Goal: Communication & Community: Answer question/provide support

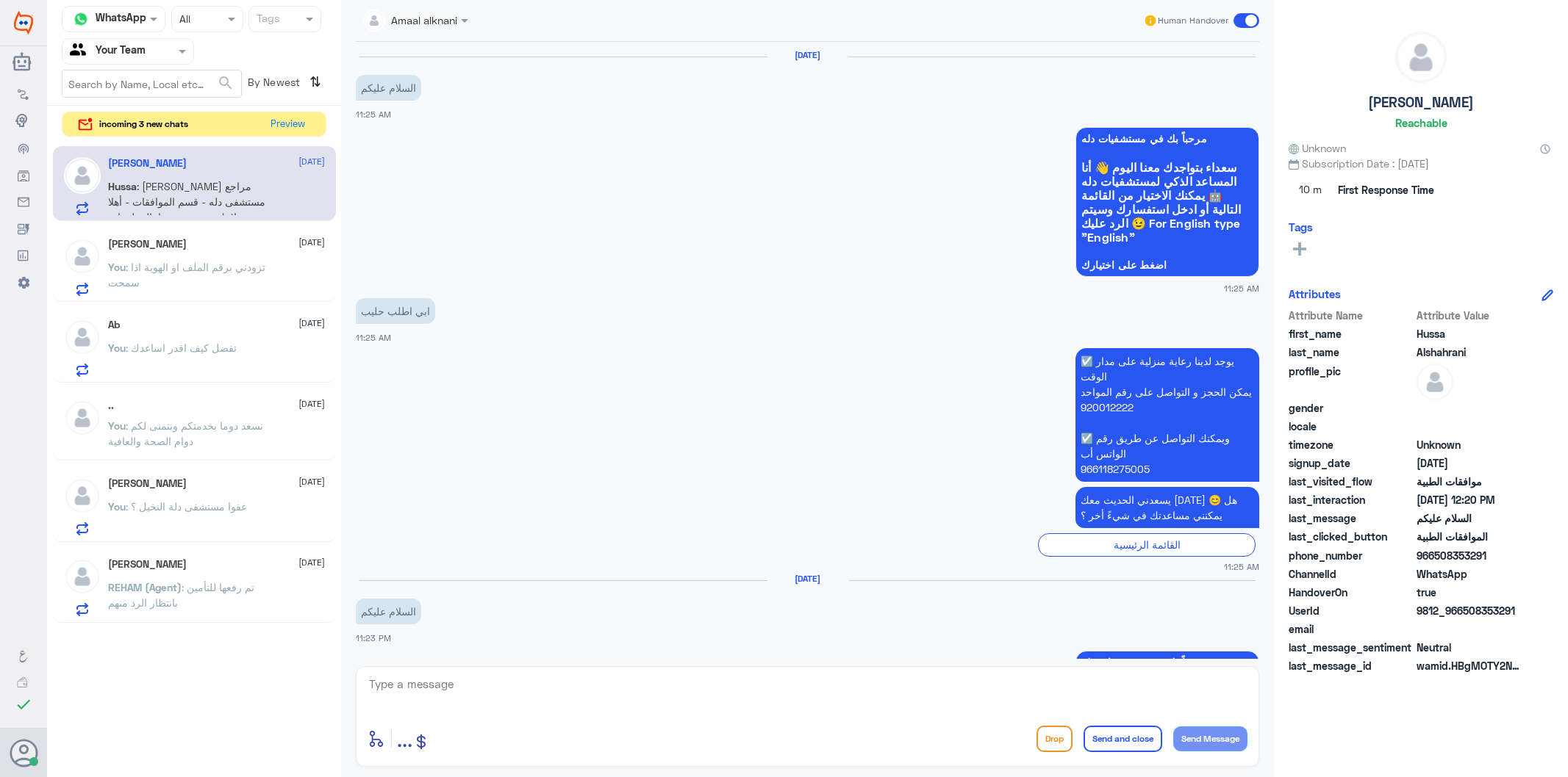
click at [476, 701] on textarea at bounding box center [808, 693] width 880 height 36
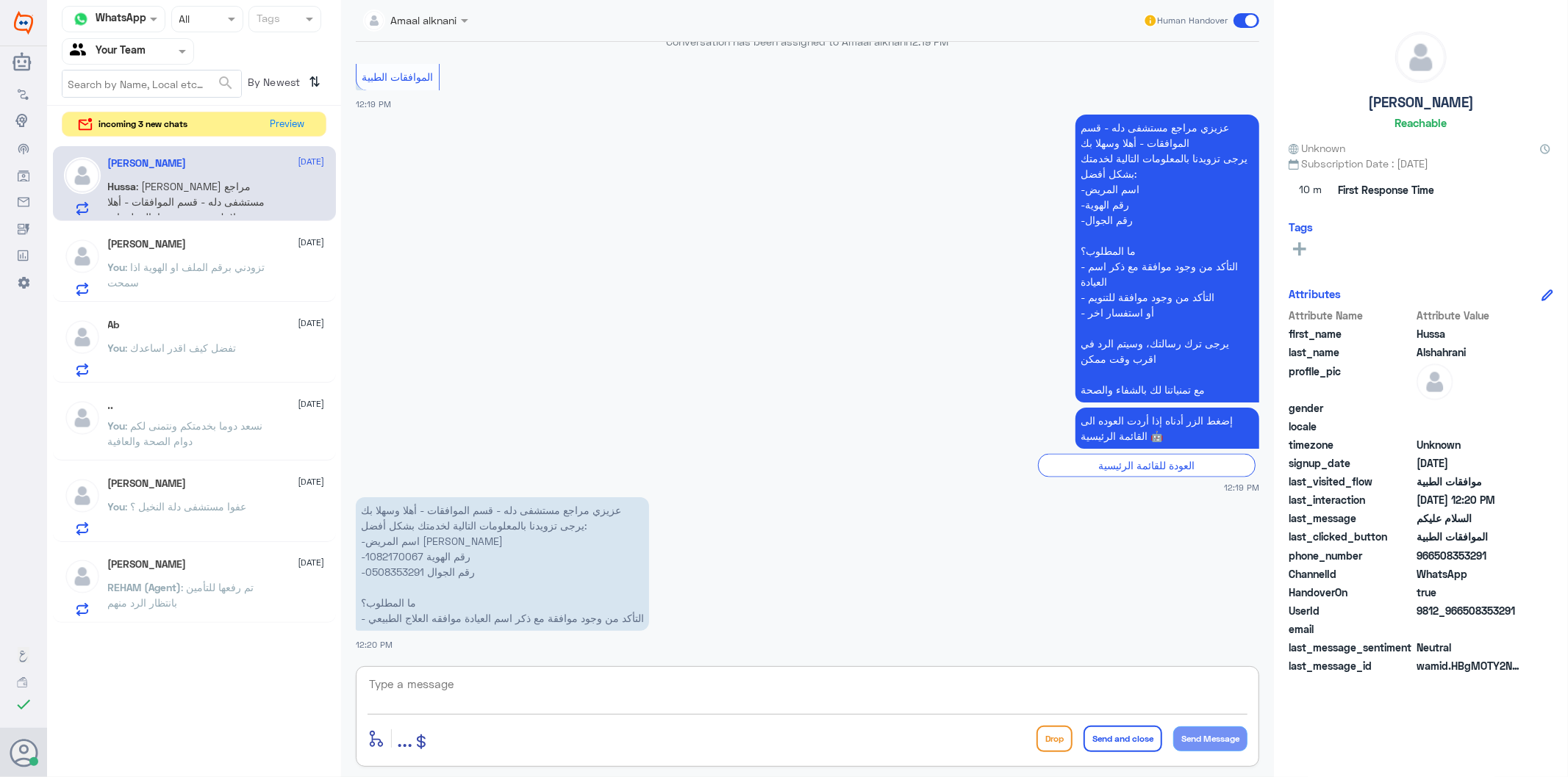
click at [387, 554] on p "عزيزي مراجع مستشفى دله - قسم الموافقات - أهلا وسهلا بك يرجى تزويدنا بالمعلومات …" at bounding box center [502, 563] width 293 height 133
click at [393, 569] on p "عزيزي مراجع مستشفى دله - قسم الموافقات - أهلا وسهلا بك يرجى تزويدنا بالمعلومات …" at bounding box center [502, 563] width 293 height 133
copy p "0508353291"
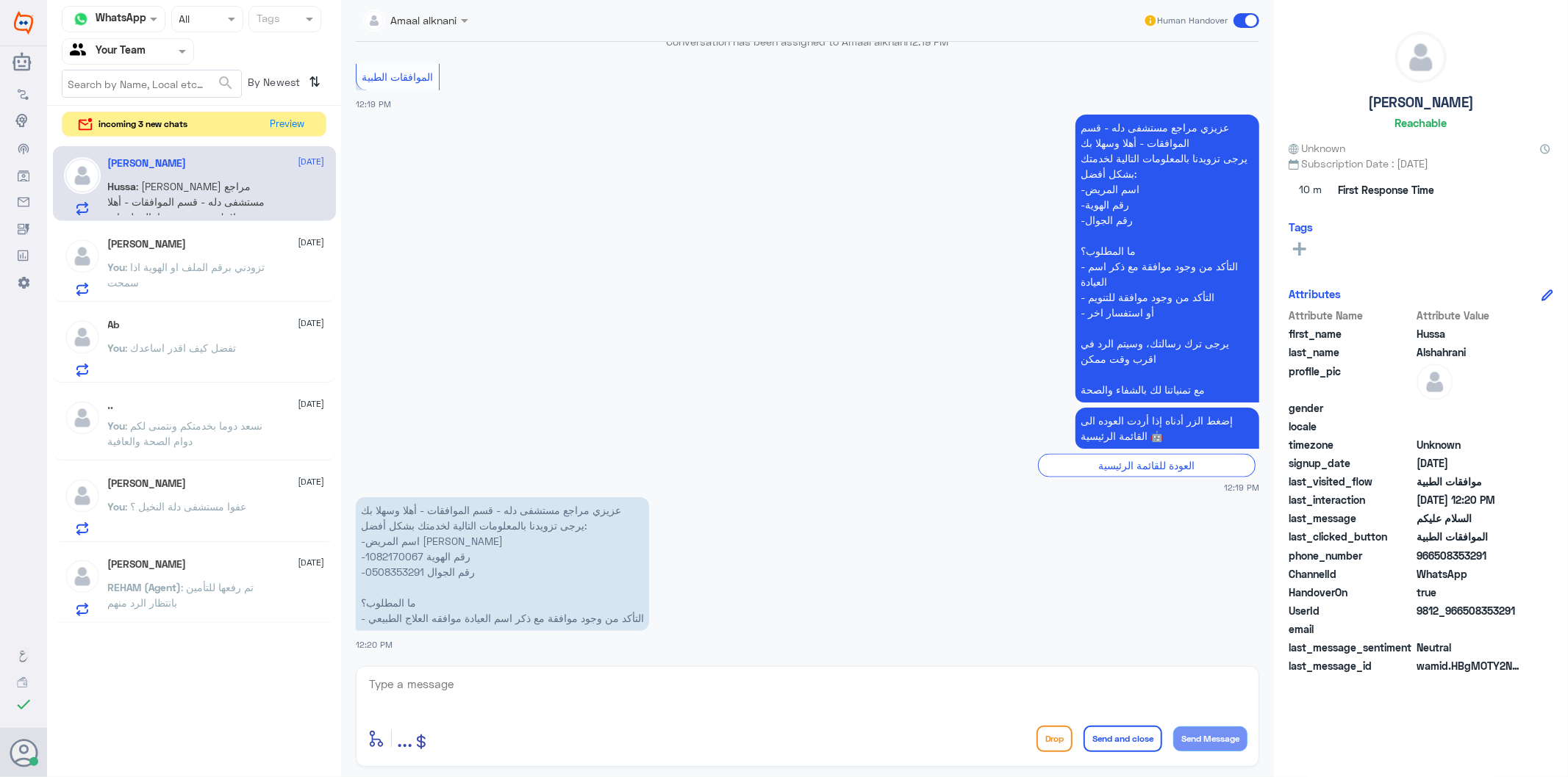
click at [586, 772] on div "Amaal alknani Human Handover [DATE] السلام عليكم 11:25 AM مرحباً بك في مستشفيات…" at bounding box center [808, 390] width 932 height 782
click at [399, 559] on p "عزيزي مراجع مستشفى دله - قسم الموافقات - أهلا وسهلا بك يرجى تزويدنا بالمعلومات …" at bounding box center [502, 563] width 293 height 133
copy p "1082170067"
click at [464, 695] on textarea at bounding box center [808, 693] width 880 height 36
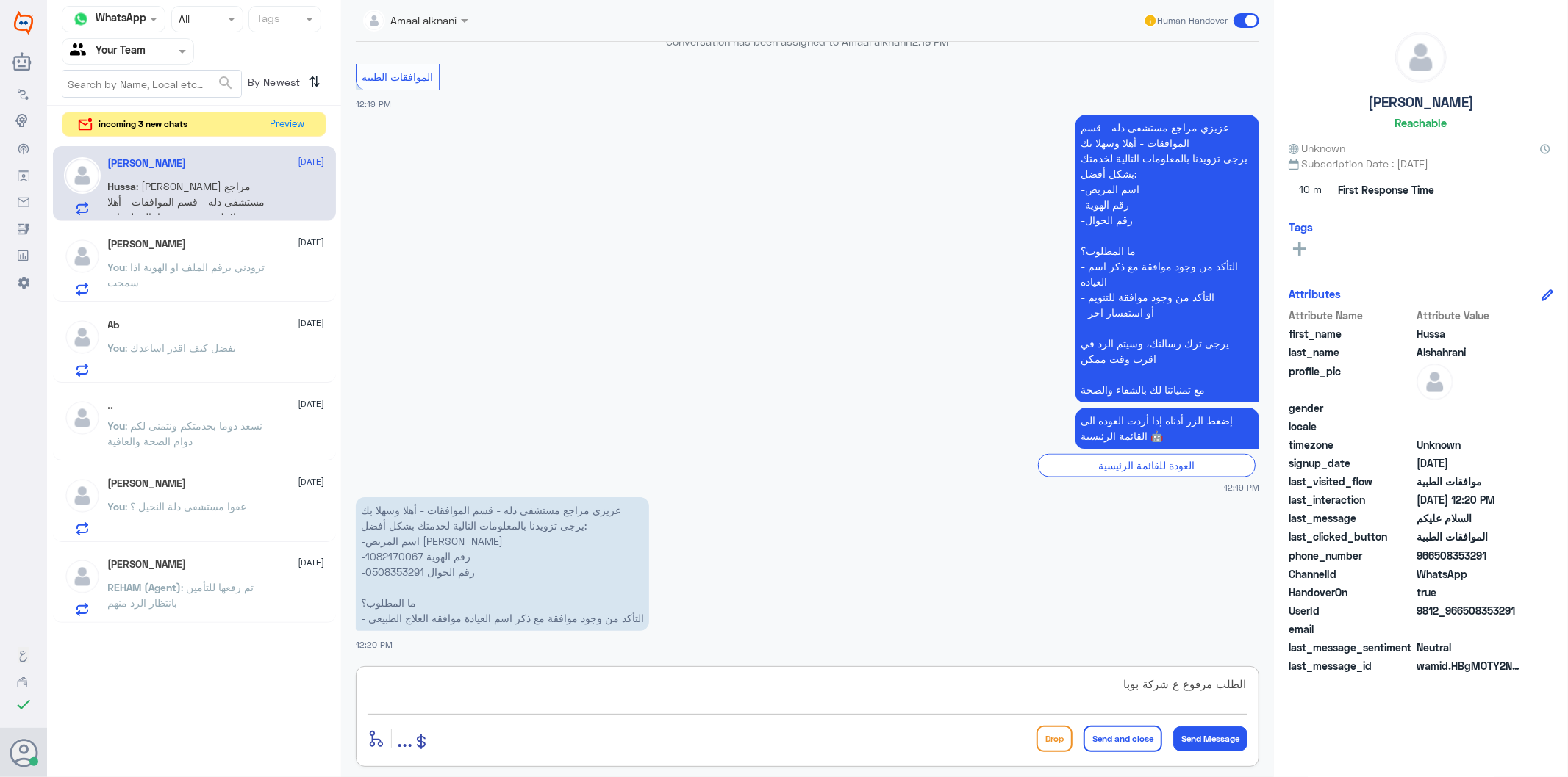
type textarea "الطلب مرفوع ع شركة بوبا"
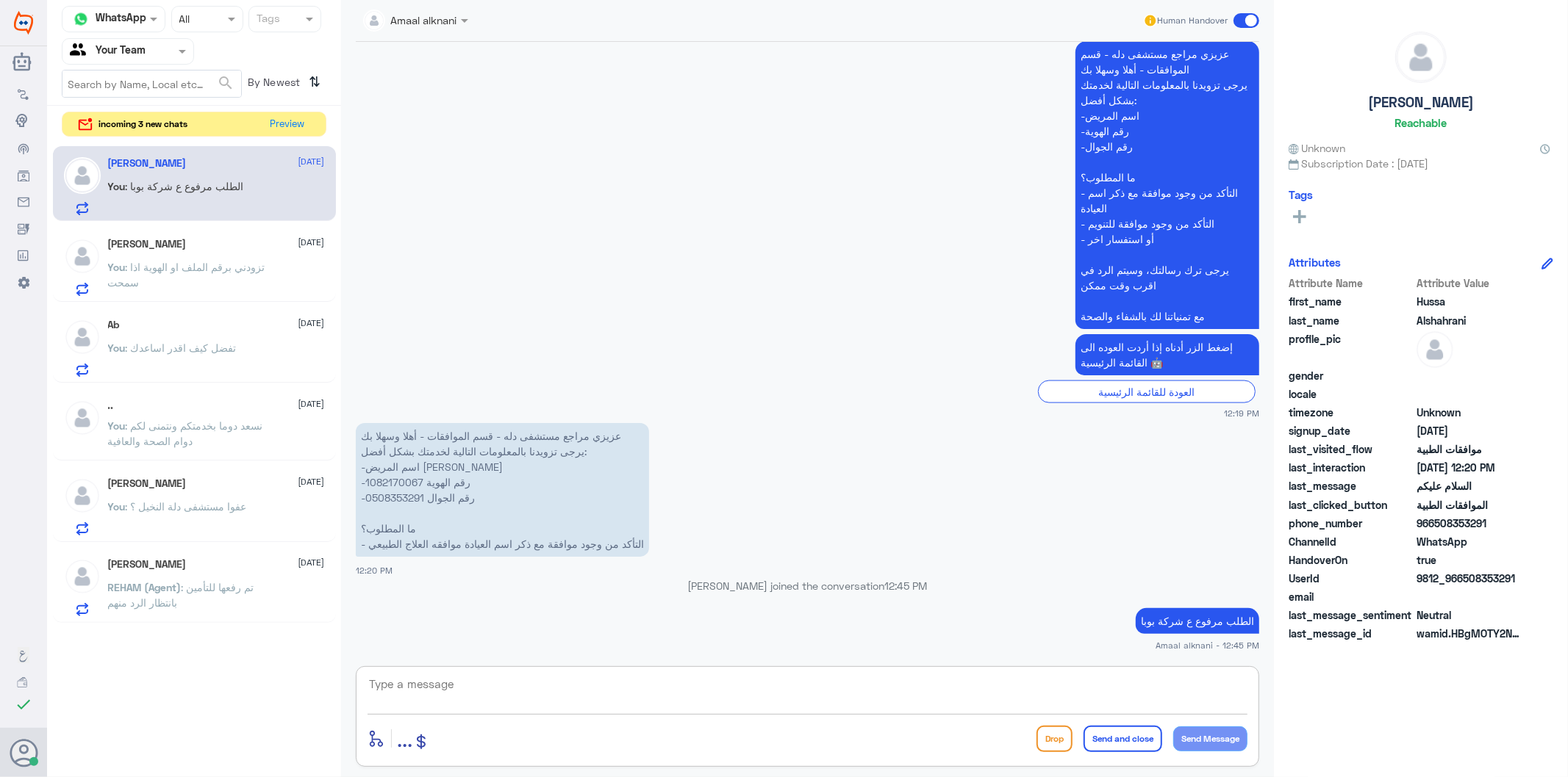
click at [431, 692] on textarea at bounding box center [808, 693] width 880 height 36
type textarea "وانتم التعاونية الرجاء مراجعة الاستقبال لتحديث التامين وفتح كشفية ع التعاونية ح…"
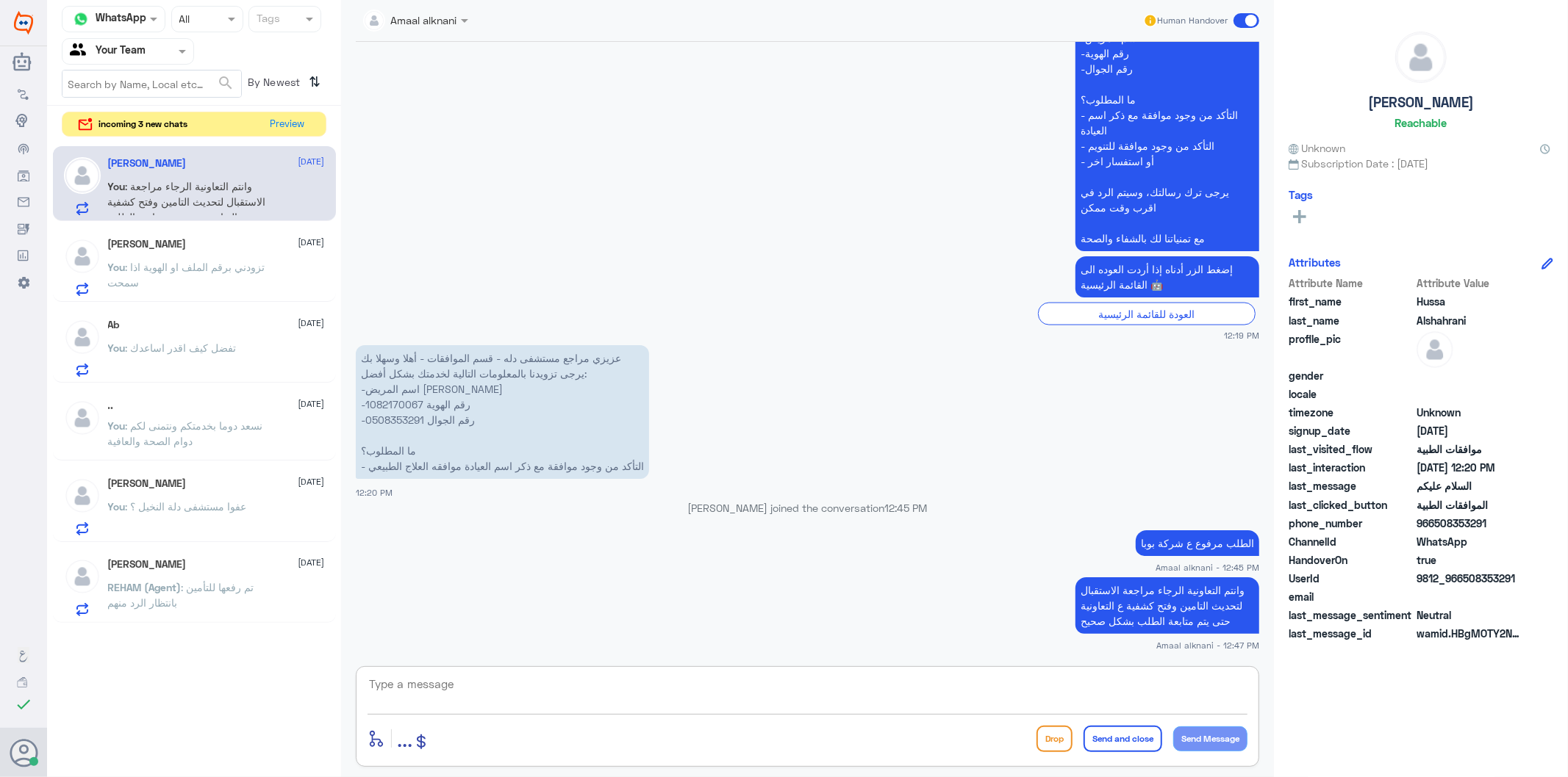
click at [450, 685] on textarea at bounding box center [808, 693] width 880 height 36
type textarea "او التواصل مع قسم العلاج الطبيعي لافادتكم بذلك واتس اب 0112993319"
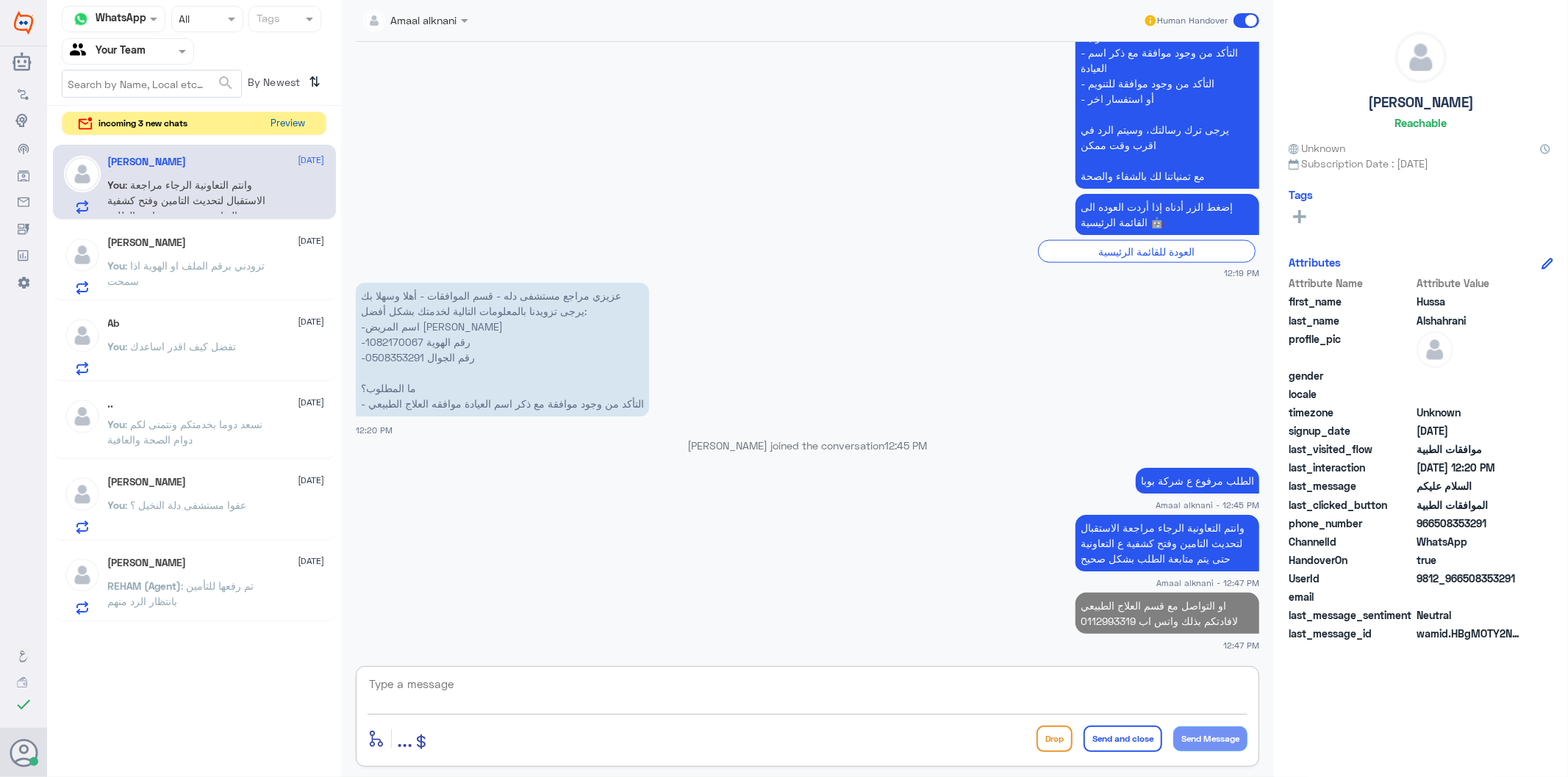
click at [288, 124] on button "Preview" at bounding box center [288, 124] width 45 height 23
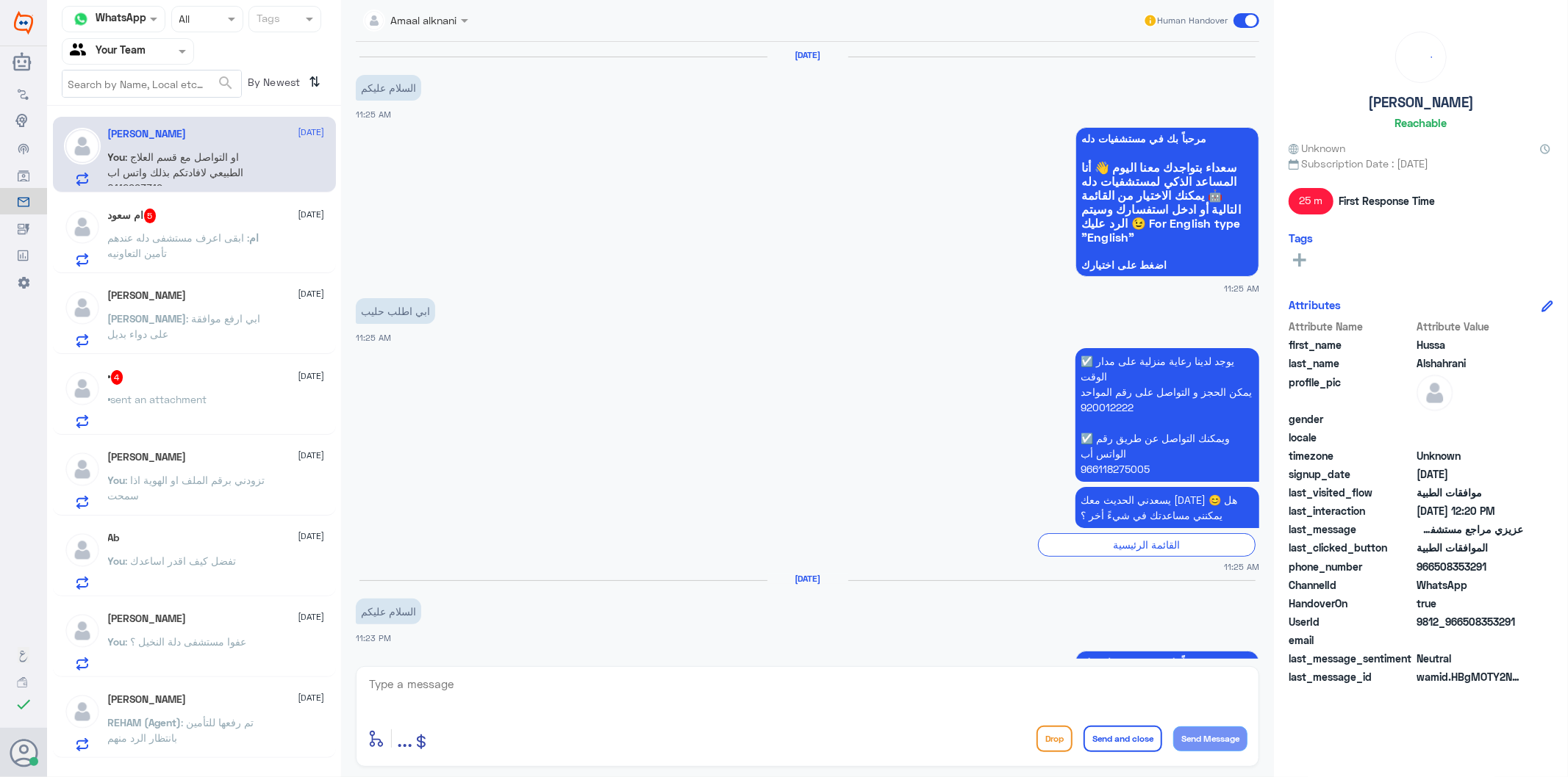
scroll to position [1856, 0]
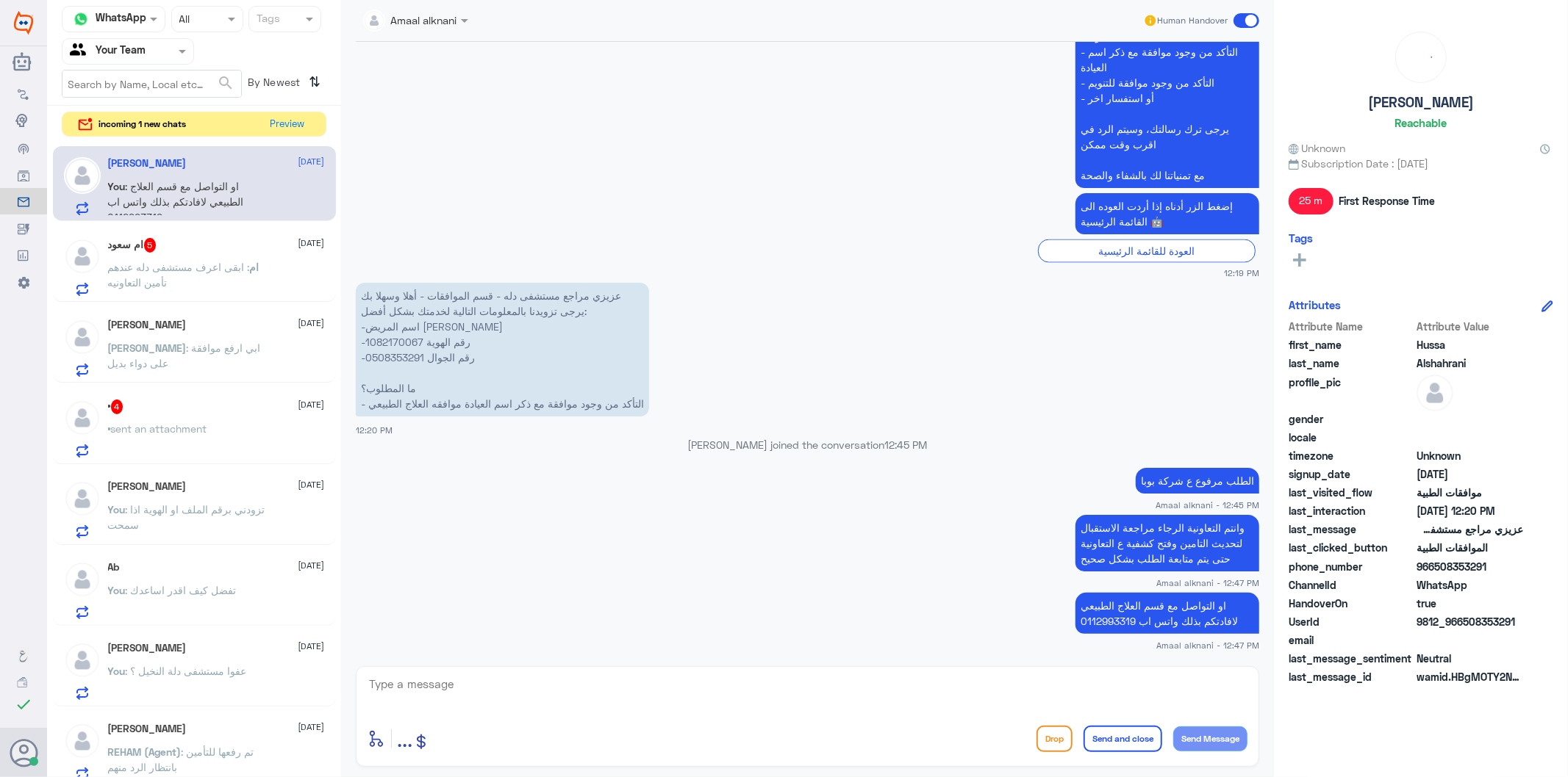
click at [167, 254] on div "ام سعود 5 [DATE] ام : ابقى اعرف مستشفى دله عندهم تأمين التعاونيه" at bounding box center [216, 267] width 217 height 58
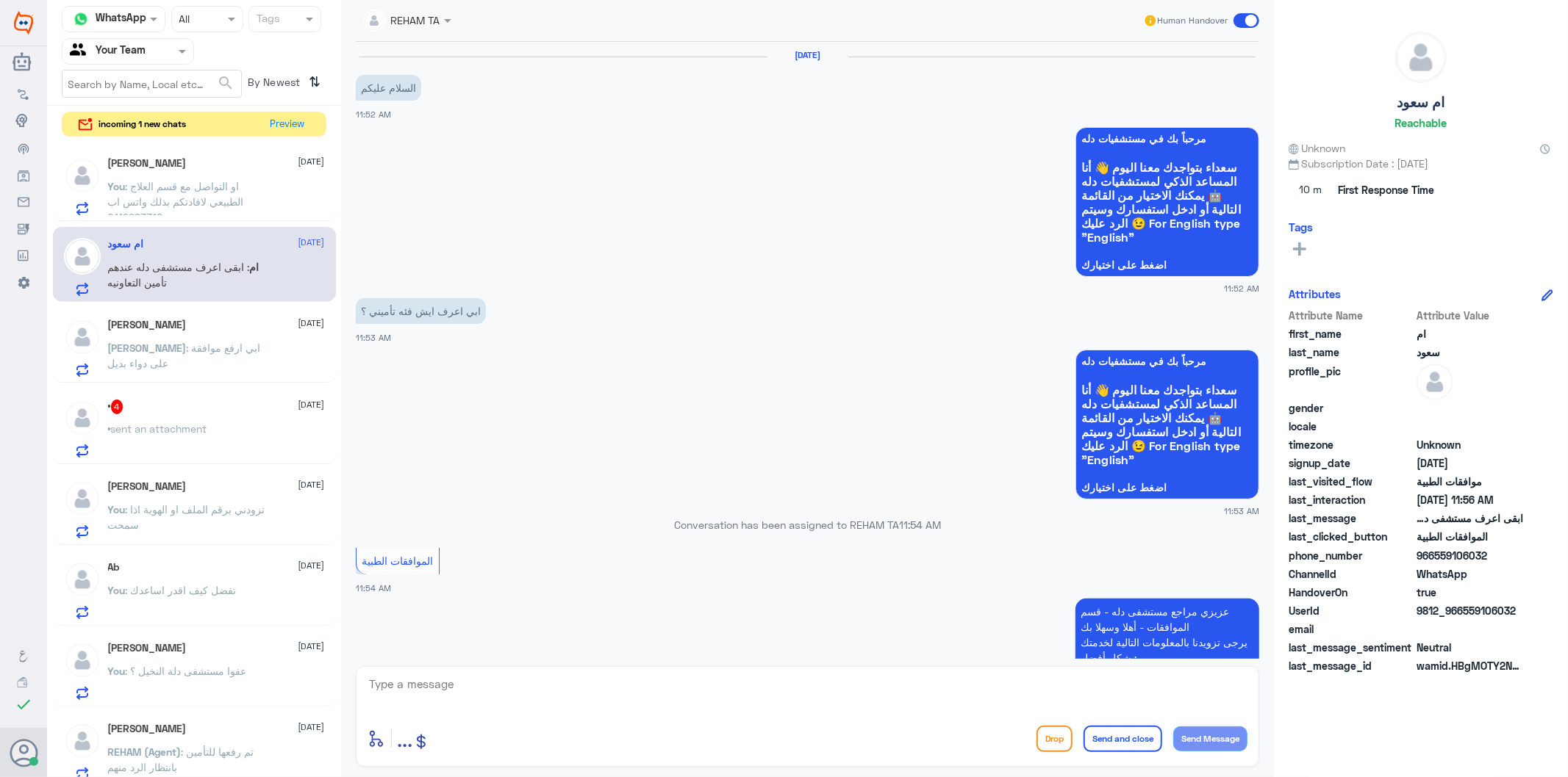
scroll to position [457, 0]
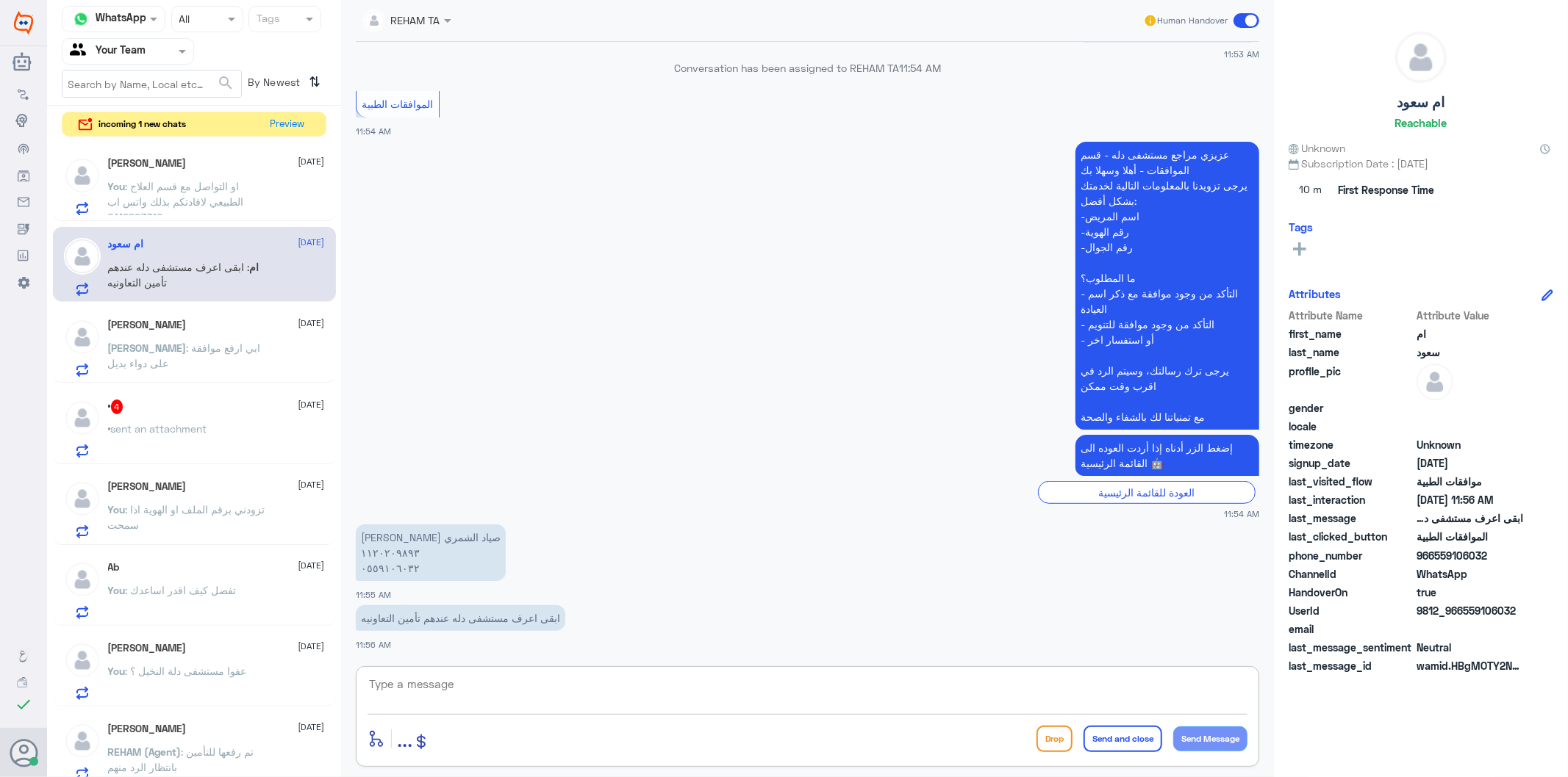
click at [454, 696] on textarea at bounding box center [808, 693] width 880 height 36
click at [452, 693] on textarea at bounding box center [808, 693] width 880 height 36
type textarea "صحيح موجود"
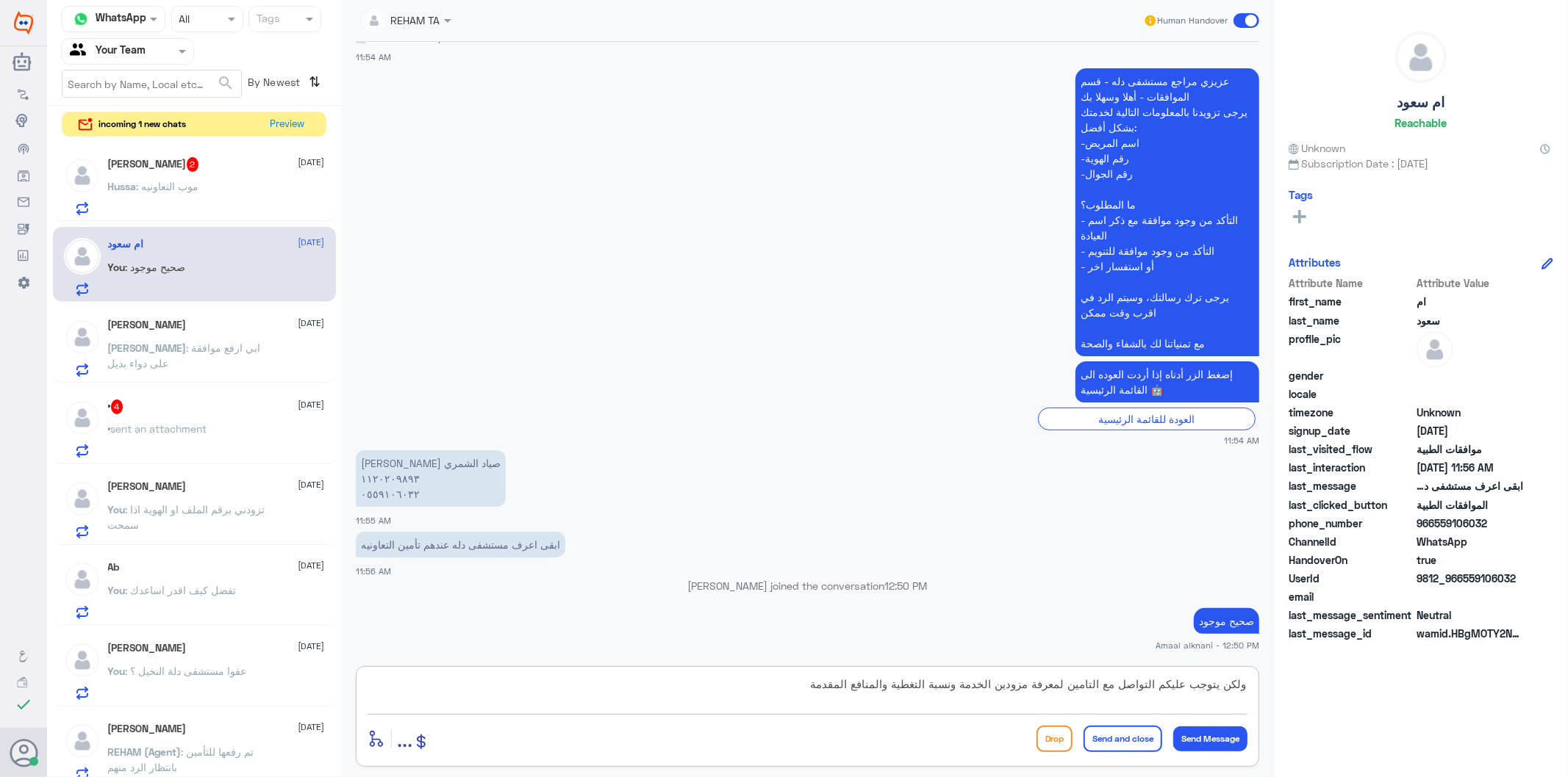
type textarea "ولكن يتوجب عليكم التواصل مع التامين لمعرفة مزودين الخدمة ونسبة التغطية والمنافع…"
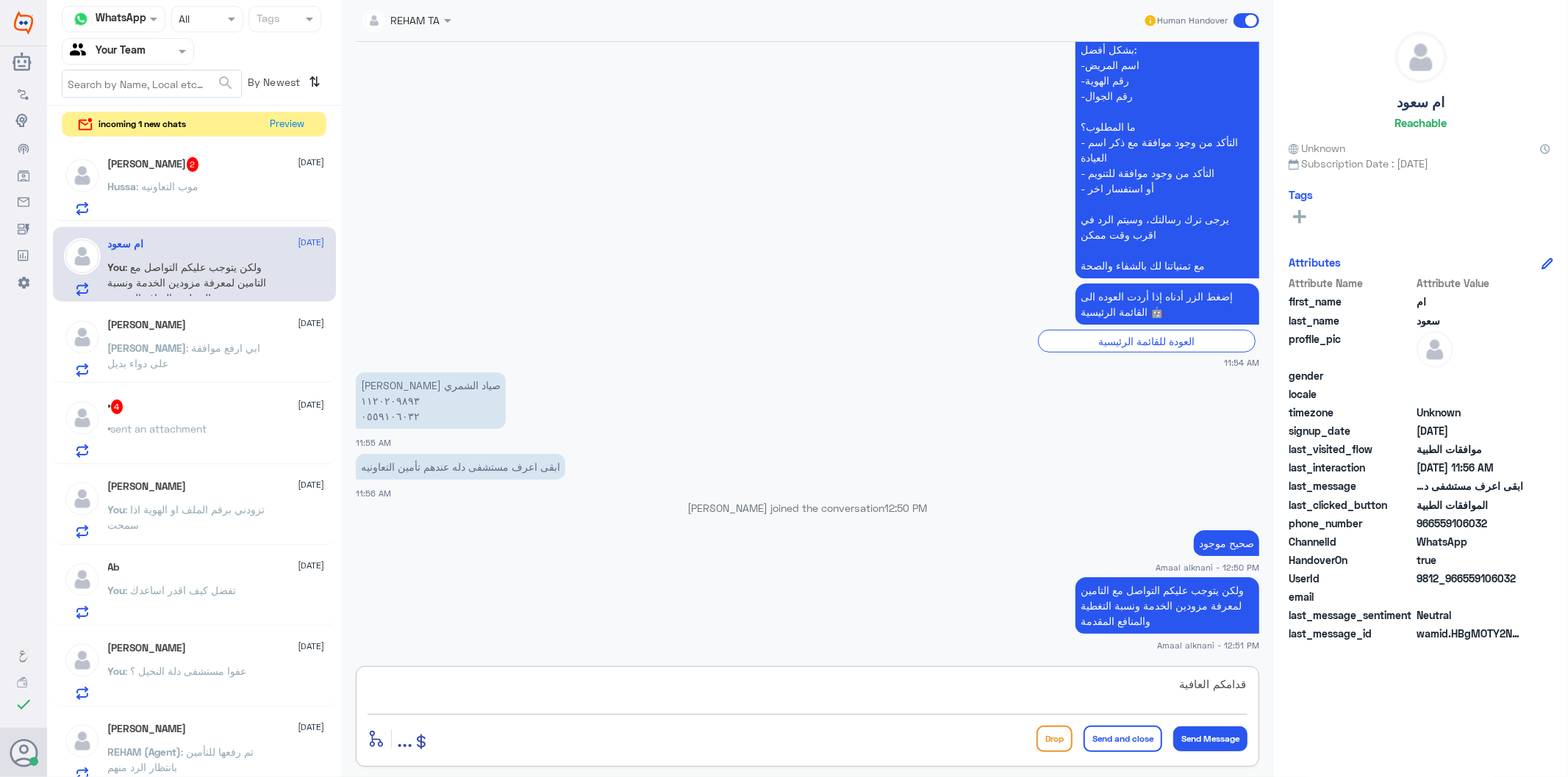
type textarea "قدامكم العافية"
click at [1132, 740] on button "Send and close" at bounding box center [1123, 739] width 78 height 26
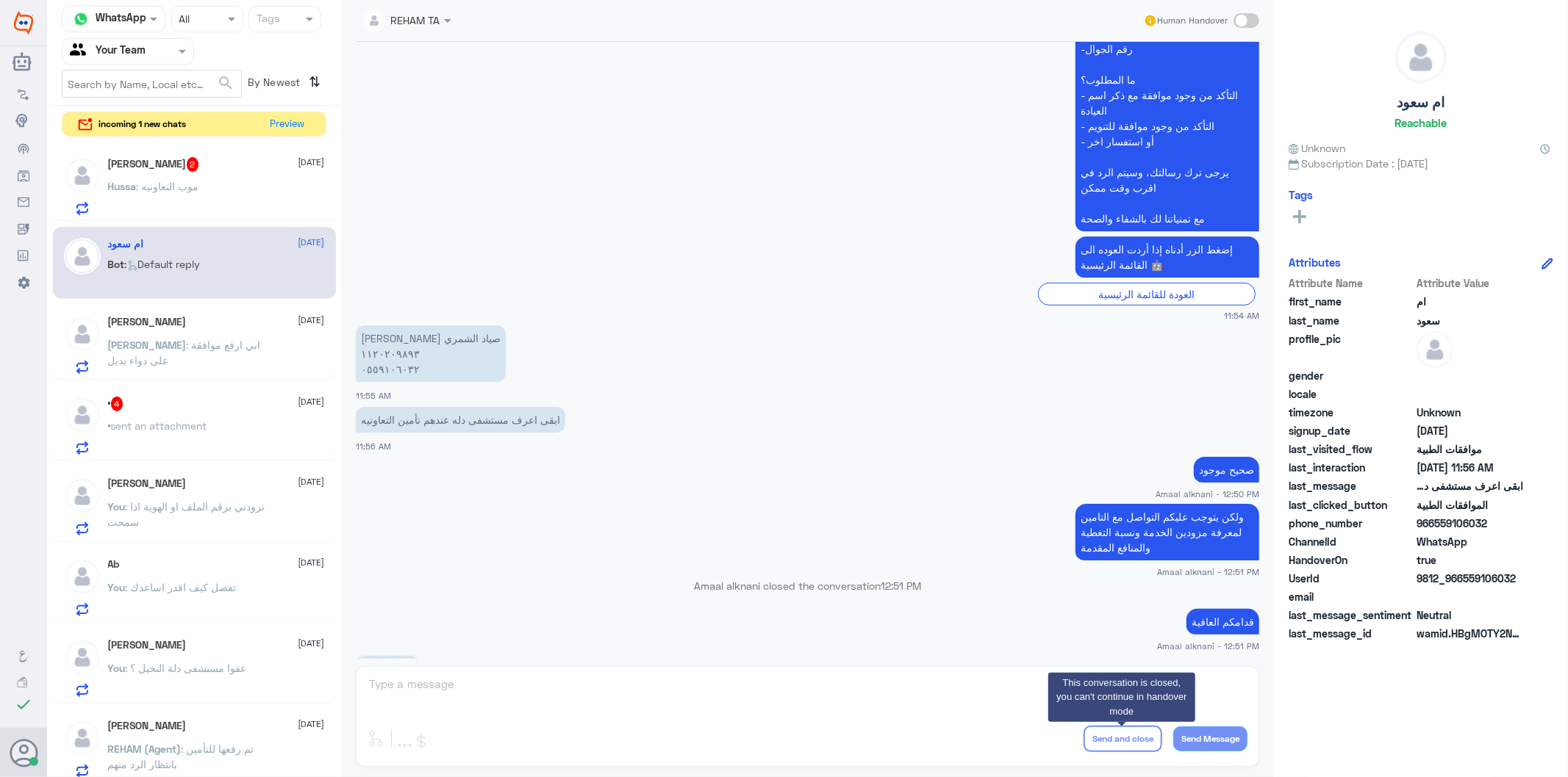
scroll to position [853, 0]
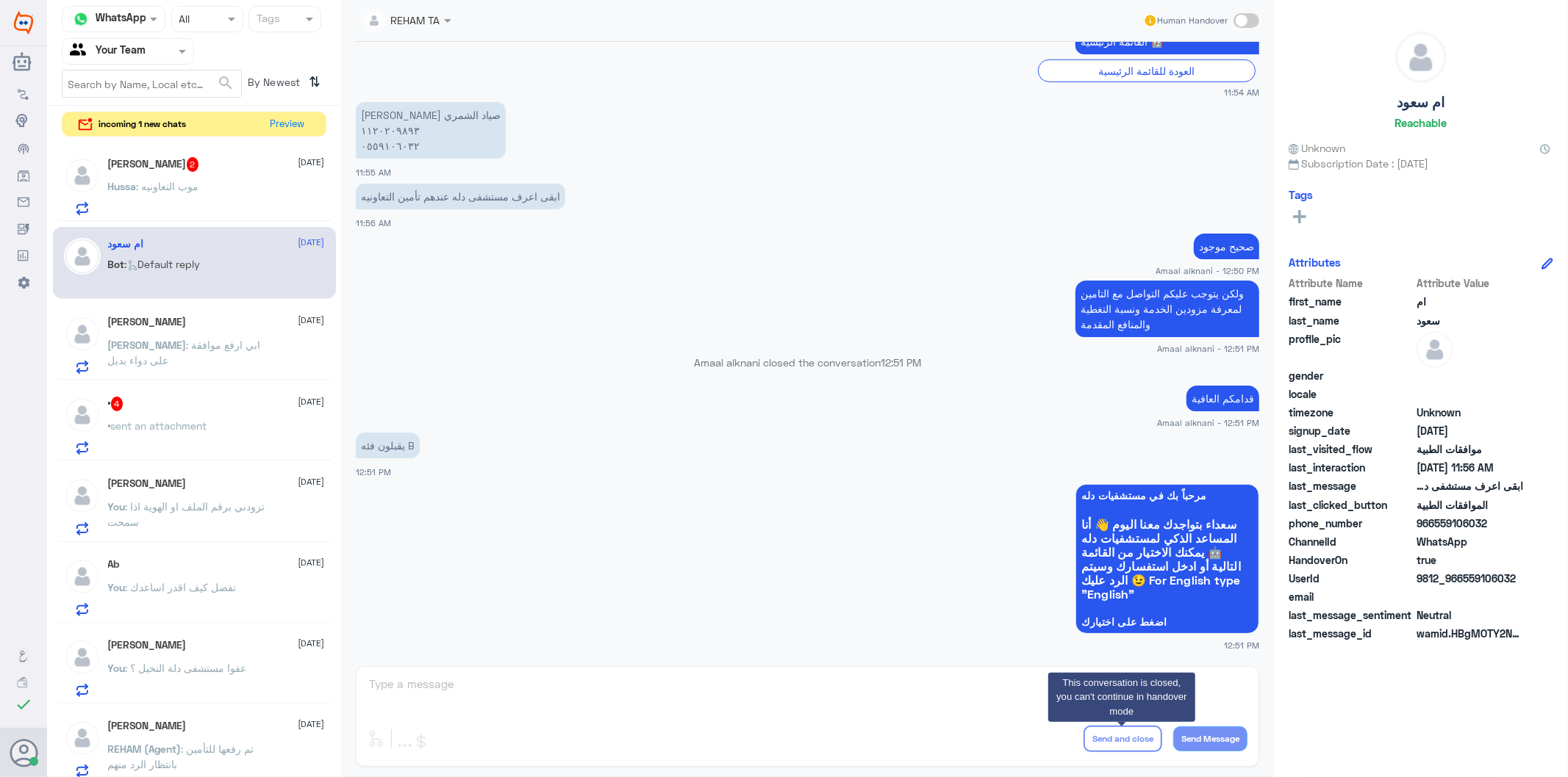
click at [238, 180] on div "[PERSON_NAME] 2 [DATE] Hussa : موب التعاونيه" at bounding box center [216, 185] width 217 height 58
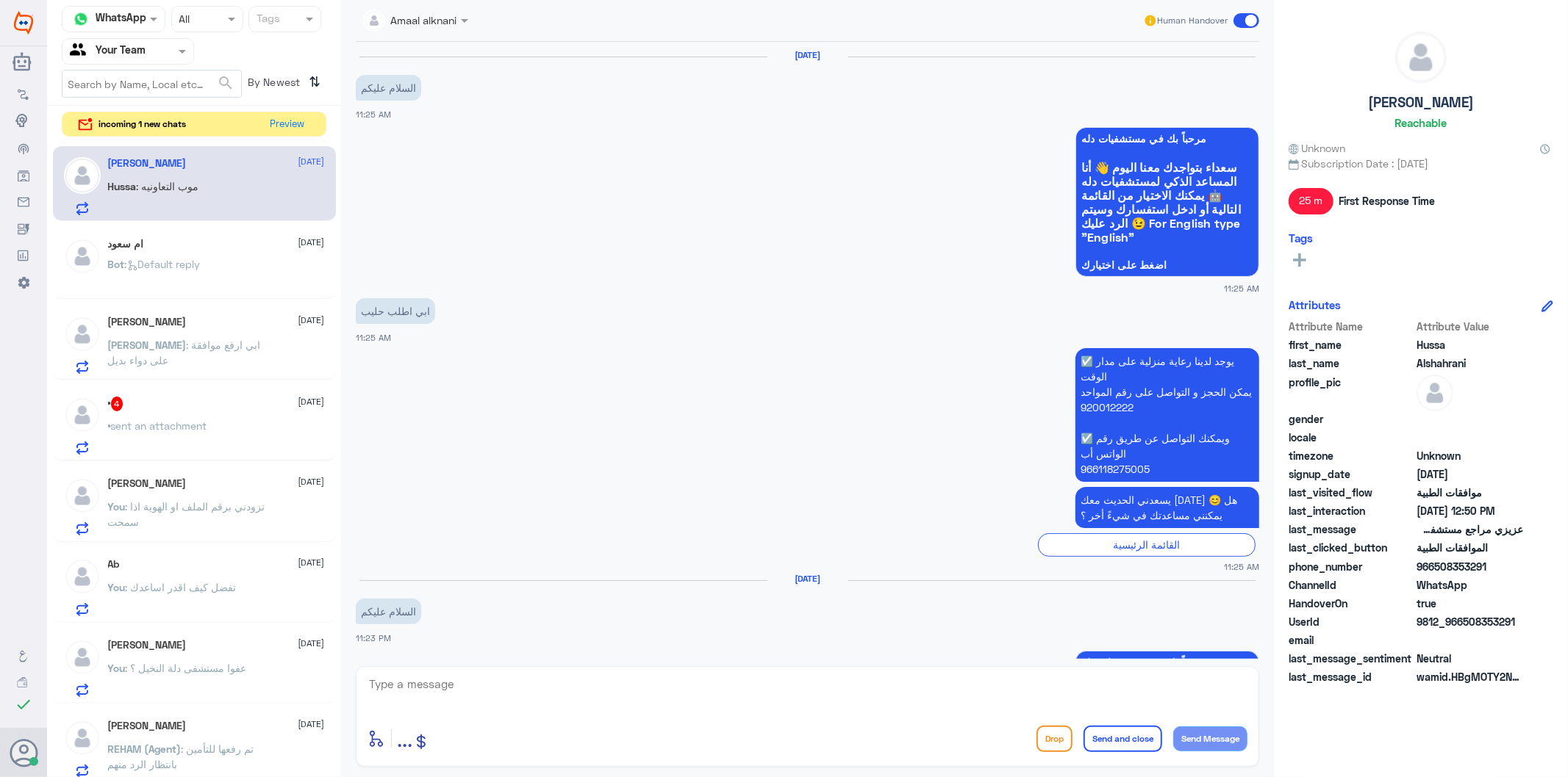
scroll to position [1956, 0]
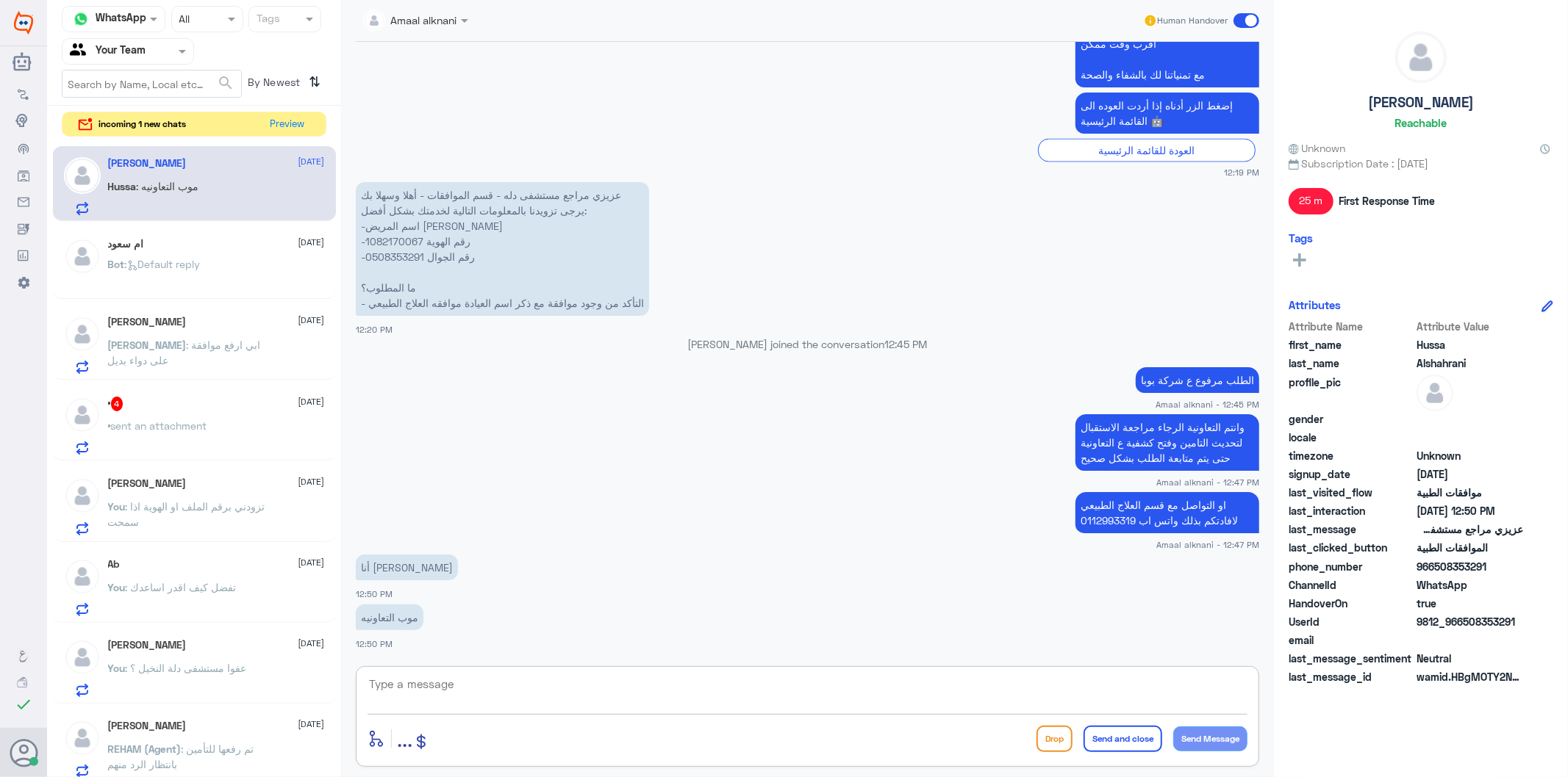
click at [682, 694] on textarea at bounding box center [808, 693] width 880 height 36
click at [388, 235] on p "عزيزي مراجع مستشفى دله - قسم الموافقات - أهلا وسهلا بك يرجى تزويدنا بالمعلومات …" at bounding box center [502, 249] width 293 height 133
copy p "1082170067"
click at [454, 695] on textarea at bounding box center [808, 693] width 880 height 36
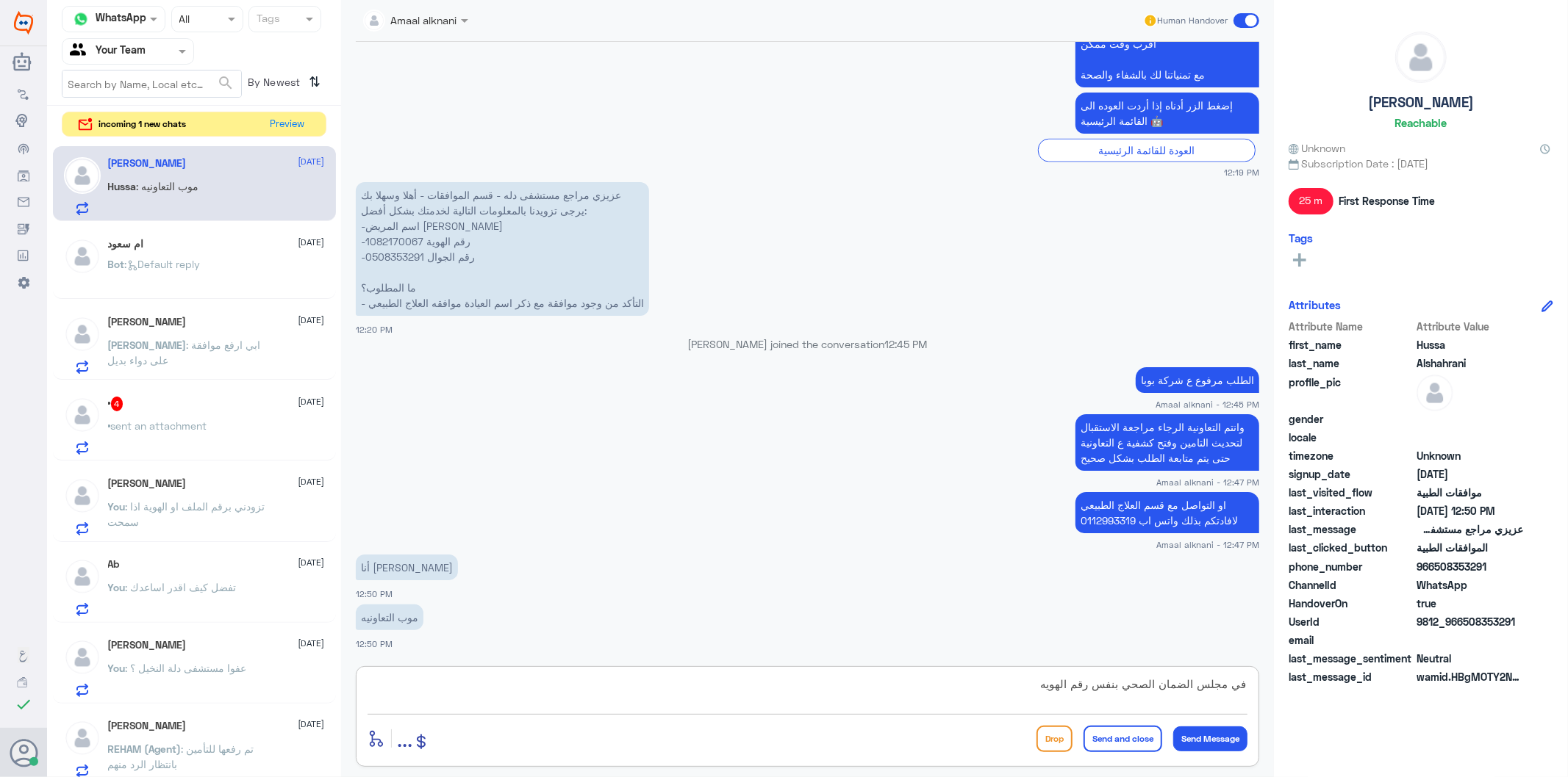
type textarea "في مجلس الضمان الصحي بنفس رقم الهويه"
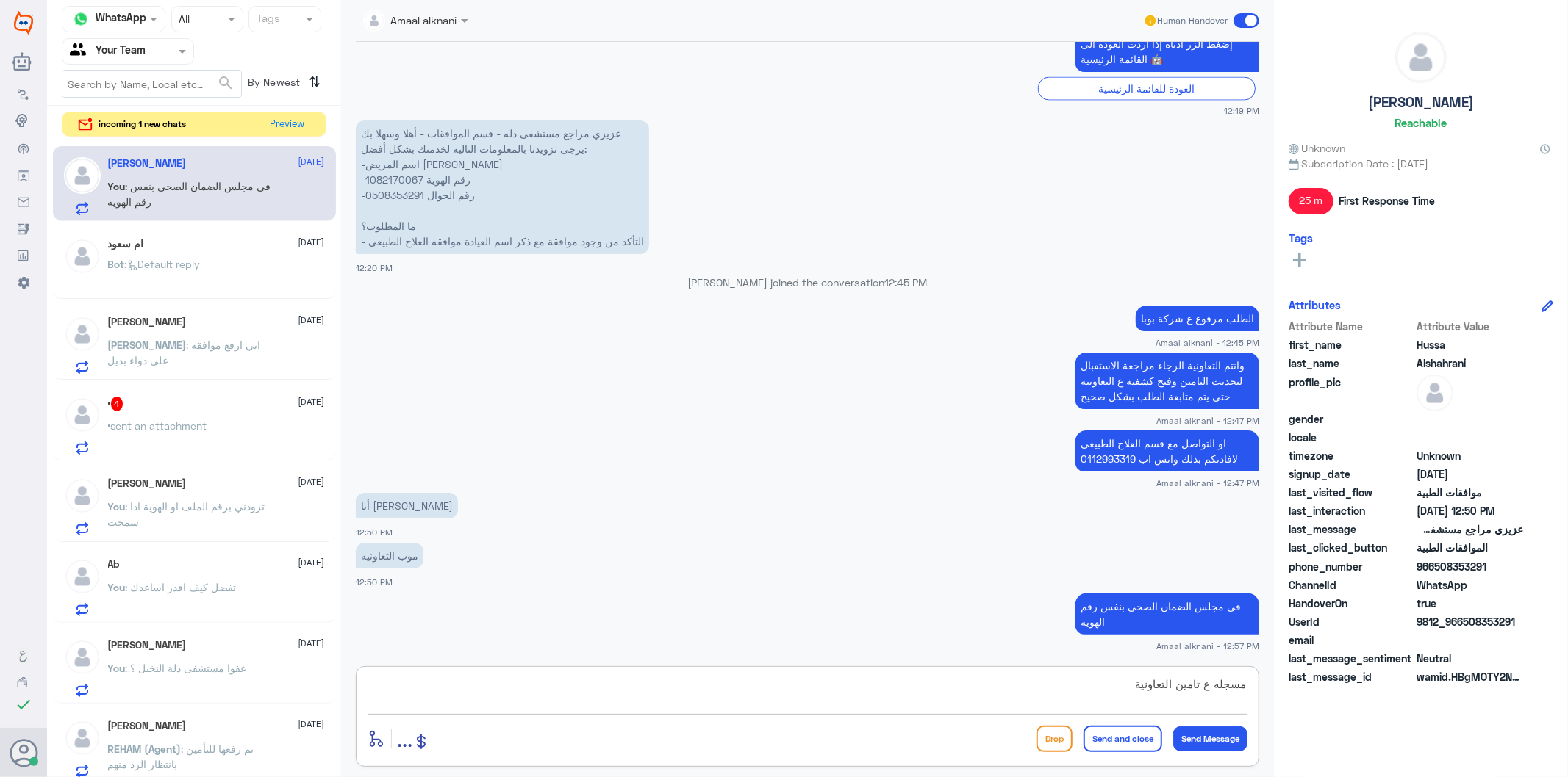
type textarea "مسجله ع تامين التعاونية"
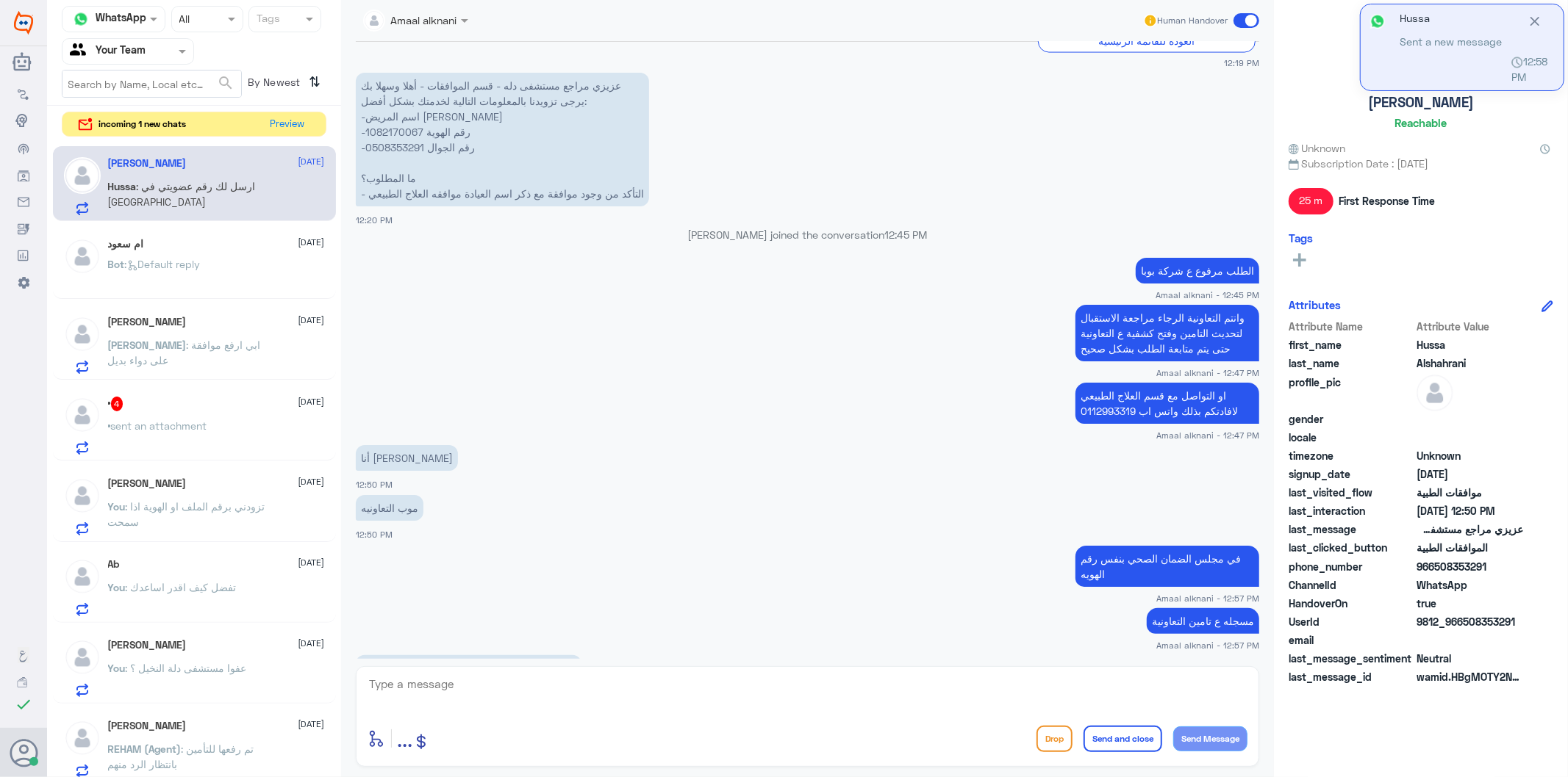
scroll to position [2116, 0]
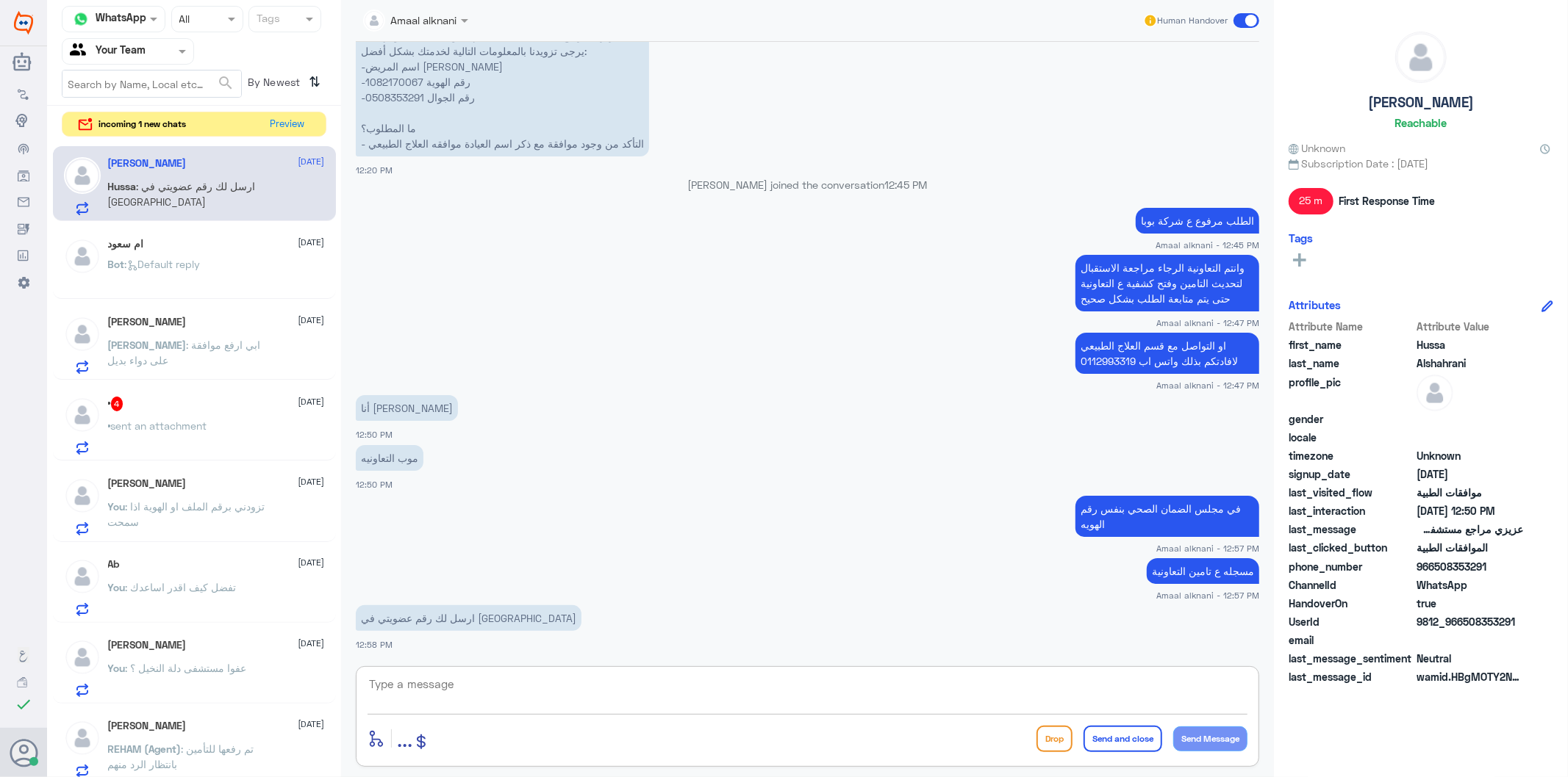
click at [495, 700] on textarea at bounding box center [808, 693] width 880 height 36
type textarea "تفضل"
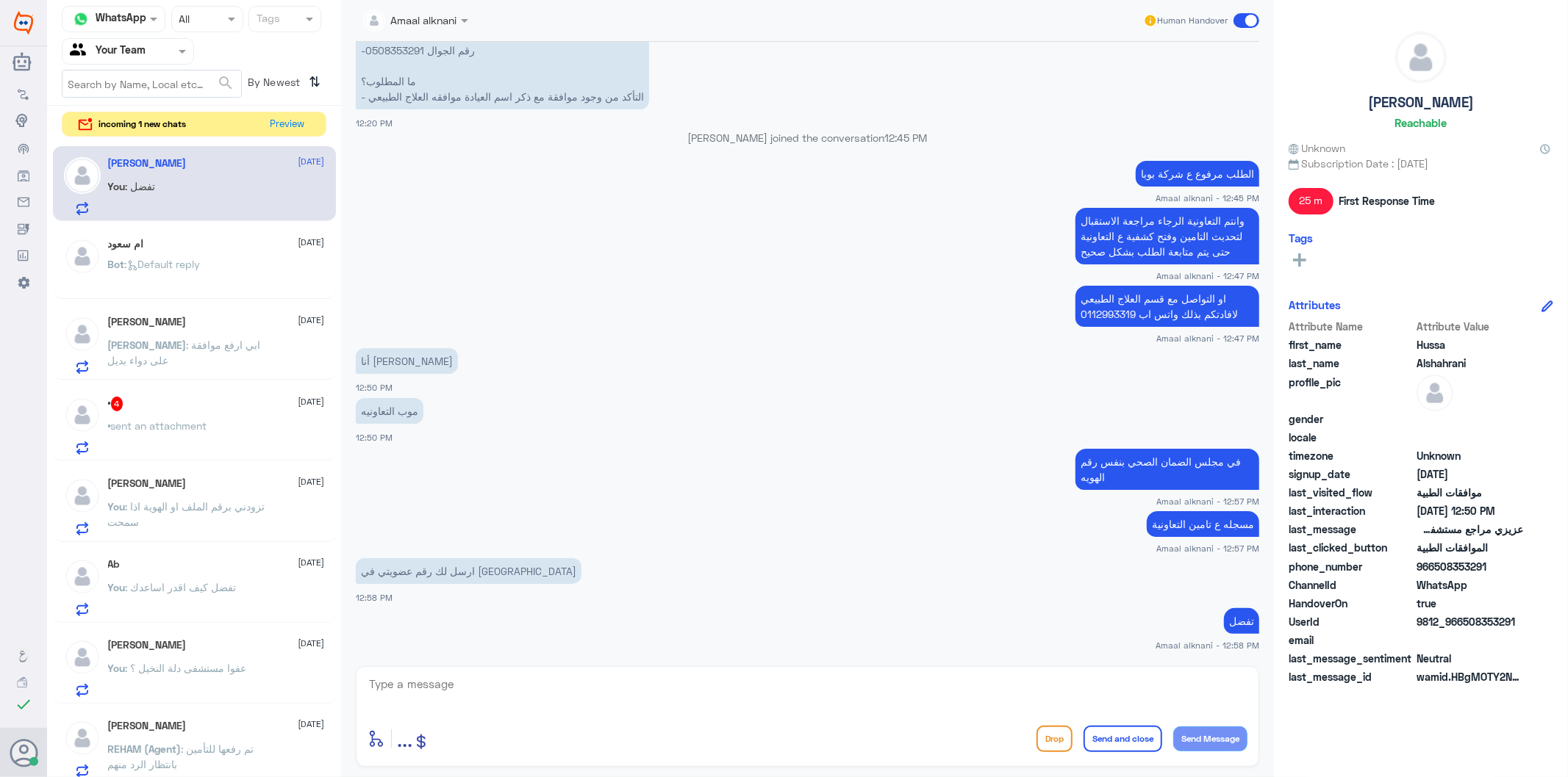
click at [187, 407] on div "• 4 [DATE]" at bounding box center [216, 405] width 217 height 15
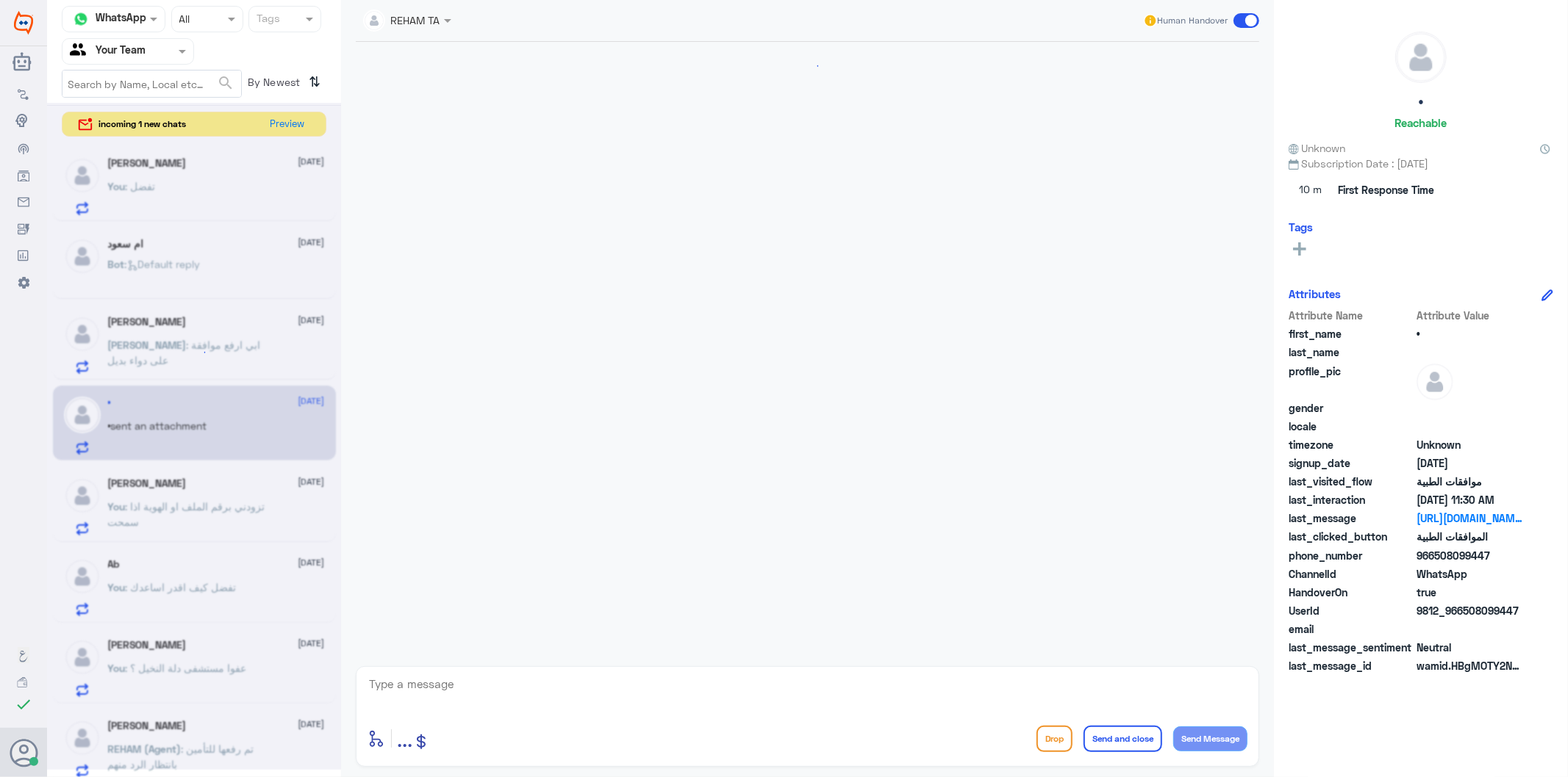
scroll to position [414, 0]
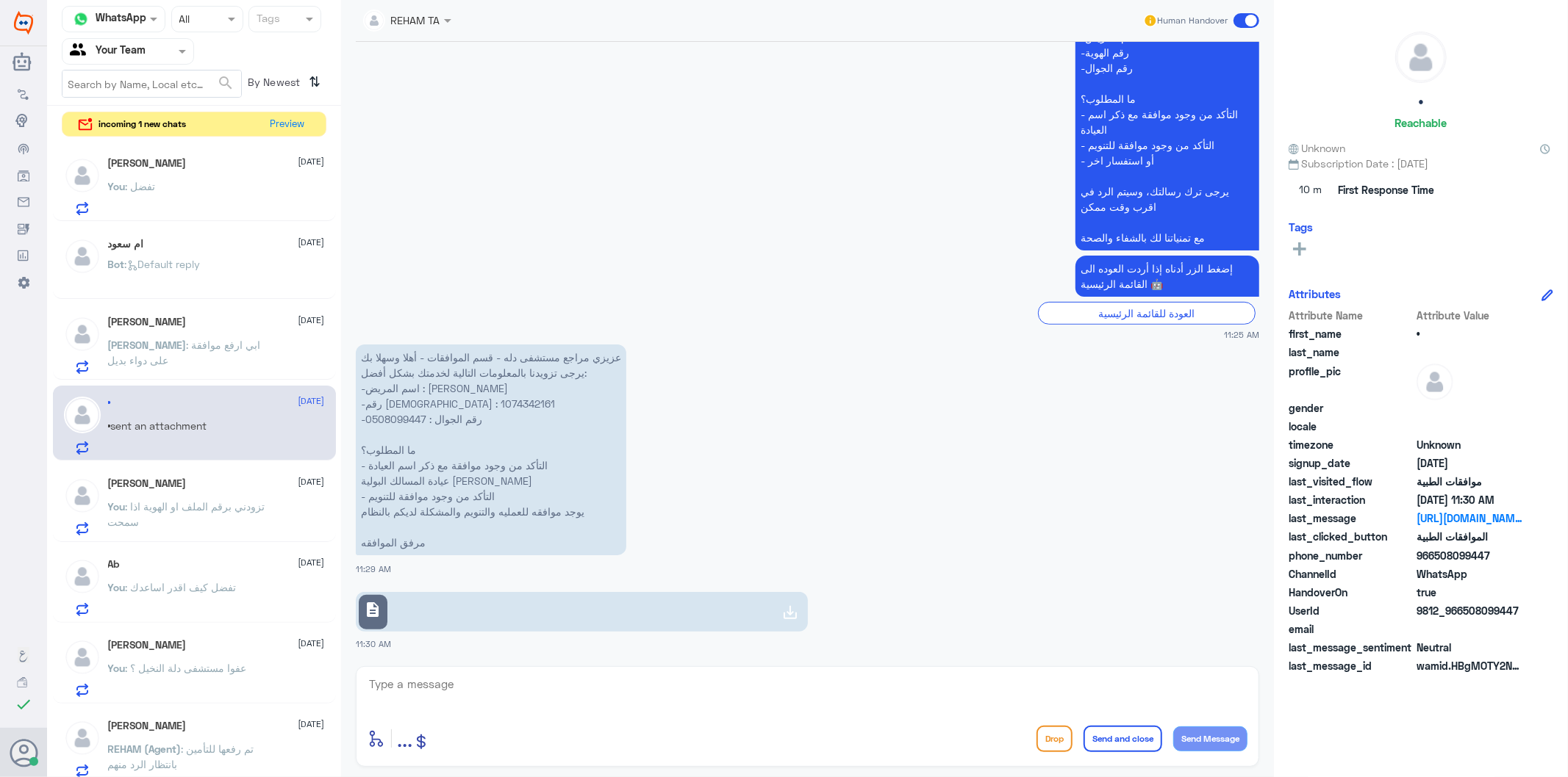
click at [571, 708] on textarea at bounding box center [808, 693] width 880 height 36
click at [388, 419] on p "عزيزي مراجع مستشفى دله - قسم الموافقات - أهلا وسهلا بك يرجى تزويدنا بالمعلومات …" at bounding box center [491, 450] width 270 height 211
copy p "0508099447"
click at [507, 681] on textarea at bounding box center [808, 693] width 880 height 36
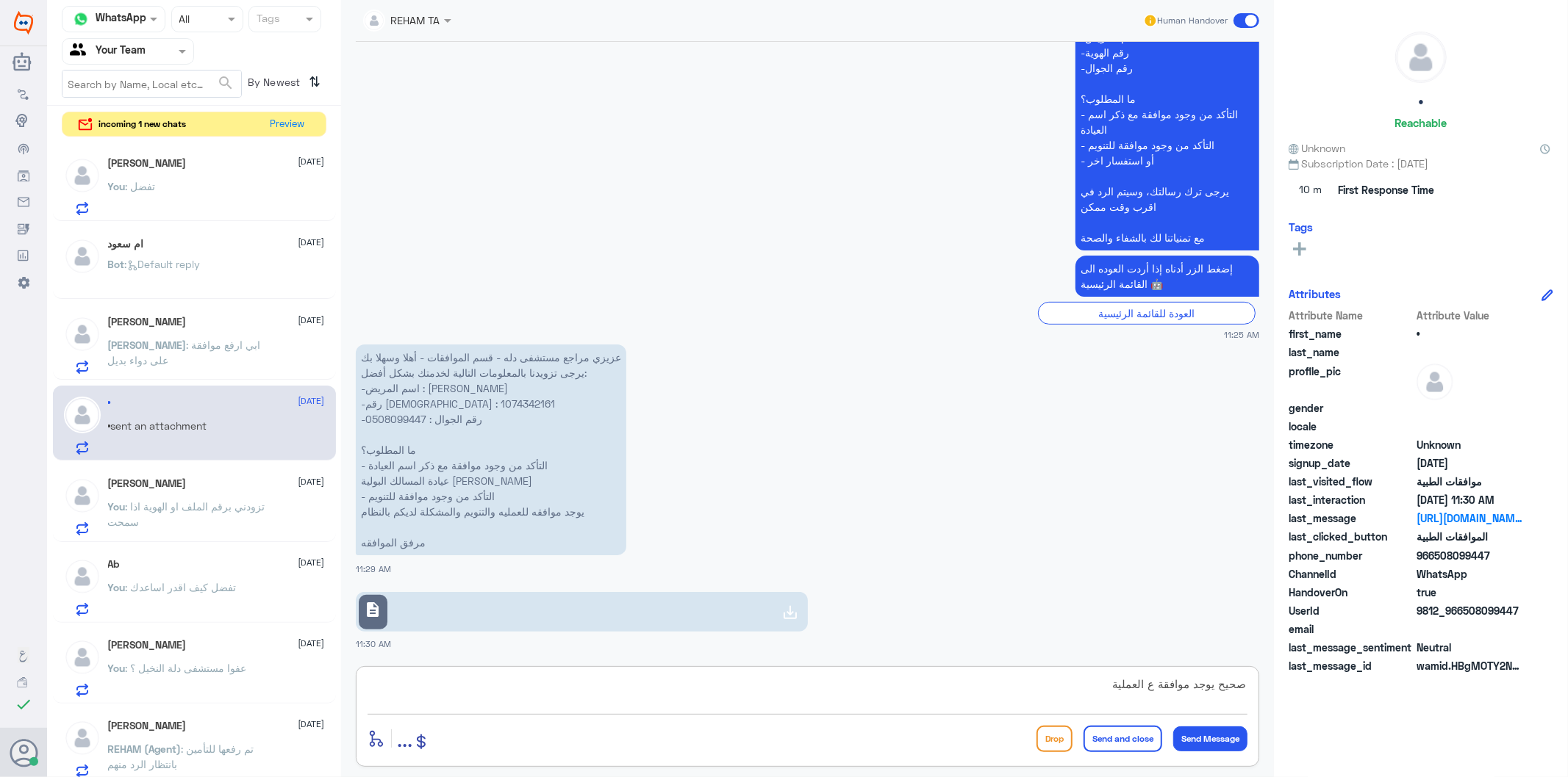
type textarea "صحيح يوجد موافقة ع العملية"
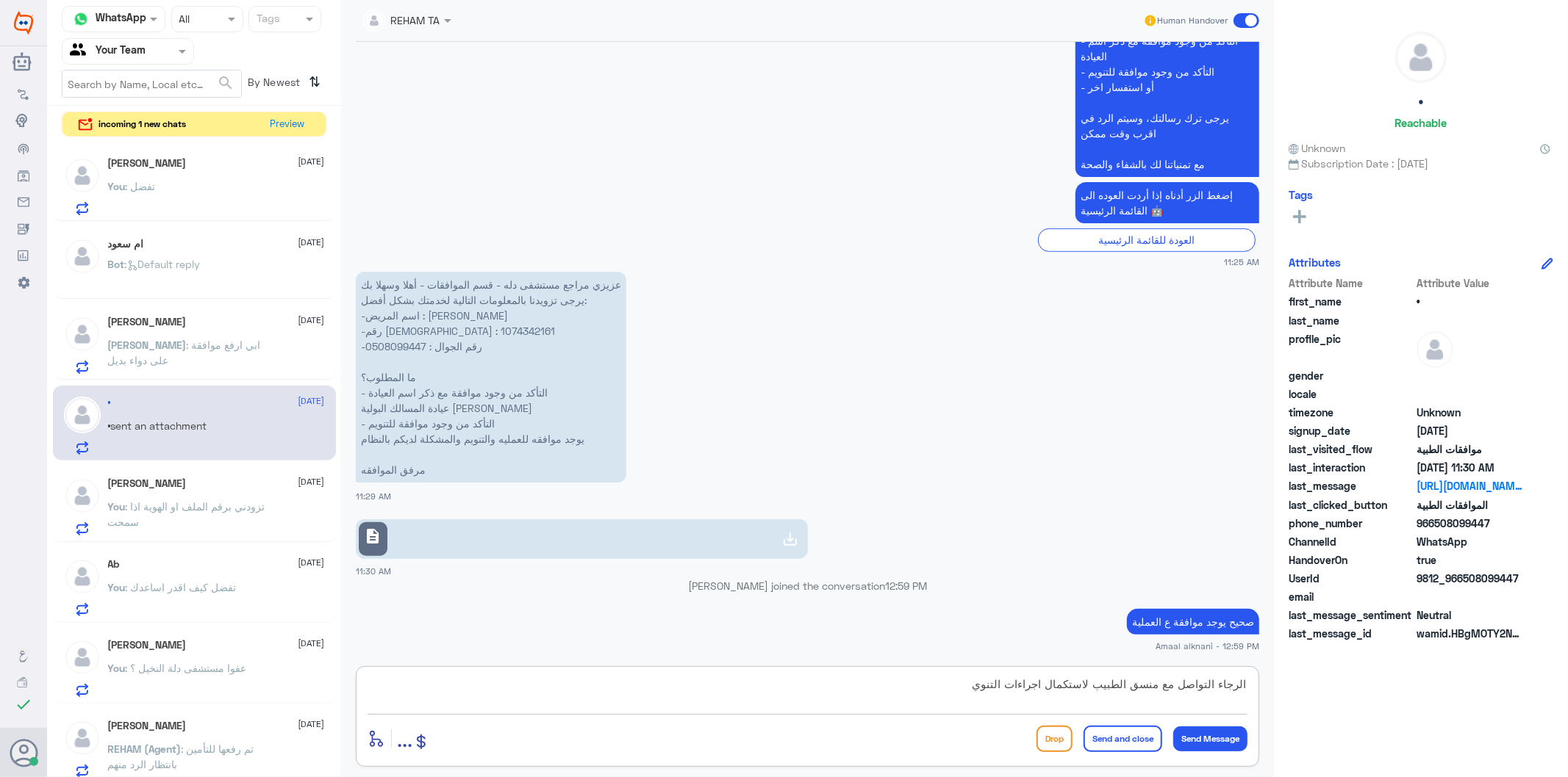
type textarea "الرجاء التواصل مع منسق الطبيب لاستكمال اجراءات التنويم"
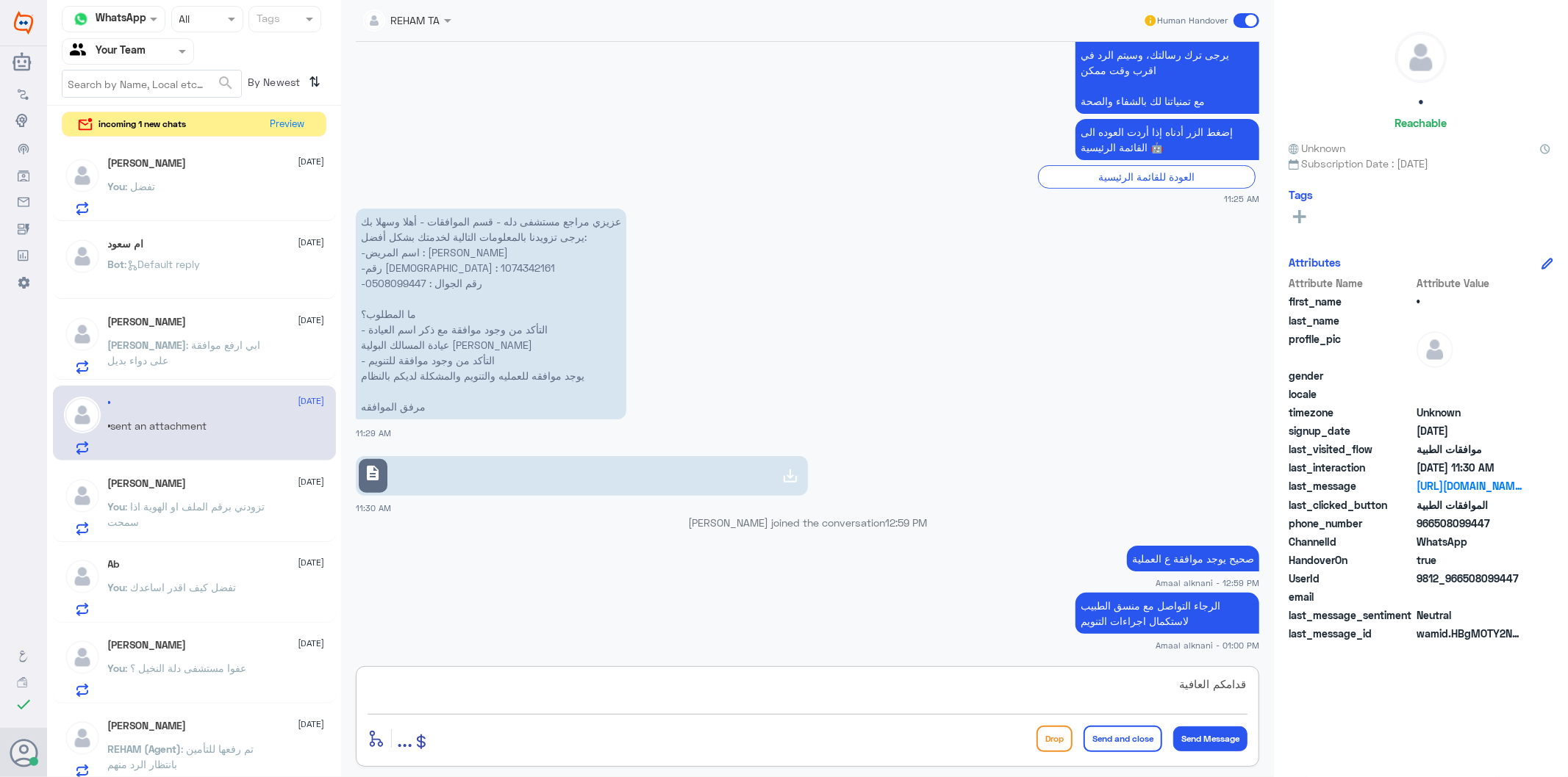
type textarea "قدامكم العافية"
click at [1124, 735] on button "Send and close" at bounding box center [1123, 739] width 78 height 26
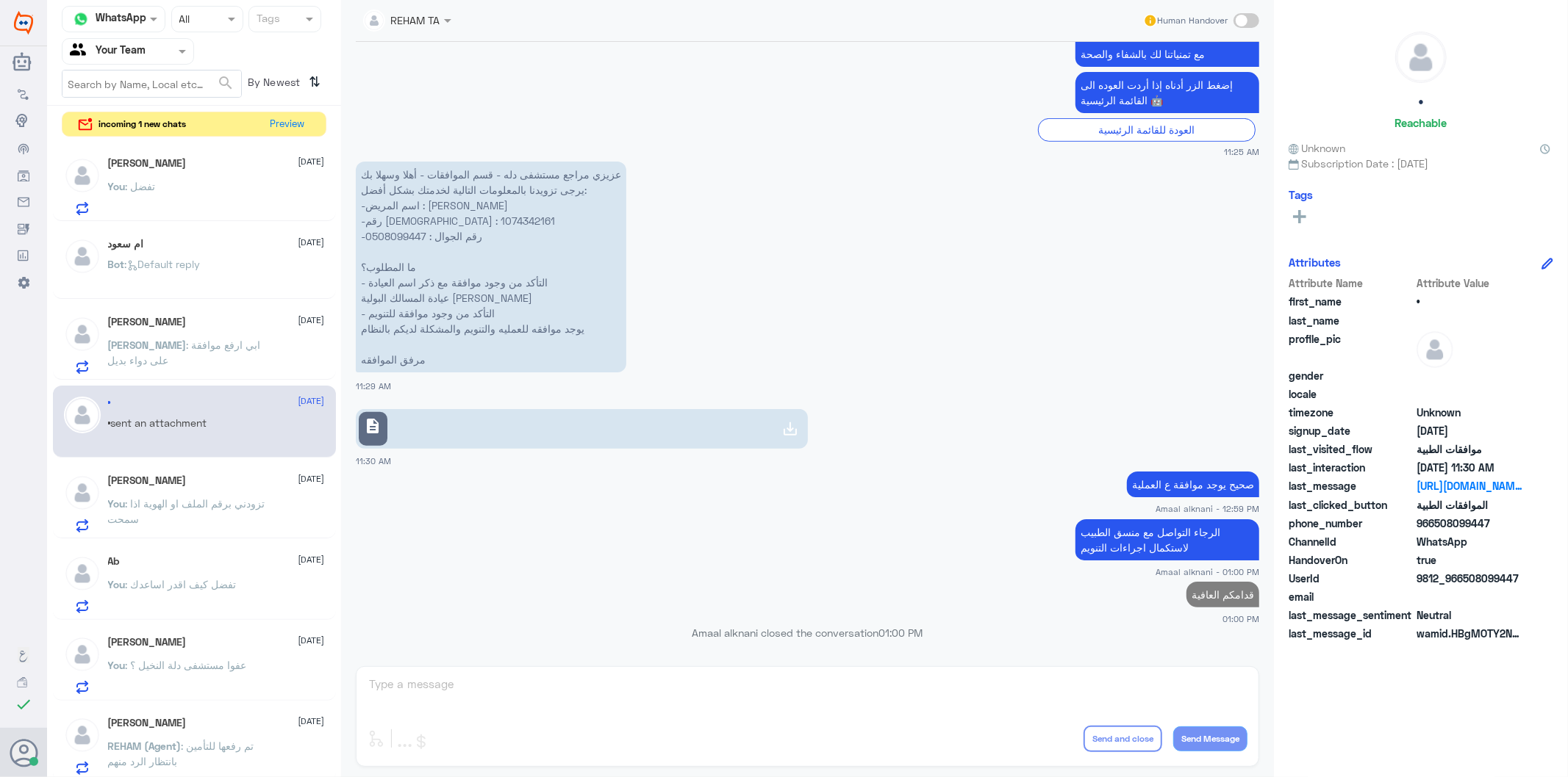
click at [181, 245] on div "ام سعود [DATE]" at bounding box center [216, 244] width 217 height 12
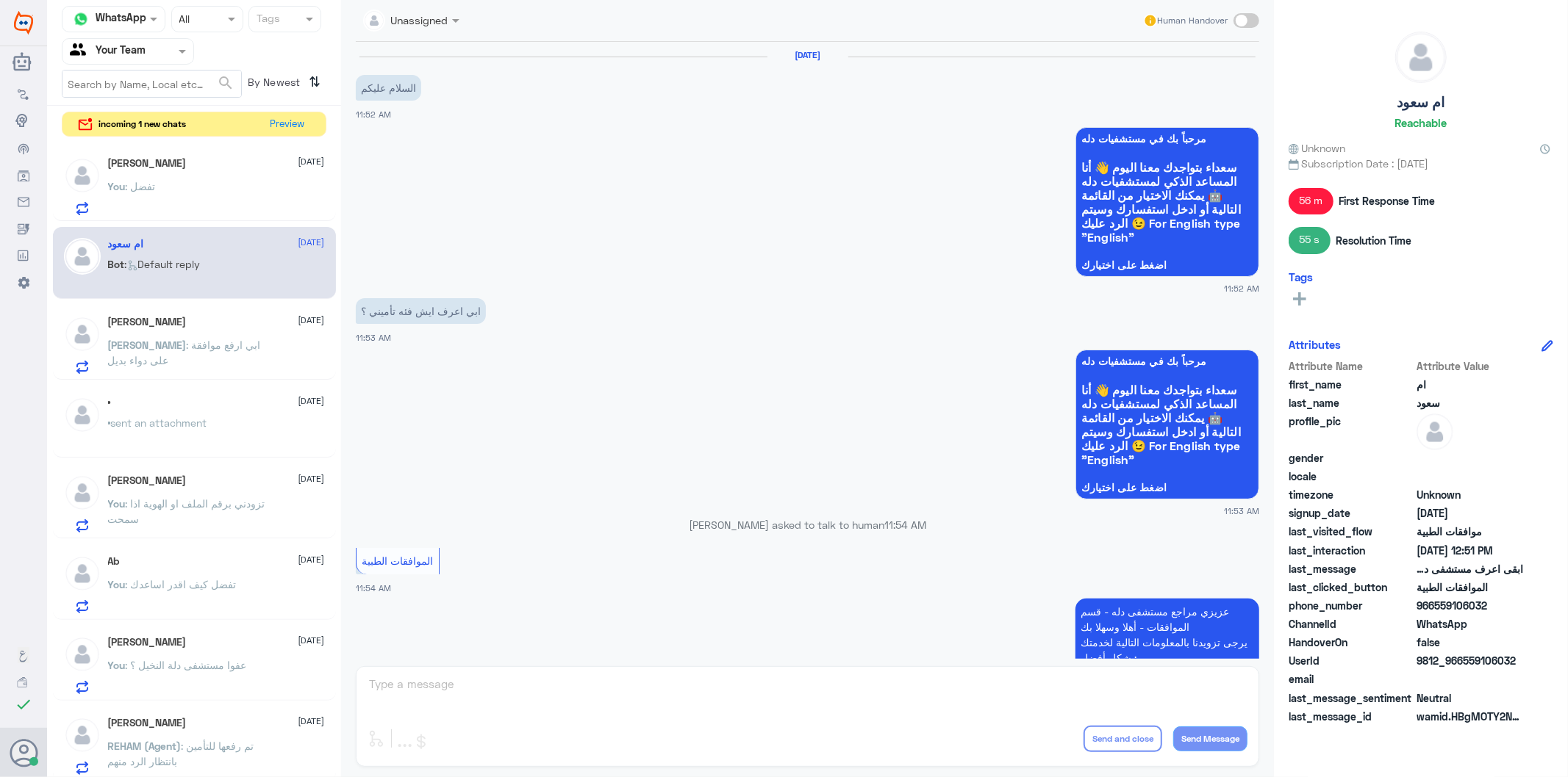
scroll to position [906, 0]
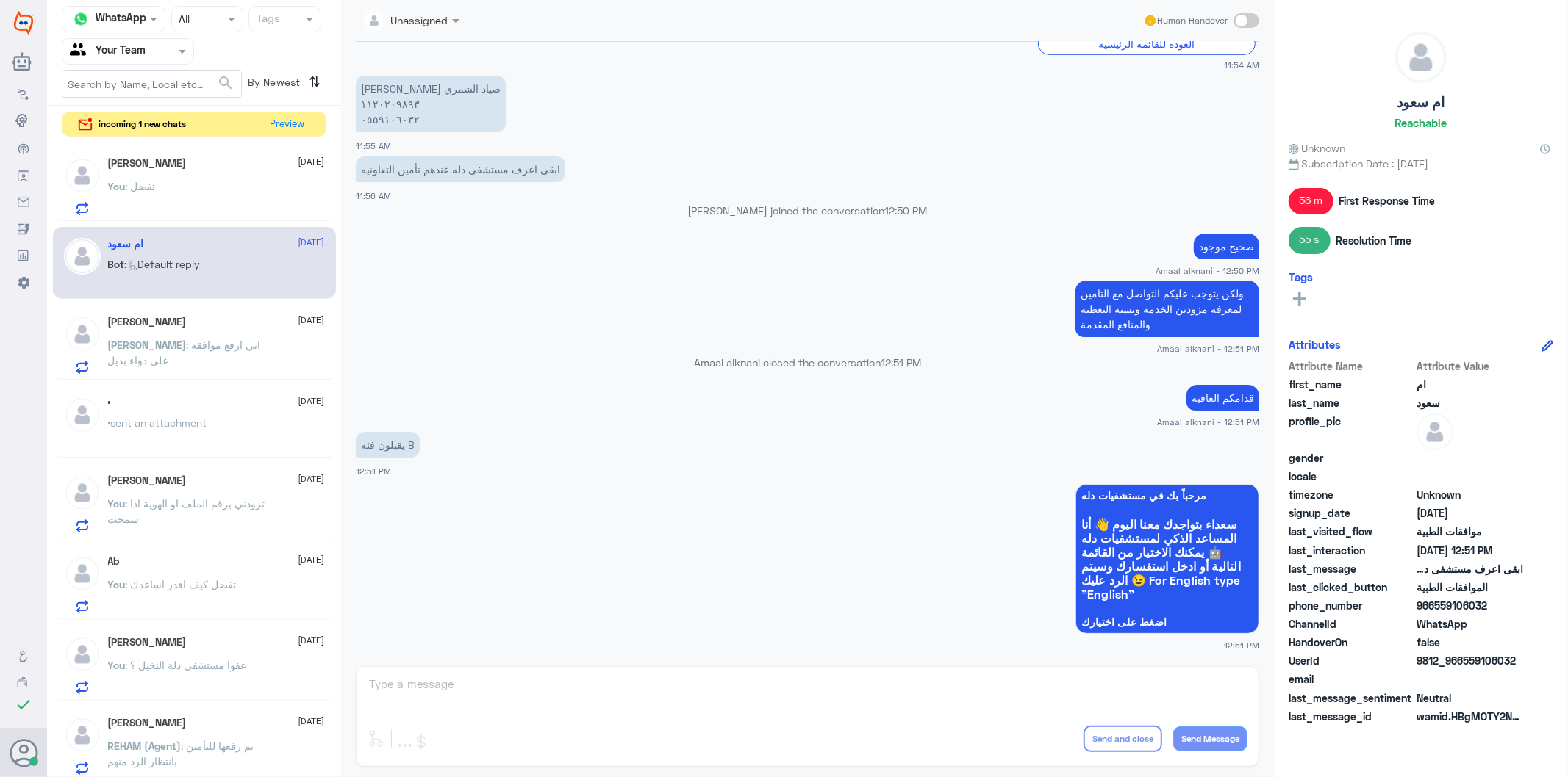
click at [509, 707] on div "Unassigned Human Handover [DATE] السلام عليكم 11:52 AM مرحباً بك في مستشفيات دل…" at bounding box center [808, 390] width 932 height 782
click at [501, 699] on div "Unassigned Human Handover [DATE] السلام عليكم 11:52 AM مرحباً بك في مستشفيات دل…" at bounding box center [808, 390] width 932 height 782
click at [177, 179] on div "[PERSON_NAME] [DATE] You : تفضل" at bounding box center [216, 185] width 217 height 58
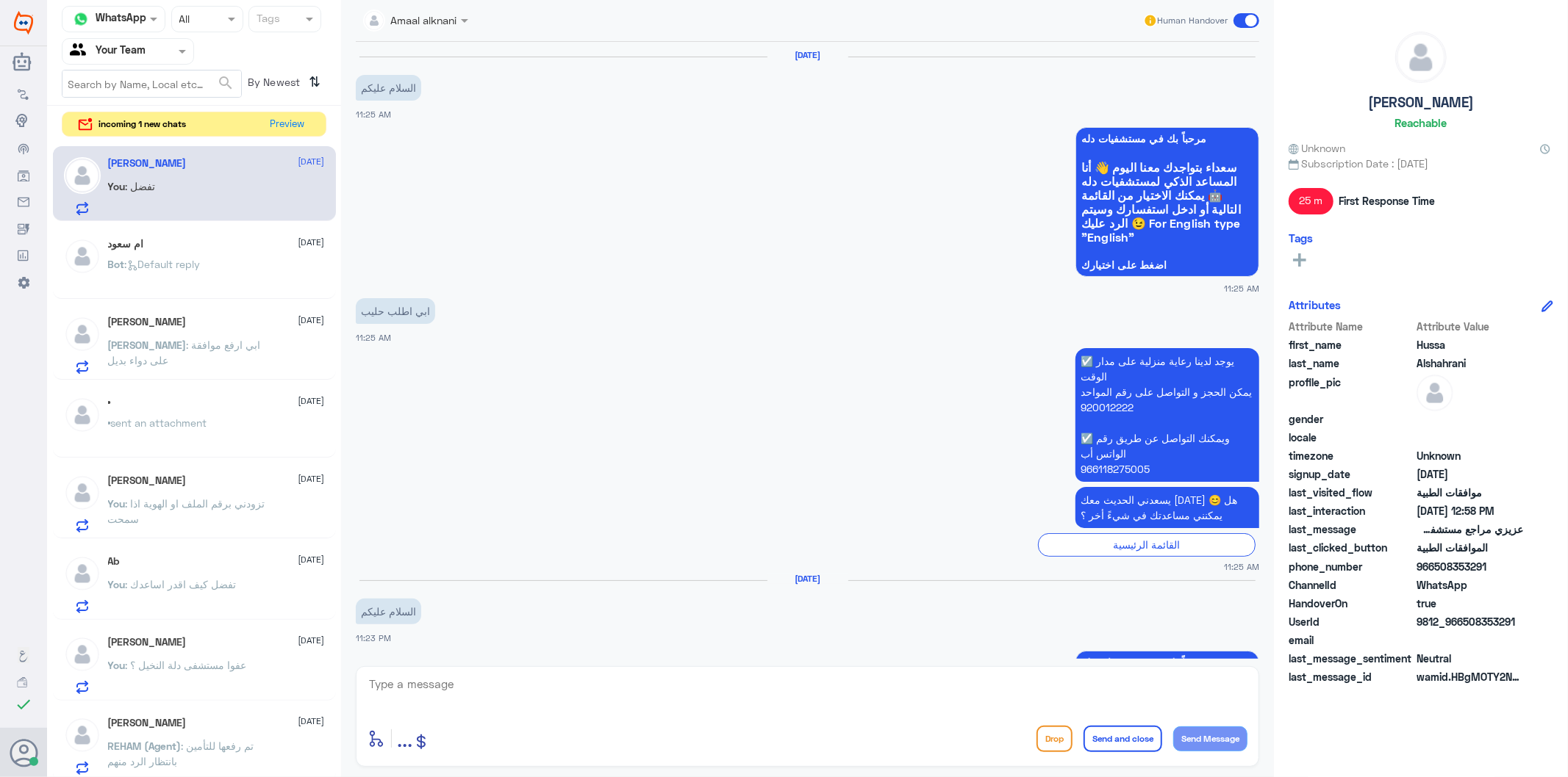
scroll to position [2163, 0]
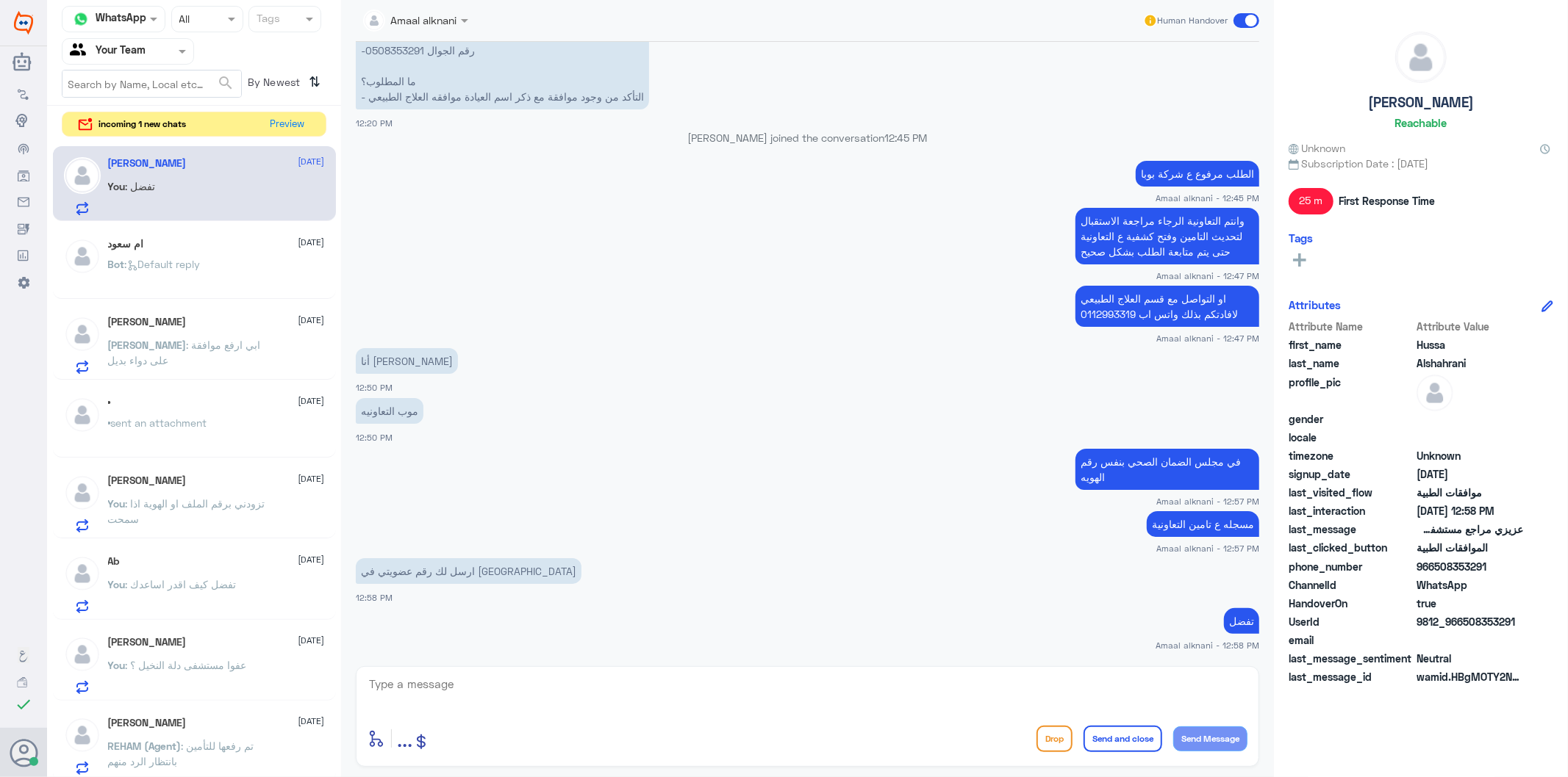
click at [440, 713] on div at bounding box center [808, 695] width 880 height 40
click at [440, 688] on textarea at bounding box center [808, 693] width 880 height 36
click at [190, 339] on span ": ابي ارفع موافقة على دواء بديل" at bounding box center [184, 353] width 153 height 28
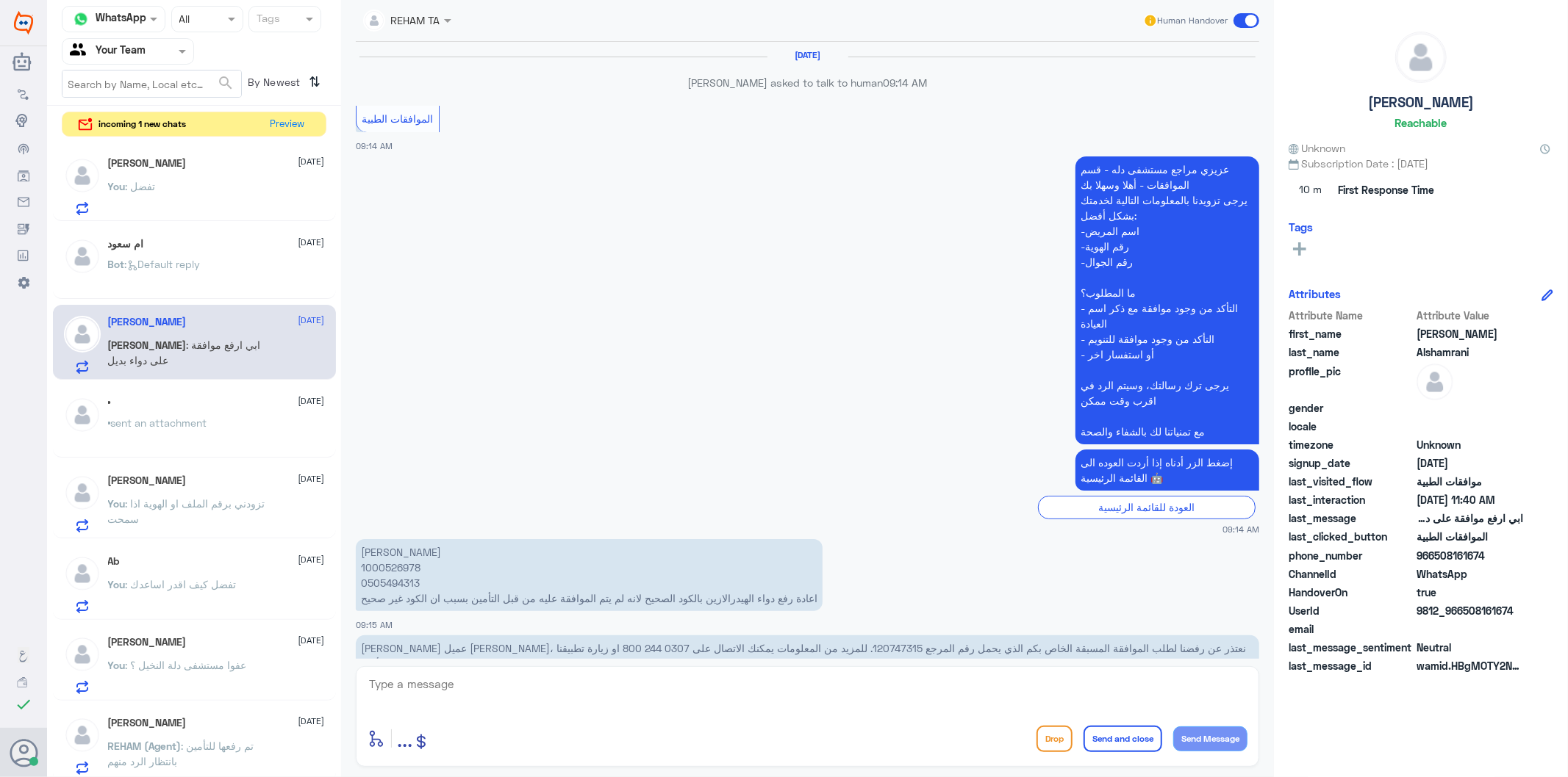
scroll to position [2140, 0]
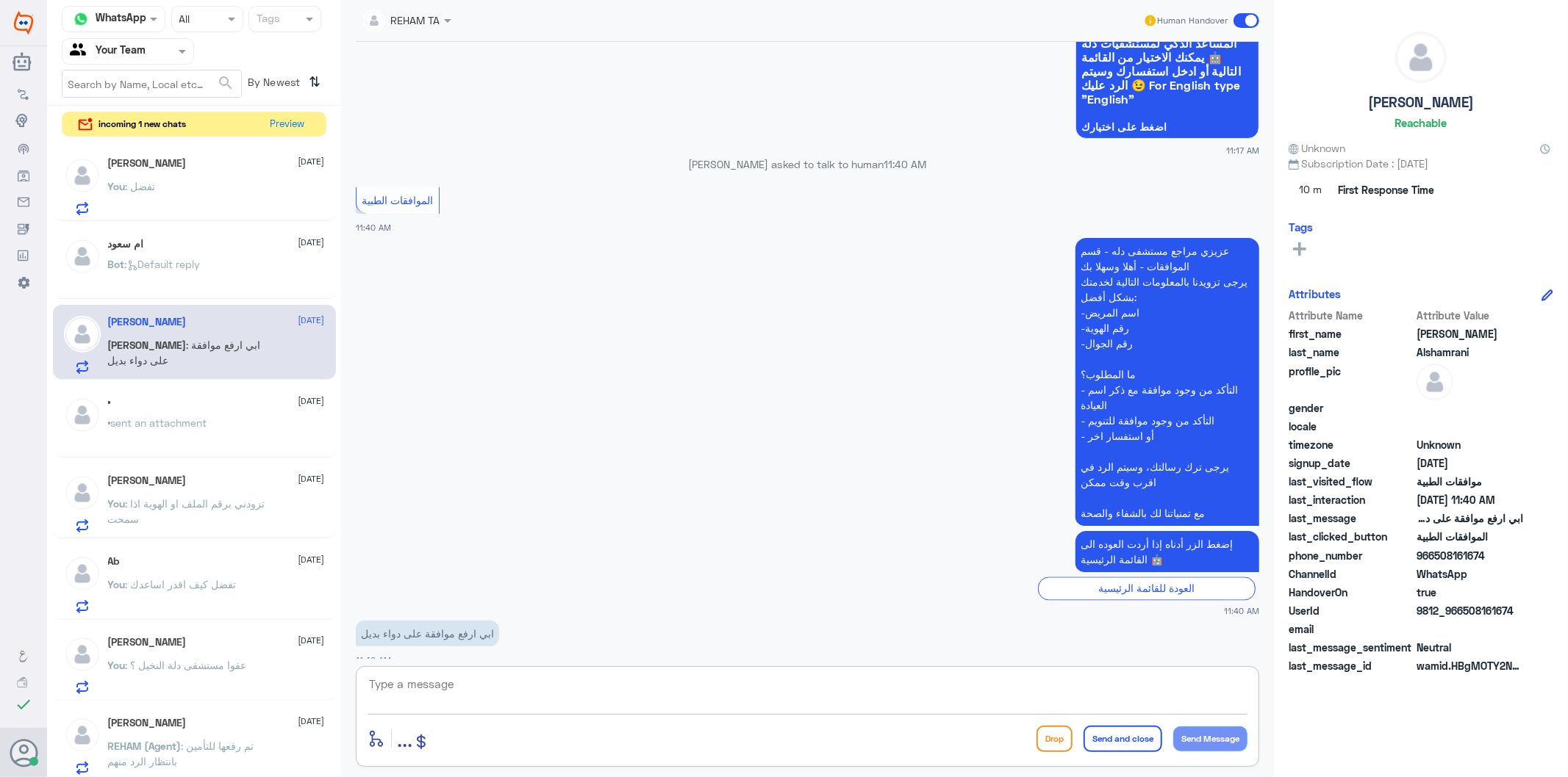
click at [418, 691] on textarea at bounding box center [808, 693] width 880 height 36
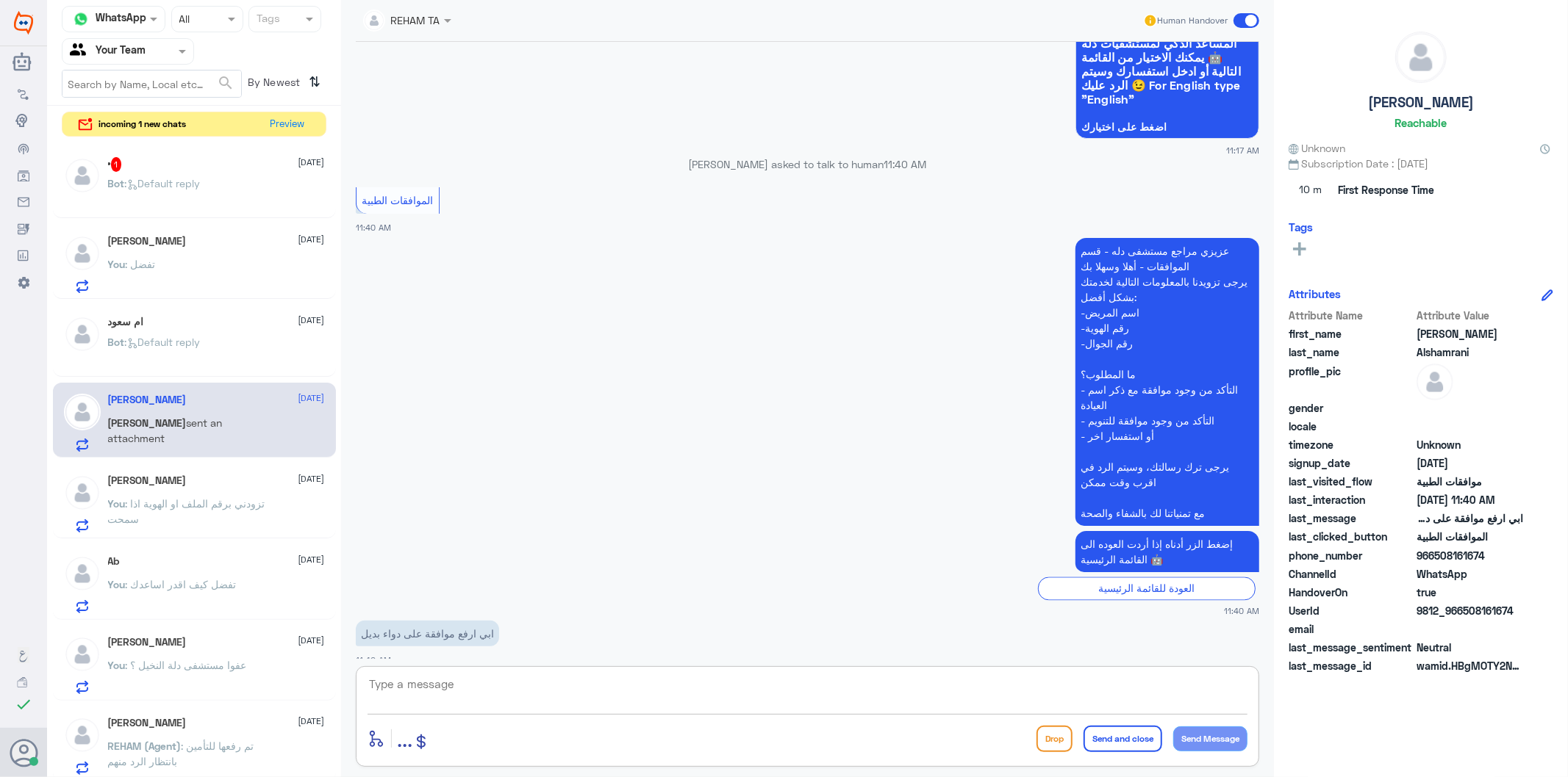
click at [418, 691] on textarea at bounding box center [808, 693] width 880 height 36
type textarea "ا"
type textarea "هل يوجد لديكم زيارة للطبيب ووصفه"
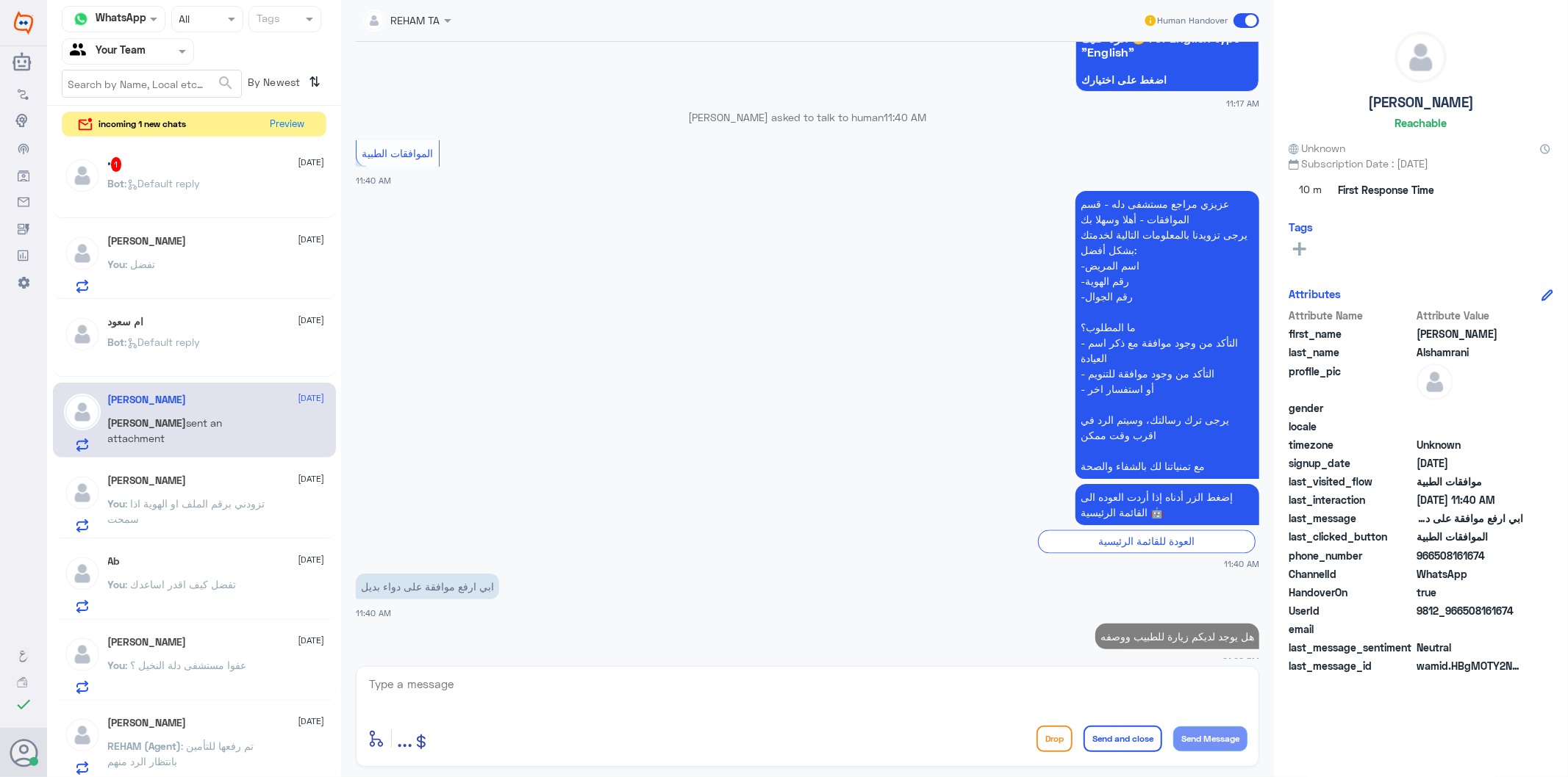
click at [208, 527] on p "You : تزودني برقم الملف او الهوية اذا سمحت" at bounding box center [190, 514] width 166 height 37
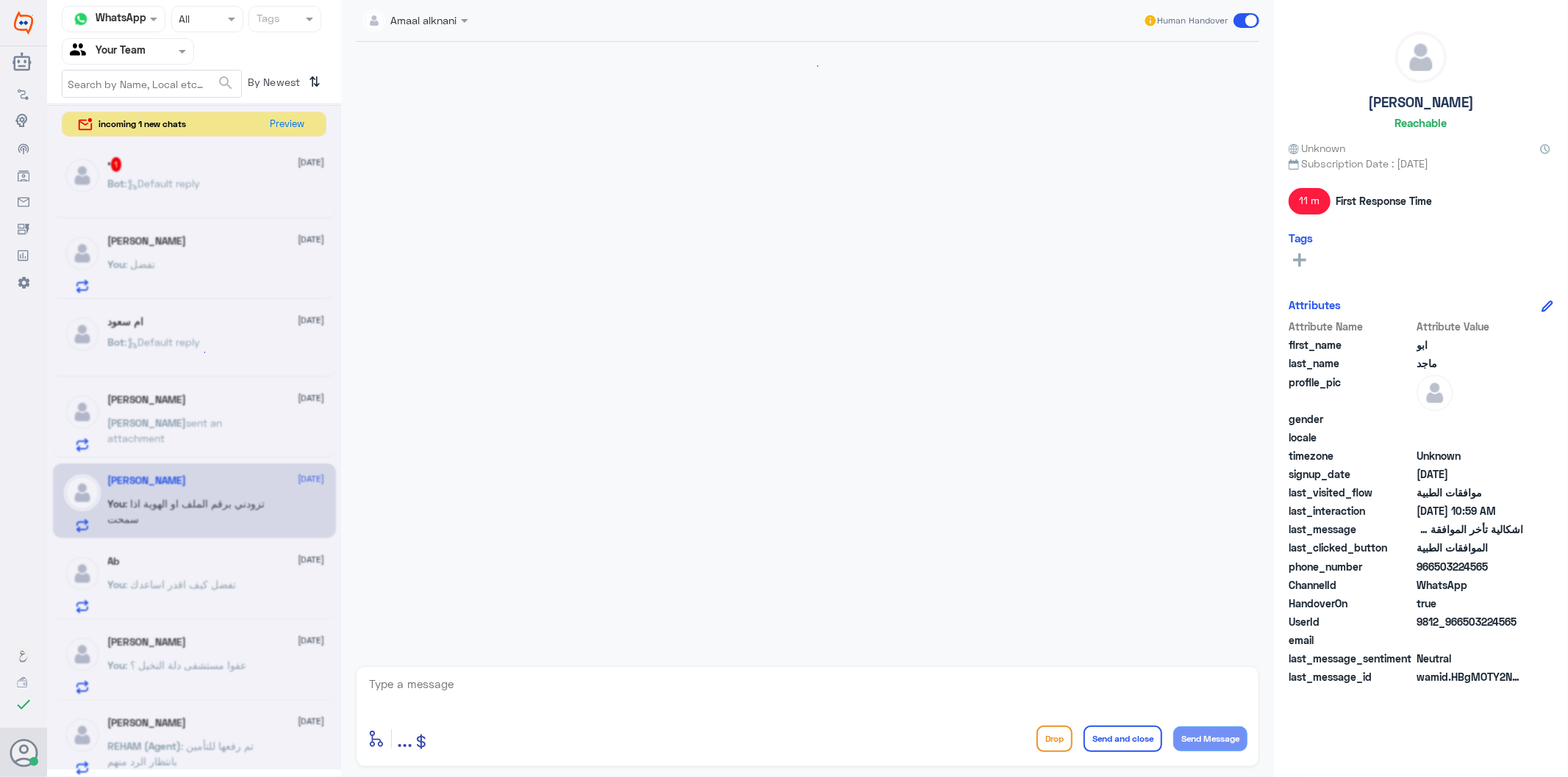
scroll to position [1051, 0]
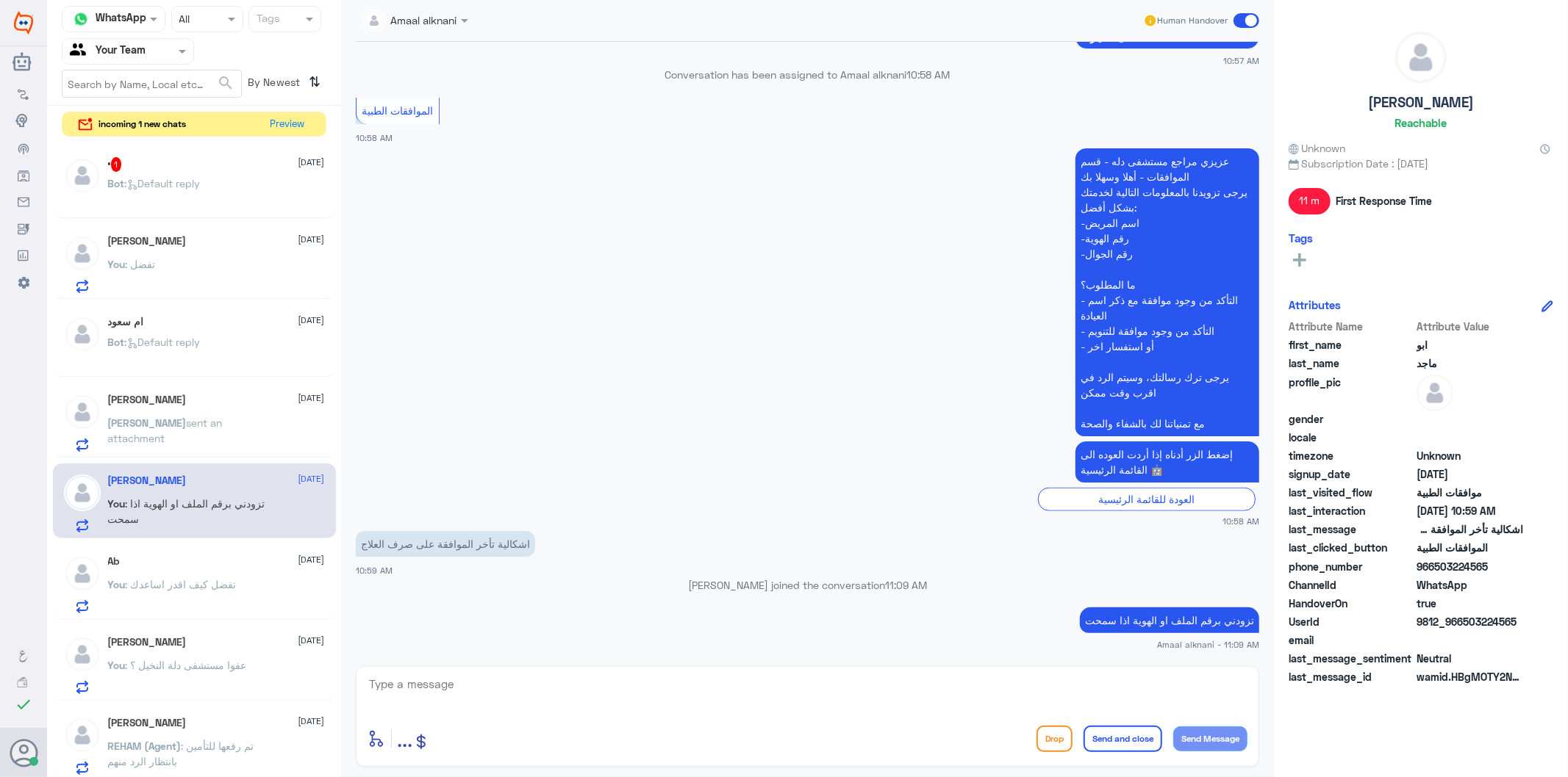
drag, startPoint x: 434, startPoint y: 665, endPoint x: 437, endPoint y: 685, distance: 20.2
click at [434, 671] on div "enter flow name ... Drop Send and close Send Message" at bounding box center [807, 717] width 903 height 100
click at [437, 699] on textarea at bounding box center [808, 693] width 880 height 36
type textarea "نسعد دوما بخدمتكم ونتمنى لكم دوام الصحة والعافية"
click at [1121, 744] on button "Send and close" at bounding box center [1123, 739] width 78 height 26
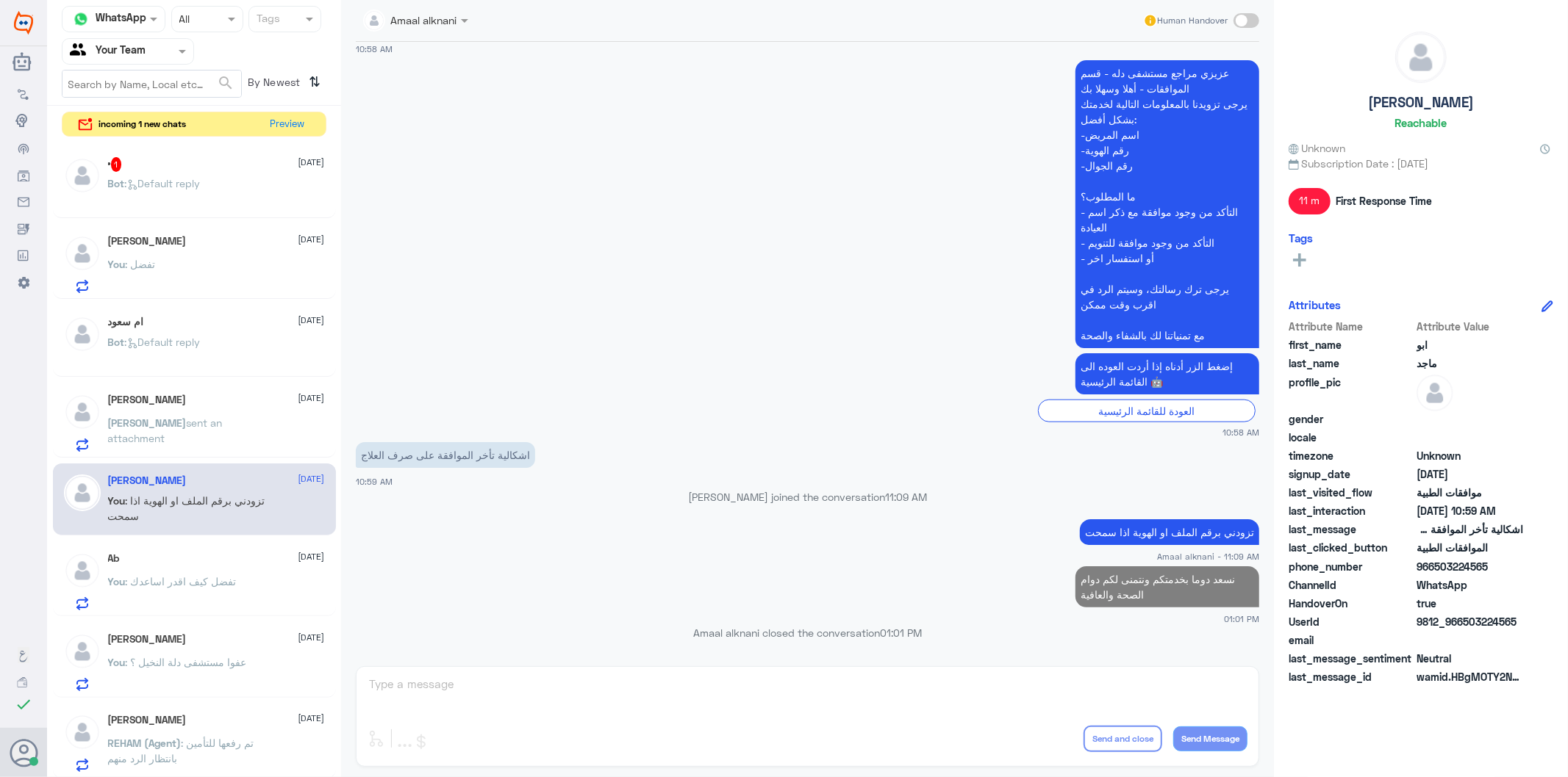
scroll to position [1113, 0]
click at [1141, 578] on p "نسعد دوما بخدمتكم ونتمنى لكم دوام الصحة والعافية" at bounding box center [1167, 587] width 183 height 42
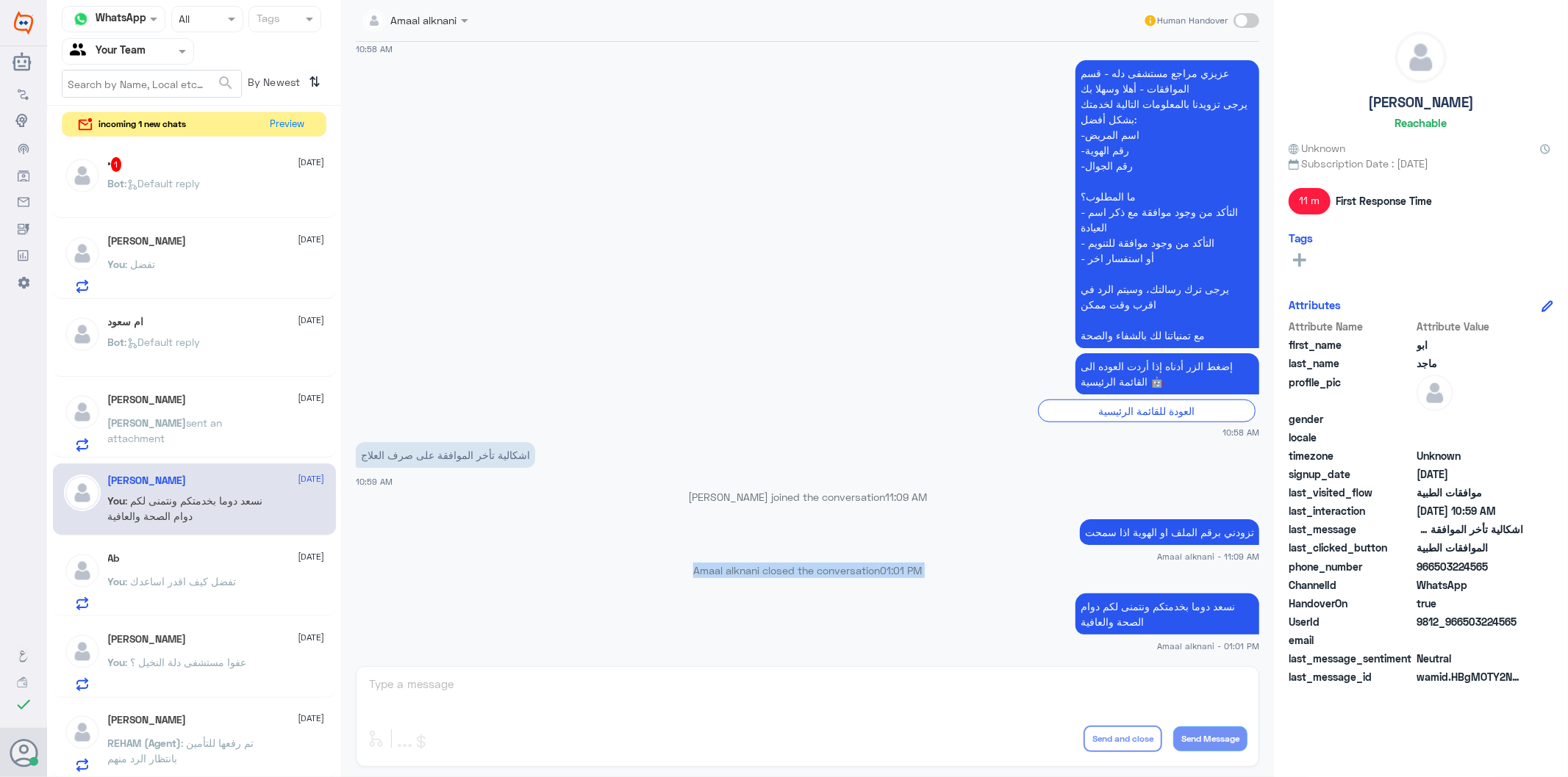
copy p "نسعد دوما بخدمتكم ونتمنى لكم دوام الصحة والعافية"
click at [193, 579] on span ": تفضل كيف اقدر اساعدك" at bounding box center [181, 581] width 111 height 12
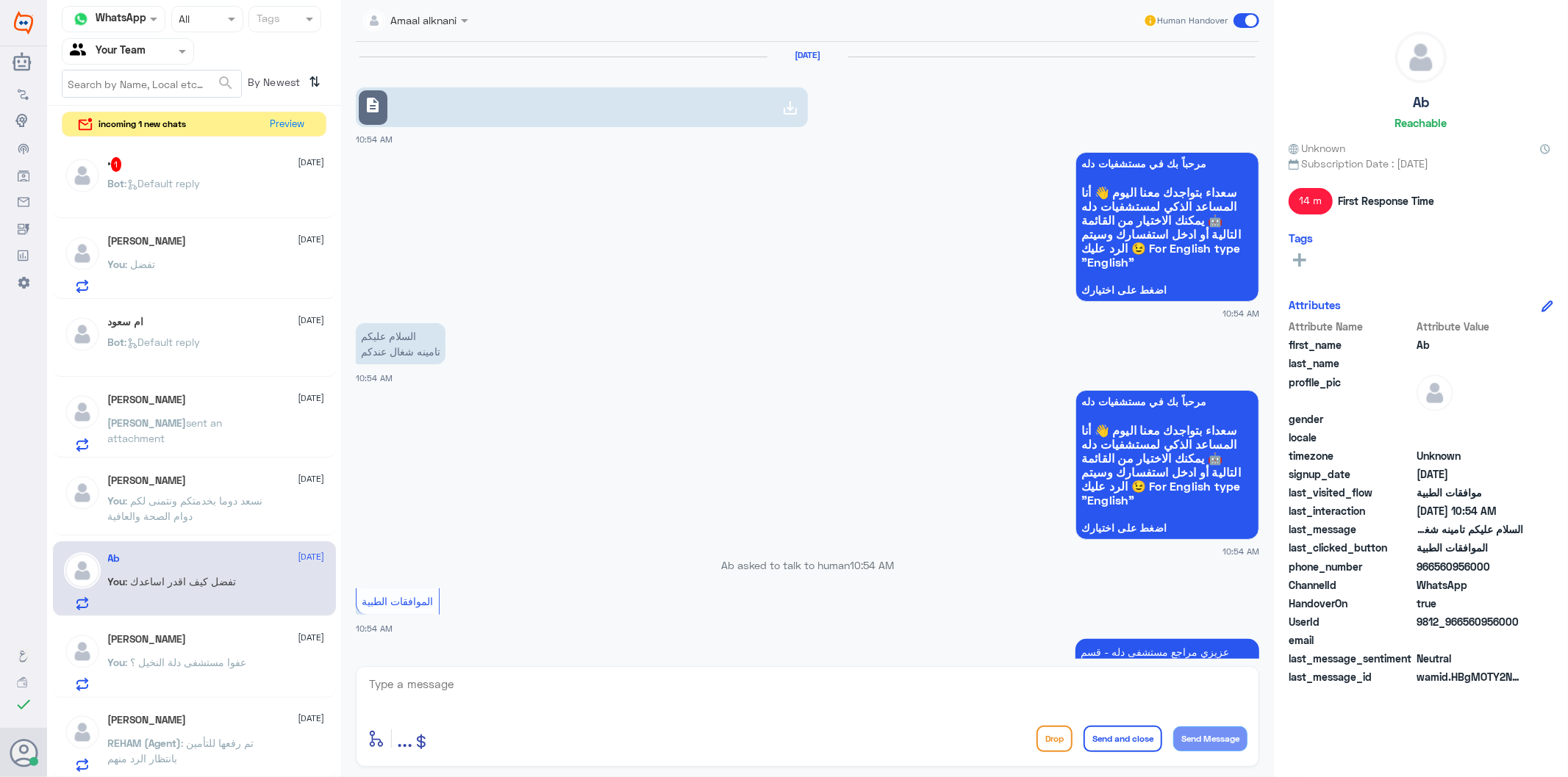
scroll to position [440, 0]
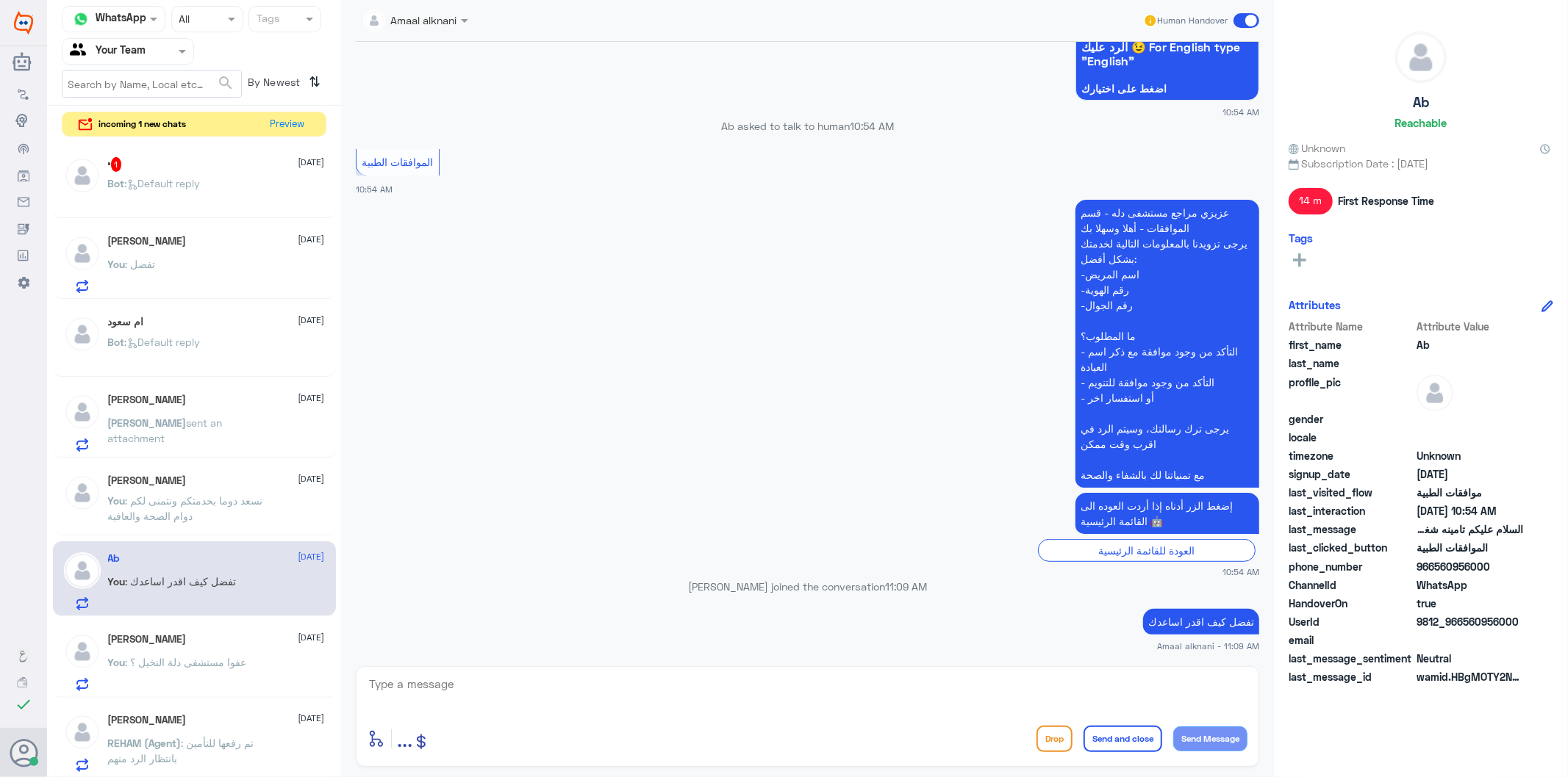
click at [516, 695] on textarea at bounding box center [808, 693] width 880 height 36
paste textarea "Amaal alknani closed the conversation 01:01 PM"
type textarea "Amaal alknani closed the conversation 01:01 PM"
click at [1120, 740] on button "Send and close" at bounding box center [1123, 739] width 78 height 26
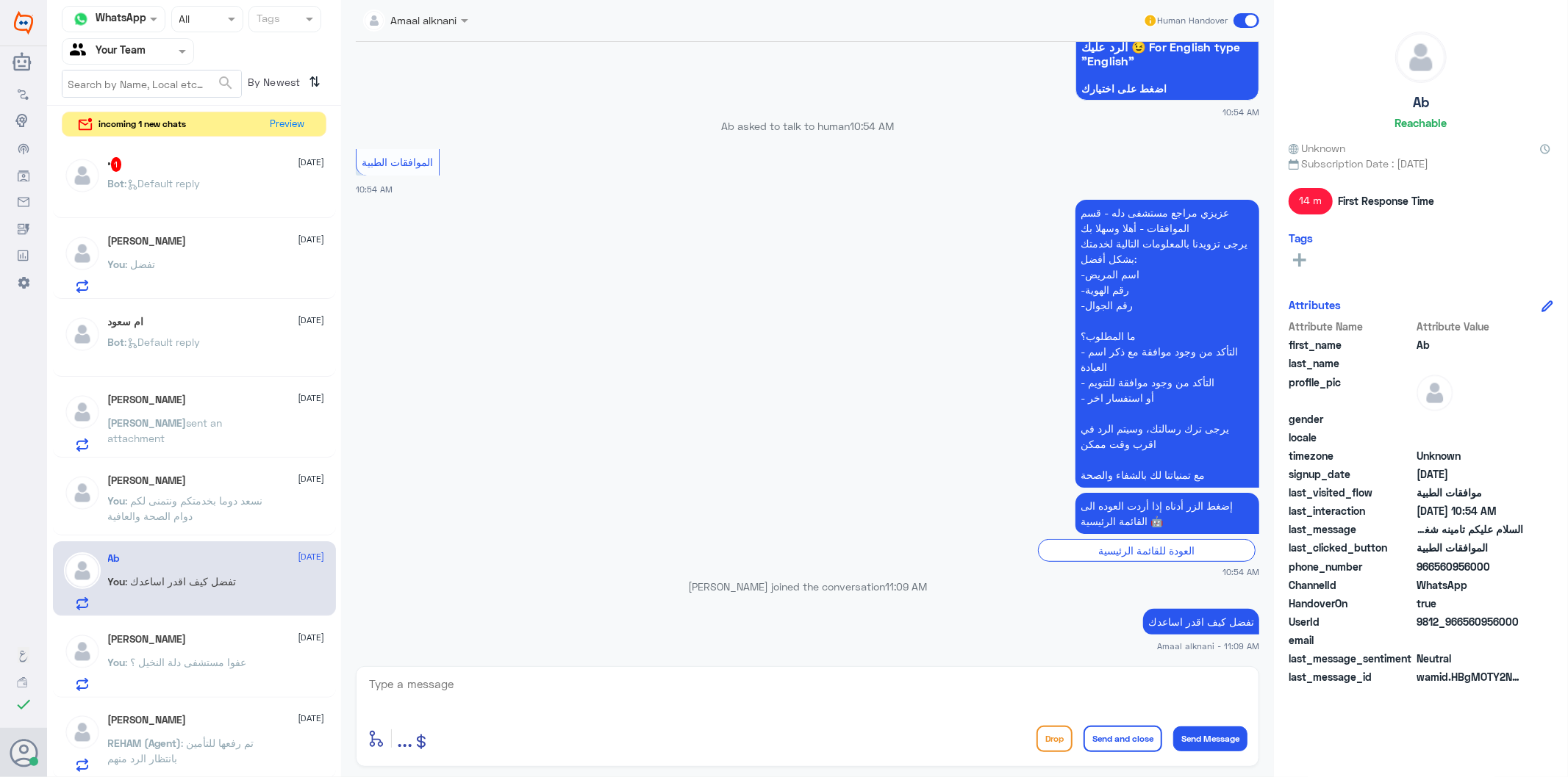
scroll to position [503, 0]
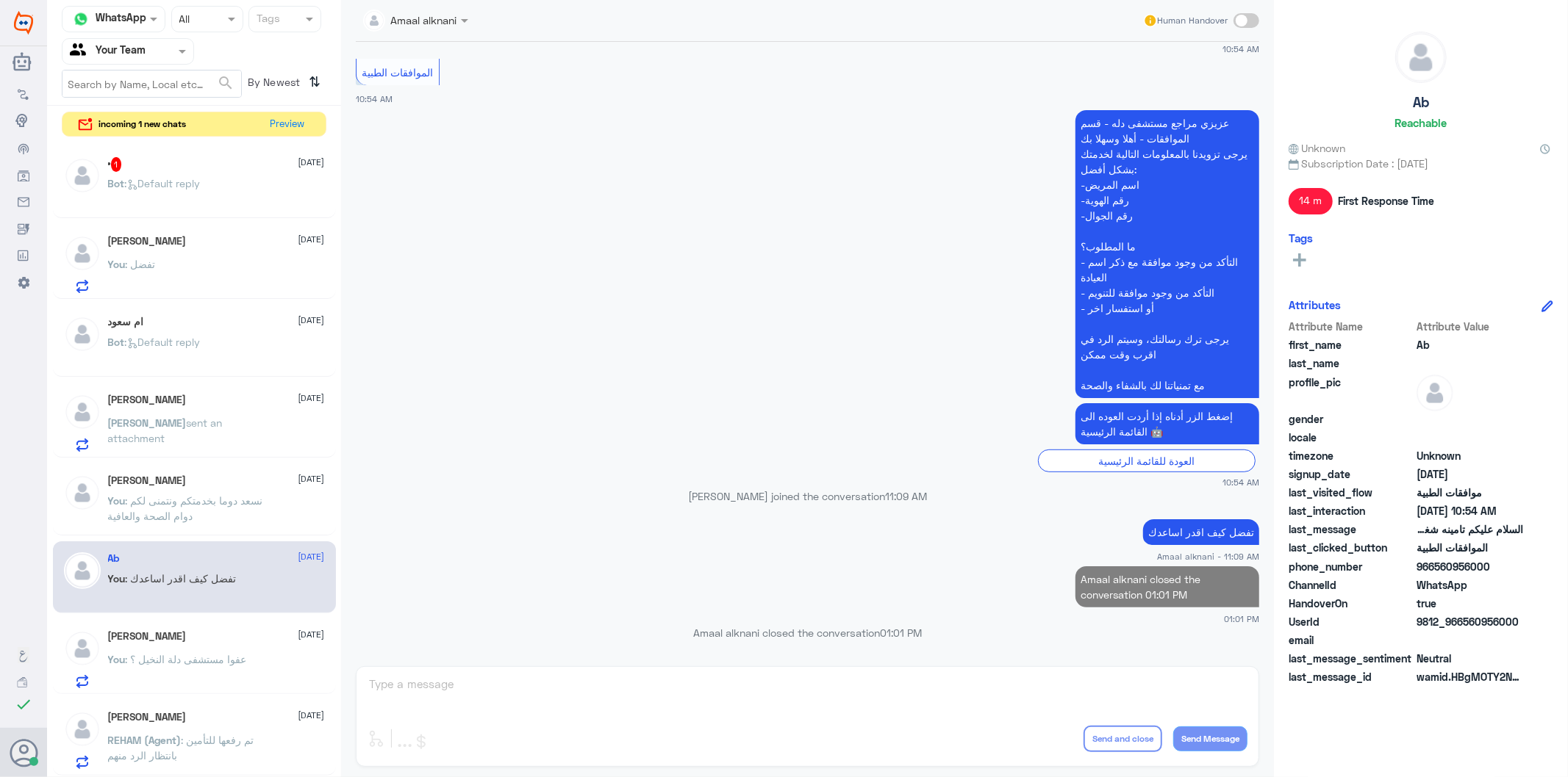
click at [239, 658] on span ": عفوا مستشفى دلة النخيل ؟" at bounding box center [186, 659] width 121 height 12
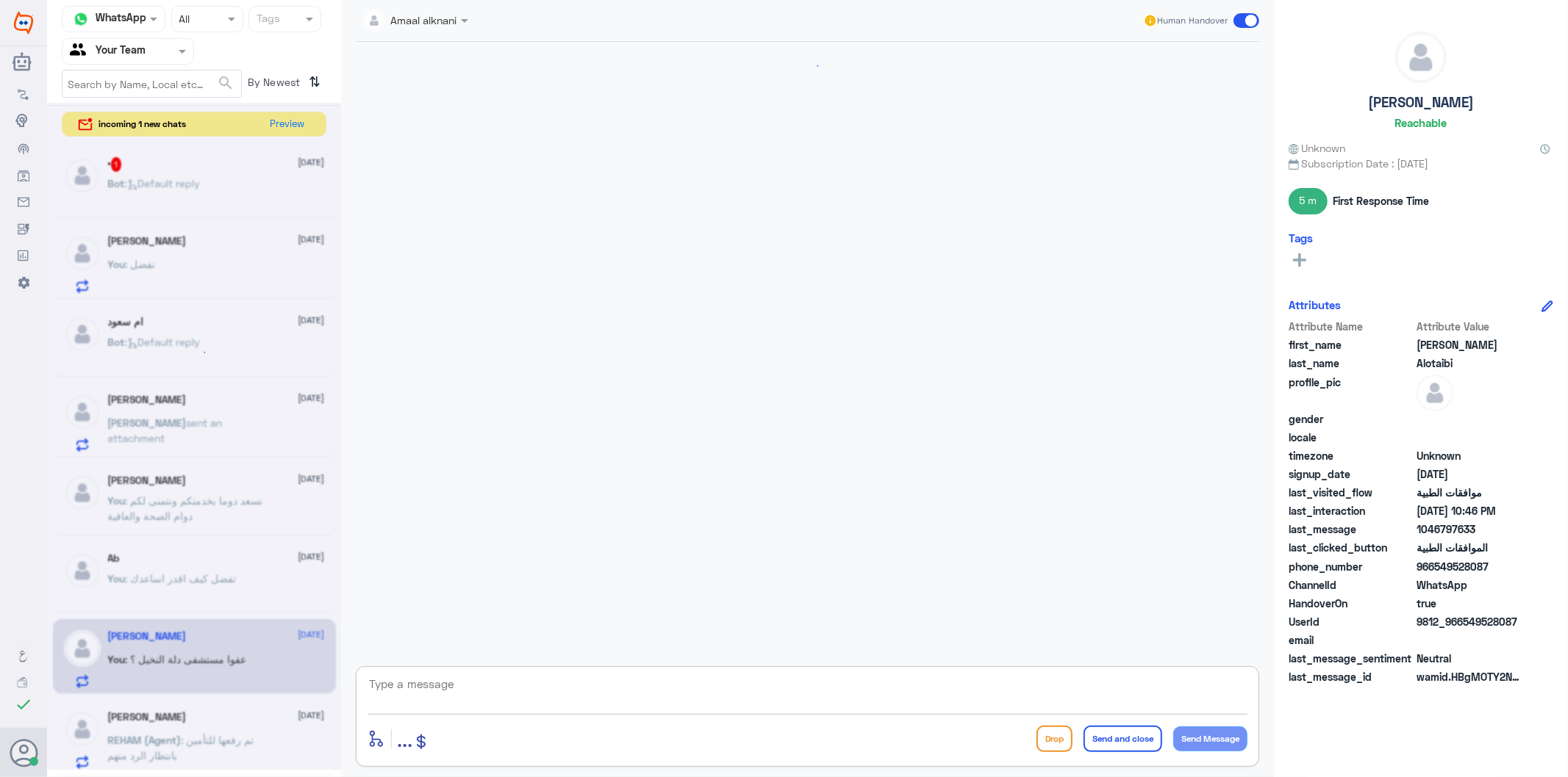
click at [671, 685] on textarea at bounding box center [808, 693] width 880 height 36
paste textarea "Amaal alknani closed the conversation 01:01 PM"
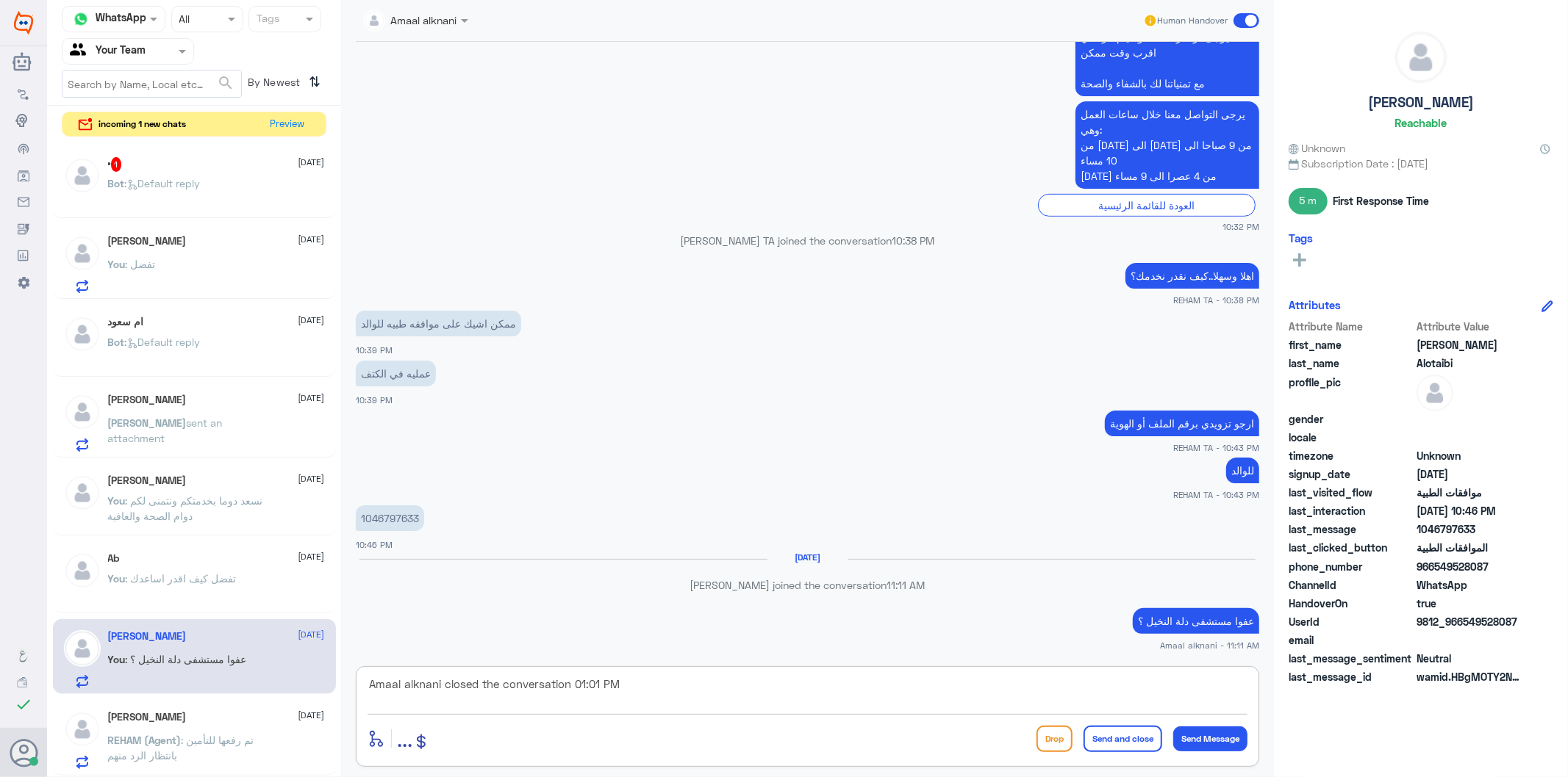
scroll to position [13, 0]
type textarea "Amaal alknani closed the conversation 01:01 PM"
click at [1113, 738] on button "Send and close" at bounding box center [1123, 739] width 78 height 26
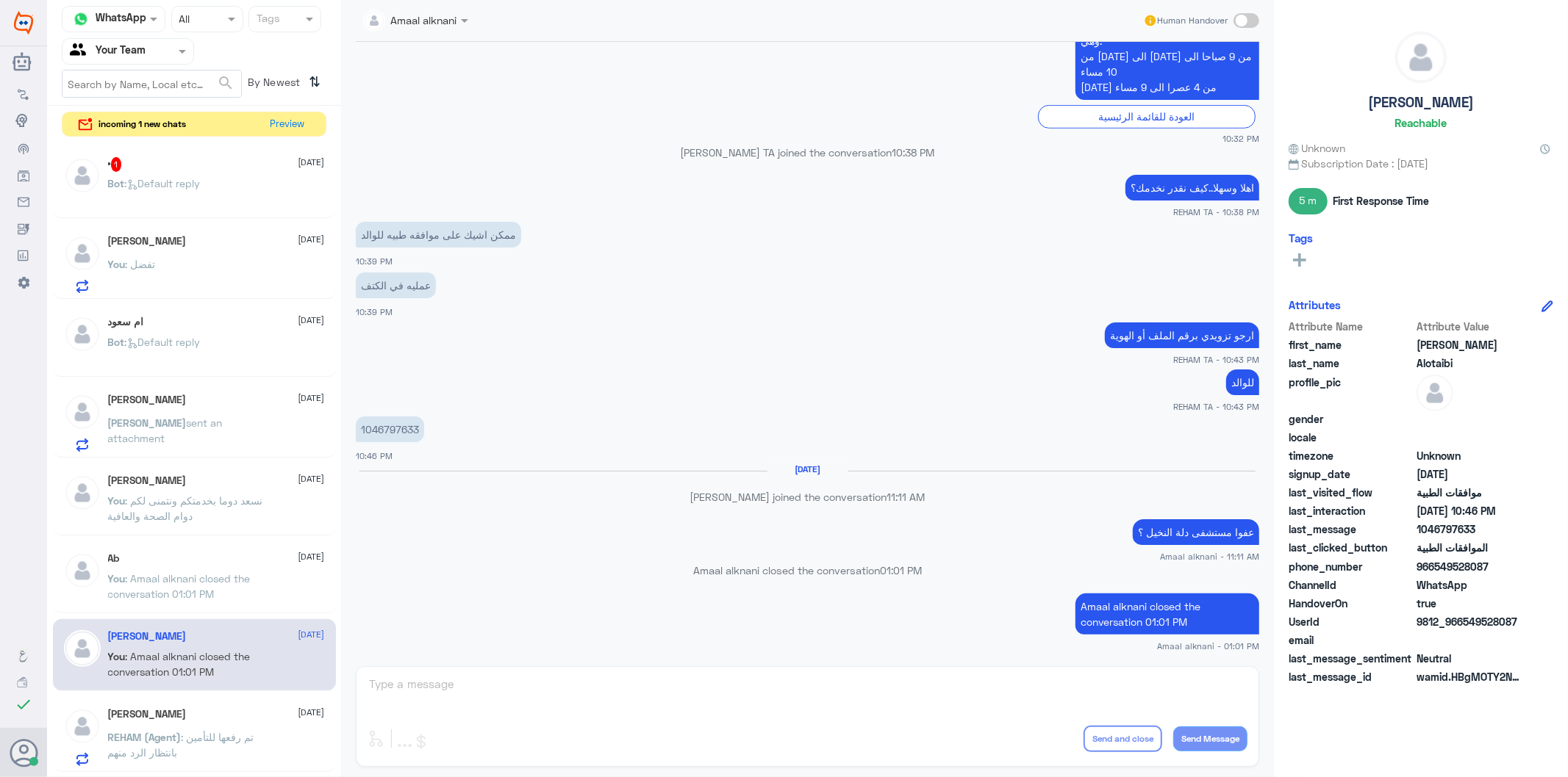
click at [223, 732] on span ": تم رفعها للتأمين بانتظار الرد منهم" at bounding box center [181, 745] width 147 height 28
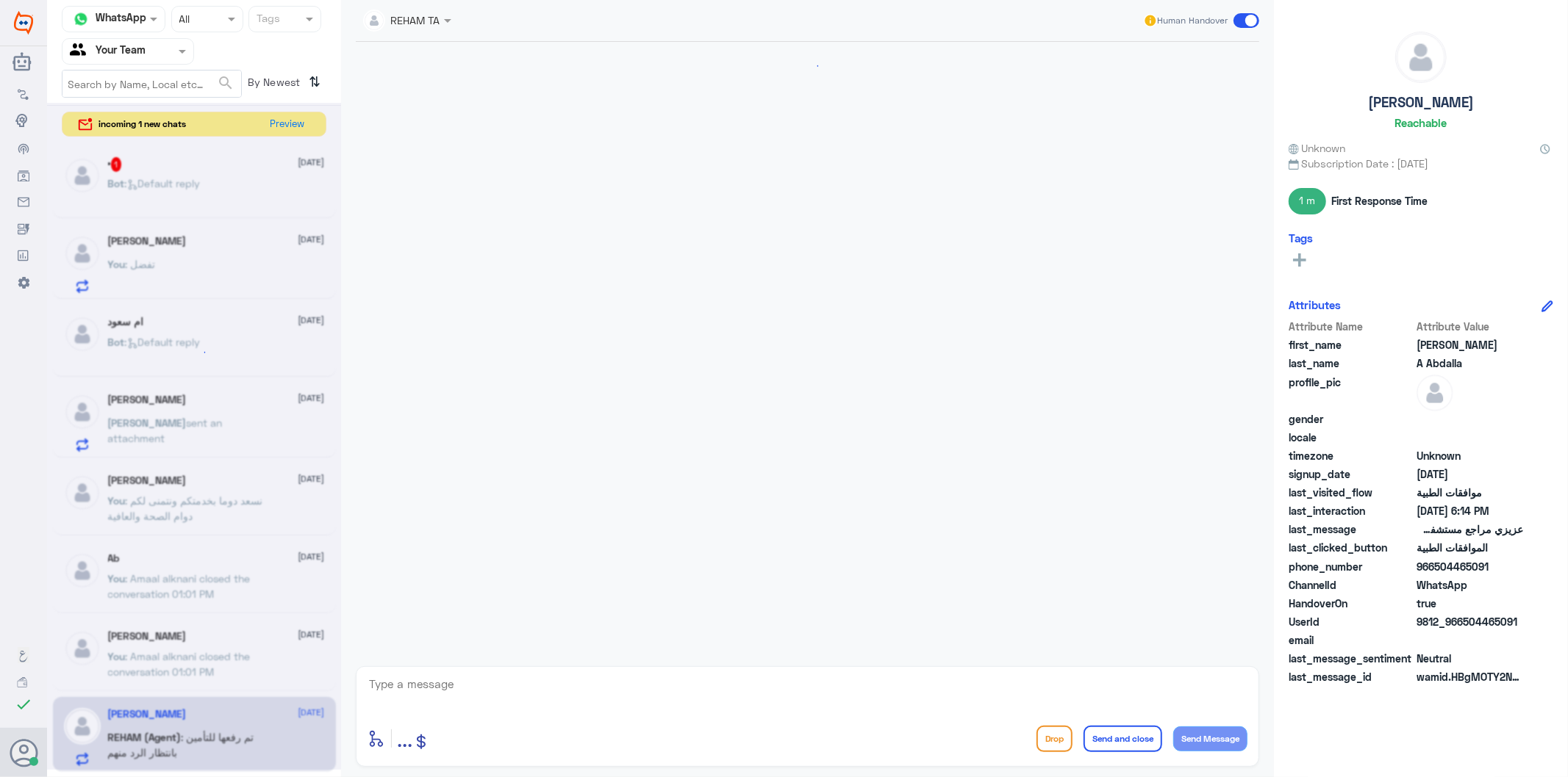
scroll to position [1701, 0]
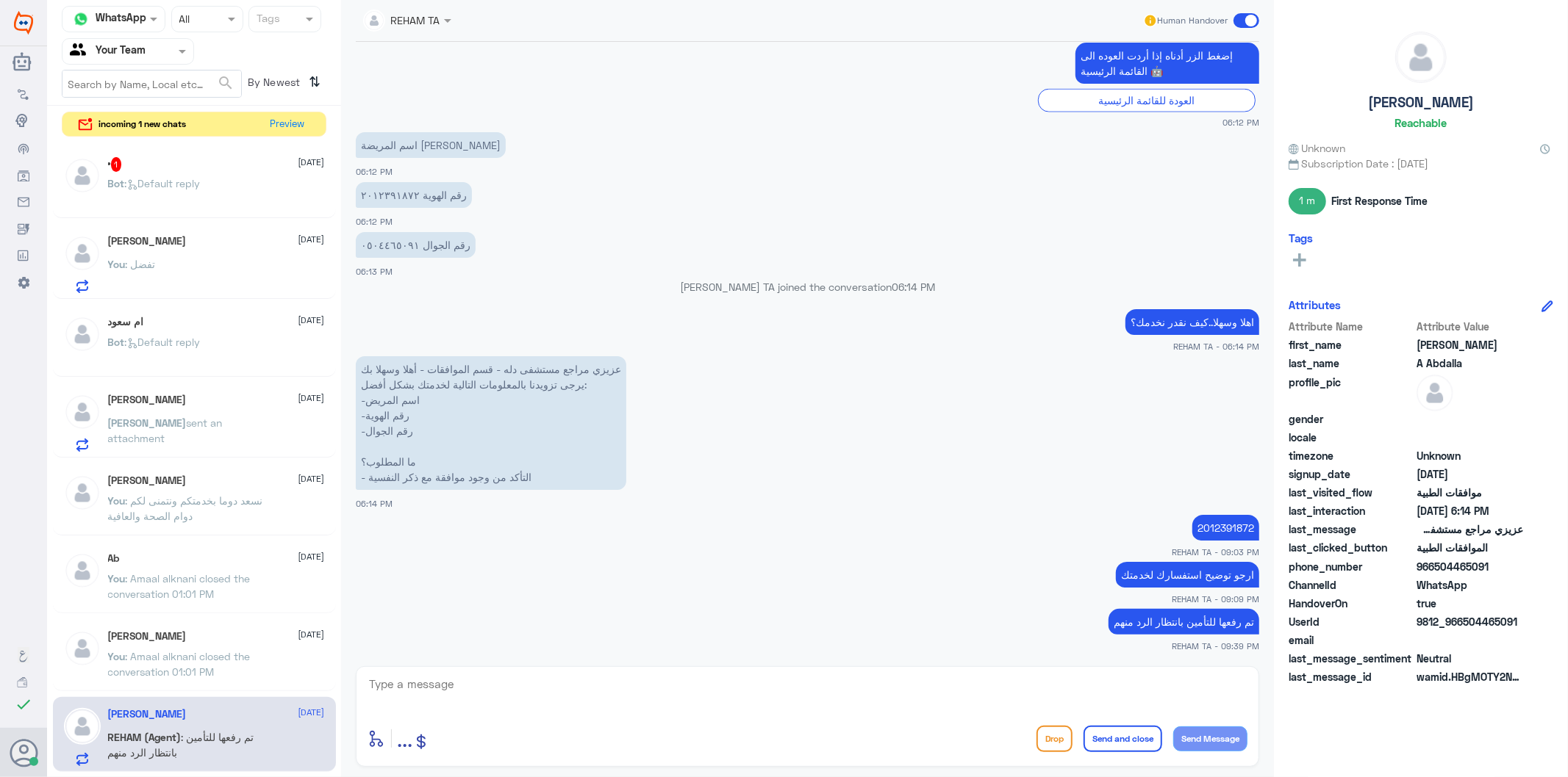
click at [150, 54] on input "text" at bounding box center [111, 51] width 81 height 17
click at [140, 124] on Inbox "Your Inbox" at bounding box center [120, 130] width 51 height 12
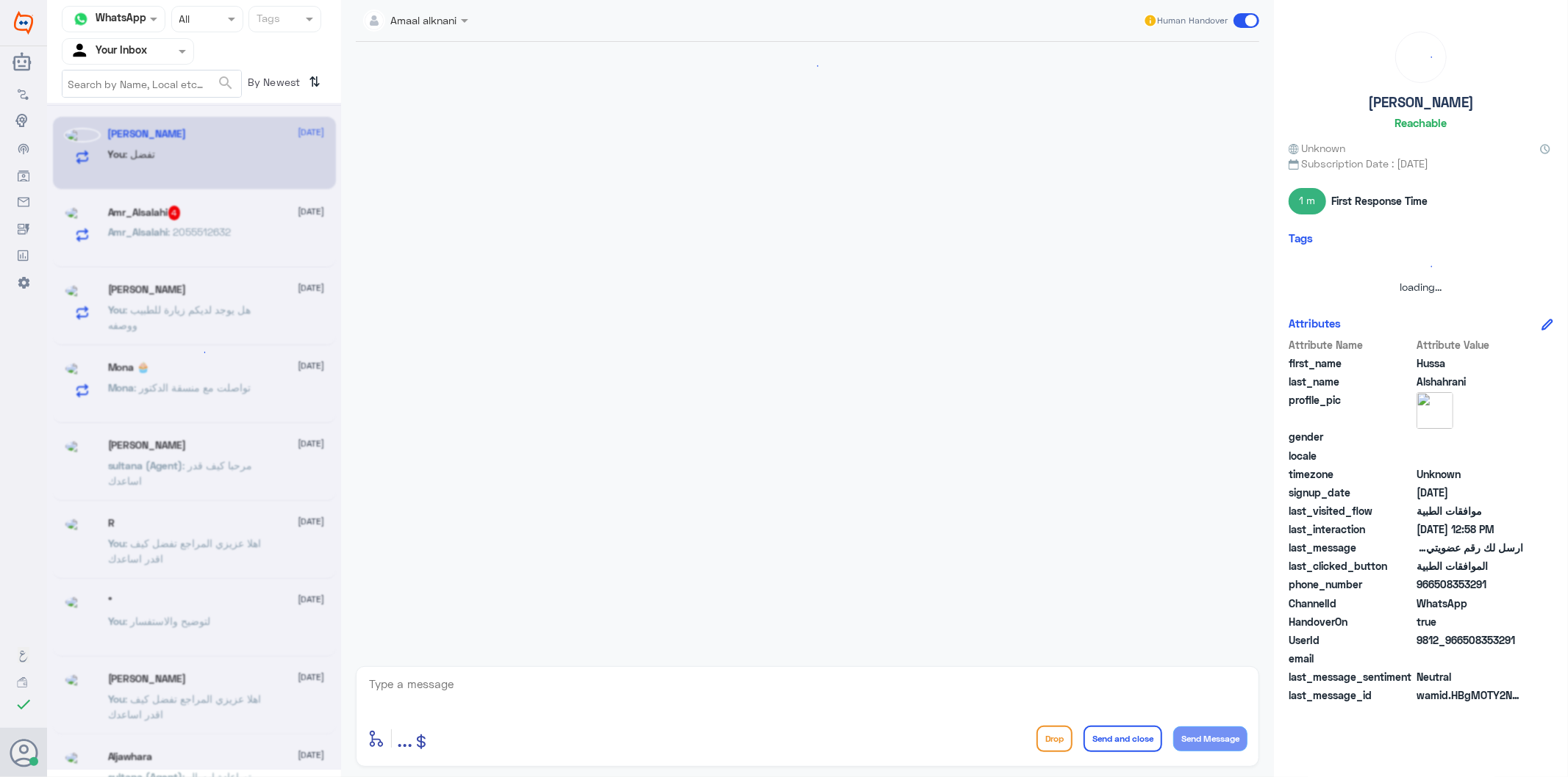
scroll to position [0, 0]
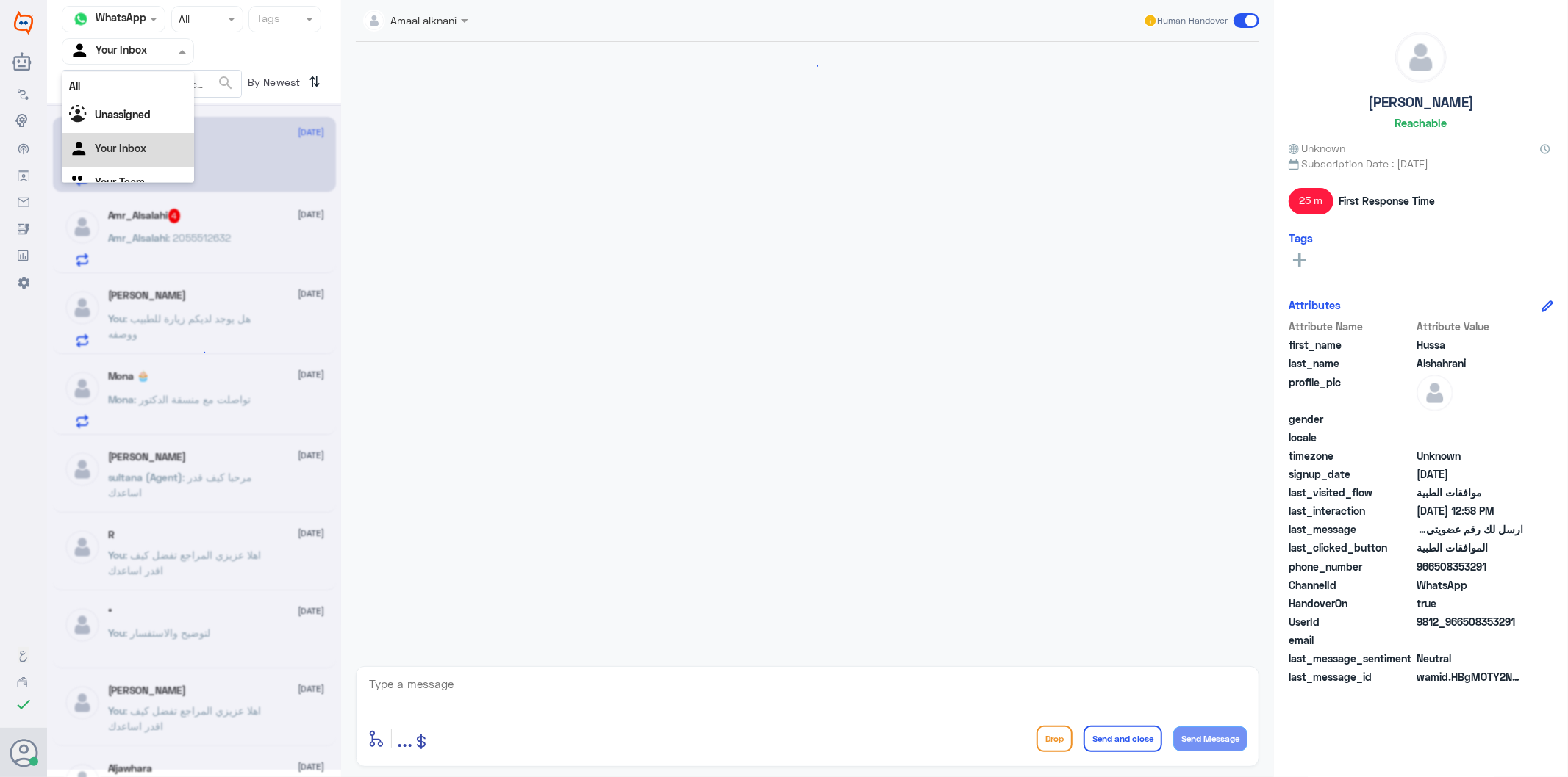
click at [145, 55] on input "text" at bounding box center [111, 51] width 81 height 17
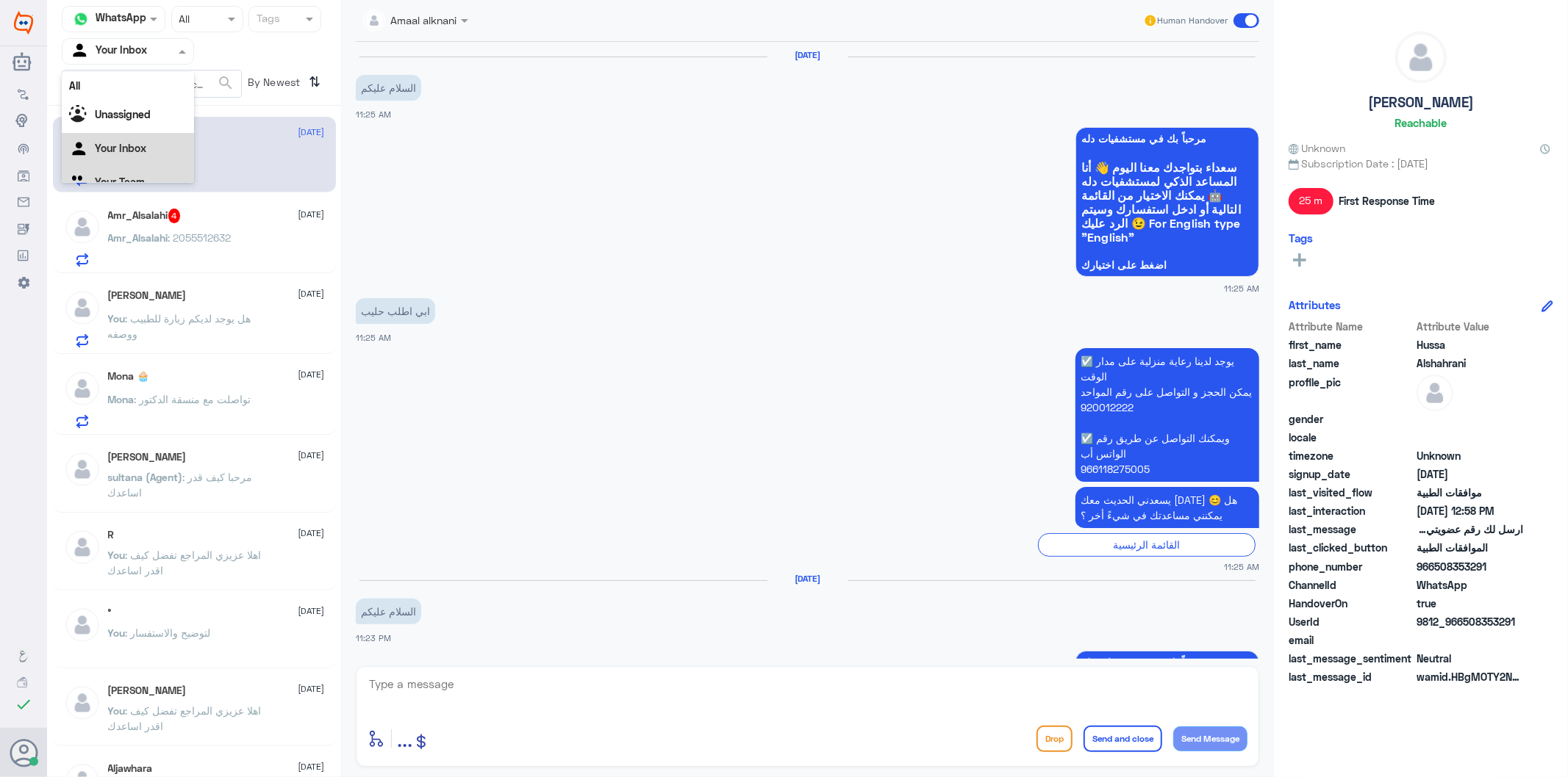
scroll to position [2163, 0]
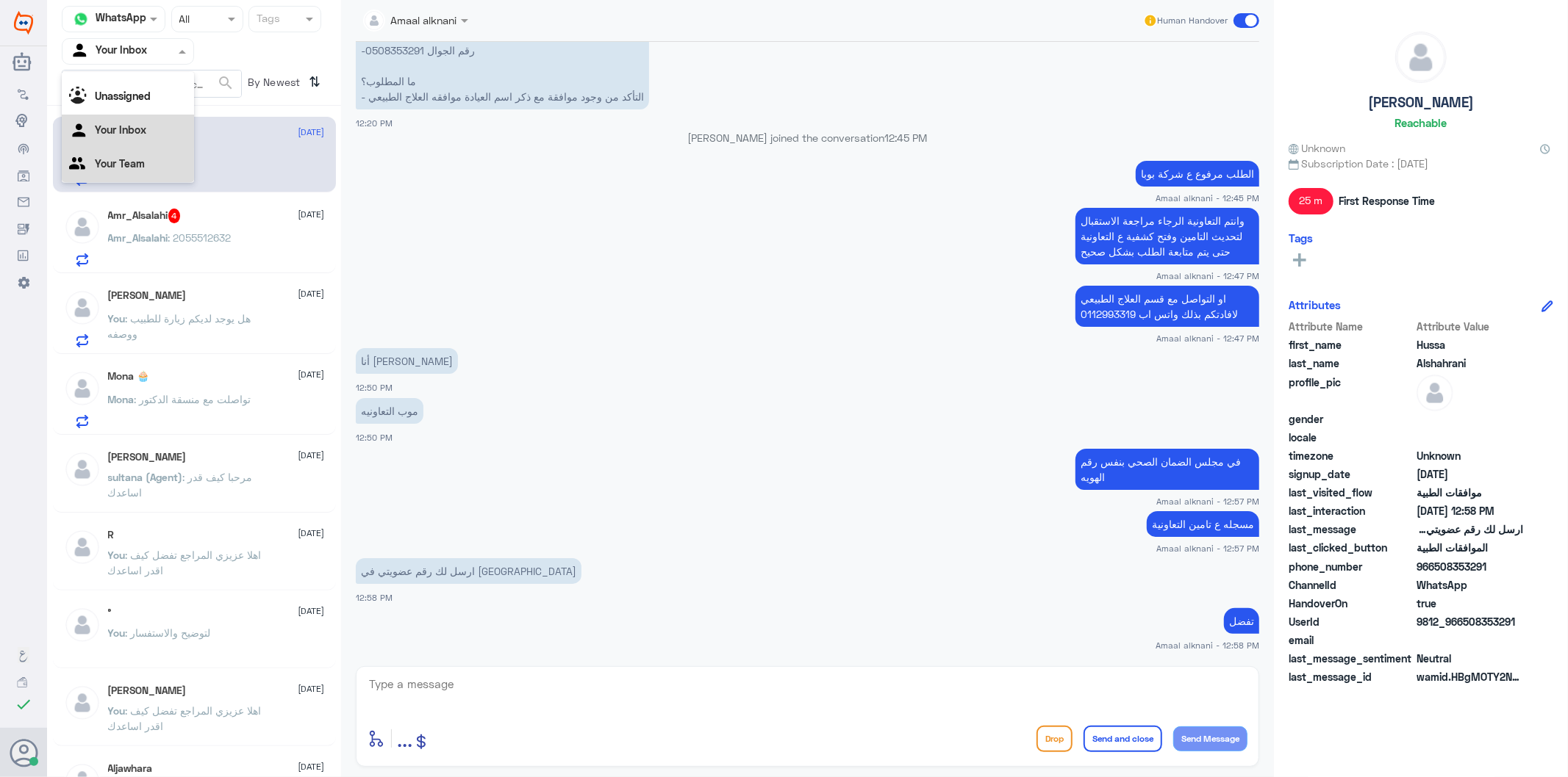
click at [136, 164] on Team "Your Team" at bounding box center [119, 163] width 50 height 12
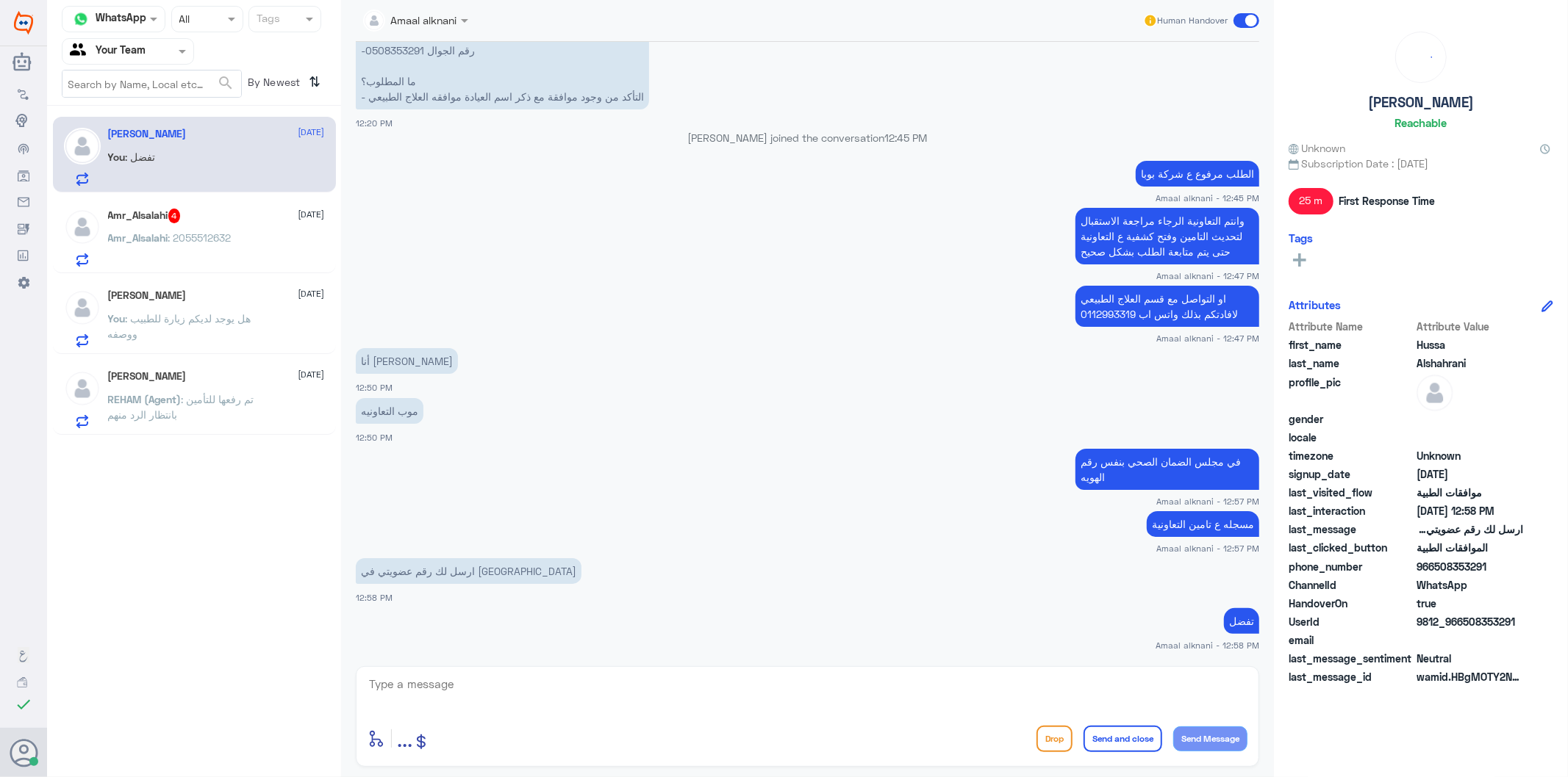
click at [486, 680] on textarea at bounding box center [808, 693] width 880 height 36
click at [233, 265] on div "Amr_Alsalahi : 2055512632" at bounding box center [216, 250] width 217 height 33
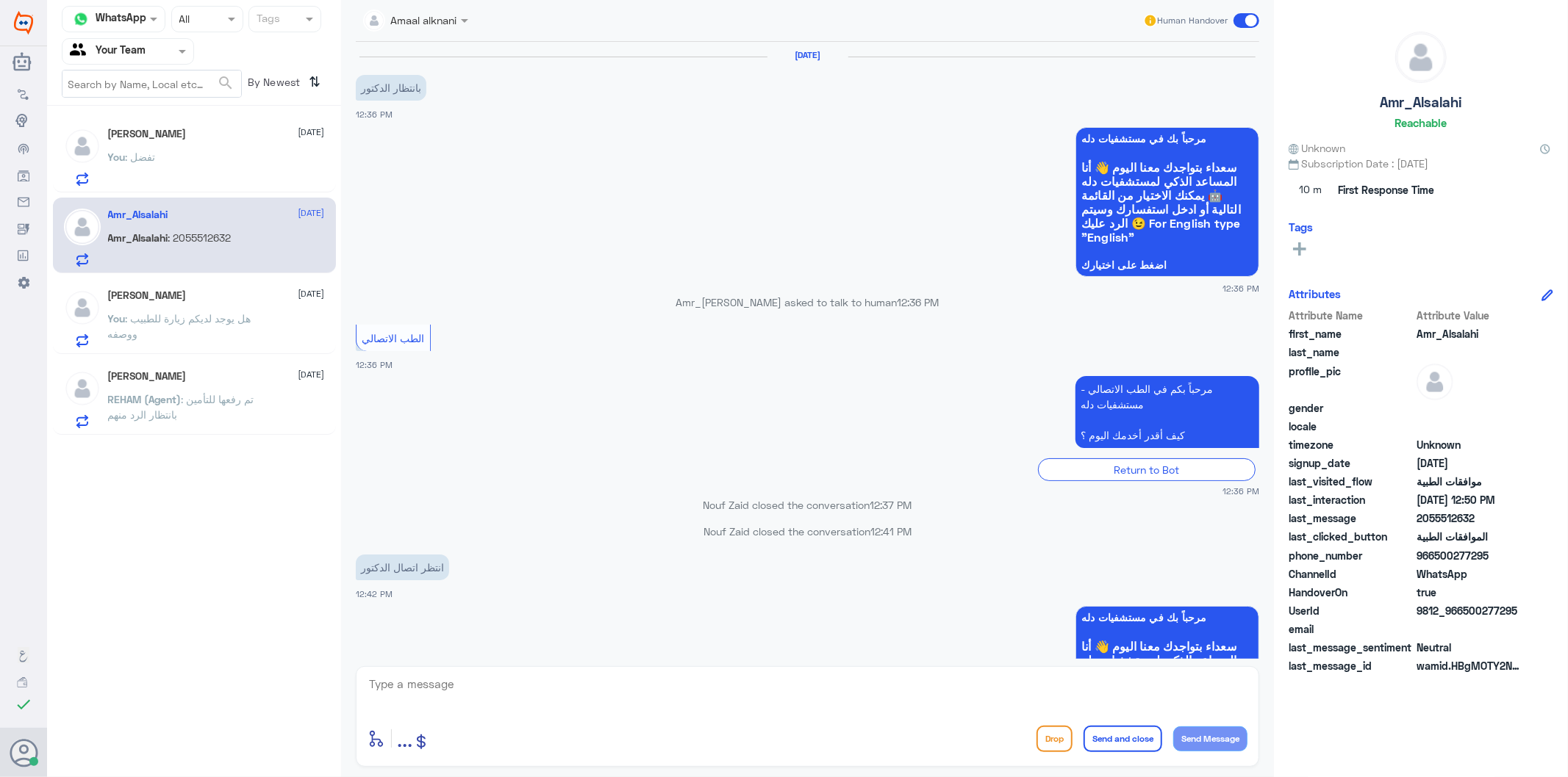
scroll to position [1596, 0]
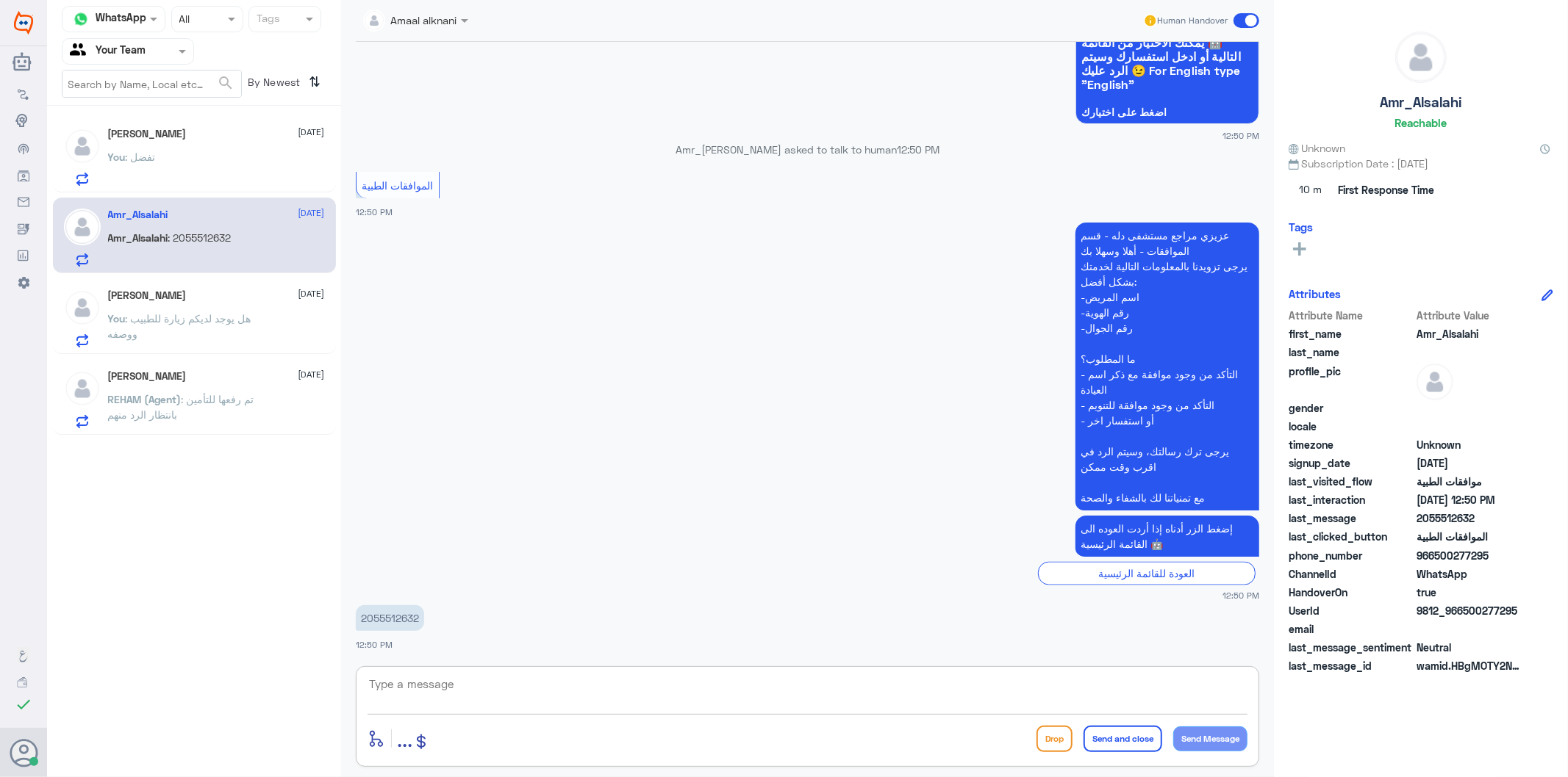
click at [427, 677] on textarea at bounding box center [808, 693] width 880 height 36
click at [408, 617] on p "2055512632" at bounding box center [390, 618] width 68 height 26
copy p "2055512632"
click at [416, 688] on textarea at bounding box center [808, 693] width 880 height 36
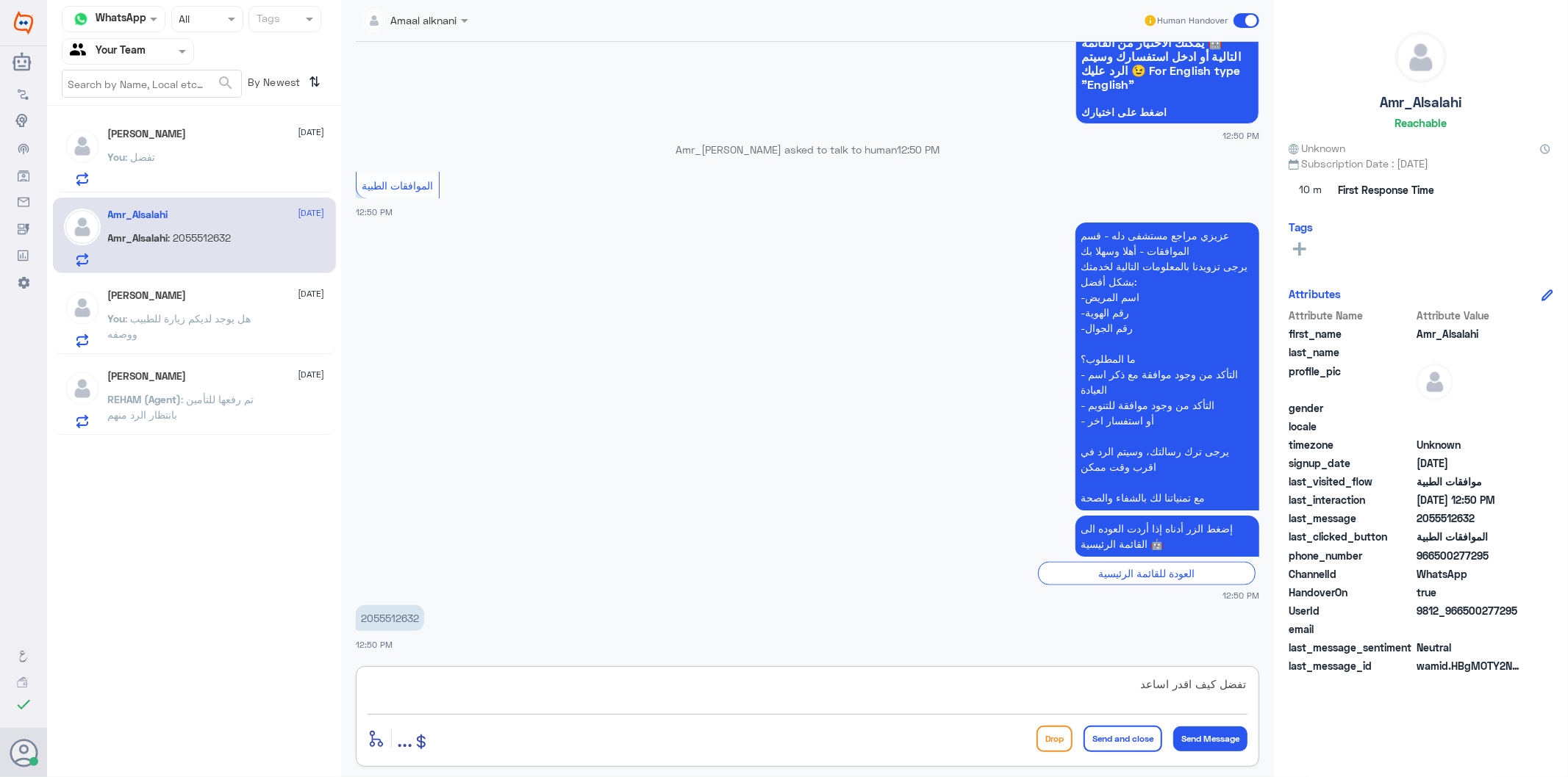
type textarea "تفضل كيف اقدر اساعدك"
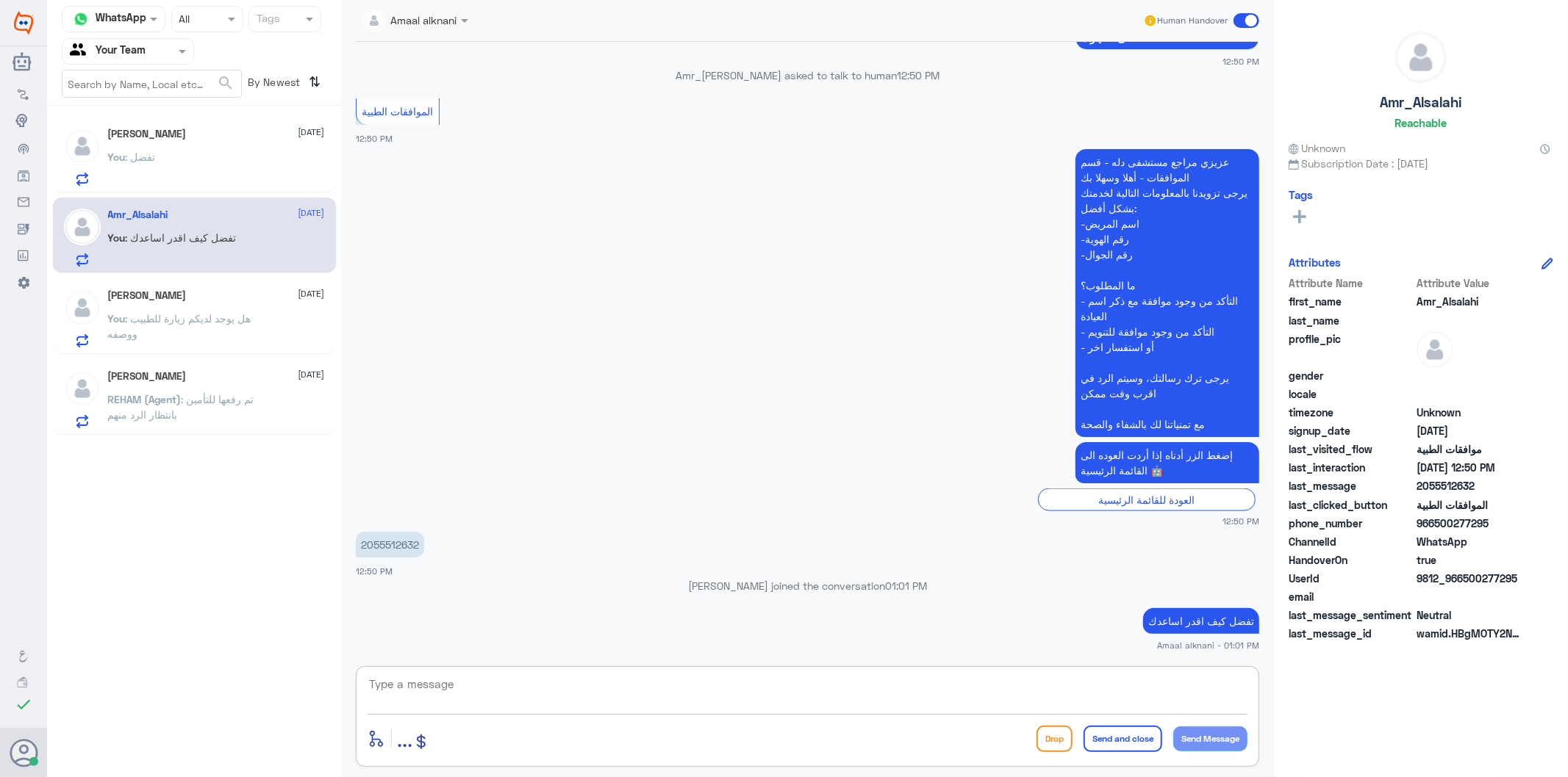
click at [162, 305] on div "[PERSON_NAME] [DATE] You : هل يوجد لديكم زيارة للطبيب ووصفه" at bounding box center [216, 318] width 217 height 58
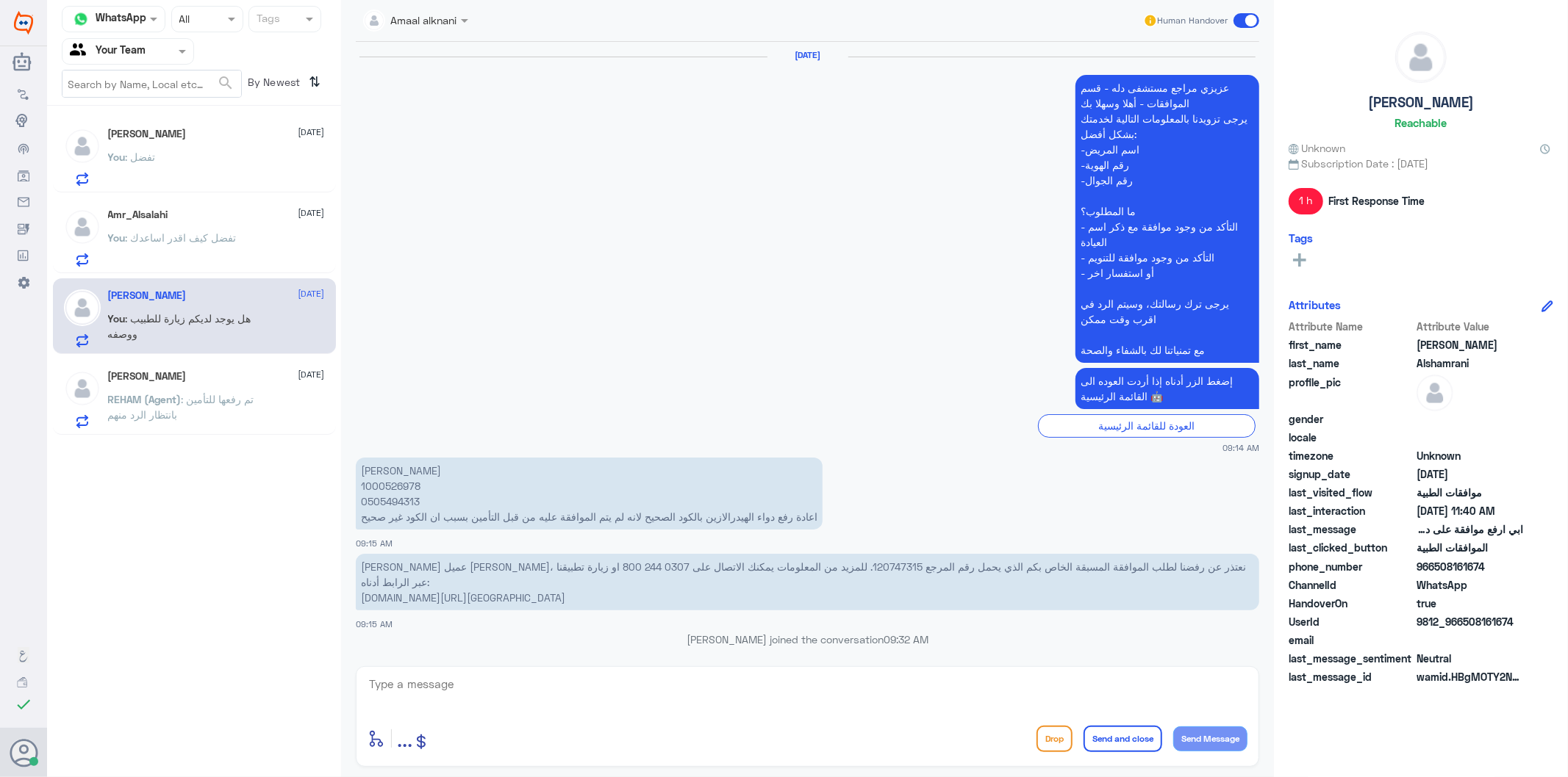
scroll to position [2132, 0]
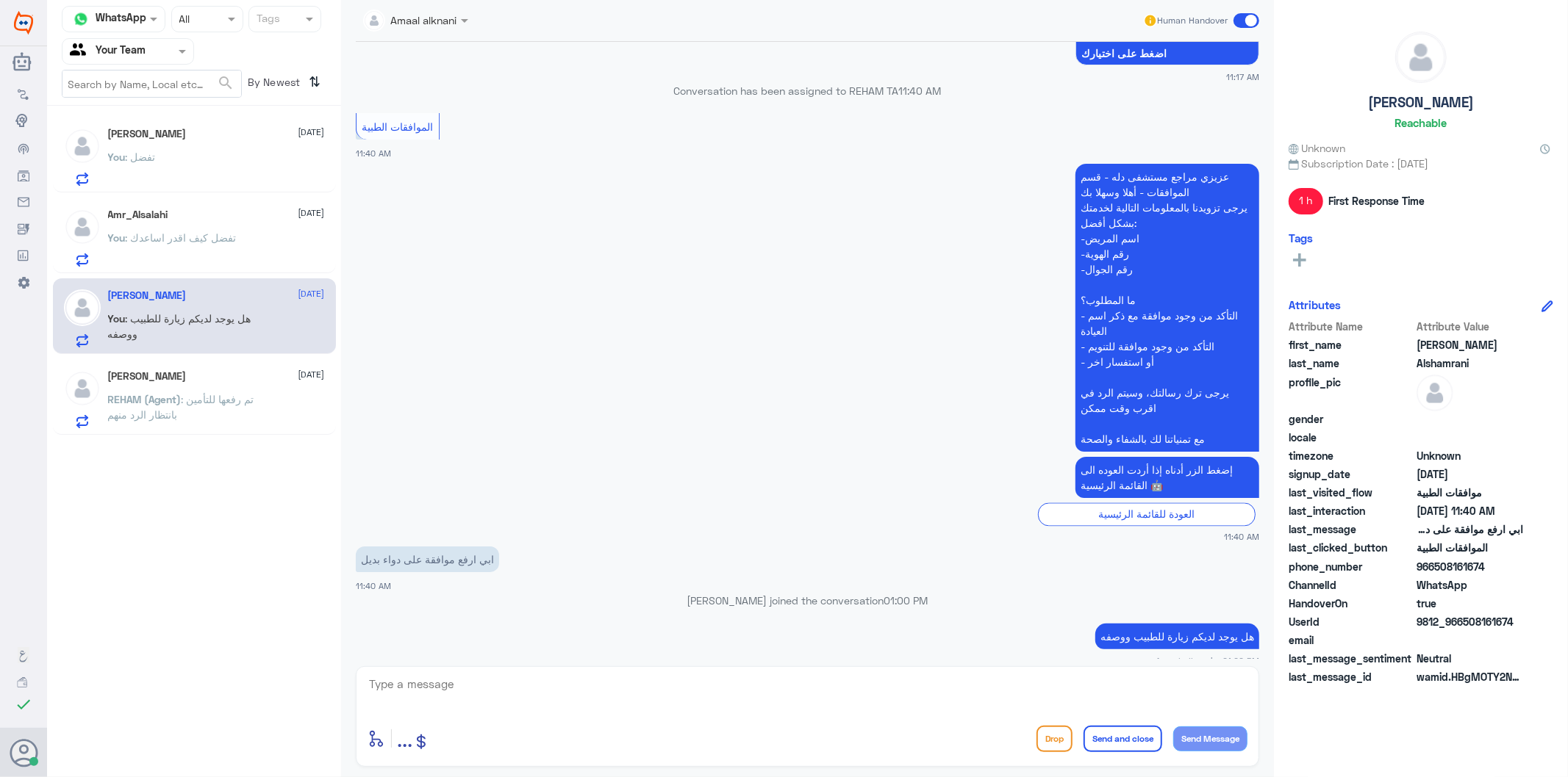
click at [453, 671] on div "enter flow name ... Drop Send and close Send Message" at bounding box center [807, 717] width 903 height 100
click at [453, 686] on textarea at bounding box center [808, 693] width 880 height 36
click at [206, 389] on div "[PERSON_NAME] [DATE][PERSON_NAME] (Agent) : تم رفعها للتأمين بانتظار الرد منهم" at bounding box center [216, 399] width 217 height 58
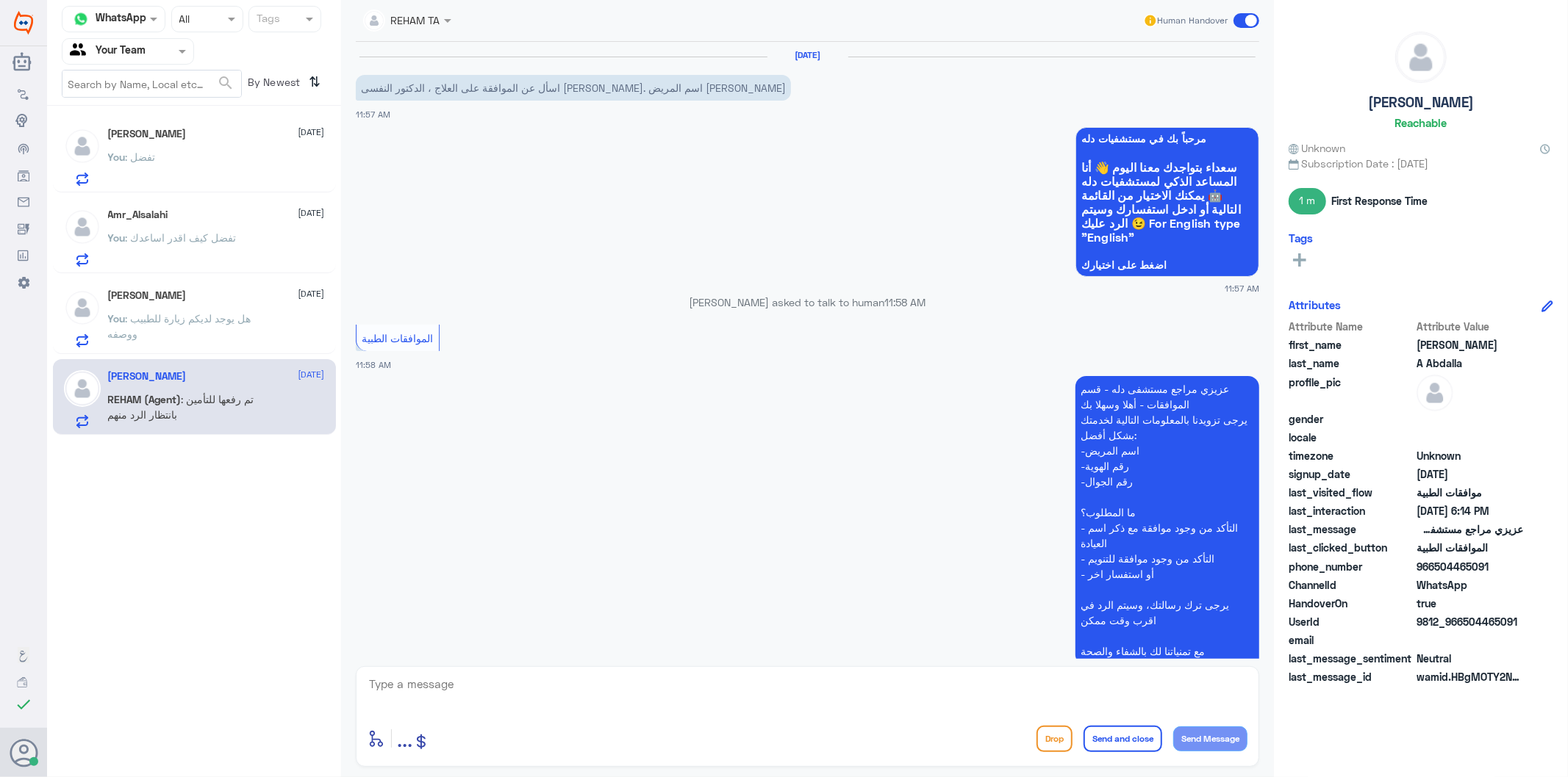
scroll to position [1701, 0]
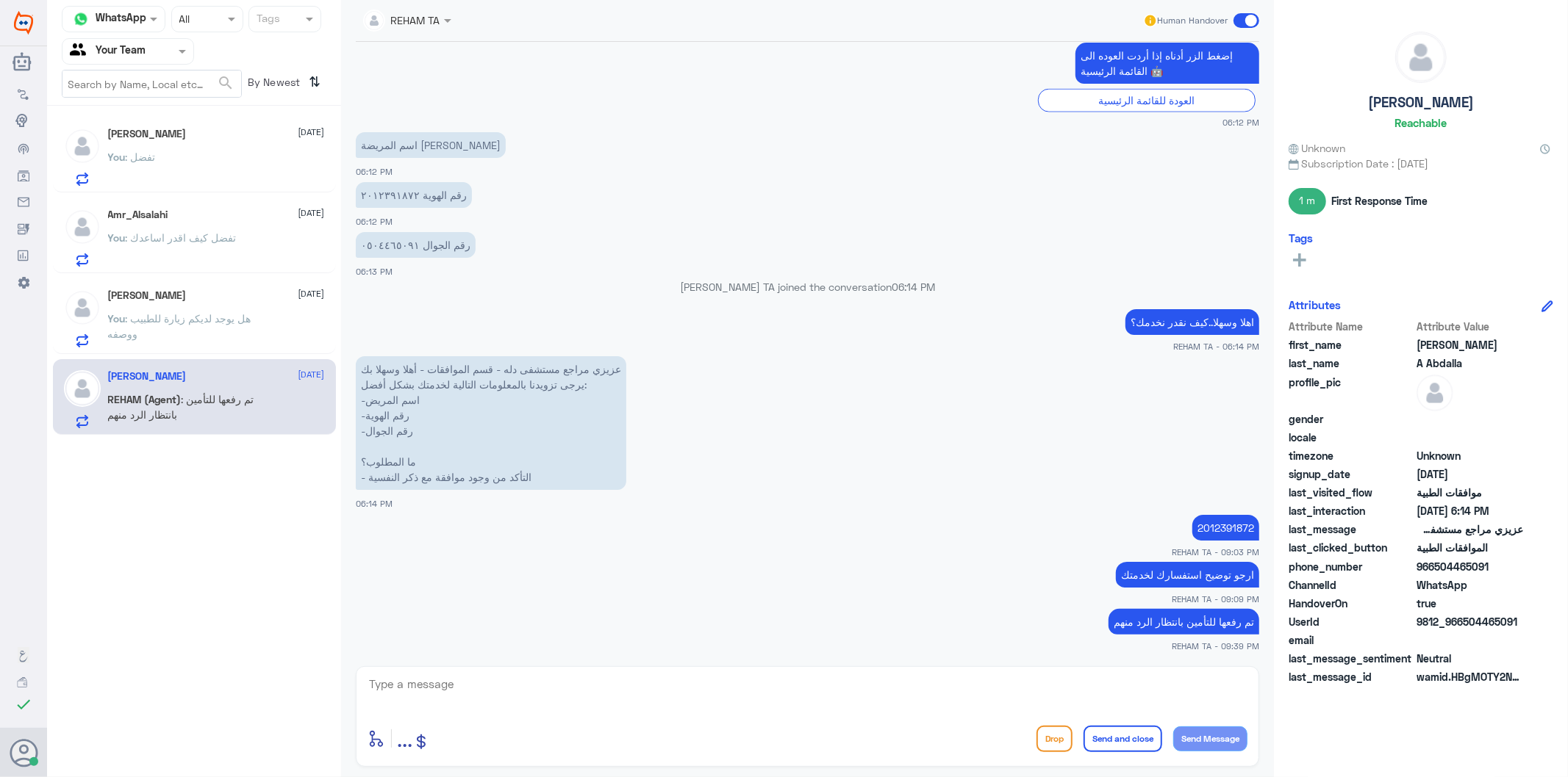
click at [207, 159] on div "You : تفضل" at bounding box center [216, 169] width 217 height 33
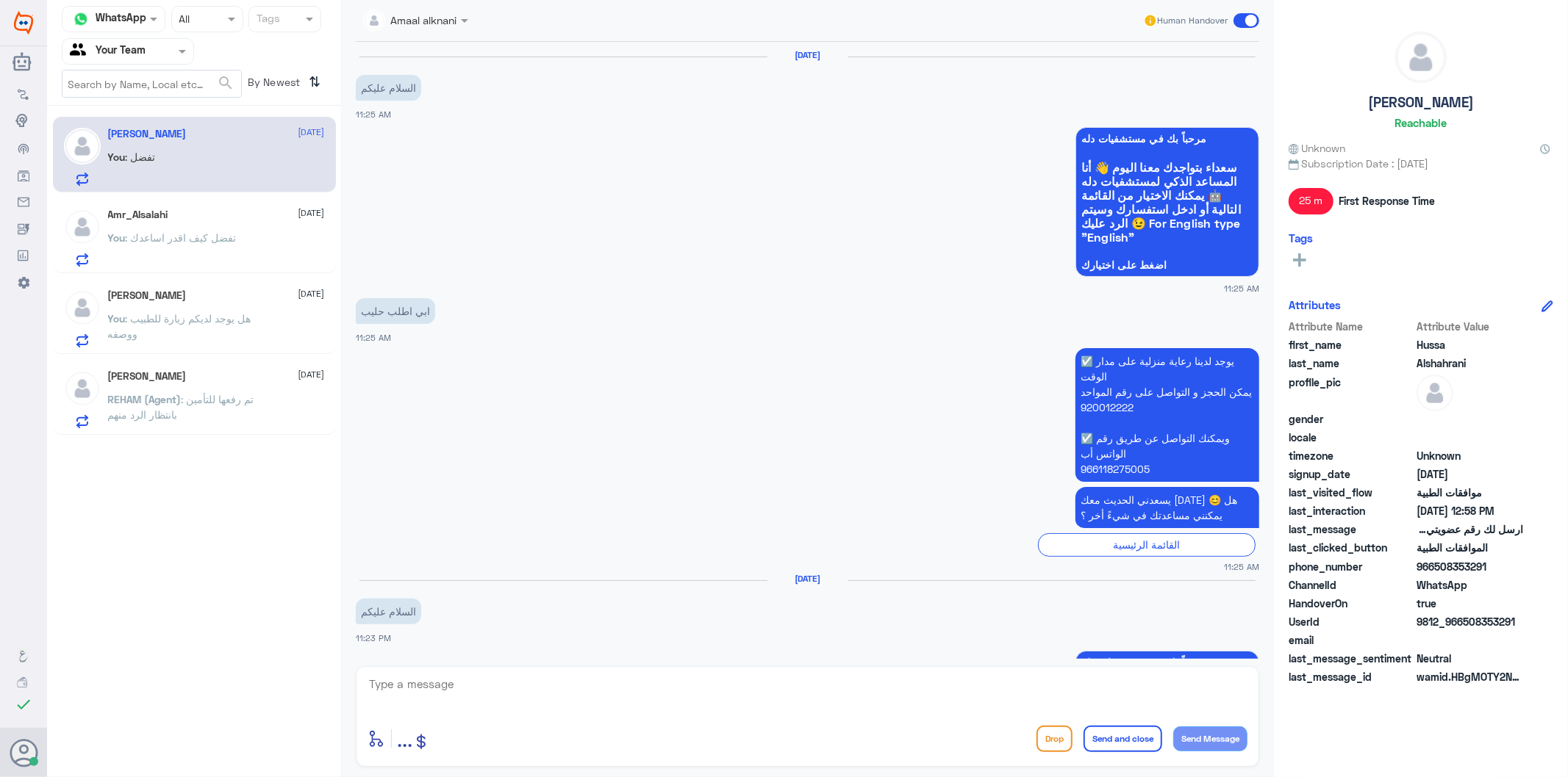
scroll to position [2163, 0]
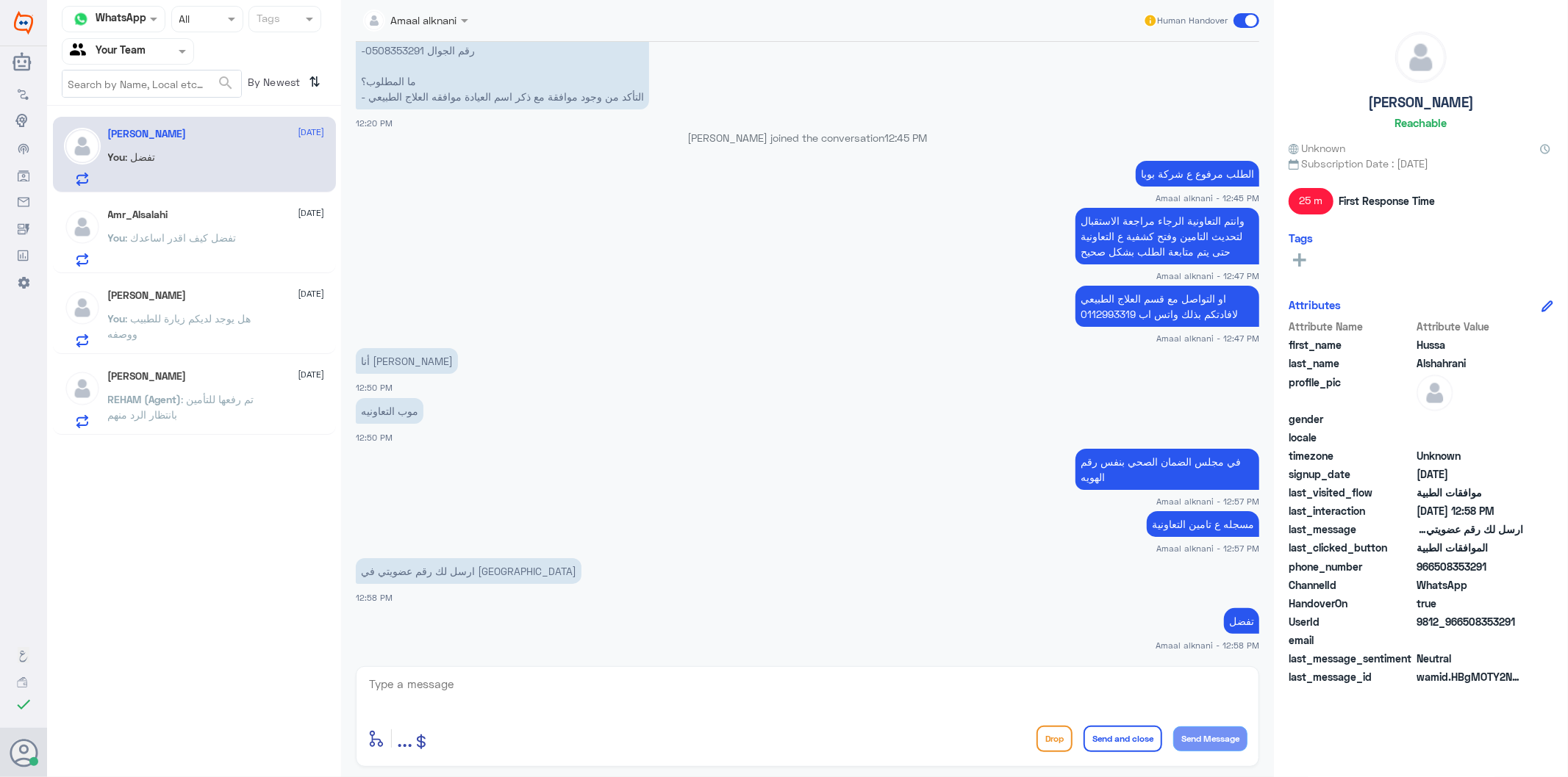
click at [453, 706] on textarea at bounding box center [808, 693] width 880 height 36
click at [233, 243] on p "You : تفضل كيف اقدر اساعدك" at bounding box center [172, 248] width 129 height 37
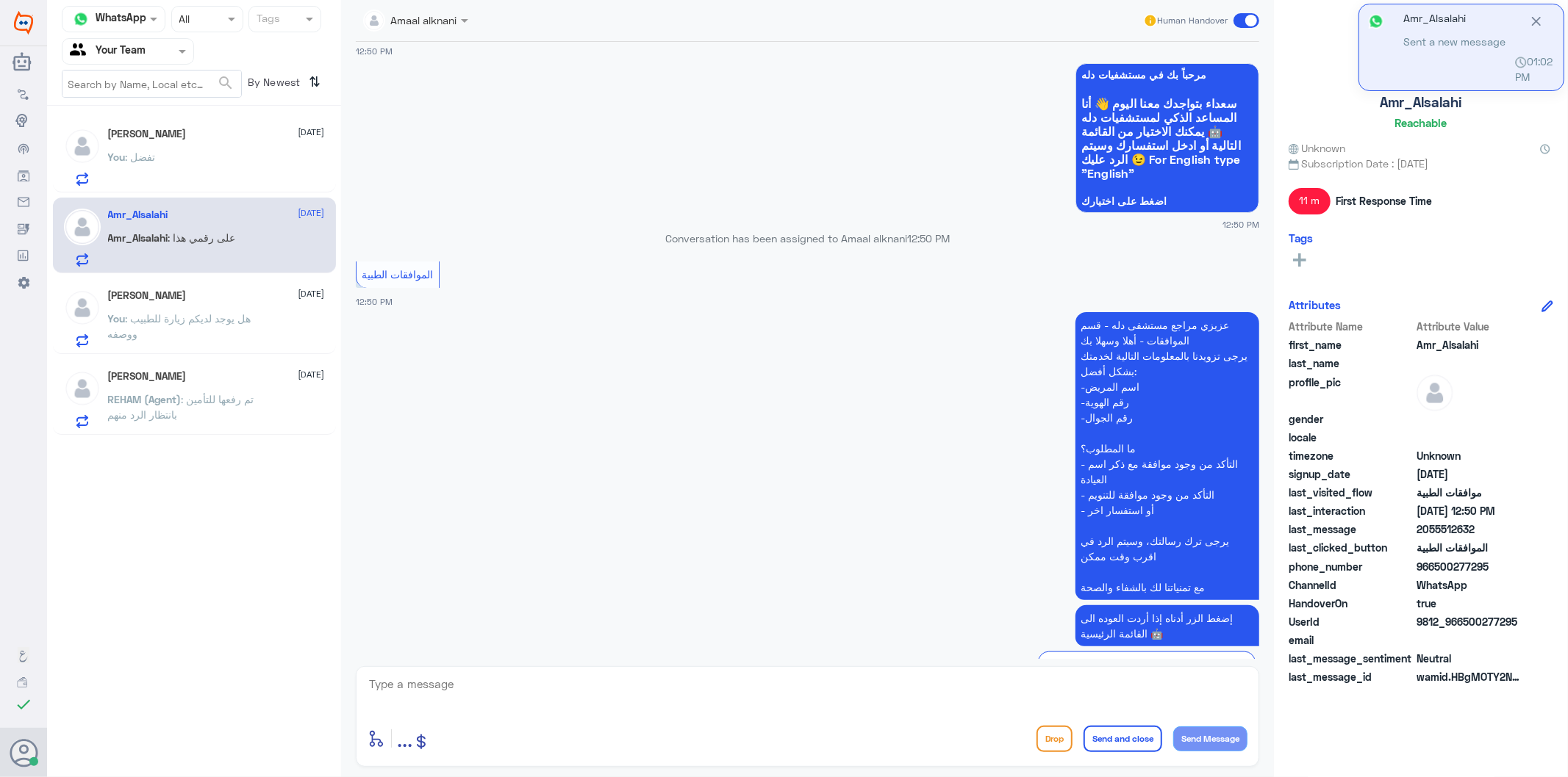
scroll to position [1600, 0]
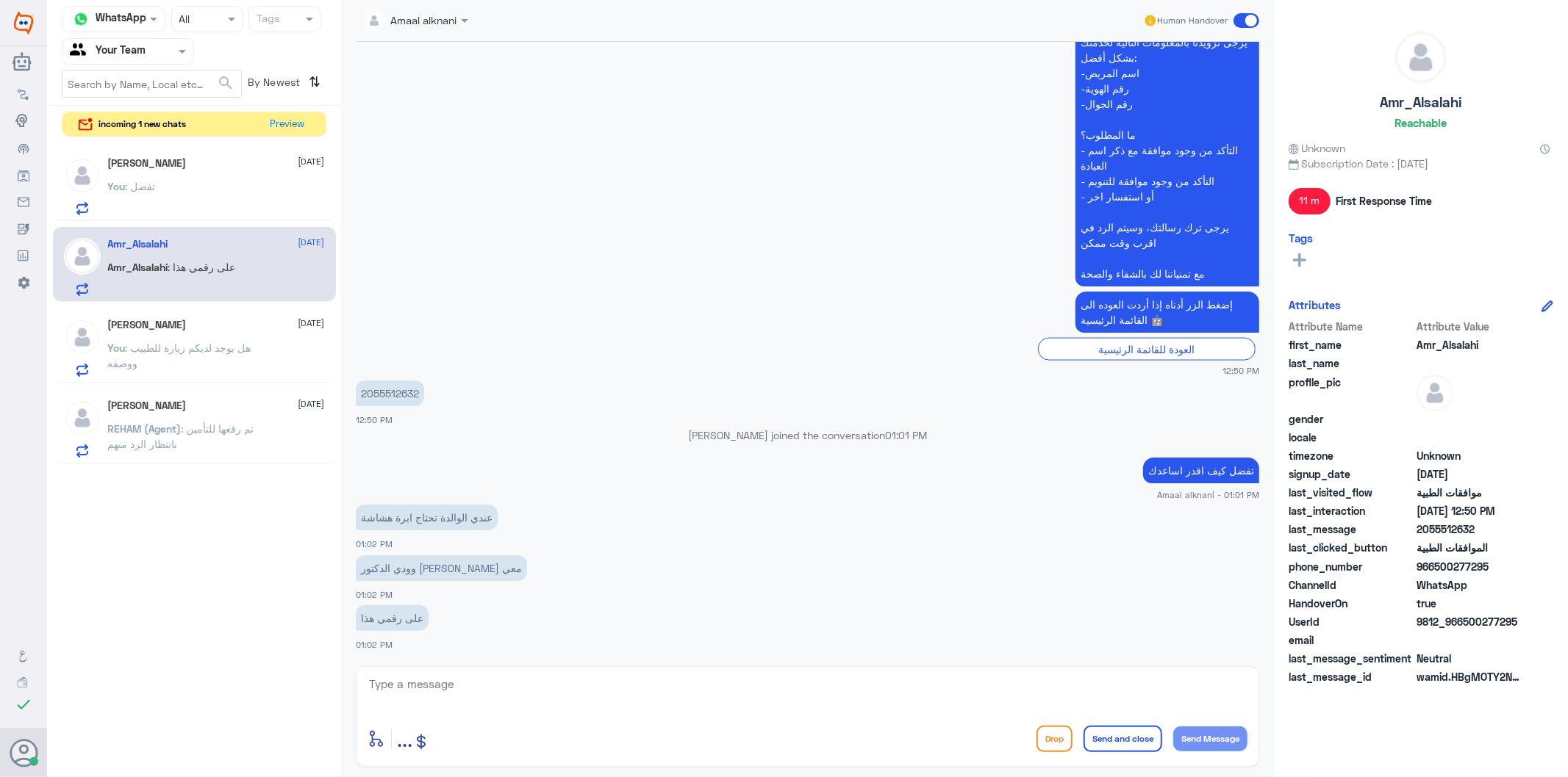
click at [240, 173] on div "[PERSON_NAME] [DATE] You : تفضل" at bounding box center [216, 185] width 217 height 58
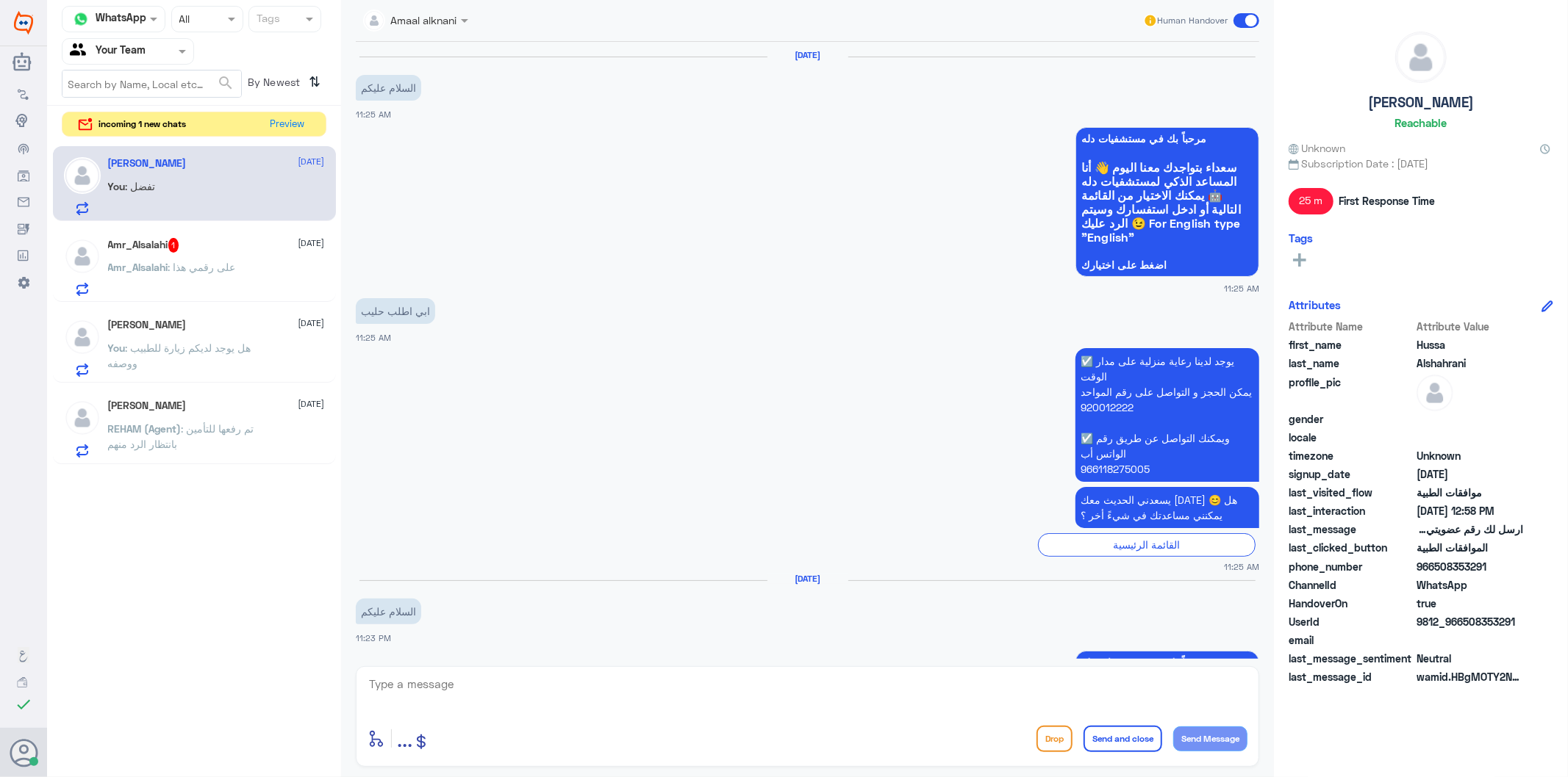
scroll to position [2163, 0]
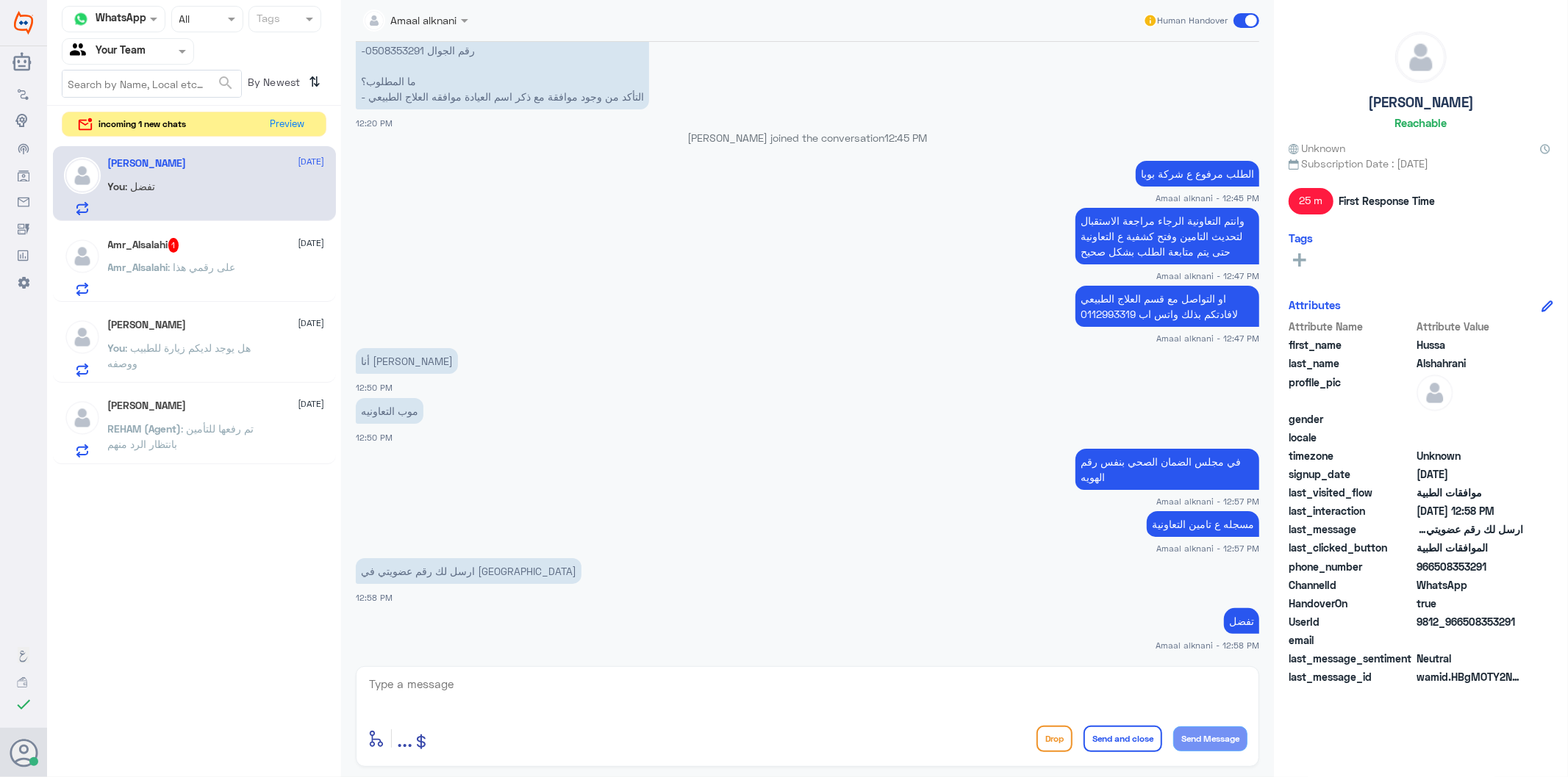
click at [204, 270] on span ": على رقمي هذا" at bounding box center [202, 267] width 68 height 12
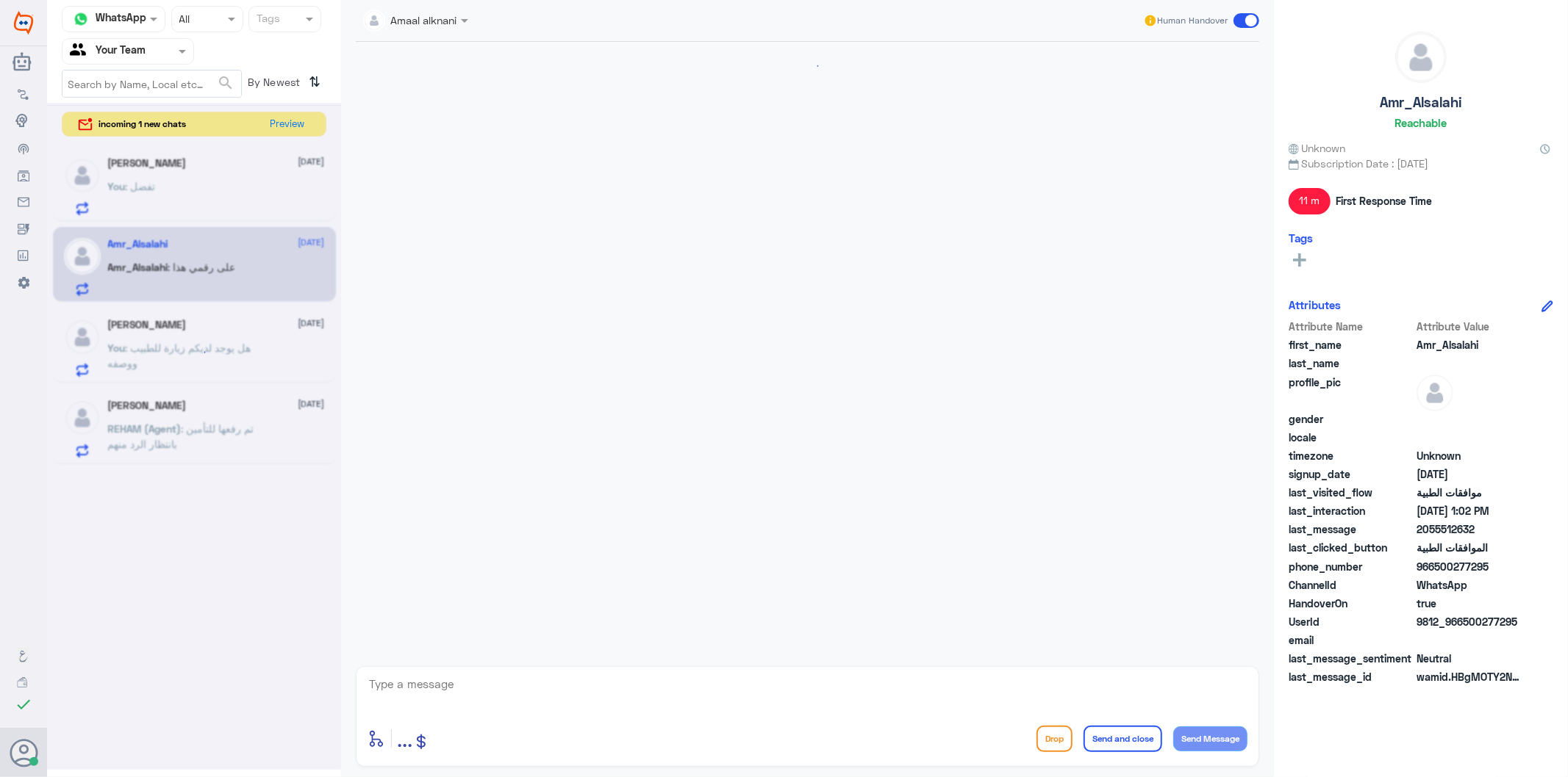
scroll to position [1519, 0]
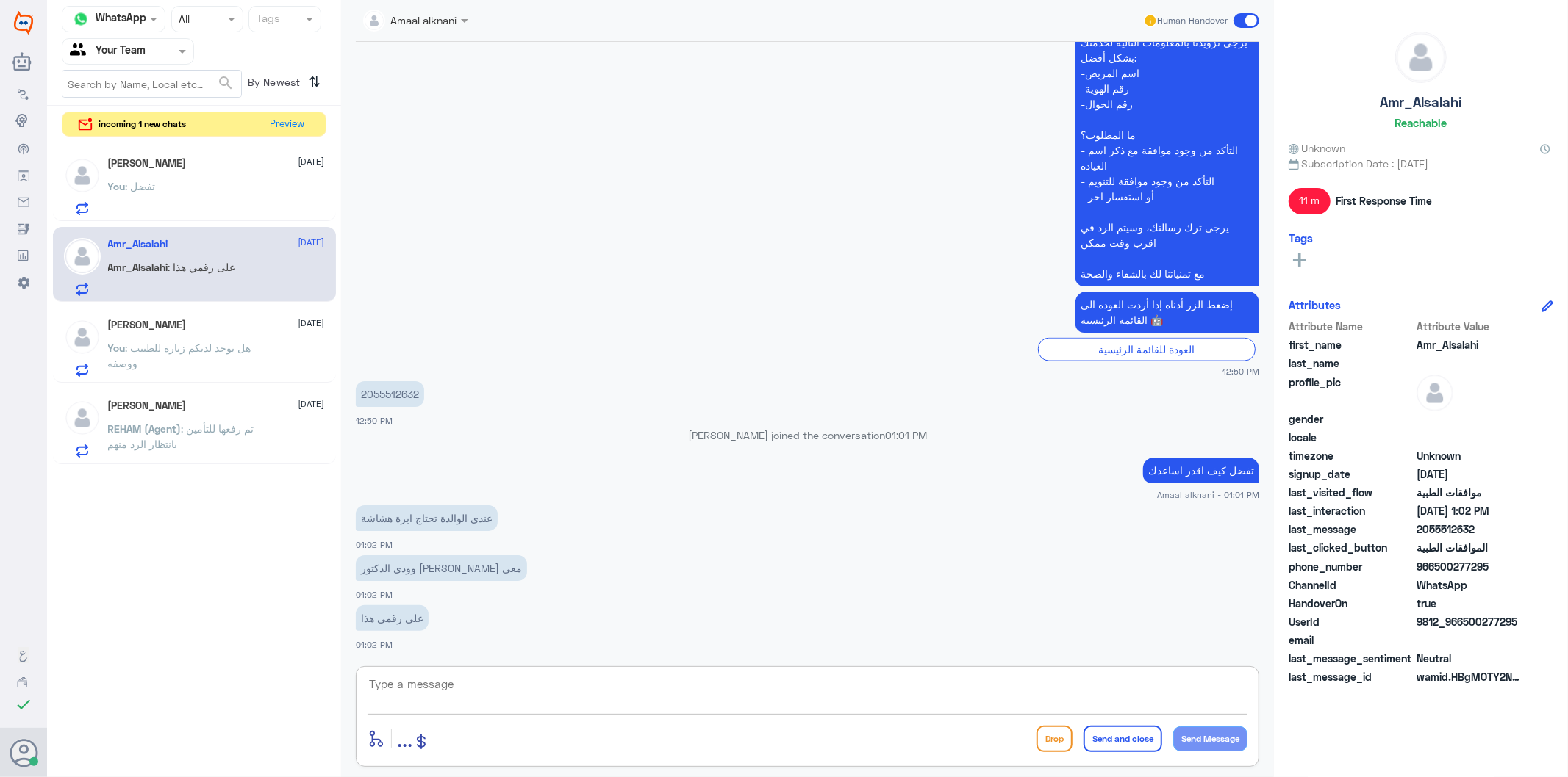
click at [421, 695] on textarea at bounding box center [808, 693] width 880 height 36
type textarea "هنا فقط لمتابعة الموافقات الطبية"
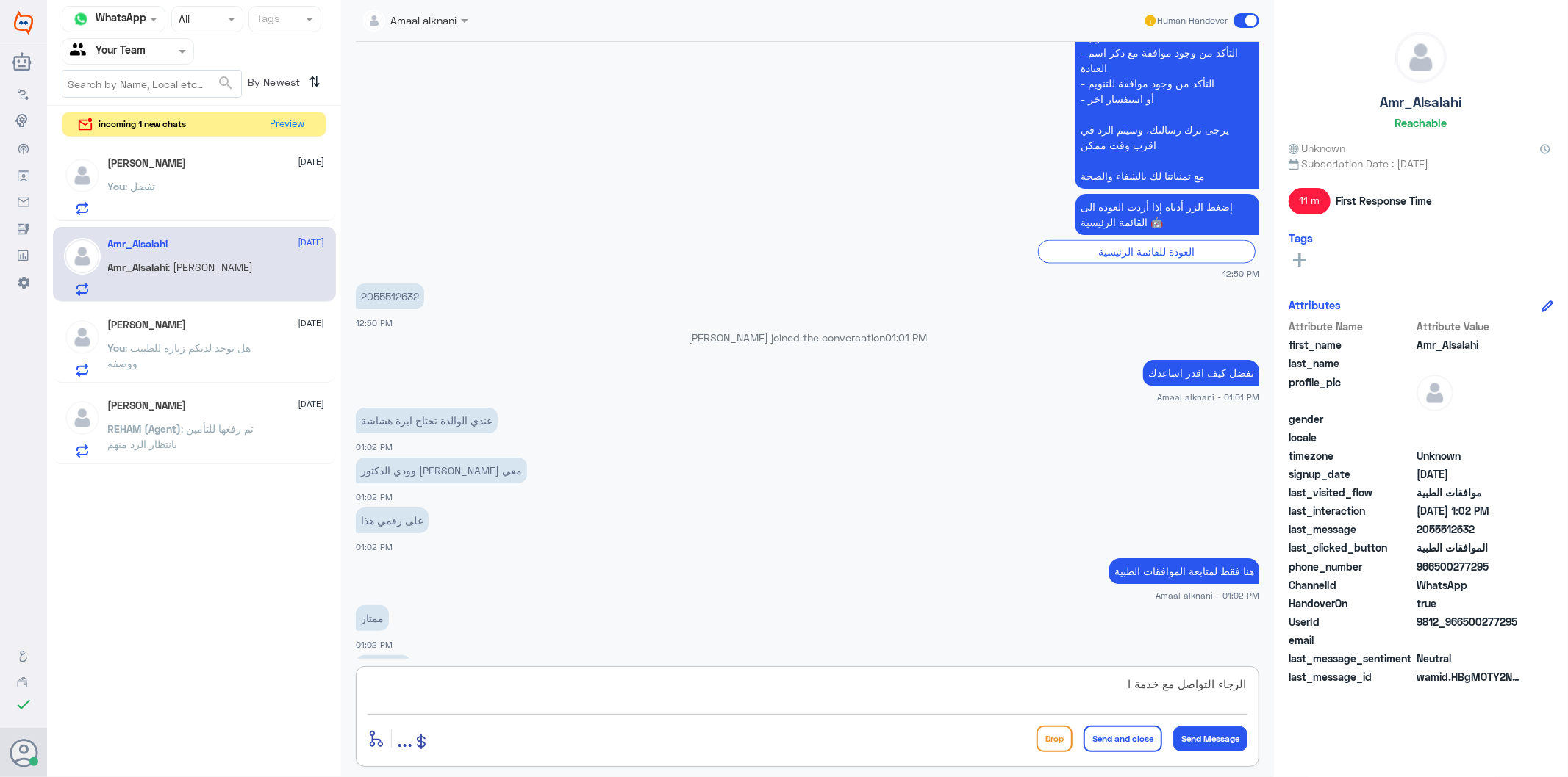
scroll to position [1666, 0]
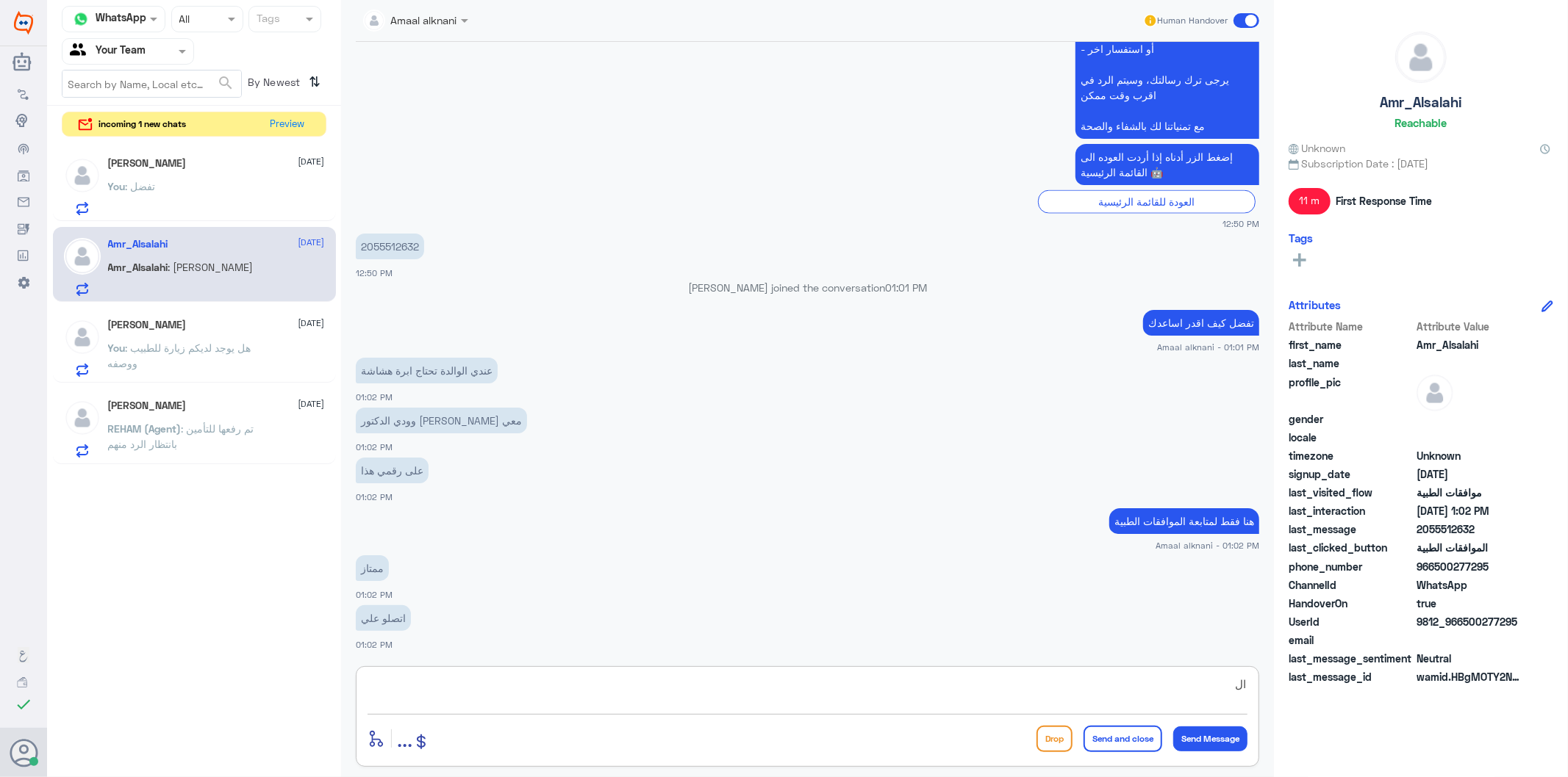
type textarea "ا"
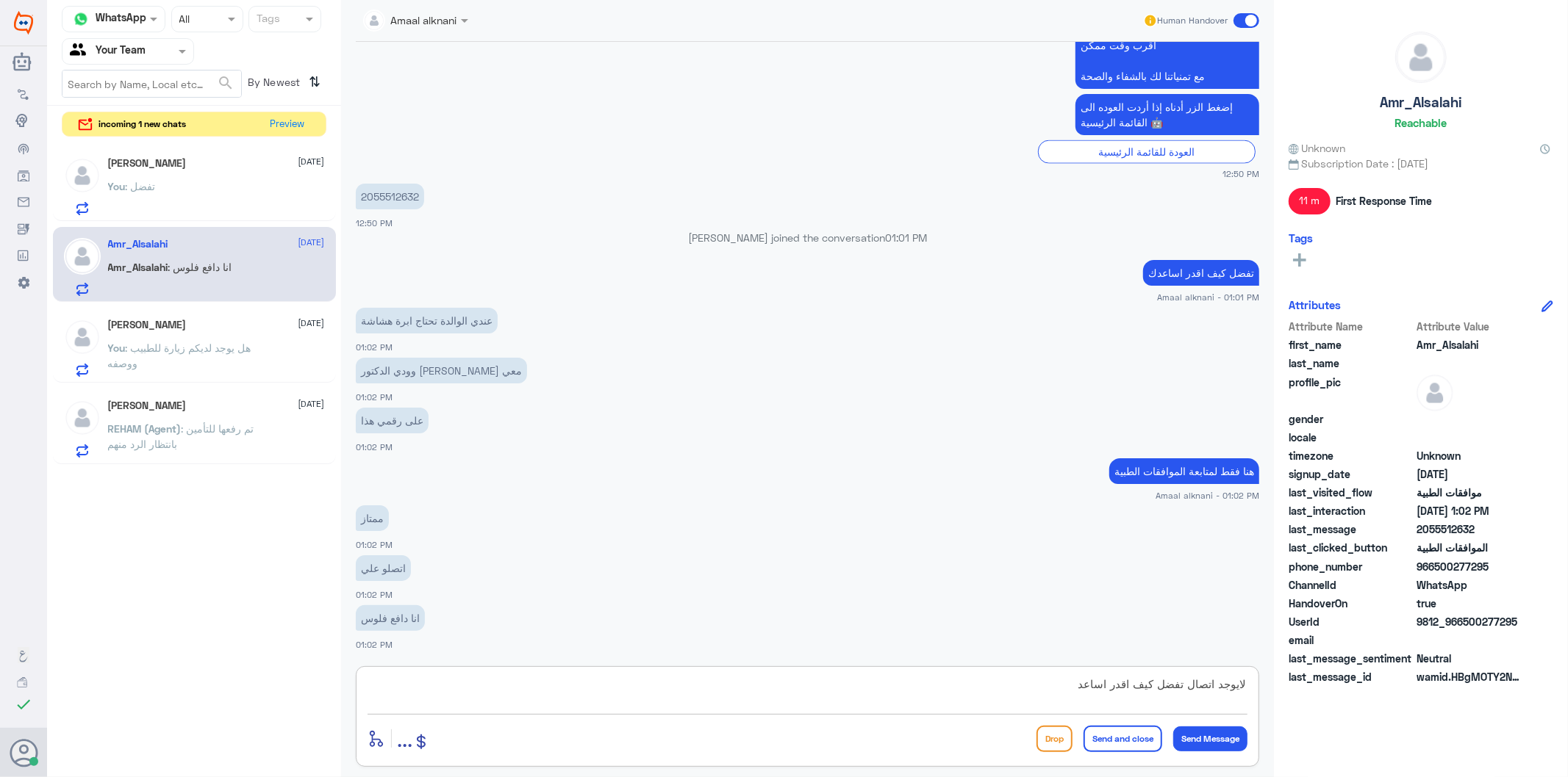
type textarea "لايوجد اتصال تفضل كيف اقدر اساعدك"
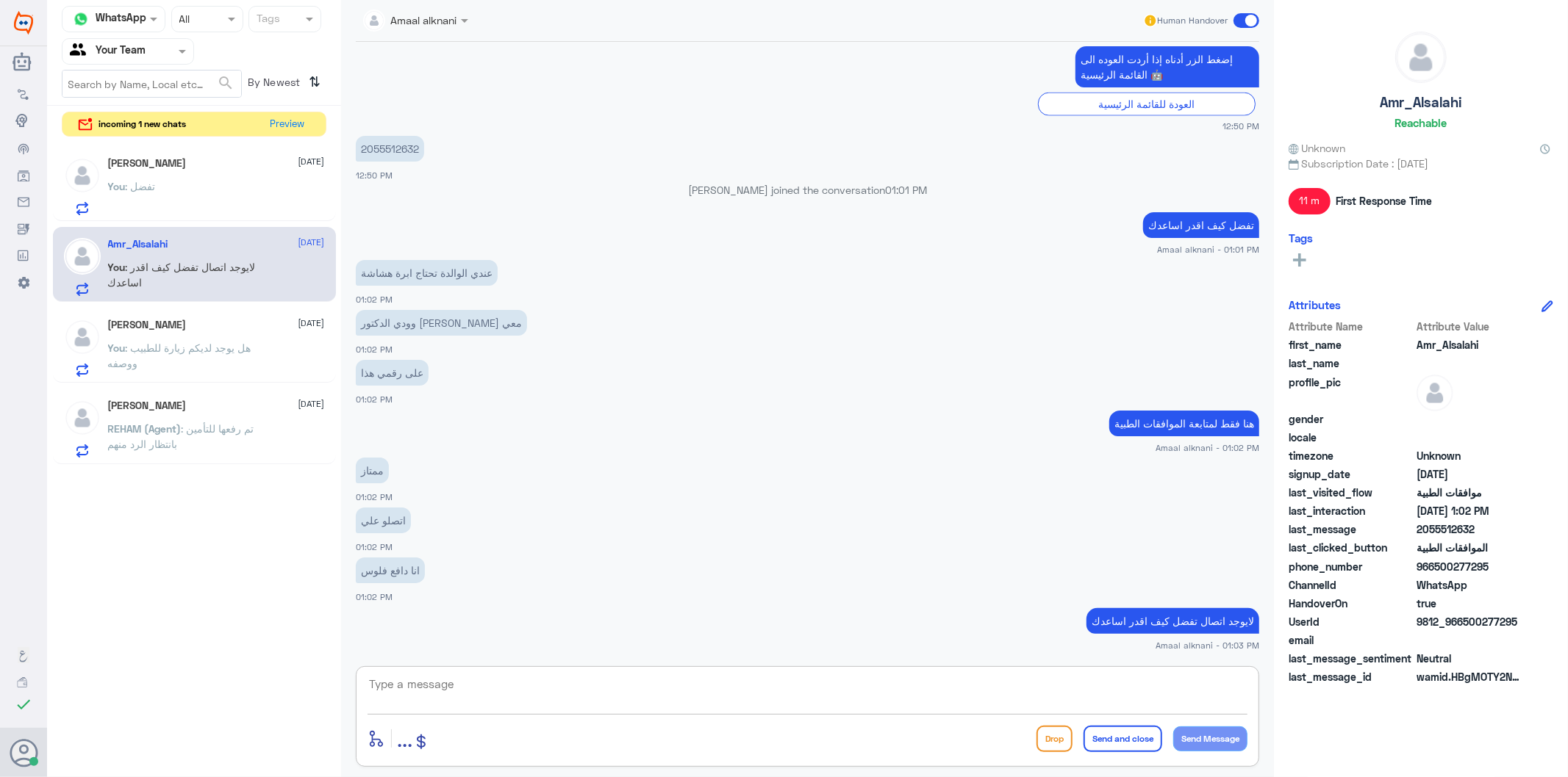
click at [454, 697] on textarea at bounding box center [808, 693] width 880 height 36
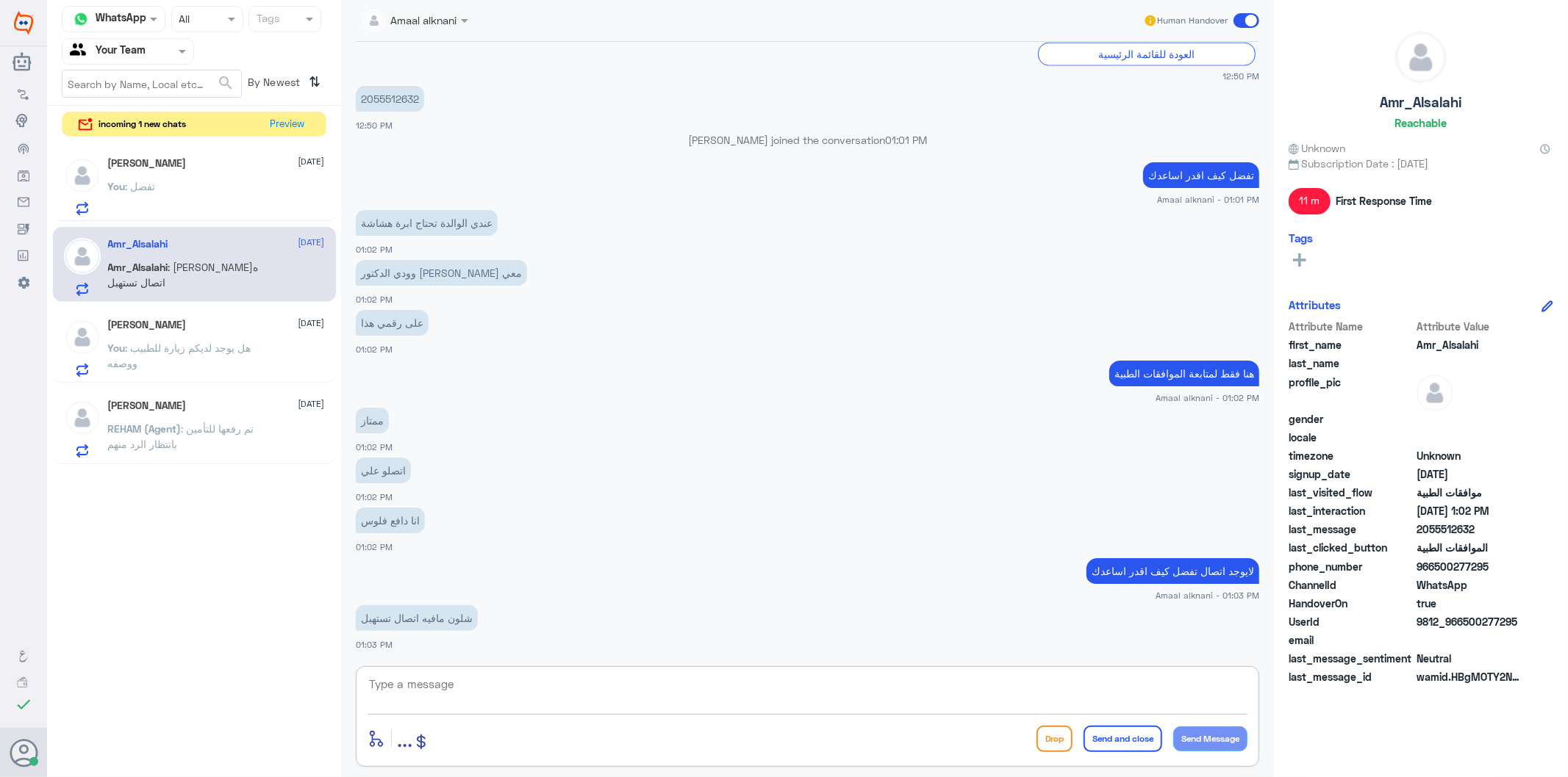
click at [454, 697] on textarea at bounding box center [808, 693] width 880 height 36
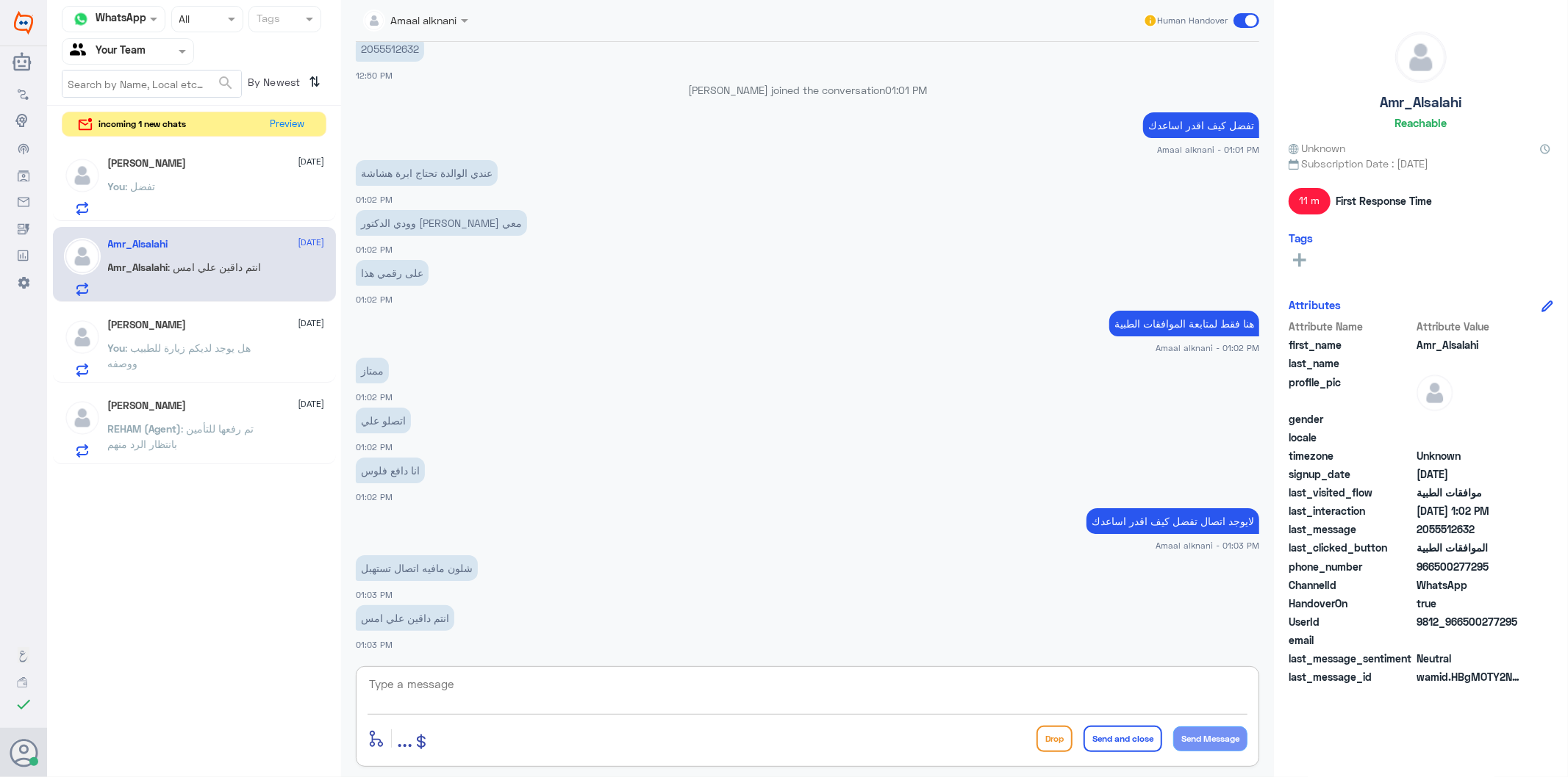
click at [454, 697] on textarea at bounding box center [808, 693] width 880 height 36
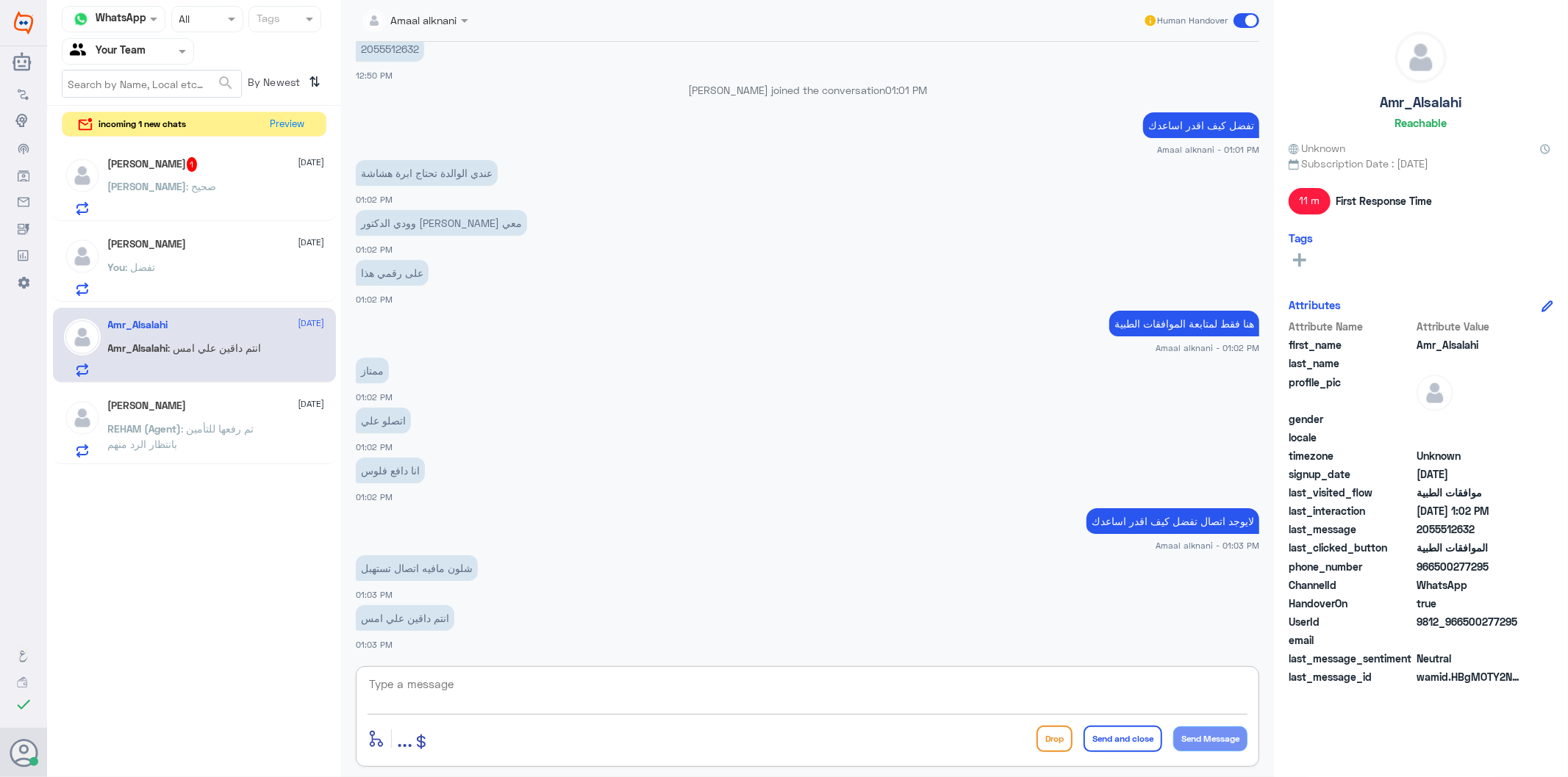
click at [454, 697] on textarea at bounding box center [808, 693] width 880 height 36
type textarea "j"
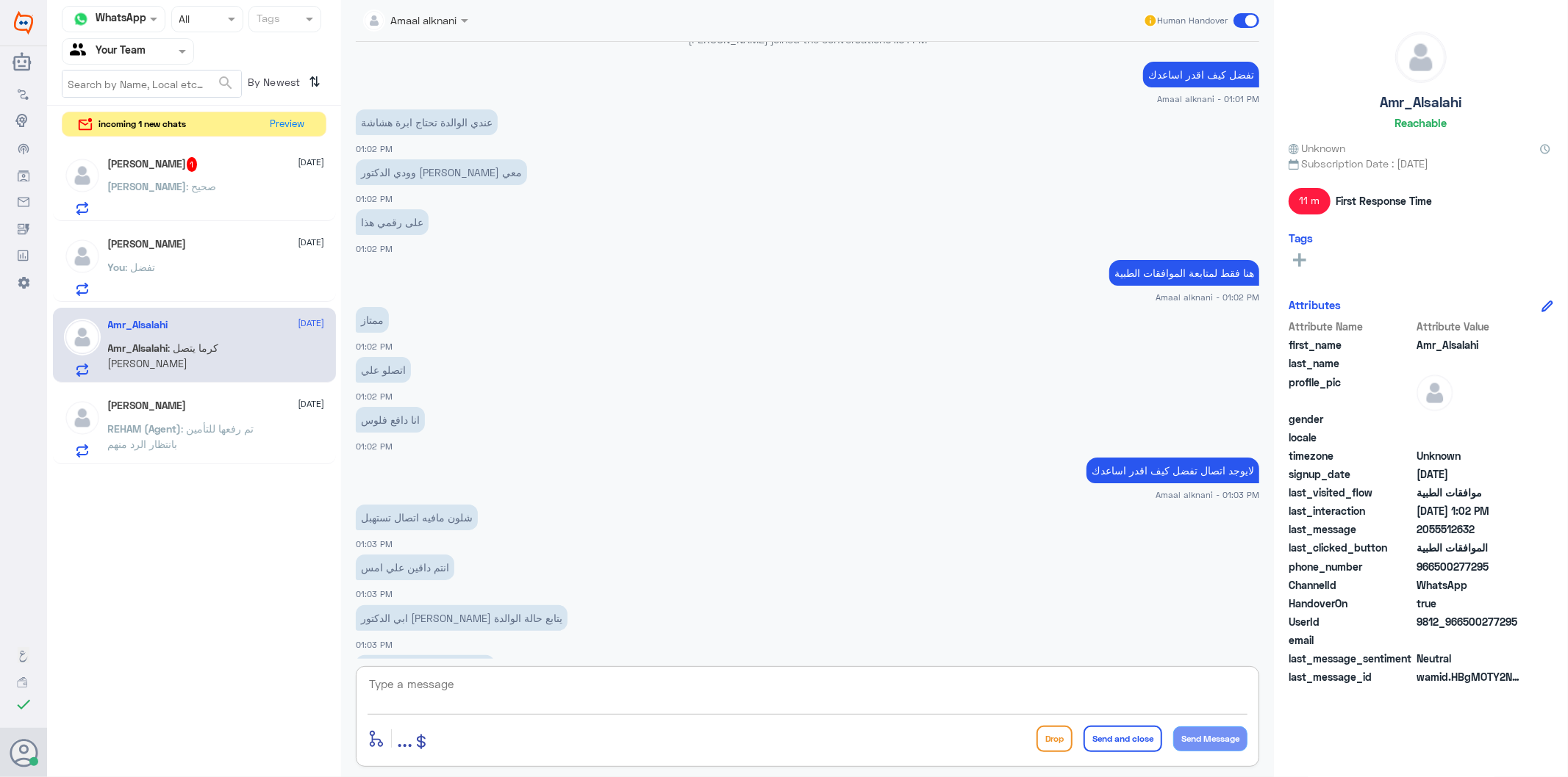
scroll to position [1965, 0]
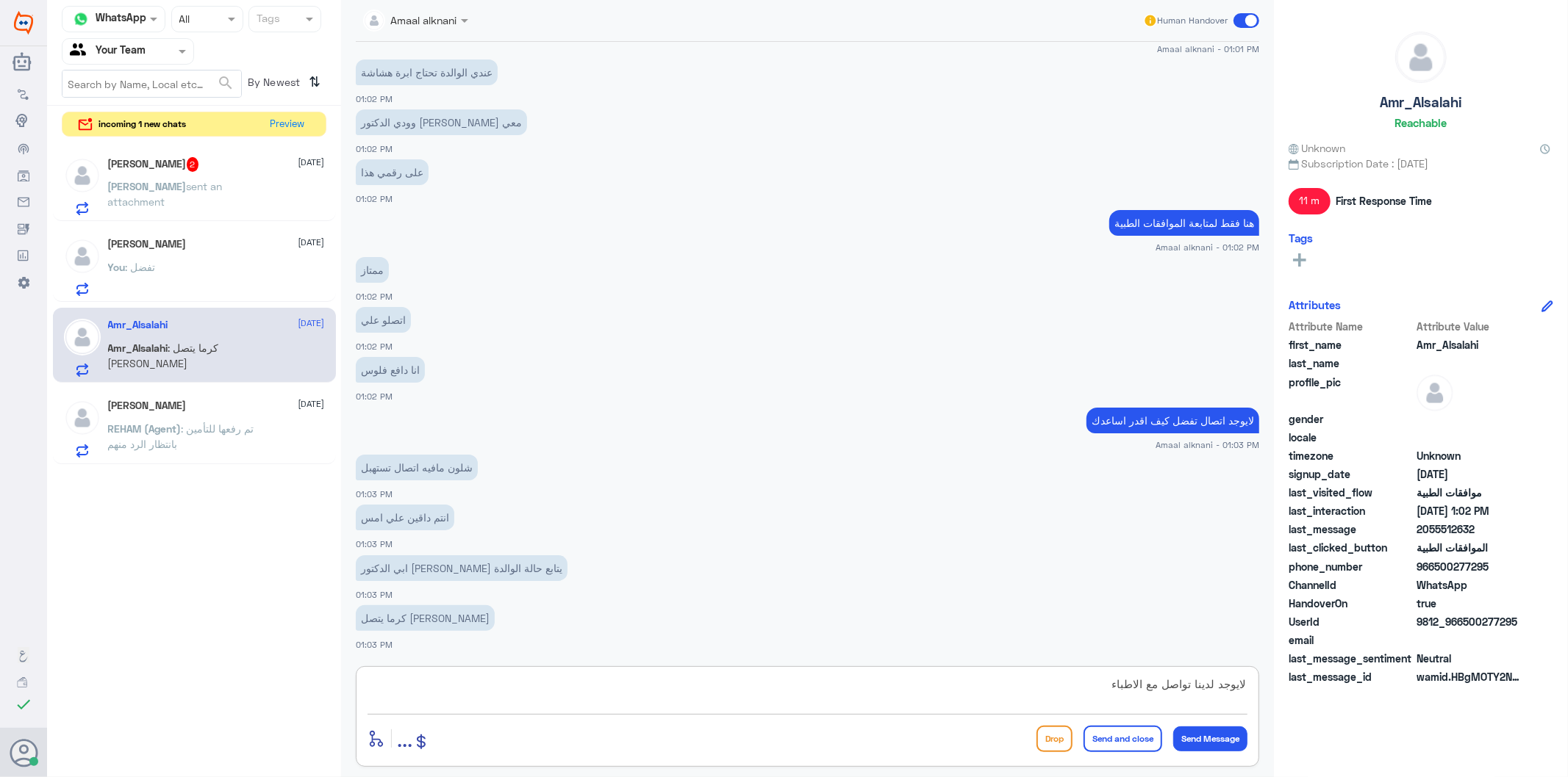
type textarea "لايوجد لدينا تواصل مع الاطباء"
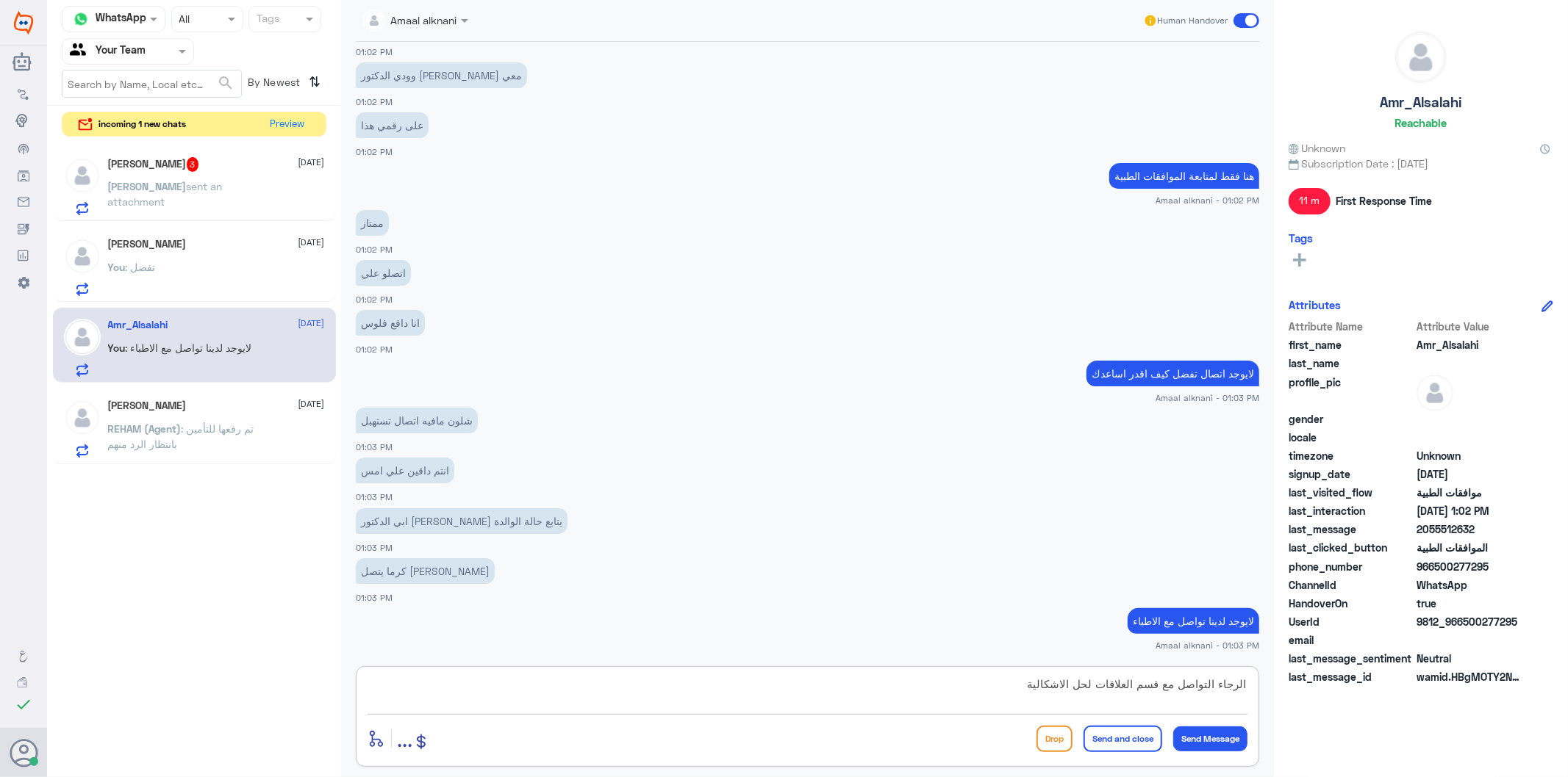
type textarea "الرجاء التواصل مع قسم العلاقات لحل الاشكالية"
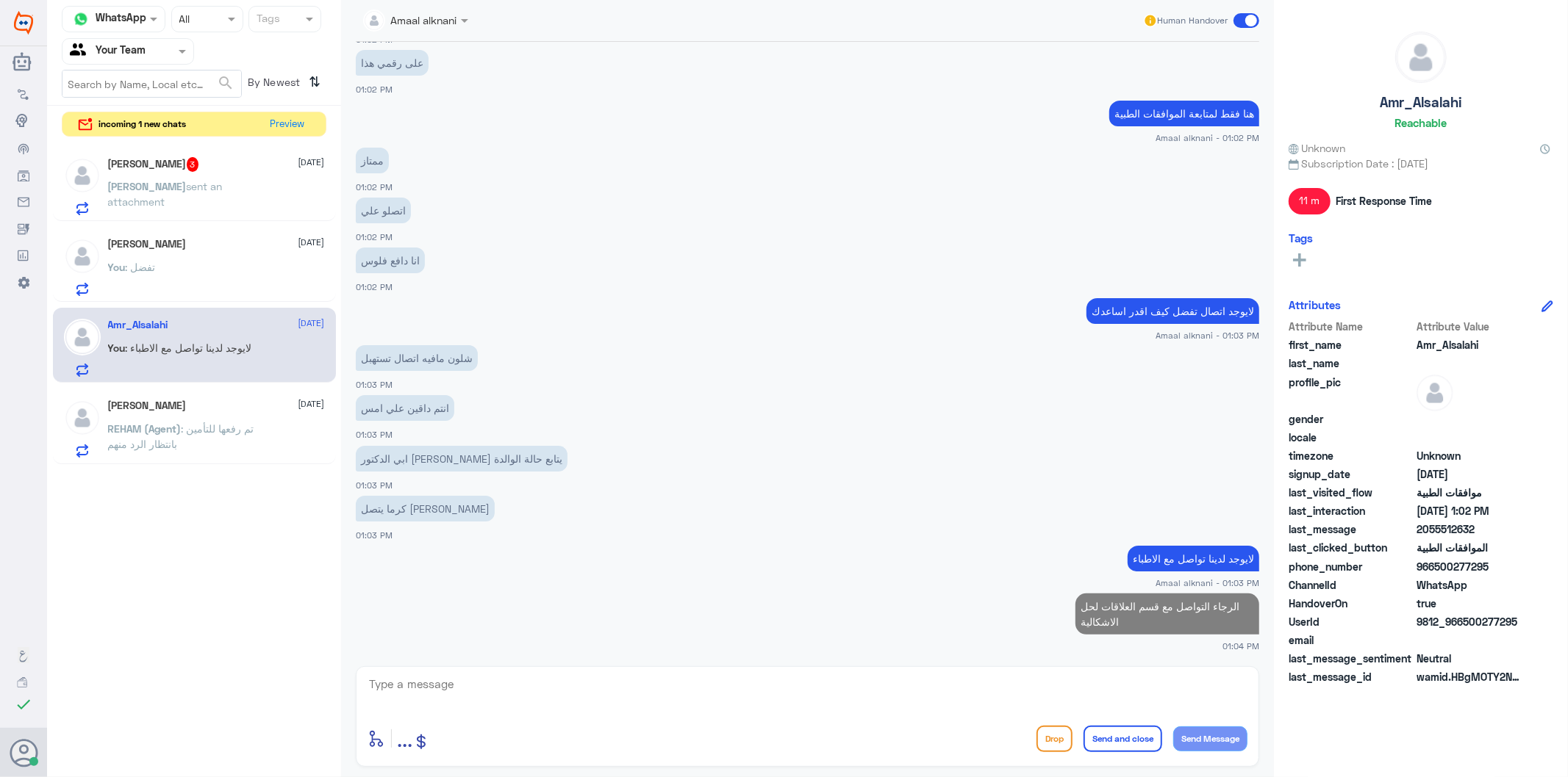
click at [728, 722] on div "enter flow name ... Drop Send and close Send Message" at bounding box center [808, 738] width 880 height 33
click at [500, 724] on div "enter flow name ... Drop Send and close Send Message" at bounding box center [808, 738] width 880 height 33
click at [486, 693] on textarea at bounding box center [808, 693] width 880 height 36
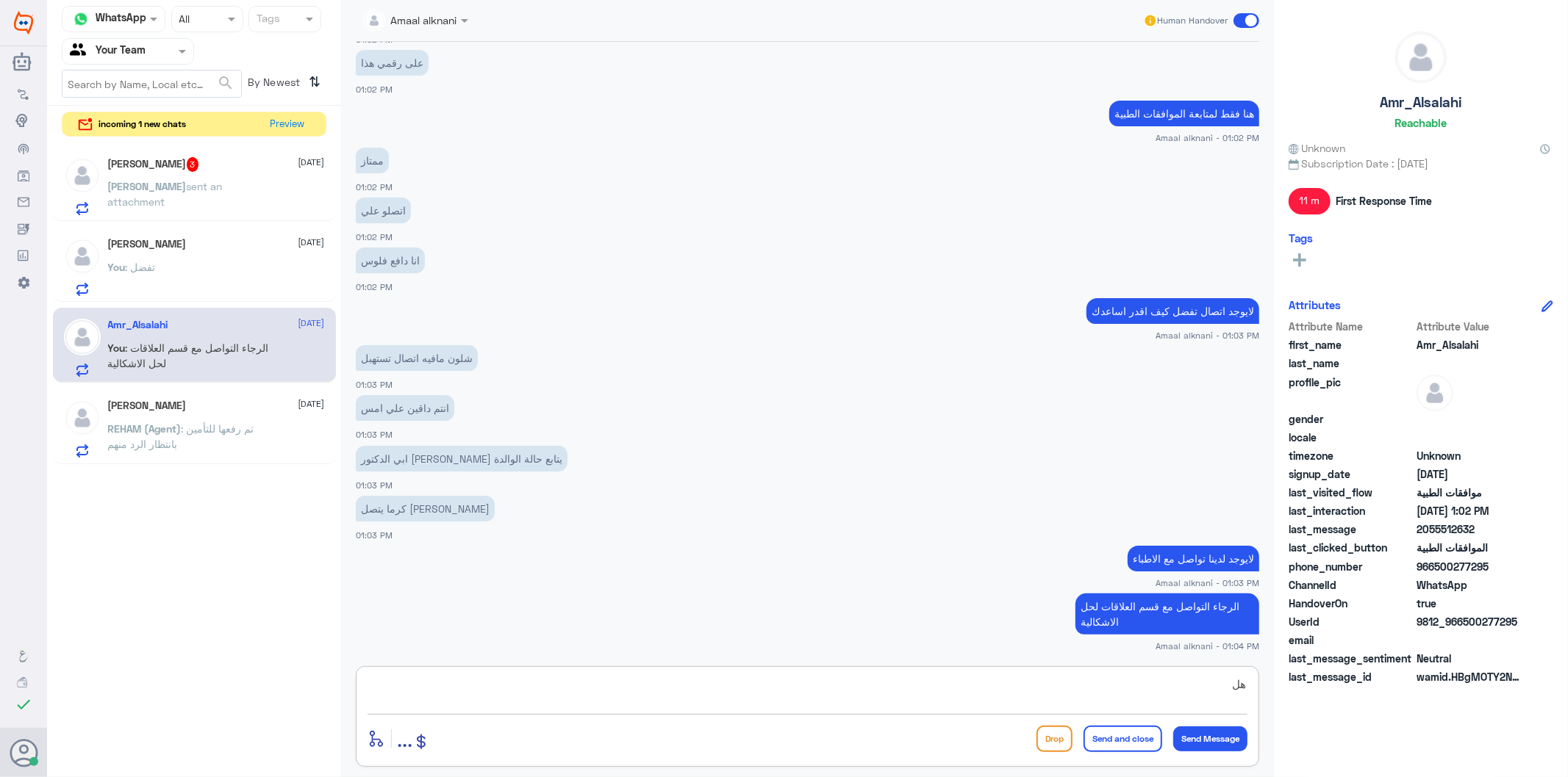
type textarea "ه"
click at [199, 186] on span "sent an attachment" at bounding box center [165, 194] width 114 height 28
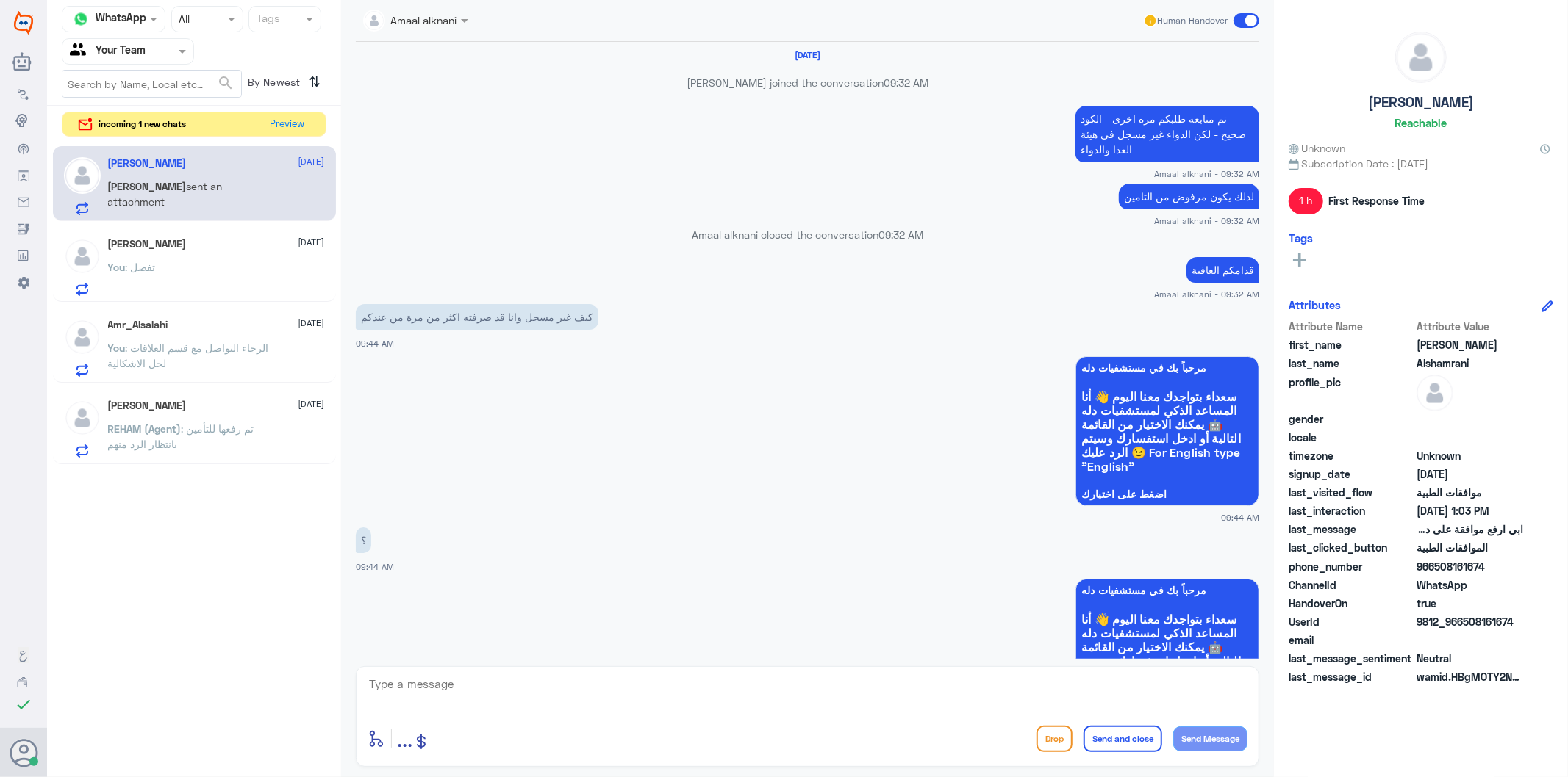
scroll to position [1894, 0]
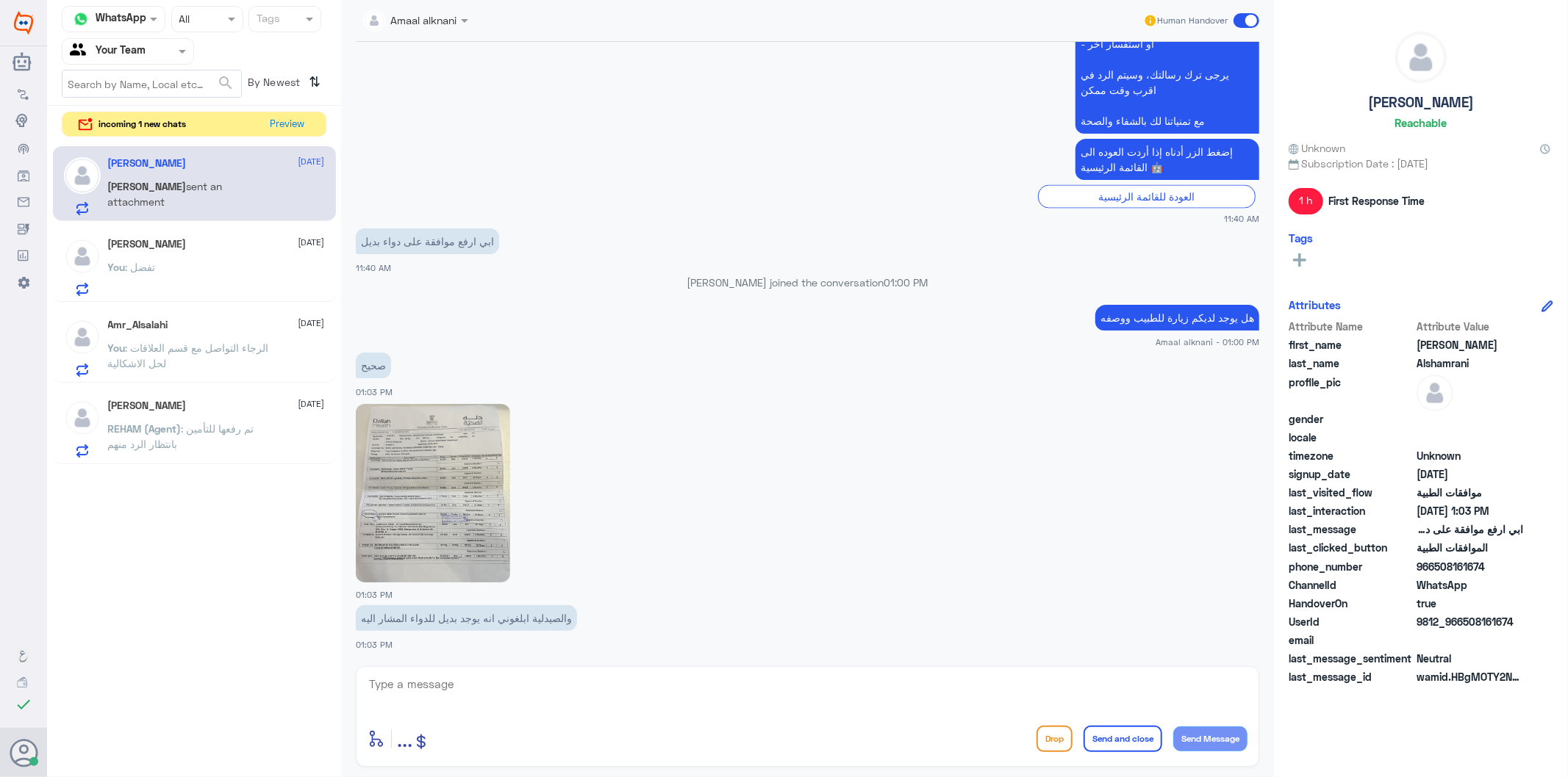
click at [477, 698] on textarea at bounding box center [808, 693] width 880 height 36
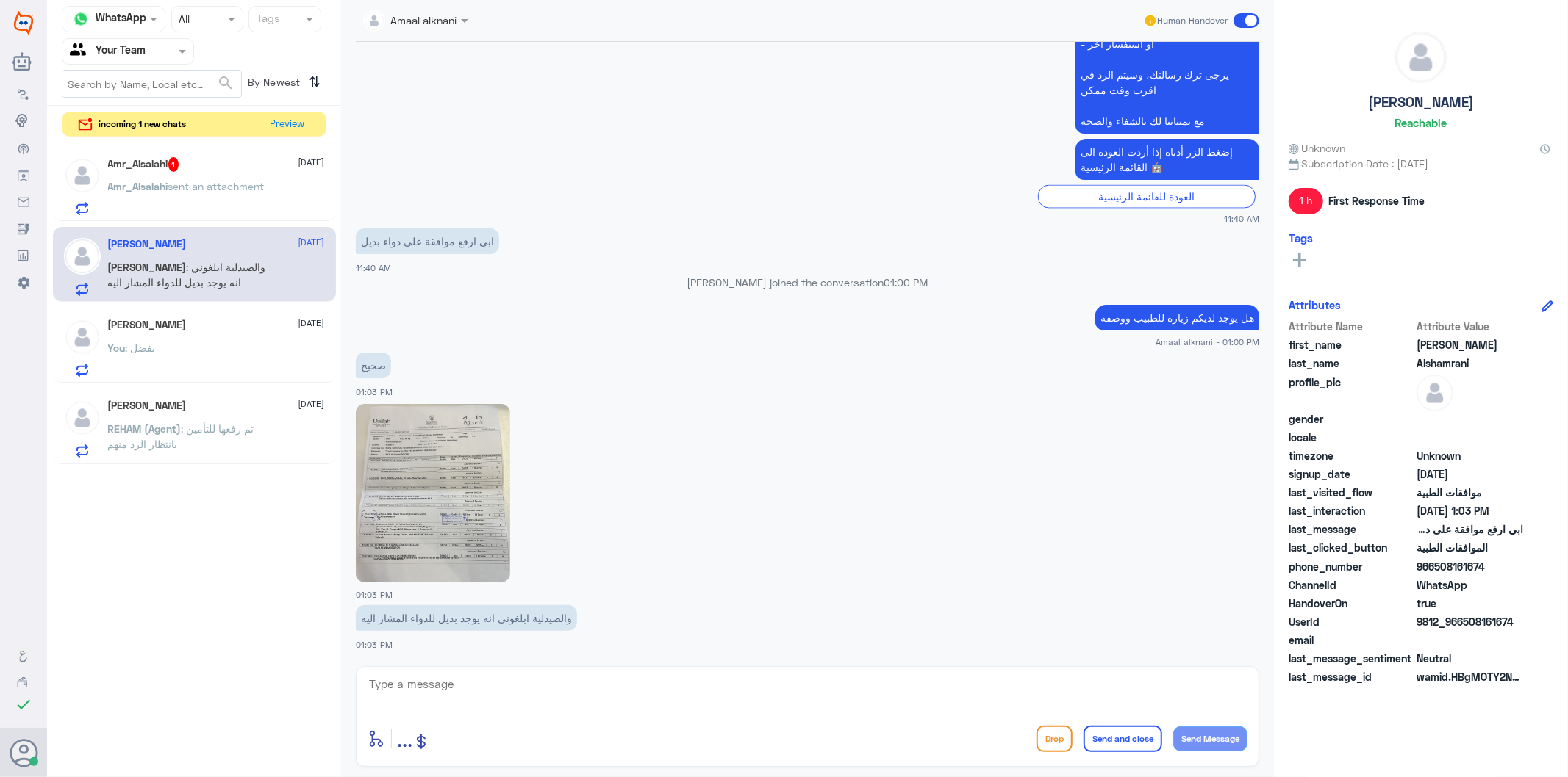
click at [476, 500] on img at bounding box center [432, 493] width 154 height 179
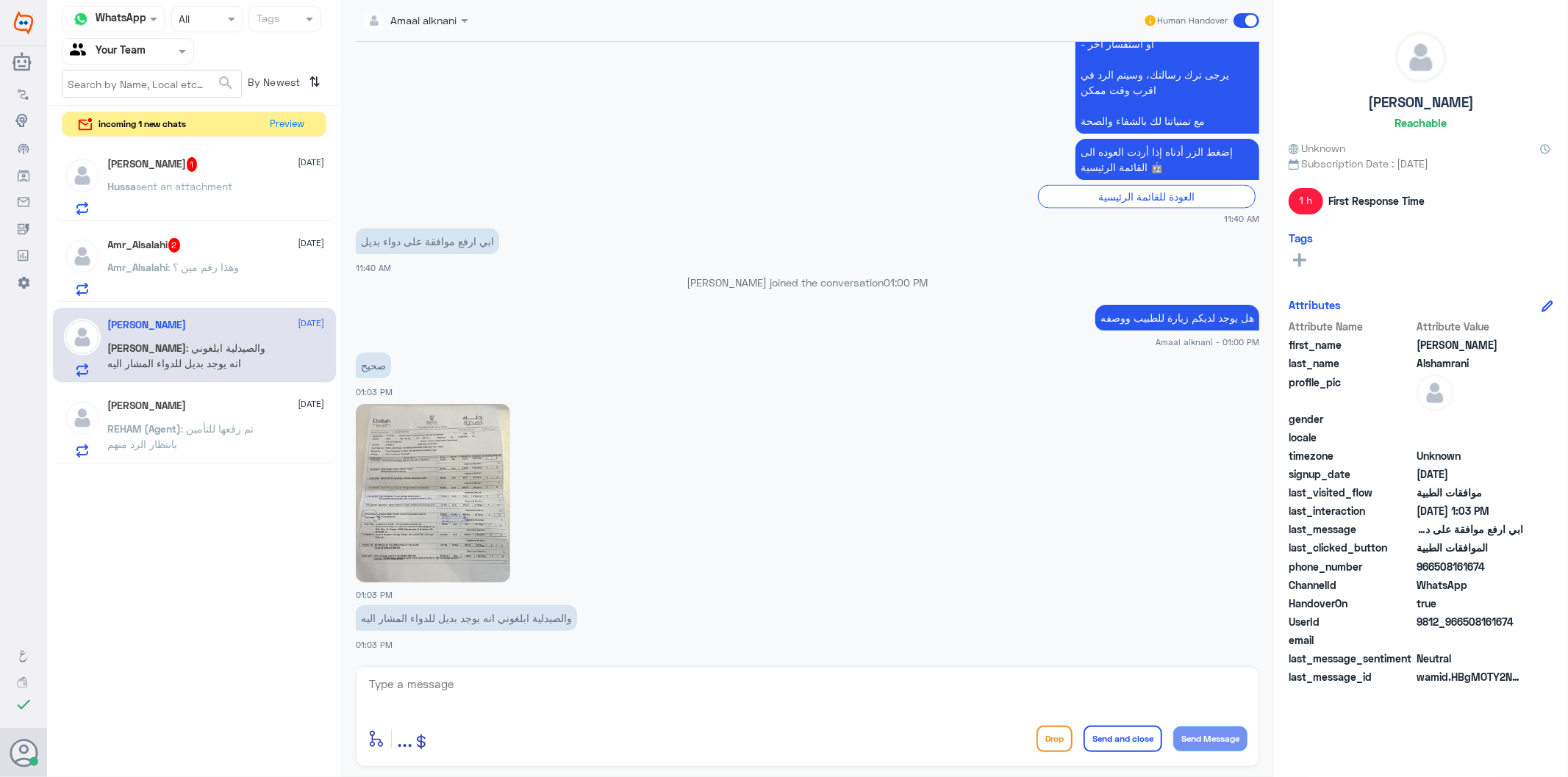
click at [194, 266] on span ": وهذا رقم مين ؟" at bounding box center [203, 267] width 71 height 12
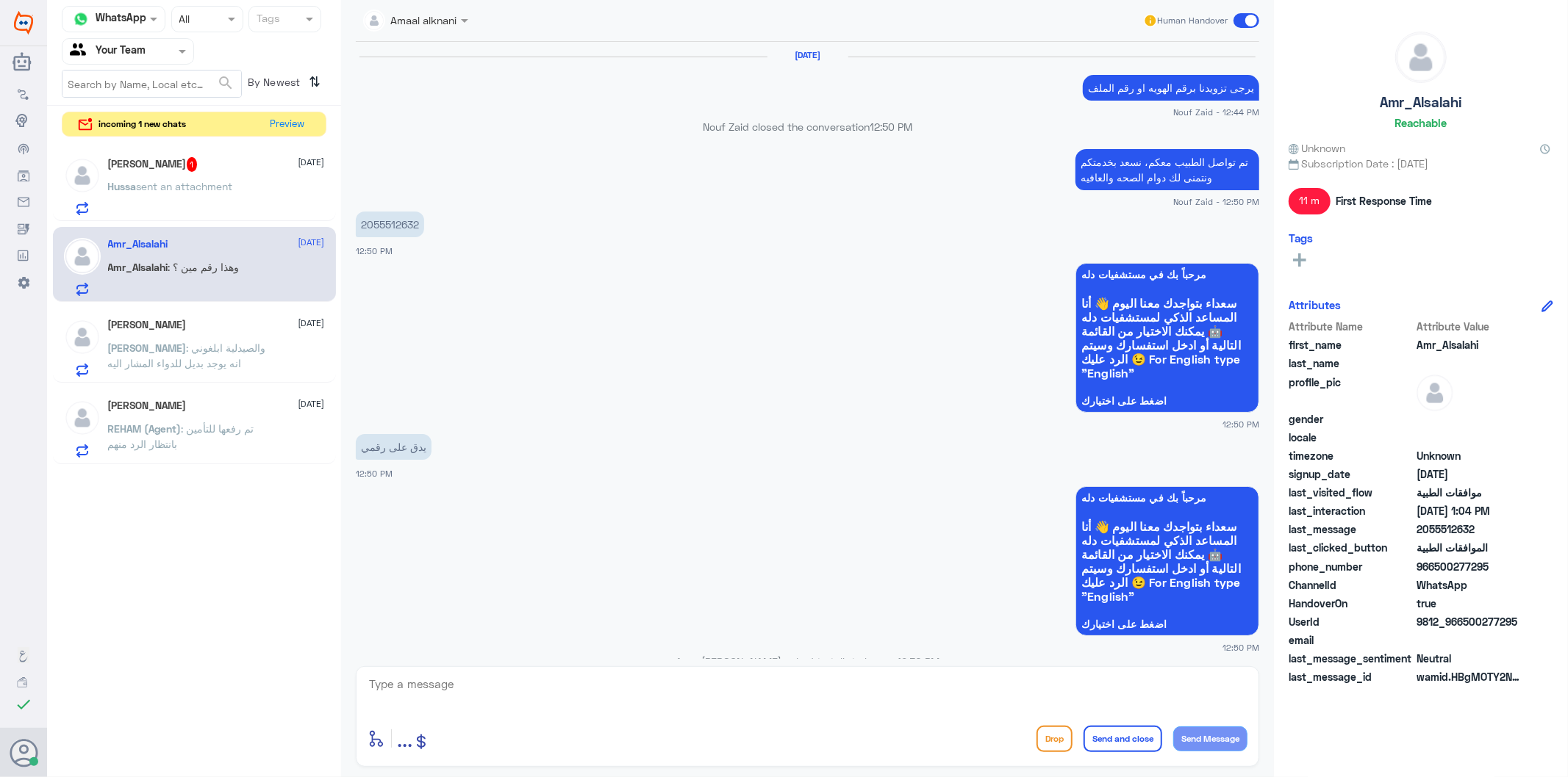
scroll to position [1392, 0]
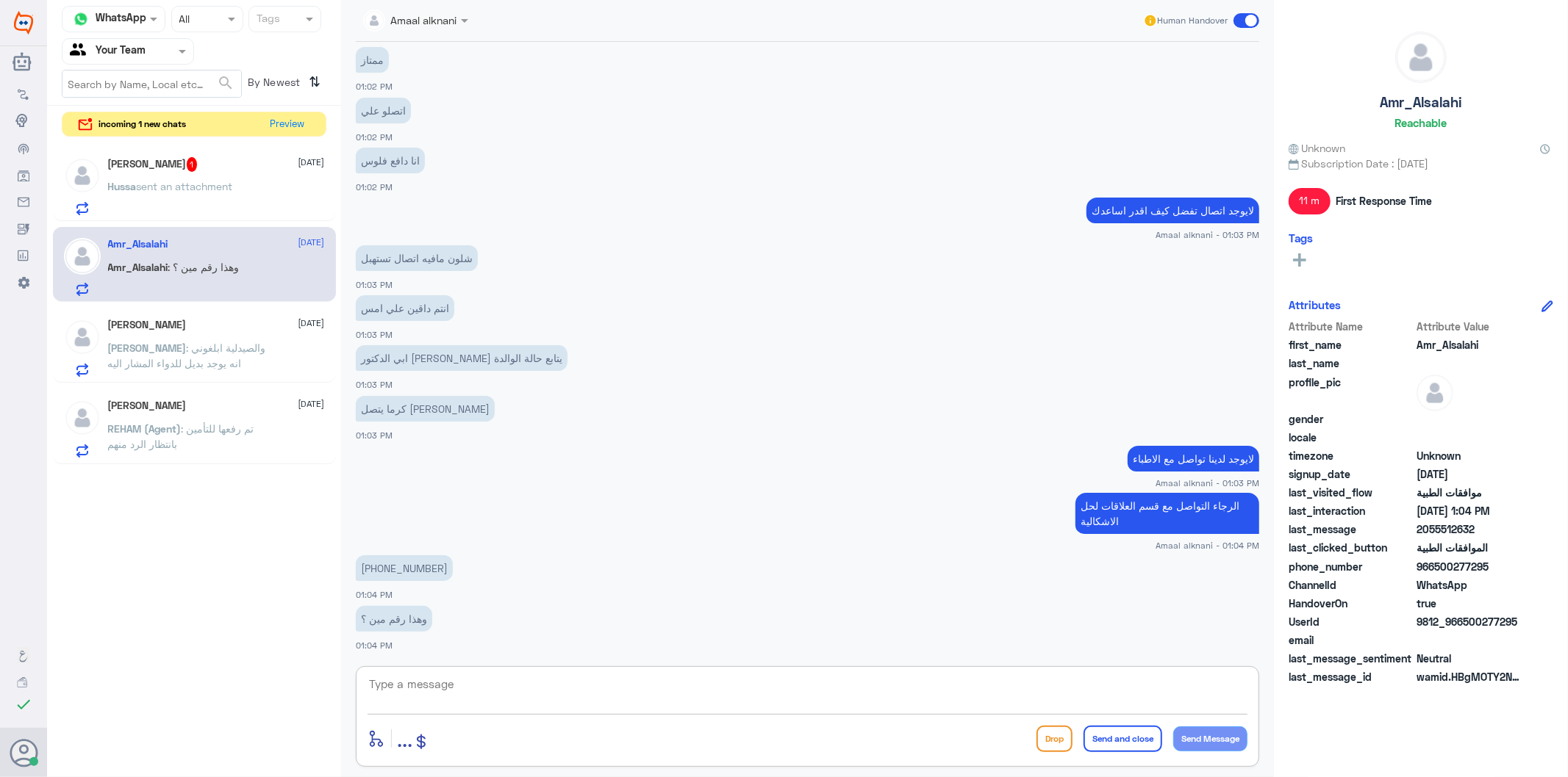
click at [490, 696] on textarea at bounding box center [808, 693] width 880 height 36
type textarea "ل"
type textarea "ماعندي فكره عن الرقم"
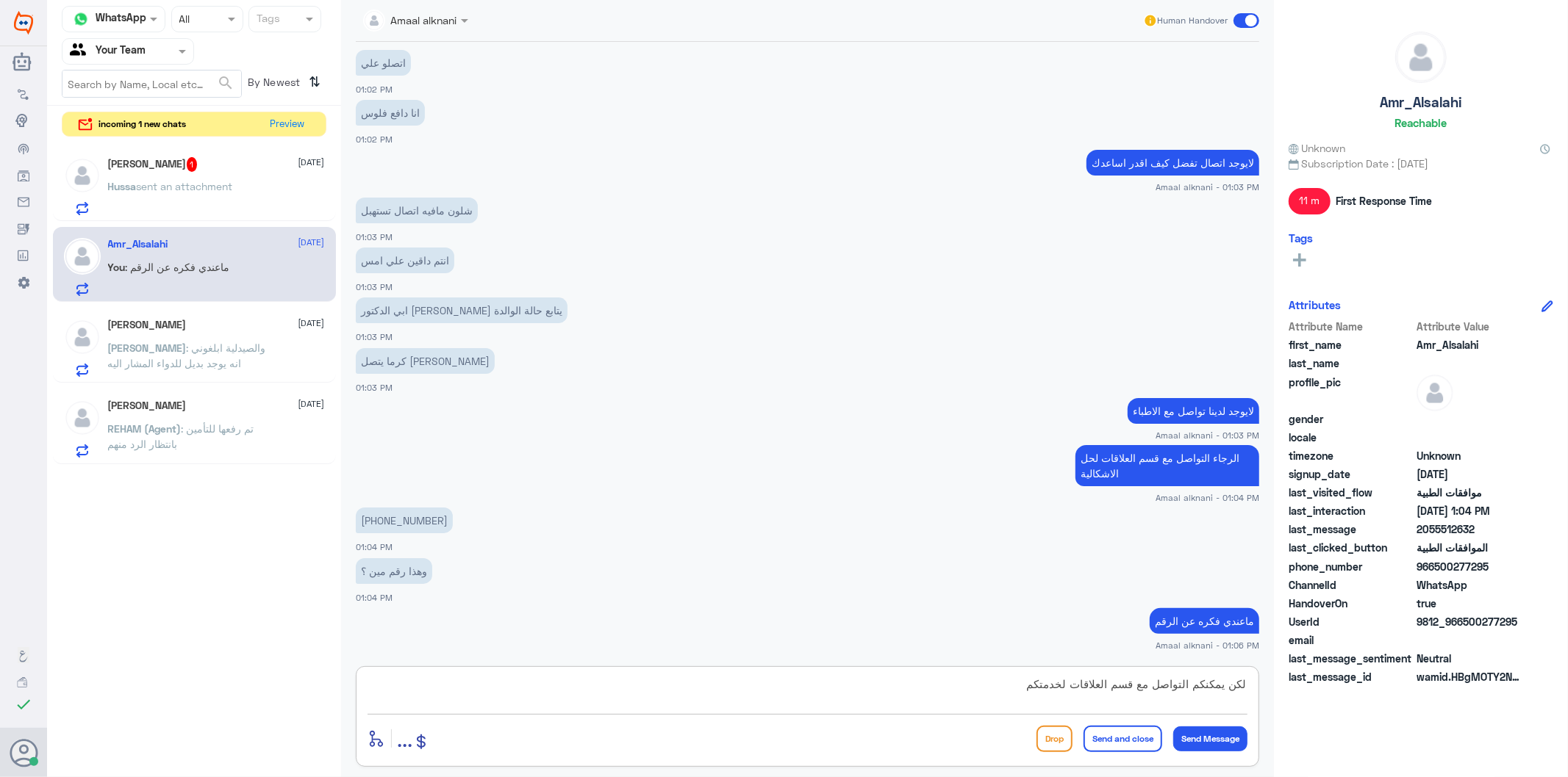
type textarea "لكن يمكنكم التواصل مع قسم العلاقات لخدمتكم"
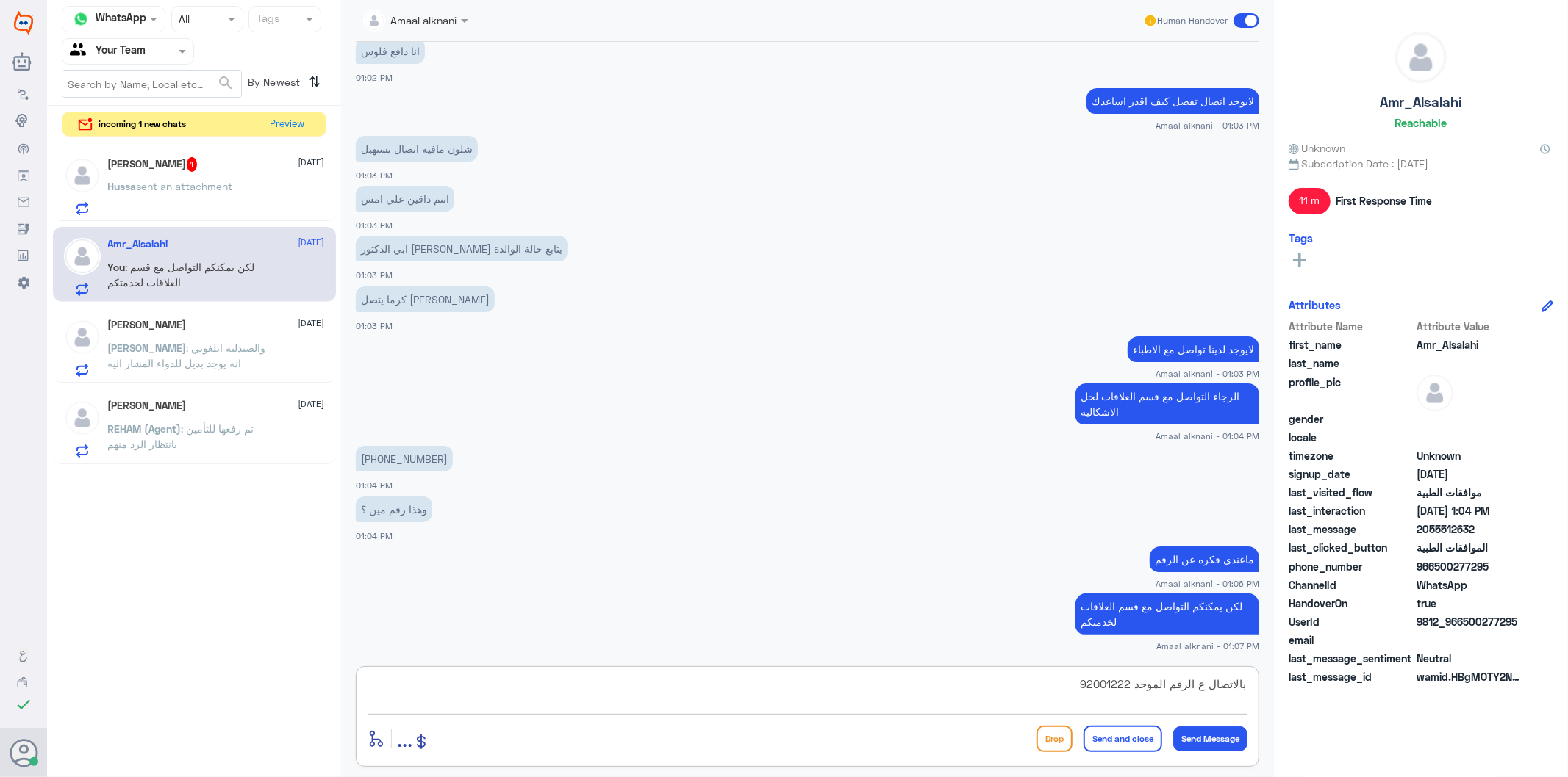
type textarea "بالاتصال ع الرقم الموحد 920012222"
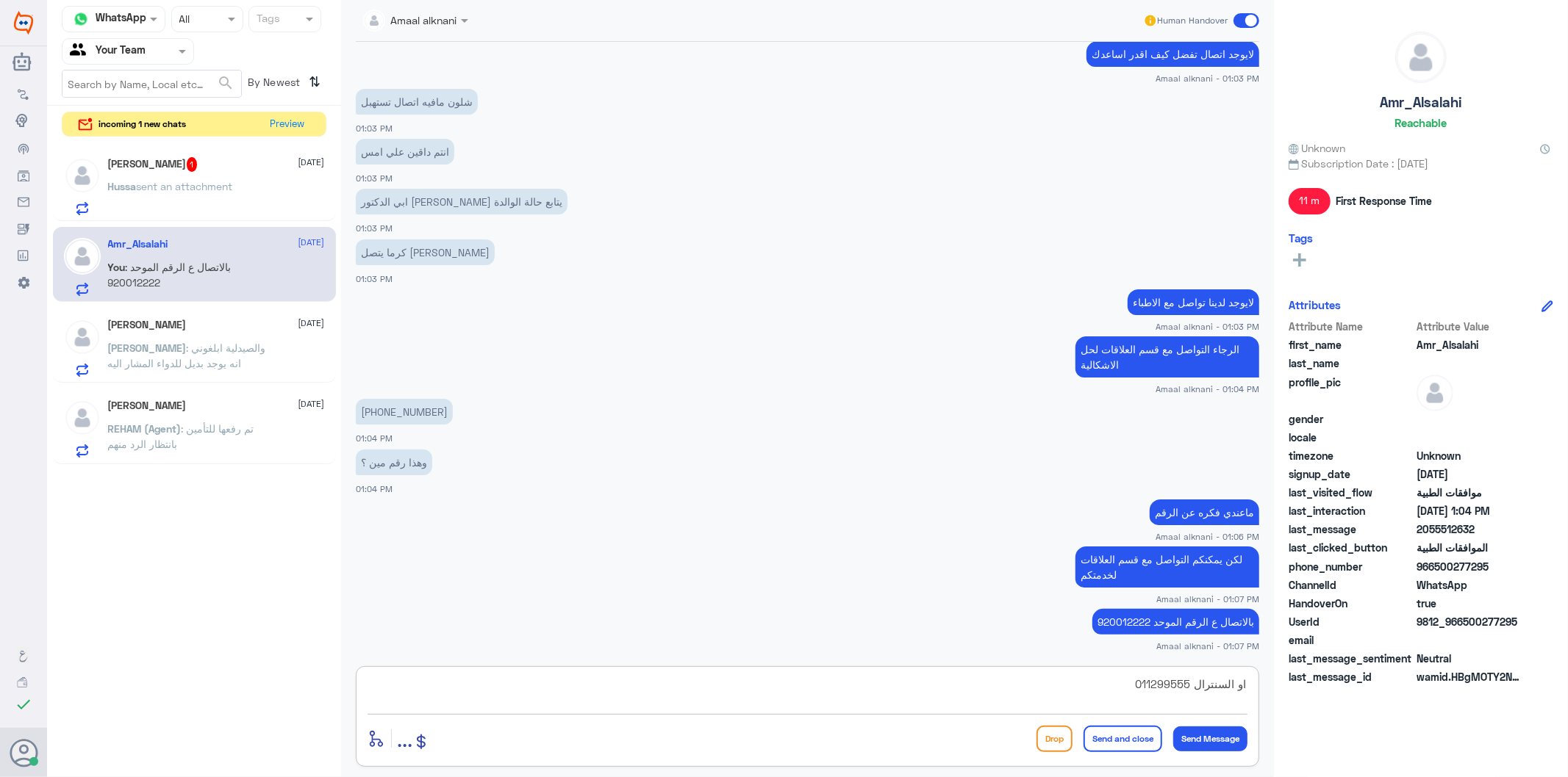
type textarea "او السنترال 0112995555"
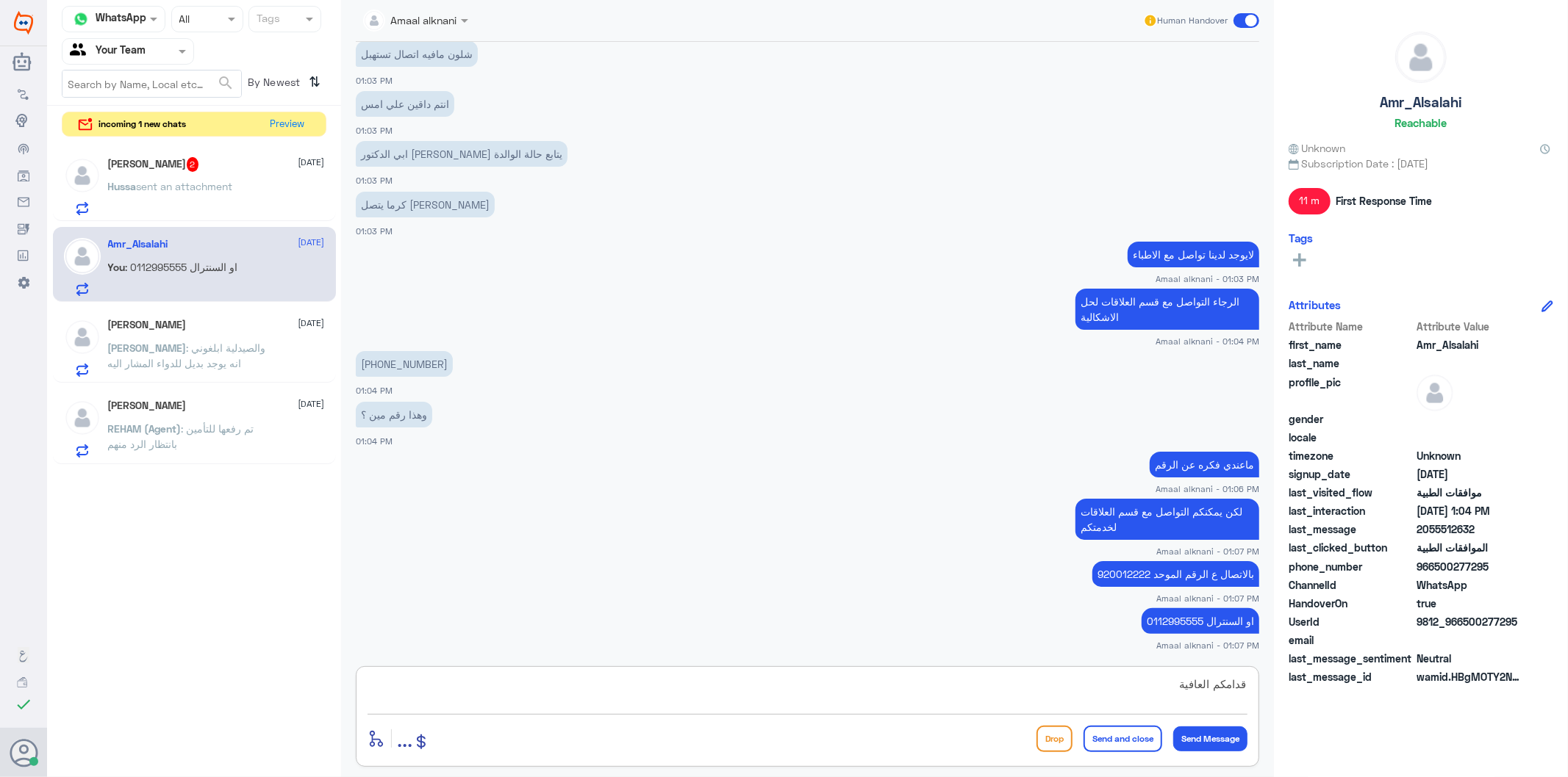
type textarea "قدامكم العافية"
click at [1104, 741] on button "Send and close" at bounding box center [1123, 739] width 78 height 26
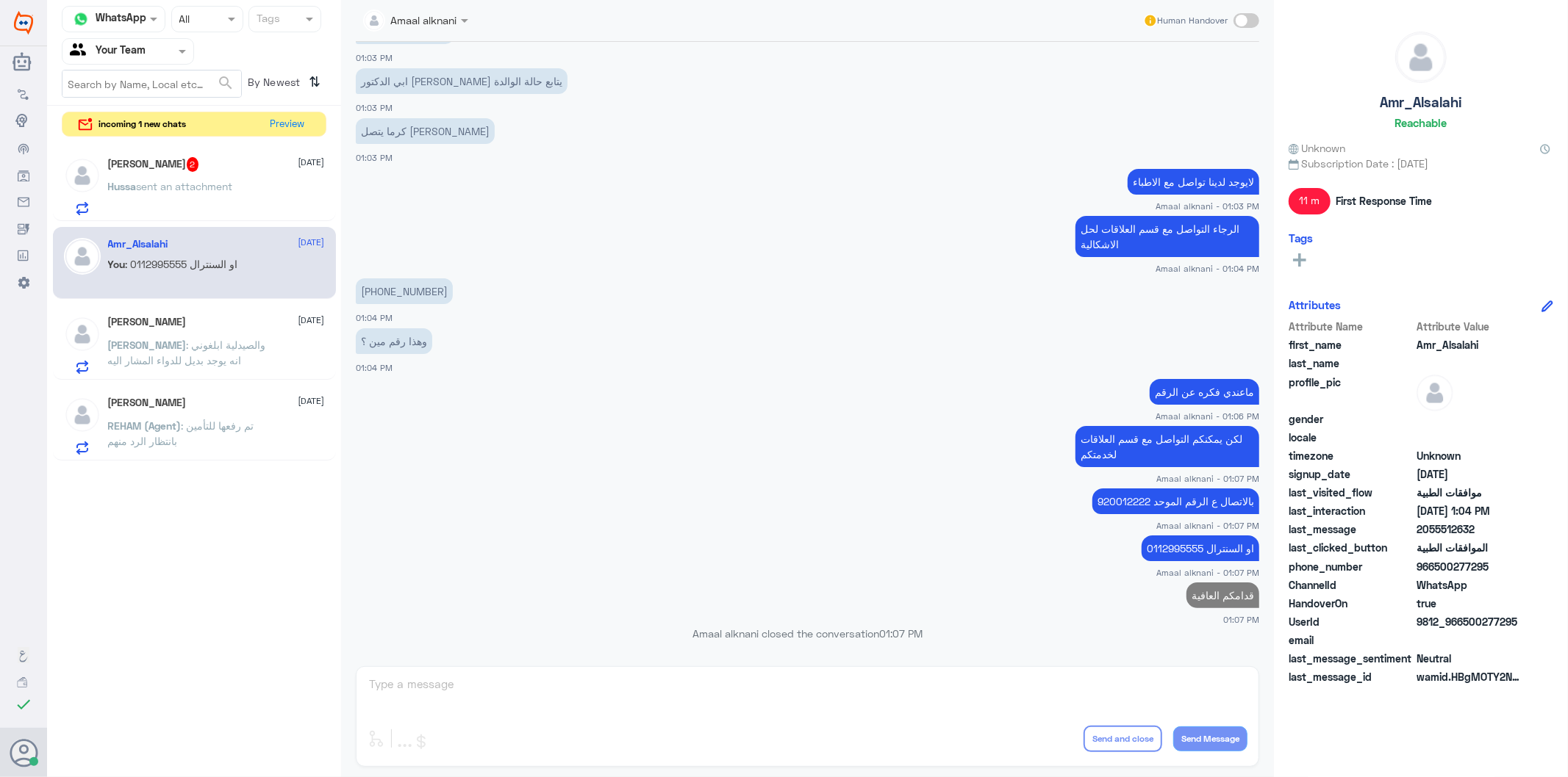
click at [240, 180] on div "[PERSON_NAME] 2 [DATE] Hussa sent an attachment" at bounding box center [216, 185] width 217 height 58
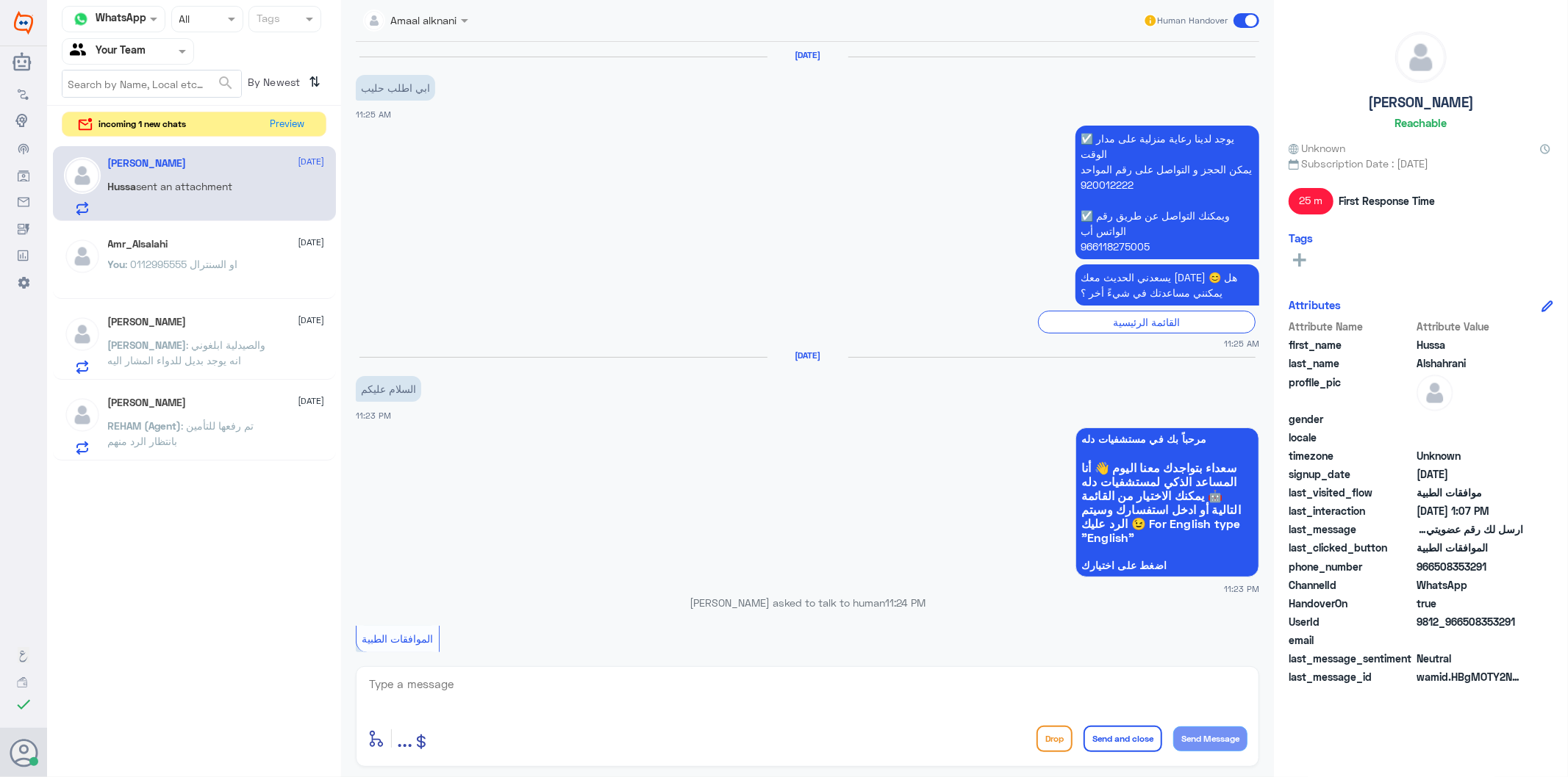
scroll to position [2218, 0]
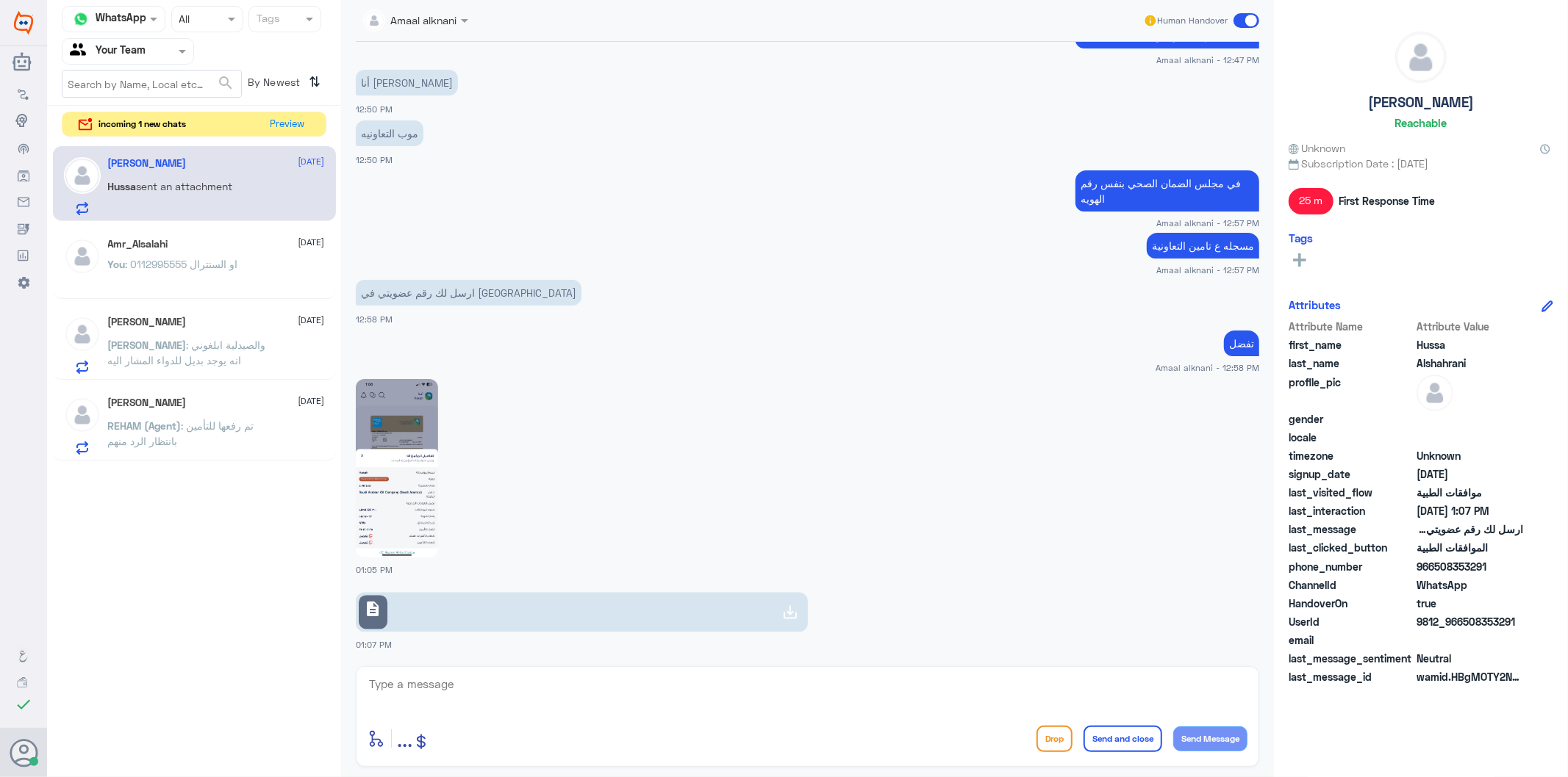
click at [452, 612] on link "description" at bounding box center [582, 613] width 452 height 40
click at [399, 467] on img at bounding box center [396, 468] width 82 height 179
click at [418, 502] on img at bounding box center [396, 468] width 82 height 179
click at [397, 486] on img at bounding box center [396, 468] width 82 height 179
click at [226, 191] on span "sent an attachment" at bounding box center [185, 185] width 96 height 12
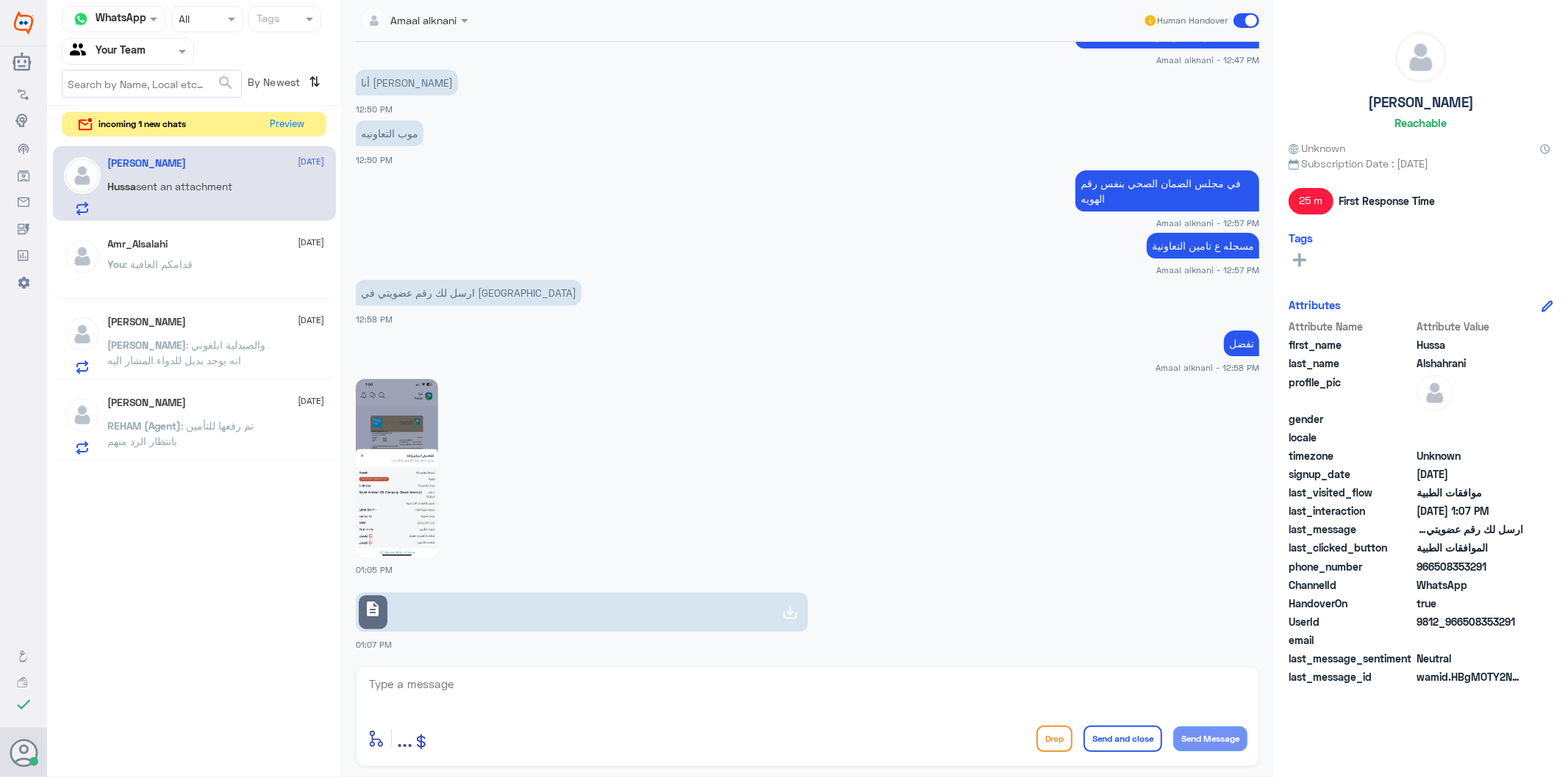
click at [204, 261] on div "You : قدامكم العافية" at bounding box center [216, 276] width 217 height 33
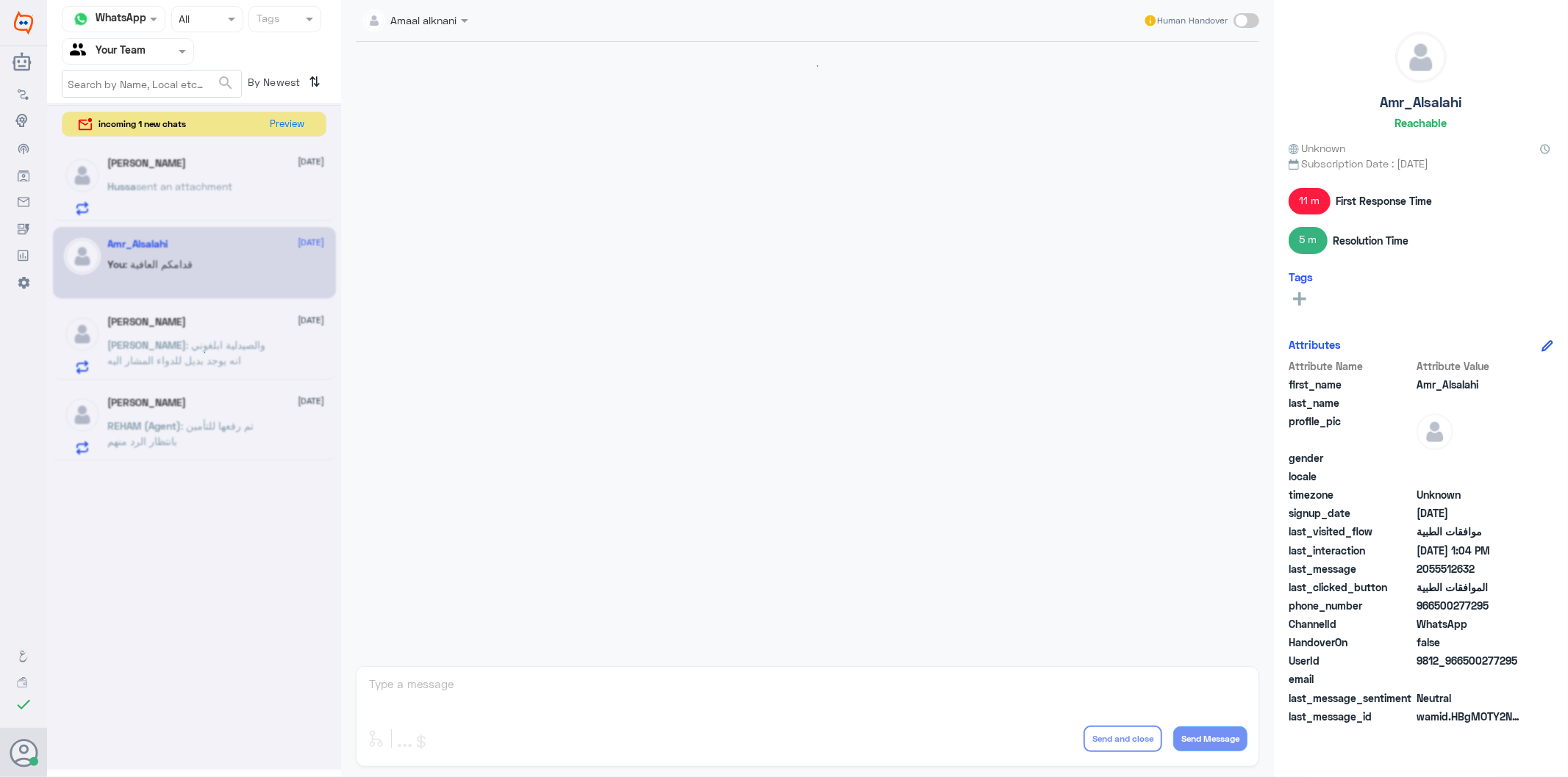
scroll to position [1260, 0]
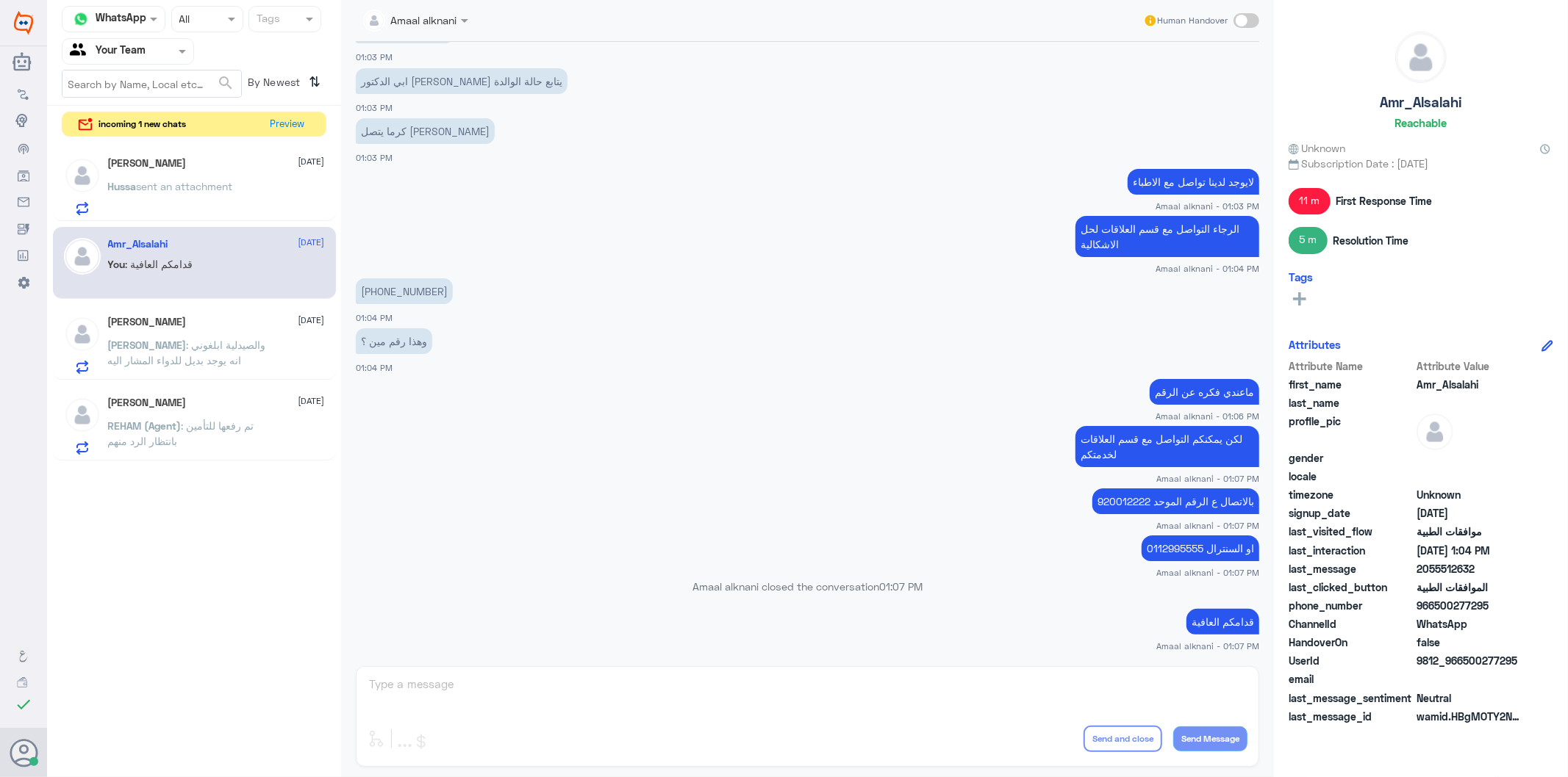
click at [517, 689] on div "Amaal alknani Human Handover [DATE] مرحباً بك في مستشفيات دله سعداء بتواجدك معن…" at bounding box center [808, 390] width 932 height 782
click at [130, 333] on div "[PERSON_NAME] [DATE][PERSON_NAME] : والصيدلية ابلغوني انه يوجد بديل للدواء المش…" at bounding box center [216, 344] width 217 height 58
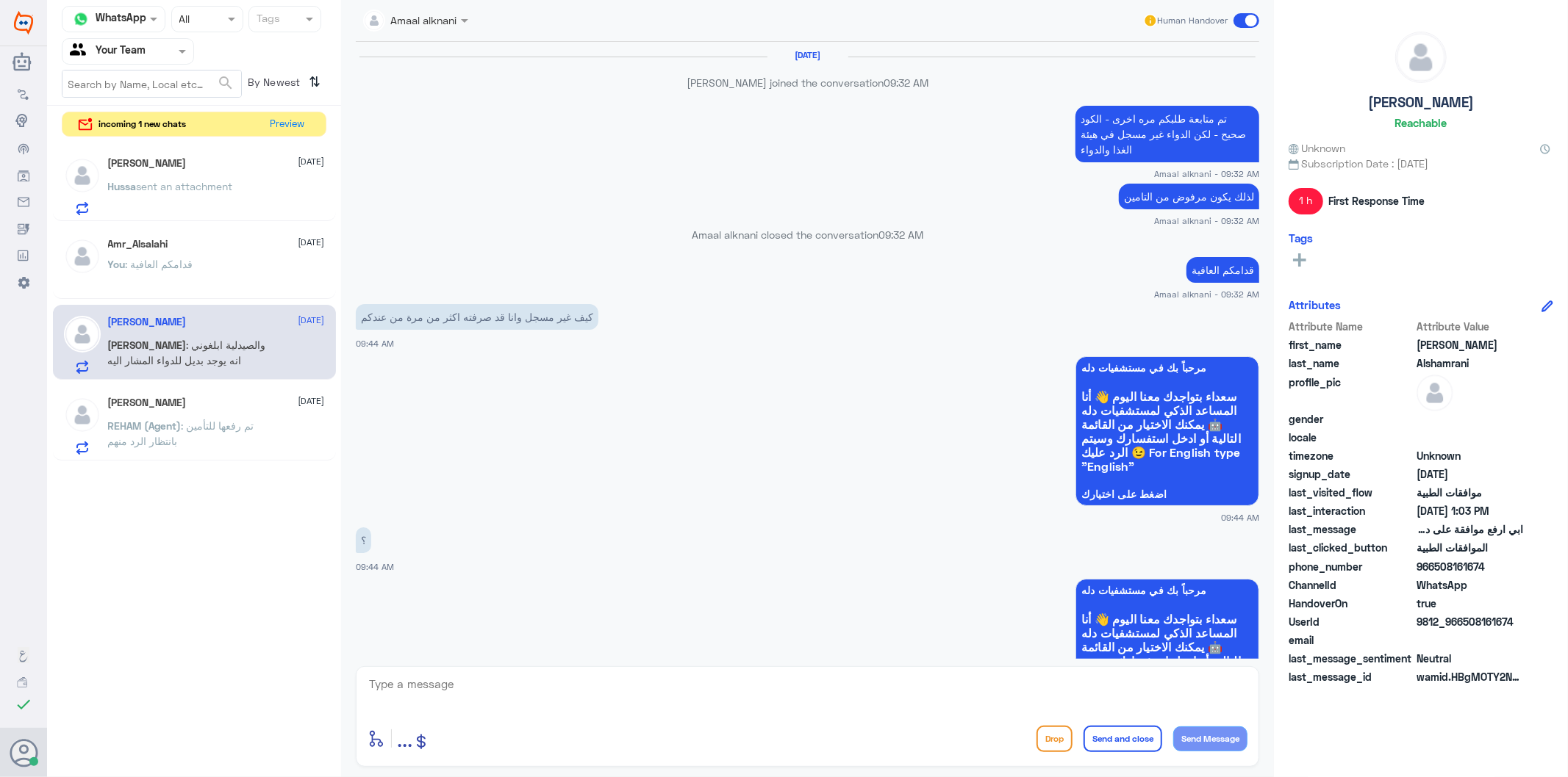
scroll to position [1894, 0]
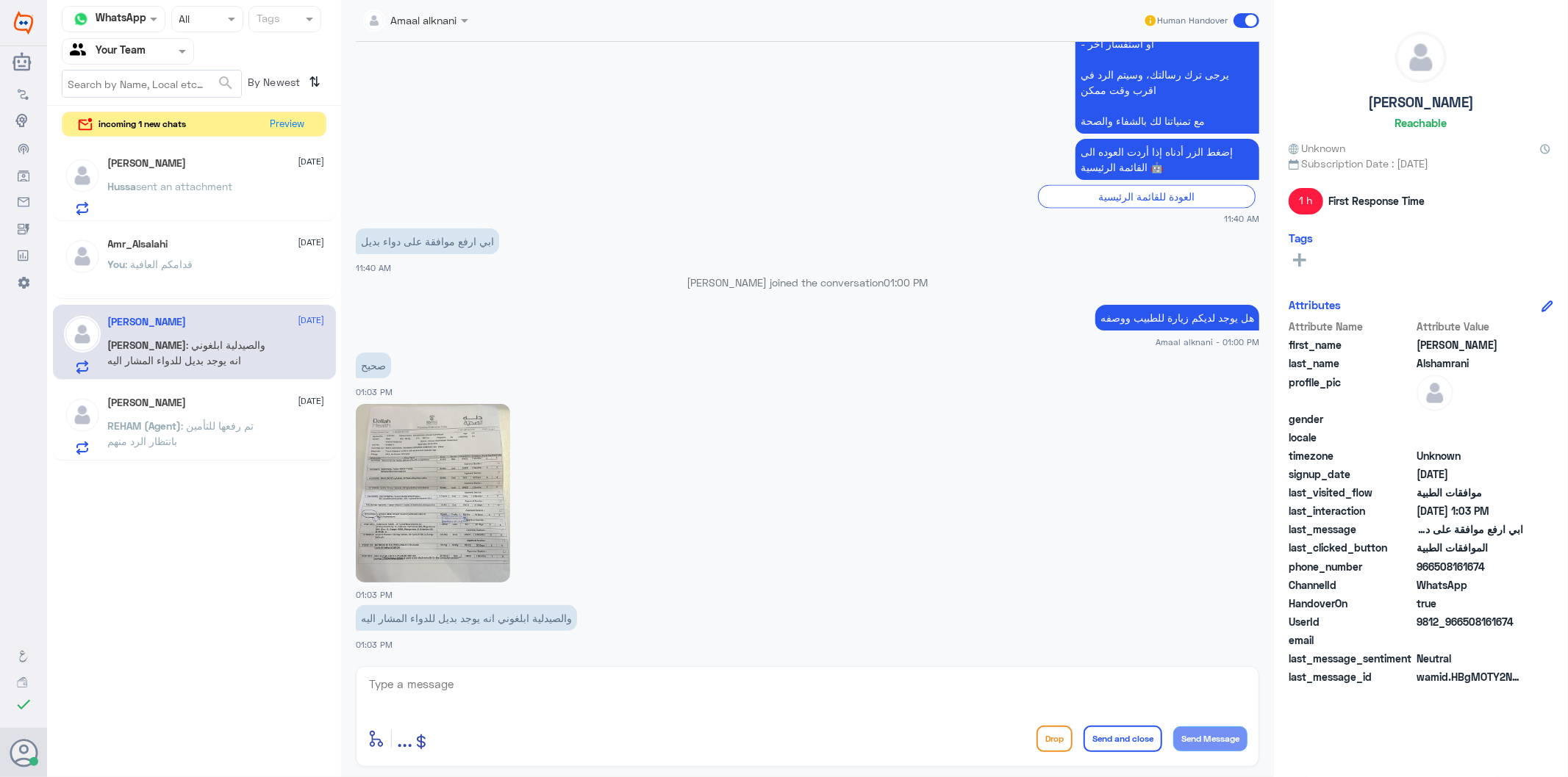
click at [226, 397] on div "[PERSON_NAME] A Abdalla [DATE]" at bounding box center [216, 403] width 217 height 12
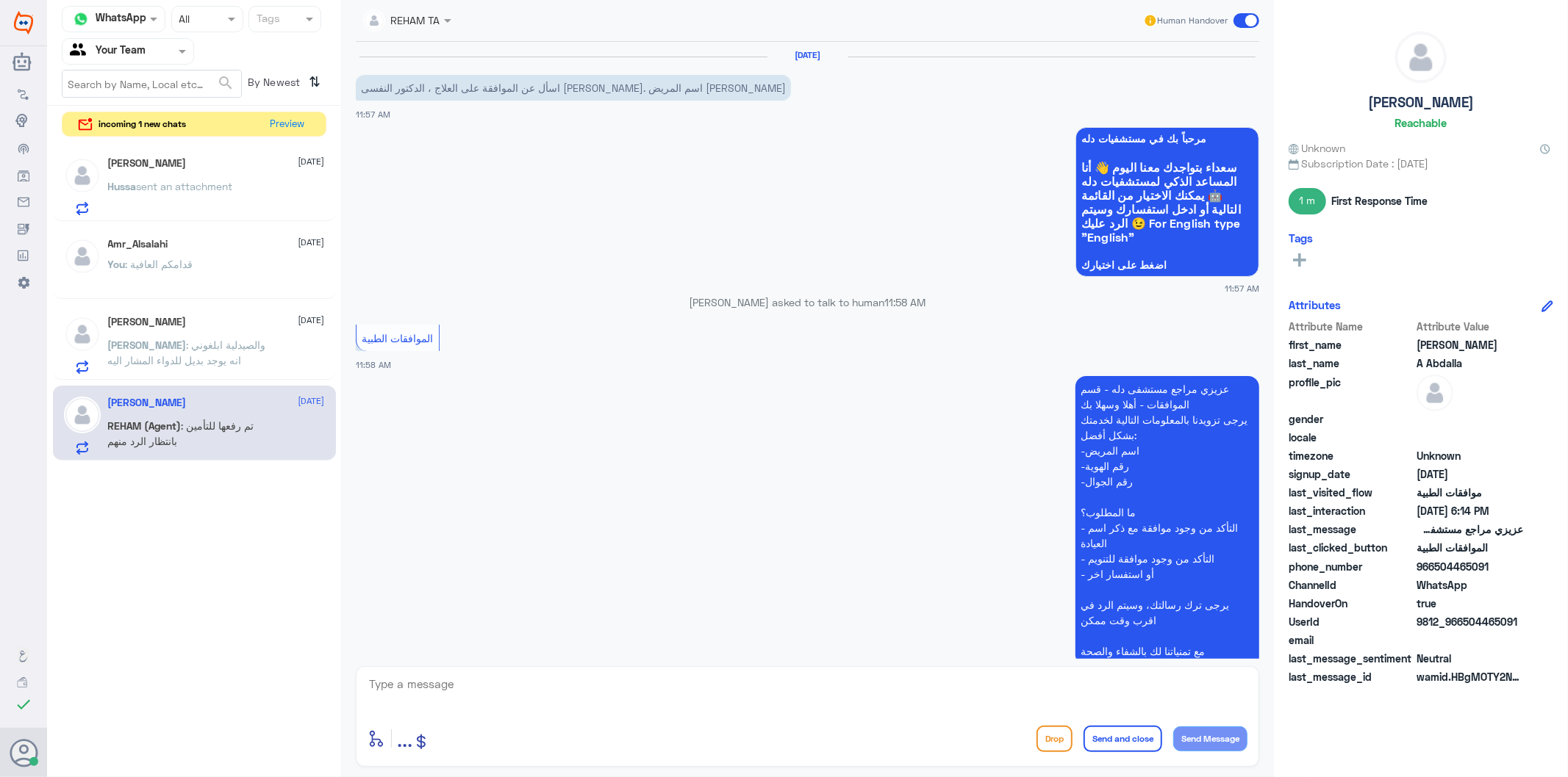
scroll to position [1701, 0]
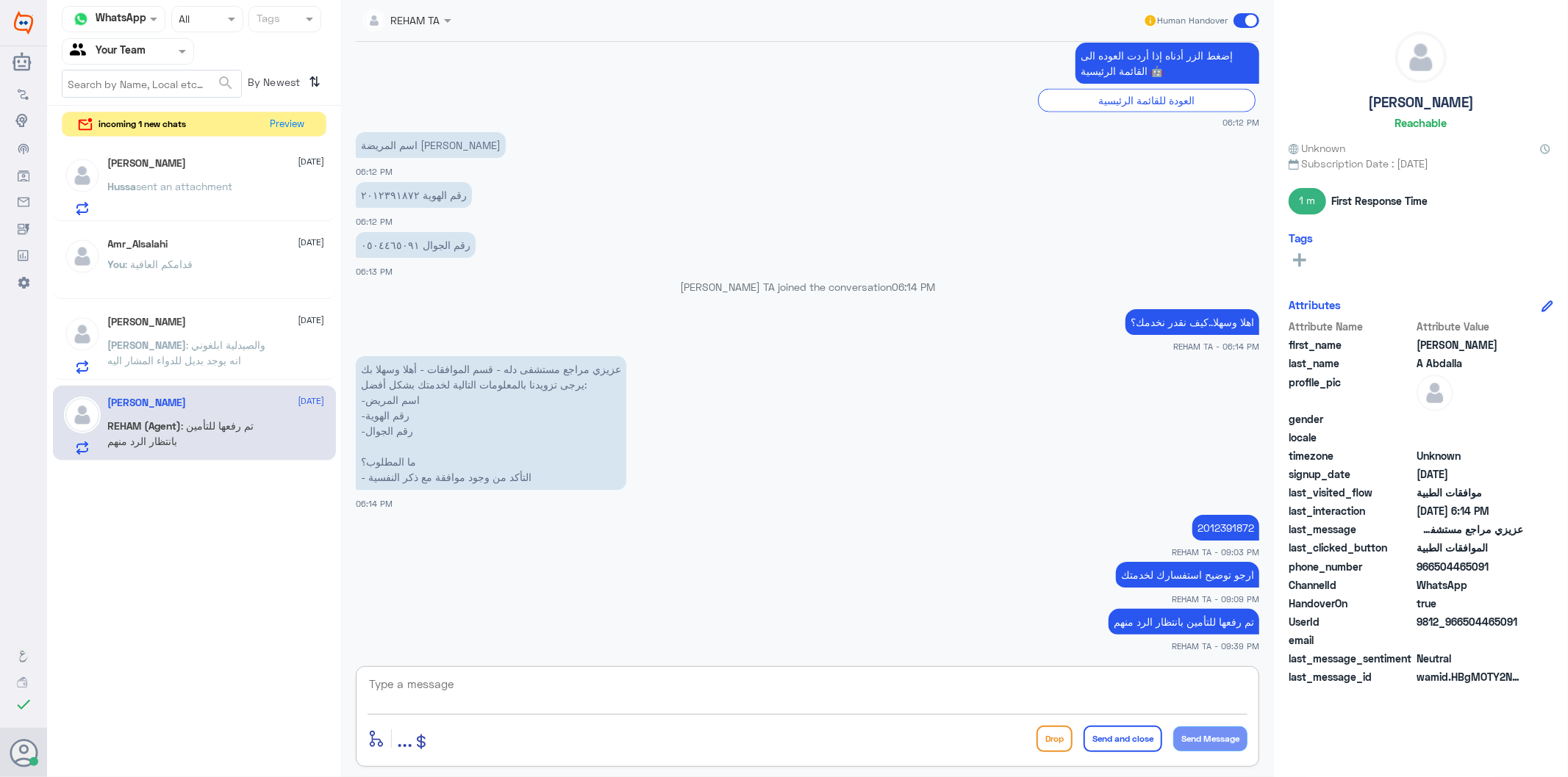
click at [454, 696] on textarea at bounding box center [808, 693] width 880 height 36
click at [163, 128] on span "incoming 1 new chats" at bounding box center [143, 124] width 88 height 13
click at [279, 120] on button "Preview" at bounding box center [288, 124] width 45 height 23
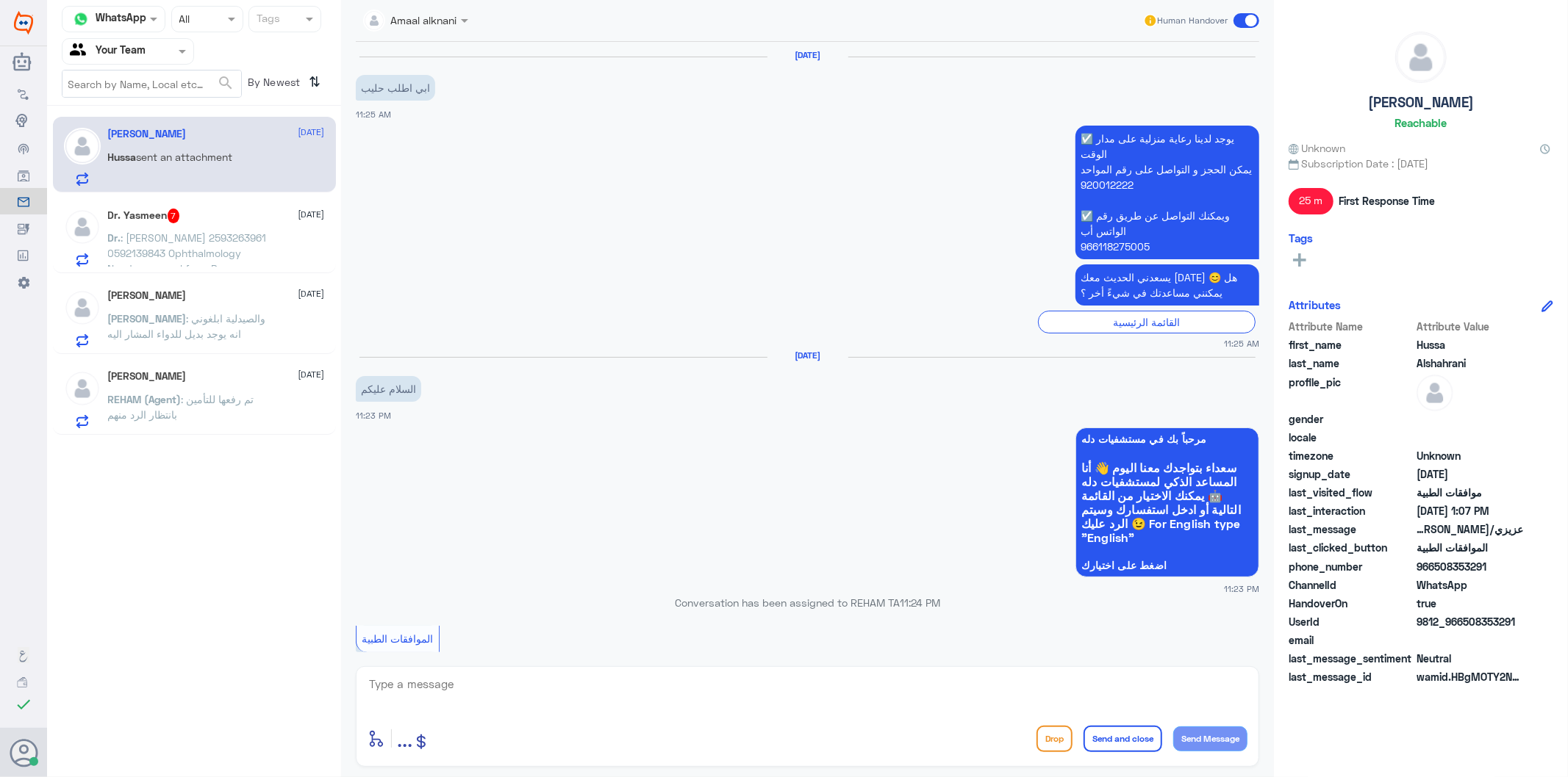
scroll to position [2218, 0]
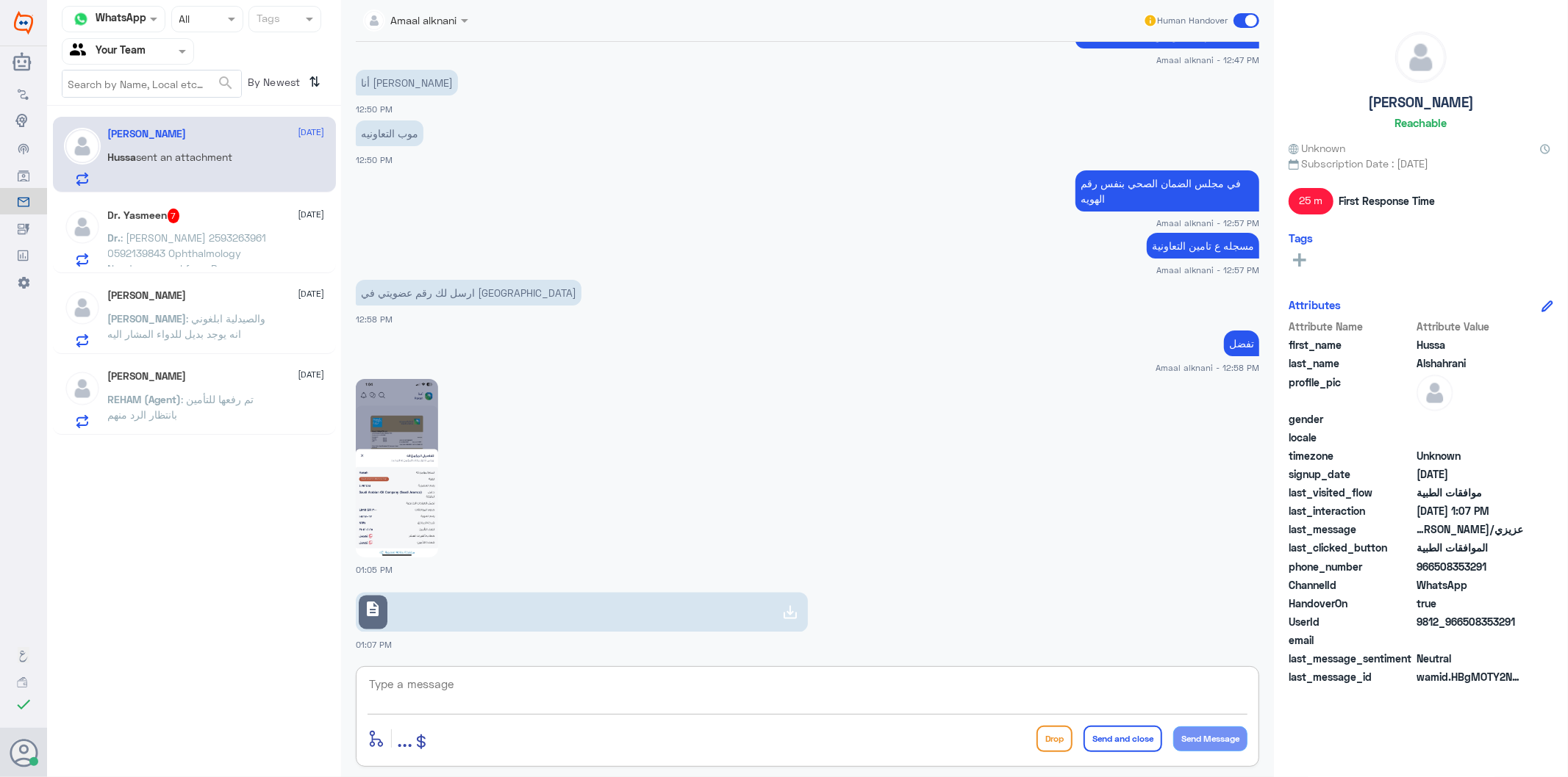
click at [474, 694] on textarea at bounding box center [808, 693] width 880 height 36
click at [218, 245] on p "Dr. : [PERSON_NAME] 2593263961 0592139843 Ophthalmology Needs approval from Bupa" at bounding box center [190, 248] width 166 height 37
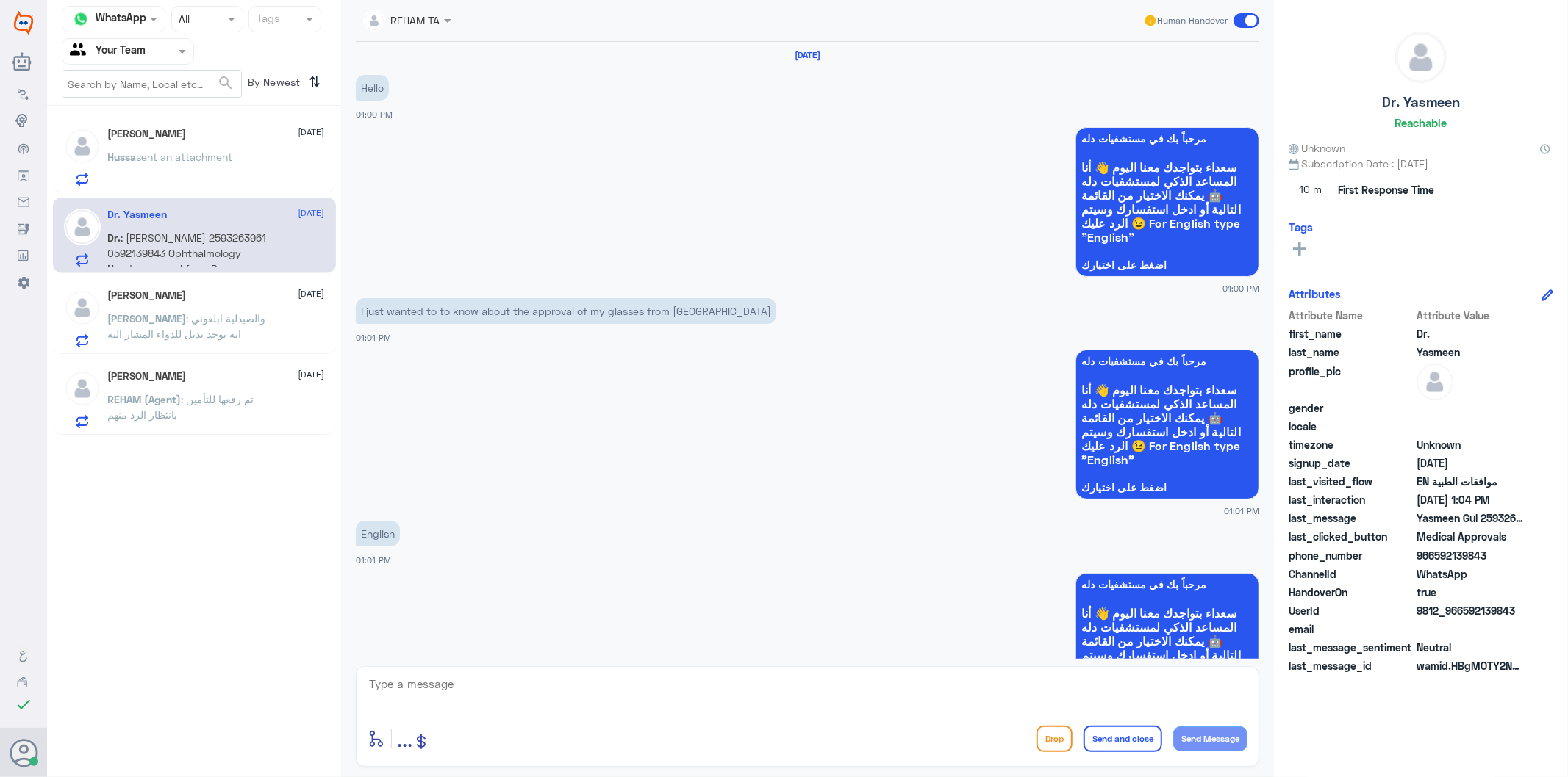
scroll to position [1046, 0]
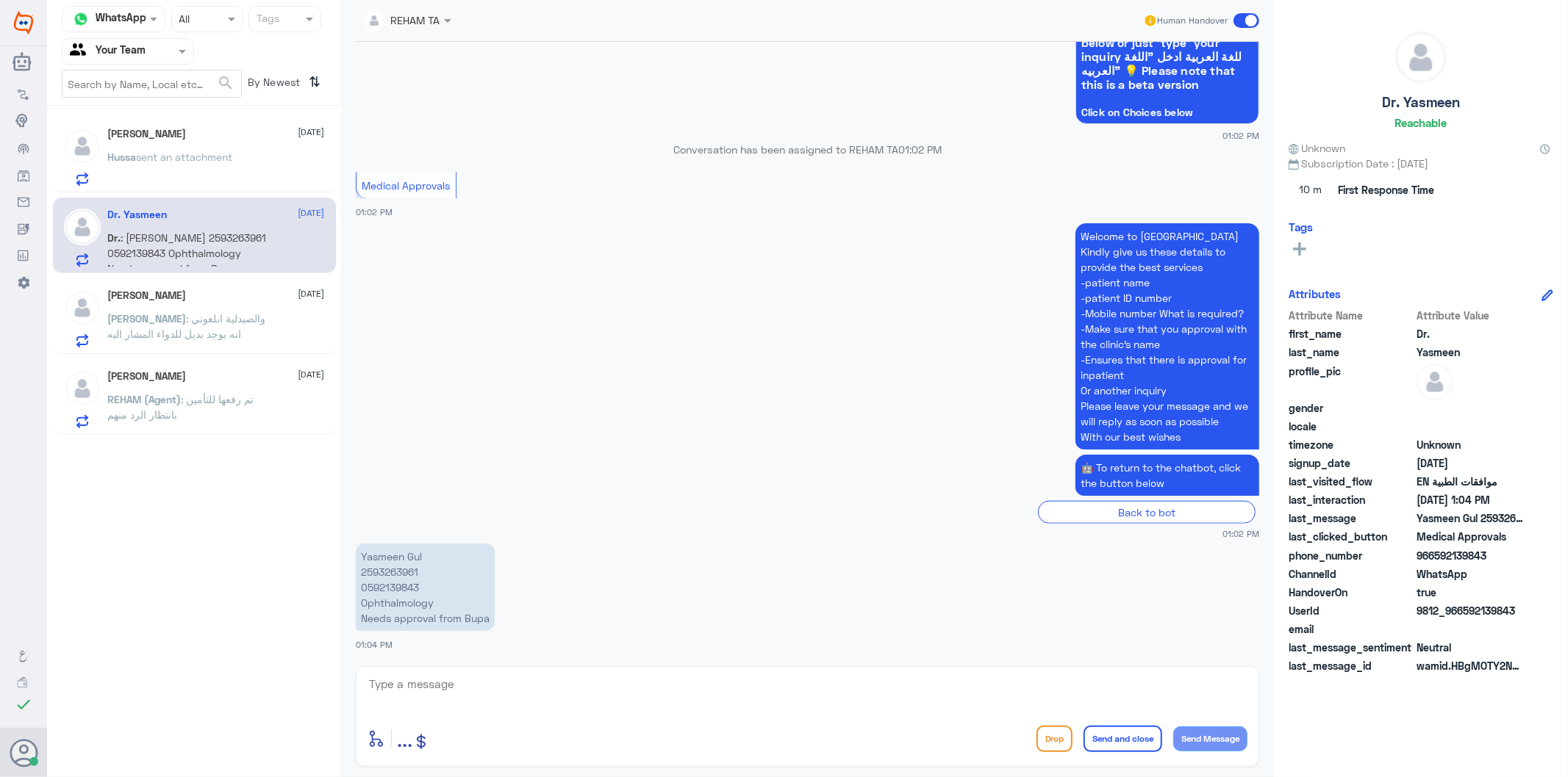
click at [397, 584] on p "Yasmeen Gul 2593263961 0592139843 Ophthalmology Needs approval from Bupa" at bounding box center [425, 587] width 139 height 88
copy p "0592139843"
click at [160, 158] on span "sent an attachment" at bounding box center [185, 156] width 96 height 12
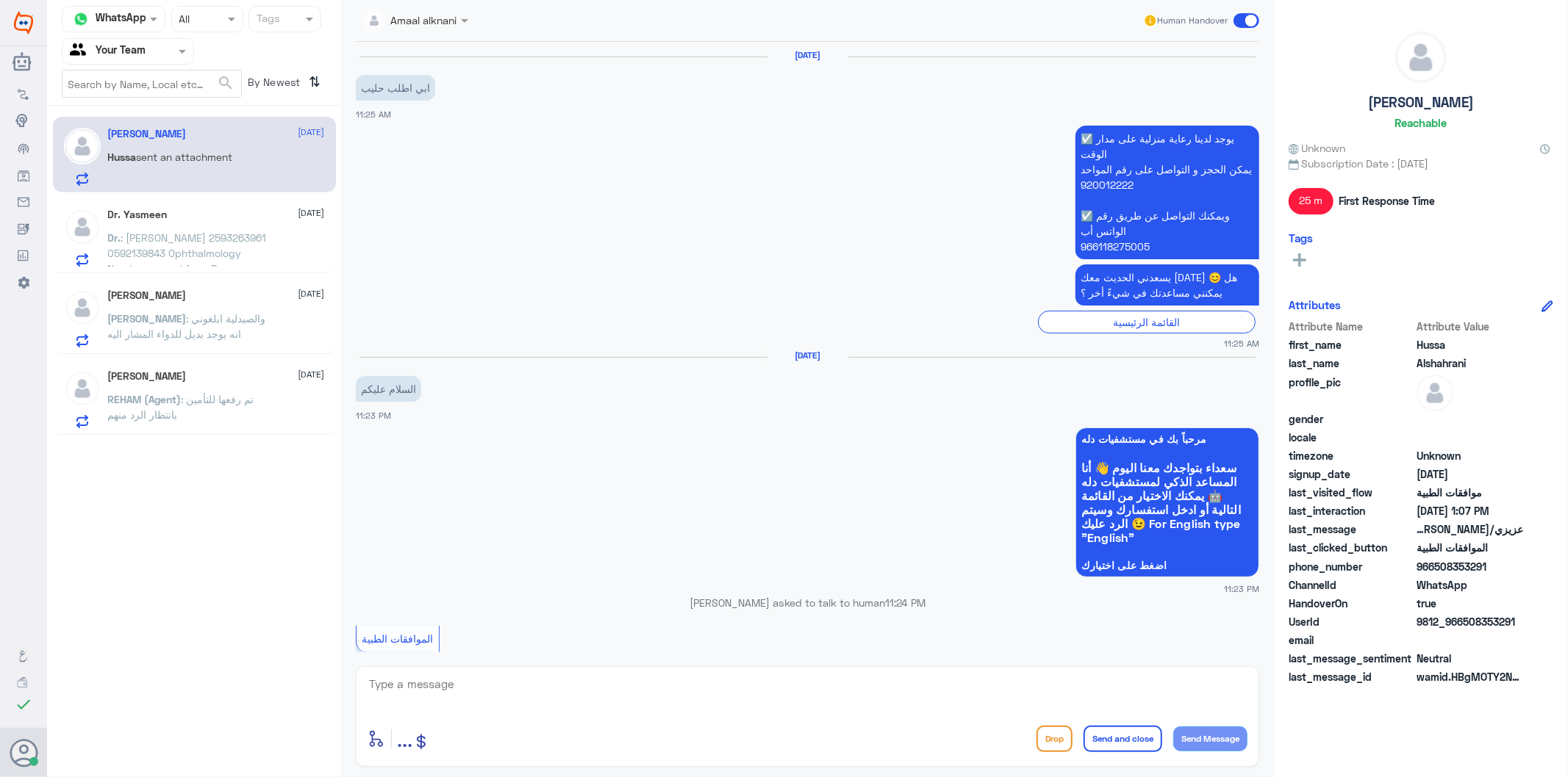
scroll to position [2218, 0]
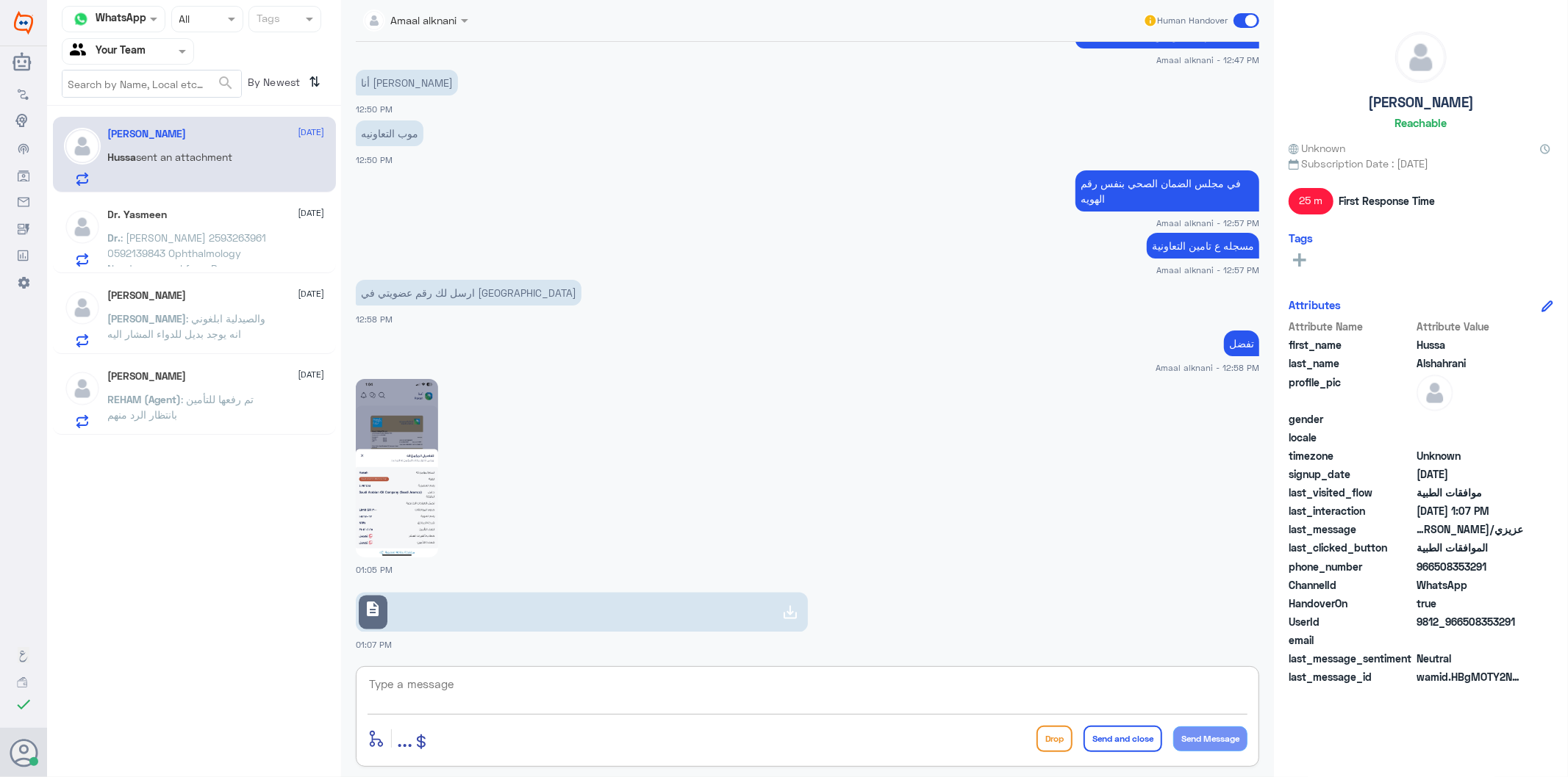
click at [434, 686] on textarea at bounding box center [808, 693] width 880 height 36
type textarea "تم متابعة طلبكم"
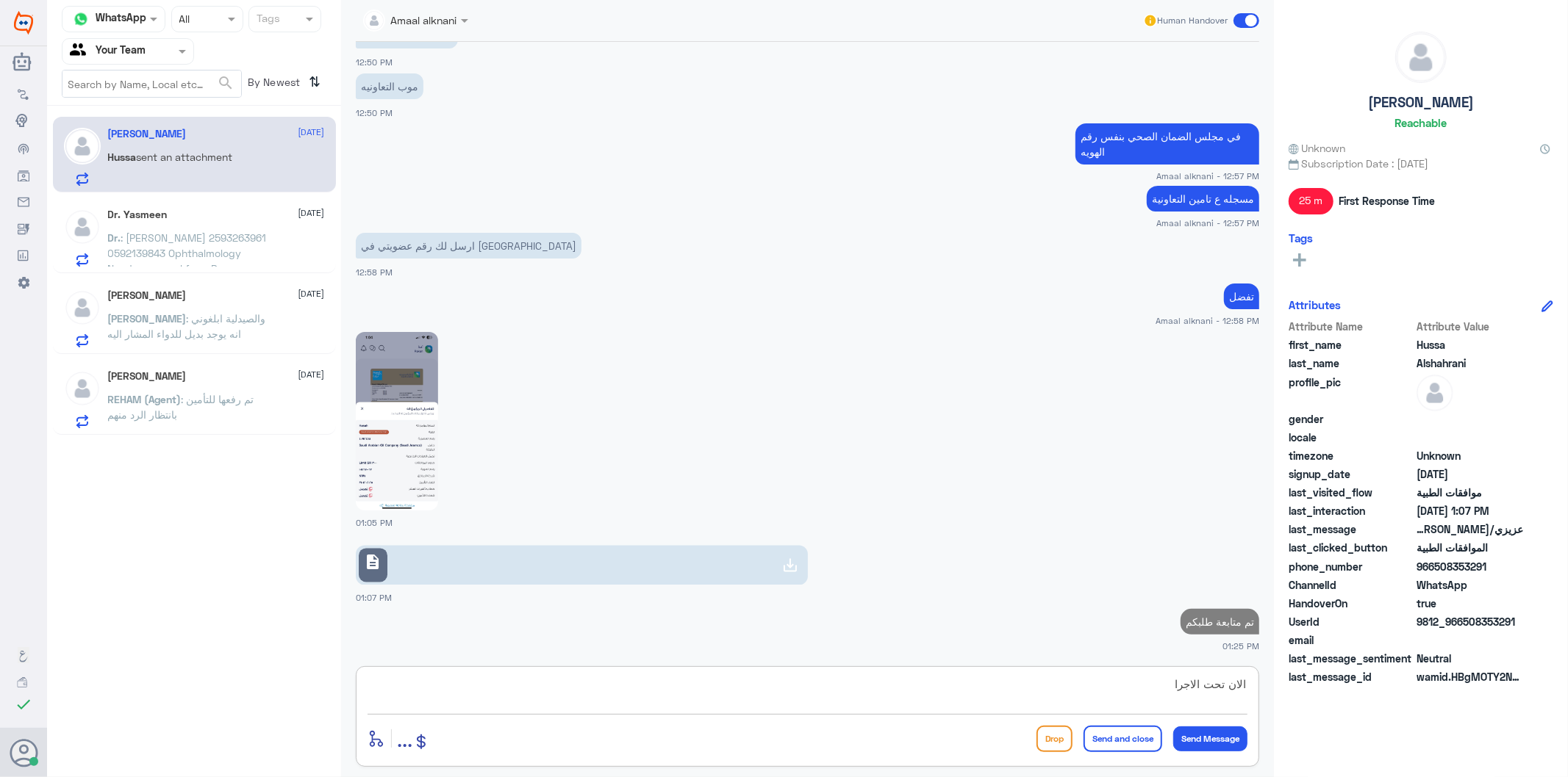
type textarea "الان تحت الاجراء"
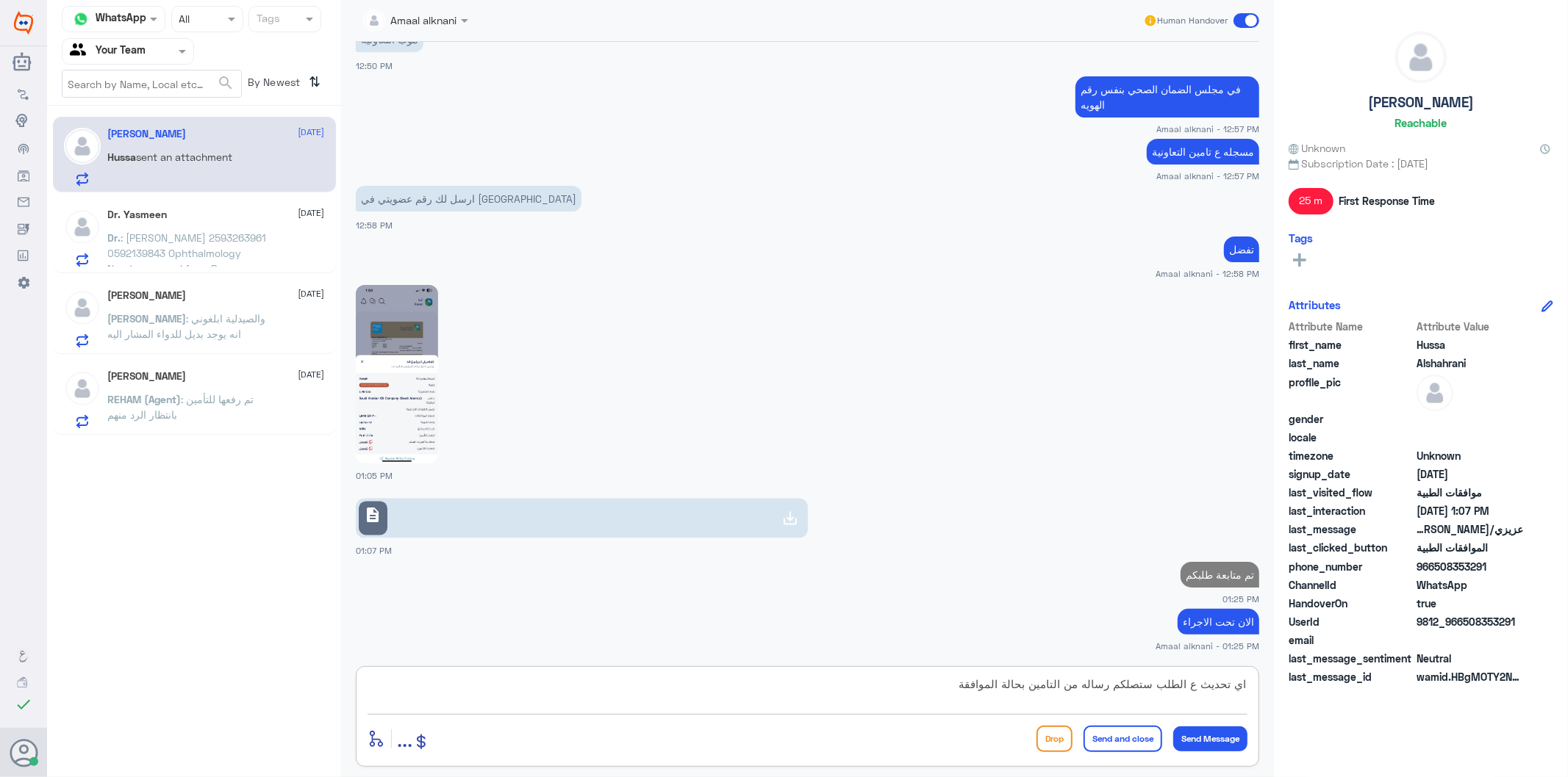
type textarea "اي تحديث ع الطلب ستصلكم رساله من التامين بحالة الموافقة"
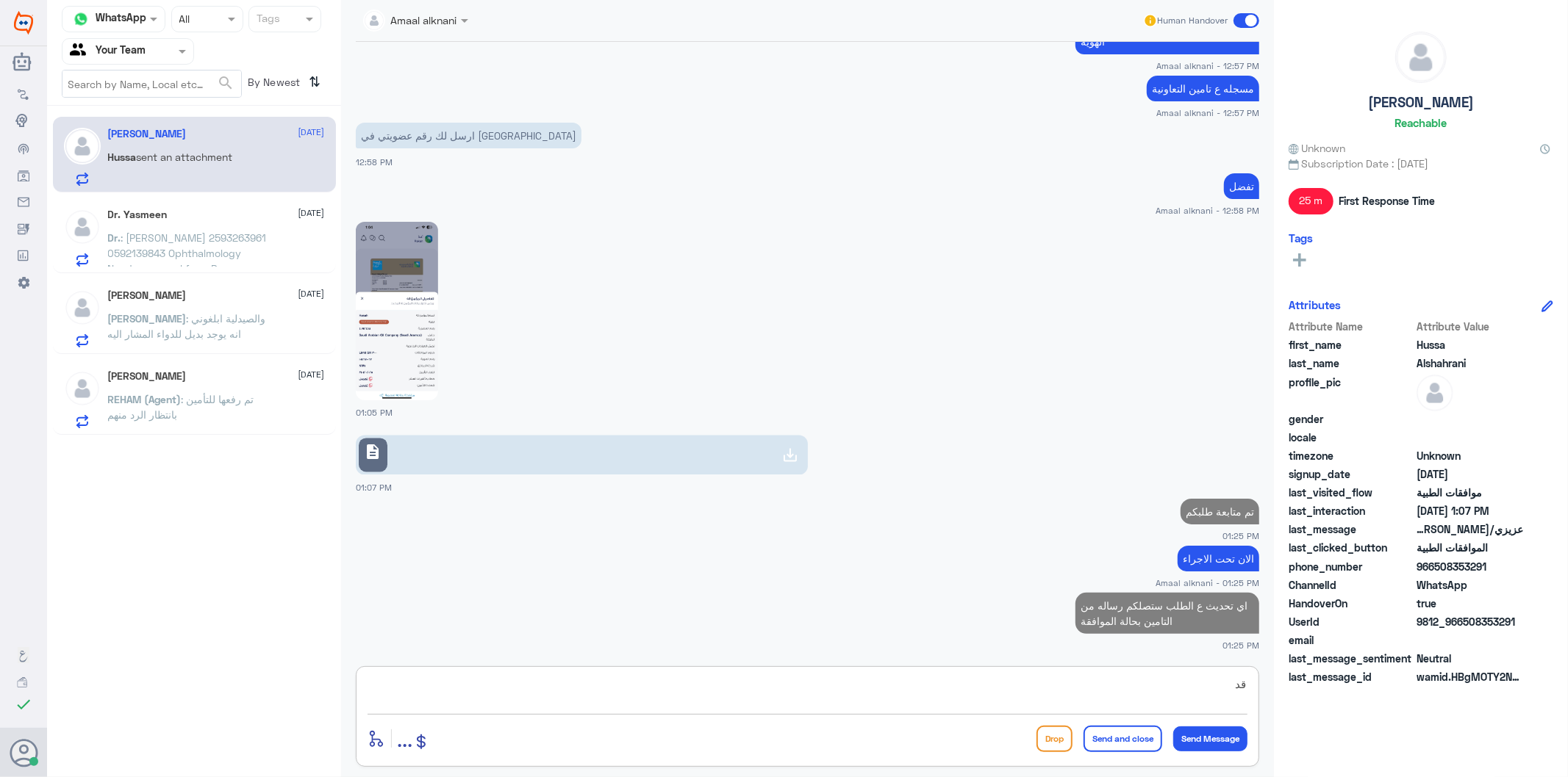
type textarea "ق"
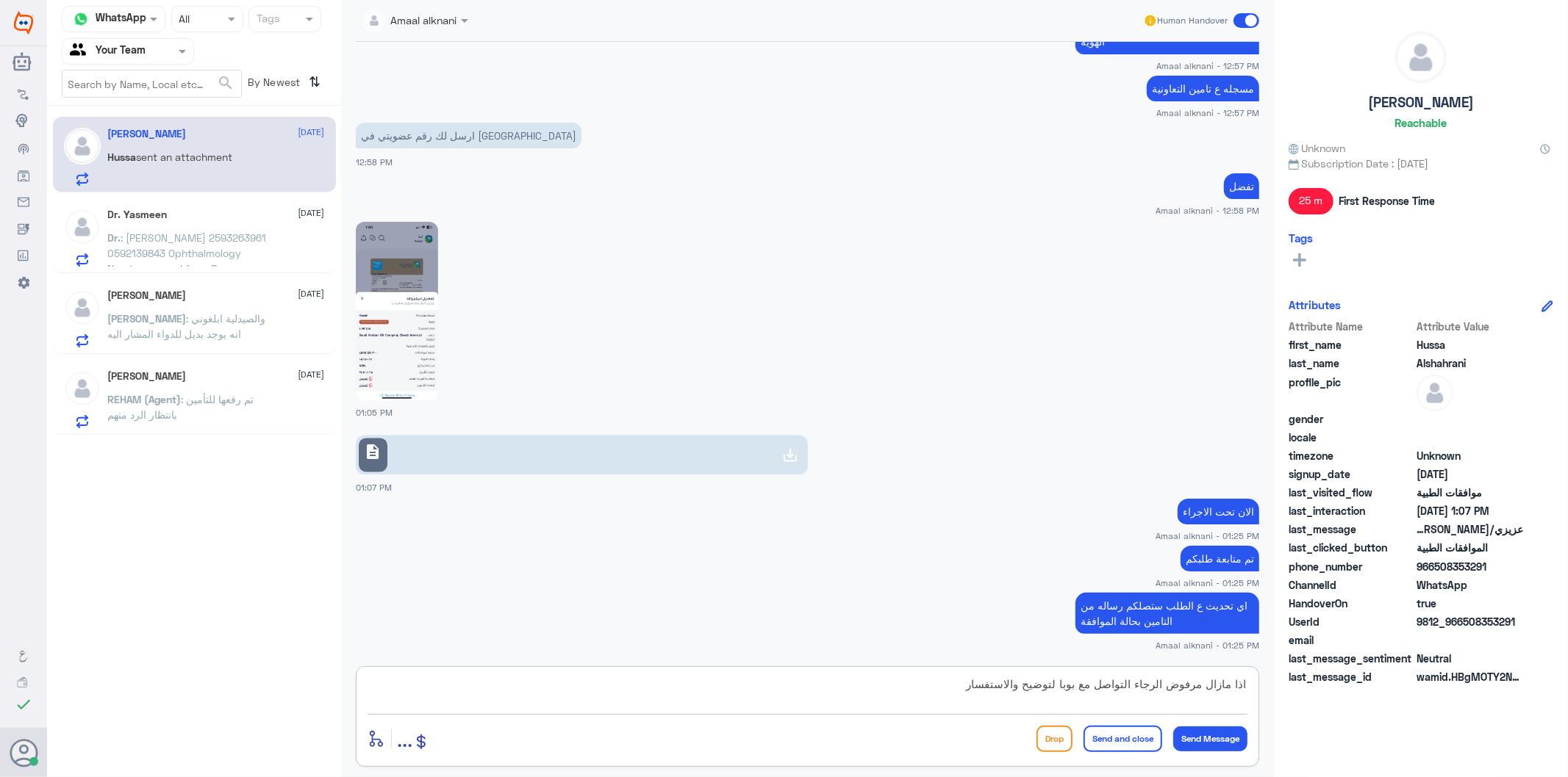
type textarea "اذا مازال مرفوض الرجاء التواصل مع بوبا لتوضيح والاستفسار"
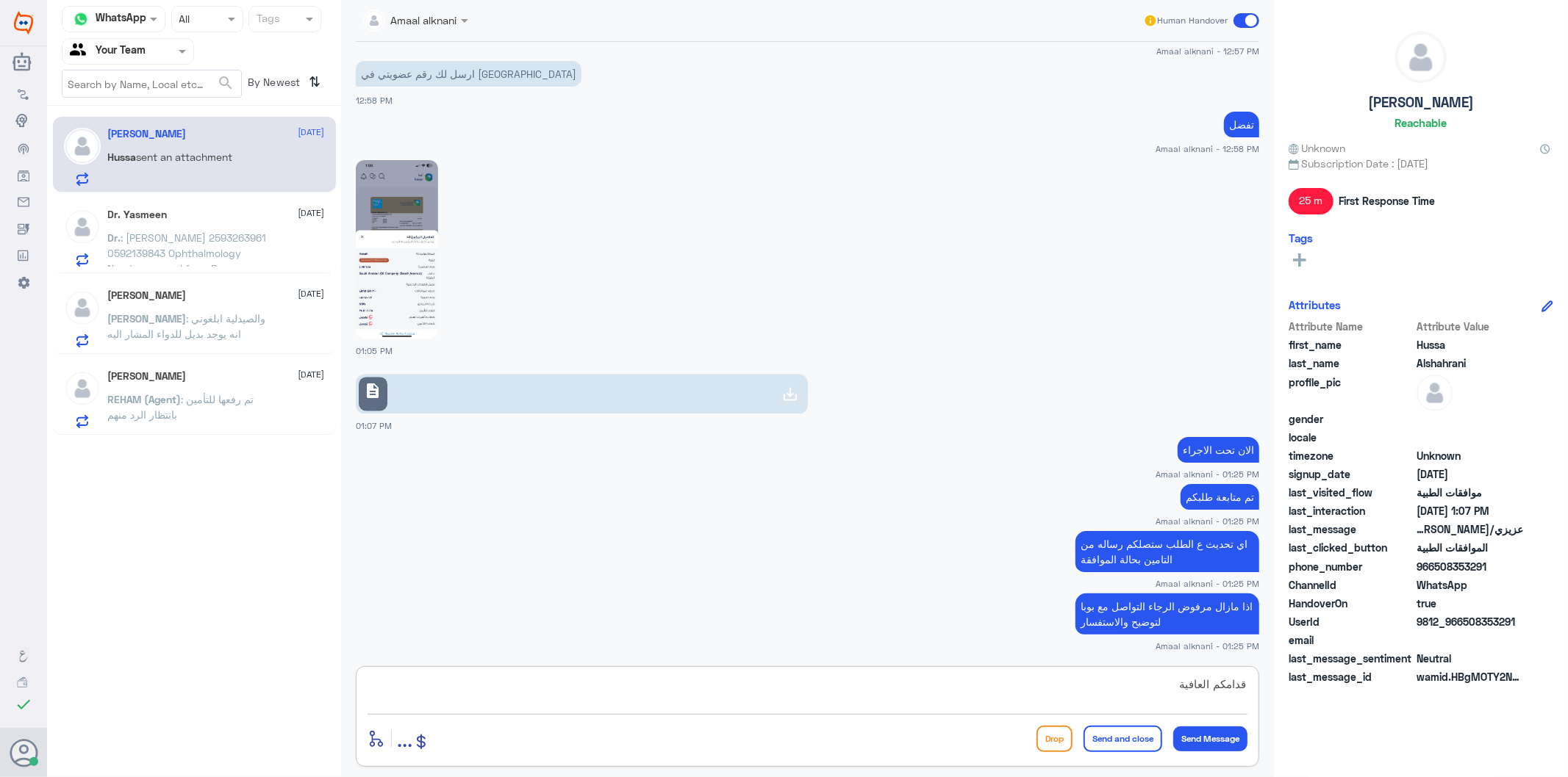
type textarea "قدامكم العافية"
click at [1126, 744] on button "Send and close" at bounding box center [1123, 739] width 78 height 26
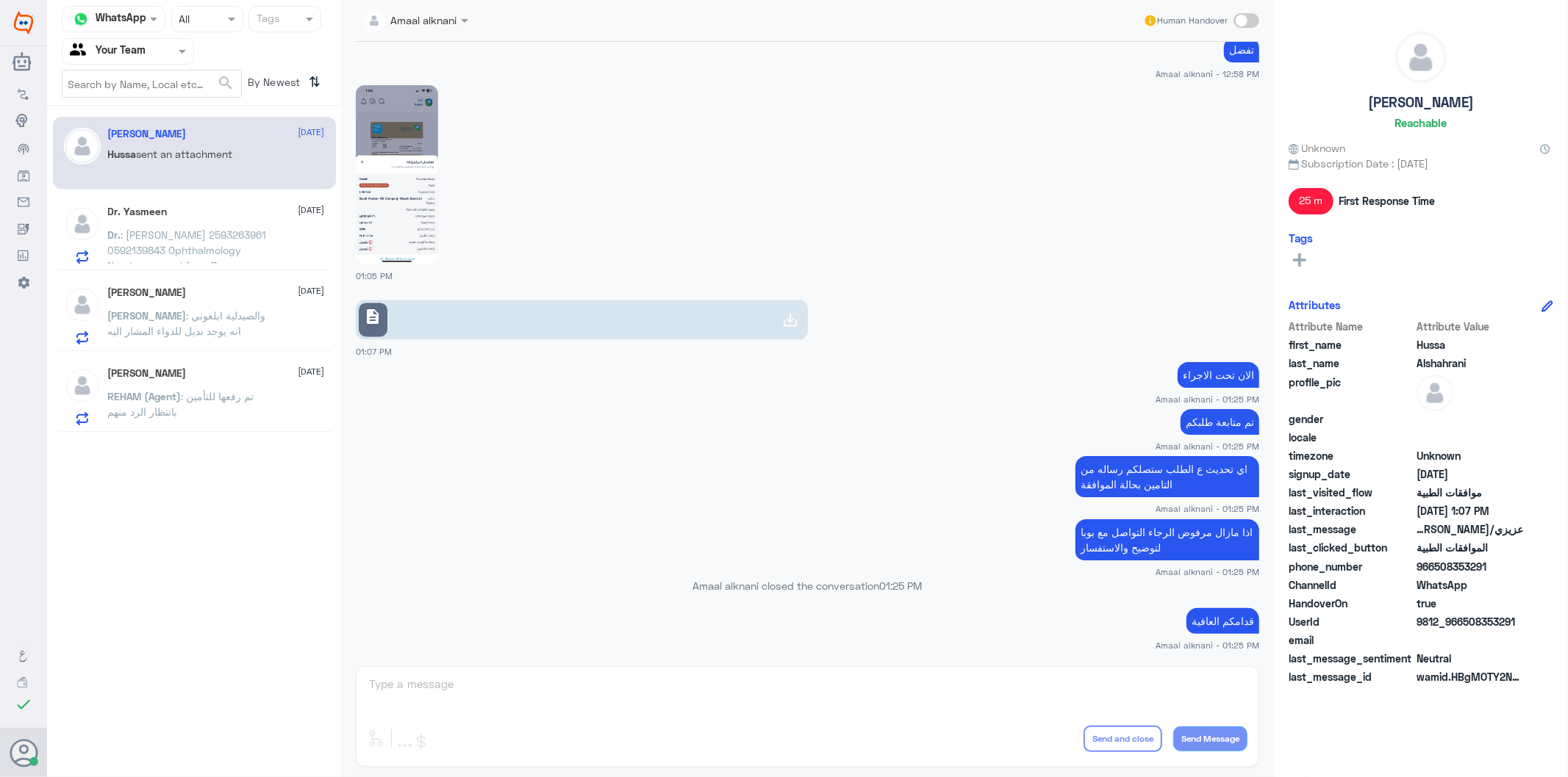
click at [167, 223] on div "Dr. Yasmeen [DATE] Dr. : [PERSON_NAME] 2593263961 0592139843 Ophthalmology Need…" at bounding box center [216, 234] width 217 height 58
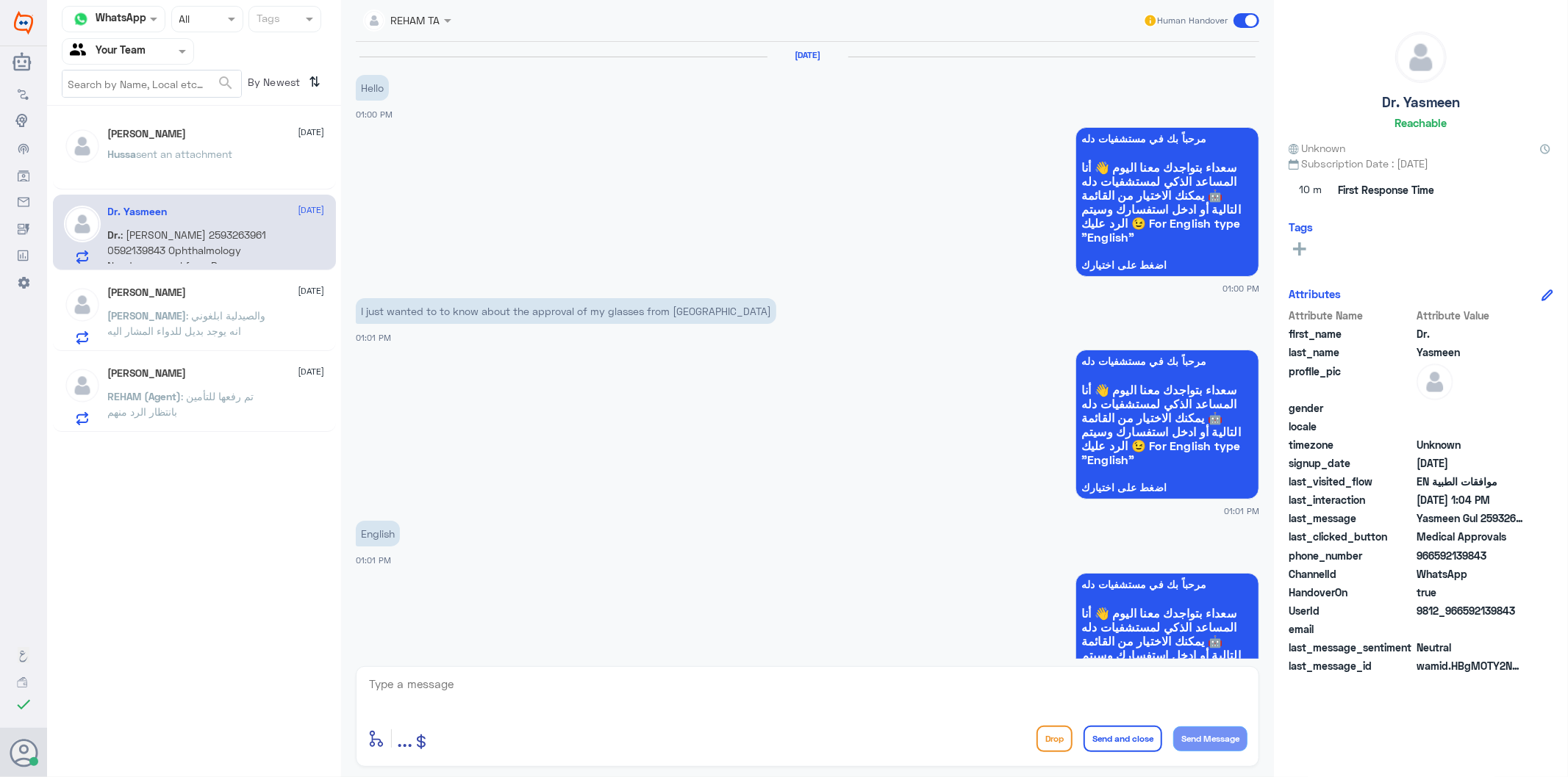
scroll to position [1046, 0]
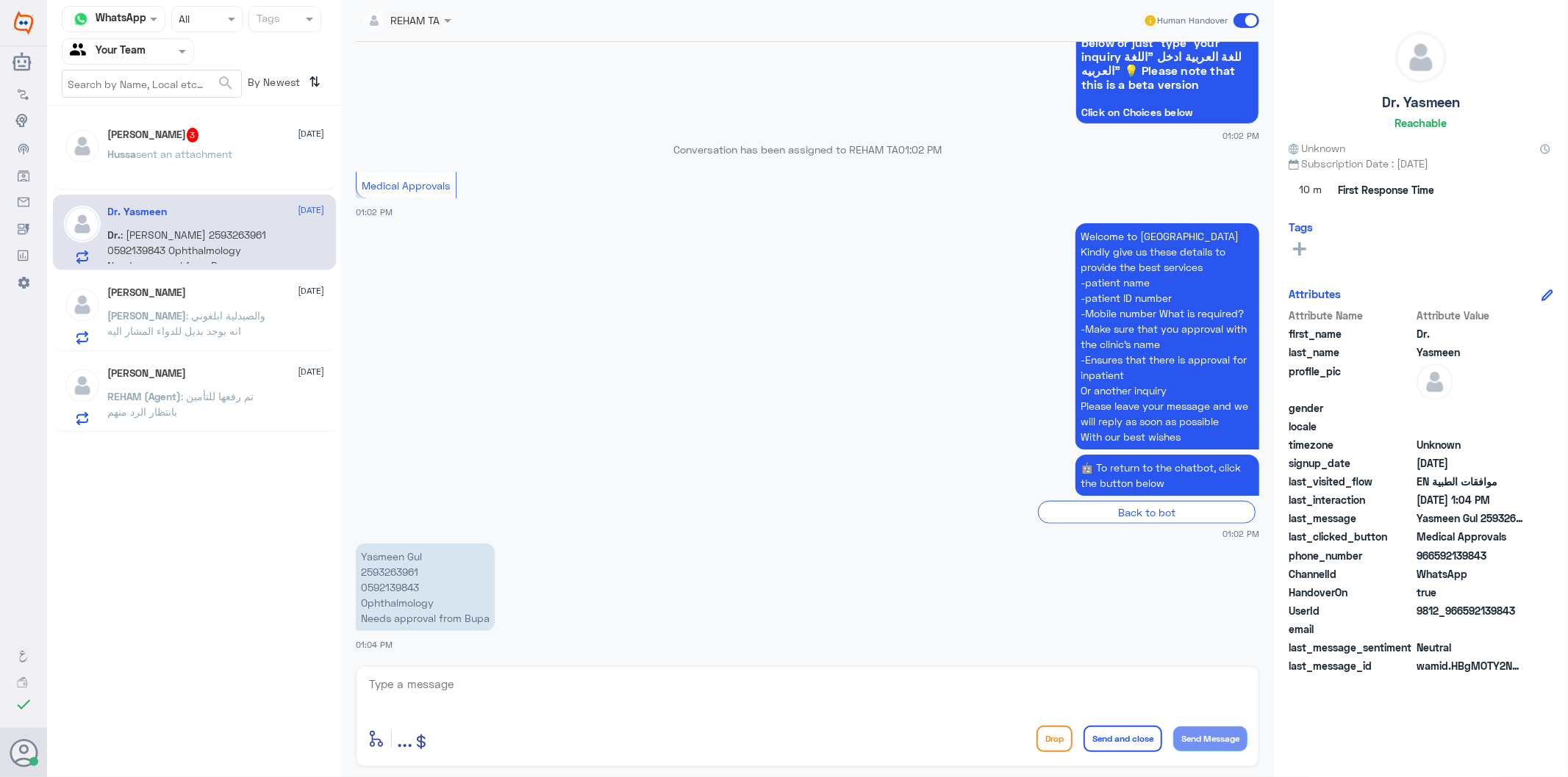
click at [223, 143] on div "[PERSON_NAME] 3 [DATE] Hussa sent an attachment" at bounding box center [216, 155] width 217 height 55
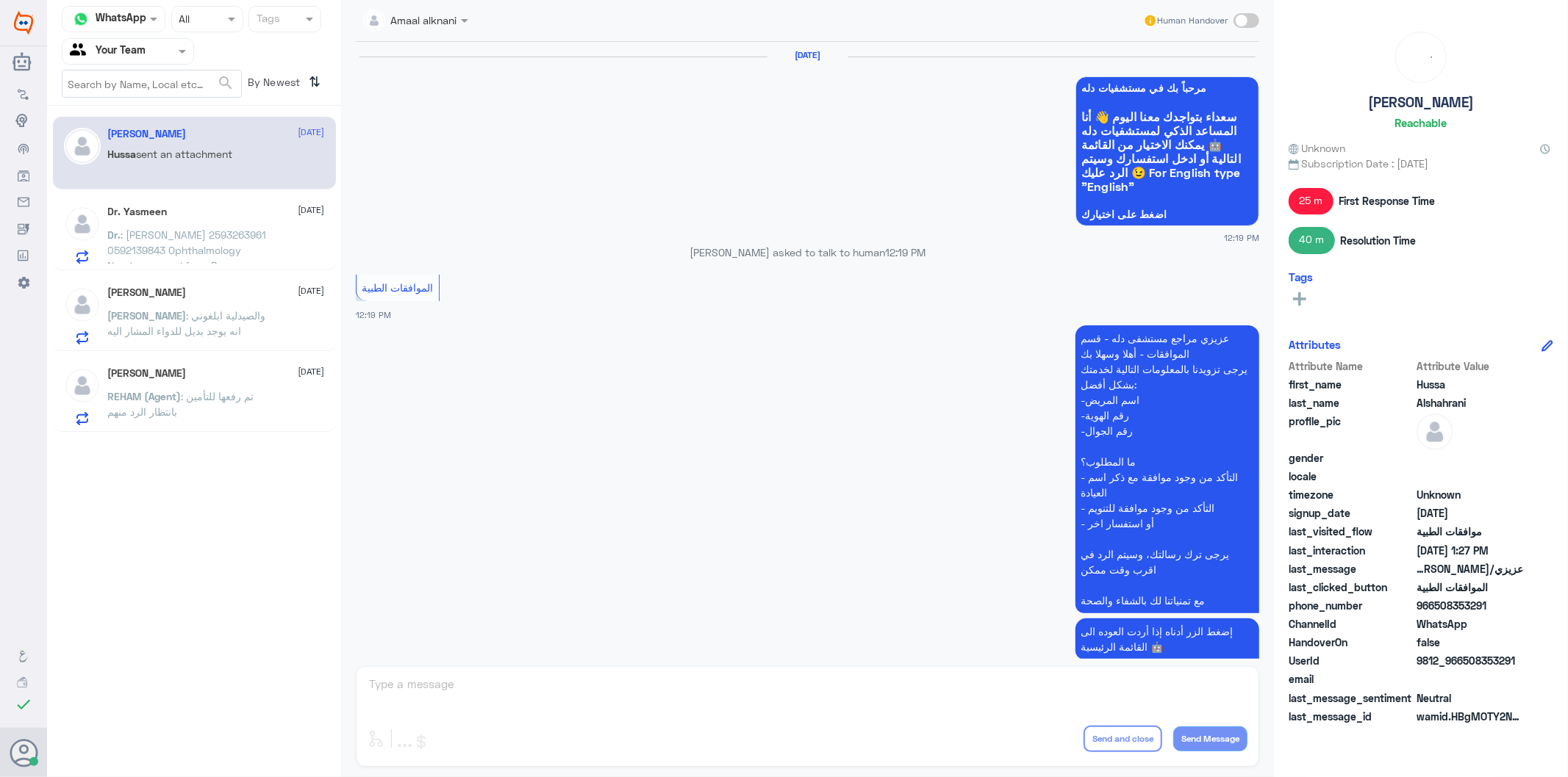
scroll to position [1973, 0]
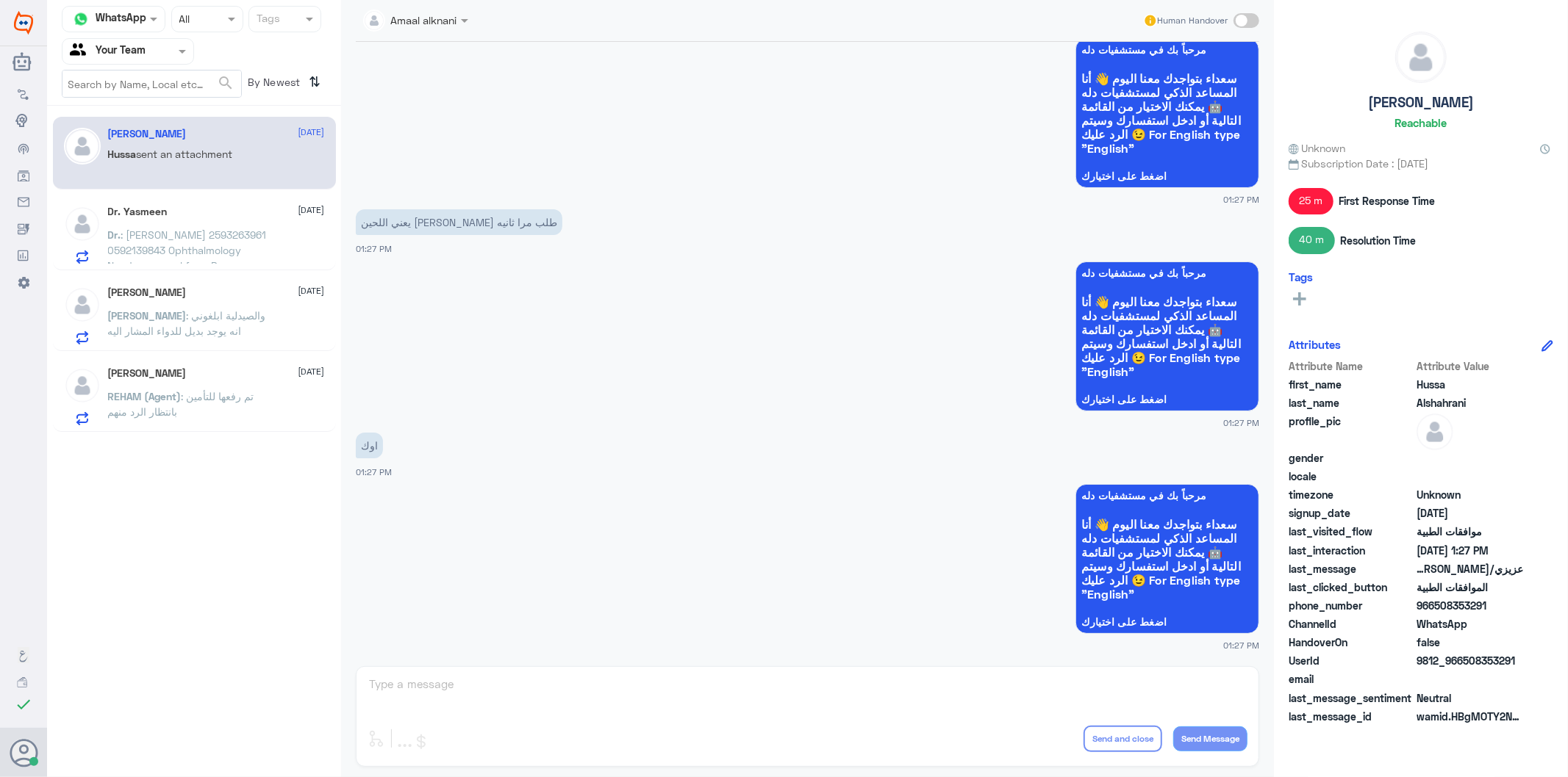
click at [527, 691] on div "Amaal alknani Human Handover [DATE] مرحباً بك في مستشفيات دله سعداء بتواجدك معن…" at bounding box center [808, 390] width 932 height 782
click at [489, 699] on div "Amaal alknani Human Handover [DATE] مرحباً بك في مستشفيات دله سعداء بتواجدك معن…" at bounding box center [808, 390] width 932 height 782
click at [182, 55] on span at bounding box center [183, 51] width 18 height 15
click at [166, 114] on div "Your Inbox" at bounding box center [128, 131] width 132 height 34
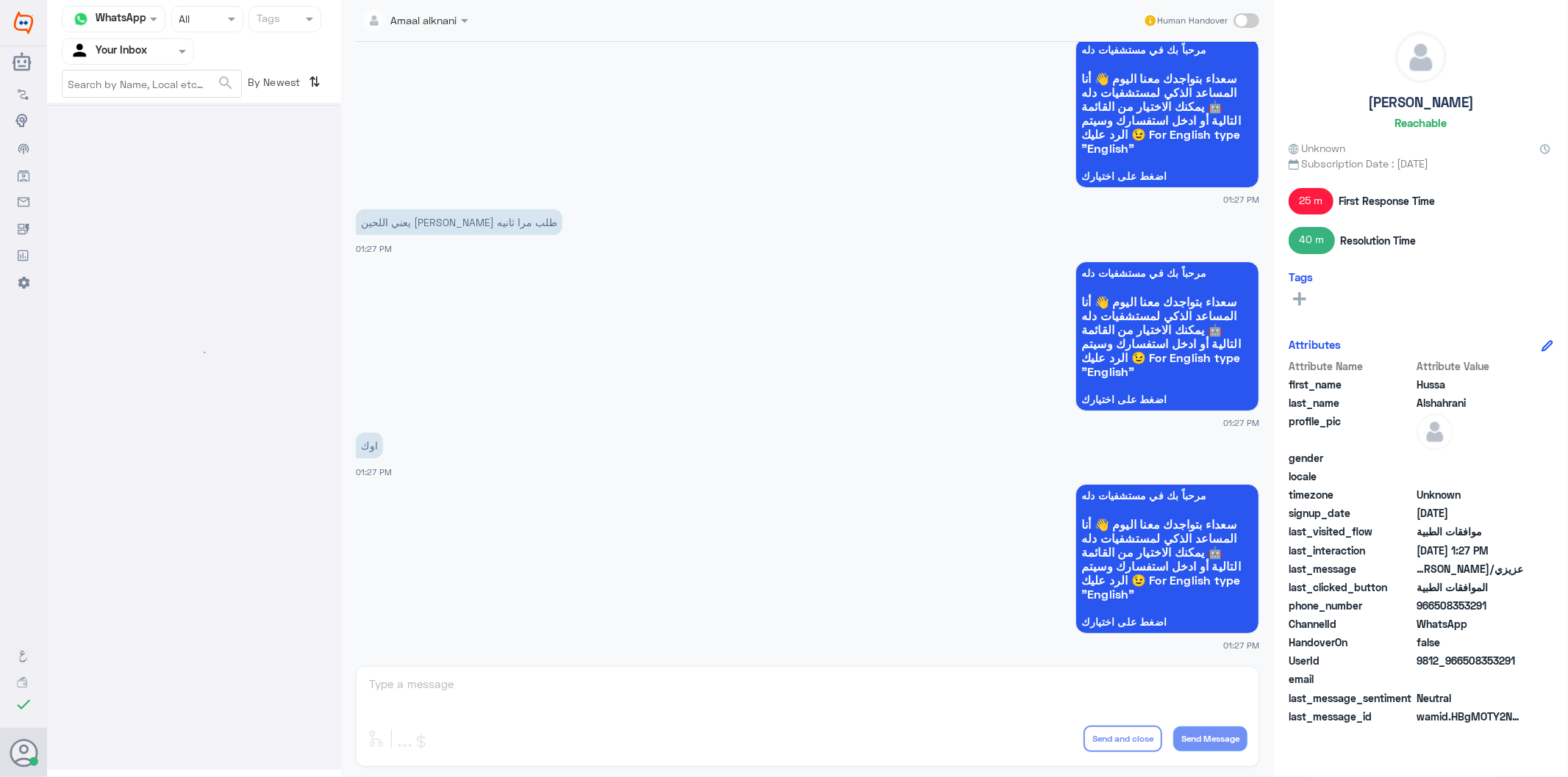
scroll to position [0, 0]
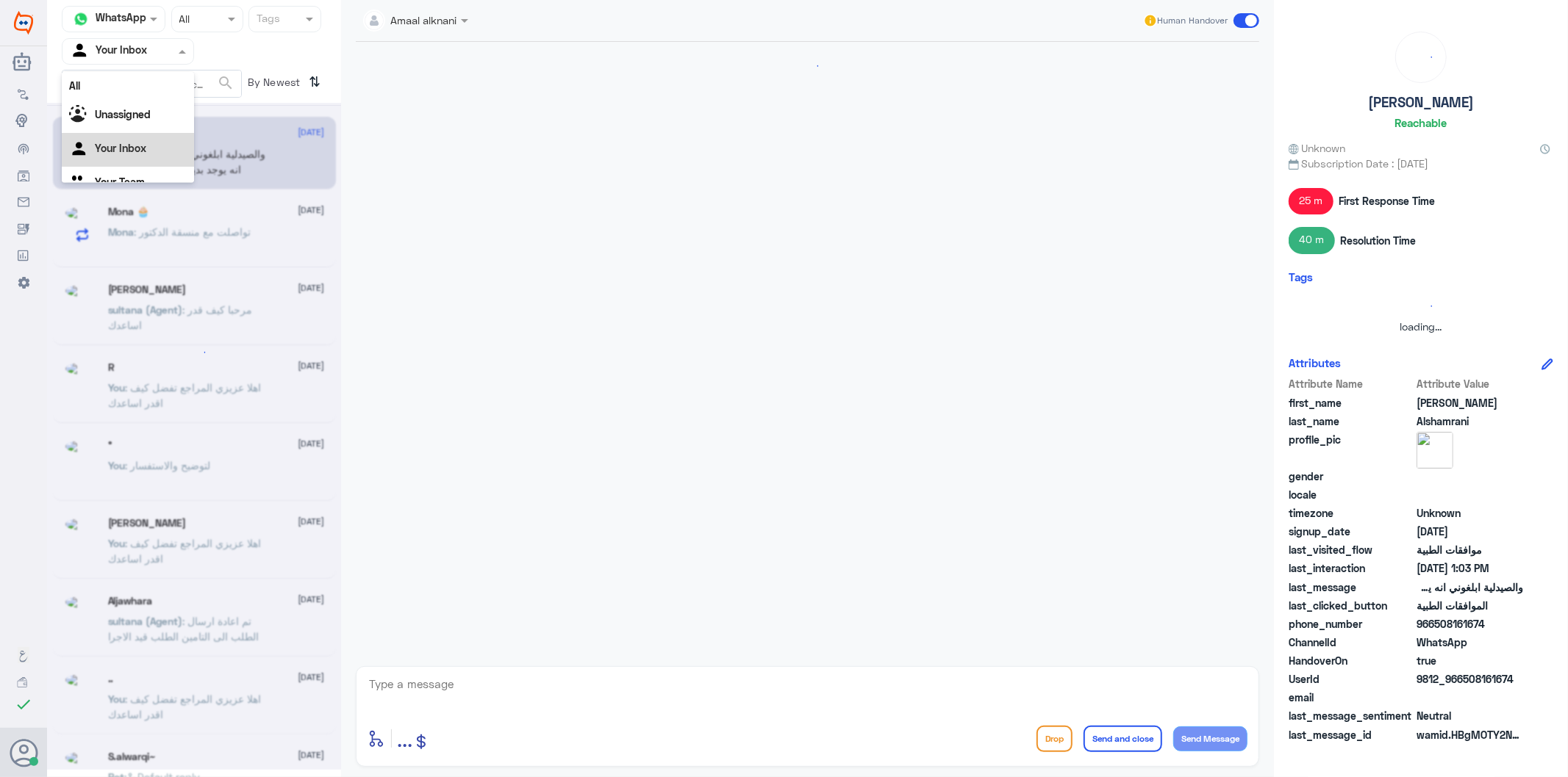
click at [186, 50] on span at bounding box center [183, 51] width 18 height 15
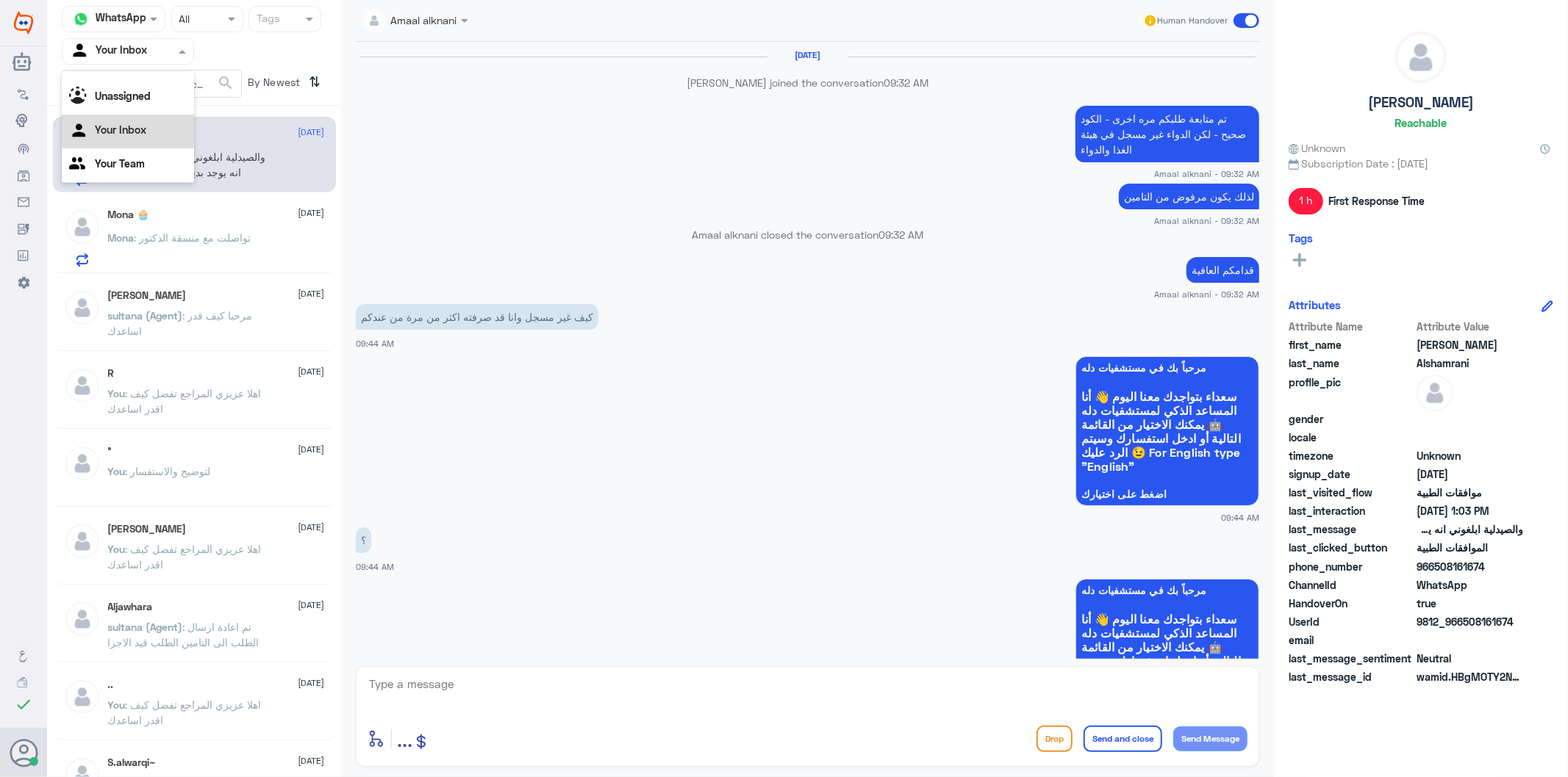
scroll to position [1894, 0]
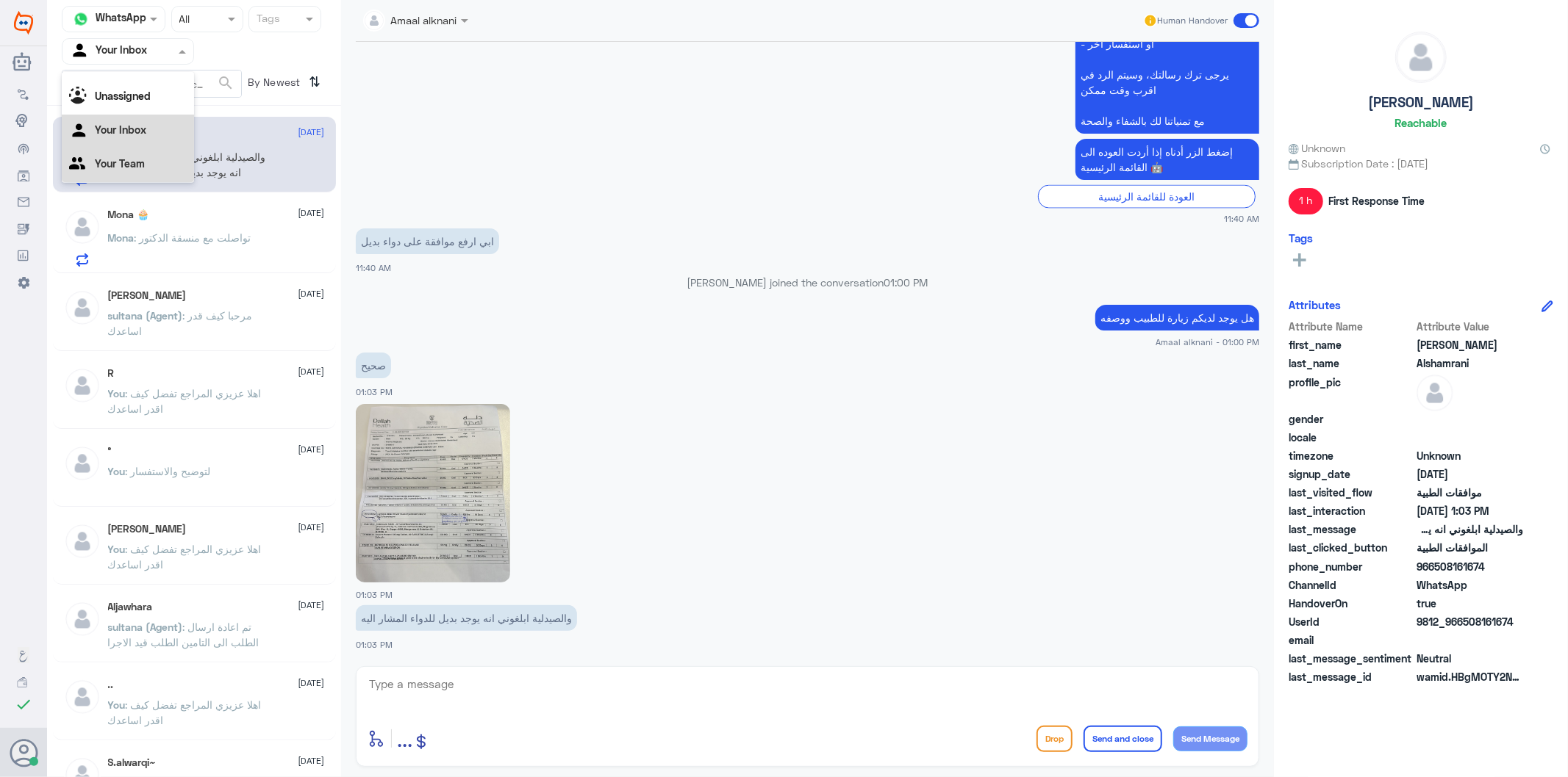
click at [145, 163] on div "Your Team" at bounding box center [128, 165] width 132 height 34
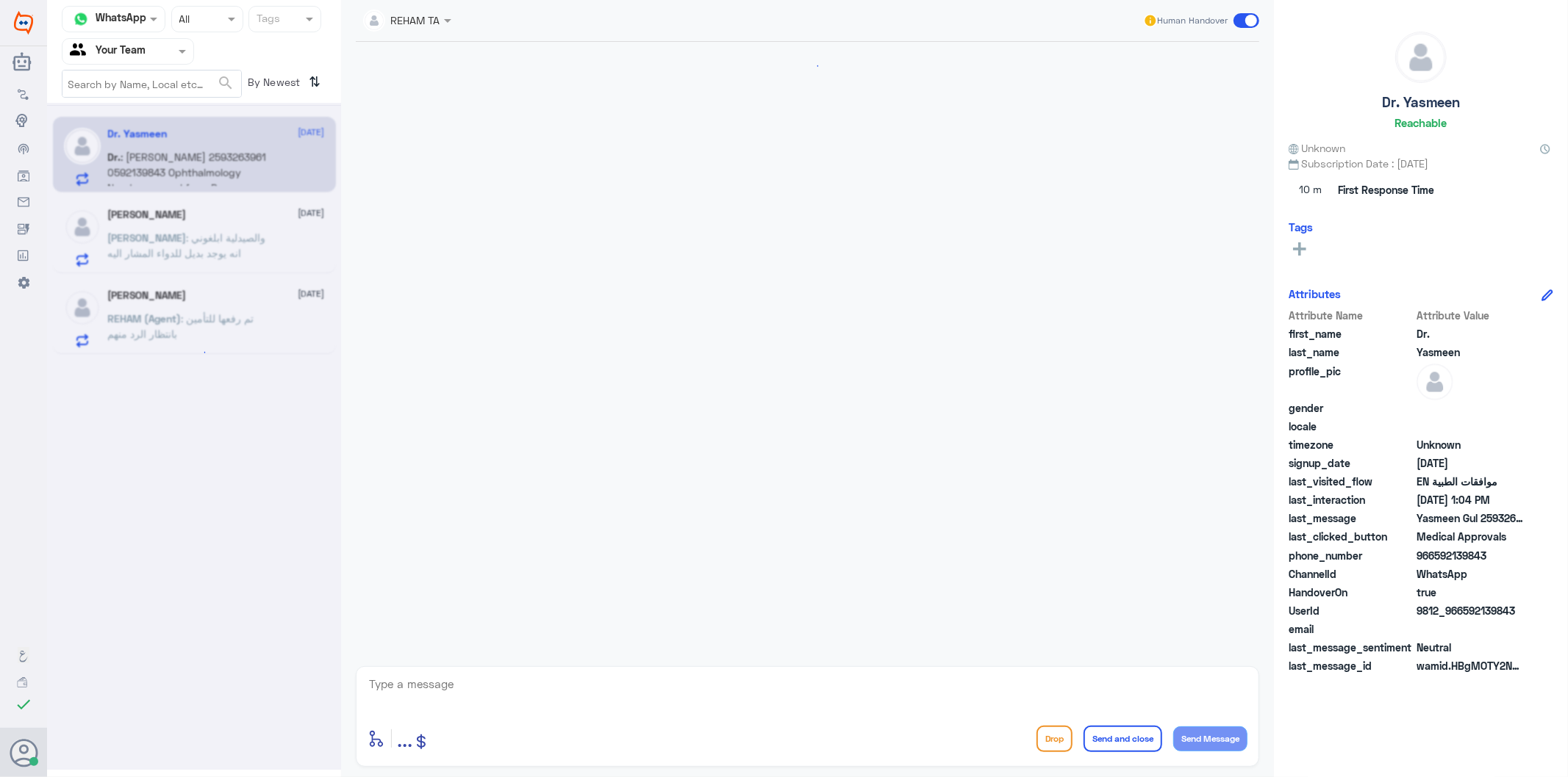
scroll to position [1046, 0]
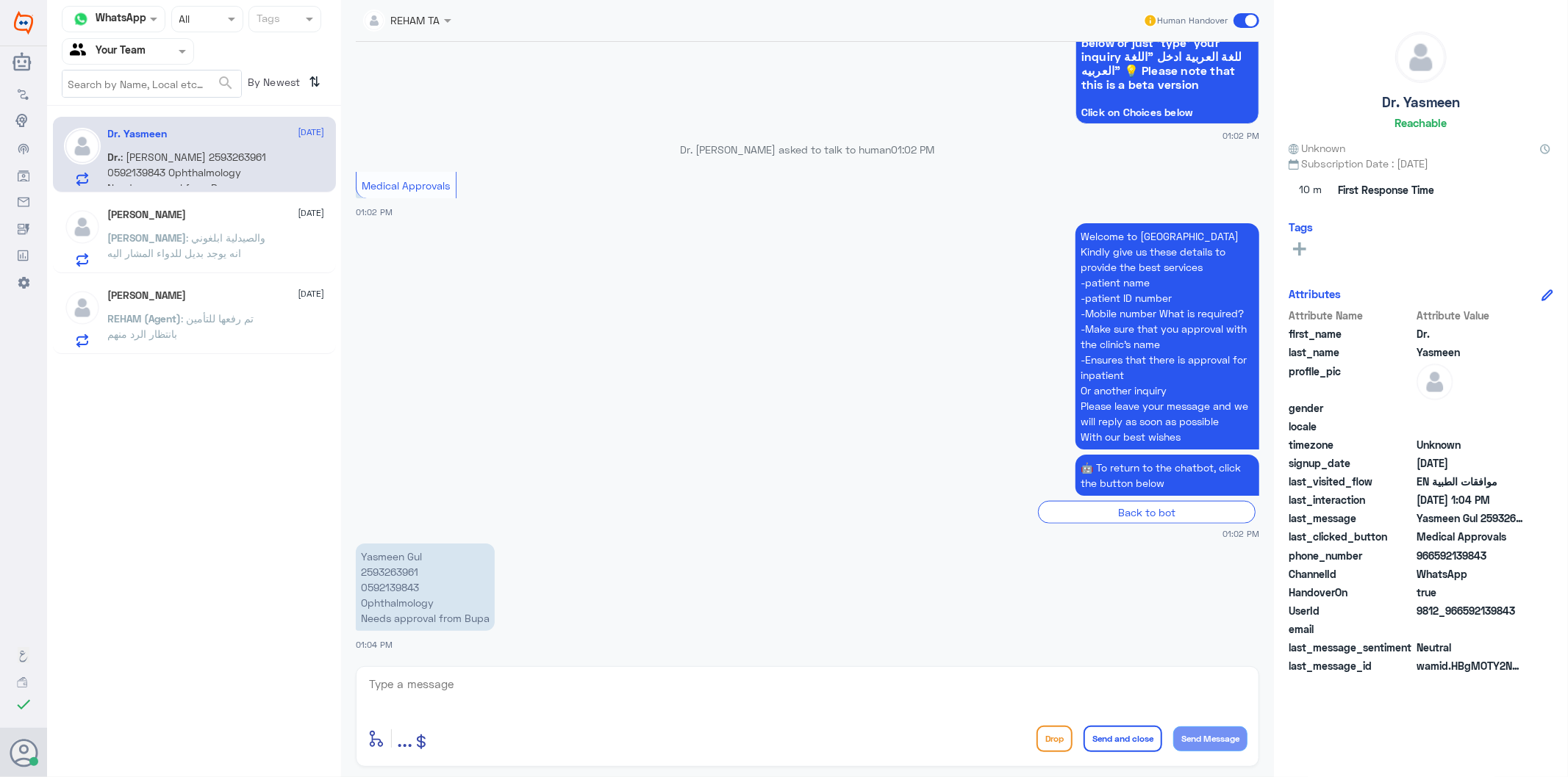
click at [193, 252] on p "Ali : والصيدلية ابلغوني انه يوجد بديل للدواء المشار اليه" at bounding box center [190, 248] width 166 height 37
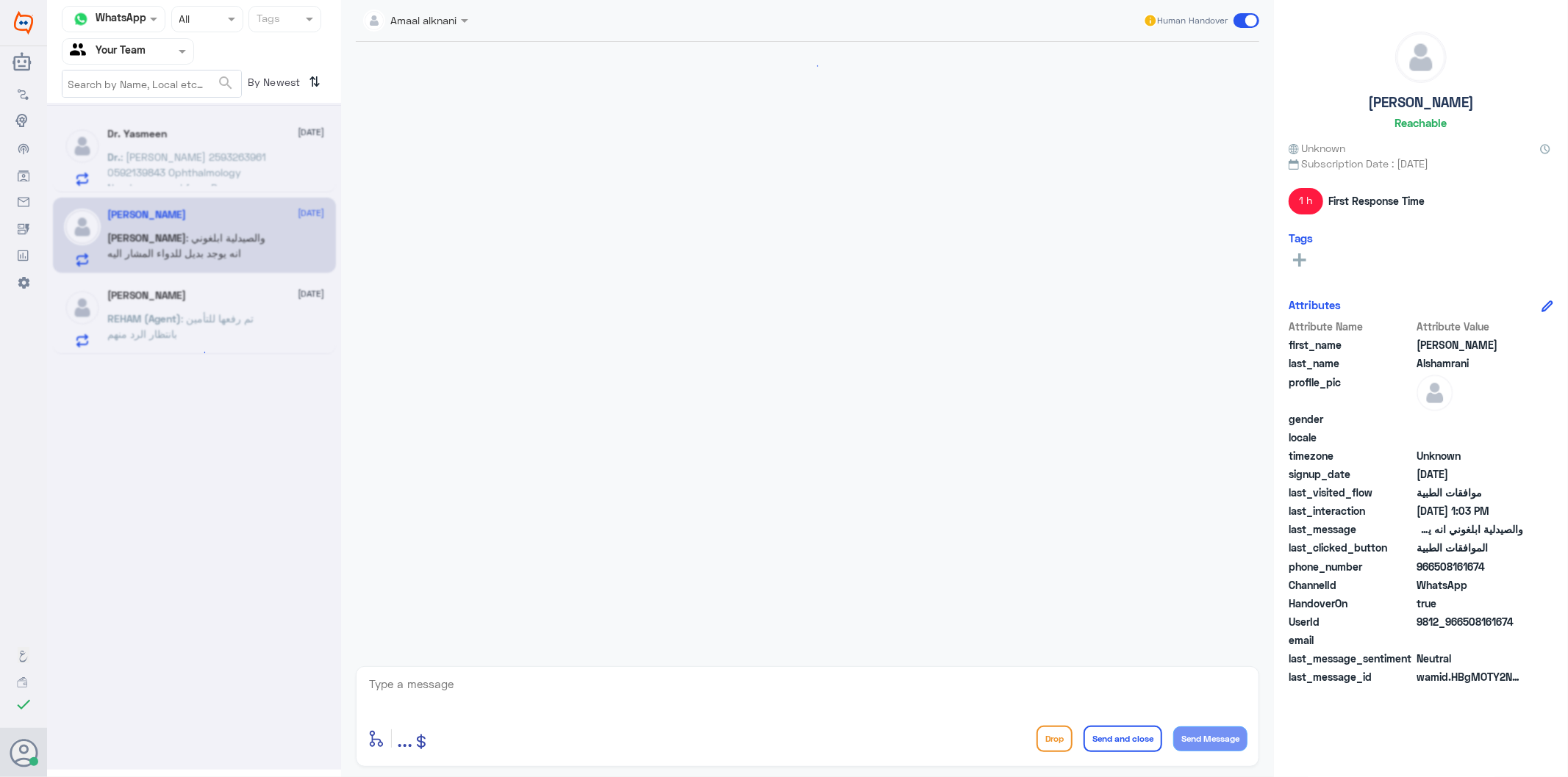
scroll to position [1894, 0]
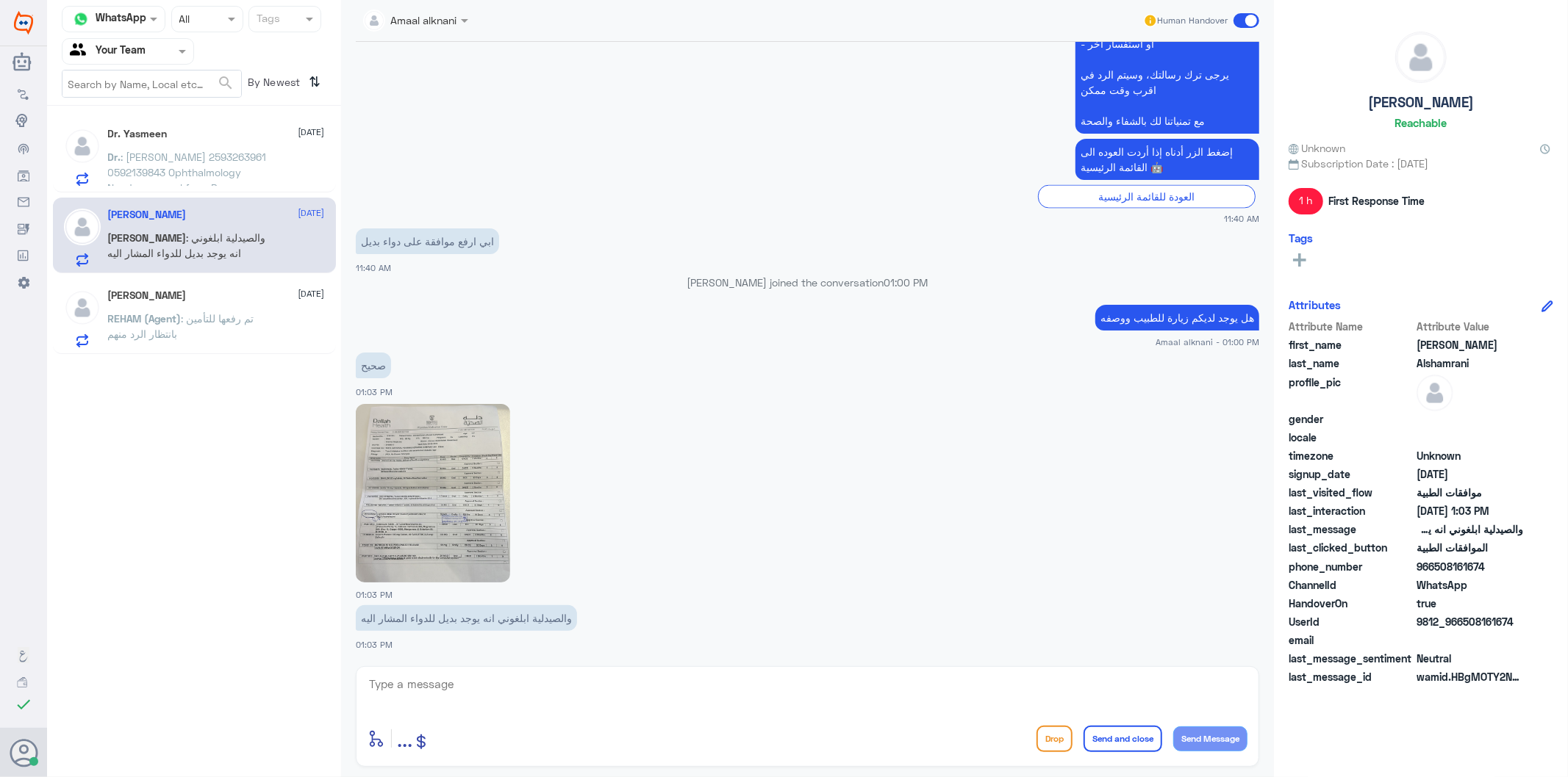
click at [468, 526] on img at bounding box center [432, 493] width 154 height 179
click at [169, 158] on span ": [PERSON_NAME] 2593263961 0592139843 Ophthalmology Needs approval from Bupa" at bounding box center [187, 172] width 159 height 43
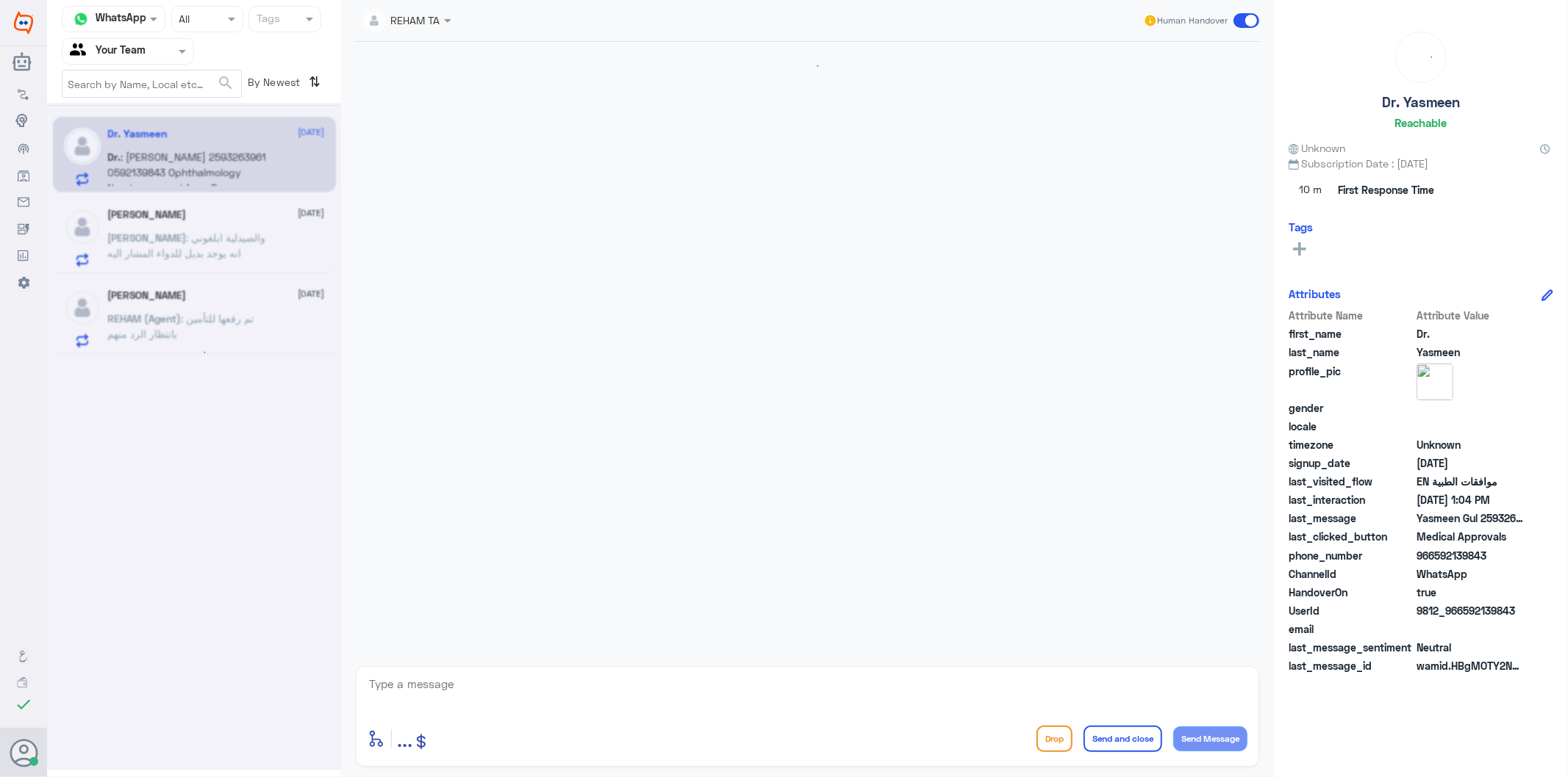
scroll to position [1046, 0]
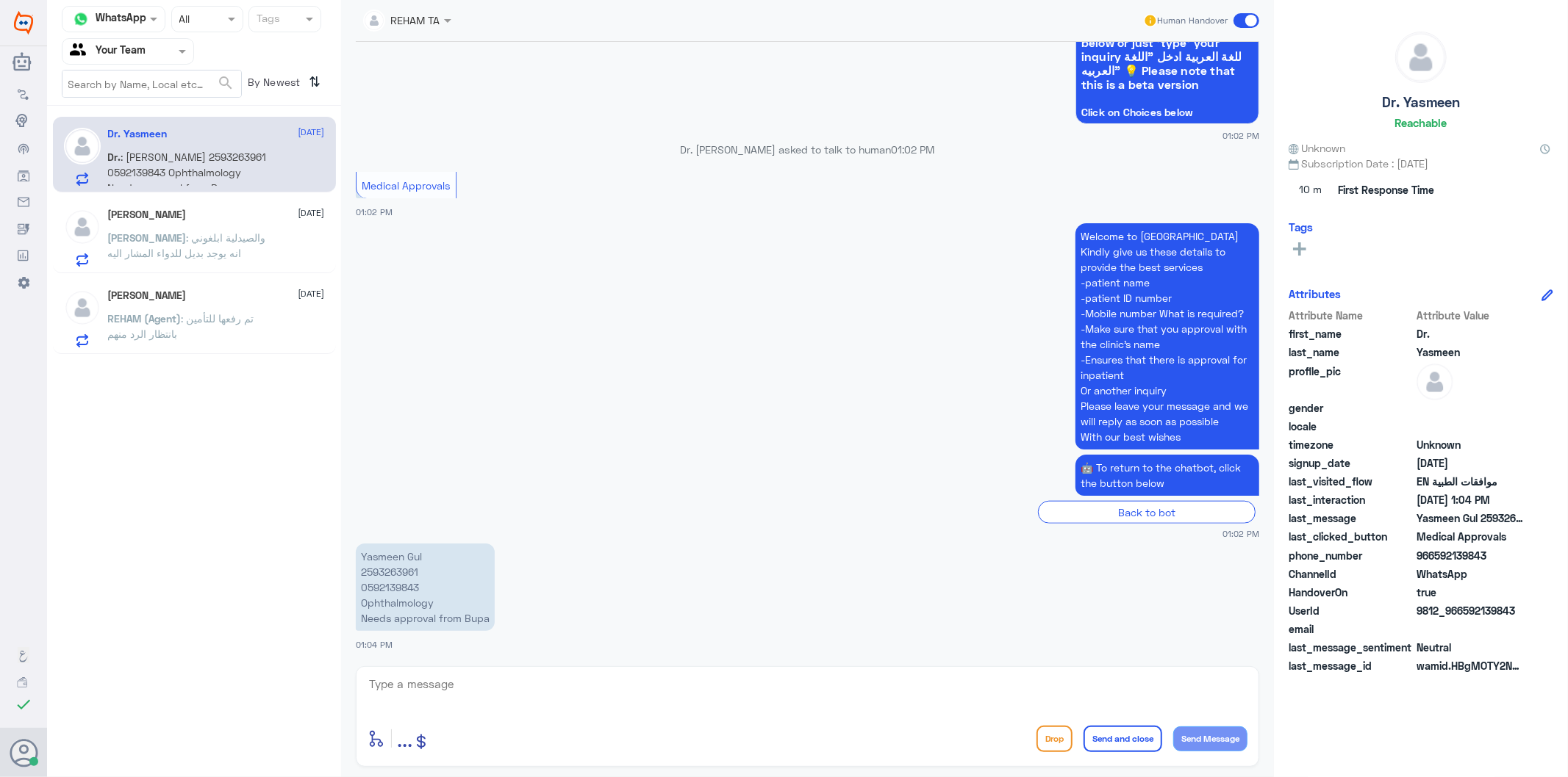
click at [193, 246] on p "Ali : والصيدلية ابلغوني انه يوجد بديل للدواء المشار اليه" at bounding box center [190, 248] width 166 height 37
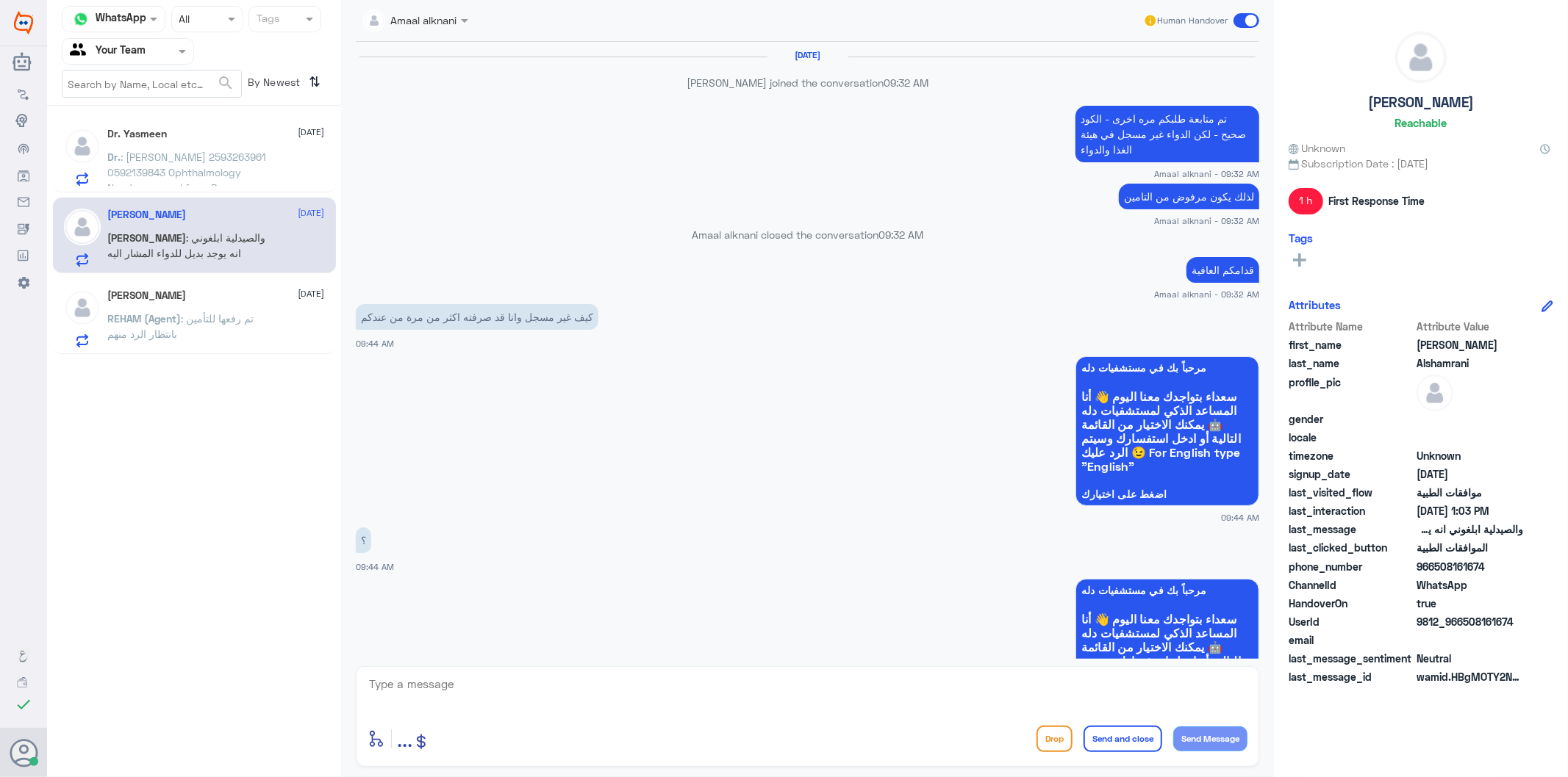
scroll to position [1894, 0]
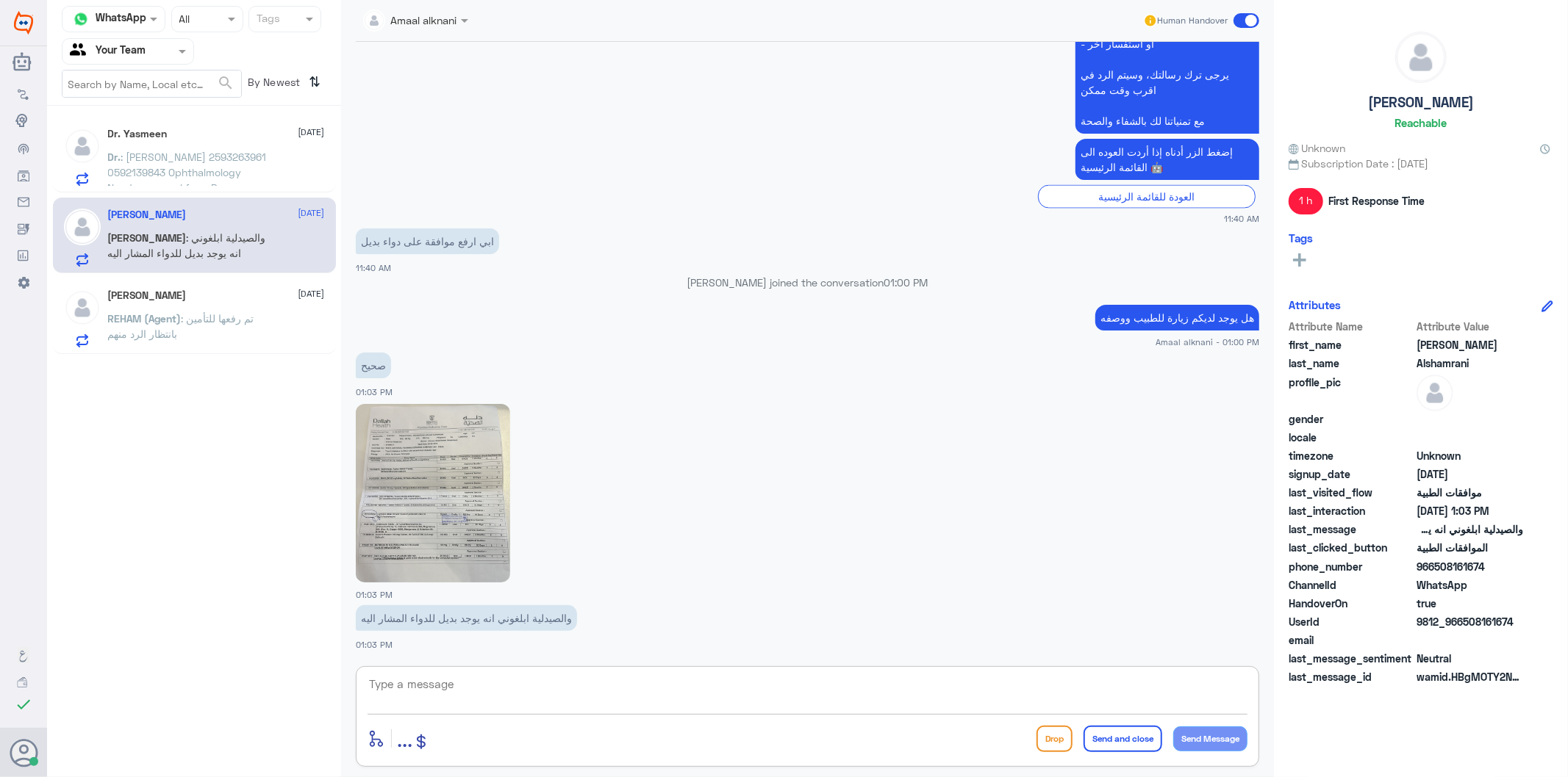
click at [483, 700] on textarea at bounding box center [808, 693] width 880 height 36
click at [183, 178] on p "Dr. : [PERSON_NAME] 2593263961 0592139843 Ophthalmology Needs approval from Bupa" at bounding box center [190, 167] width 166 height 37
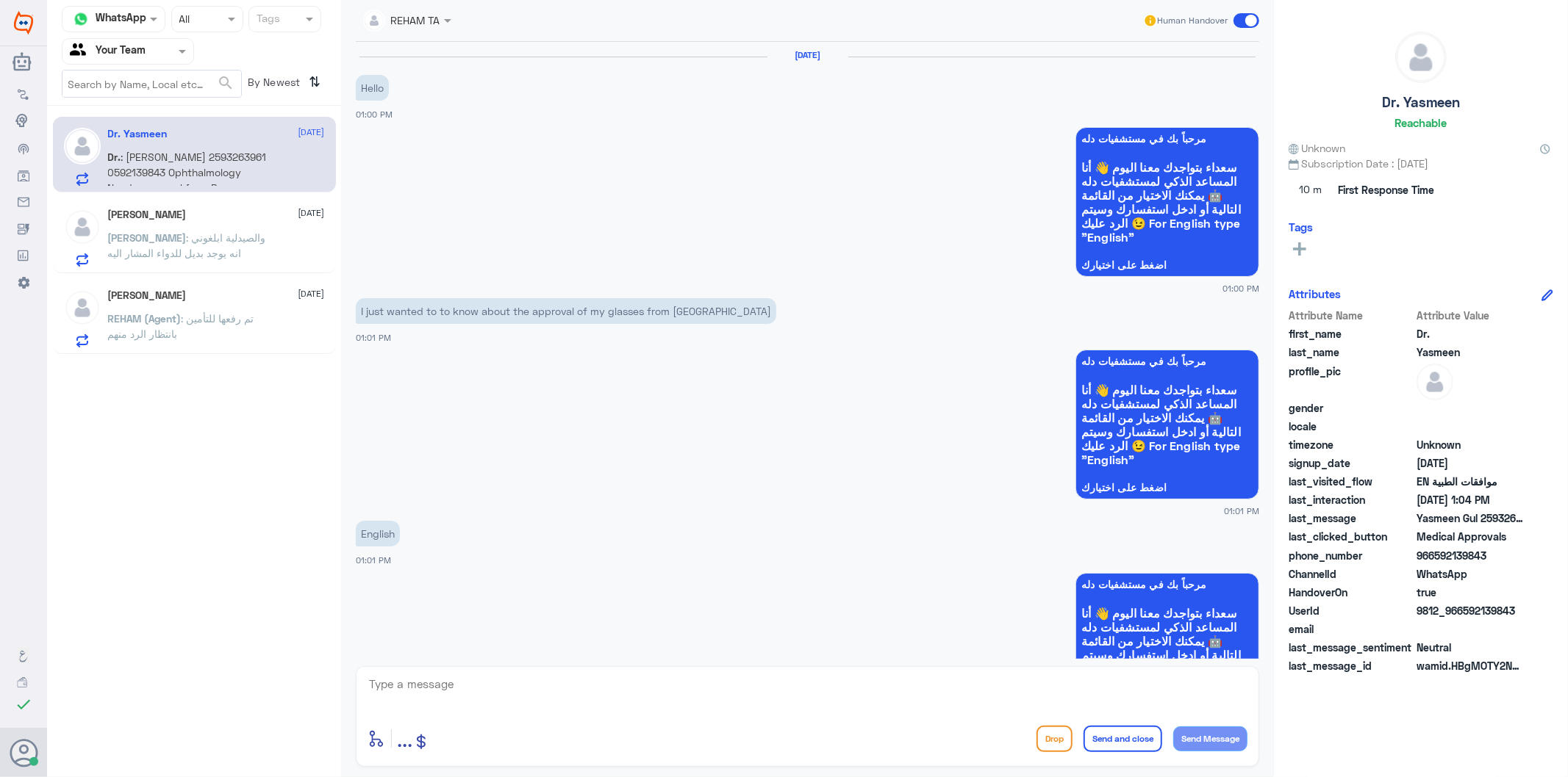
scroll to position [1046, 0]
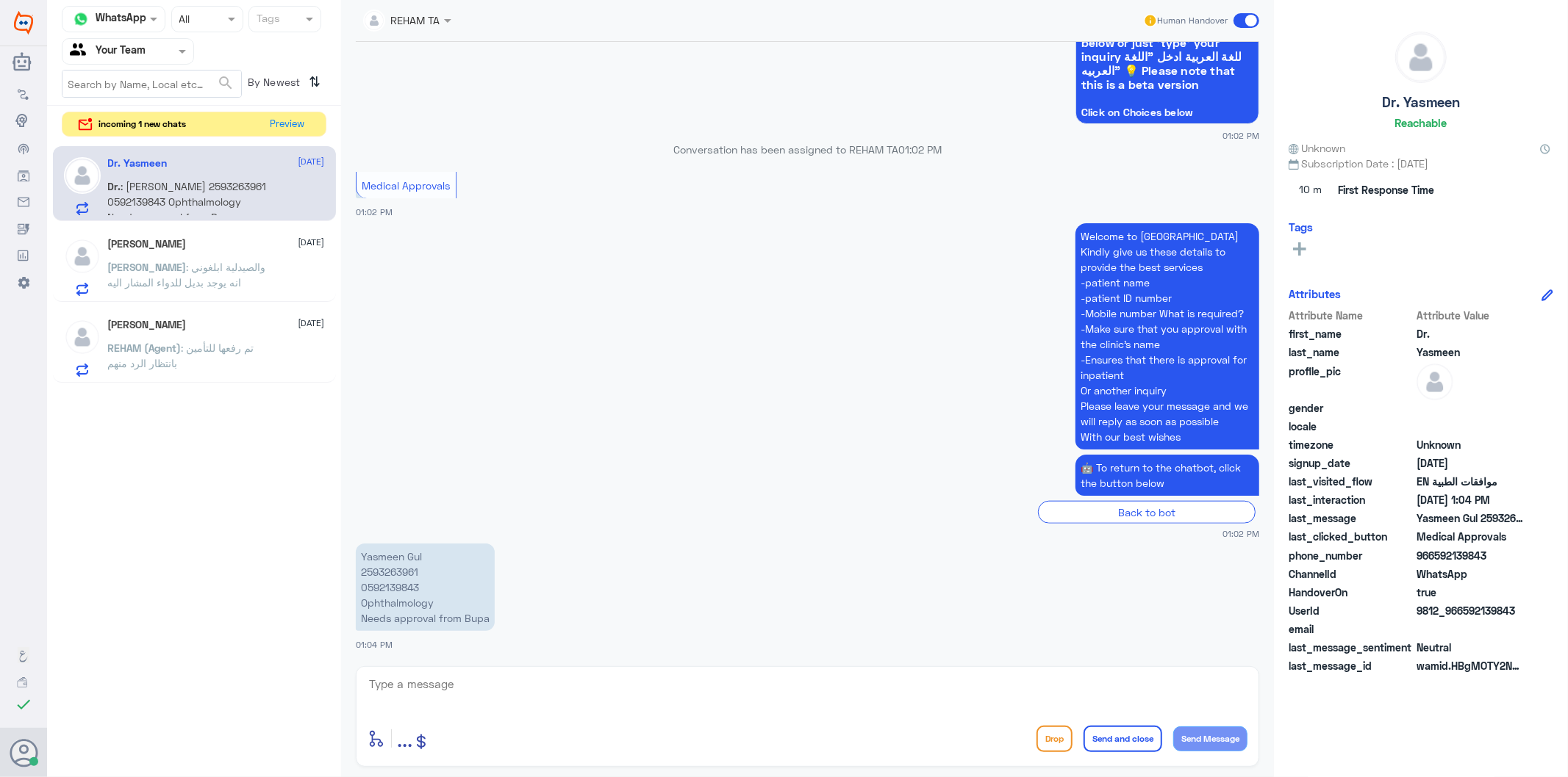
click at [197, 288] on p "Ali : والصيدلية ابلغوني انه يوجد بديل للدواء المشار اليه" at bounding box center [190, 277] width 166 height 37
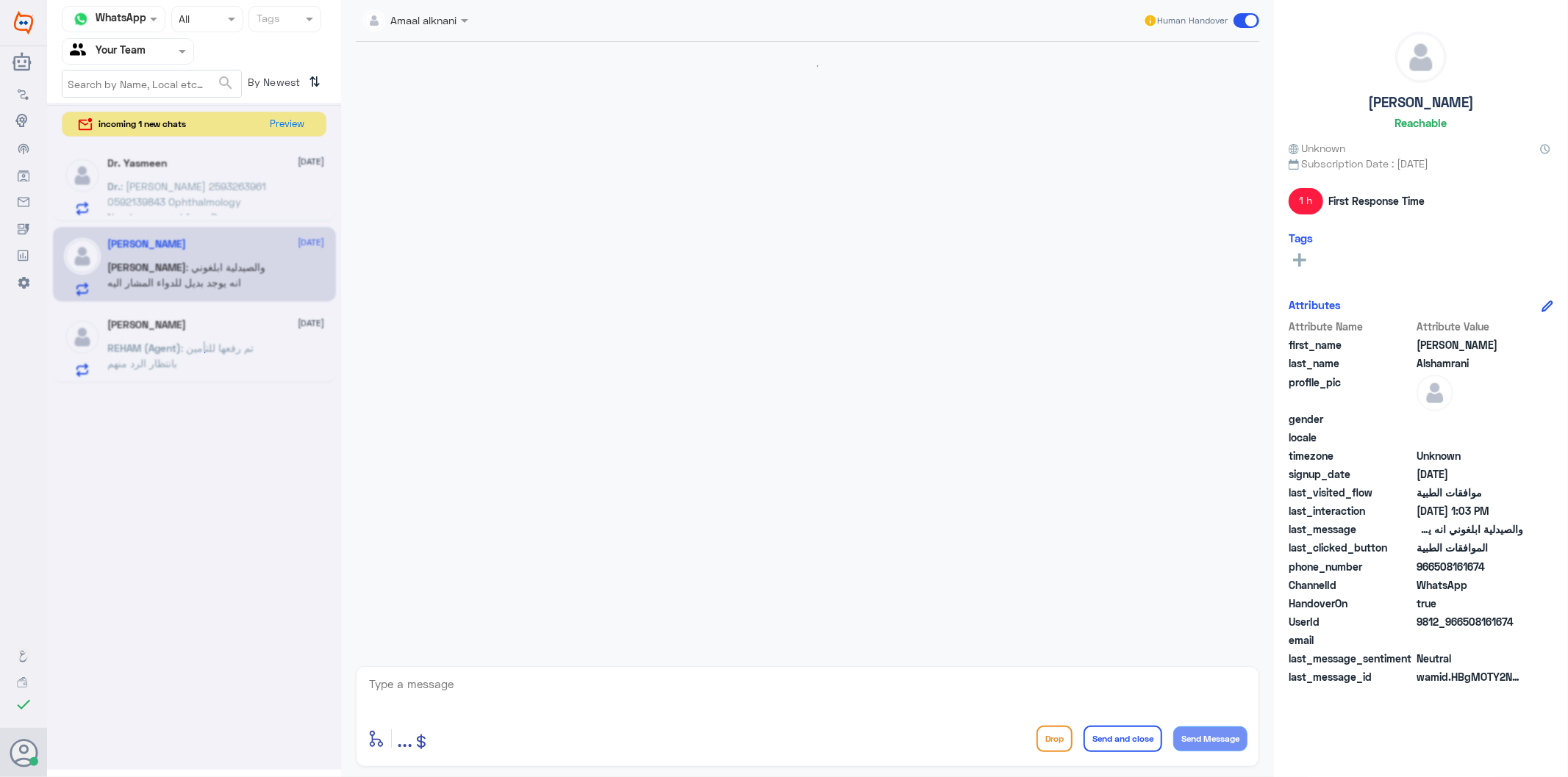
scroll to position [1894, 0]
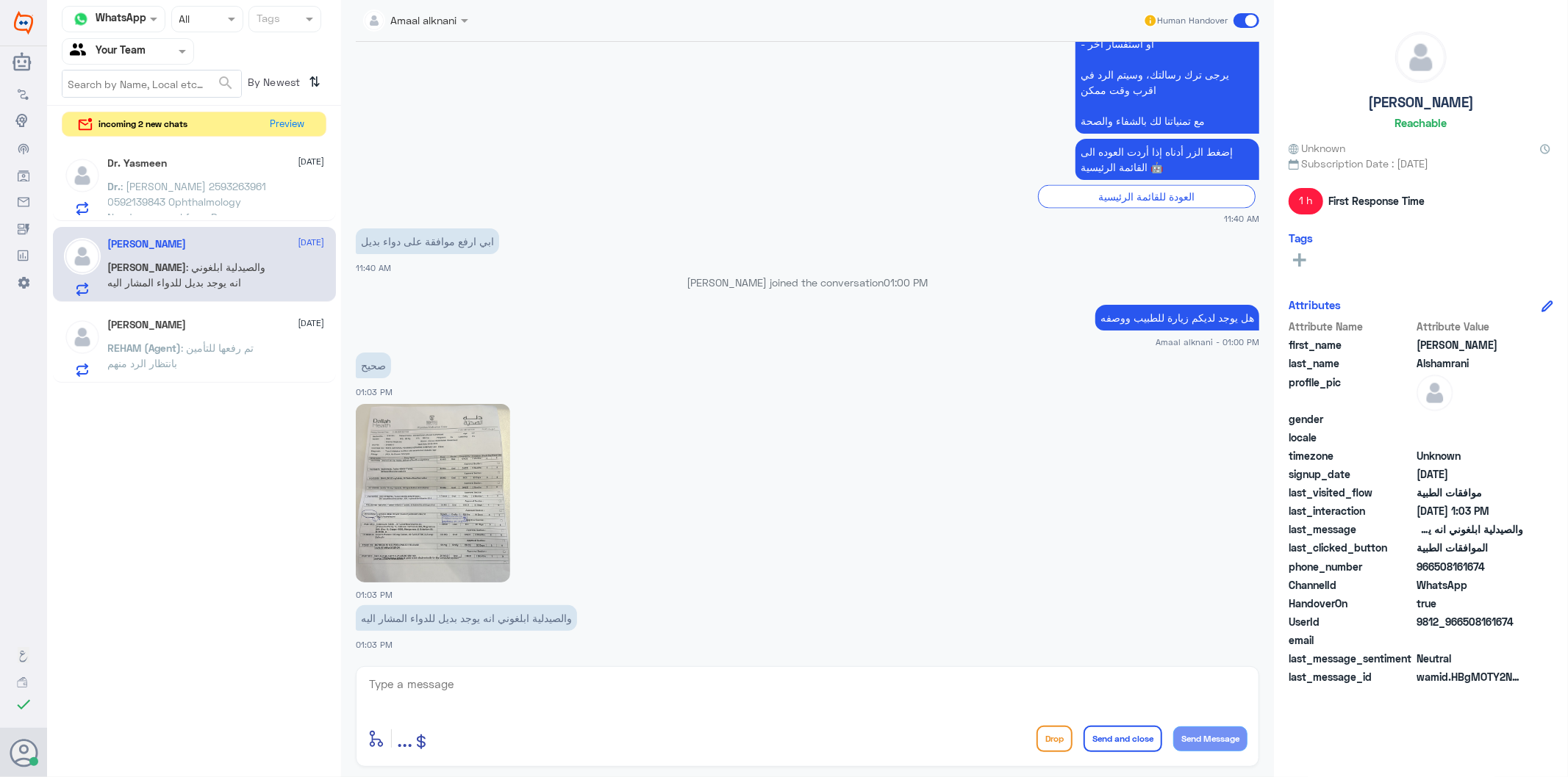
click at [172, 193] on p "Dr. : [PERSON_NAME] 2593263961 0592139843 Ophthalmology Needs approval from Bupa" at bounding box center [190, 197] width 166 height 37
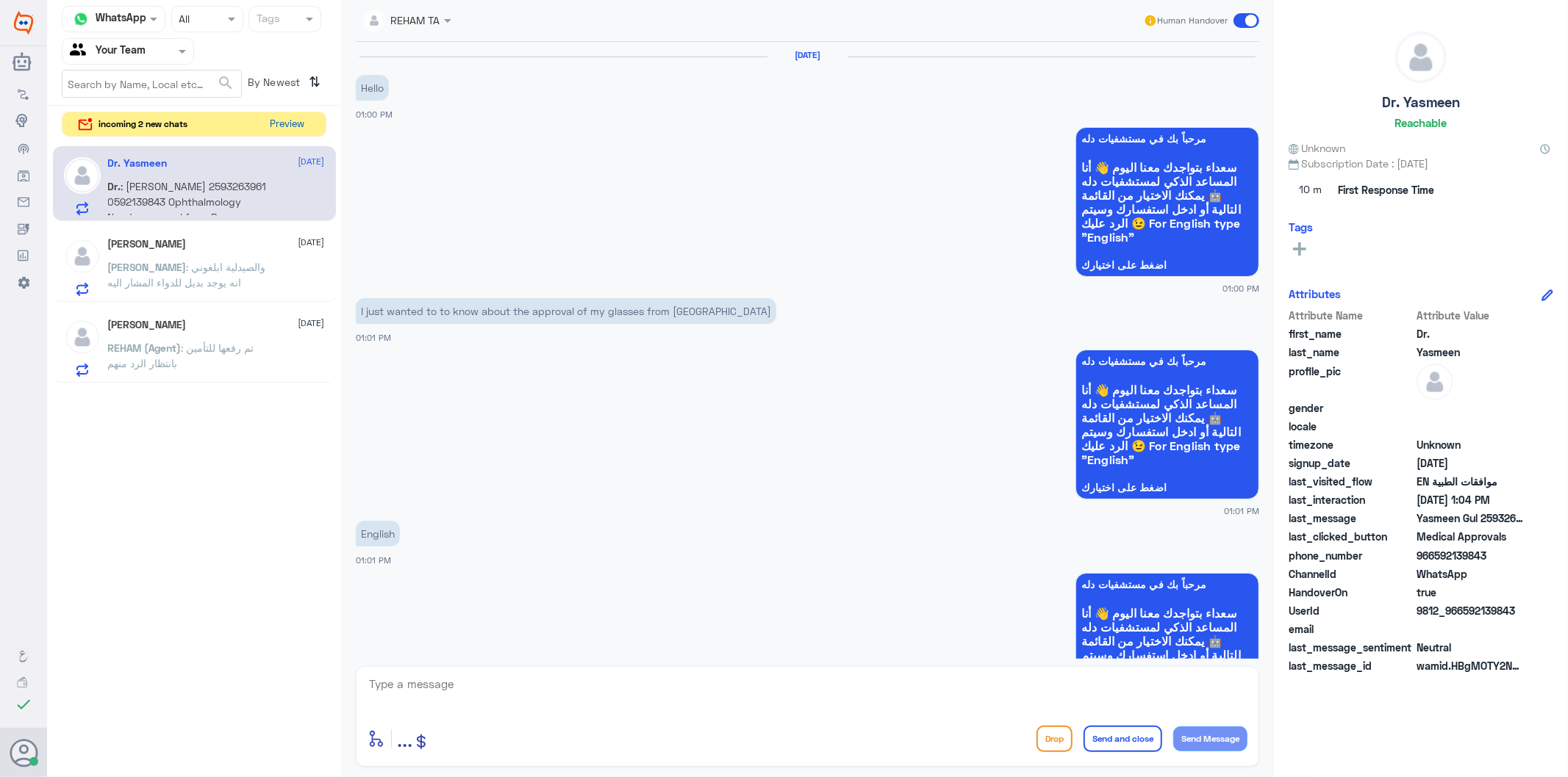
scroll to position [1046, 0]
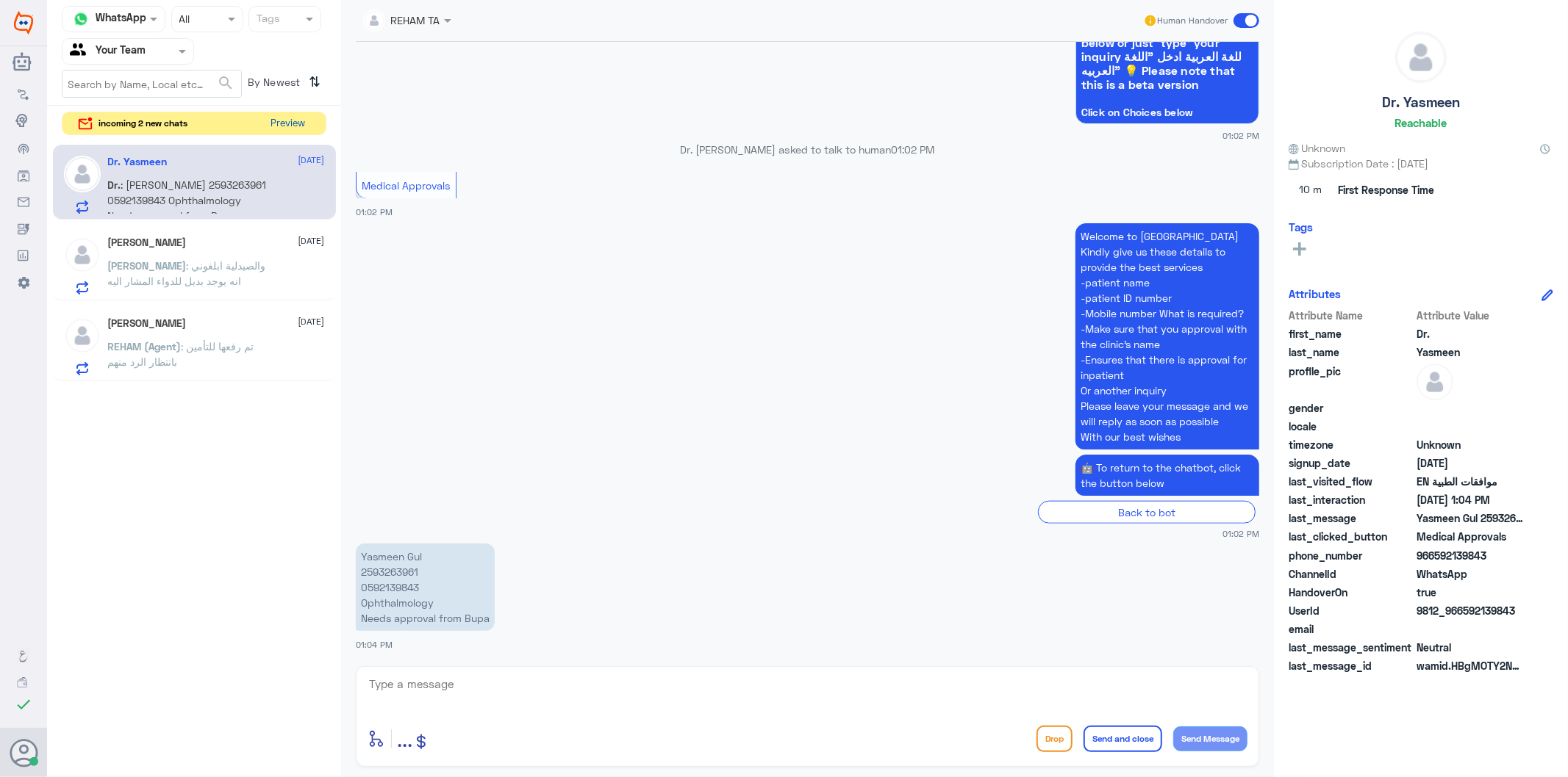
click at [287, 127] on button "Preview" at bounding box center [288, 124] width 45 height 23
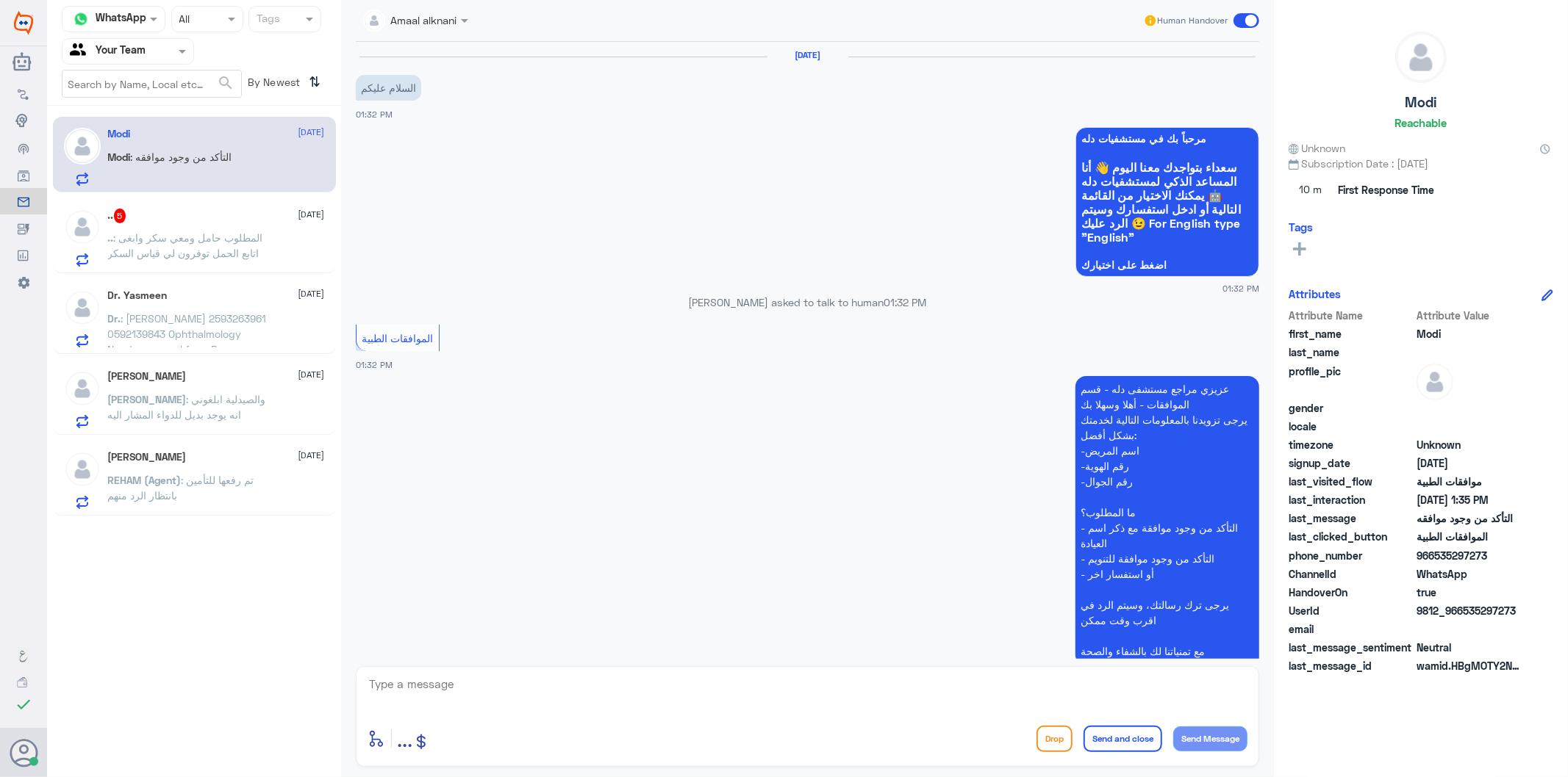
scroll to position [250, 0]
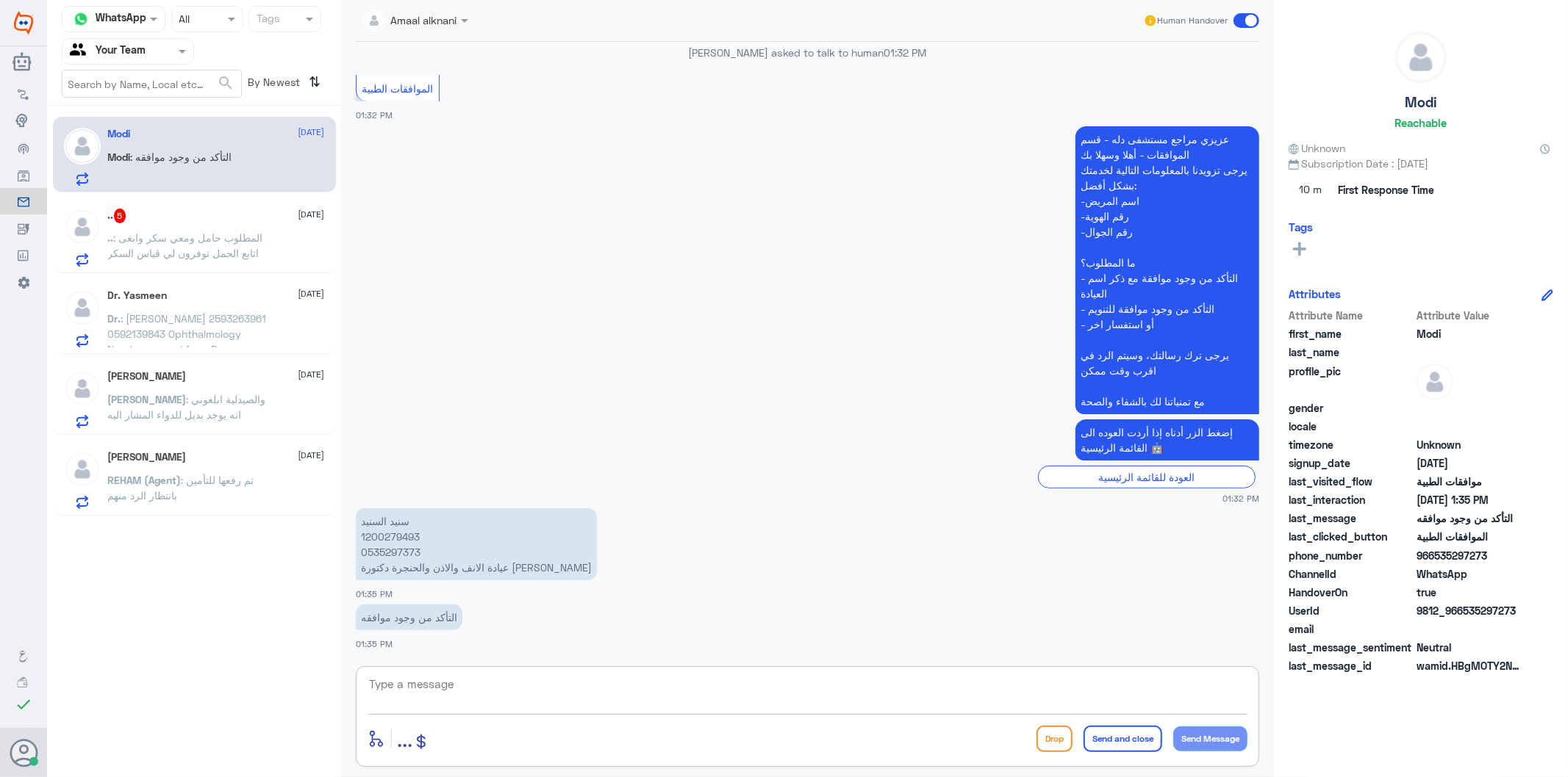
click at [436, 704] on textarea at bounding box center [808, 693] width 880 height 36
click at [211, 248] on span ": المطلوب حامل ومعي سكر وابغى اتابع الحمل توفرون لي قياس السكر" at bounding box center [185, 246] width 155 height 28
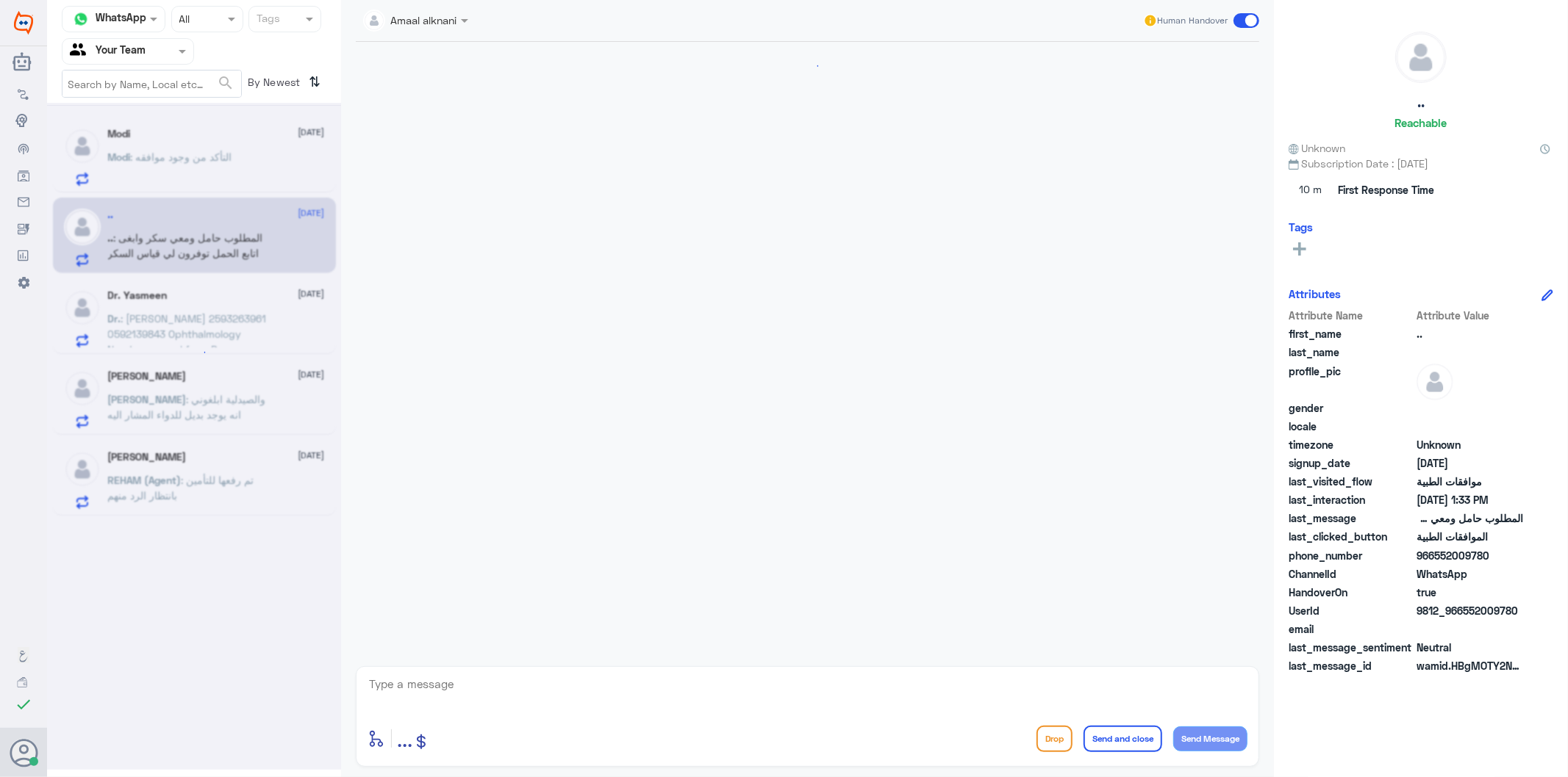
scroll to position [427, 0]
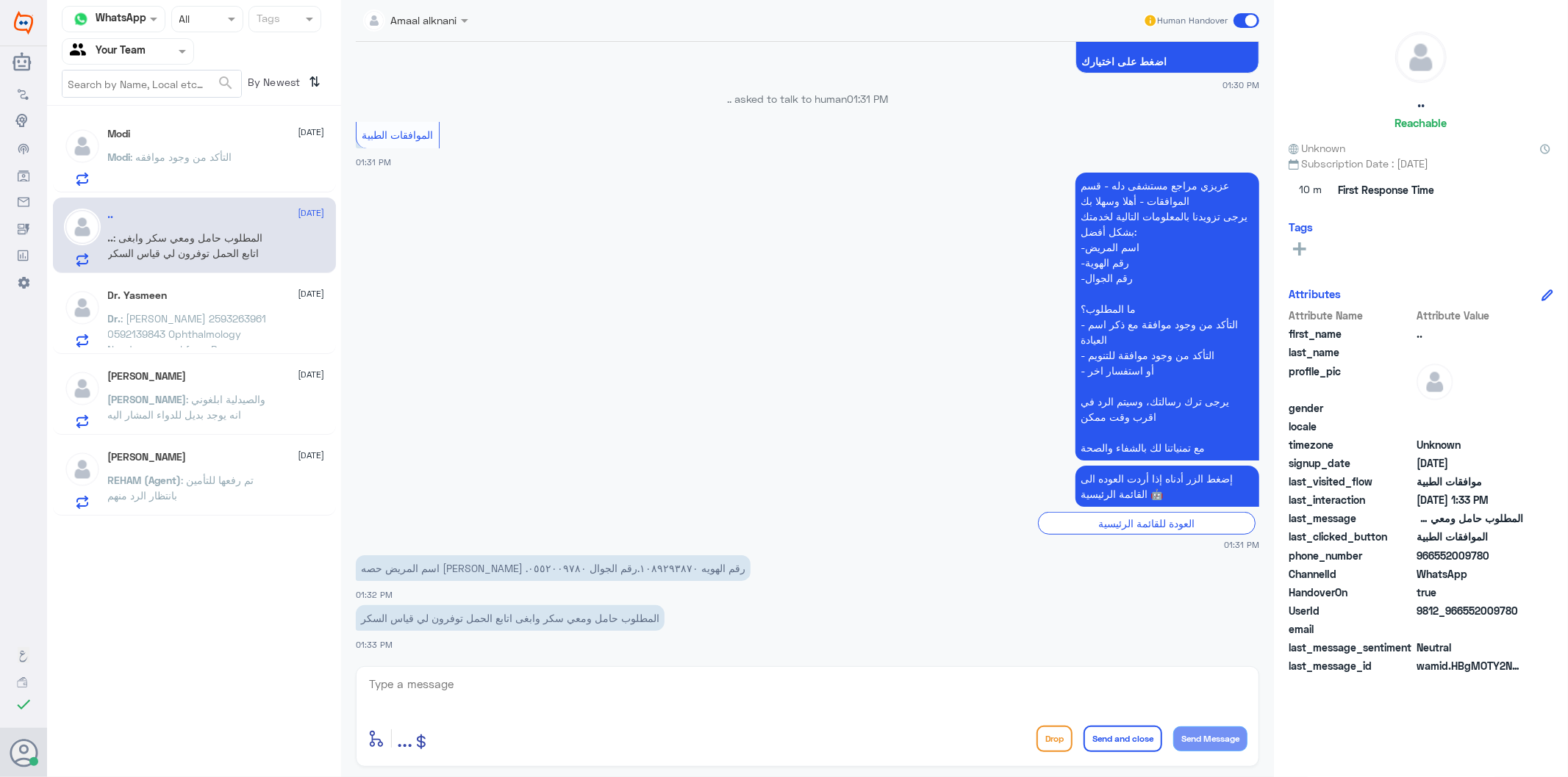
click at [449, 685] on textarea at bounding box center [808, 693] width 880 height 36
type textarea "هنا فقط متابعة الموافقات الطبية - عند زيارتك للعيادة يتم رفع الخدمات ومن ثمن نت…"
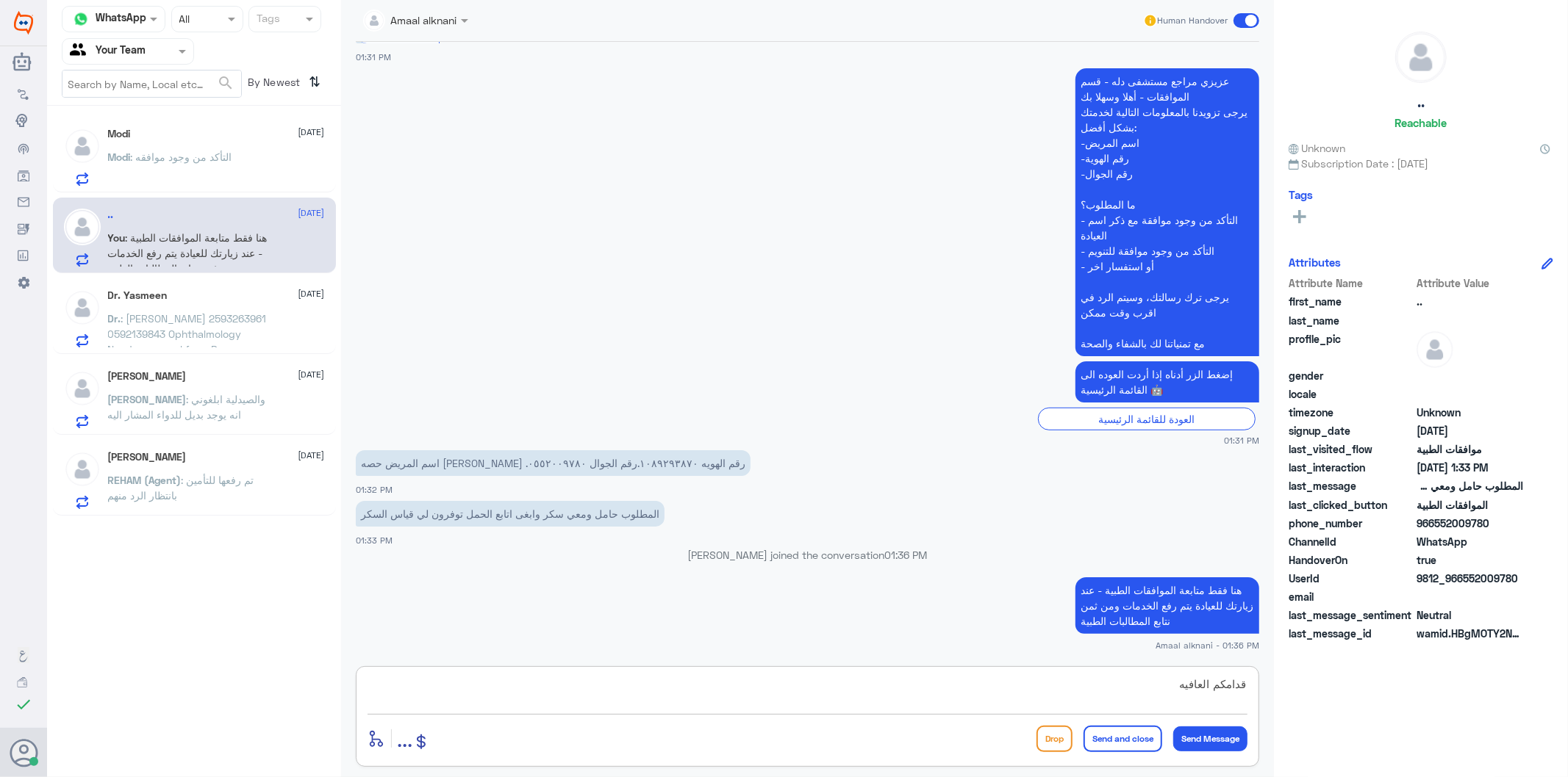
type textarea "قدامكم العافيه"
click at [1130, 740] on button "Send and close" at bounding box center [1123, 739] width 78 height 26
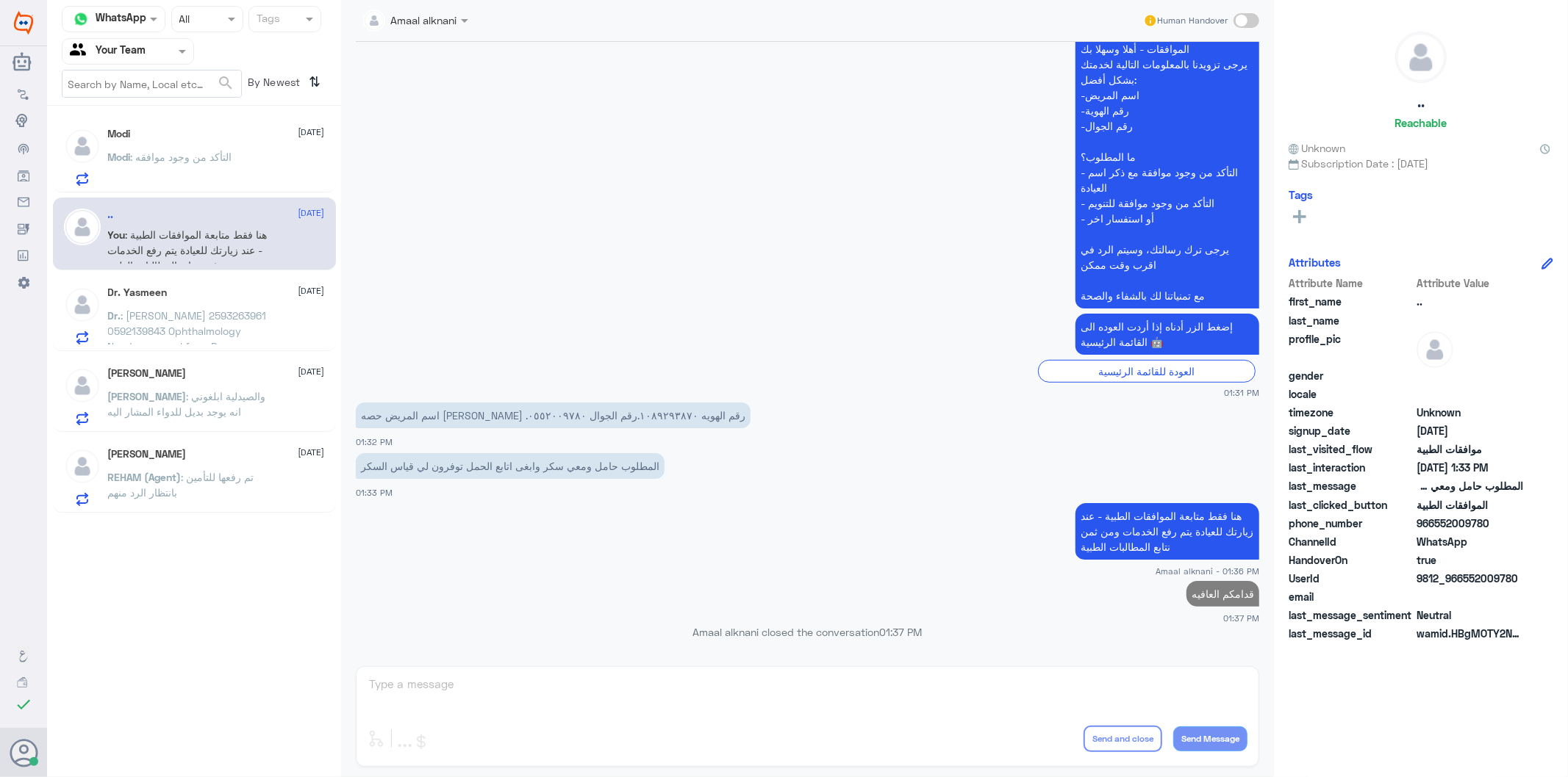
click at [241, 158] on div "Modi : التأكد من وجود موافقه" at bounding box center [216, 169] width 217 height 33
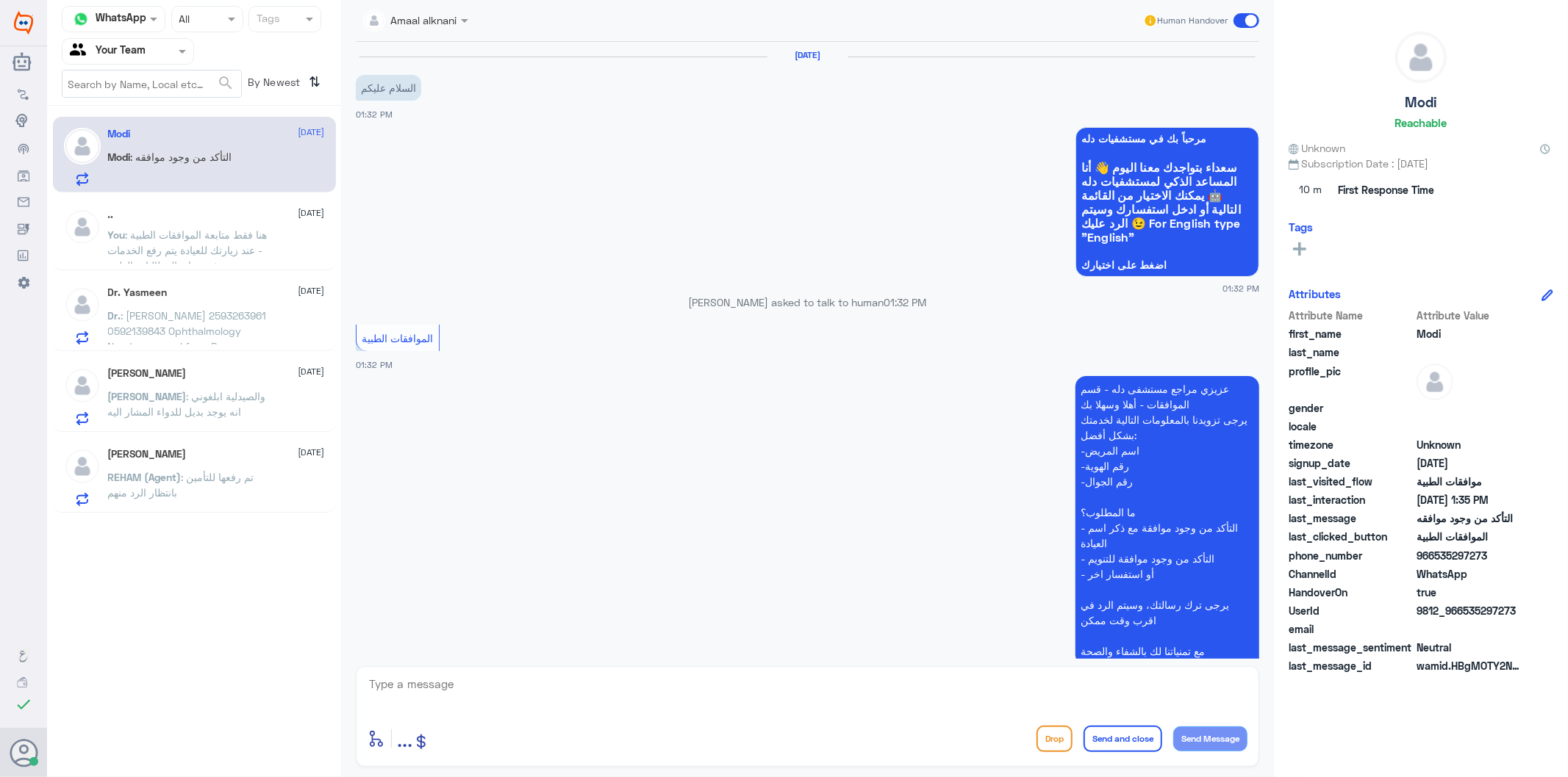
scroll to position [250, 0]
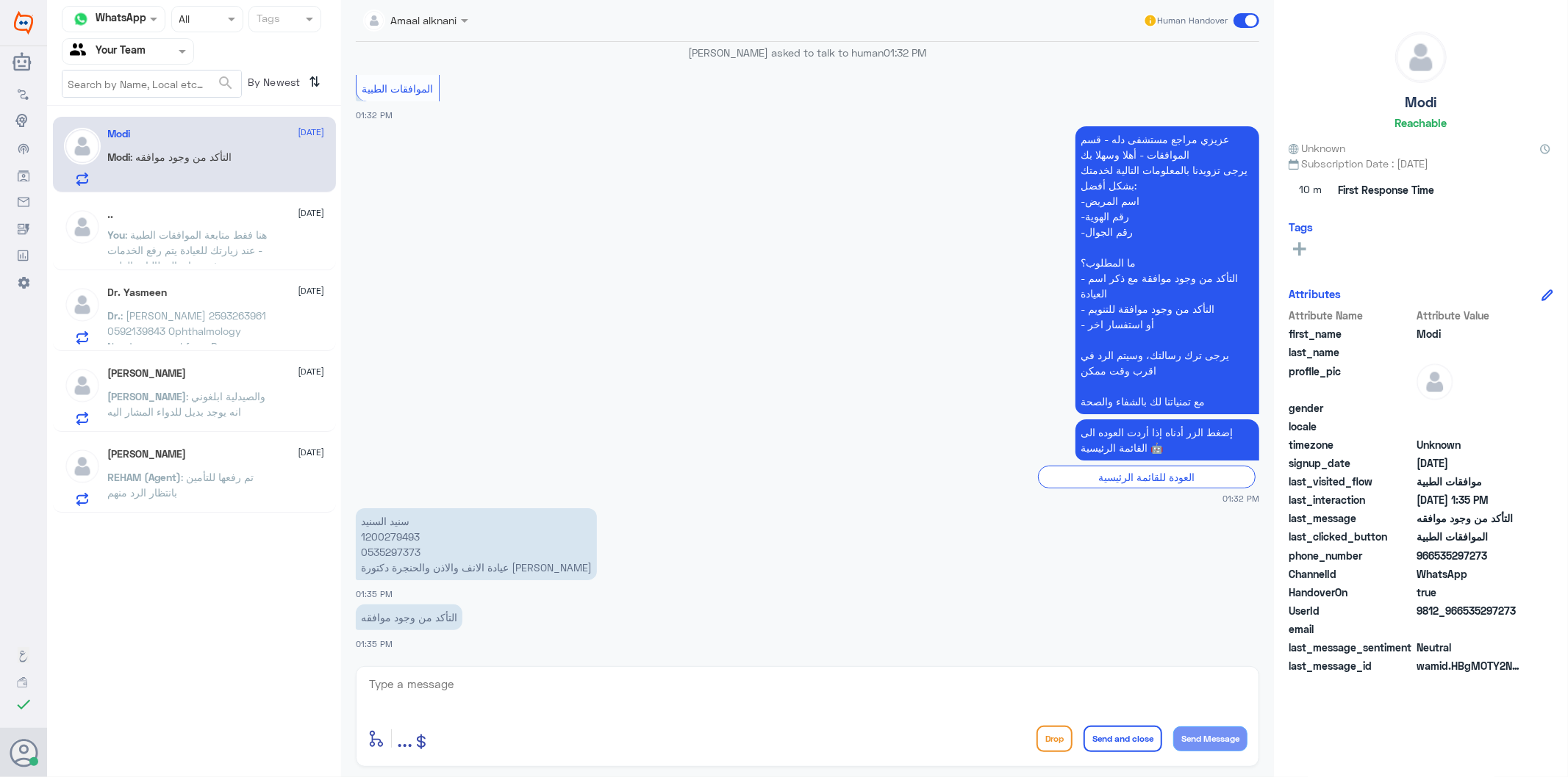
click at [392, 554] on p "[PERSON_NAME] 1200279493 0535297373 عيادة الانف والاذن والحنجرة دكتورة [PERSON_…" at bounding box center [476, 544] width 241 height 72
copy p "0535297373"
click at [398, 532] on p "[PERSON_NAME] 1200279493 0535297373 عيادة الانف والاذن والحنجرة دكتورة [PERSON_…" at bounding box center [476, 544] width 241 height 72
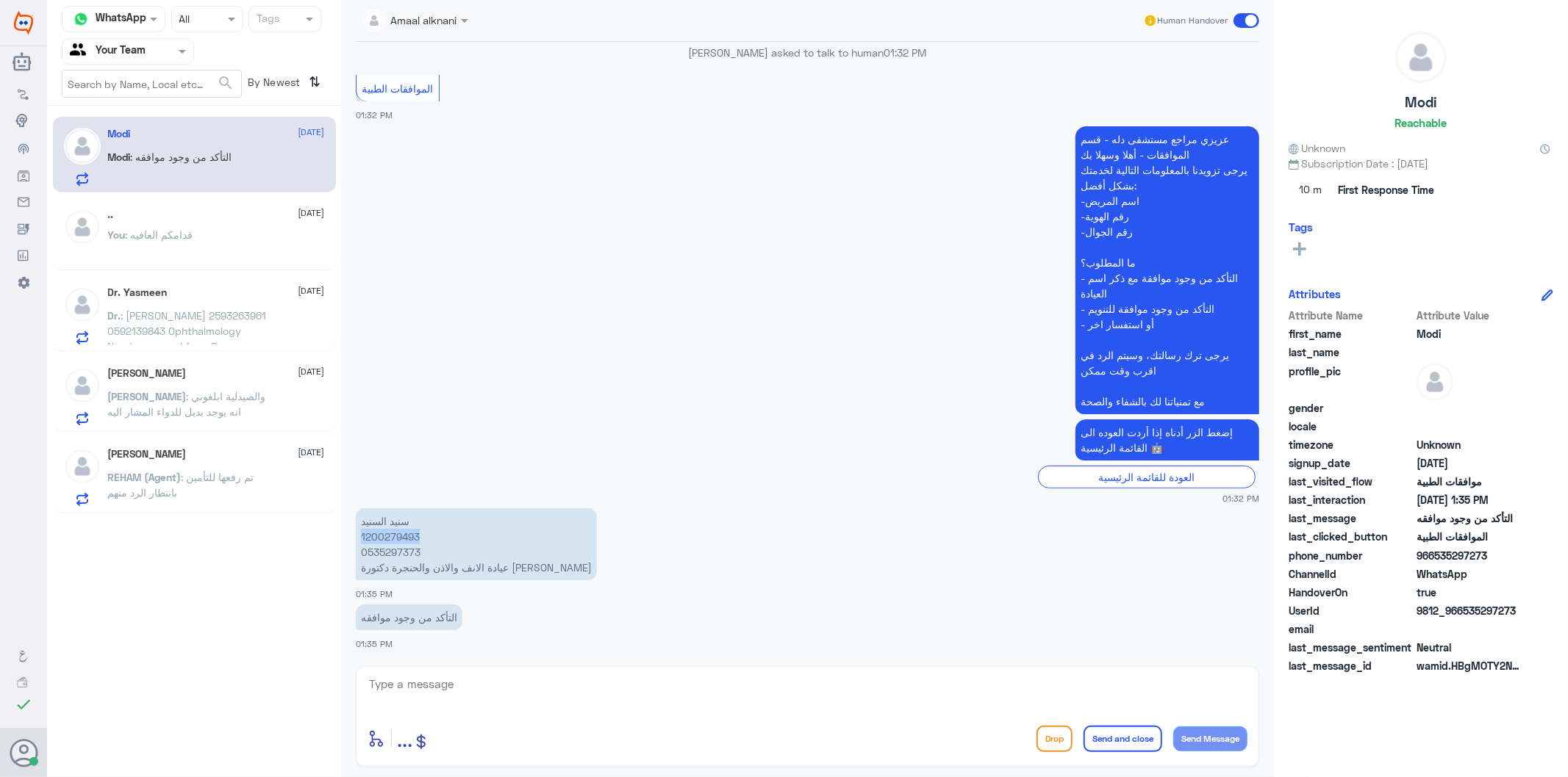
copy p "1200279493"
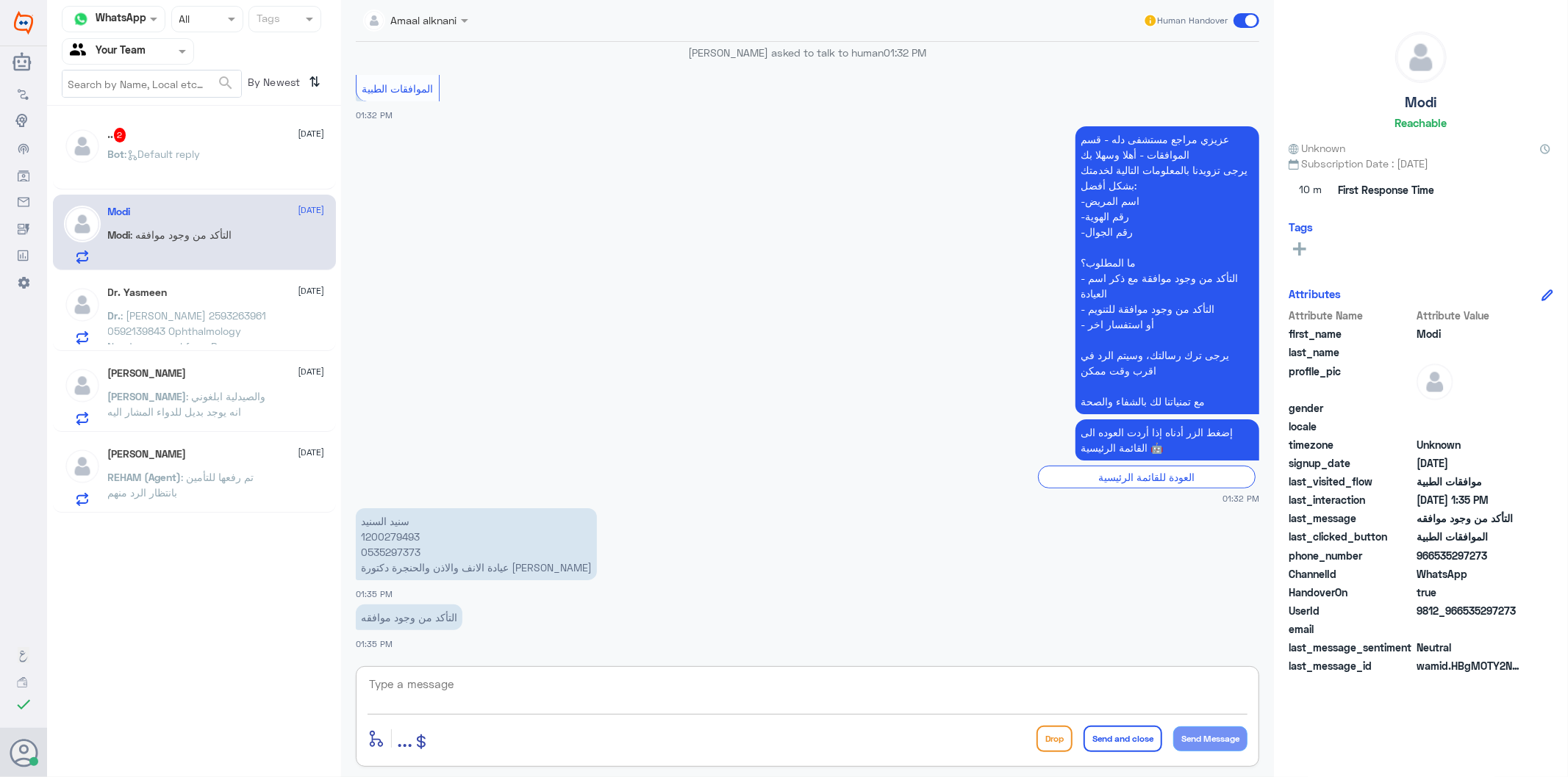
click at [560, 684] on textarea at bounding box center [808, 693] width 880 height 36
paste textarea "uncontracted ItemService"
type textarea "بحسب رد التامين uncontracted ItemService"
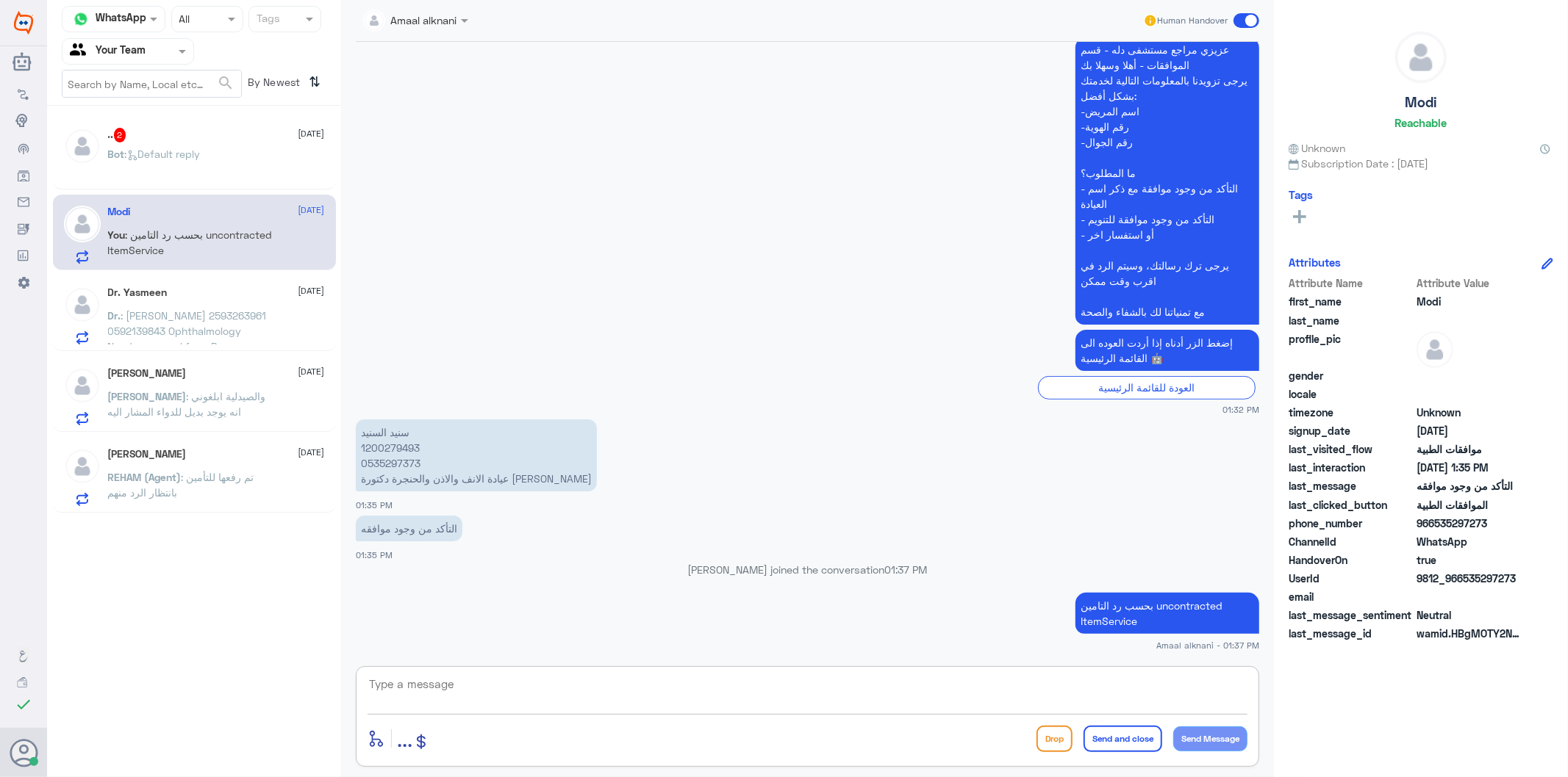
click at [718, 697] on textarea at bounding box center [808, 693] width 880 height 36
type textarea "بان الخدمة غير متعاقد عليها"
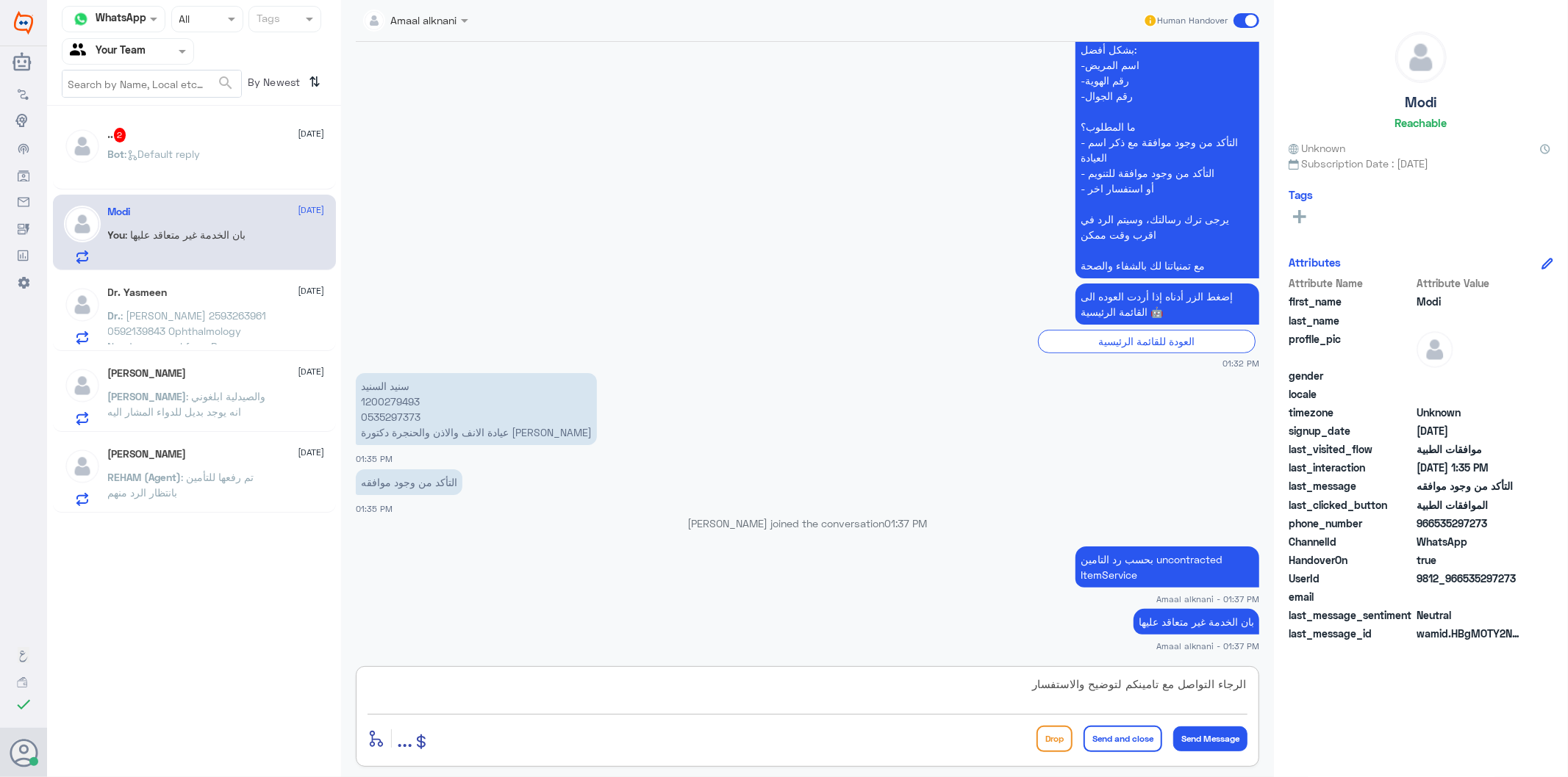
type textarea "الرجاء التواصل مع تامينكم لتوضيح والاستفسار"
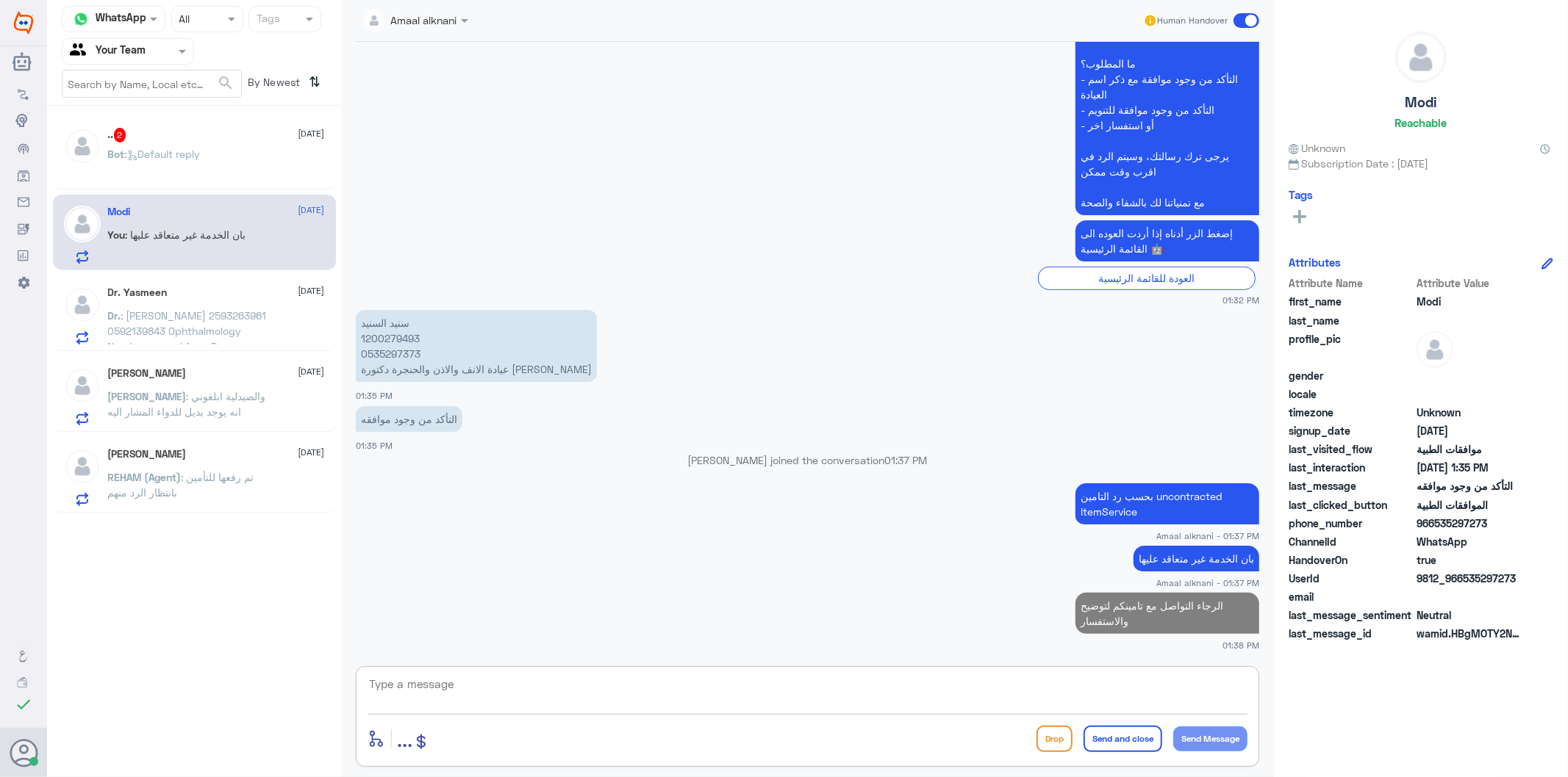
click at [196, 155] on span ": Default reply" at bounding box center [163, 153] width 76 height 12
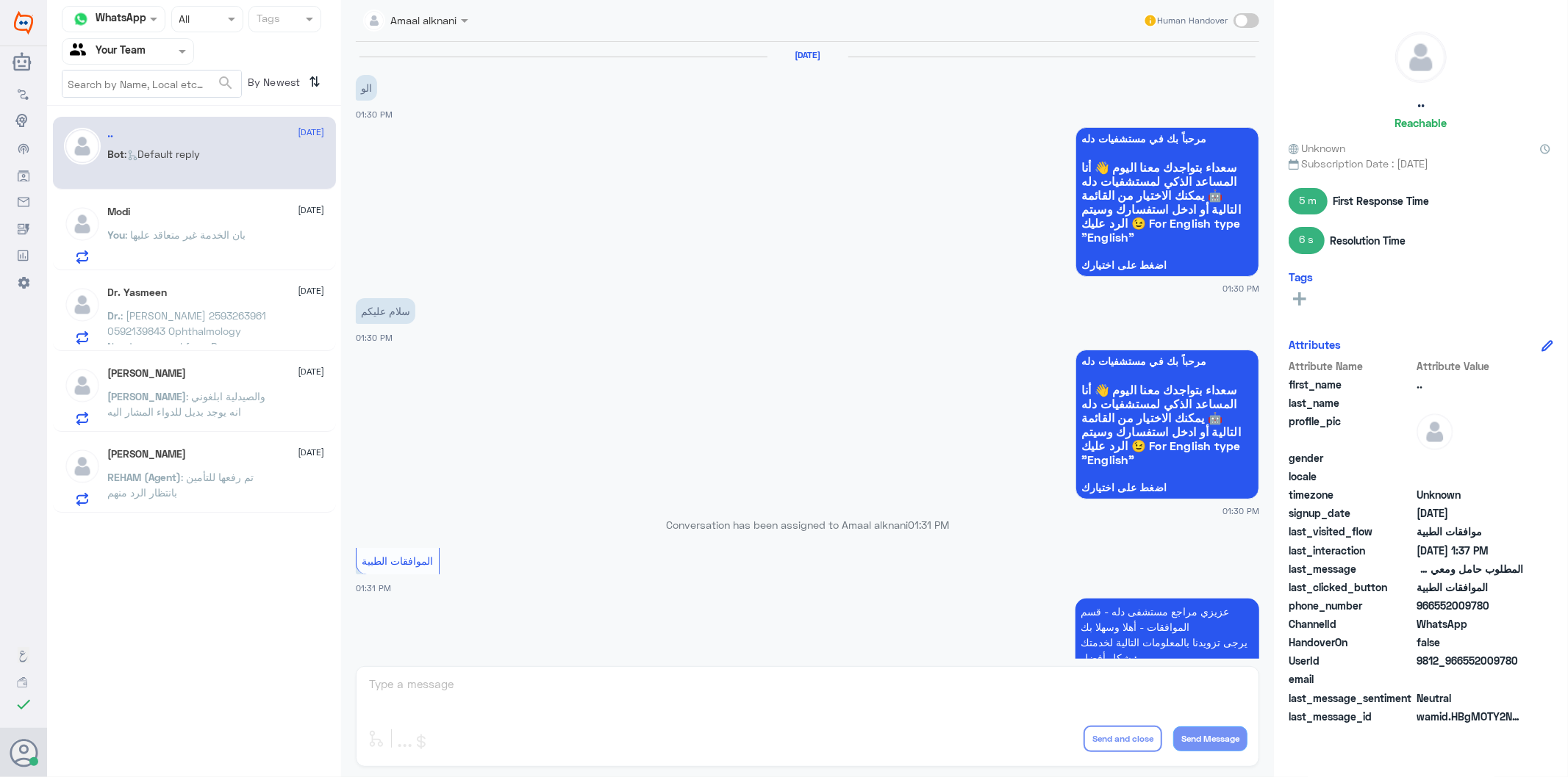
scroll to position [1051, 0]
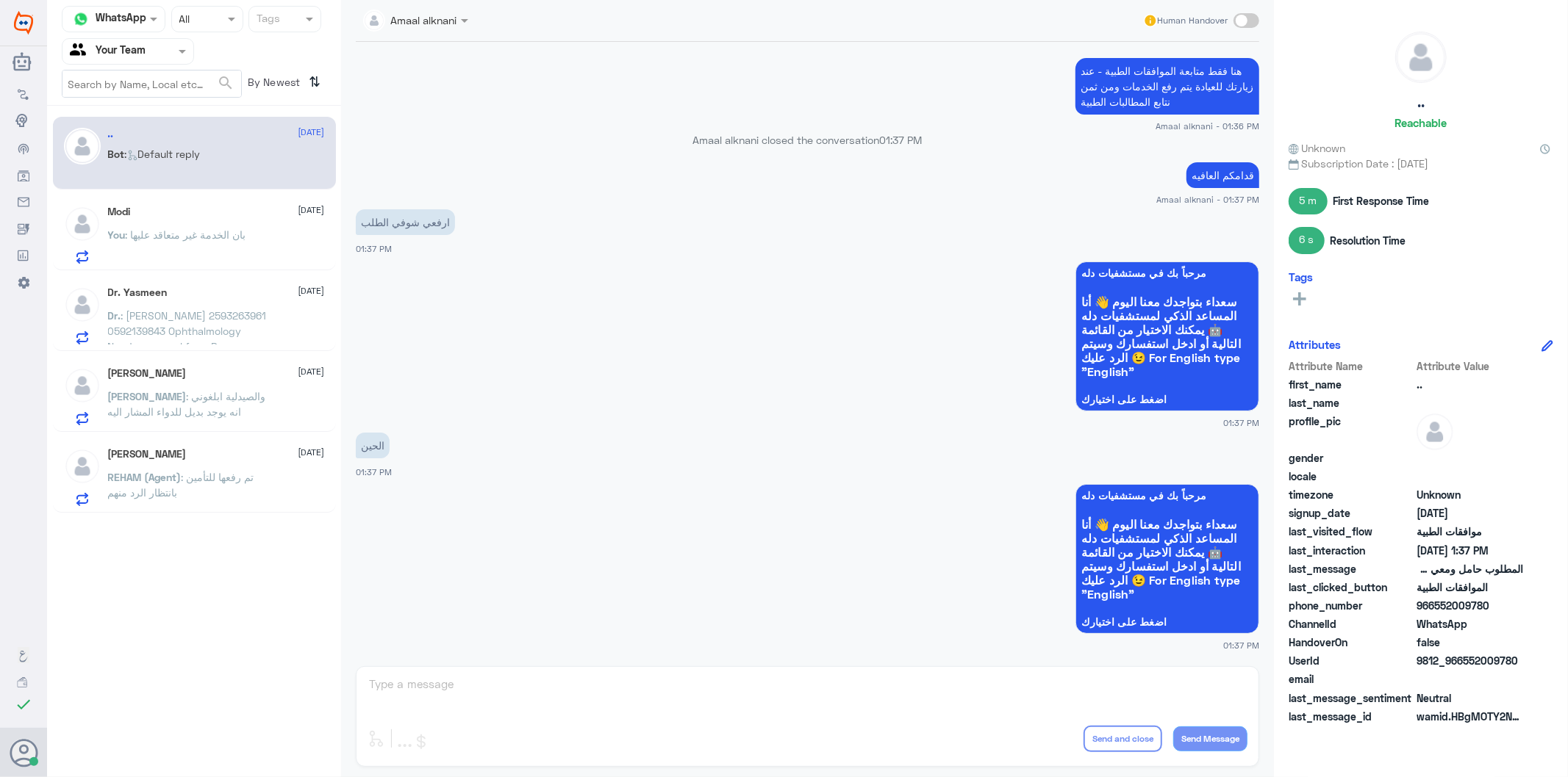
click at [409, 693] on div "Amaal alknani Human Handover [DATE] الو 01:30 PM مرحباً بك في مستشفيات دله سعدا…" at bounding box center [808, 390] width 932 height 782
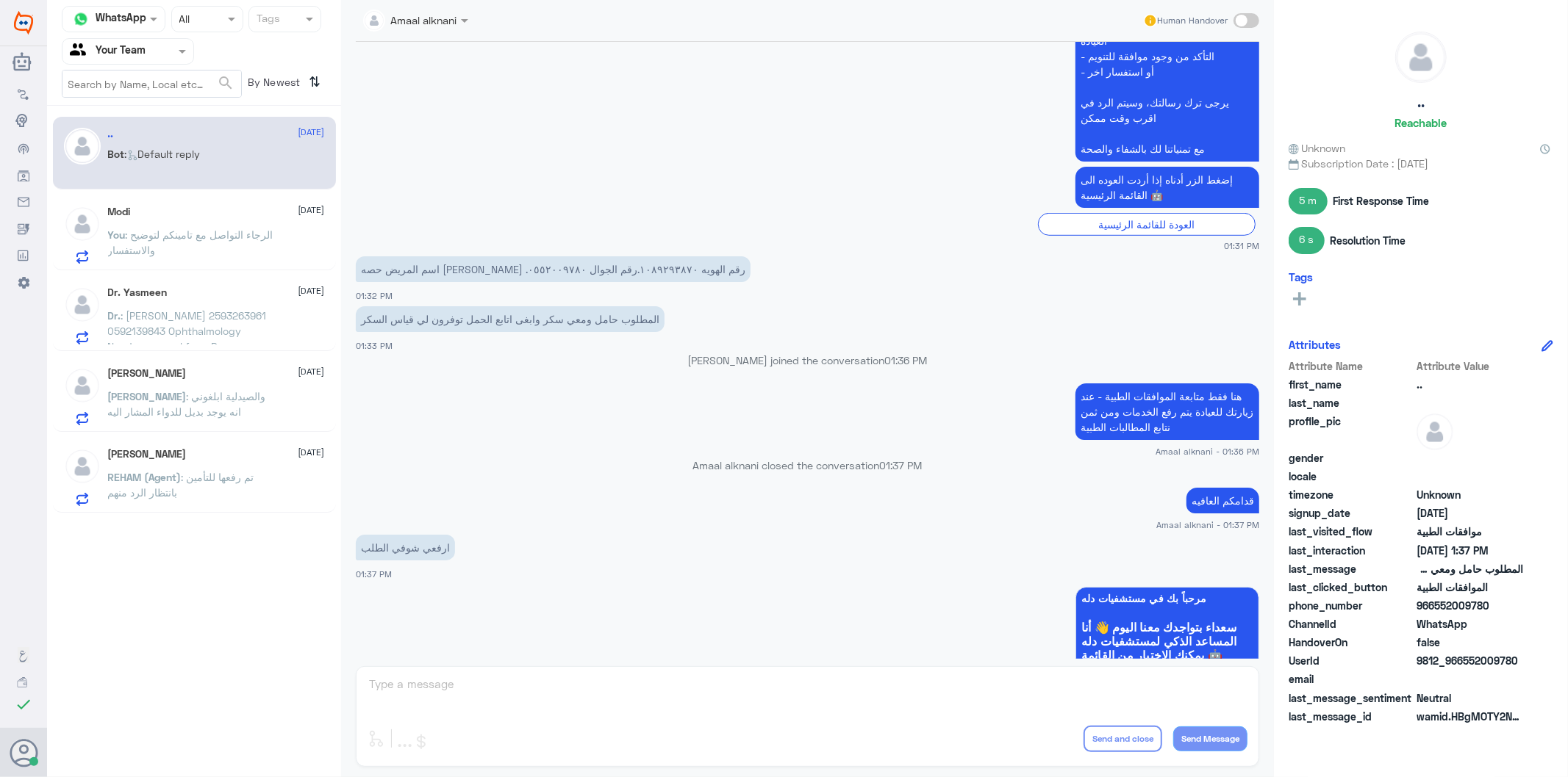
scroll to position [724, 0]
click at [392, 269] on p "اسم المريض حصه [PERSON_NAME] .رقم الهويه ١٠٨٩٢٩٣٨٧٠.رقم الجوال ٠٥٥٢٠٠٩٧٨٠" at bounding box center [552, 269] width 394 height 26
click at [518, 691] on div "Amaal alknani Human Handover [DATE] الو 01:30 PM مرحباً بك في مستشفيات دله سعدا…" at bounding box center [808, 390] width 932 height 782
click at [491, 267] on p "اسم المريض حصه [PERSON_NAME] .رقم الهويه ١٠٨٩٢٩٣٨٧٠.رقم الجوال ٠٥٥٢٠٠٩٧٨٠" at bounding box center [552, 269] width 394 height 26
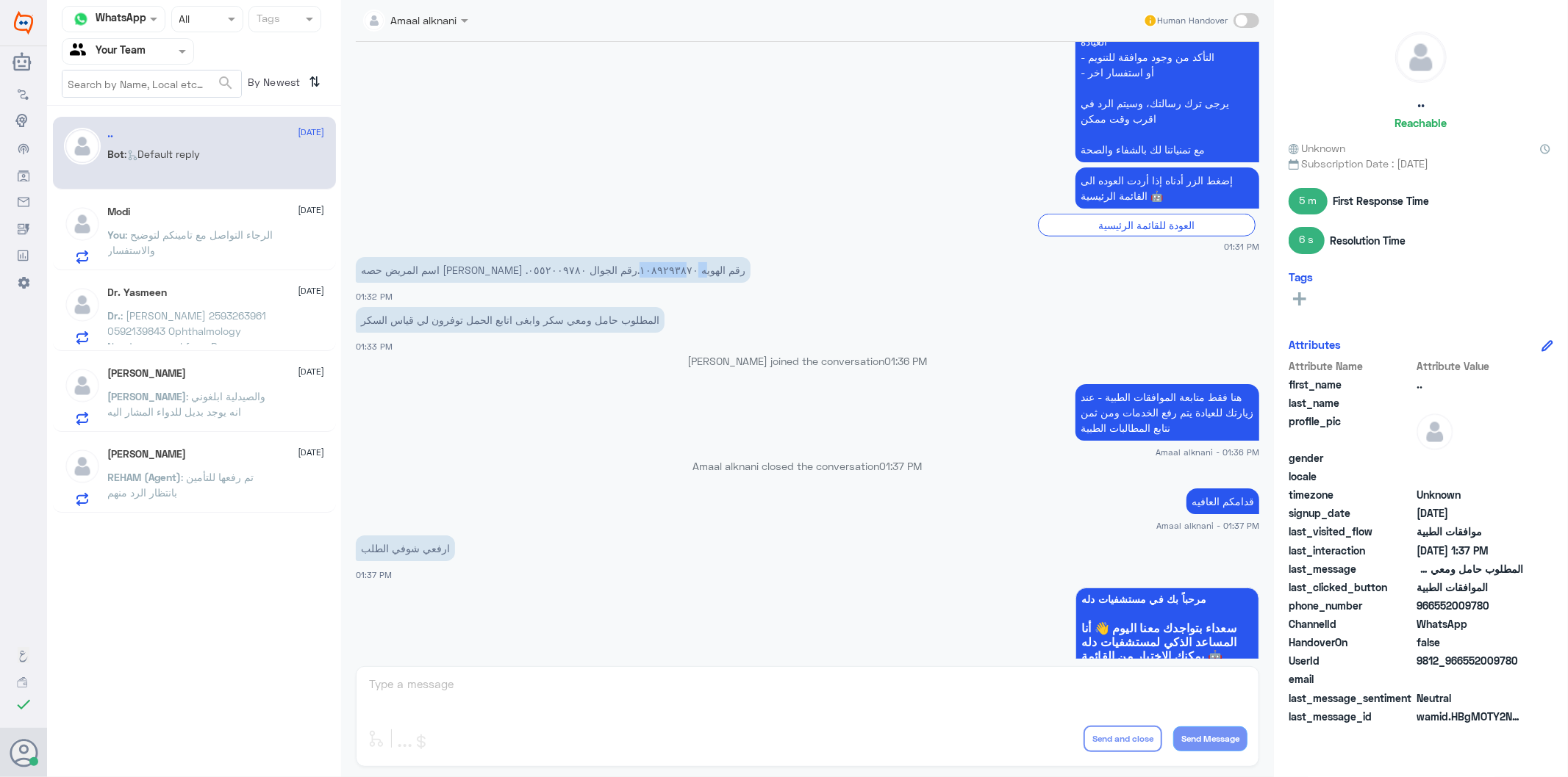
click at [491, 267] on p "اسم المريض حصه [PERSON_NAME] .رقم الهويه ١٠٨٩٢٩٣٨٧٠.رقم الجوال ٠٥٥٢٠٠٩٧٨٠" at bounding box center [552, 269] width 394 height 26
copy p "١٠٨٩٢٩٣٨٧٠"
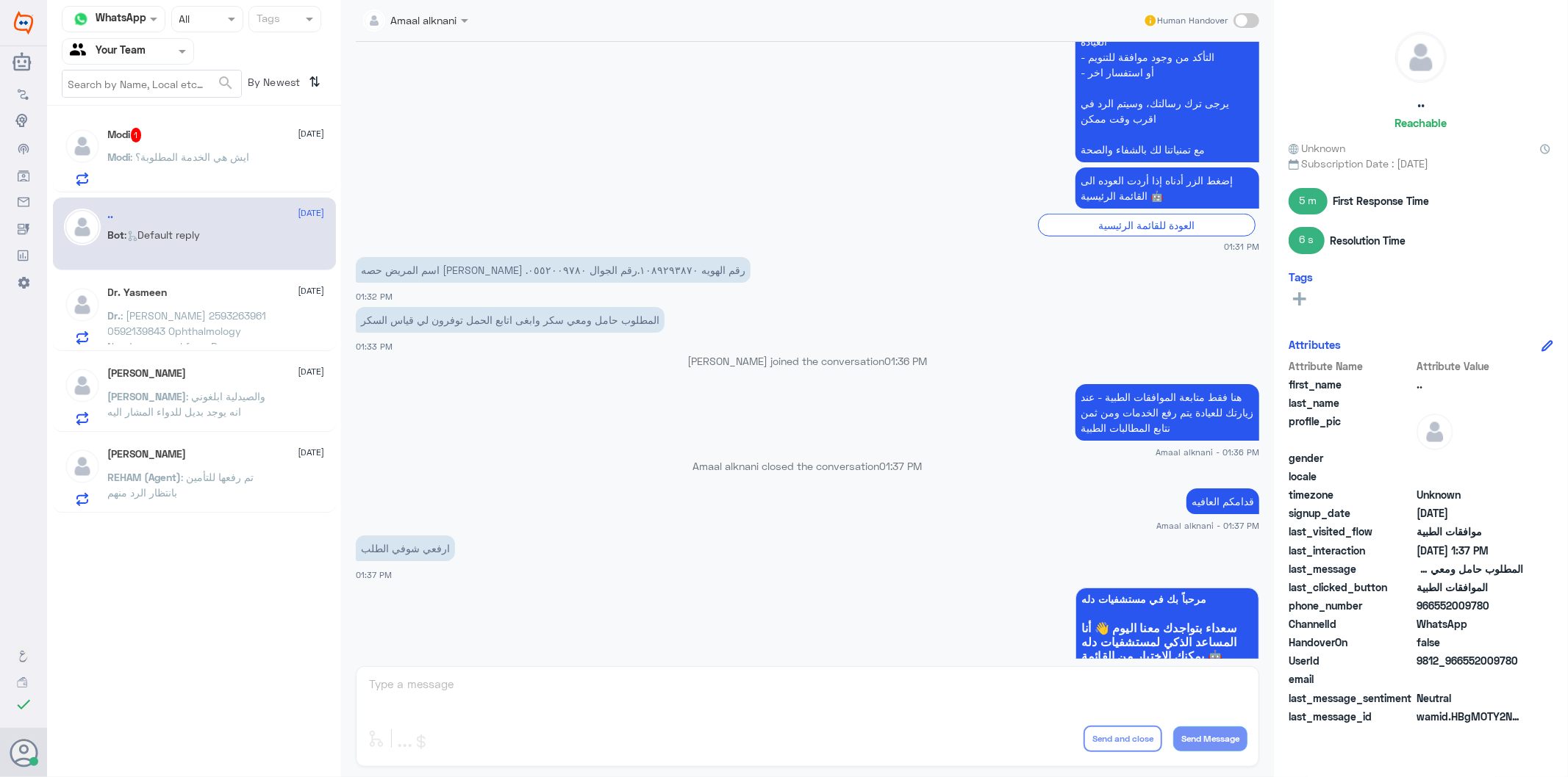
click at [417, 275] on p "اسم المريض حصه [PERSON_NAME] .رقم الهويه ١٠٨٩٢٩٣٨٧٠.رقم الجوال ٠٥٥٢٠٠٩٧٨٠" at bounding box center [552, 269] width 394 height 26
click at [137, 160] on span ": ايش هي الخدمة المطلوبة؟" at bounding box center [190, 156] width 119 height 12
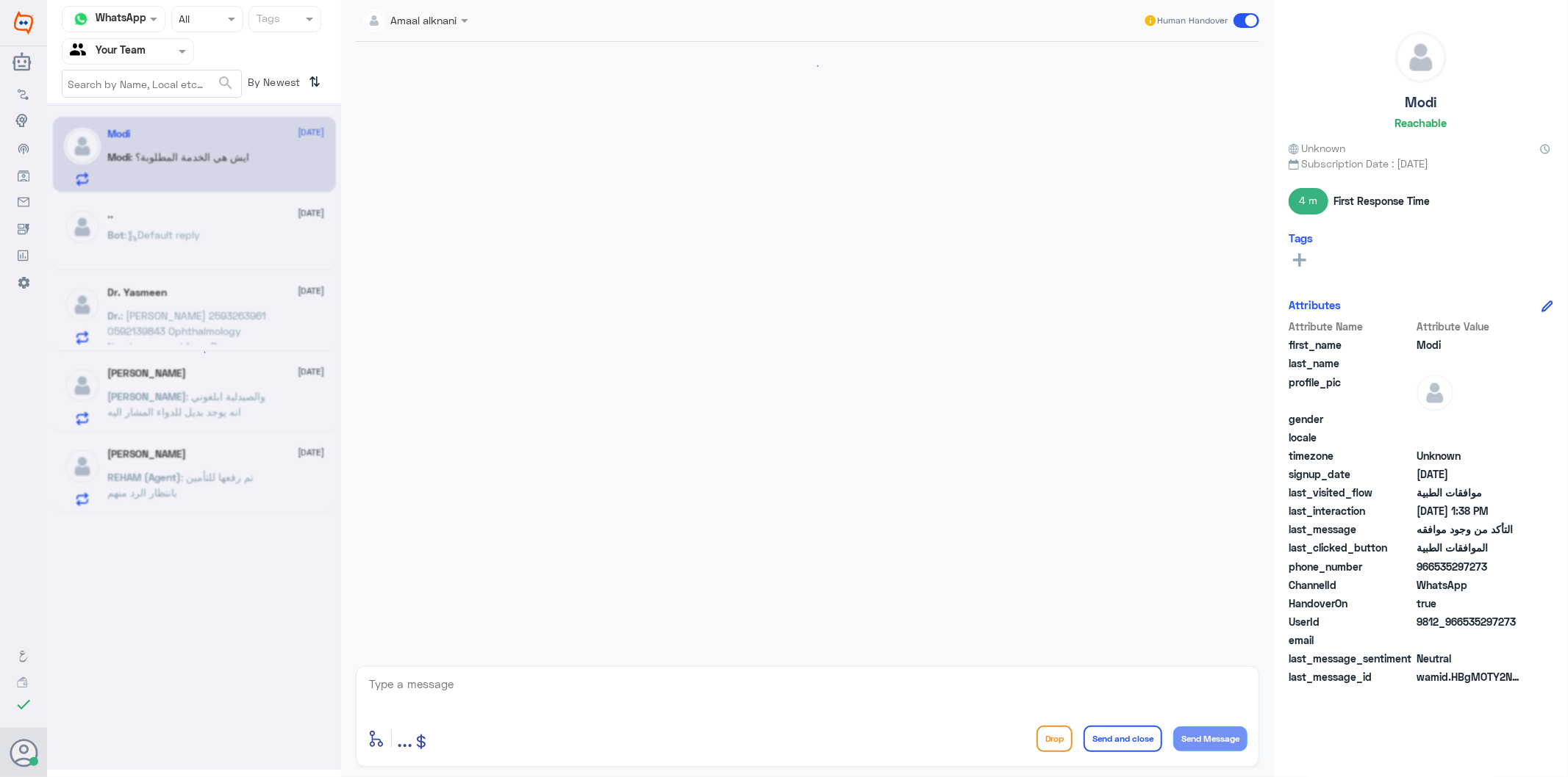
scroll to position [498, 0]
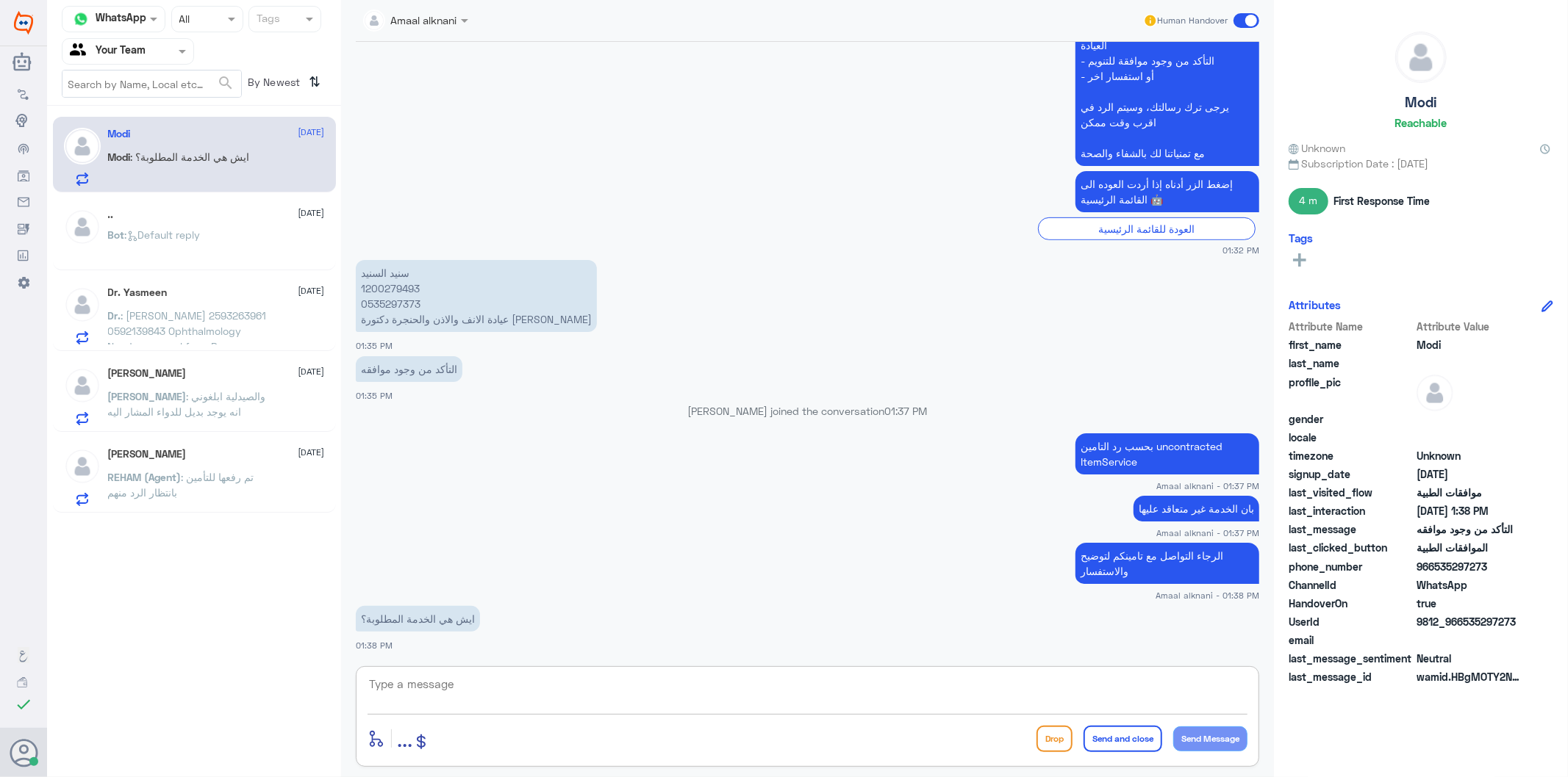
click at [483, 694] on textarea at bounding box center [808, 693] width 880 height 36
click at [483, 696] on textarea at bounding box center [808, 693] width 880 height 36
click at [401, 296] on p "[PERSON_NAME] 1200279493 0535297373 عيادة الانف والاذن والحنجرة دكتورة [PERSON_…" at bounding box center [476, 296] width 241 height 72
click at [395, 285] on p "[PERSON_NAME] 1200279493 0535297373 عيادة الانف والاذن والحنجرة دكتورة [PERSON_…" at bounding box center [476, 296] width 241 height 72
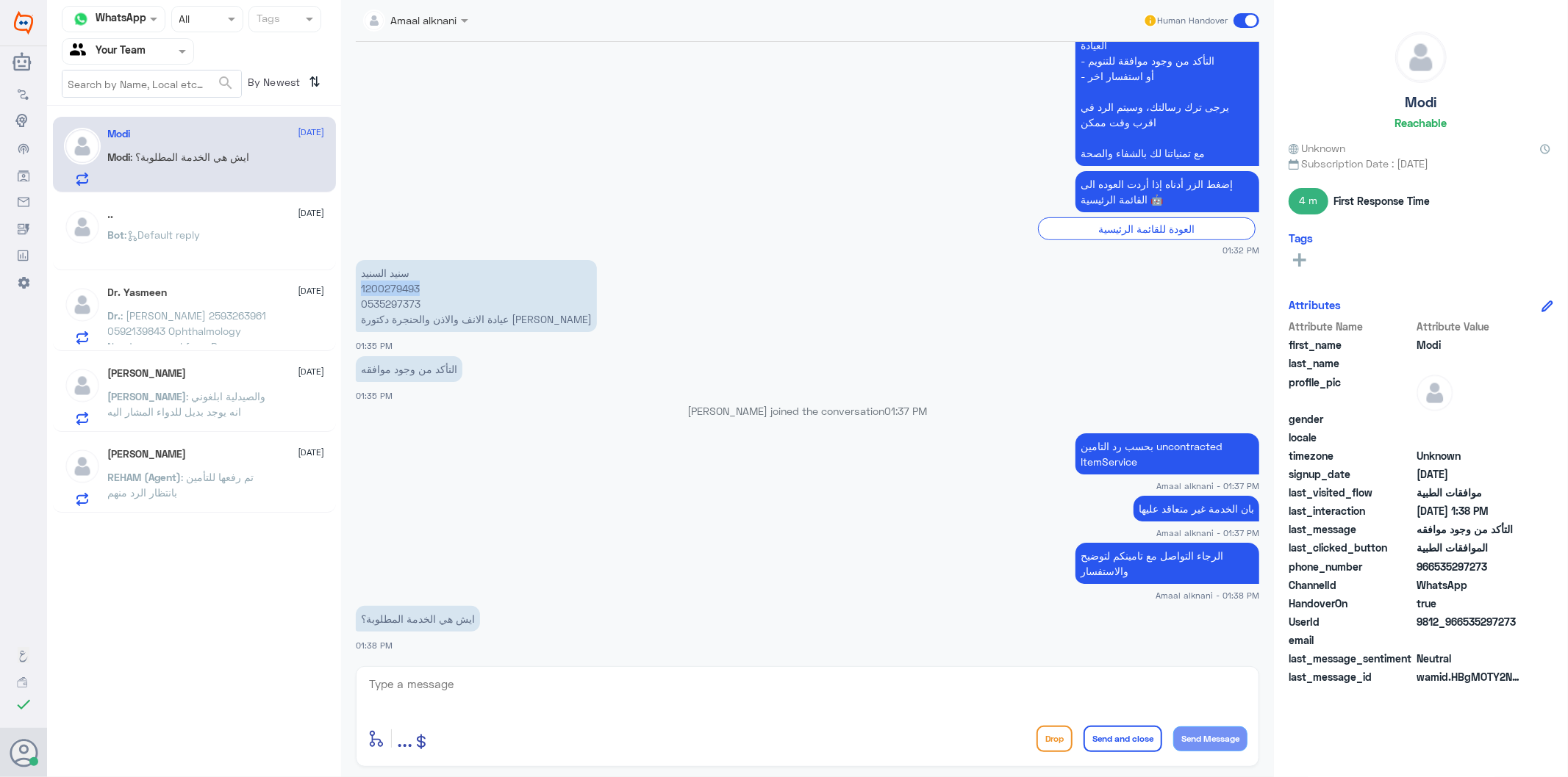
click at [395, 285] on p "[PERSON_NAME] 1200279493 0535297373 عيادة الانف والاذن والحنجرة دكتورة [PERSON_…" at bounding box center [476, 296] width 241 height 72
click at [612, 679] on textarea at bounding box center [808, 693] width 880 height 36
paste textarea "HEARING AID"
type textarea "HEARING AID"
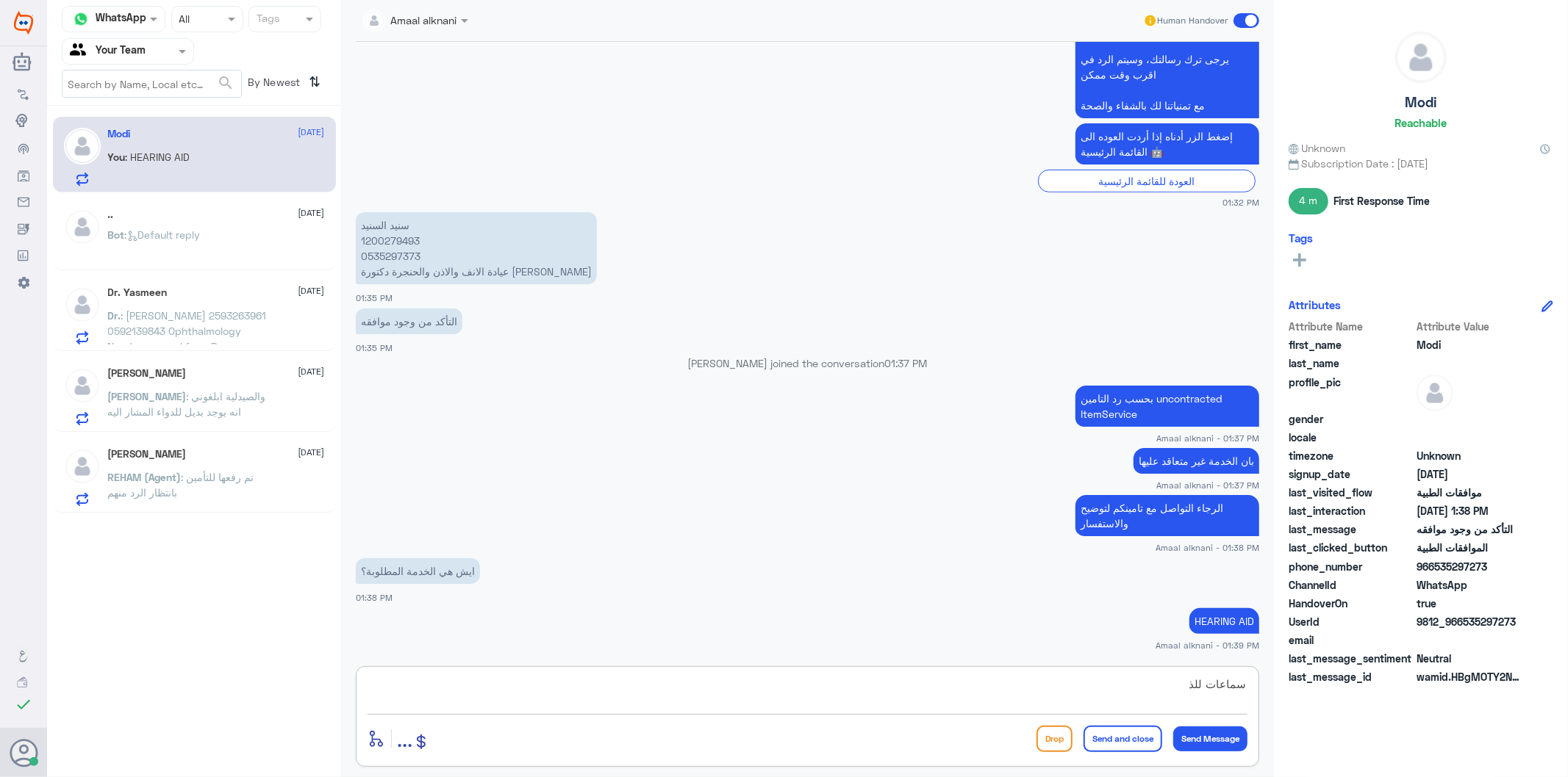
type textarea "سماعات للذن"
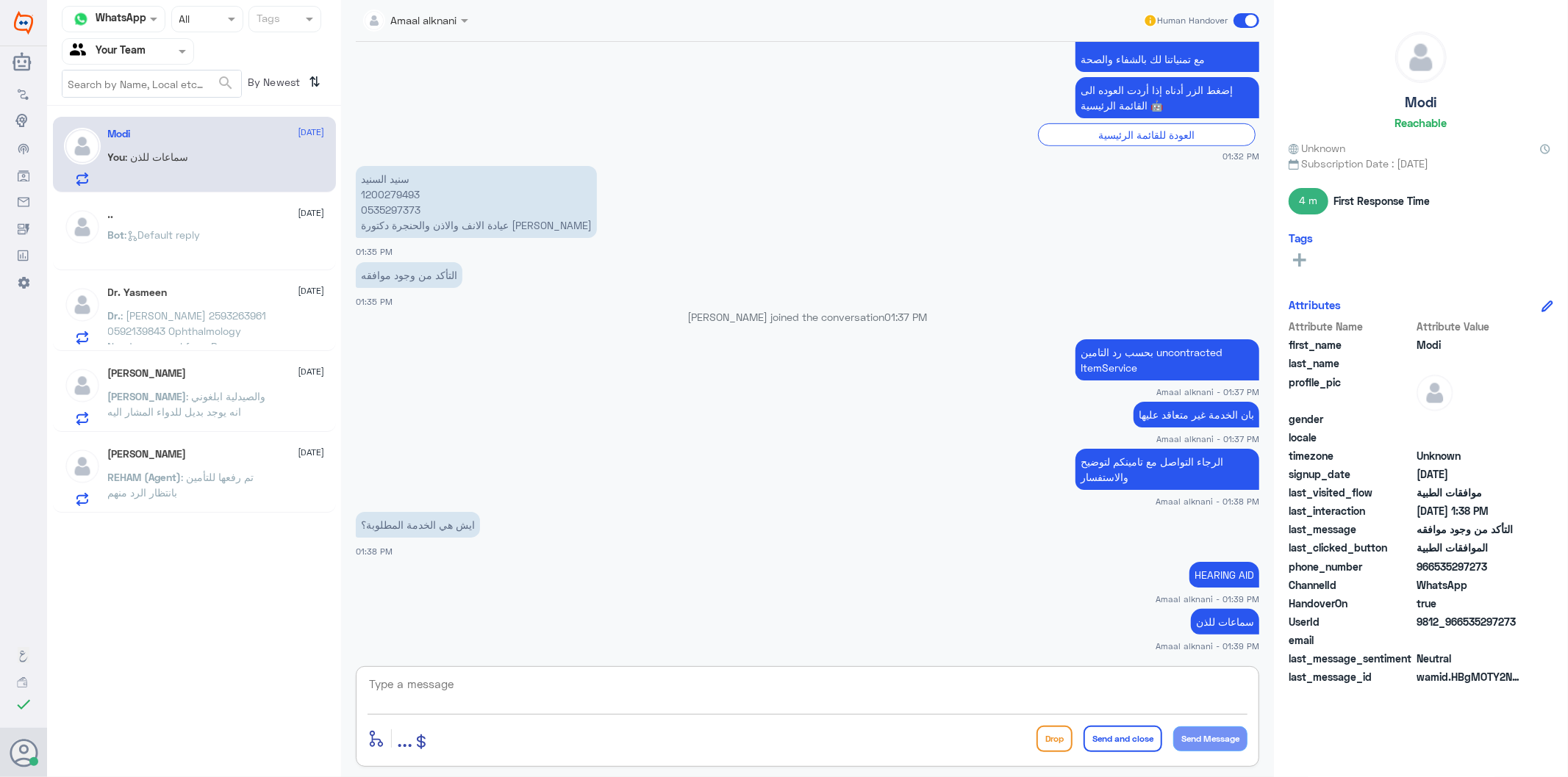
click at [166, 249] on p "Bot : Default reply" at bounding box center [154, 245] width 93 height 37
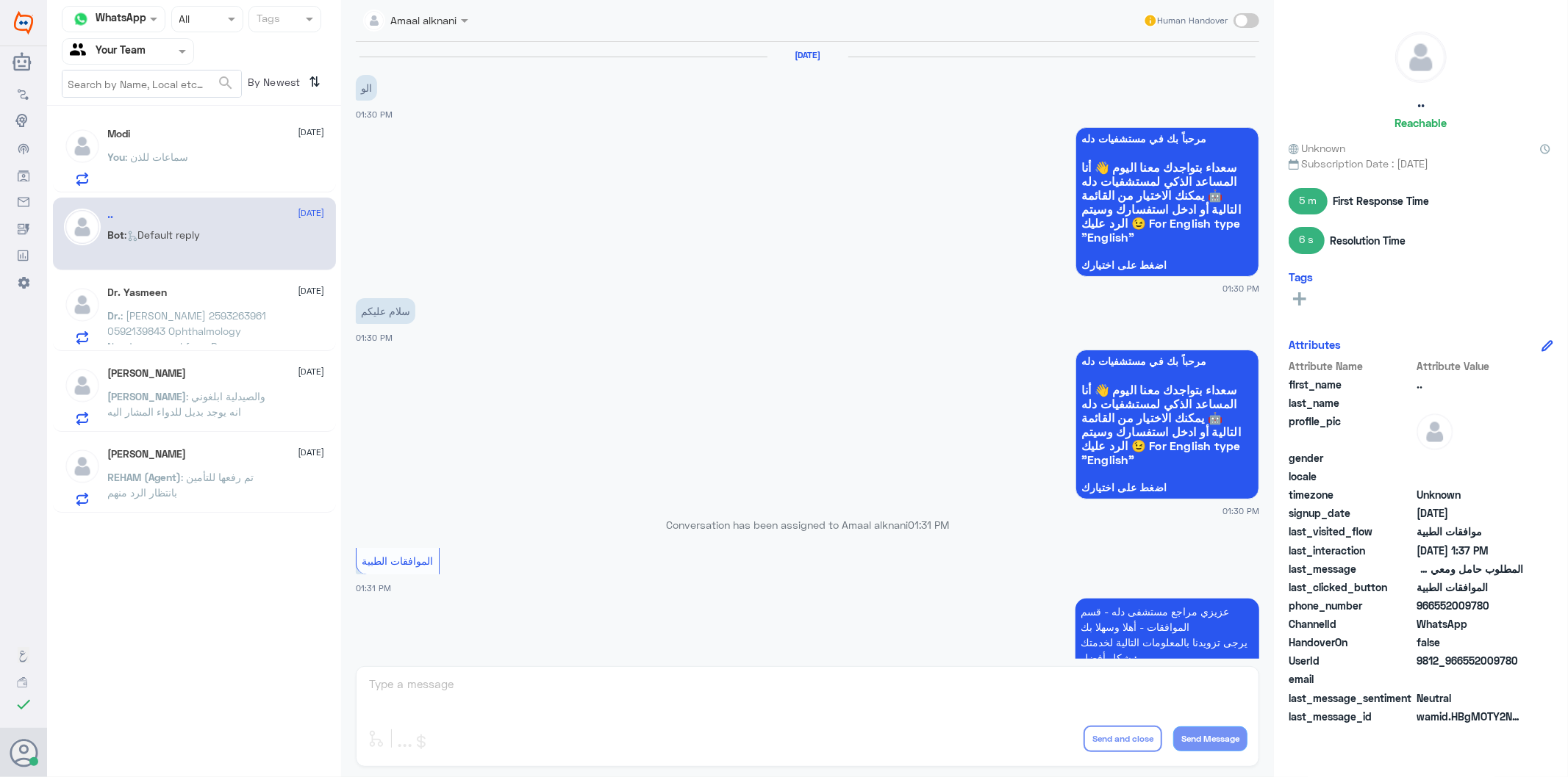
scroll to position [1051, 0]
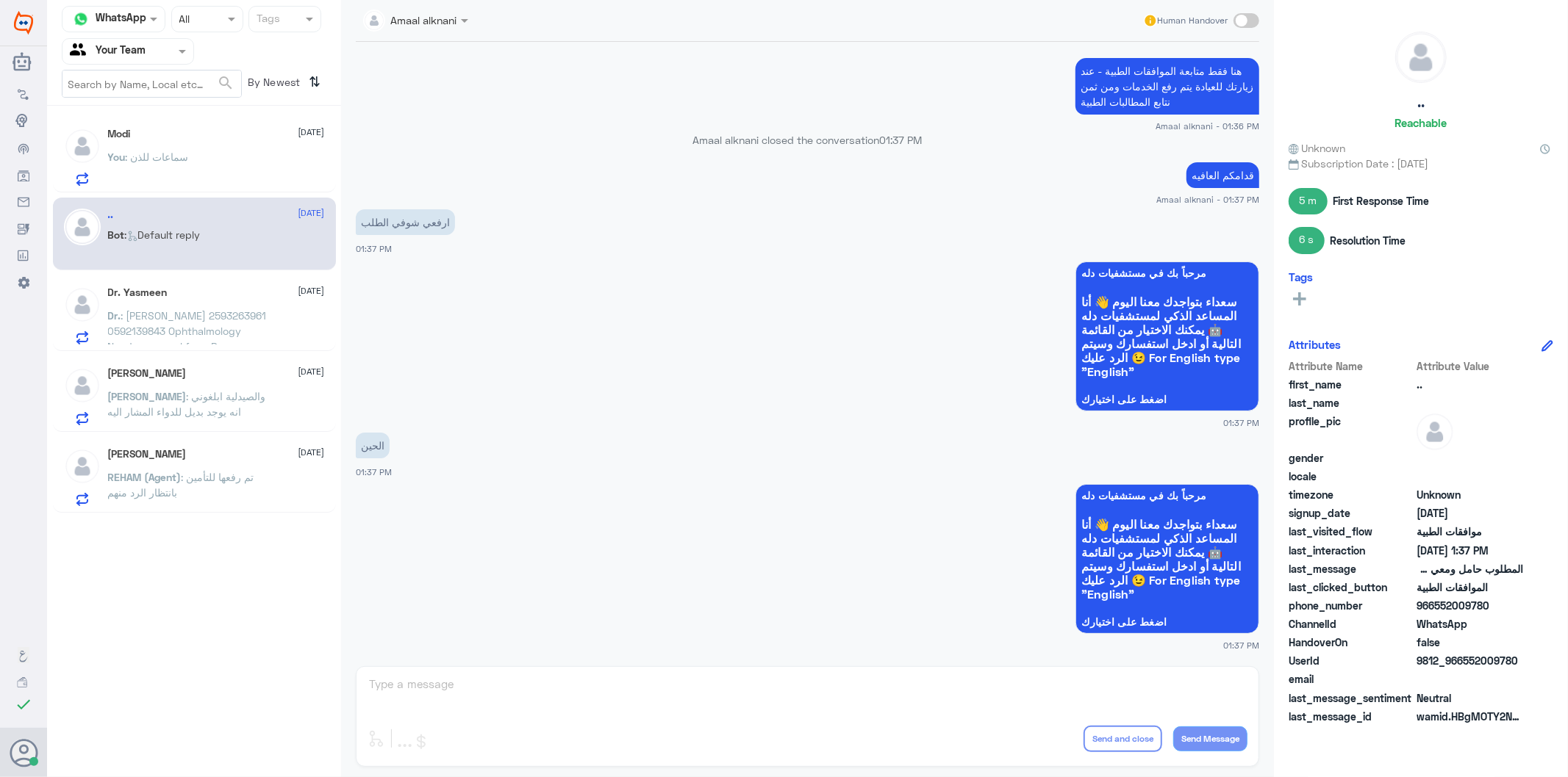
click at [436, 677] on div "Amaal alknani Human Handover [DATE] الو 01:30 PM مرحباً بك في مستشفيات دله سعدا…" at bounding box center [808, 390] width 932 height 782
click at [186, 84] on input "text" at bounding box center [151, 84] width 179 height 26
click at [146, 43] on input "text" at bounding box center [111, 51] width 81 height 17
click at [131, 137] on div "Your Inbox" at bounding box center [128, 131] width 132 height 34
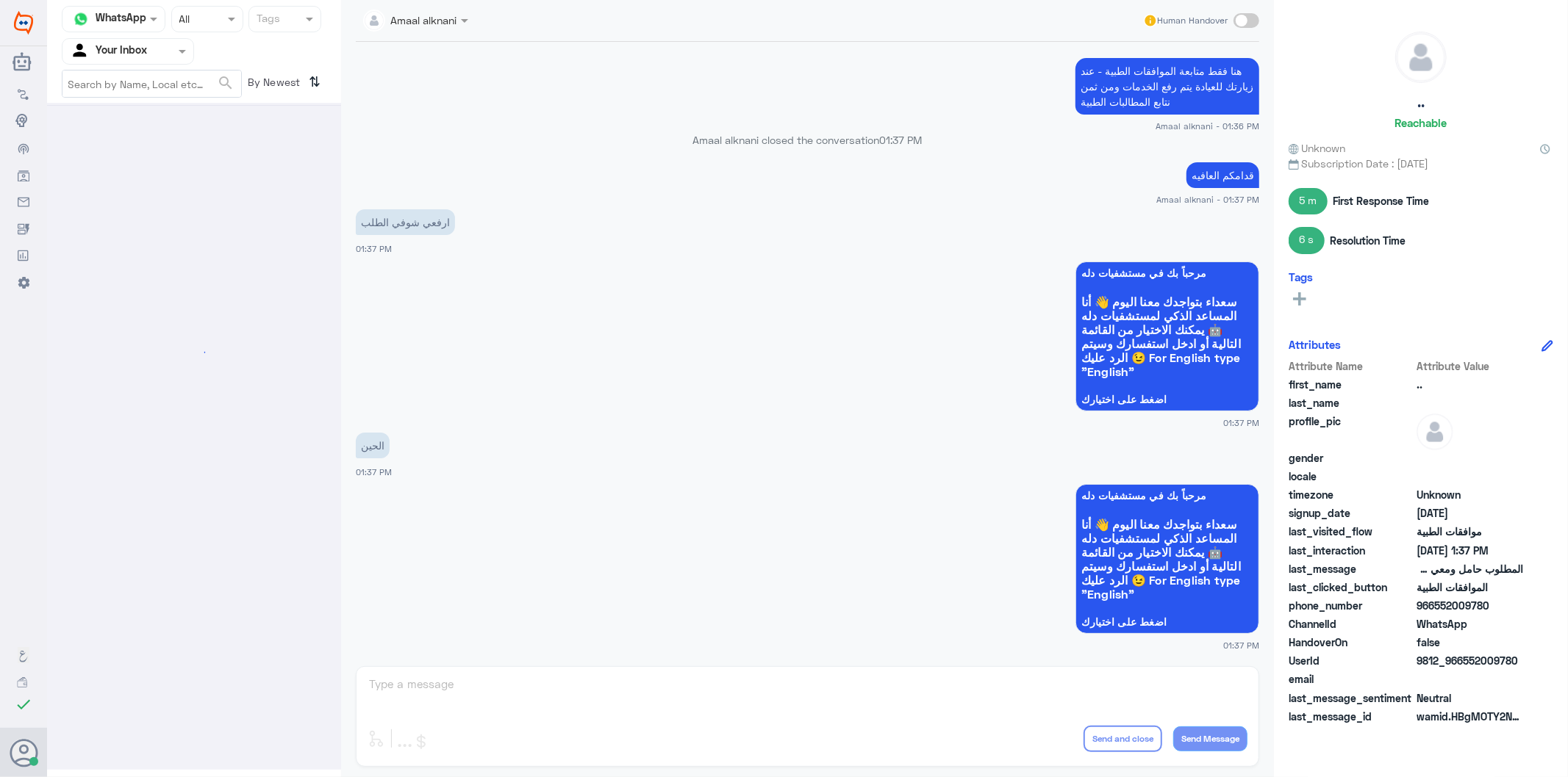
scroll to position [0, 0]
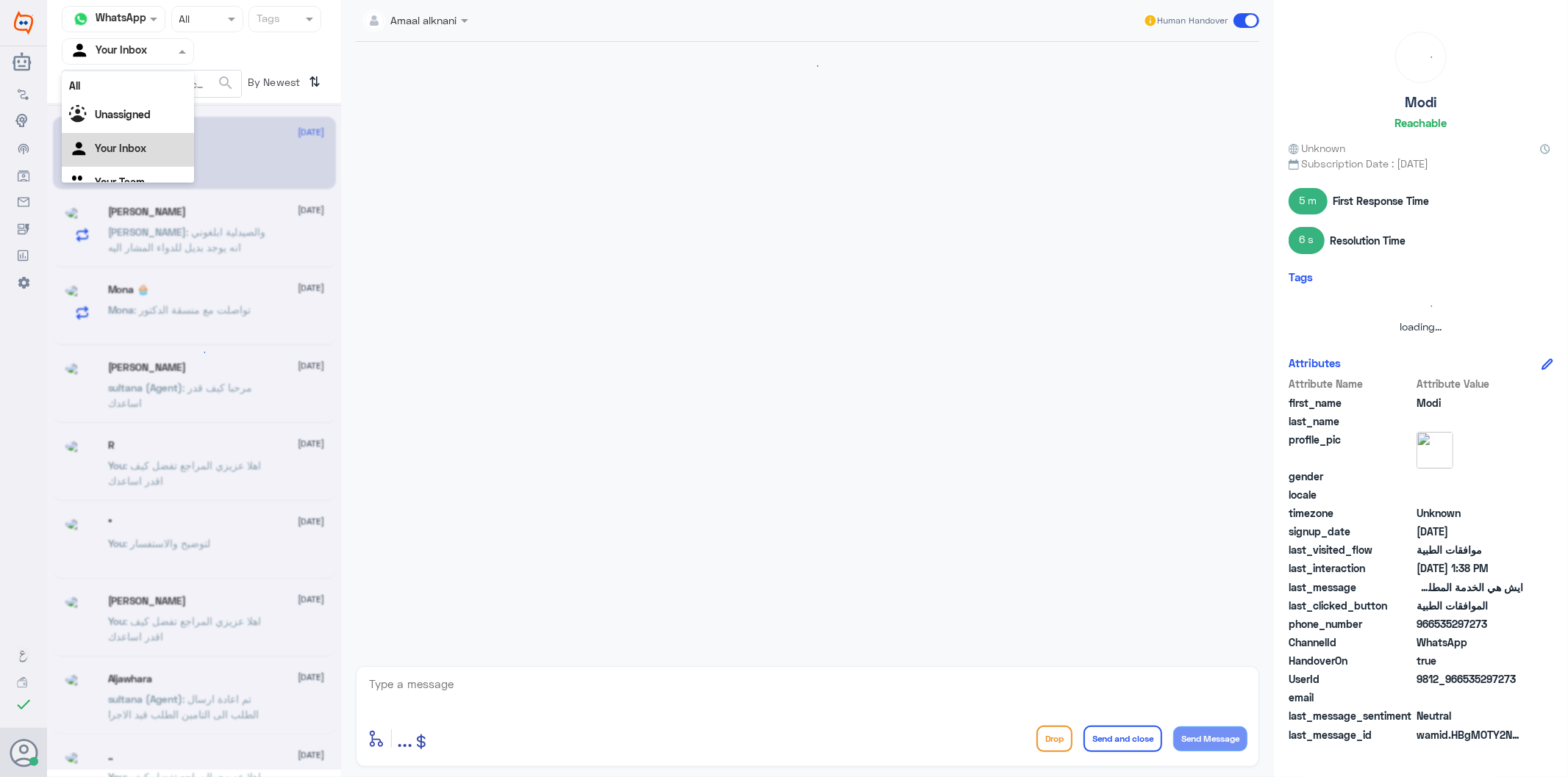
click at [155, 57] on div at bounding box center [128, 51] width 131 height 17
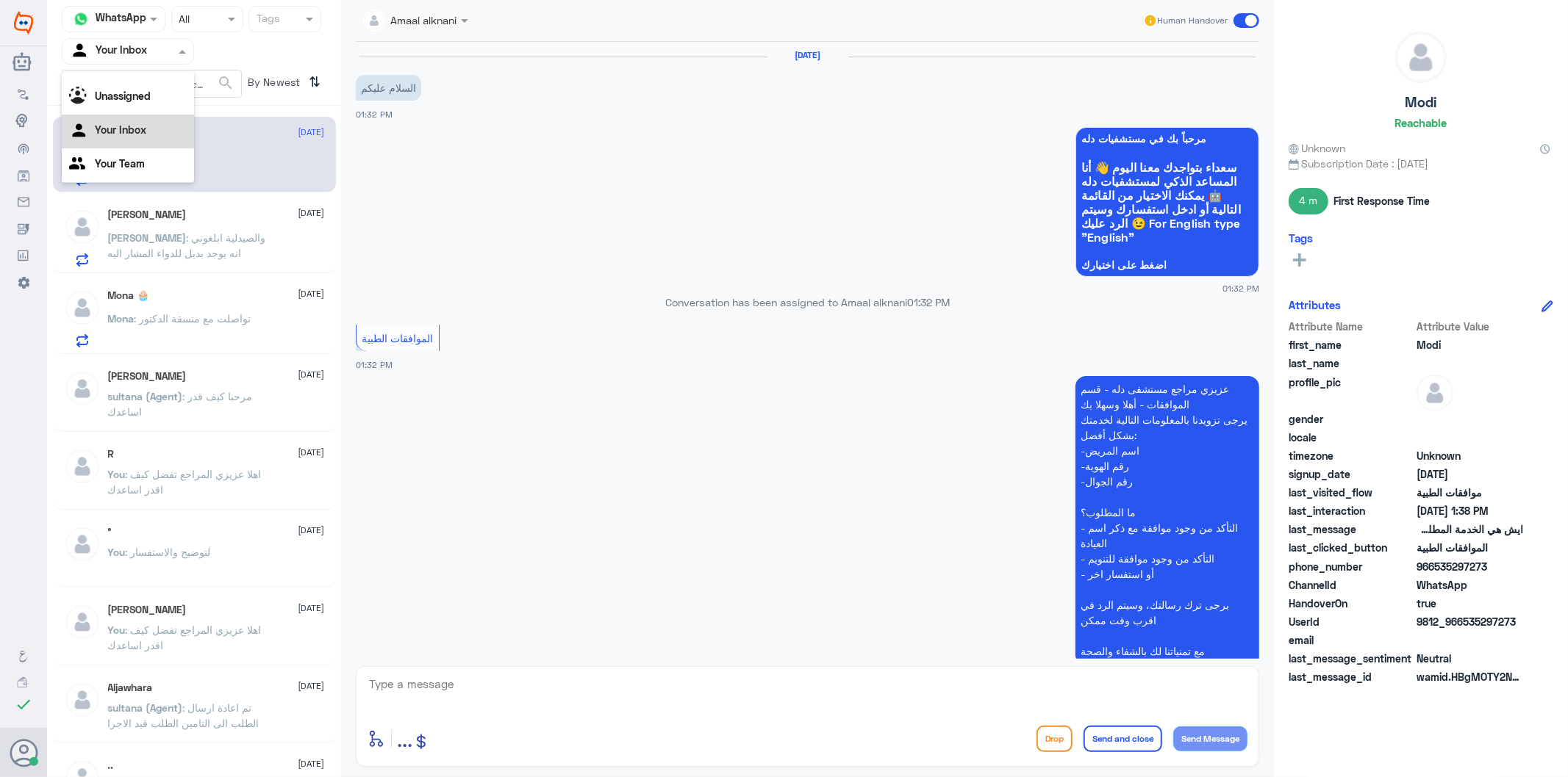
scroll to position [593, 0]
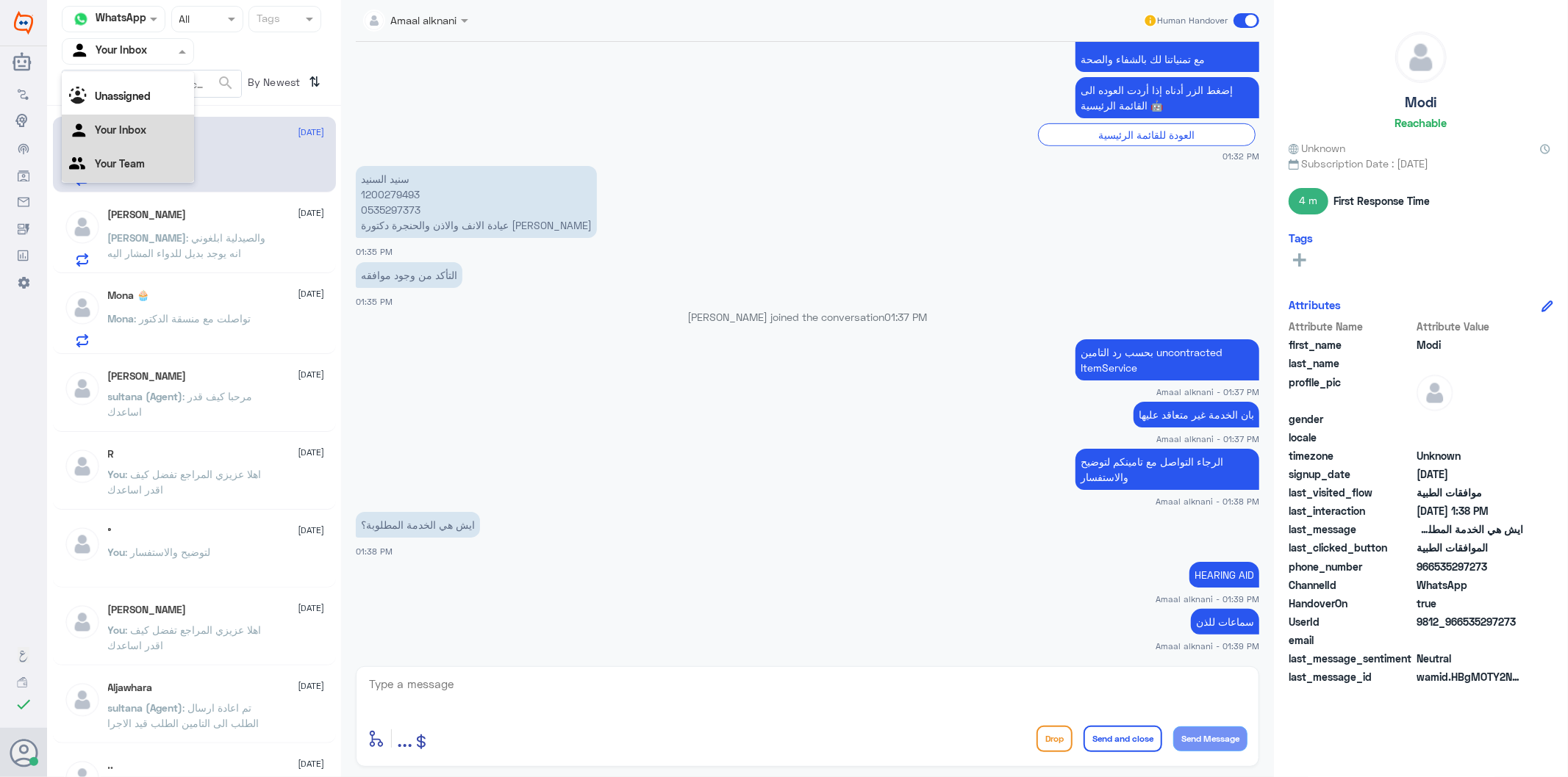
click at [113, 164] on Team "Your Team" at bounding box center [119, 163] width 50 height 12
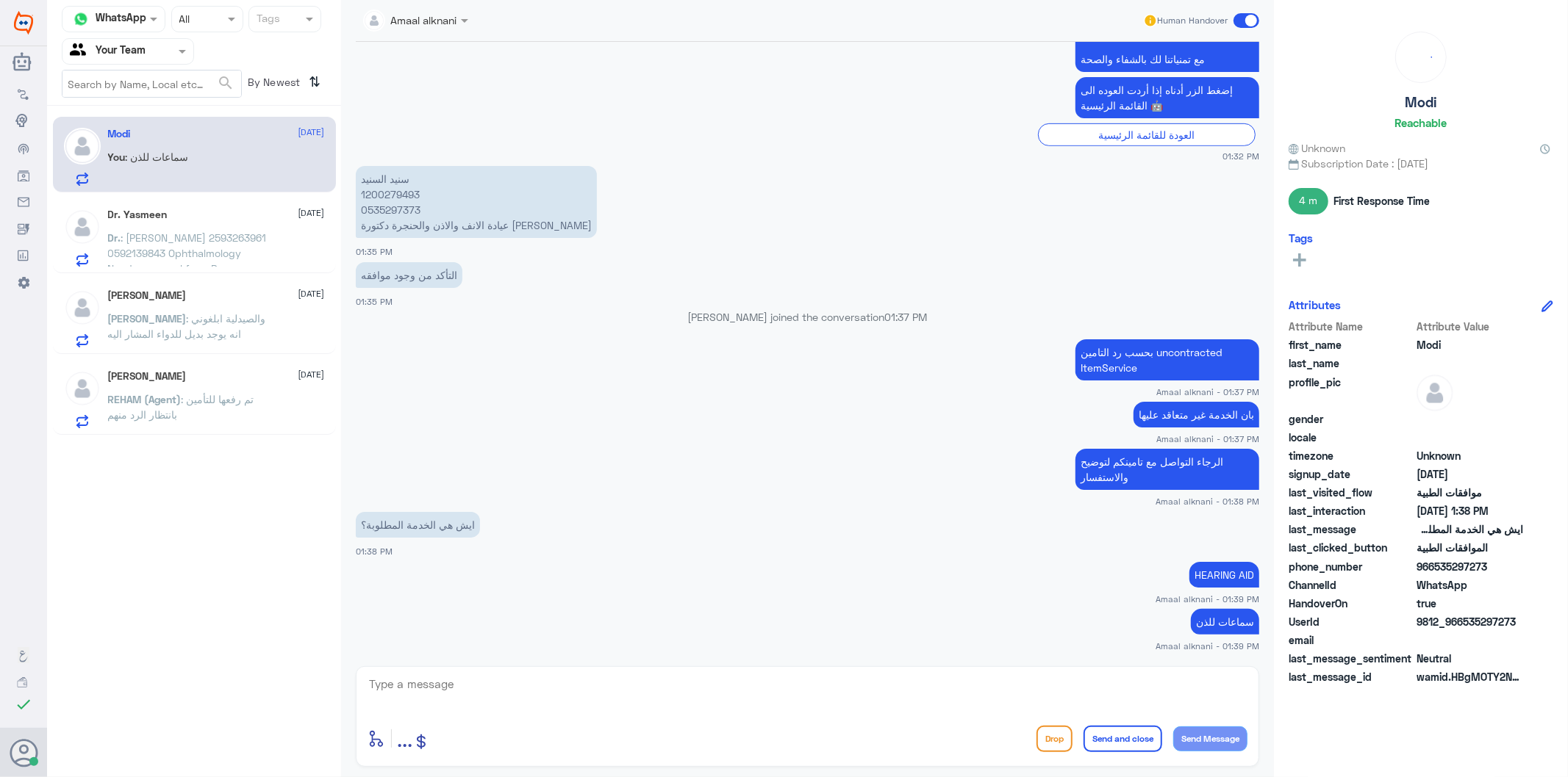
click at [443, 696] on textarea at bounding box center [808, 693] width 880 height 36
click at [166, 240] on span ": [PERSON_NAME] 2593263961 0592139843 Ophthalmology Needs approval from Bupa" at bounding box center [187, 253] width 159 height 43
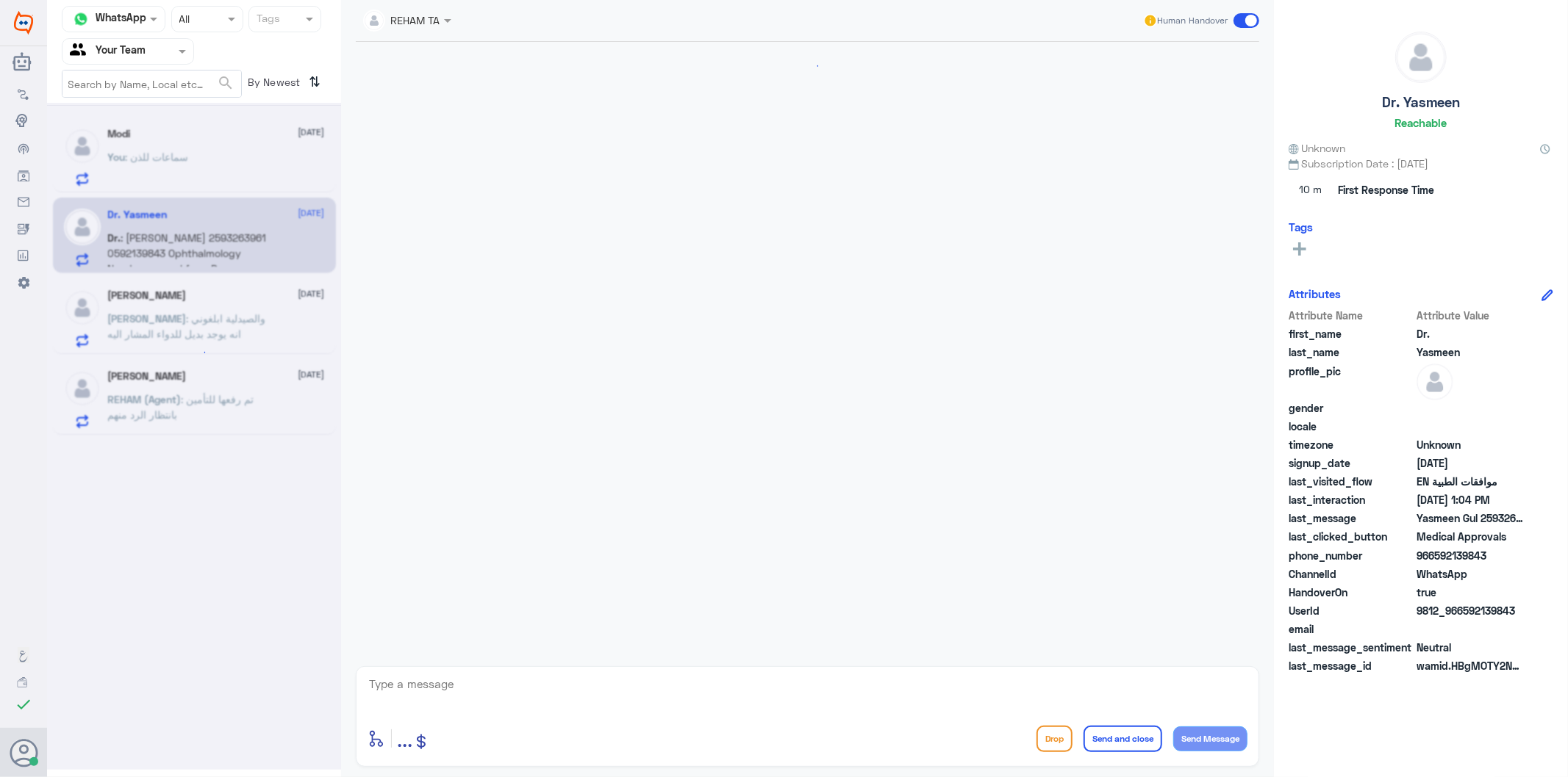
scroll to position [1046, 0]
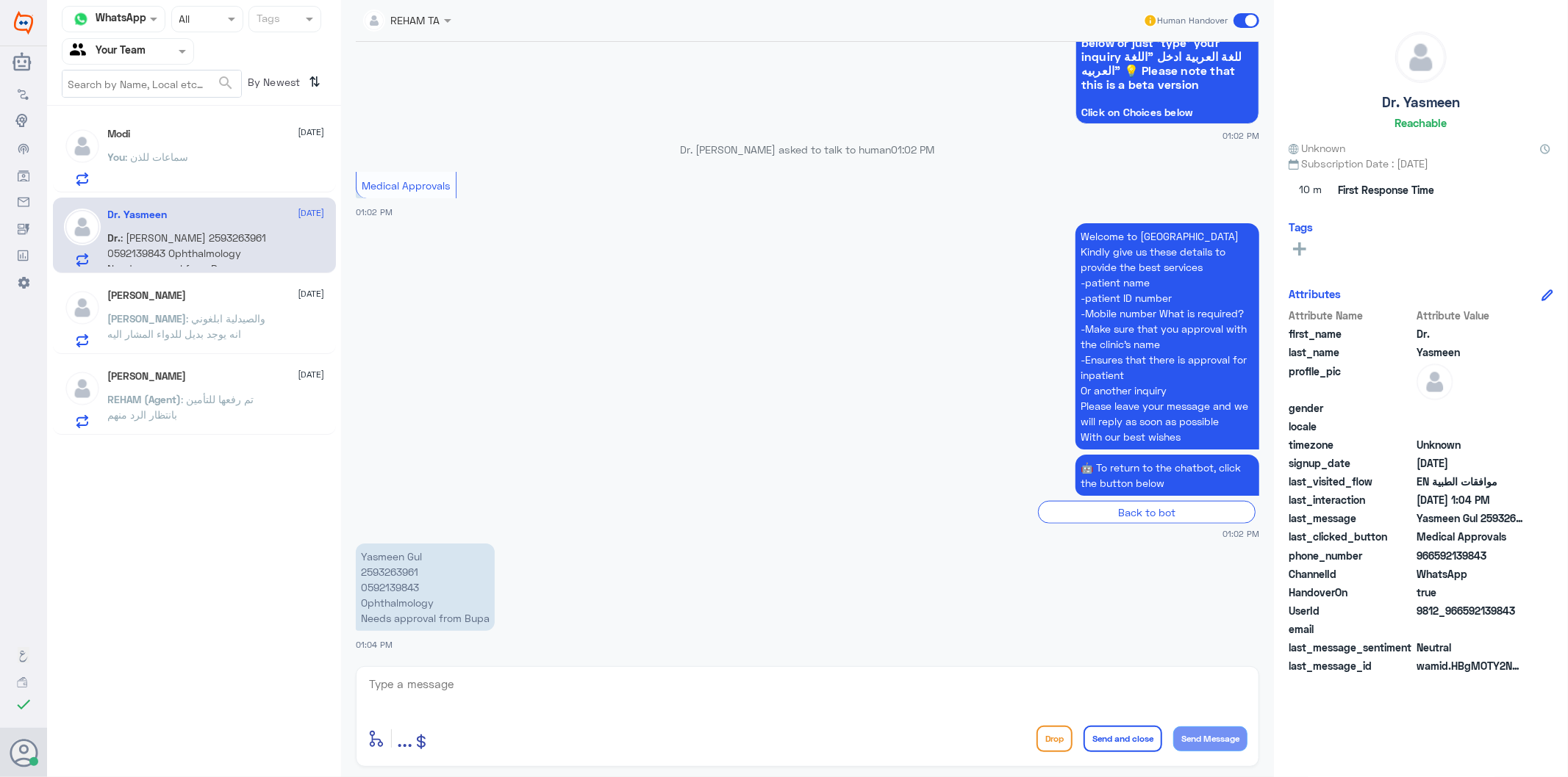
click at [144, 158] on span ": سماعات للذن" at bounding box center [157, 156] width 63 height 12
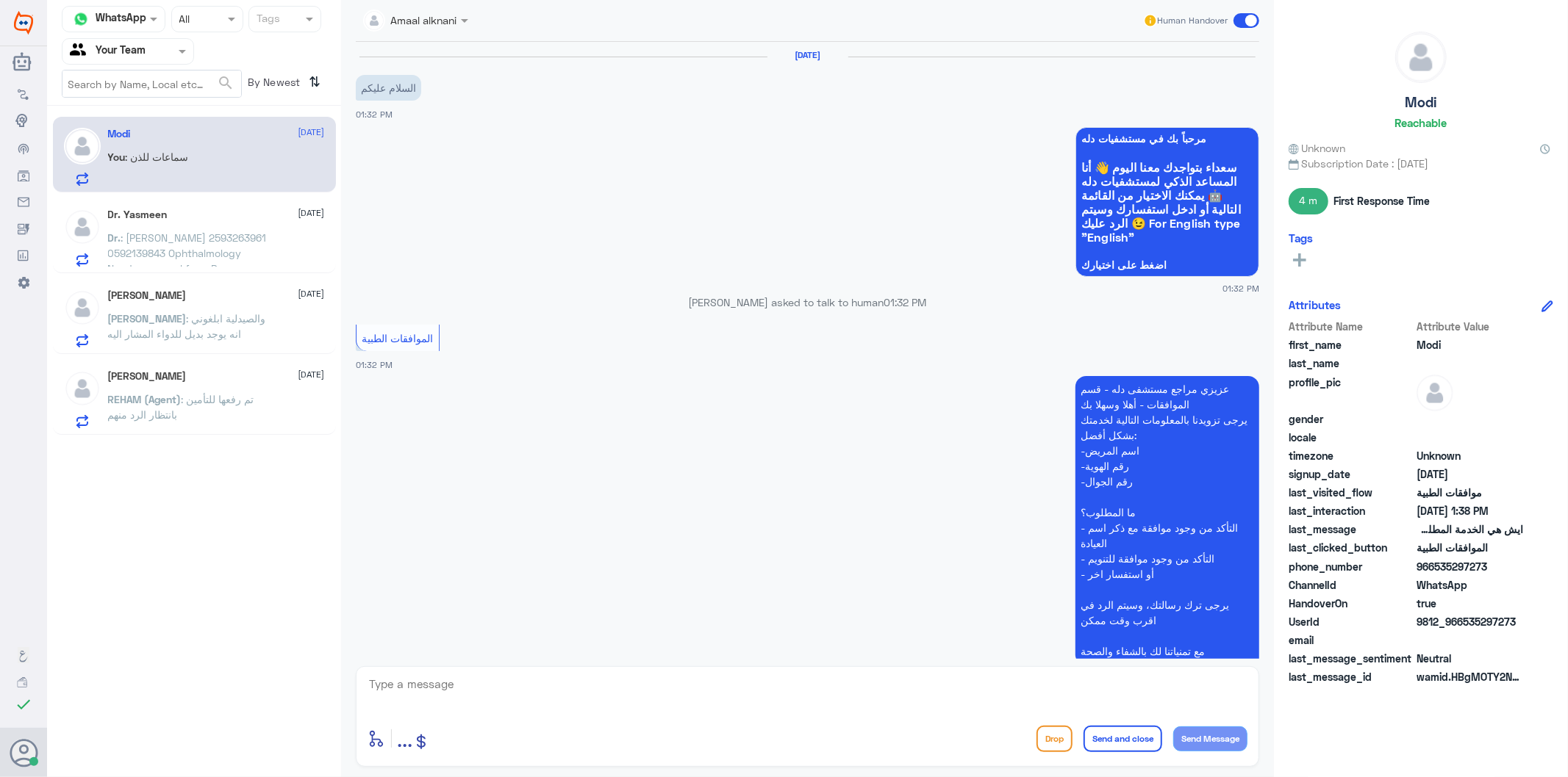
click at [183, 323] on span ": والصيدلية ابلغوني انه يوجد بديل للدواء المشار اليه" at bounding box center [186, 326] width 158 height 28
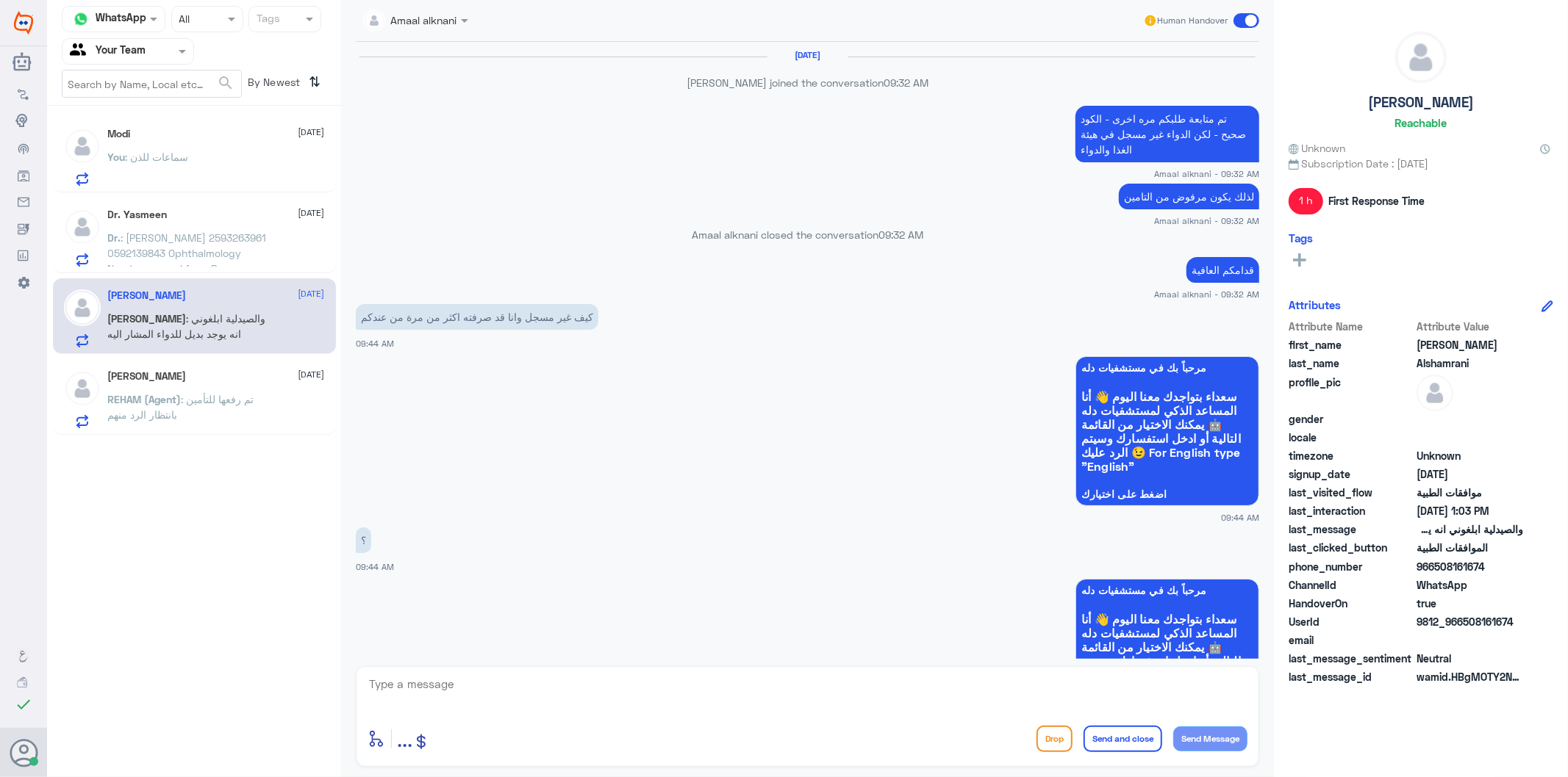
scroll to position [1894, 0]
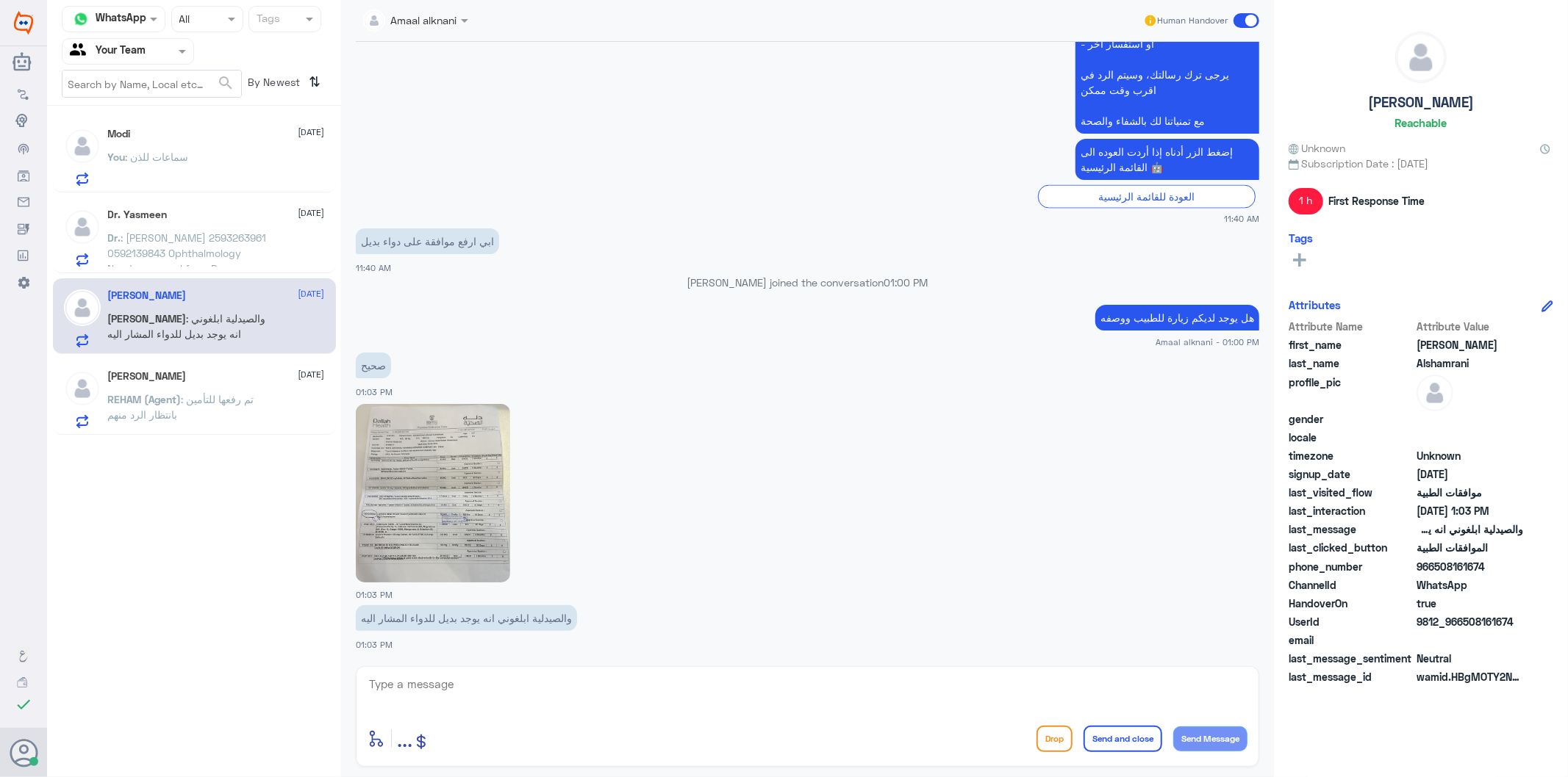
click at [462, 686] on textarea at bounding box center [808, 693] width 880 height 36
type textarea "ل"
type textarea "لازم تمرون الصيدلية او تتواصلون معاهم عن طريق خدمة الواتس اب - لمعرفة البديل مت…"
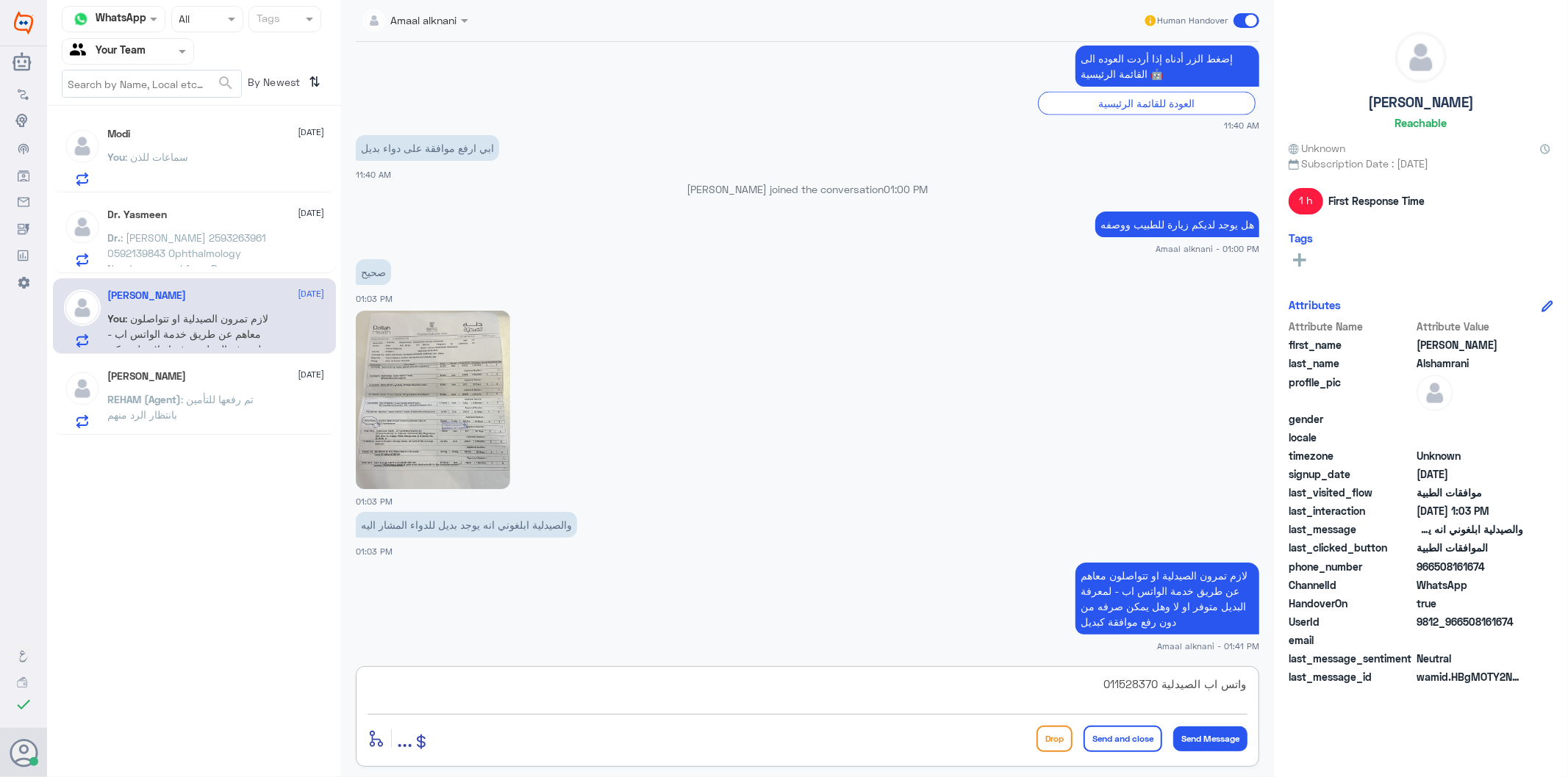
type textarea "واتس اب الصيدلية 0115283703"
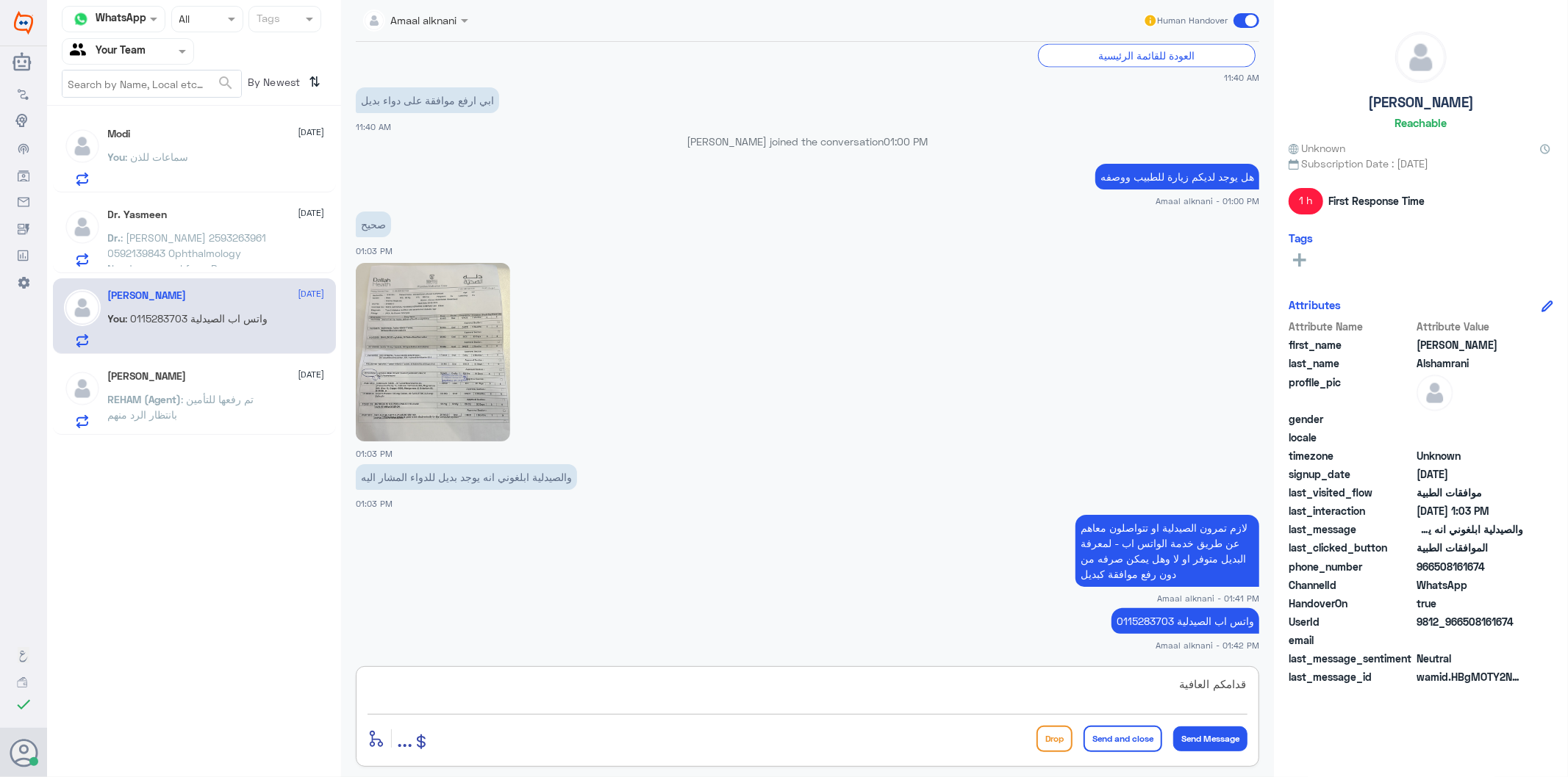
type textarea "قدامكم العافية"
click at [1096, 743] on button "Send and close" at bounding box center [1123, 739] width 78 height 26
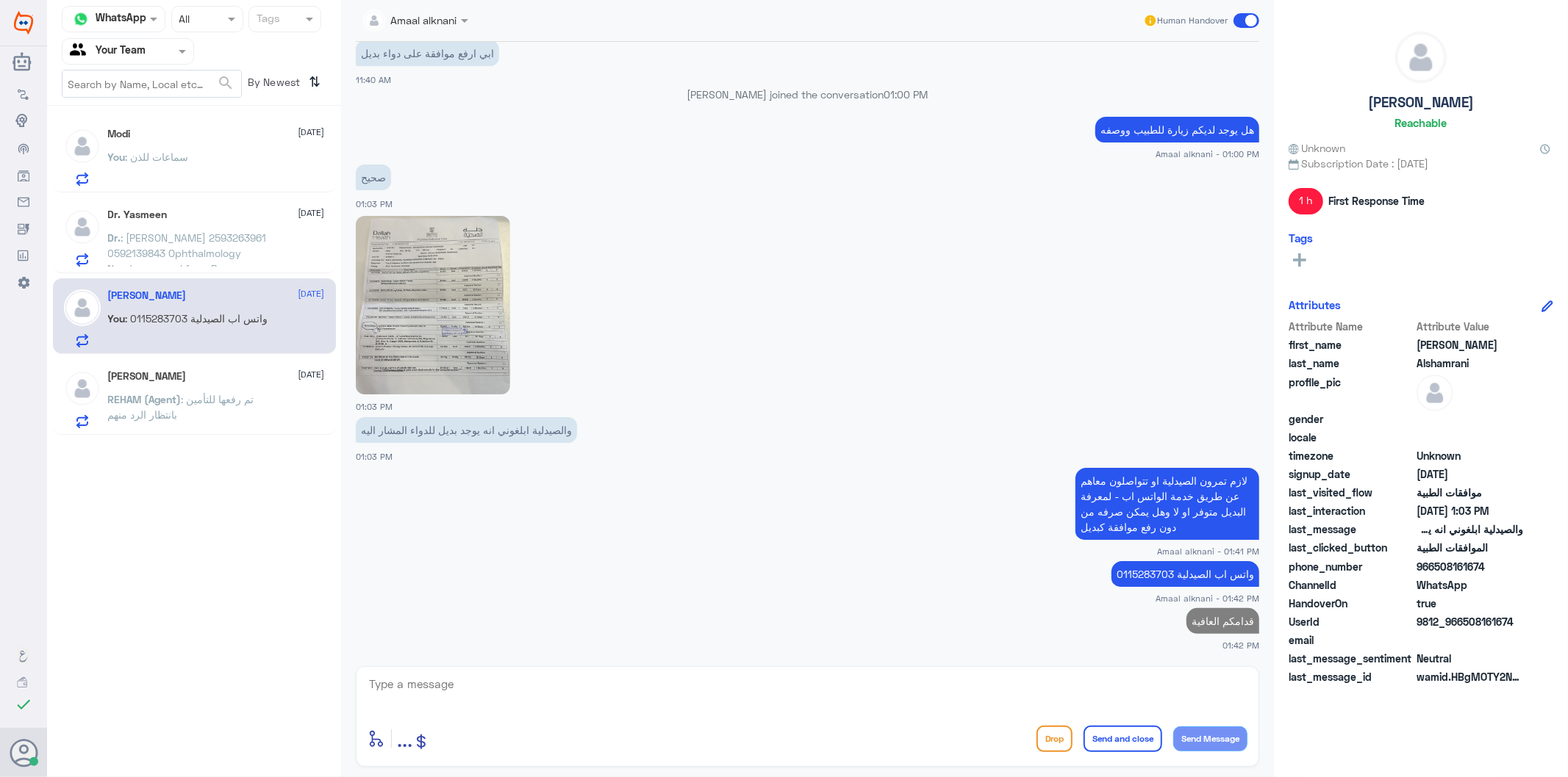
scroll to position [2078, 0]
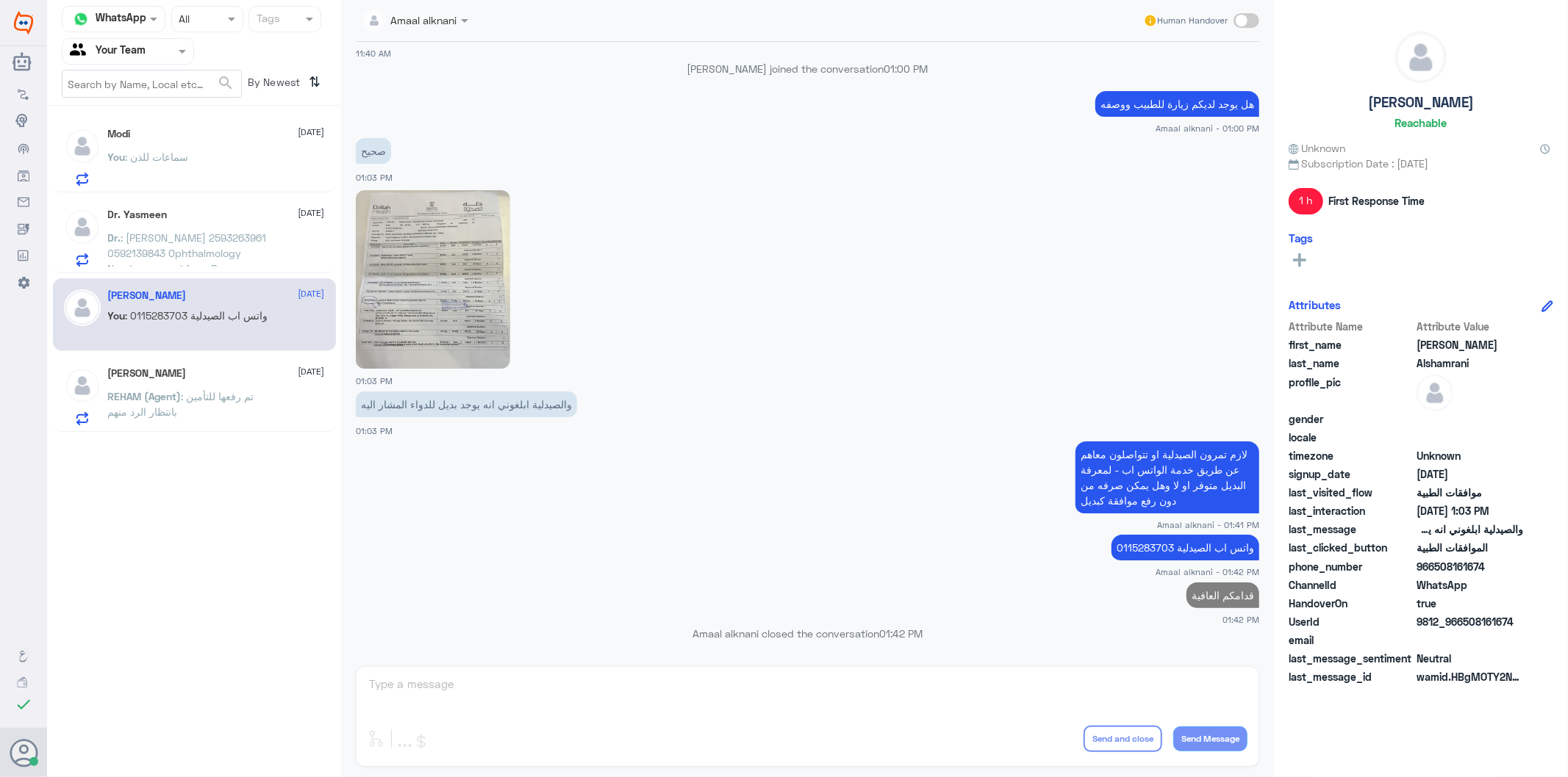
click at [253, 251] on p "Dr. : [PERSON_NAME] 2593263961 0592139843 Ophthalmology Needs approval from Bupa" at bounding box center [190, 248] width 166 height 37
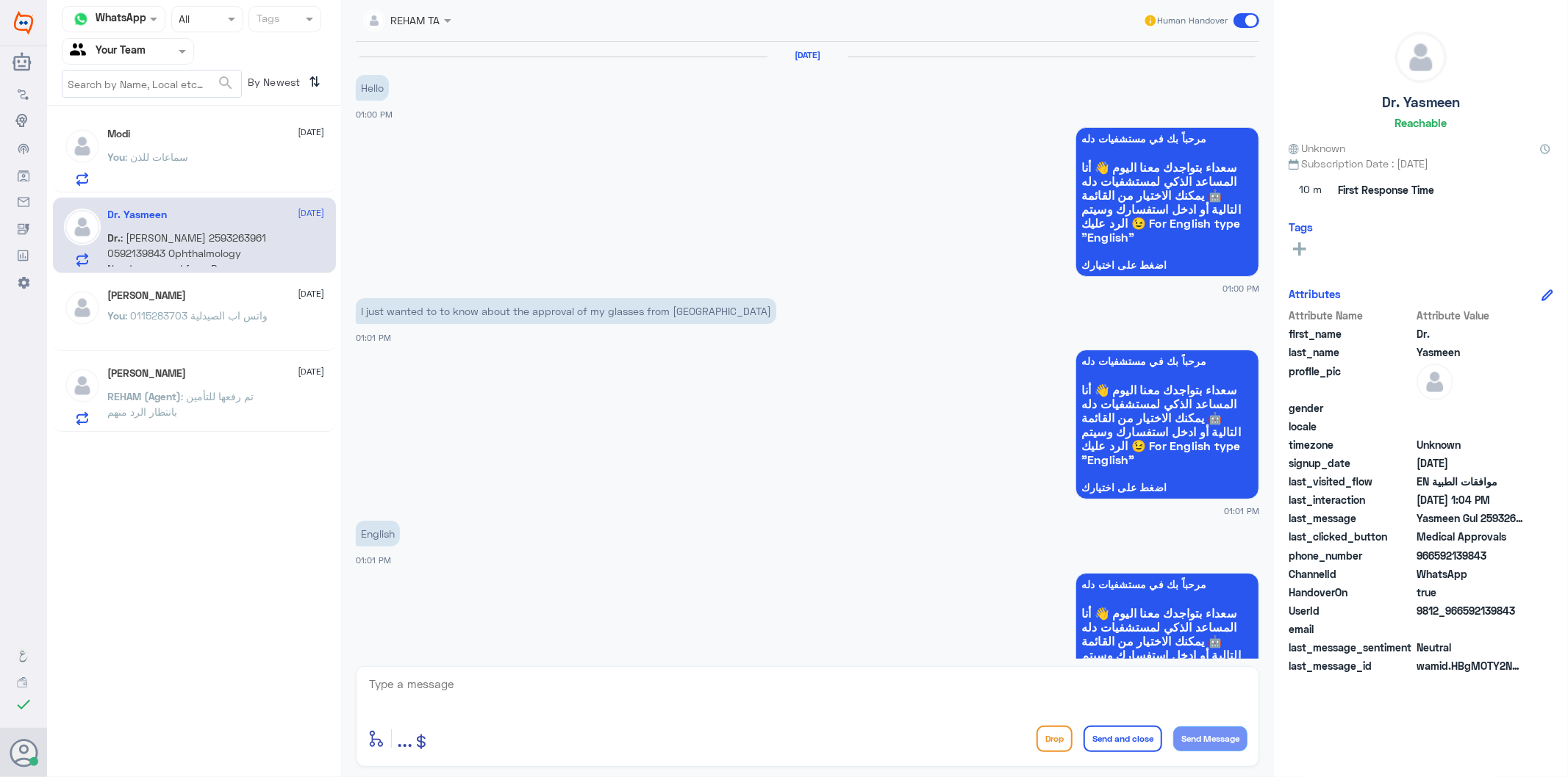
scroll to position [1046, 0]
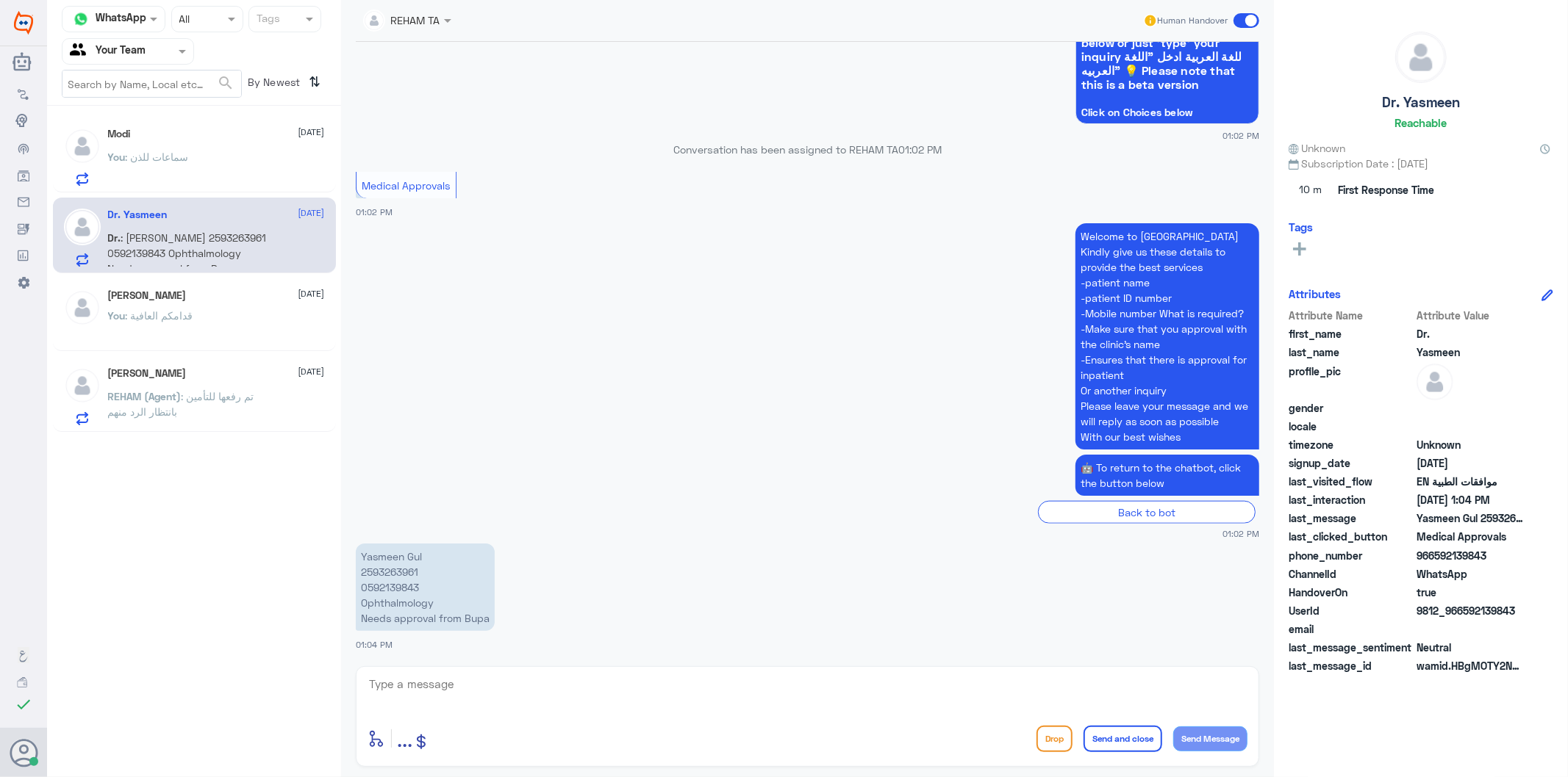
click at [202, 398] on span ": تم رفعها للتأمين بانتظار الرد منهم" at bounding box center [181, 405] width 147 height 28
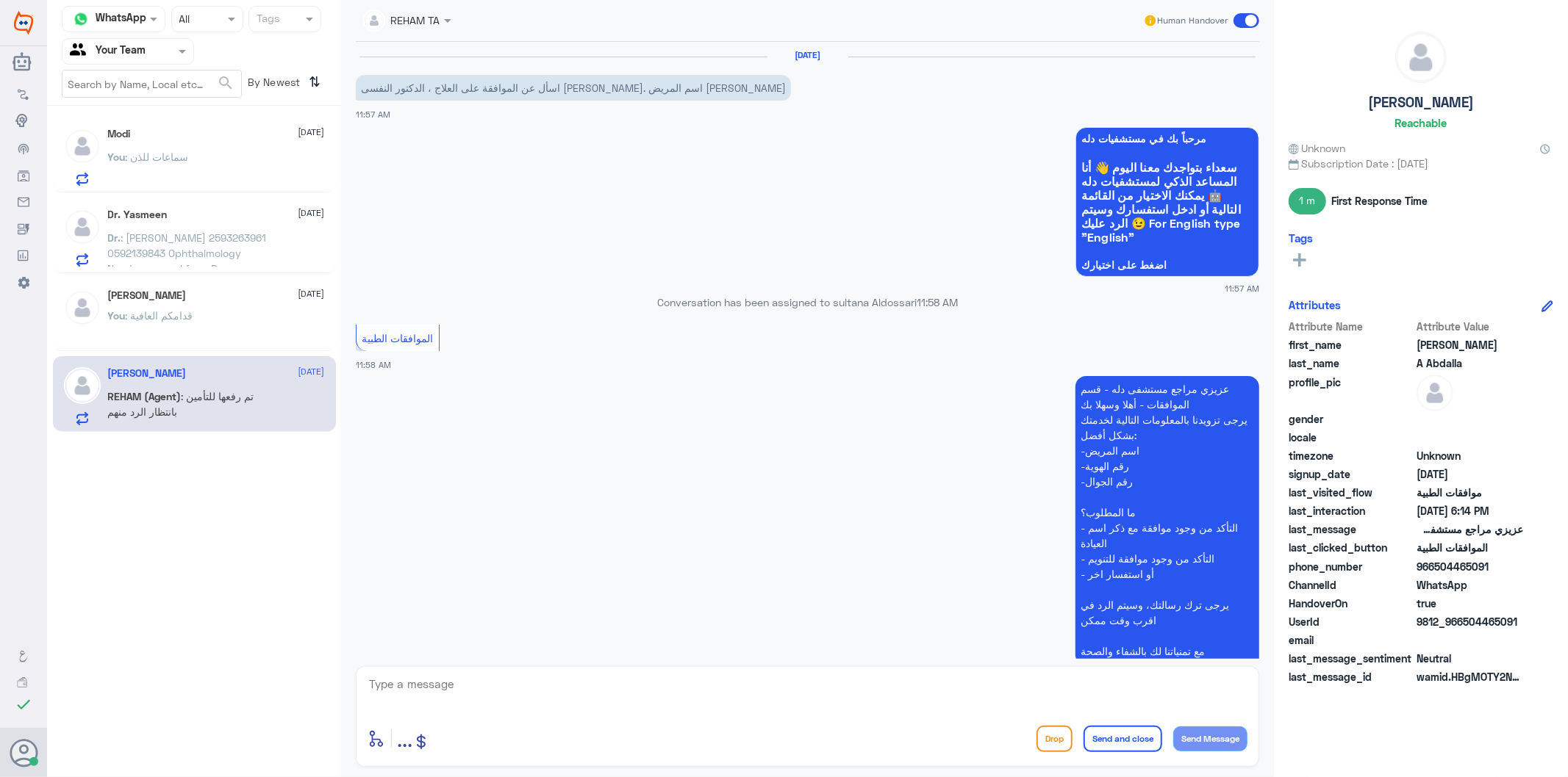
scroll to position [1701, 0]
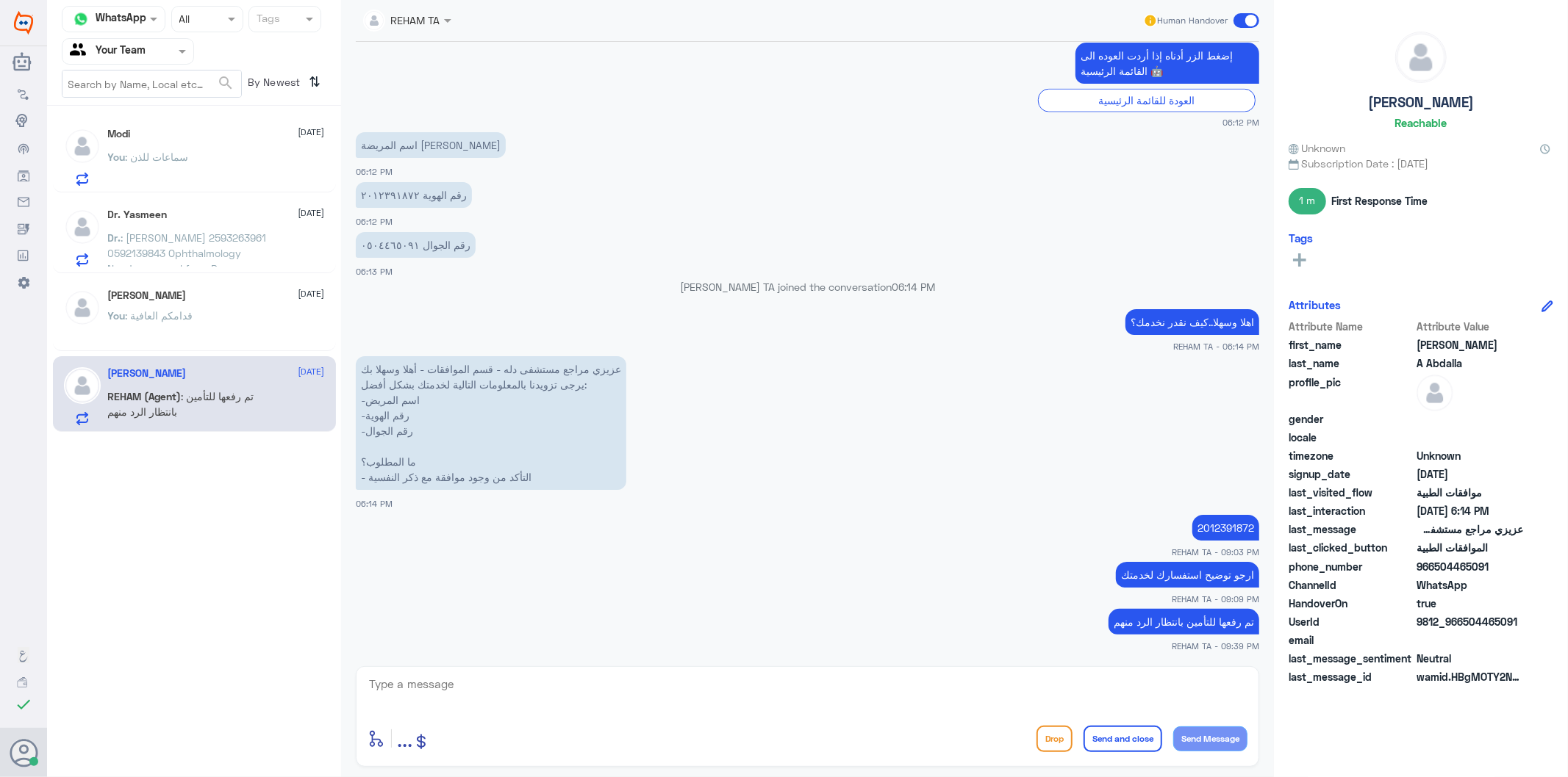
click at [910, 715] on div at bounding box center [808, 695] width 880 height 40
click at [902, 684] on textarea at bounding box center [808, 693] width 880 height 36
click at [1211, 526] on p "2012391872" at bounding box center [1226, 527] width 67 height 26
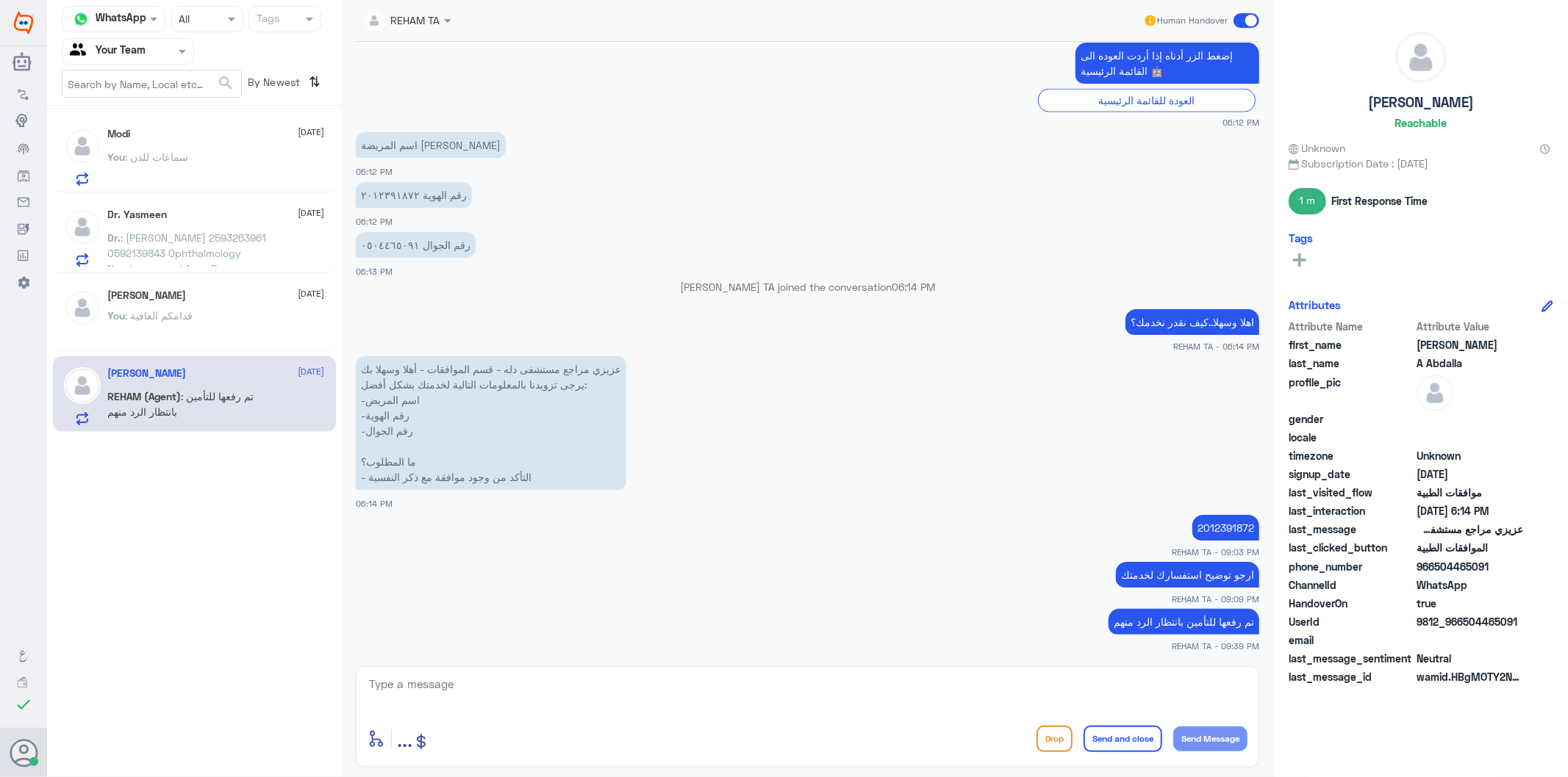
click at [284, 147] on div "Modi [DATE] You : سماعات للذن" at bounding box center [216, 156] width 217 height 58
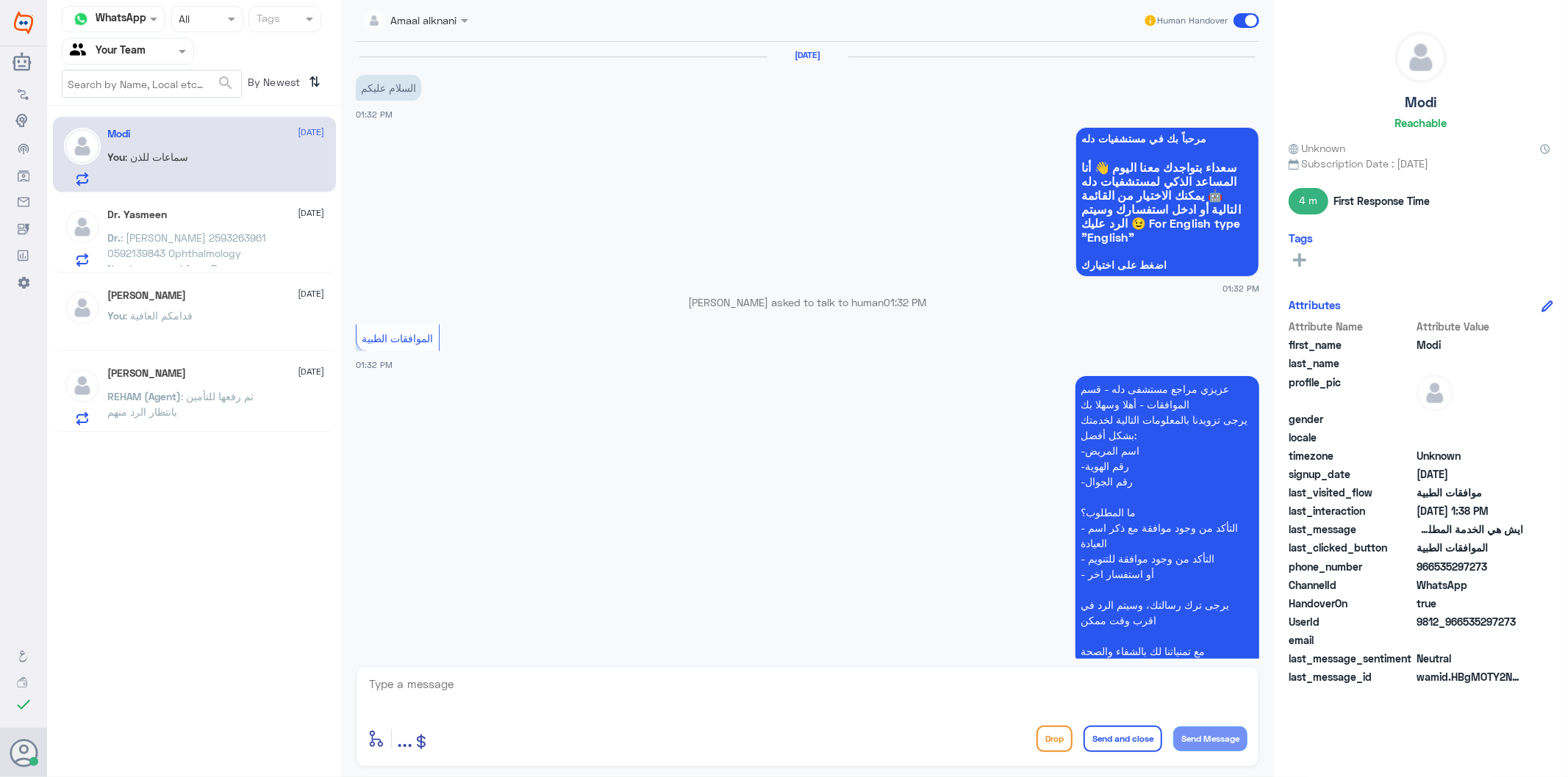
scroll to position [593, 0]
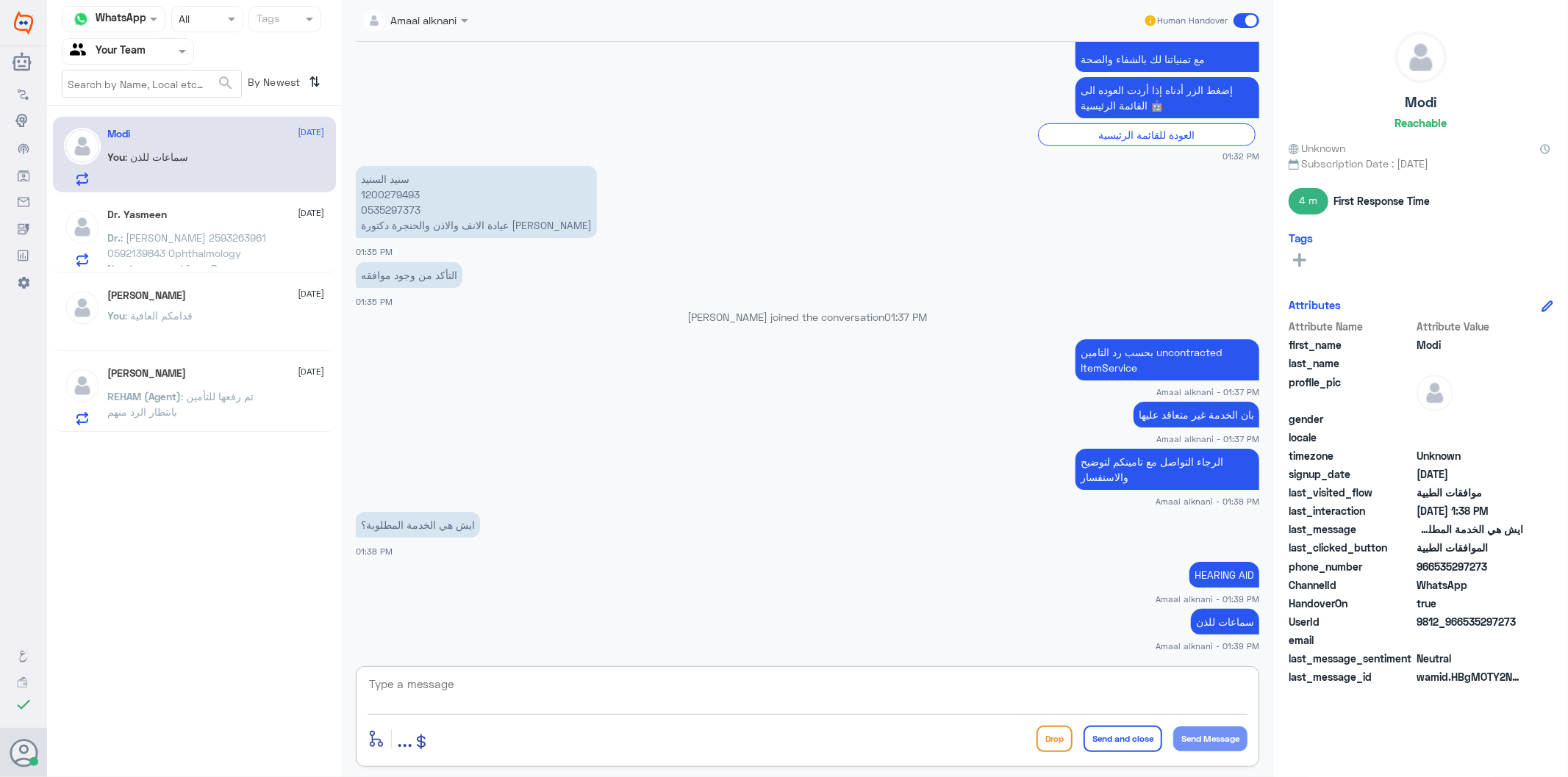
click at [1119, 706] on textarea at bounding box center [808, 693] width 880 height 36
type textarea "s"
type textarea "سماعات للاذن"
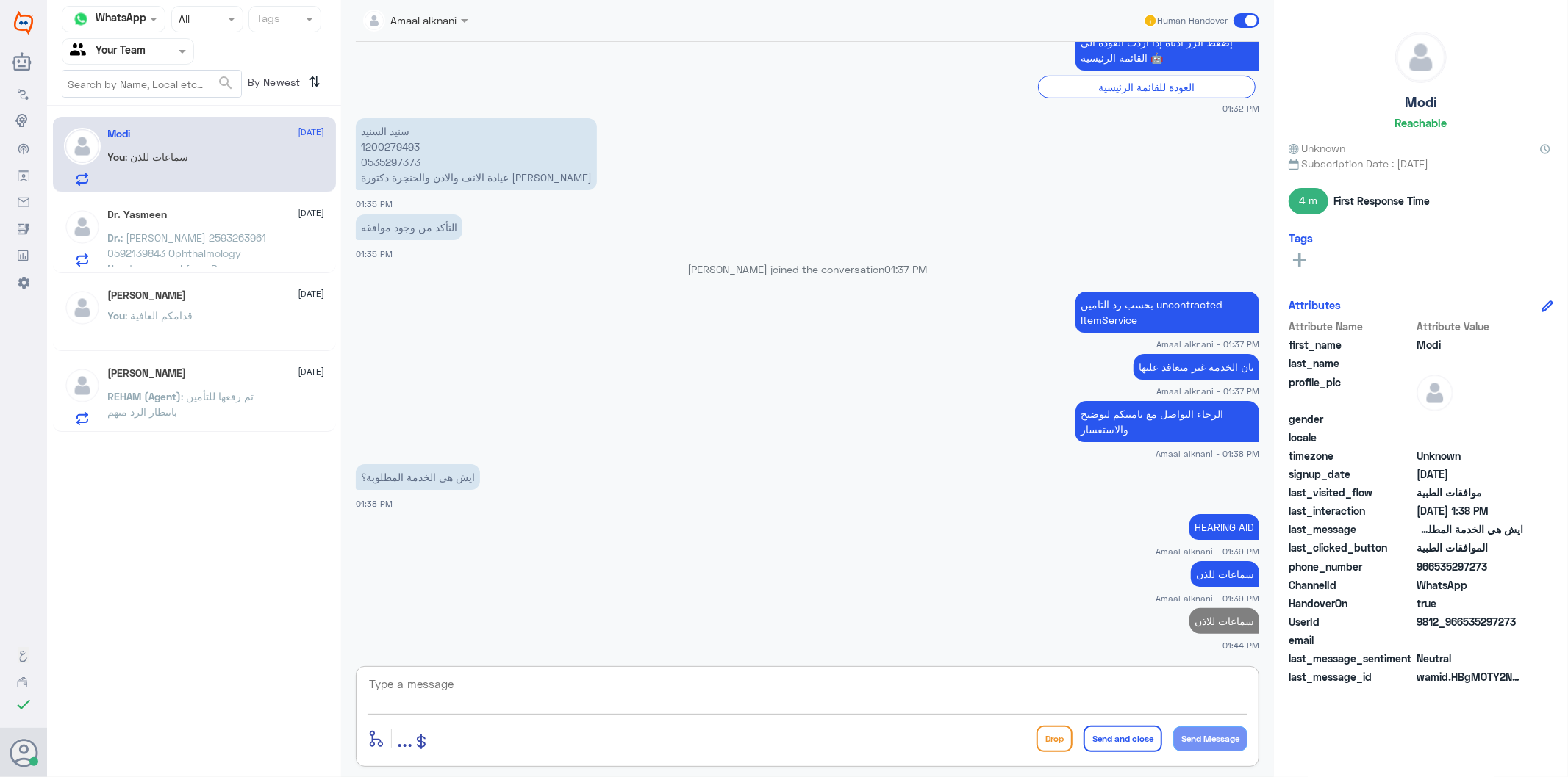
click at [873, 688] on textarea at bounding box center [808, 693] width 880 height 36
type textarea "ا"
click at [1138, 411] on p "الرجاء التواصل مع تامينكم لتوضيح والاستفسار" at bounding box center [1167, 422] width 183 height 42
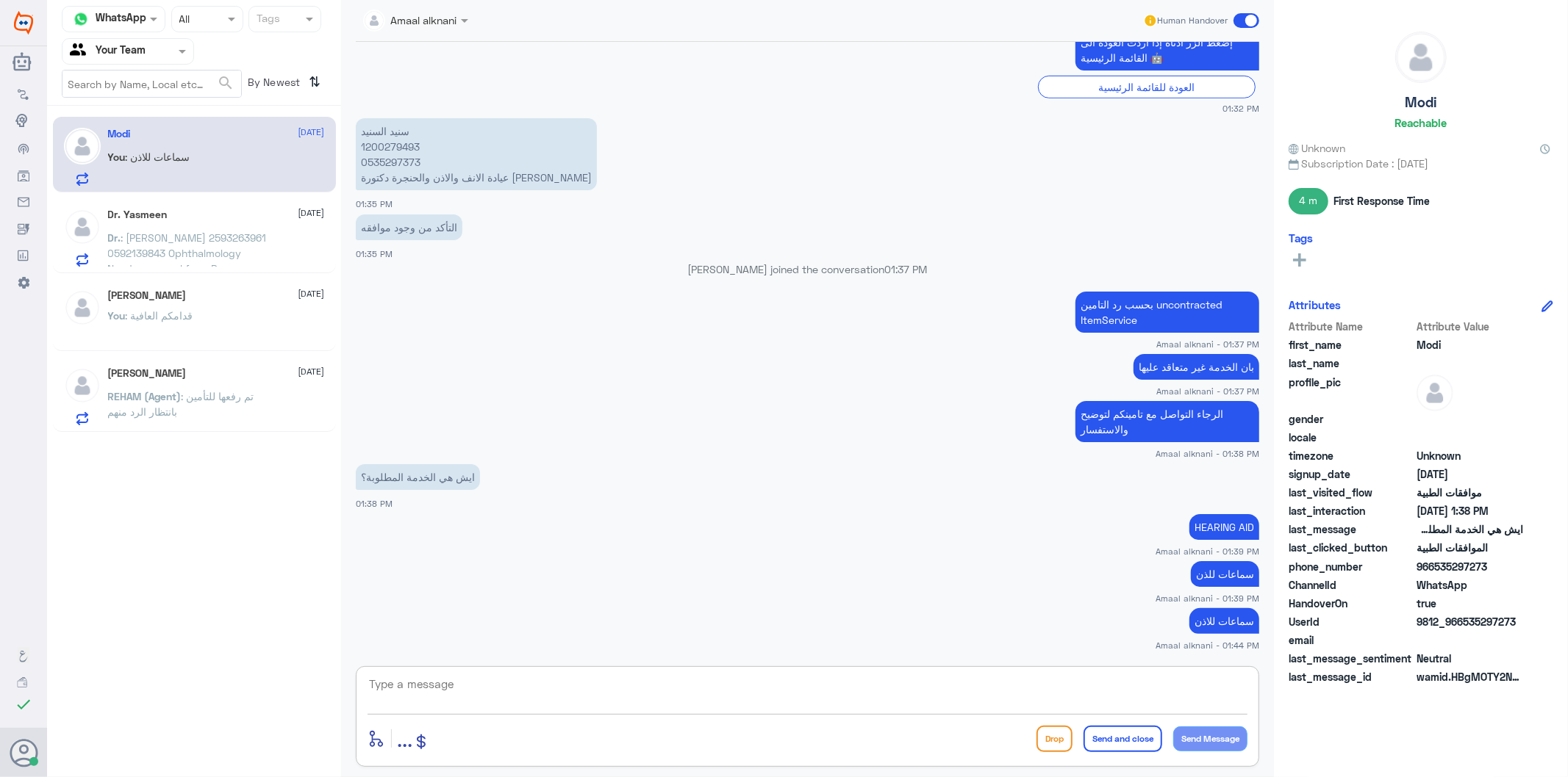
click at [1090, 688] on textarea at bounding box center [808, 693] width 880 height 36
paste textarea "الرجاء التواصل مع تامينكم لتوضيح والاستفسار"
type textarea "الرجاء التواصل مع تامينكم لتوضيح والاستفسار"
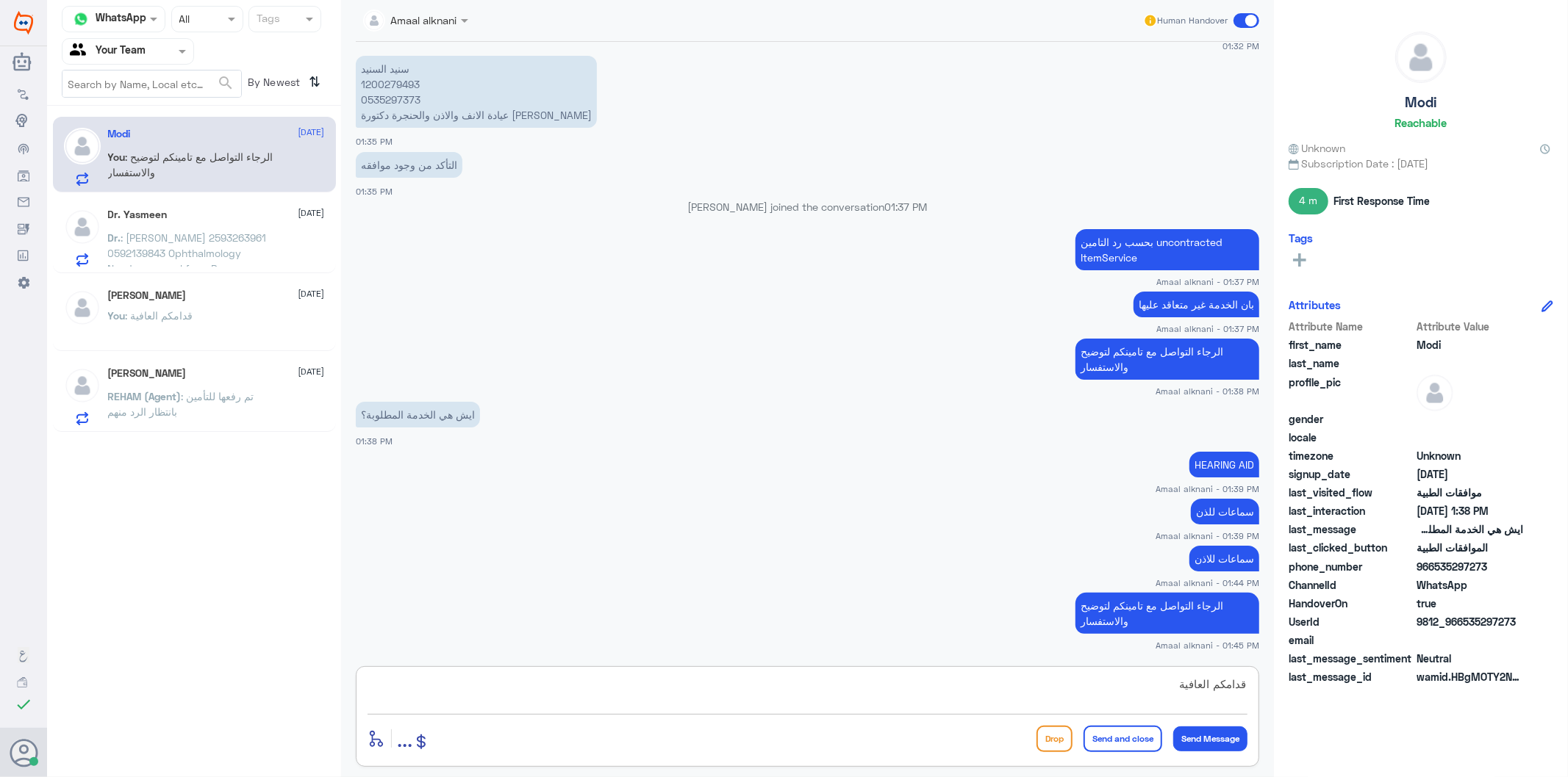
type textarea "قدامكم العافية"
click at [1118, 735] on button "Send and close" at bounding box center [1123, 739] width 78 height 26
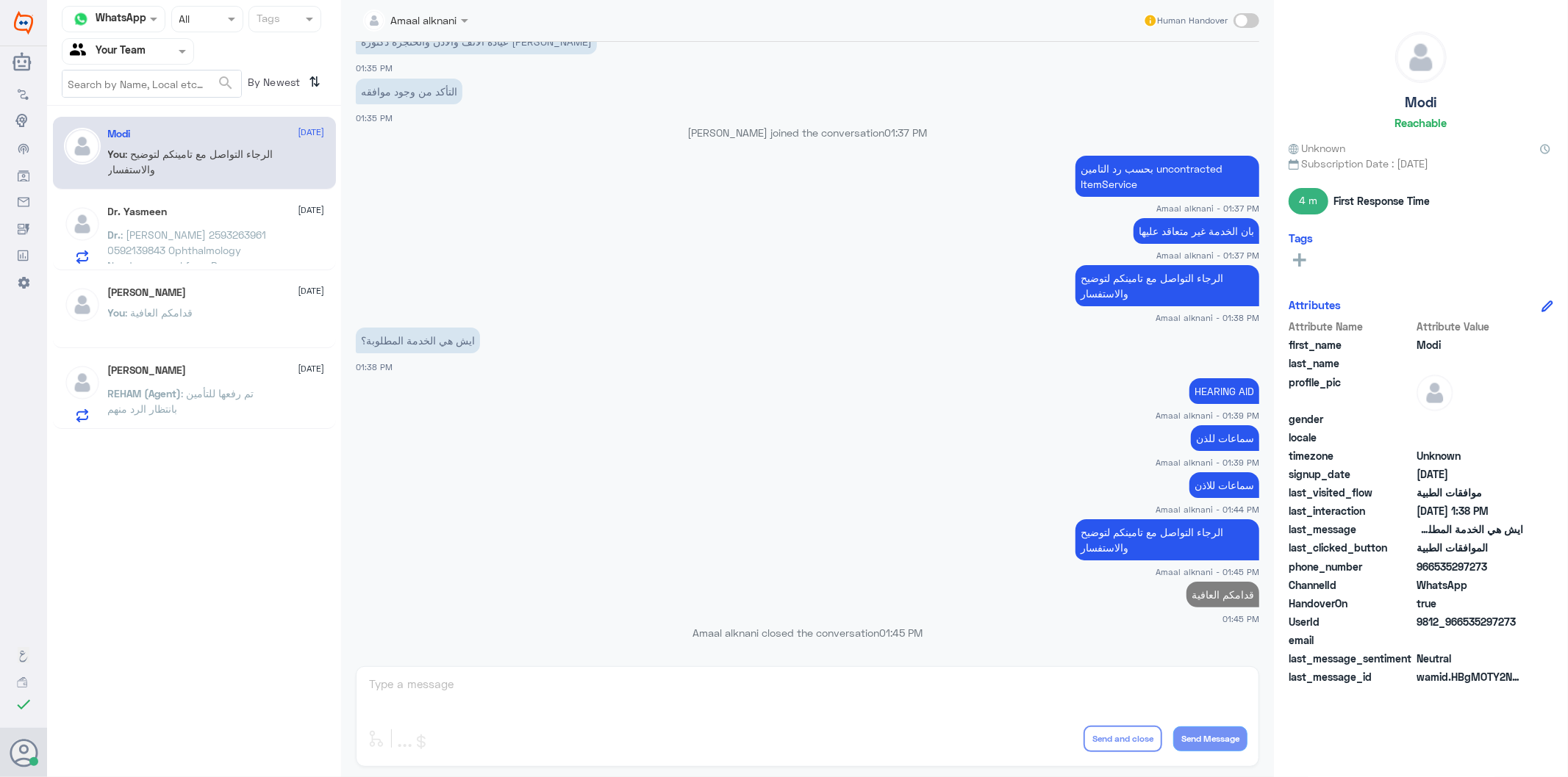
click at [246, 227] on p "Dr. : [PERSON_NAME] 2593263961 0592139843 Ophthalmology Needs approval from Bupa" at bounding box center [190, 245] width 166 height 37
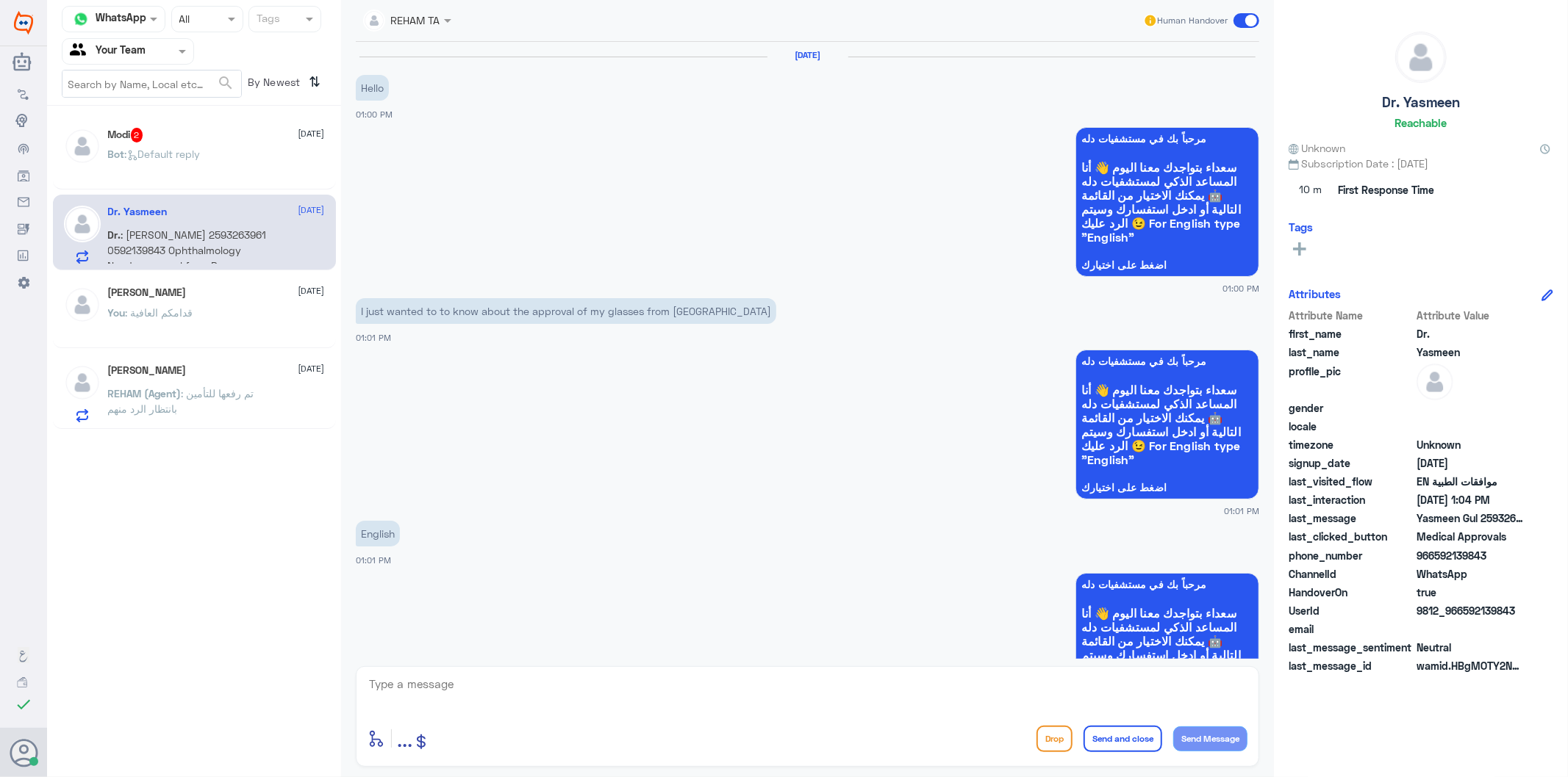
scroll to position [1046, 0]
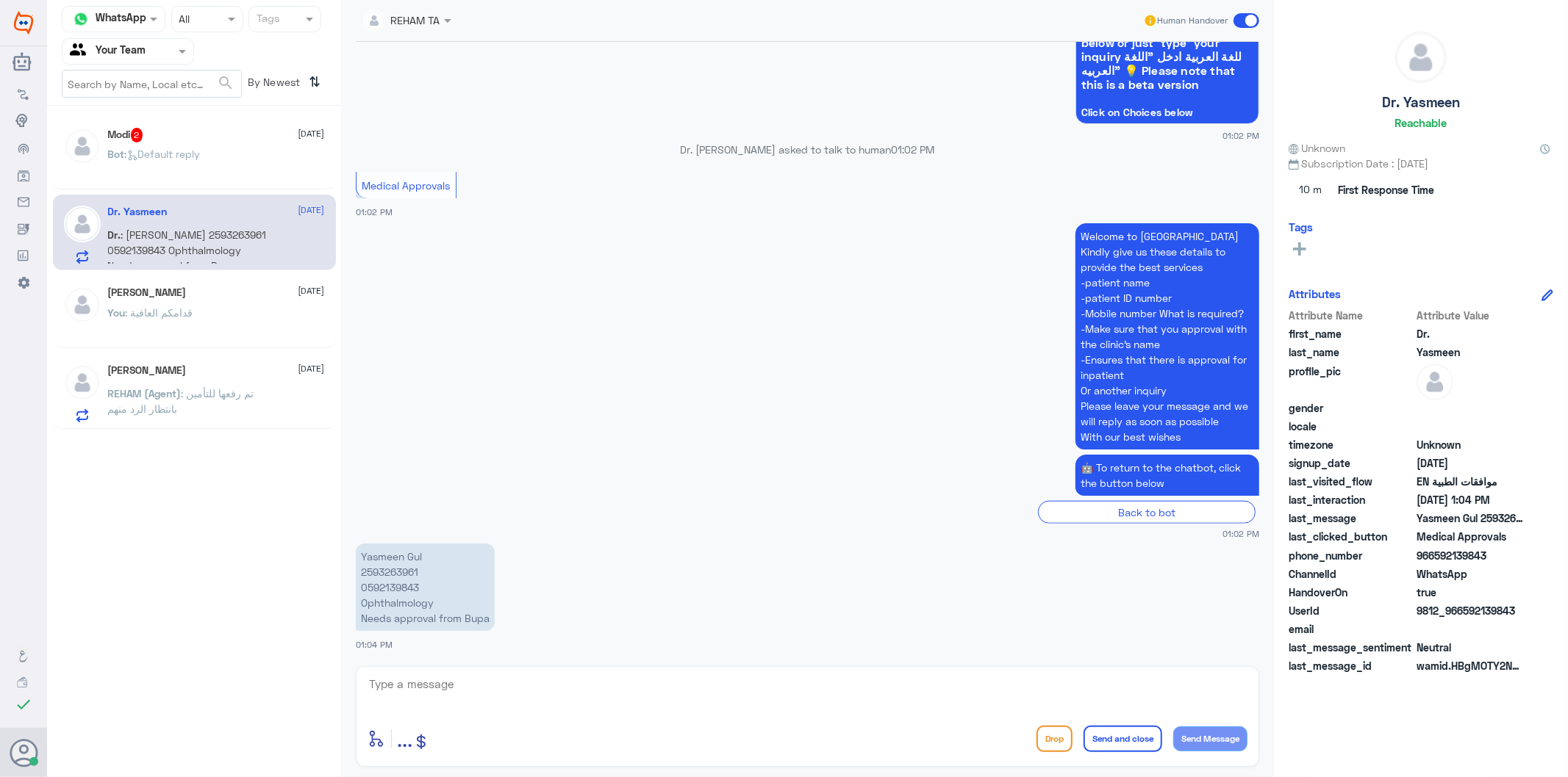
click at [235, 156] on div "Bot : Default reply" at bounding box center [216, 166] width 217 height 33
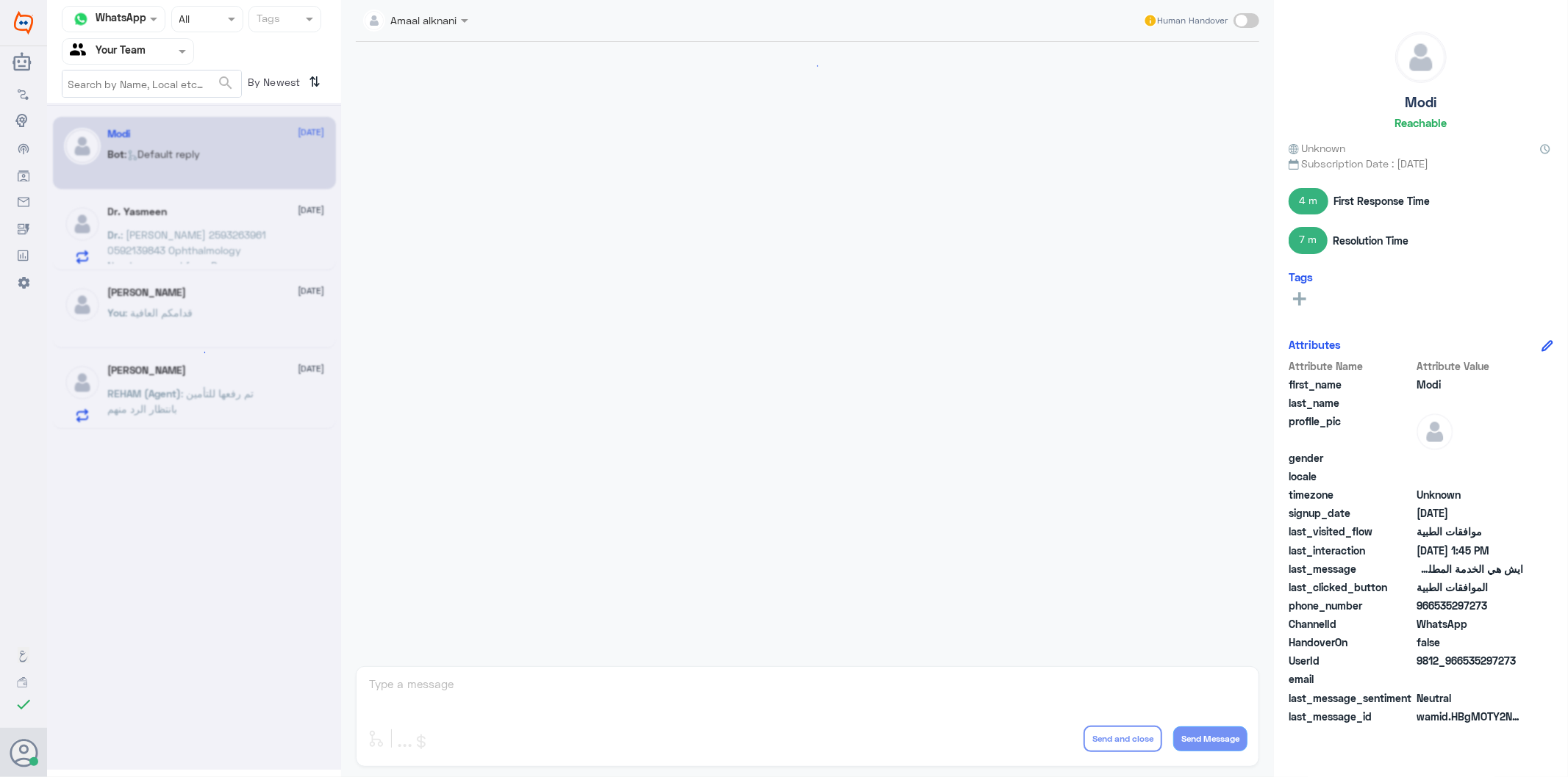
scroll to position [1237, 0]
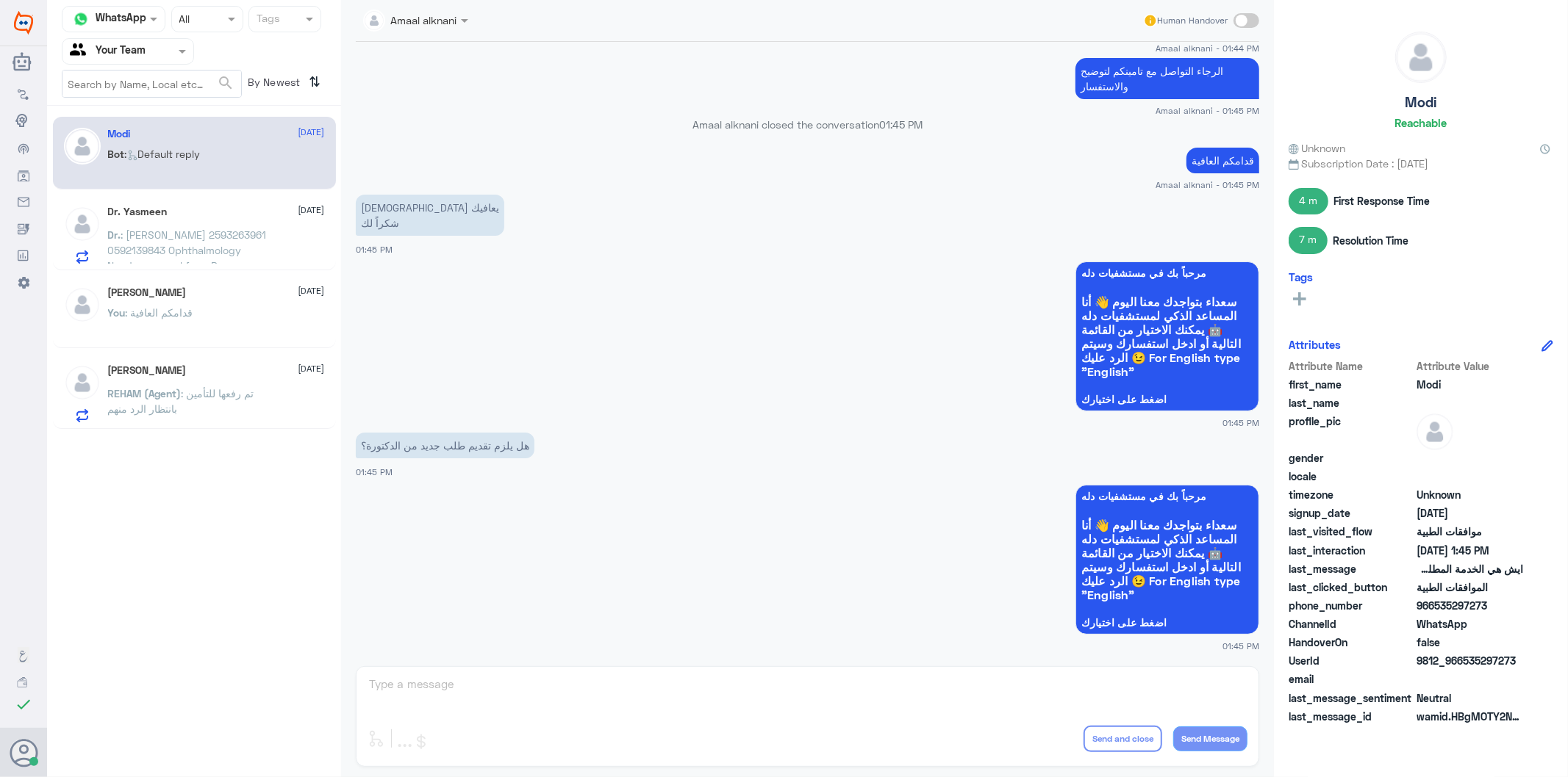
click at [540, 684] on div "Amaal alknani Human Handover [DATE] السلام عليكم 01:32 PM مرحباً بك في مستشفيات…" at bounding box center [808, 390] width 932 height 782
click at [540, 678] on div "Amaal alknani Human Handover [DATE] السلام عليكم 01:32 PM مرحباً بك في مستشفيات…" at bounding box center [808, 390] width 932 height 782
click at [140, 56] on input "text" at bounding box center [111, 51] width 81 height 17
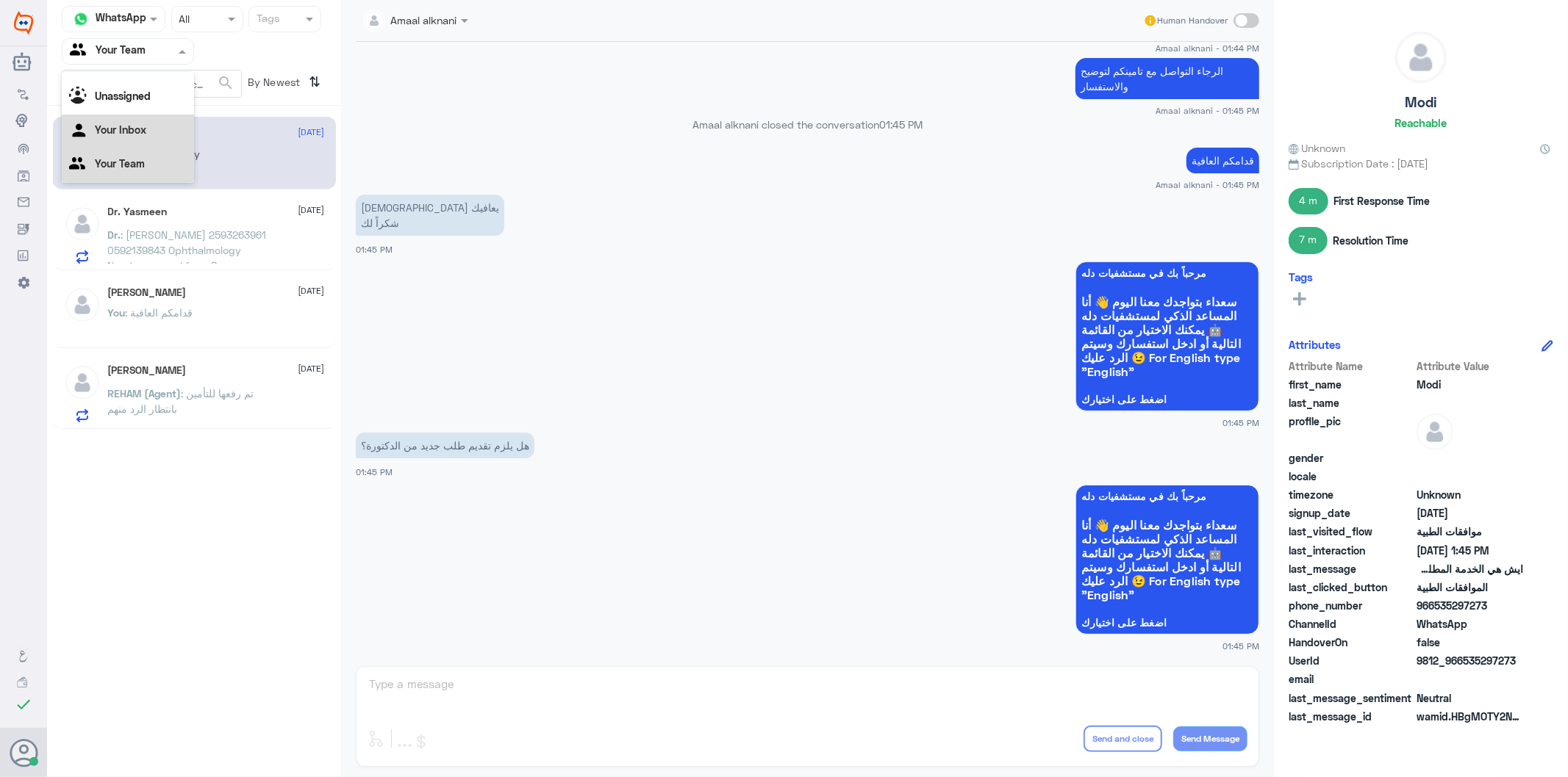
click at [137, 134] on Inbox "Your Inbox" at bounding box center [120, 130] width 51 height 12
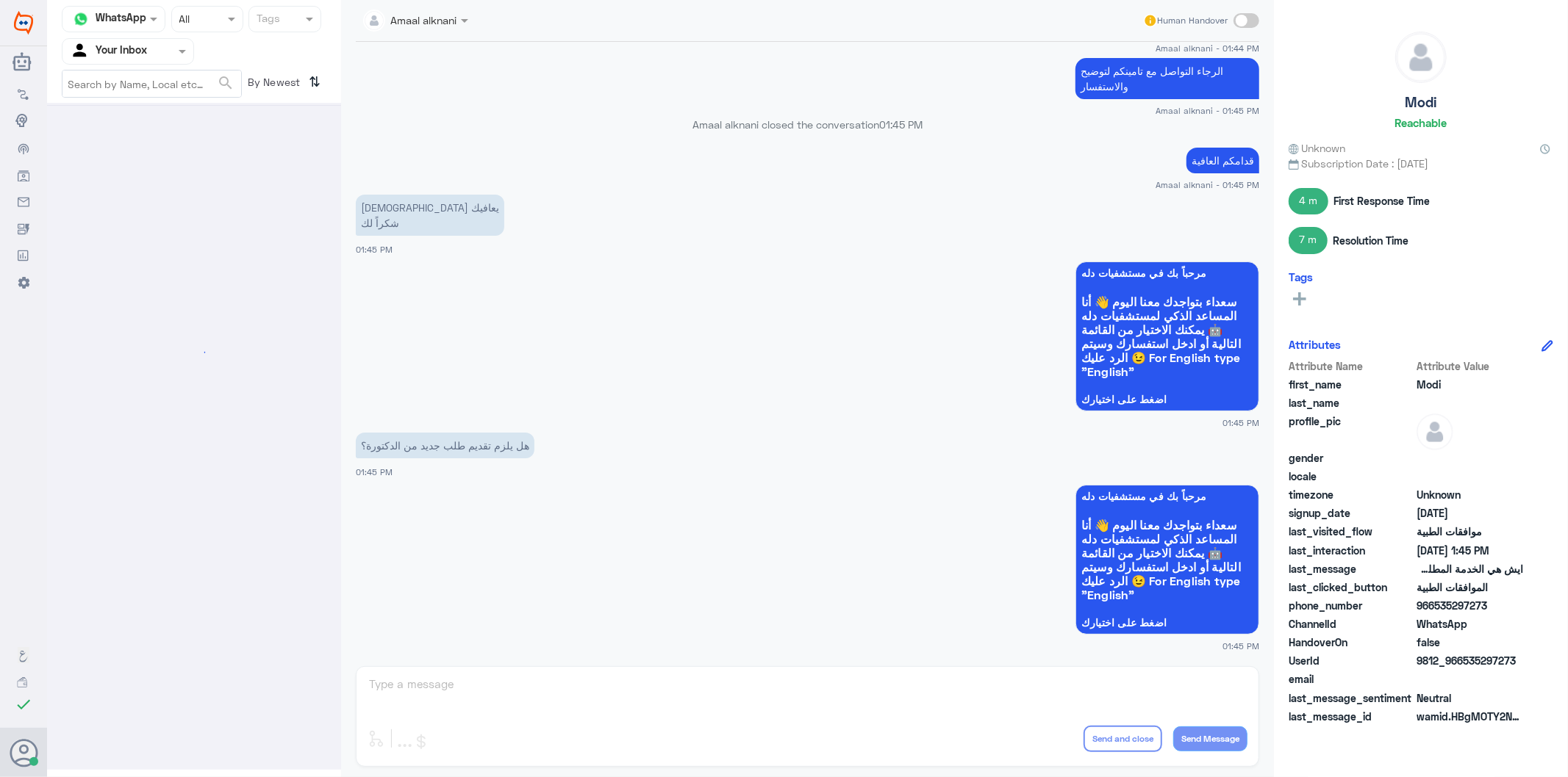
scroll to position [0, 0]
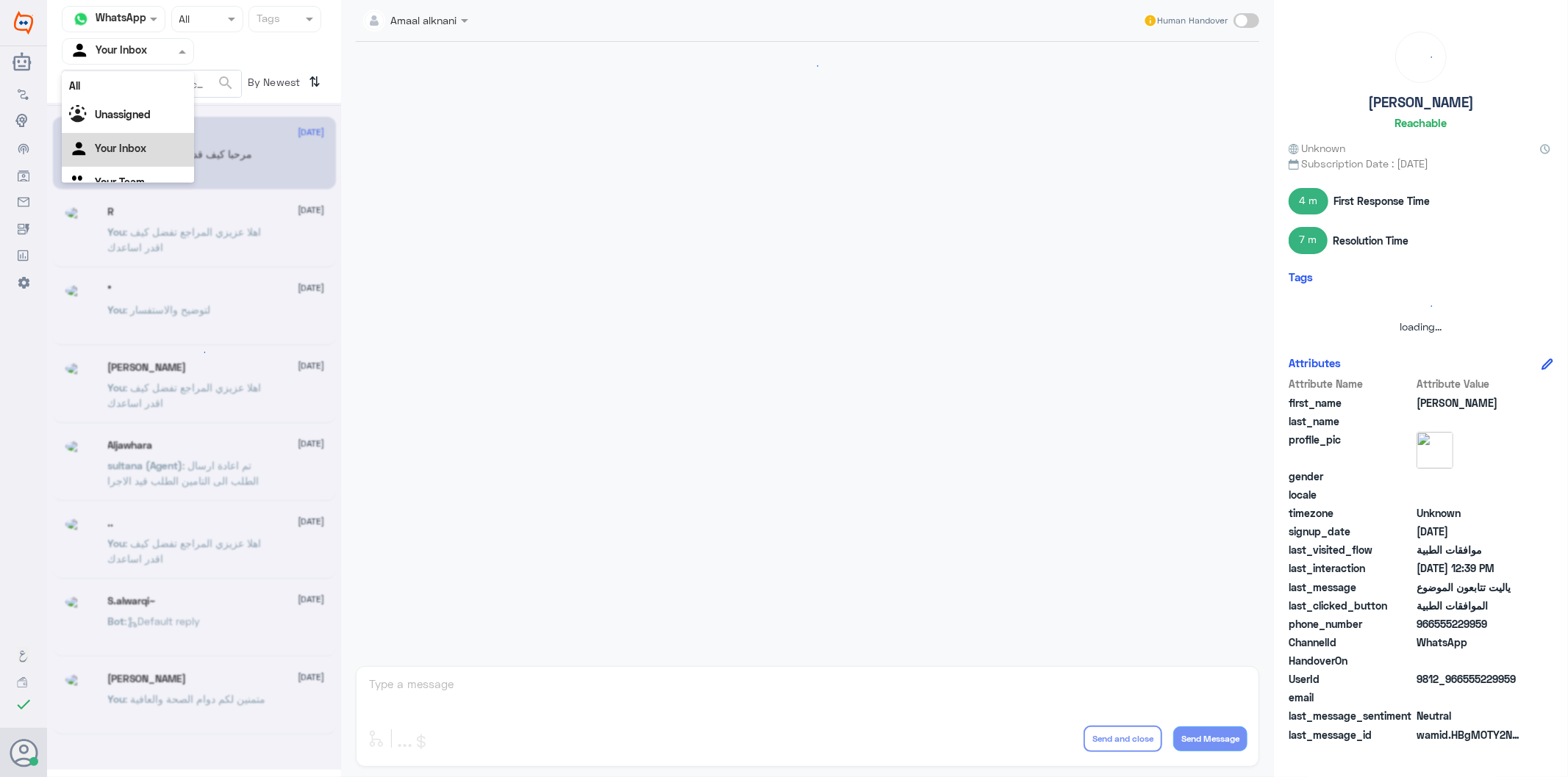
click at [141, 53] on input "text" at bounding box center [111, 51] width 81 height 17
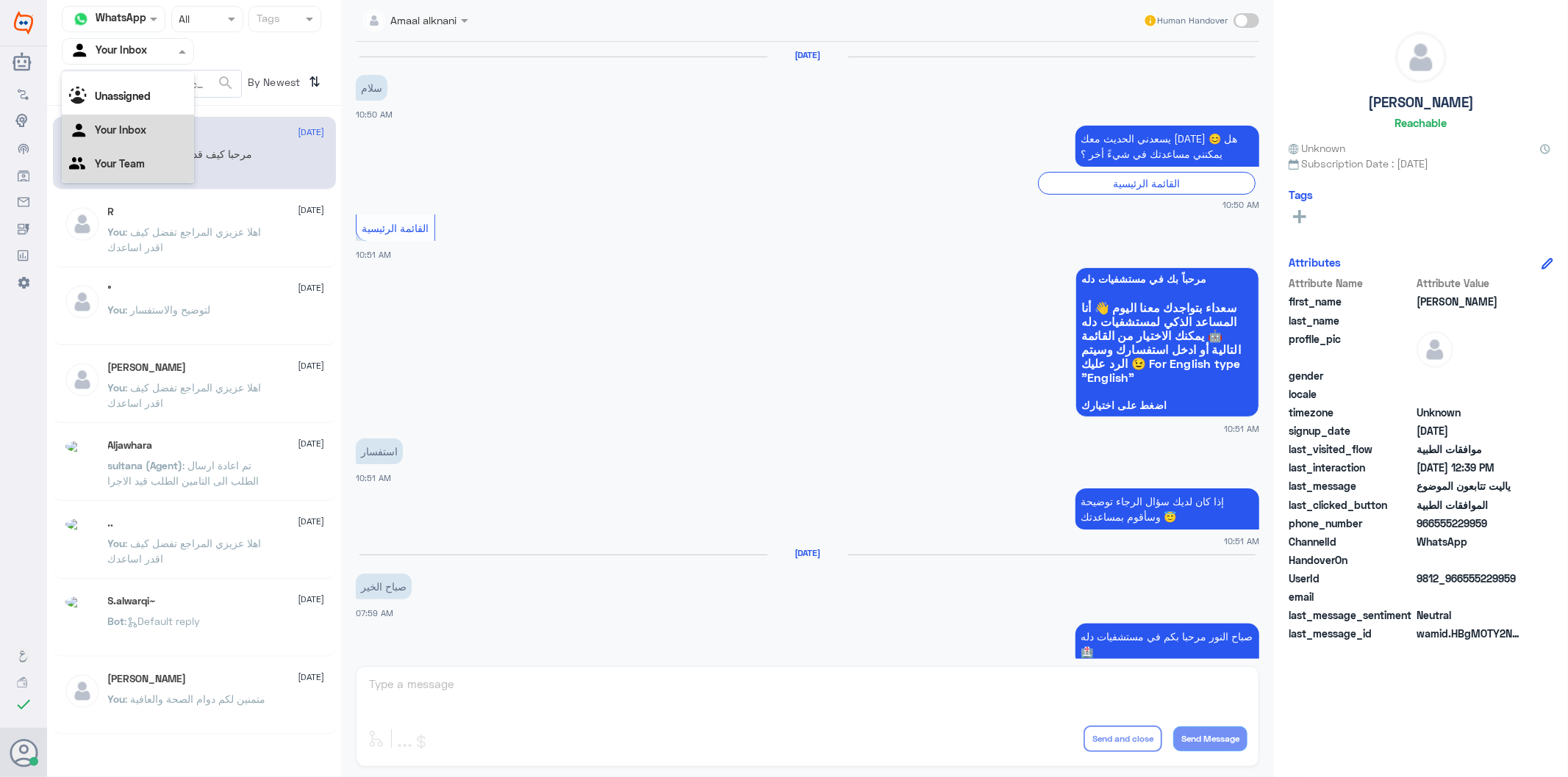
scroll to position [1338, 0]
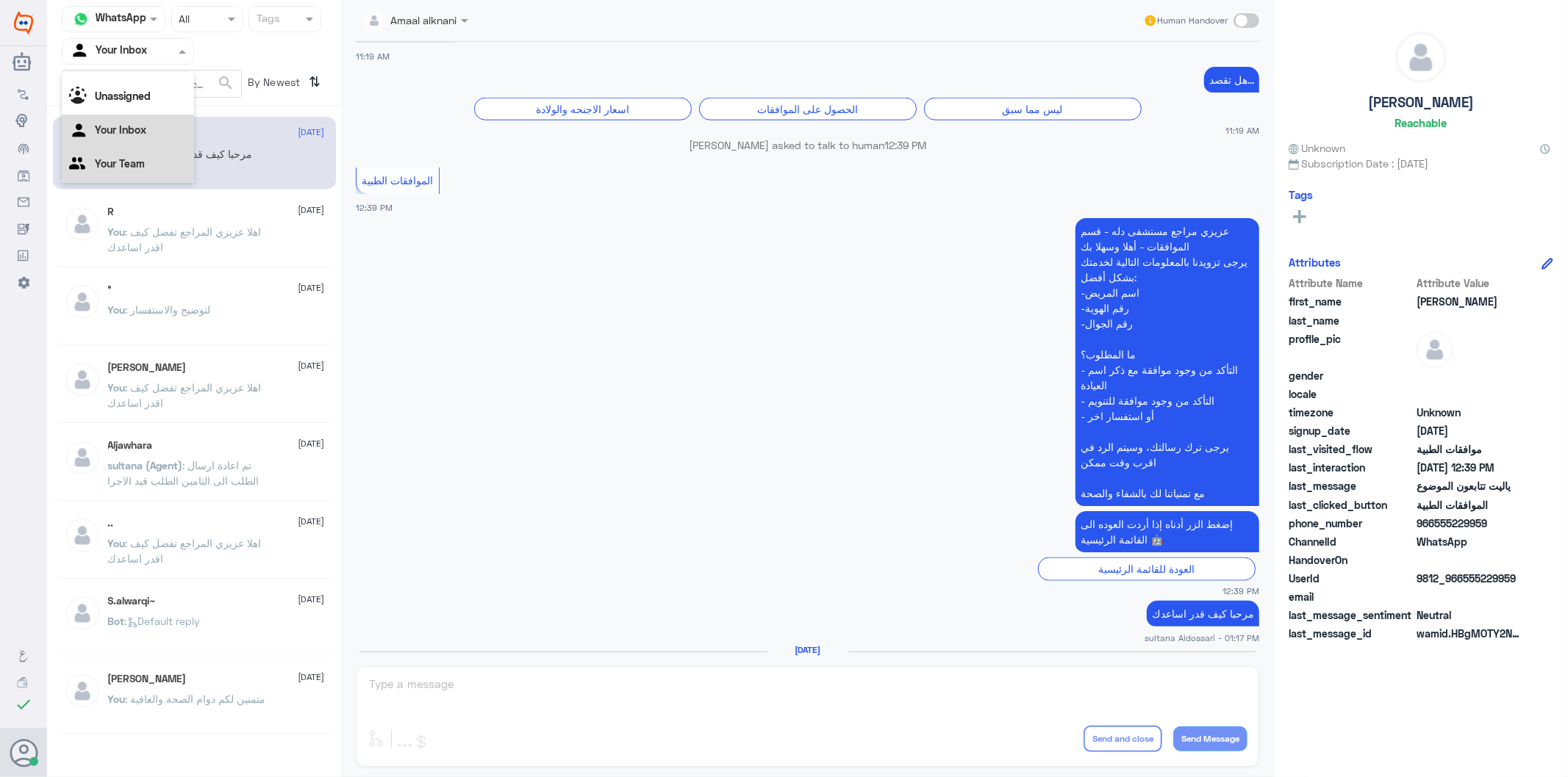
click at [129, 160] on Team "Your Team" at bounding box center [119, 163] width 50 height 12
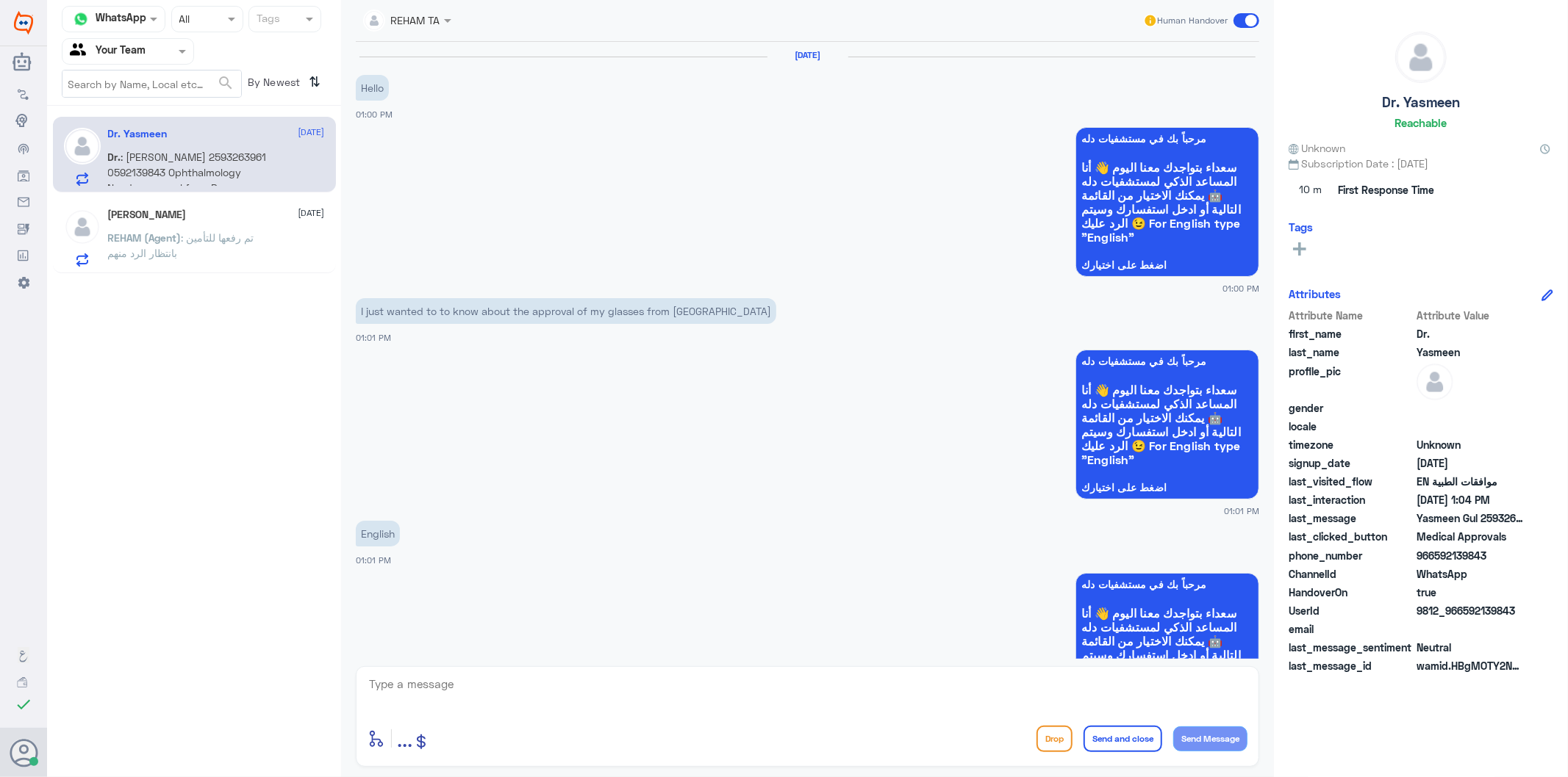
scroll to position [1046, 0]
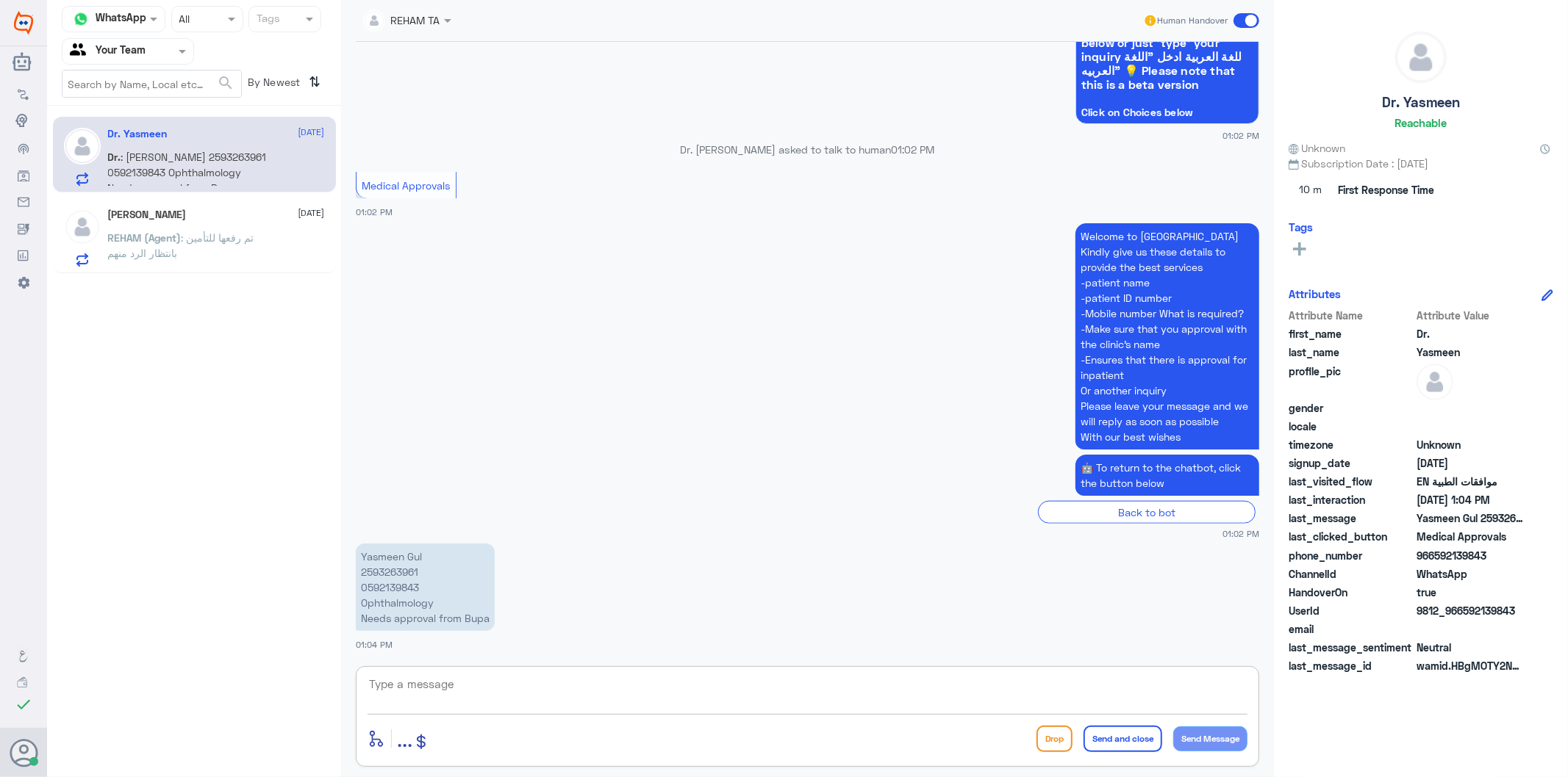
click at [634, 697] on textarea at bounding box center [808, 693] width 880 height 36
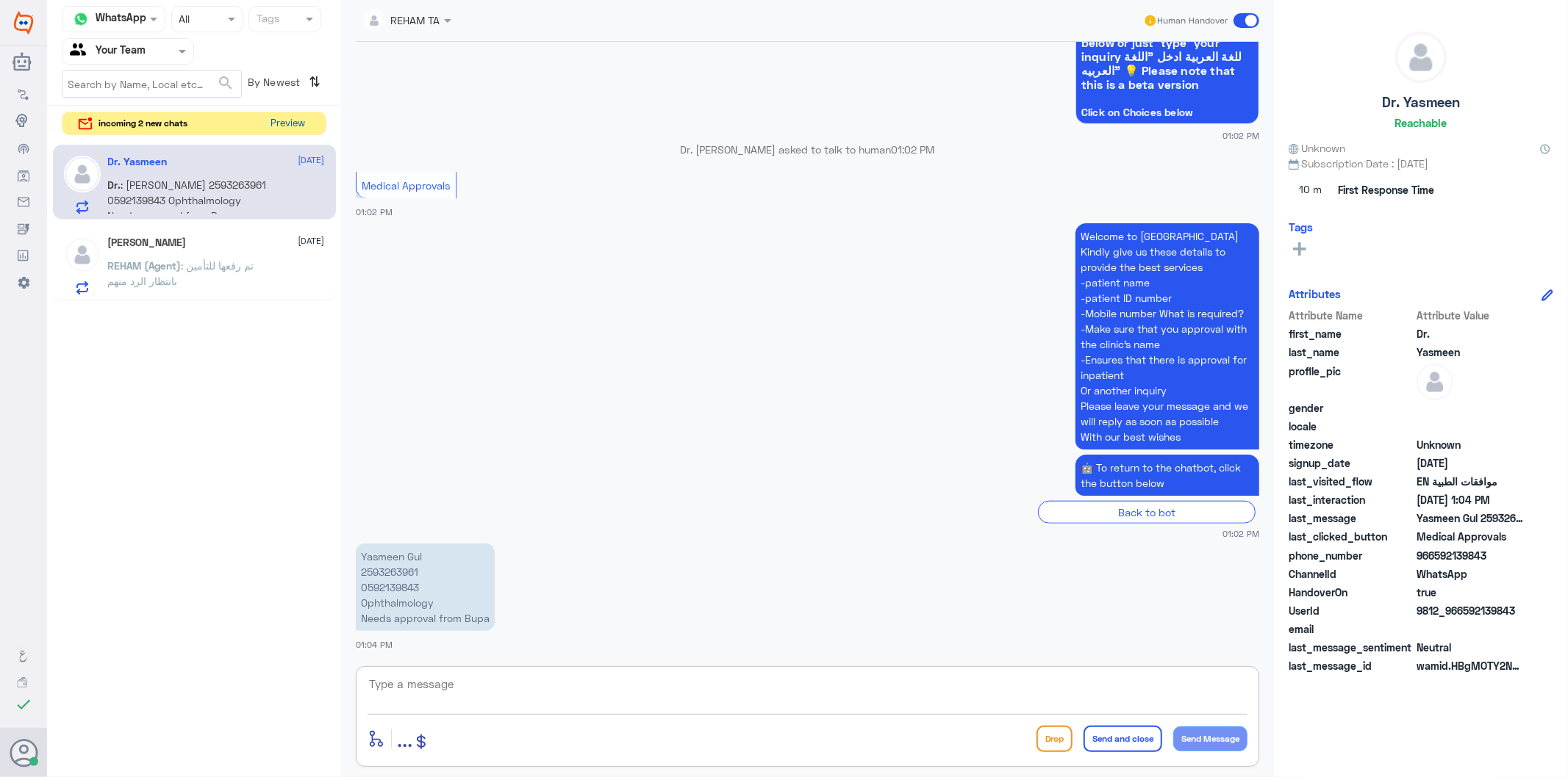
click at [284, 128] on button "Preview" at bounding box center [288, 124] width 45 height 23
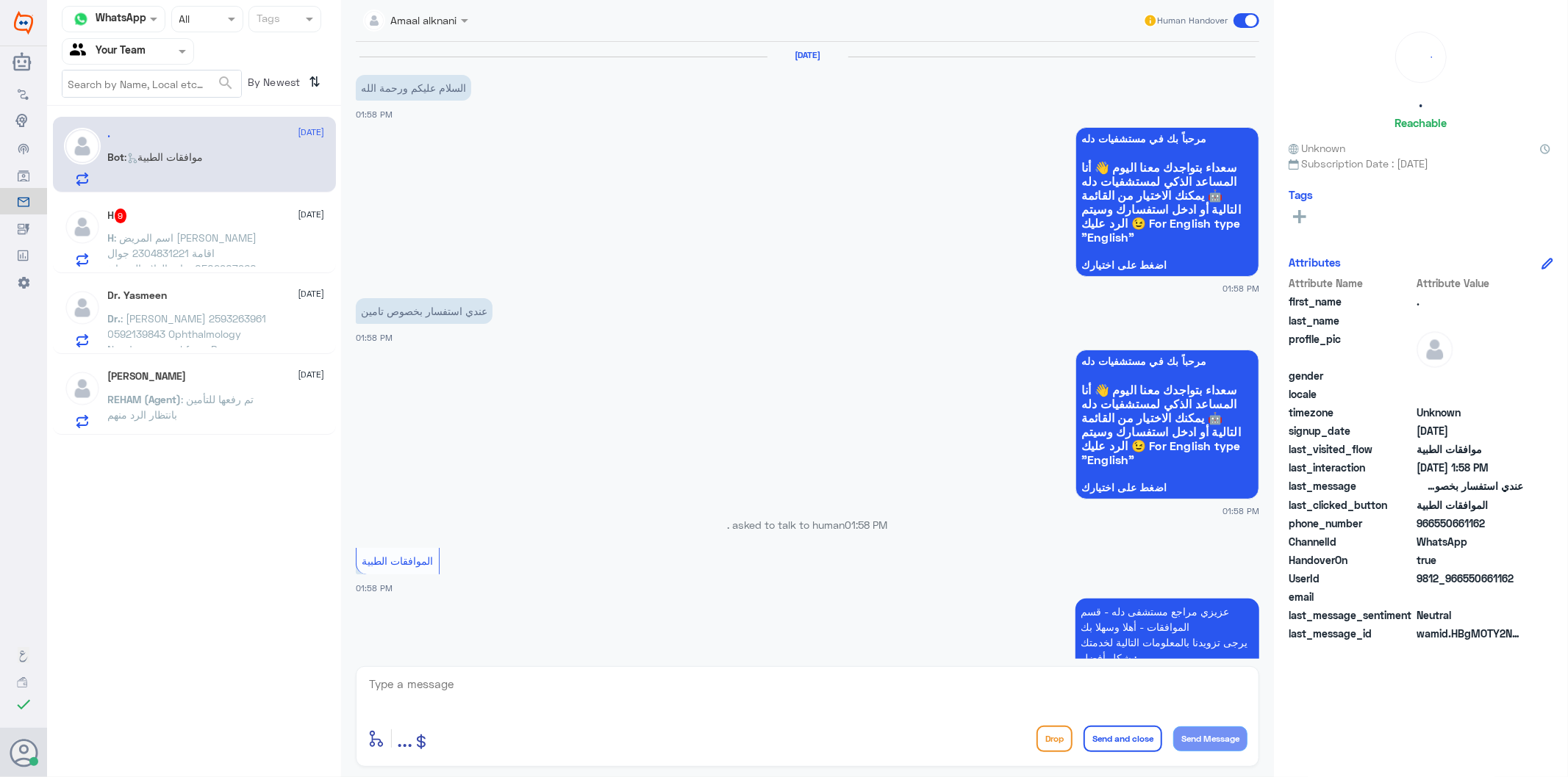
scroll to position [326, 0]
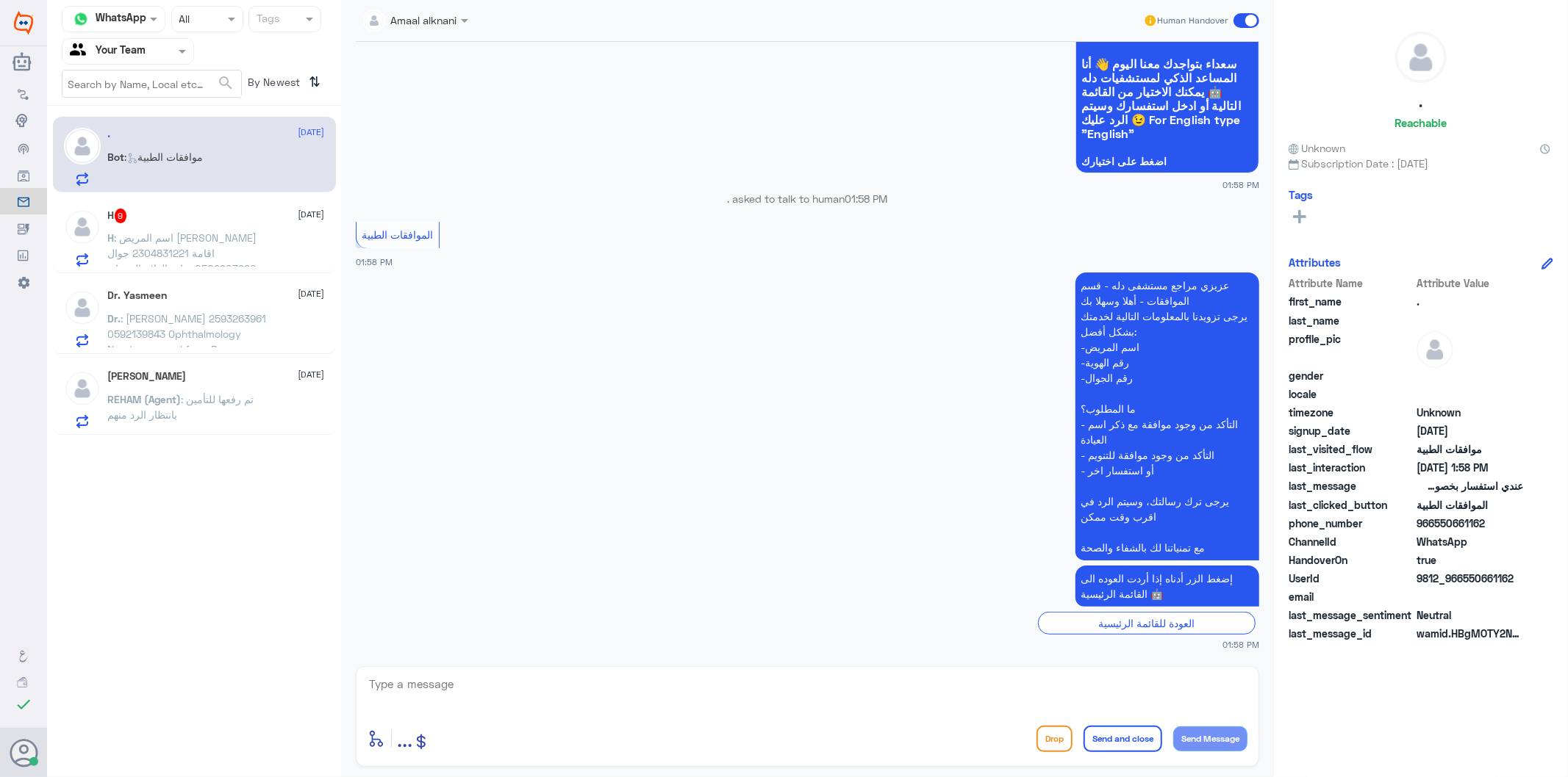
click at [444, 691] on textarea at bounding box center [808, 693] width 880 height 36
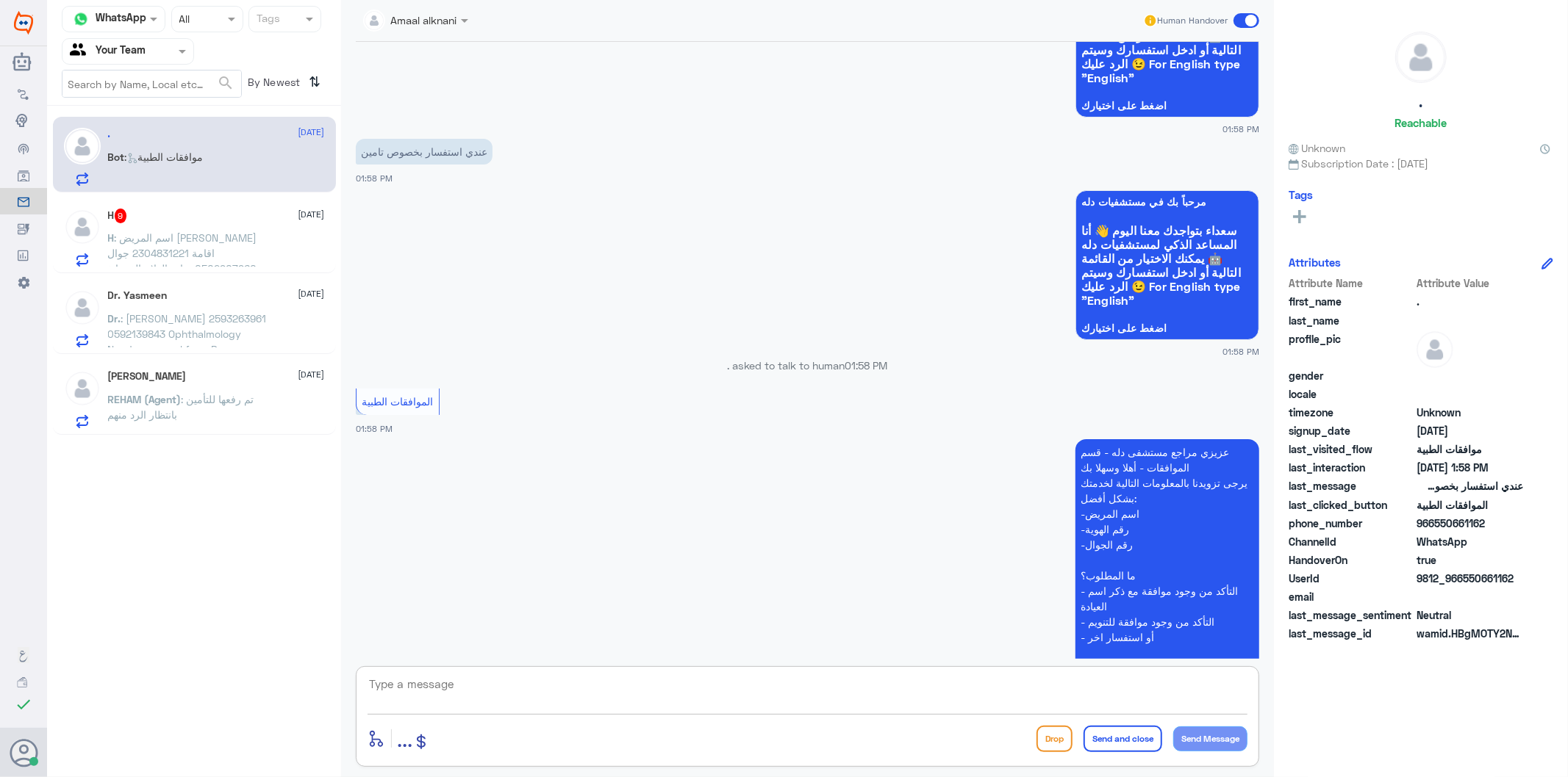
scroll to position [245, 0]
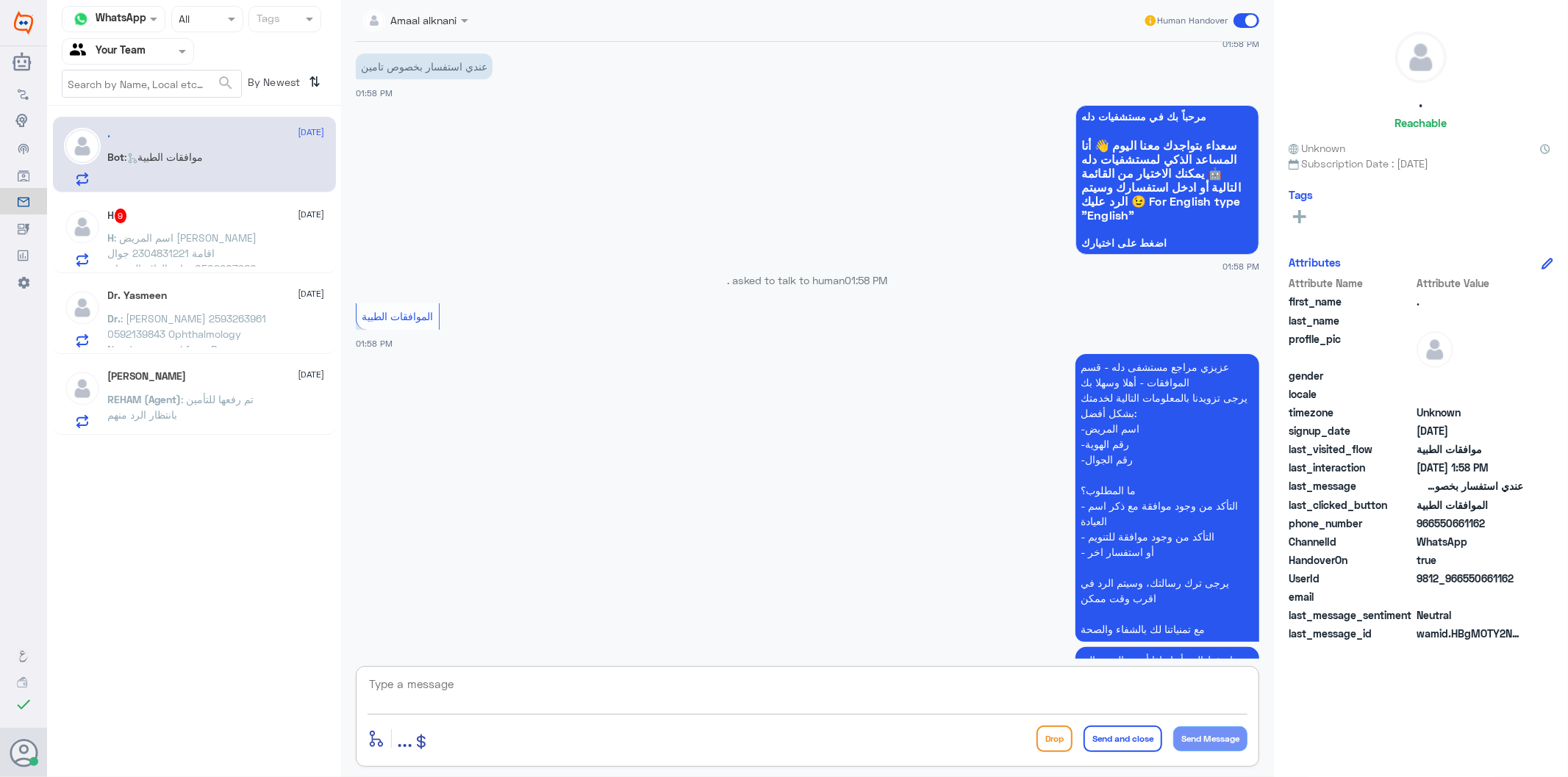
click at [487, 698] on textarea at bounding box center [808, 693] width 880 height 36
type textarea "تفضل كيف اقدر اساعدك"
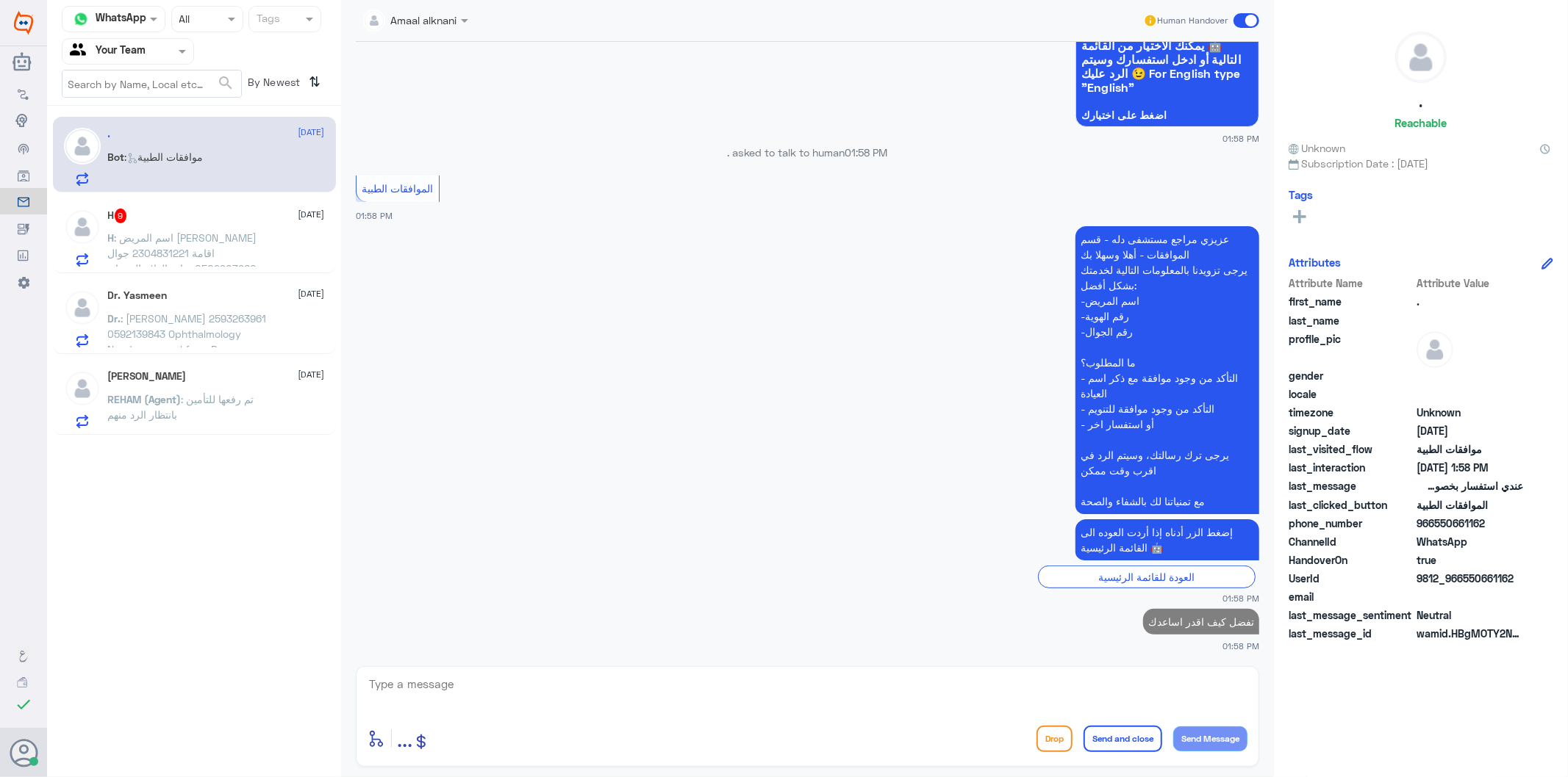
click at [138, 241] on span ": اسم المريض [PERSON_NAME] اقامة 2304831221 جوال 0502907960 عيادة العلاج الفيزي…" at bounding box center [188, 291] width 162 height 120
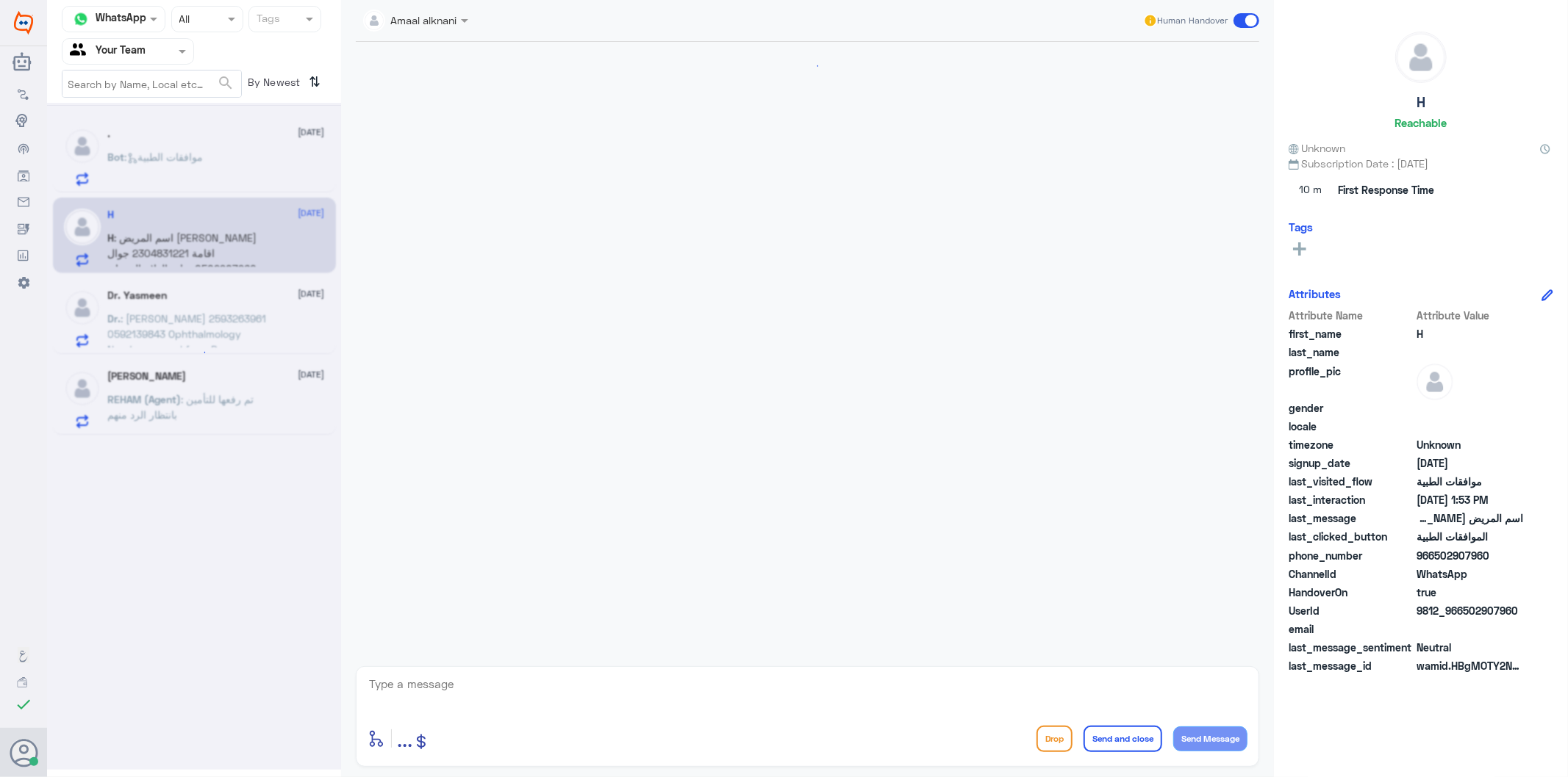
scroll to position [1402, 0]
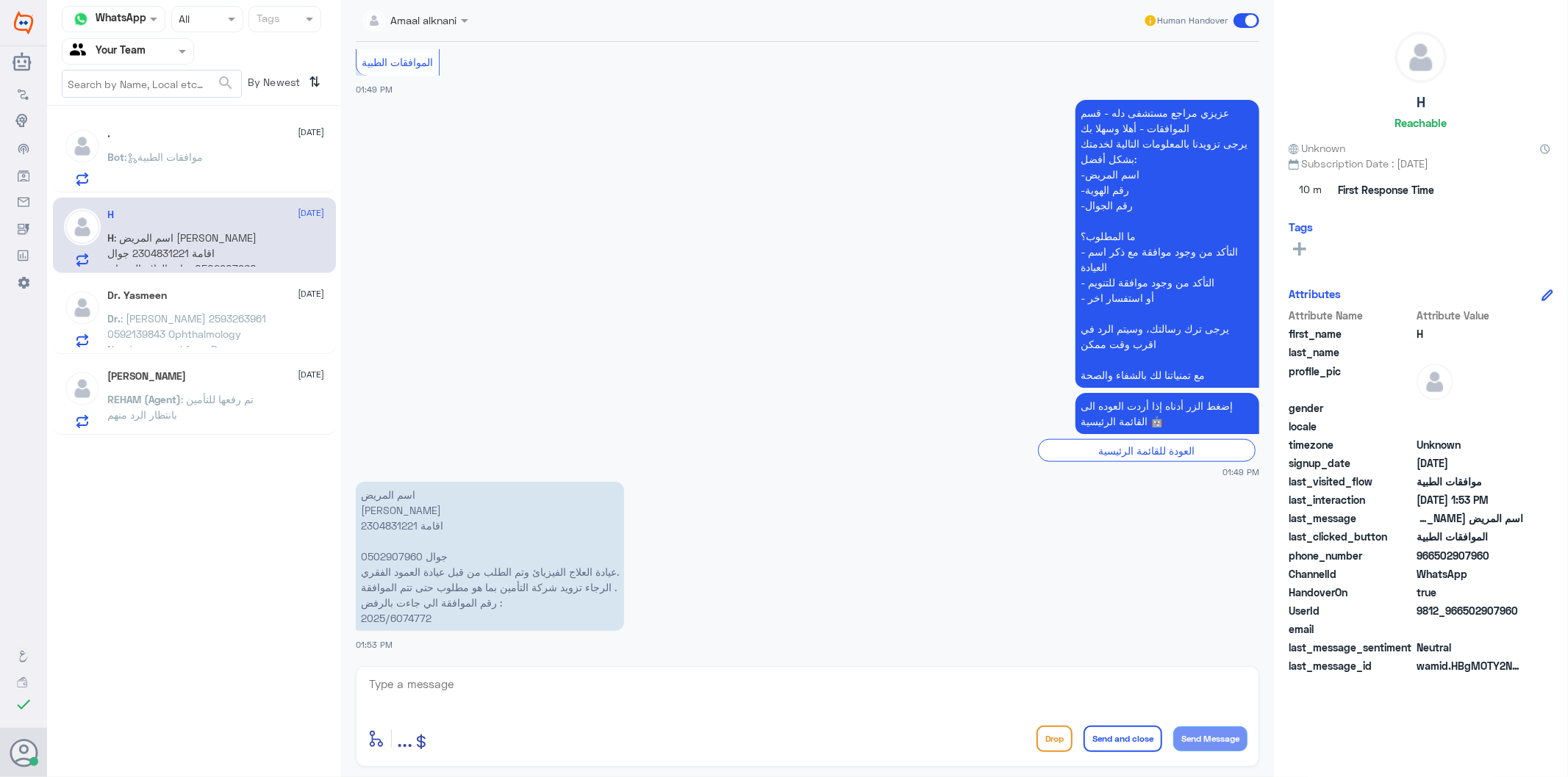
click at [540, 689] on textarea at bounding box center [808, 693] width 880 height 36
click at [412, 619] on p "اسم المريض [PERSON_NAME] اقامة 2304831221 جوال 0502907960 عيادة العلاج الفيزيائ…" at bounding box center [490, 557] width 269 height 149
click at [512, 687] on textarea at bounding box center [808, 693] width 880 height 36
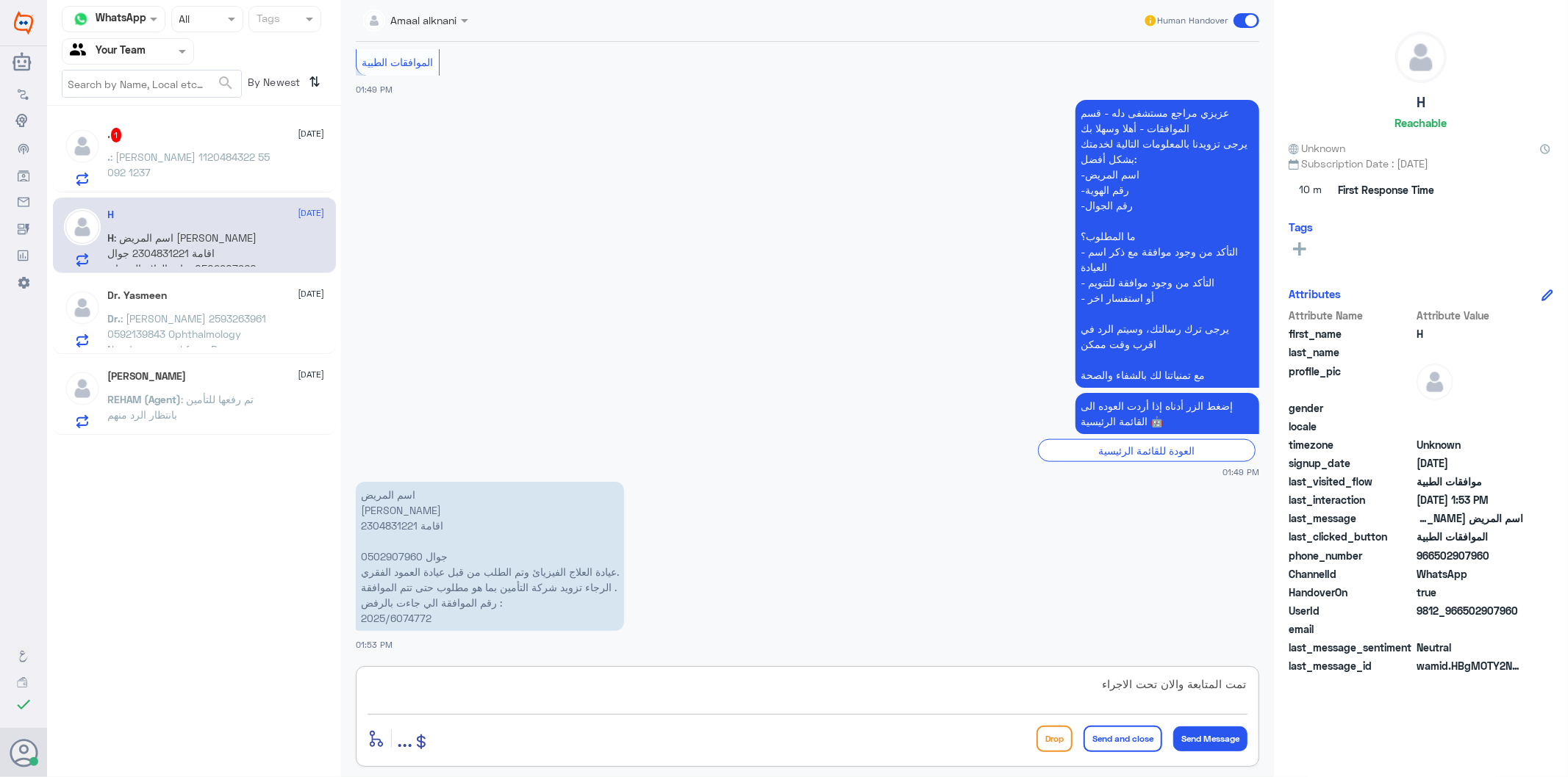
type textarea "تمت المتابعة والان تحت الاجراء"
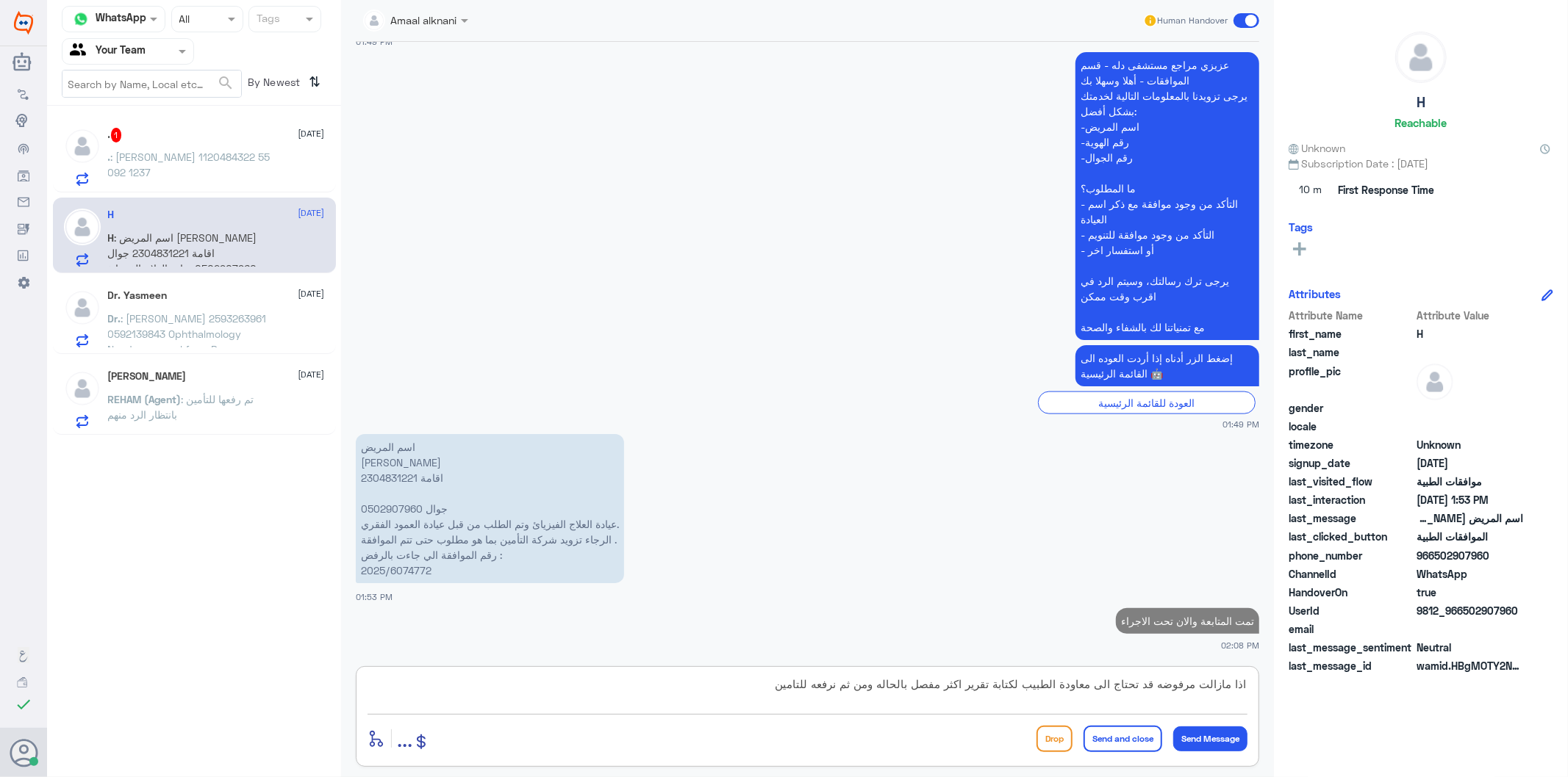
type textarea "اذا مازالت مرفوضه قد تحتاج الى معاودة الطبيب لكتابة تقرير اكثر مفصل بالحاله ومن…"
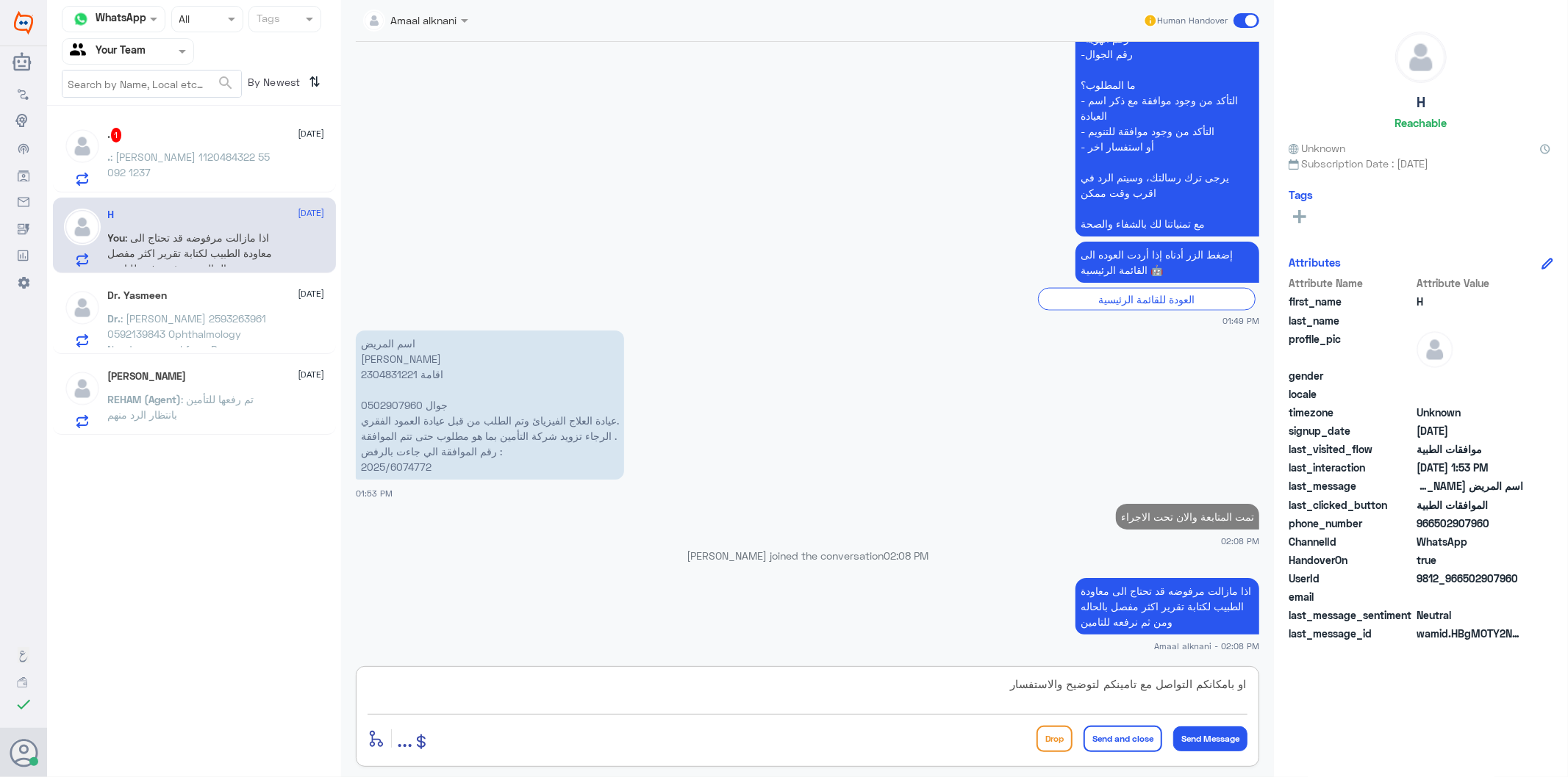
type textarea "او بامكانكم التواصل مع تامينكم لتوضيح والاستفسار"
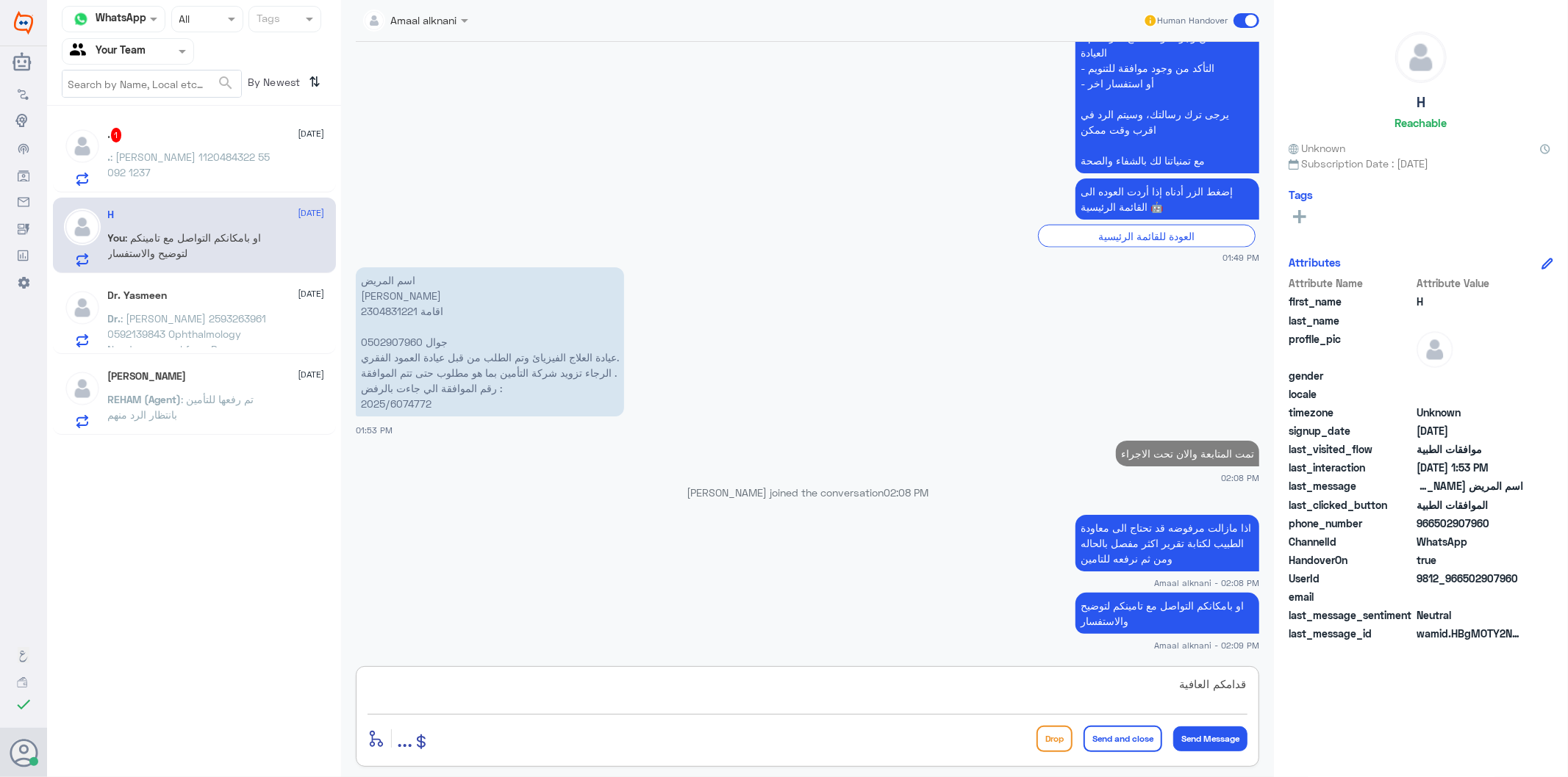
type textarea "قدامكم العافية"
click at [1120, 730] on button "Send and close" at bounding box center [1123, 739] width 78 height 26
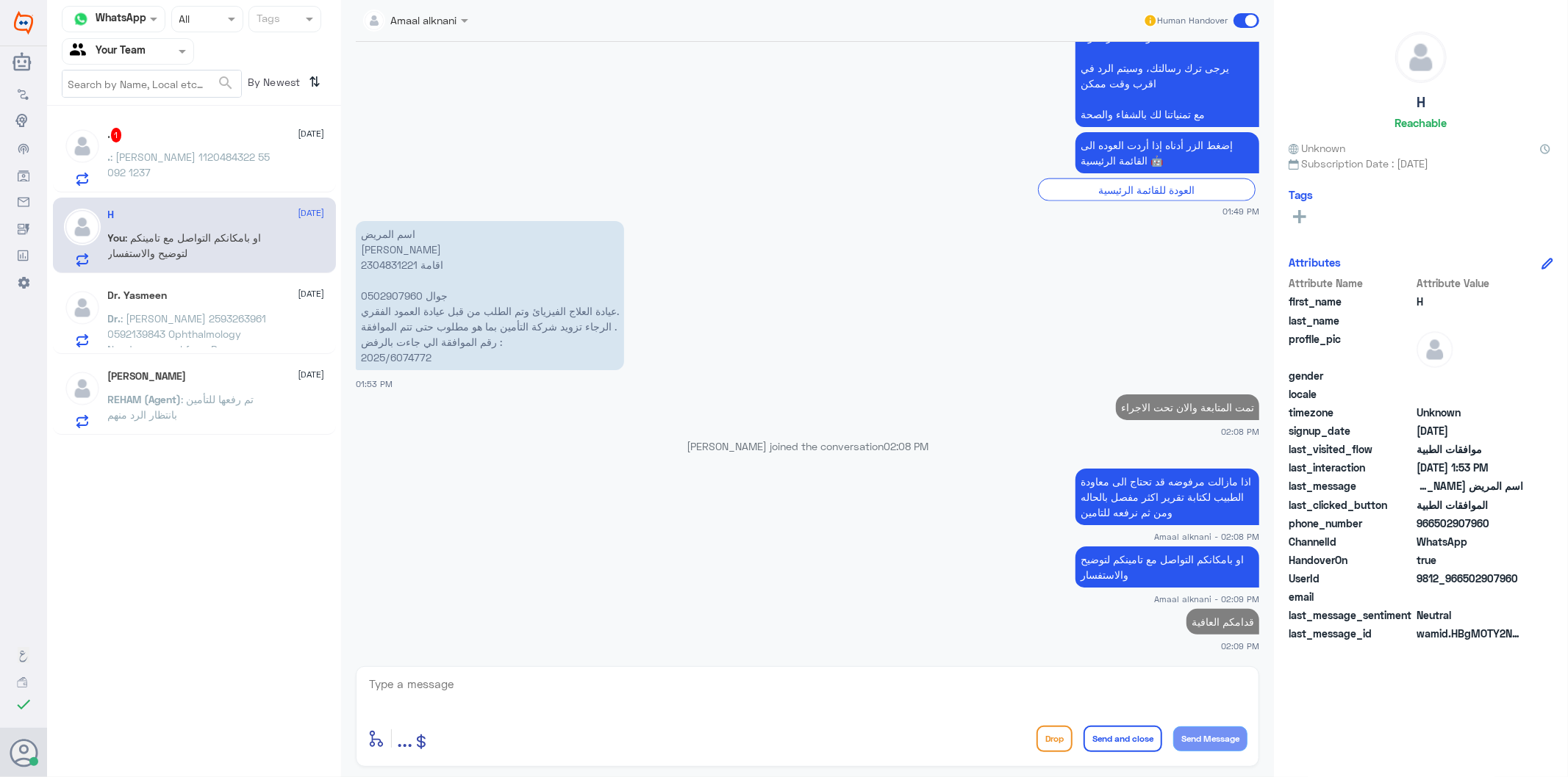
scroll to position [1633, 0]
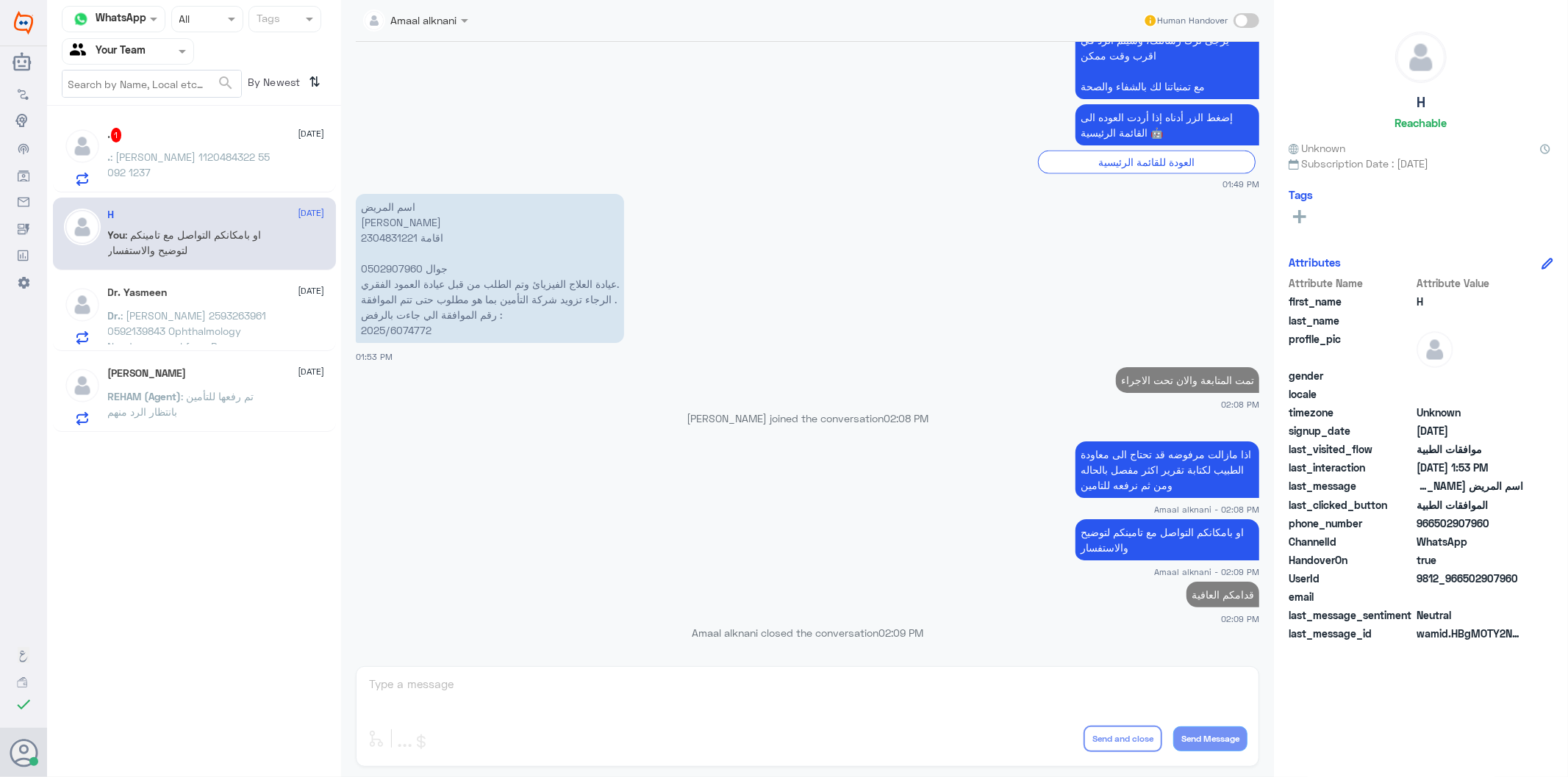
click at [185, 169] on p ". : [PERSON_NAME] 1120484322 55 092 1237" at bounding box center [190, 167] width 166 height 37
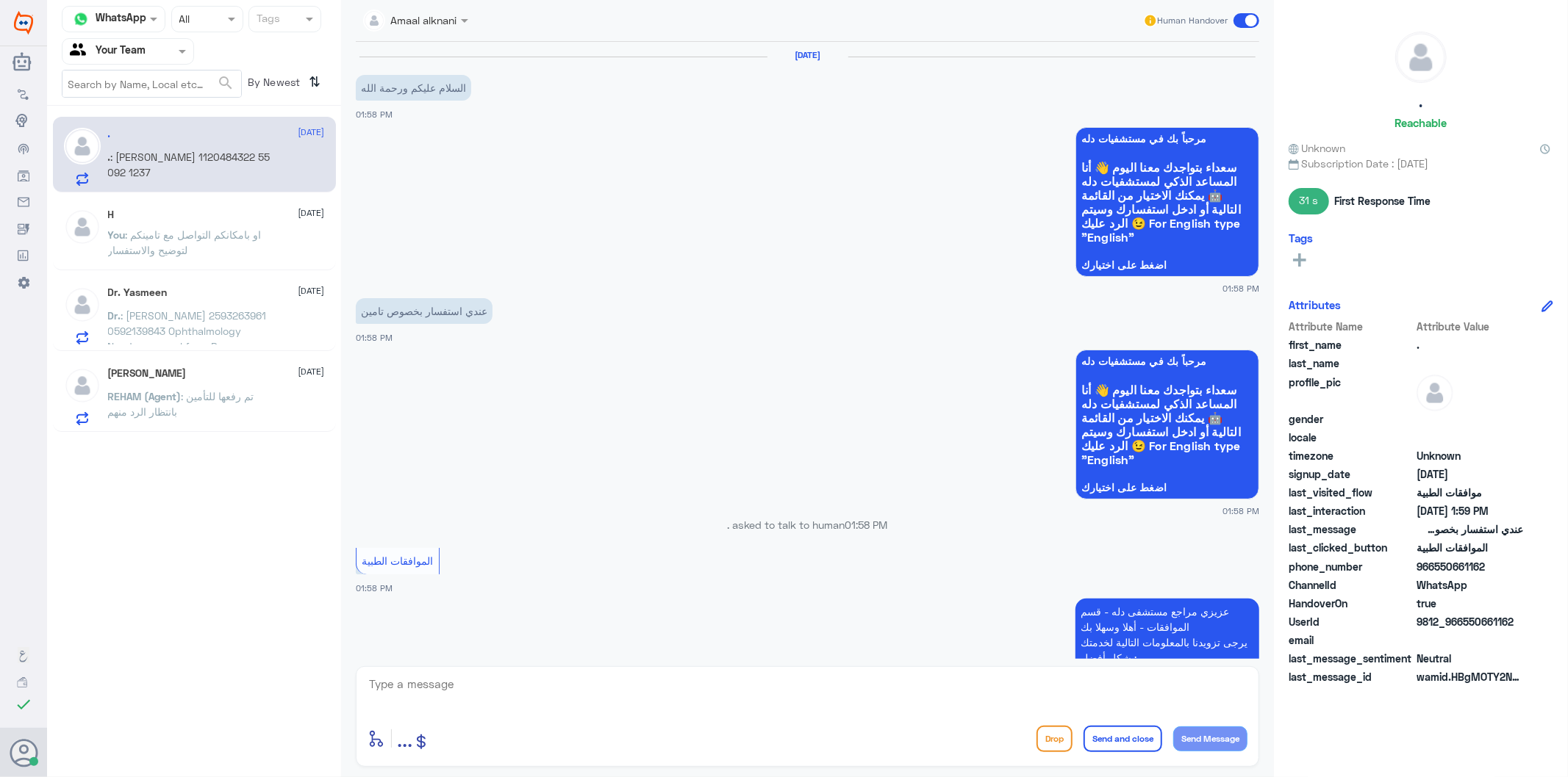
scroll to position [480, 0]
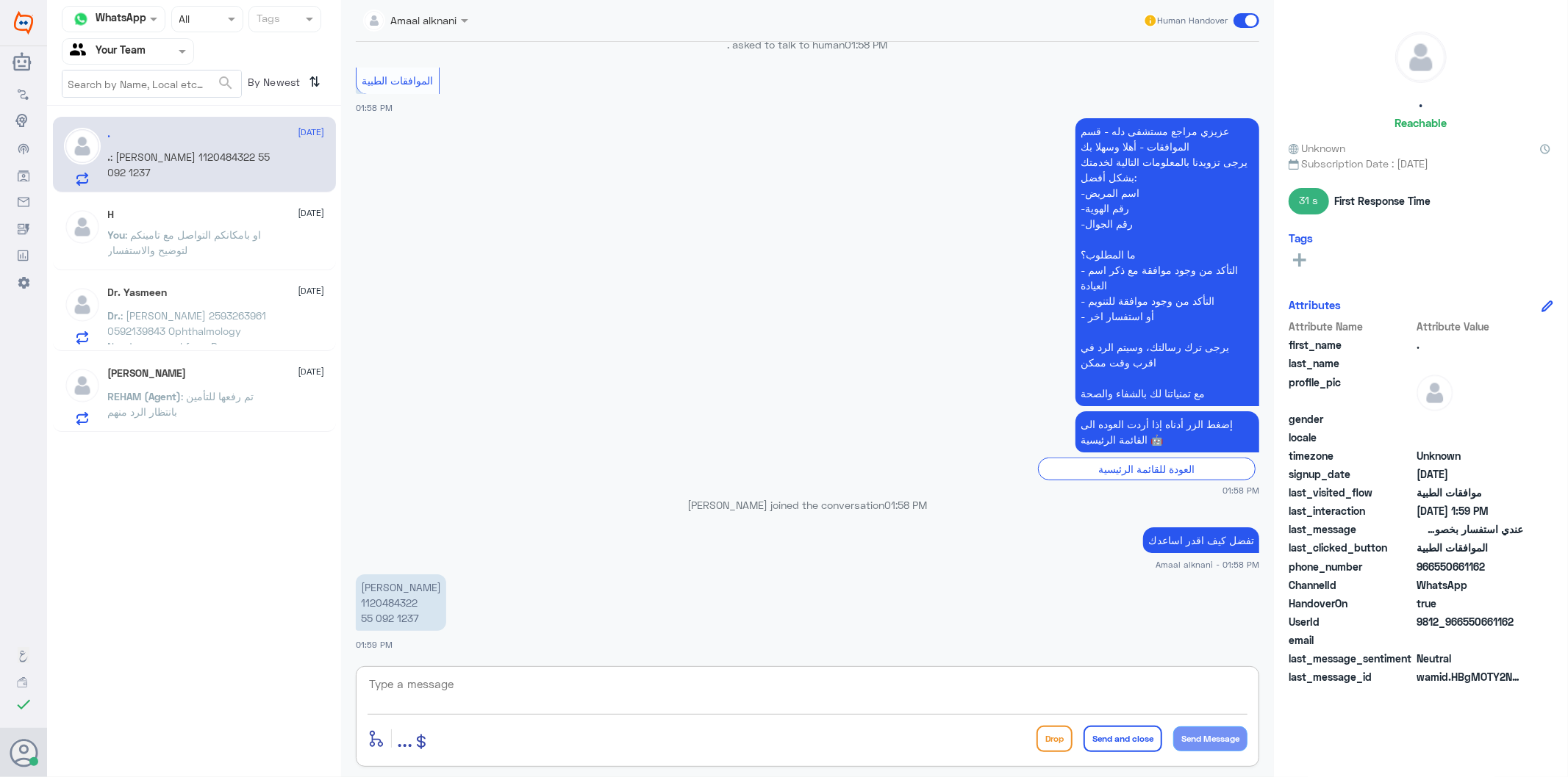
click at [440, 691] on textarea at bounding box center [808, 693] width 880 height 36
click at [402, 606] on p "[PERSON_NAME] 1120484322 55 092 1237" at bounding box center [401, 603] width 91 height 57
click at [509, 683] on textarea at bounding box center [808, 693] width 880 height 36
type textarea "تفضل كيف اقدر اساعدك"
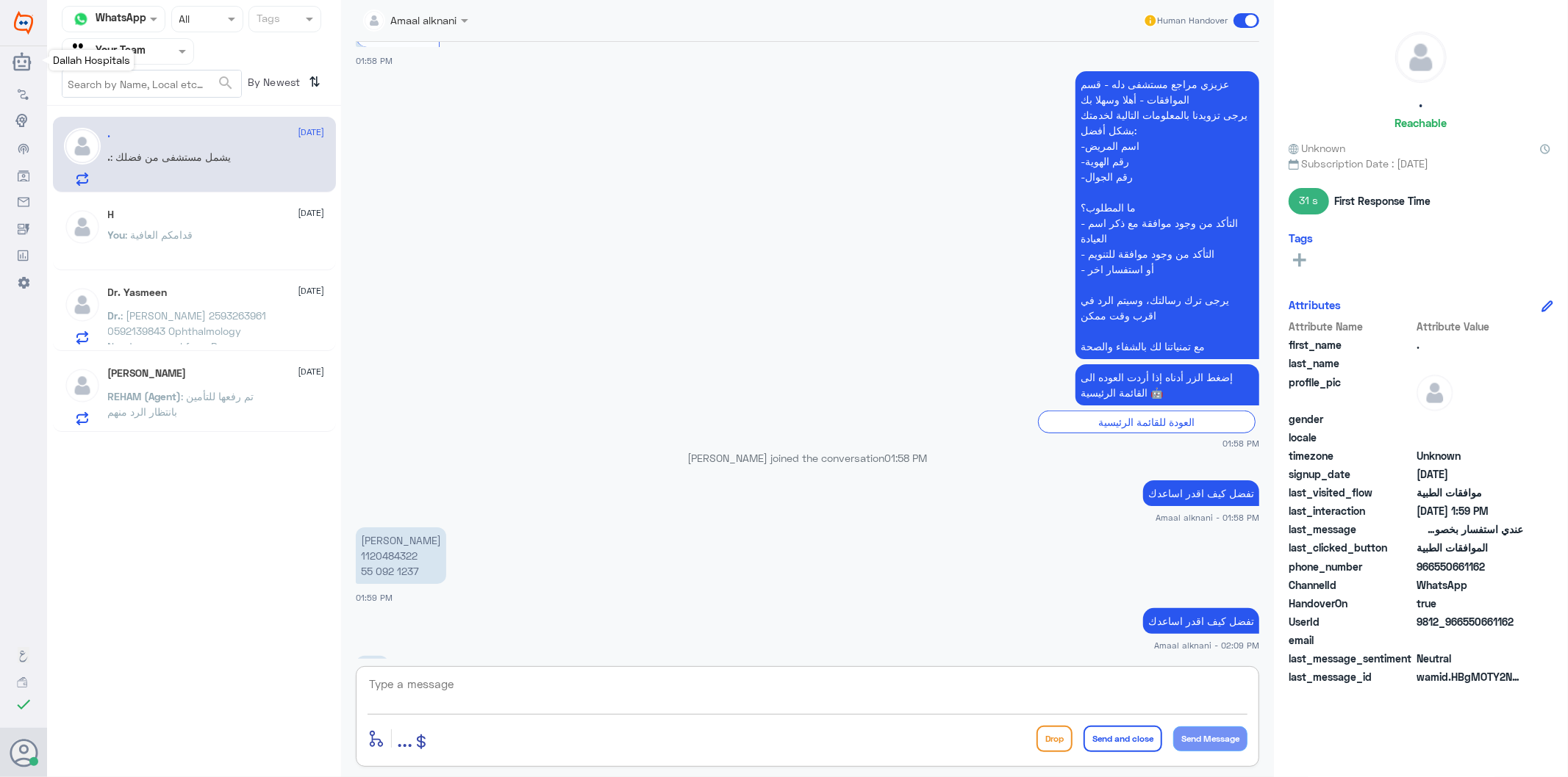
scroll to position [678, 0]
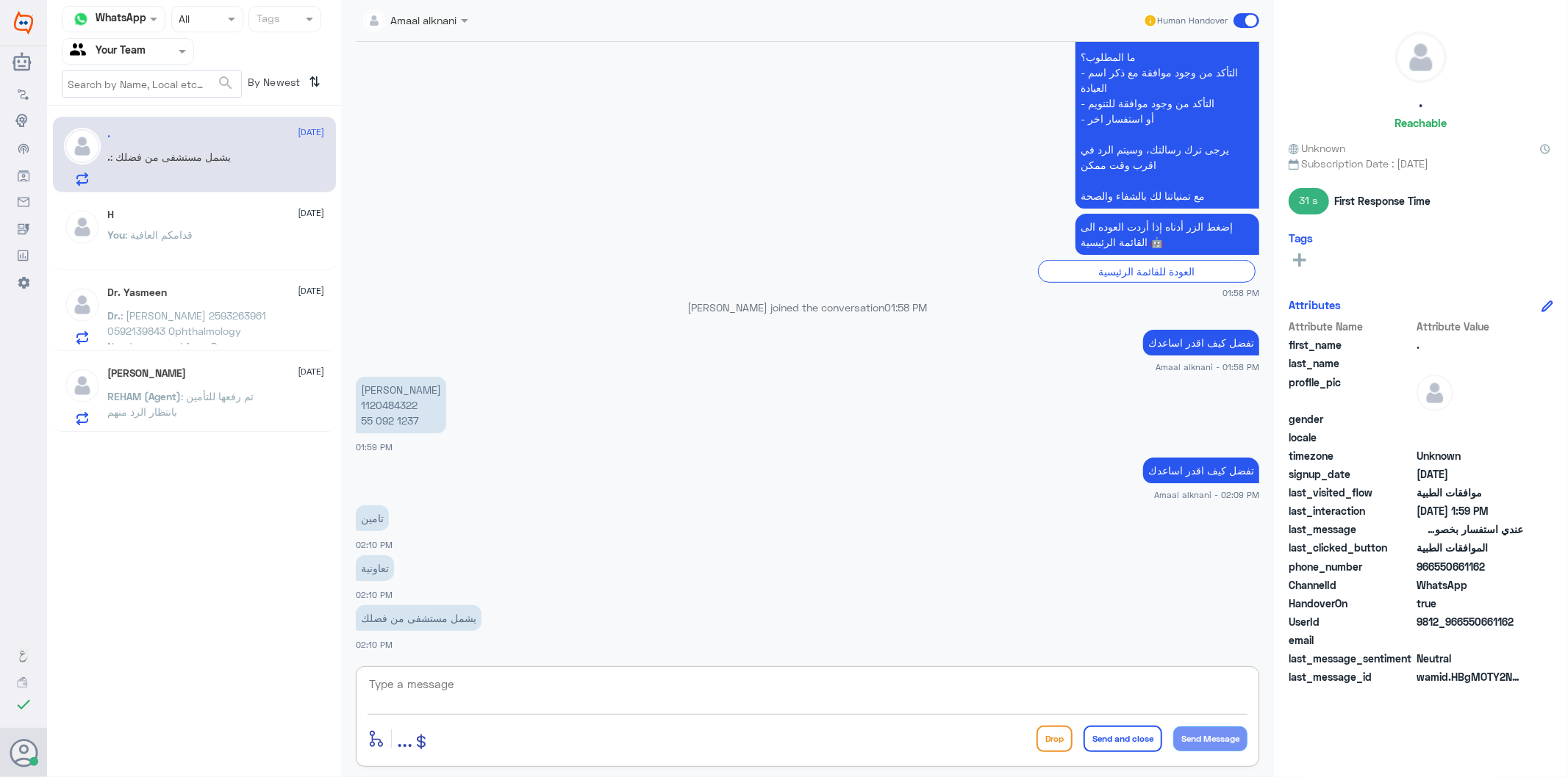
click at [438, 705] on textarea at bounding box center [808, 693] width 880 height 36
type textarea "h"
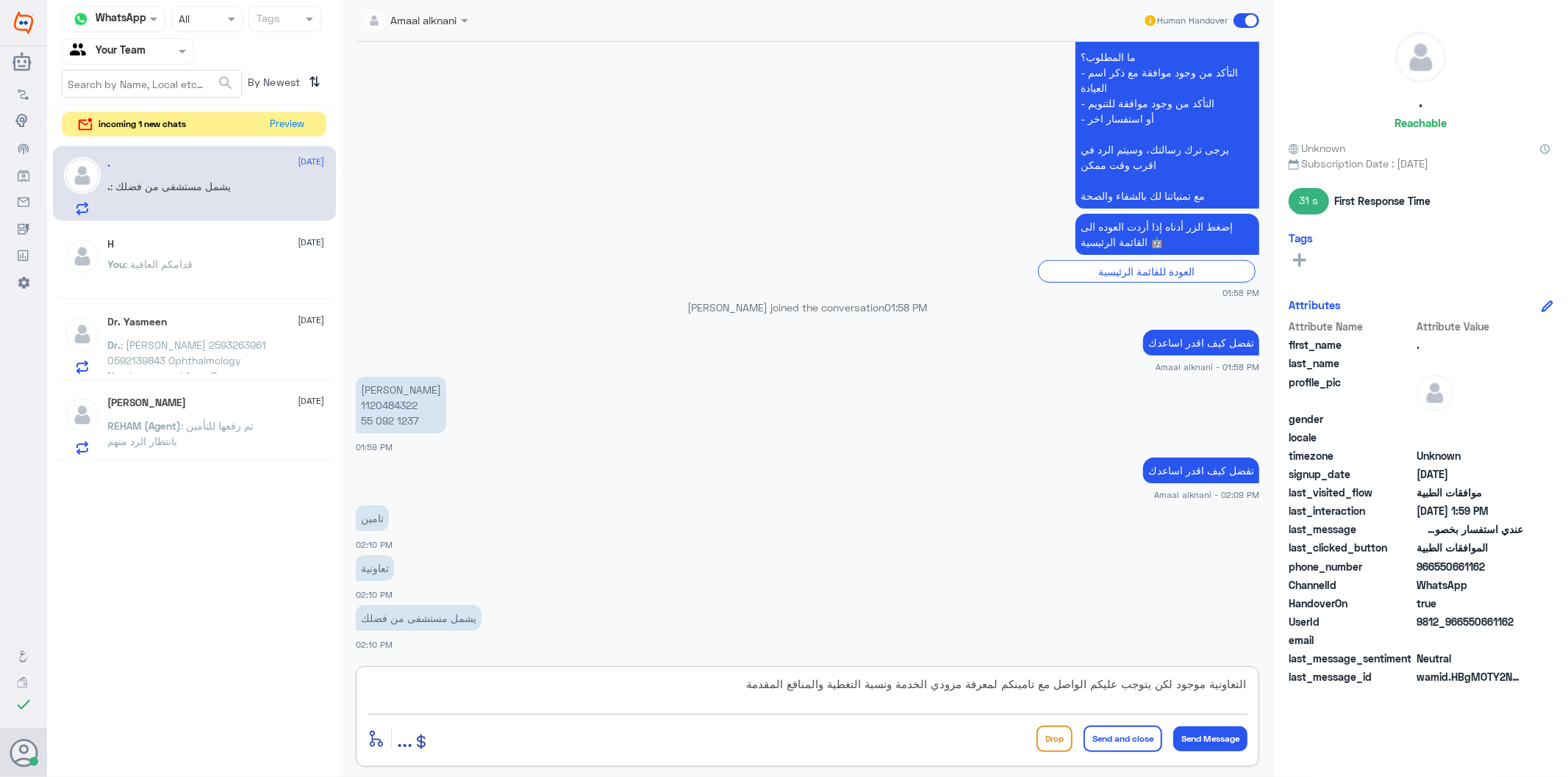
type textarea "التعاونية موجود لكن يتوجب عليكم الواصل مع تامينكم لمعرفة مزودي الخدمة ونسبة الت…"
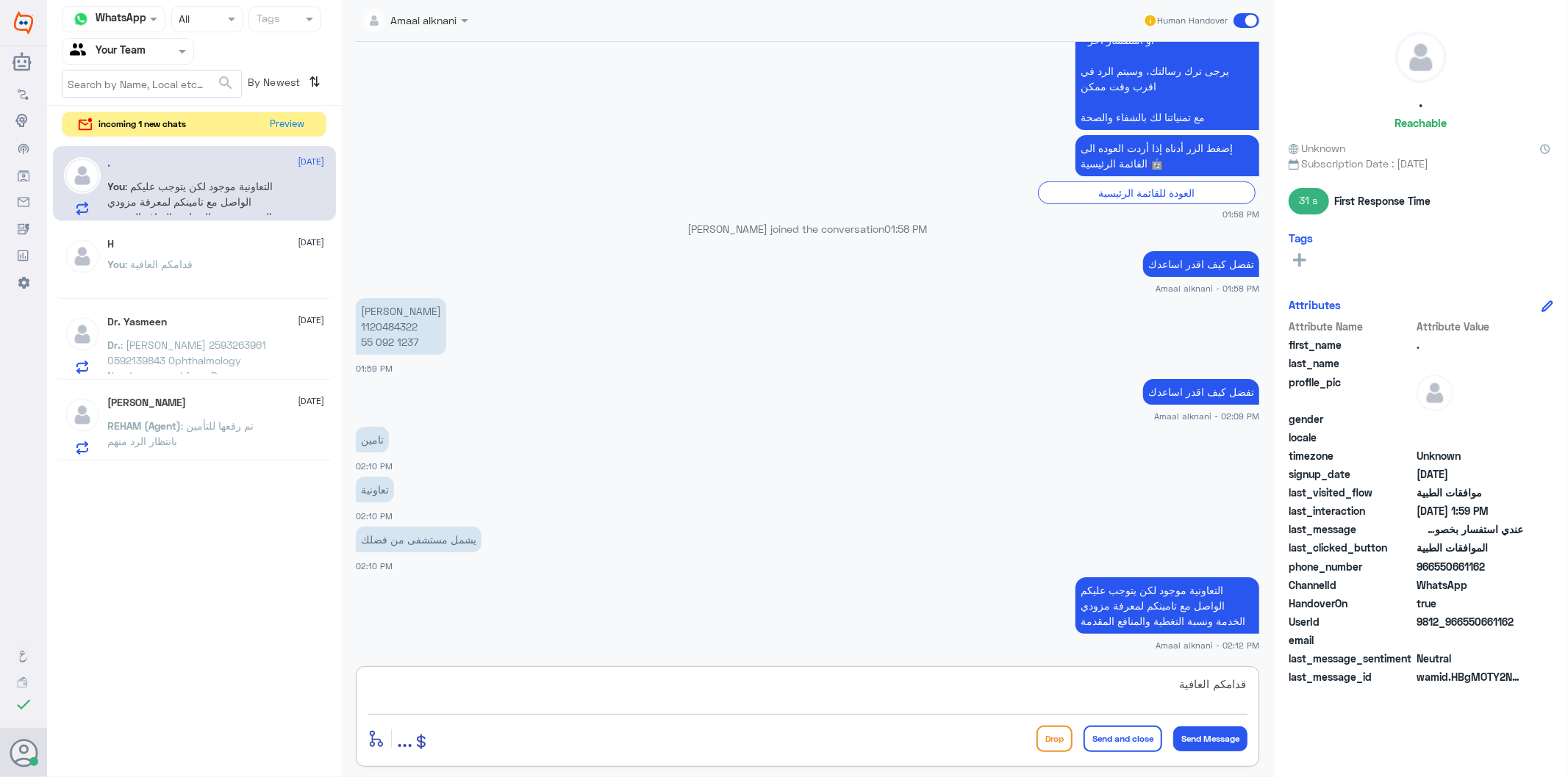
type textarea "قدامكم العافية"
click at [1111, 737] on button "Send and close" at bounding box center [1123, 739] width 78 height 26
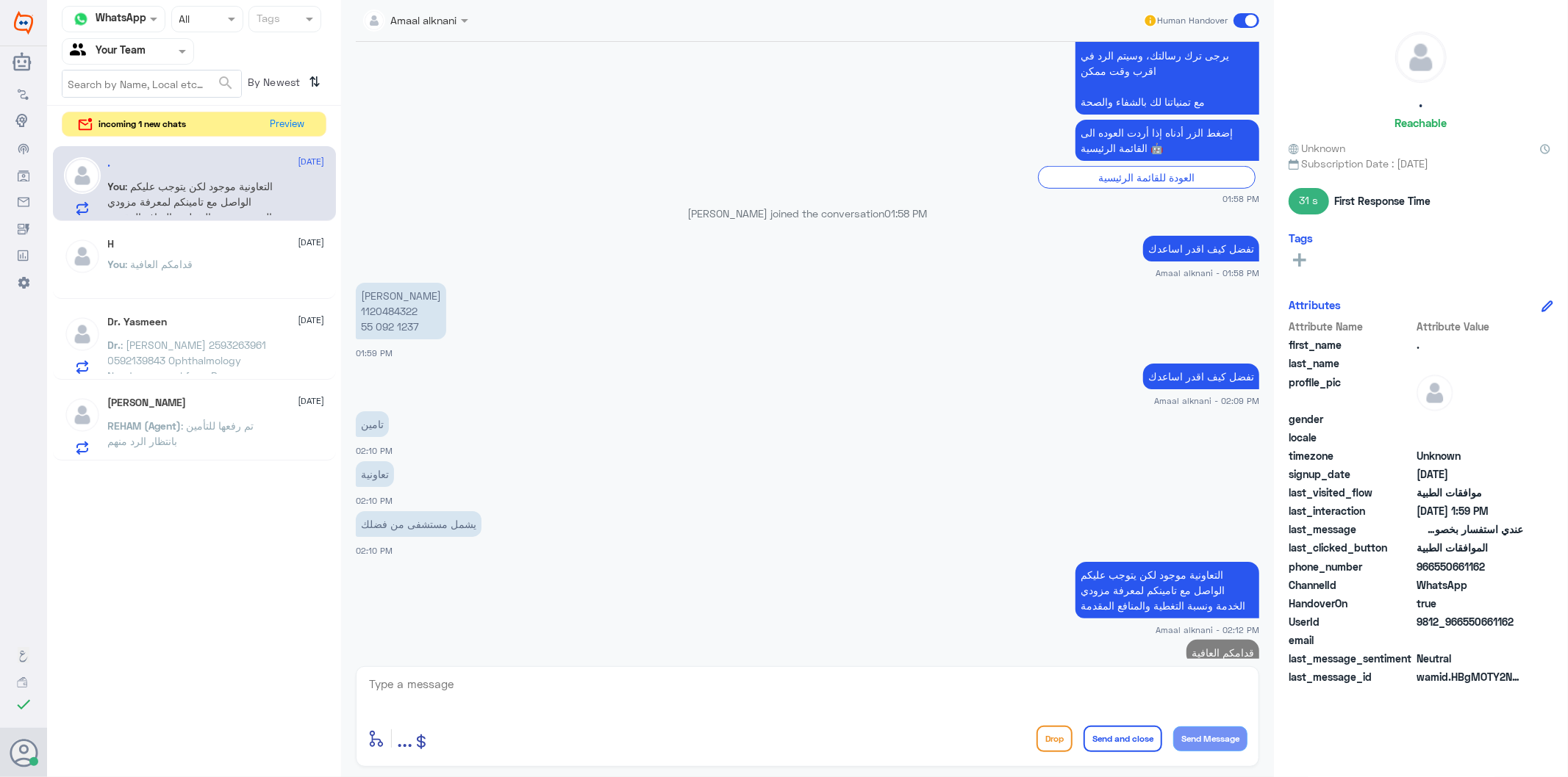
scroll to position [819, 0]
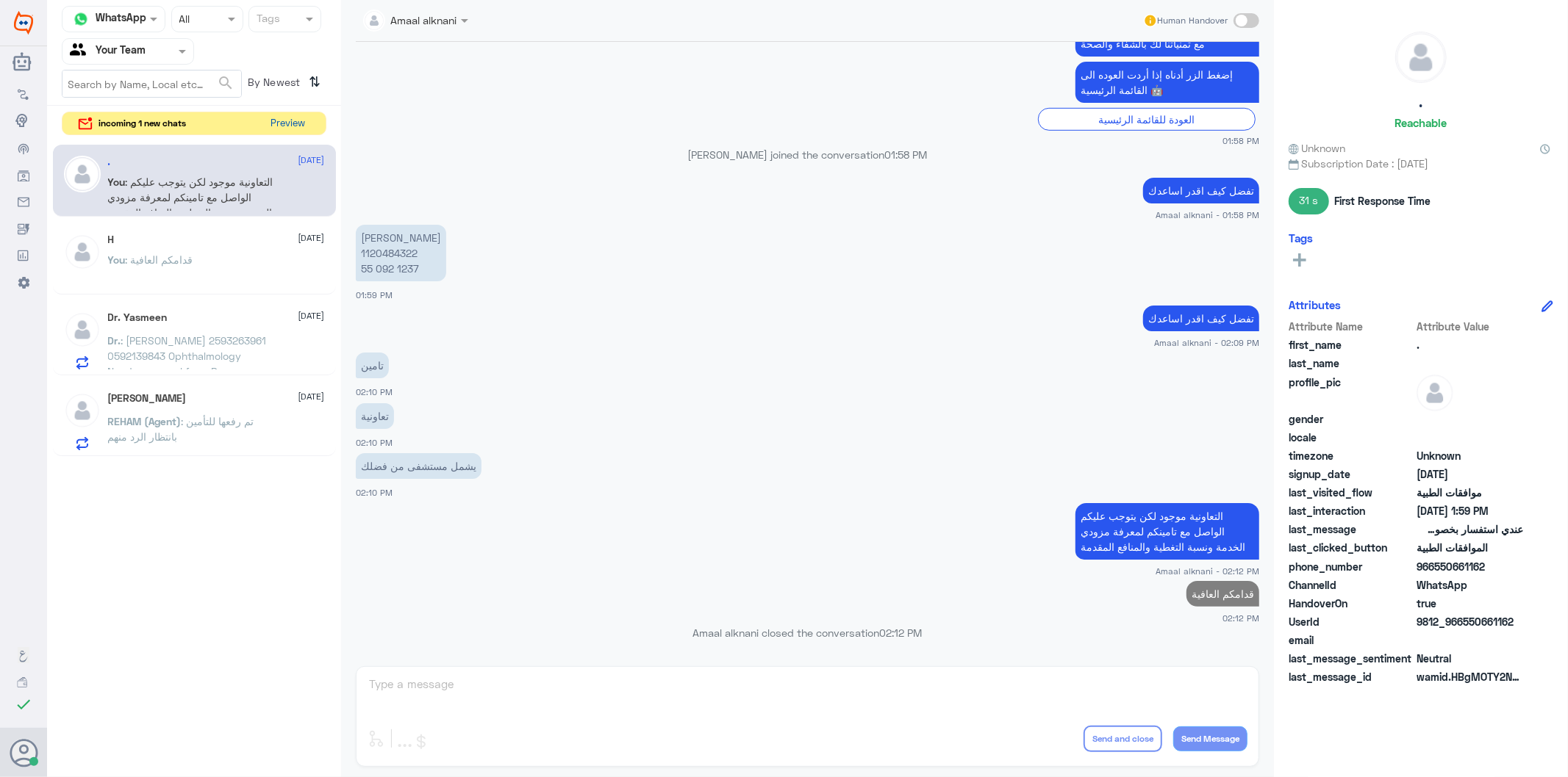
click at [282, 124] on button "Preview" at bounding box center [288, 124] width 45 height 23
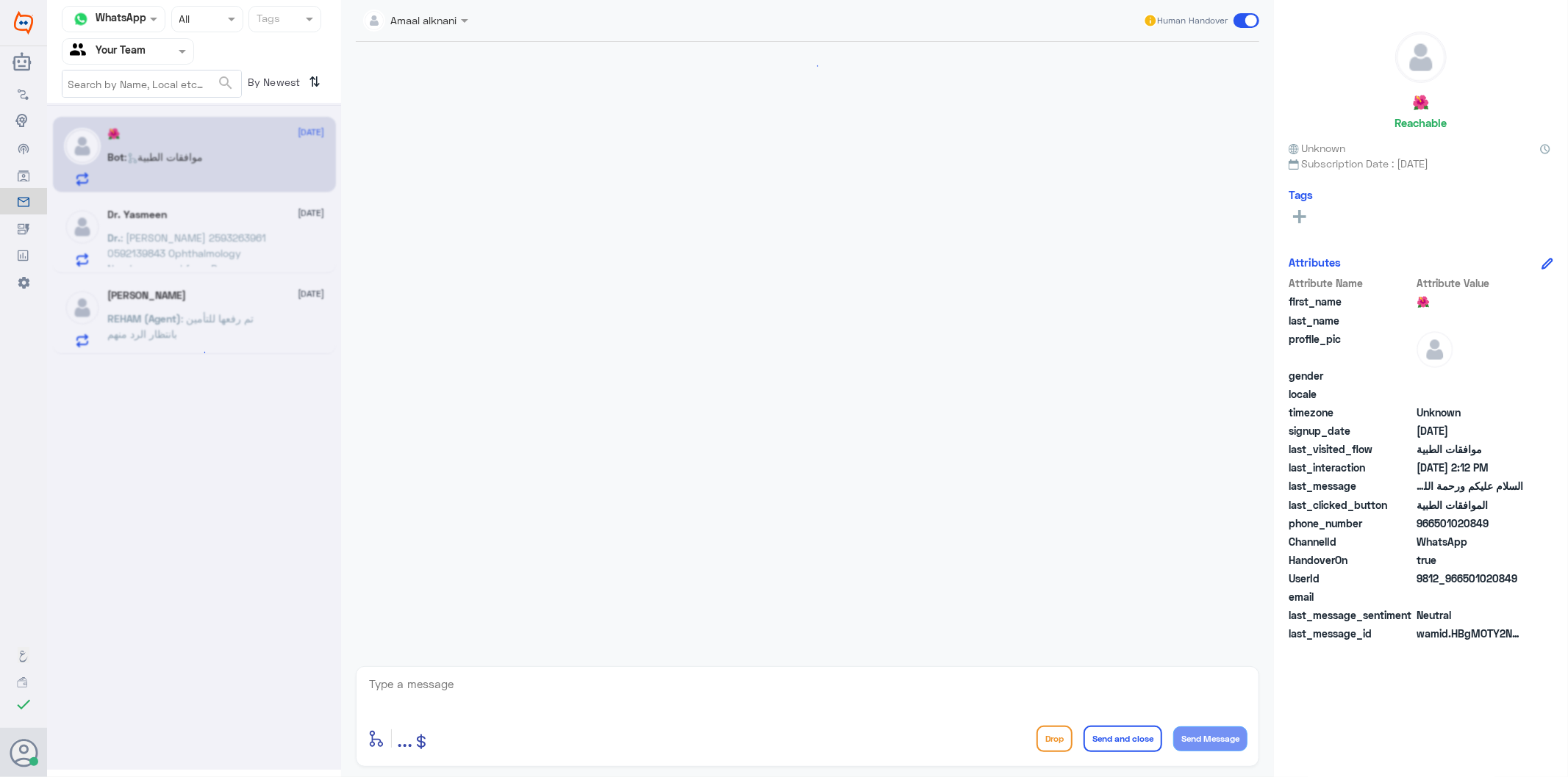
scroll to position [103, 0]
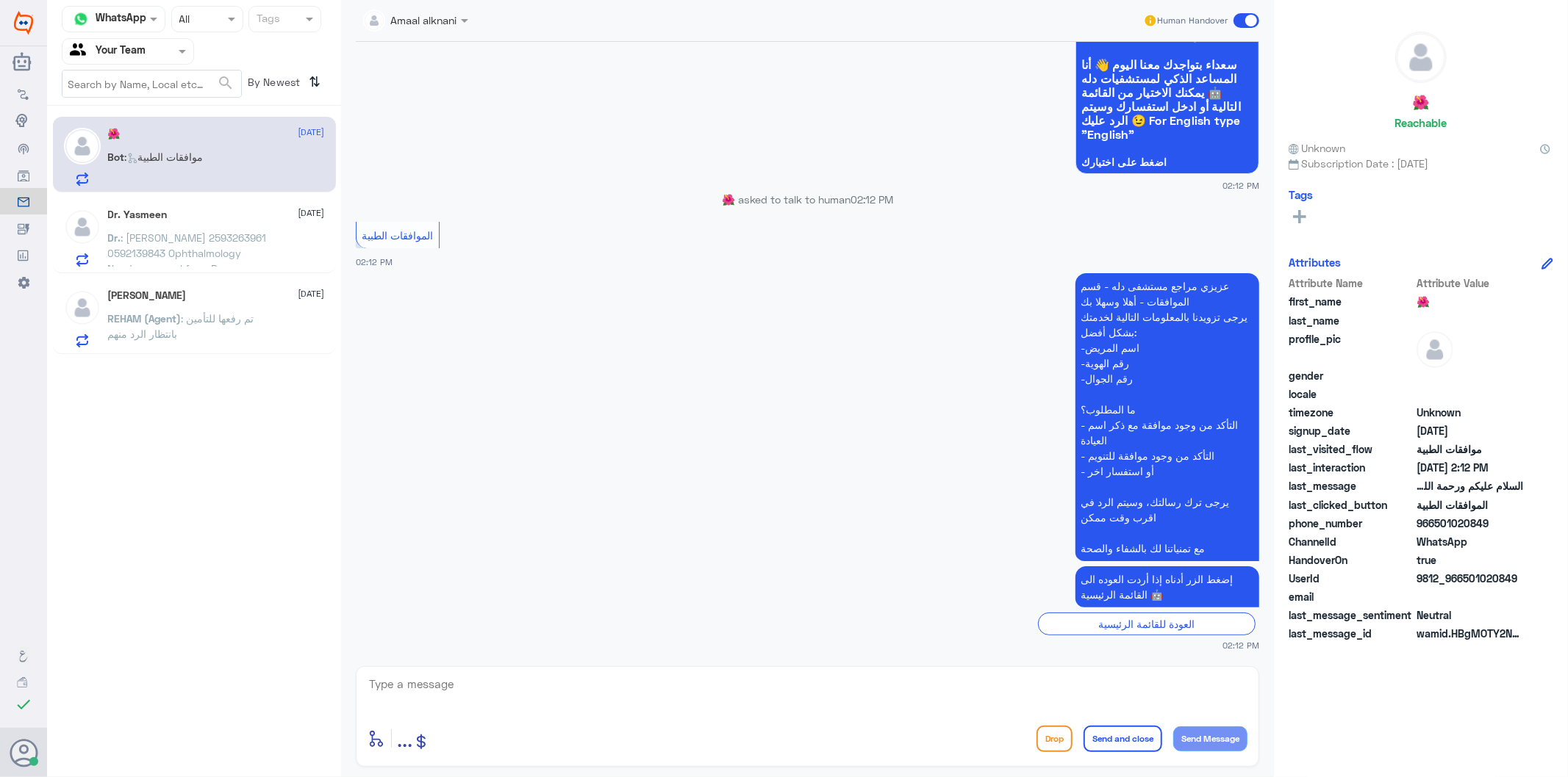
click at [454, 702] on textarea at bounding box center [808, 693] width 880 height 36
click at [252, 236] on p "Dr. : [PERSON_NAME] 2593263961 0592139843 Ophthalmology Needs approval from Bupa" at bounding box center [190, 248] width 166 height 37
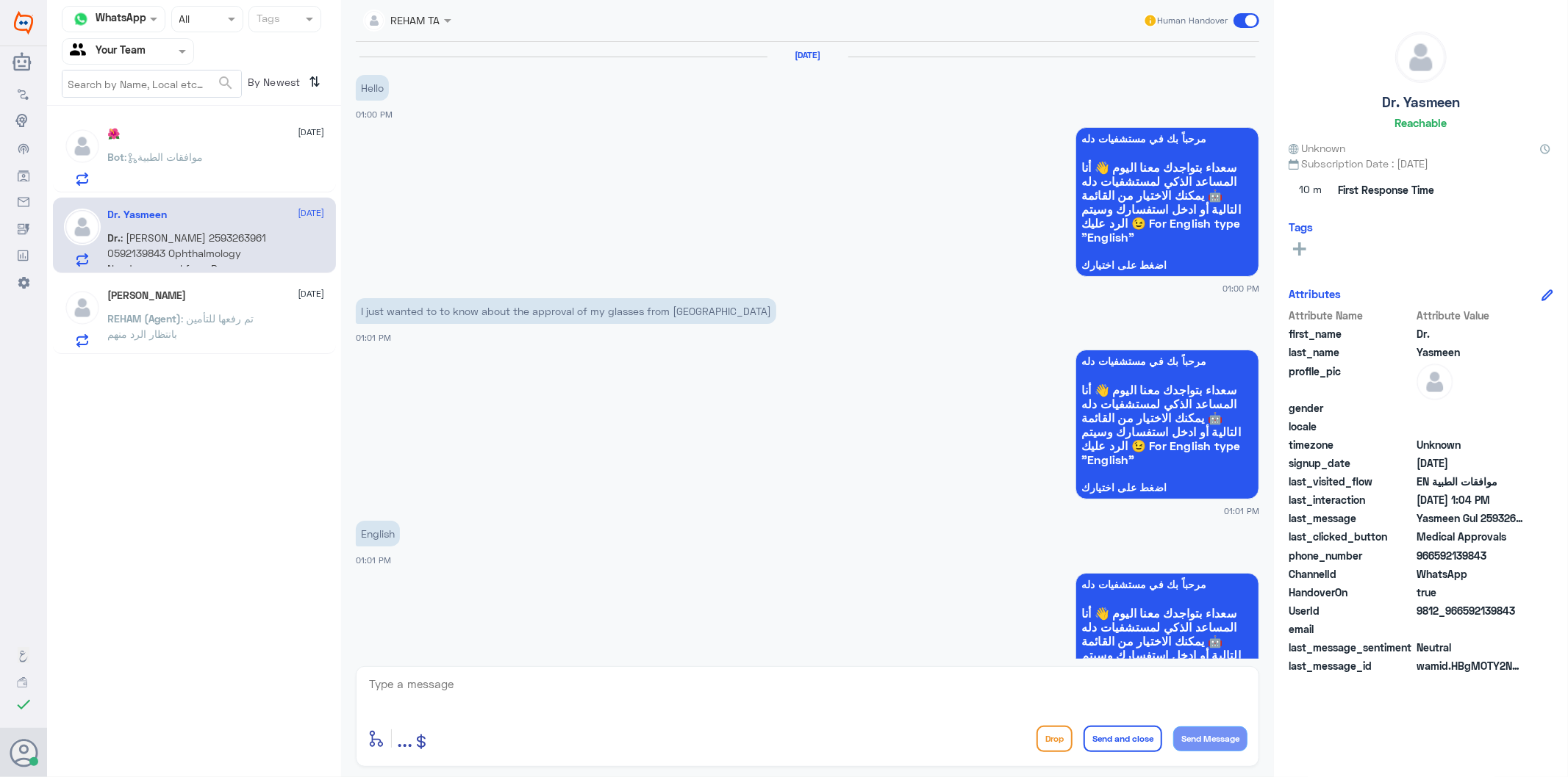
scroll to position [1046, 0]
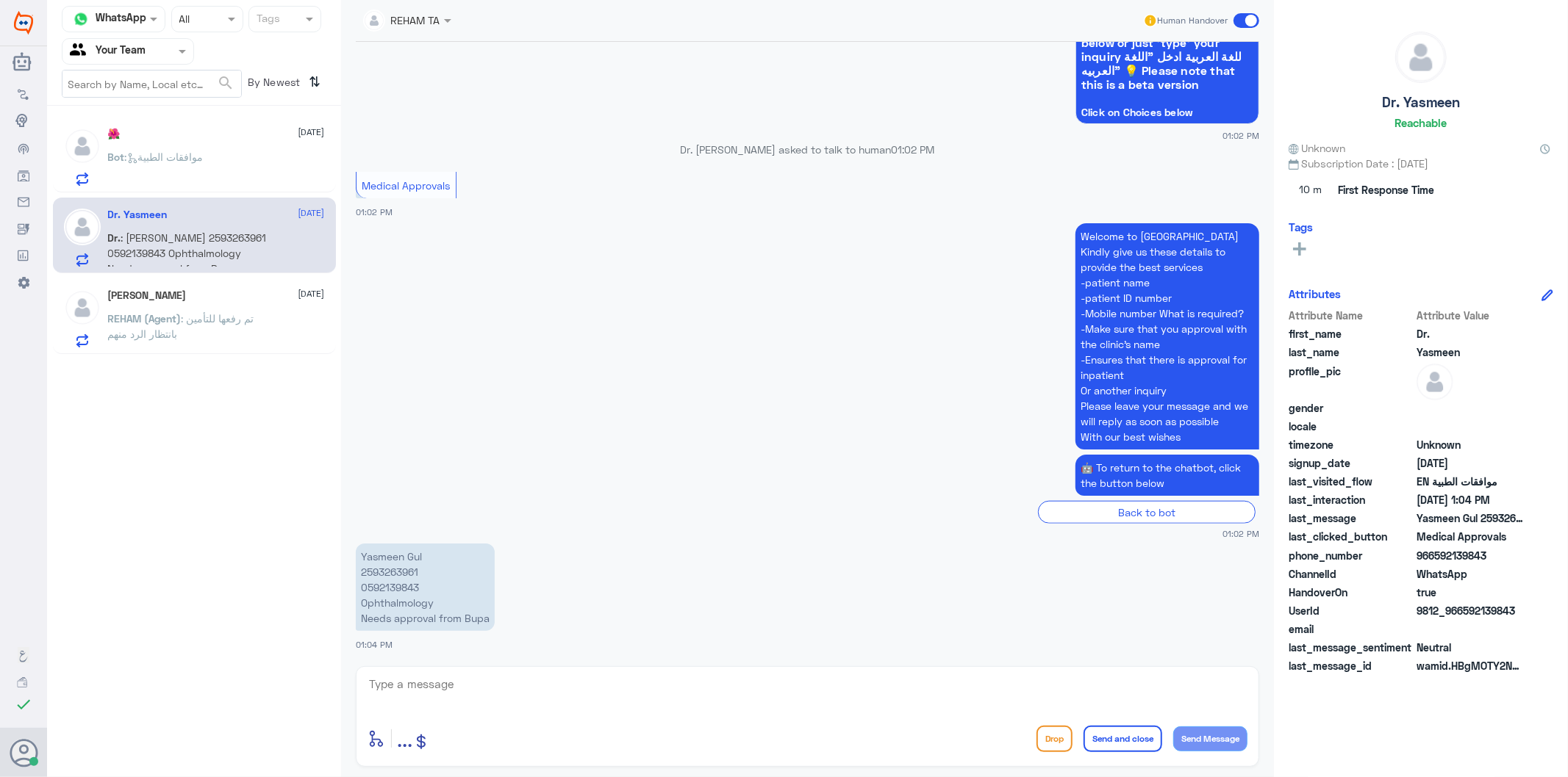
click at [175, 150] on span ": موافقات الطبية" at bounding box center [164, 156] width 78 height 12
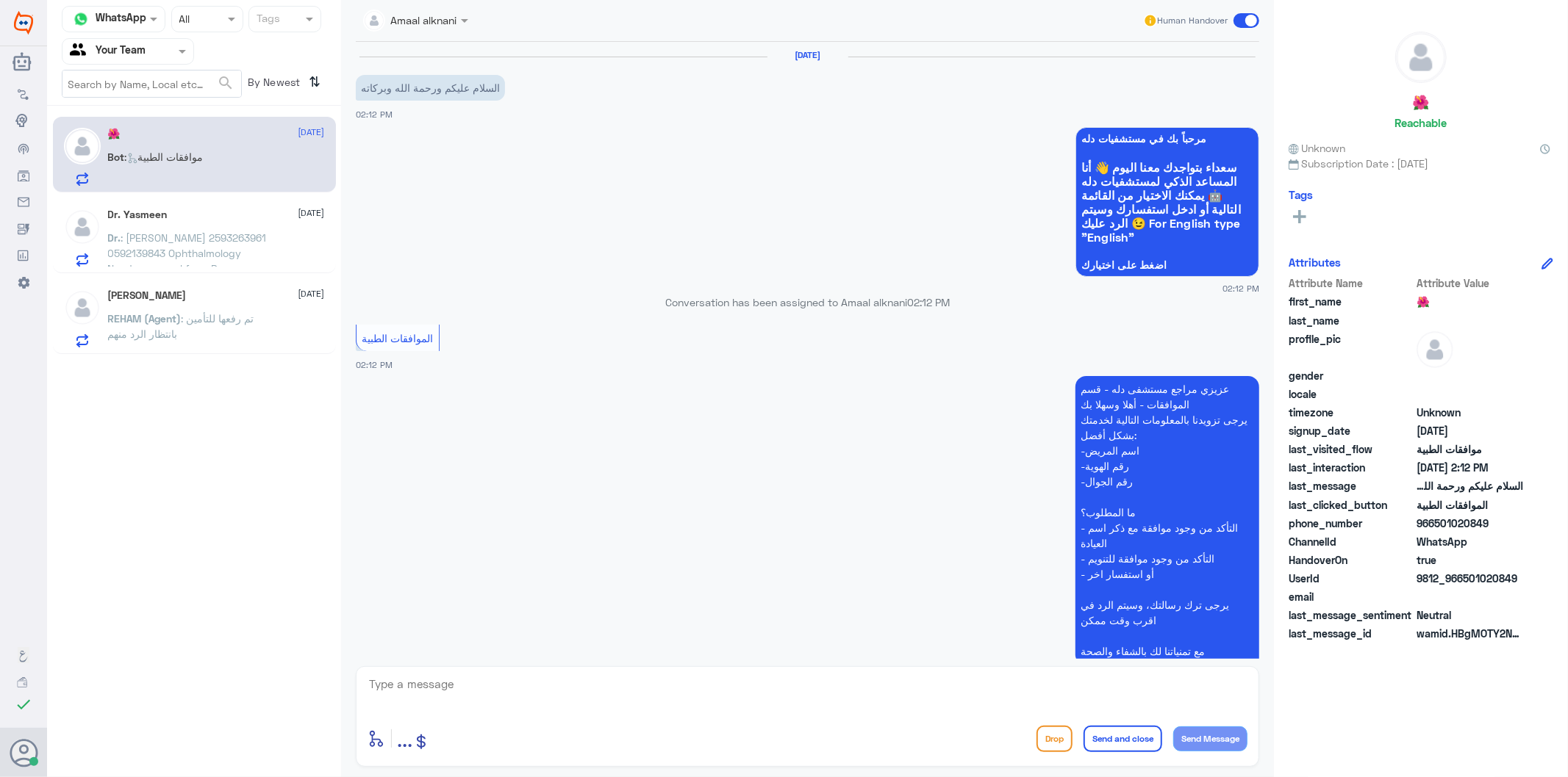
scroll to position [103, 0]
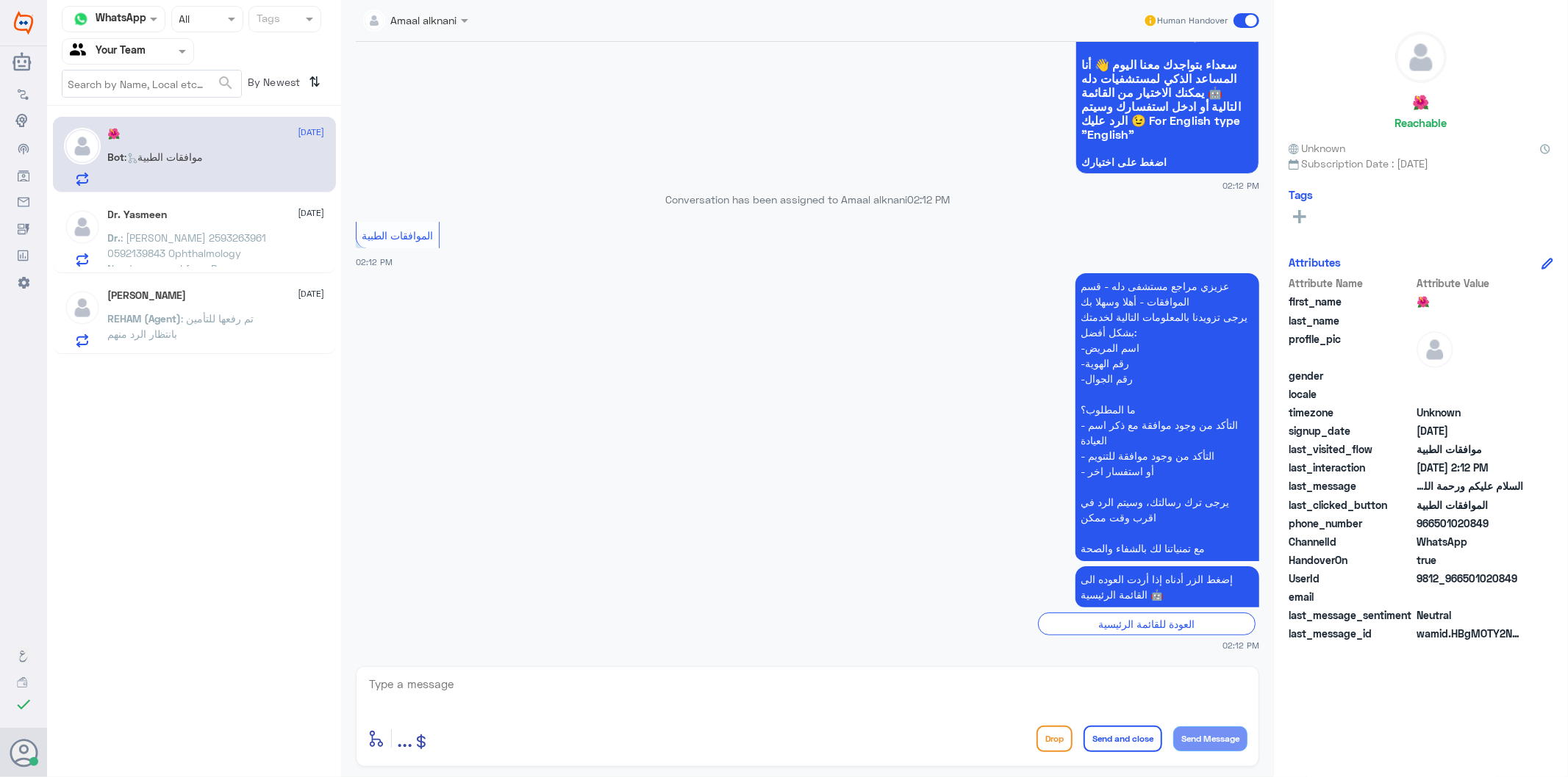
click at [503, 682] on textarea at bounding box center [808, 693] width 880 height 36
type textarea "تفضل كيف اقدر اساعدك"
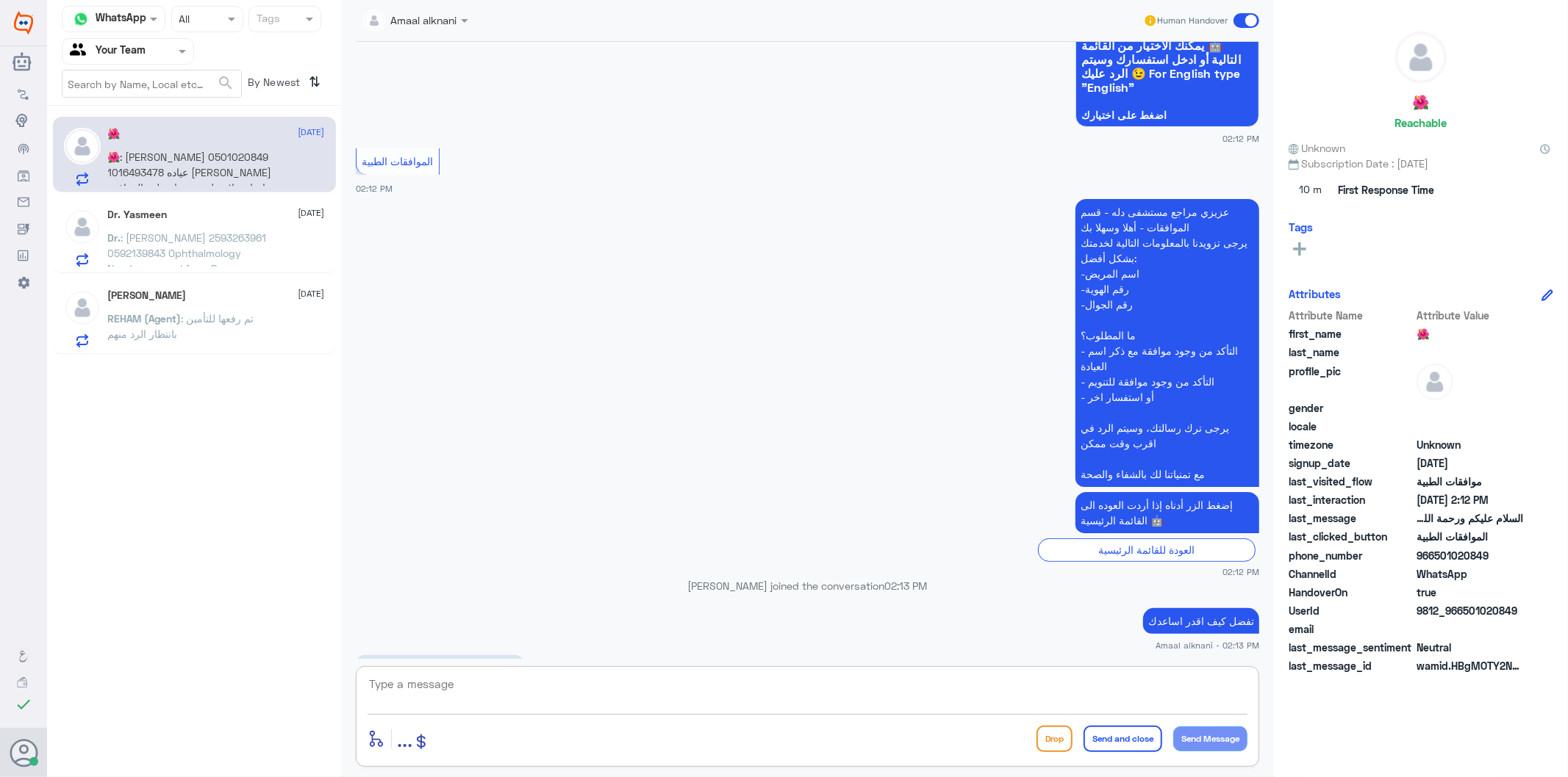
scroll to position [262, 0]
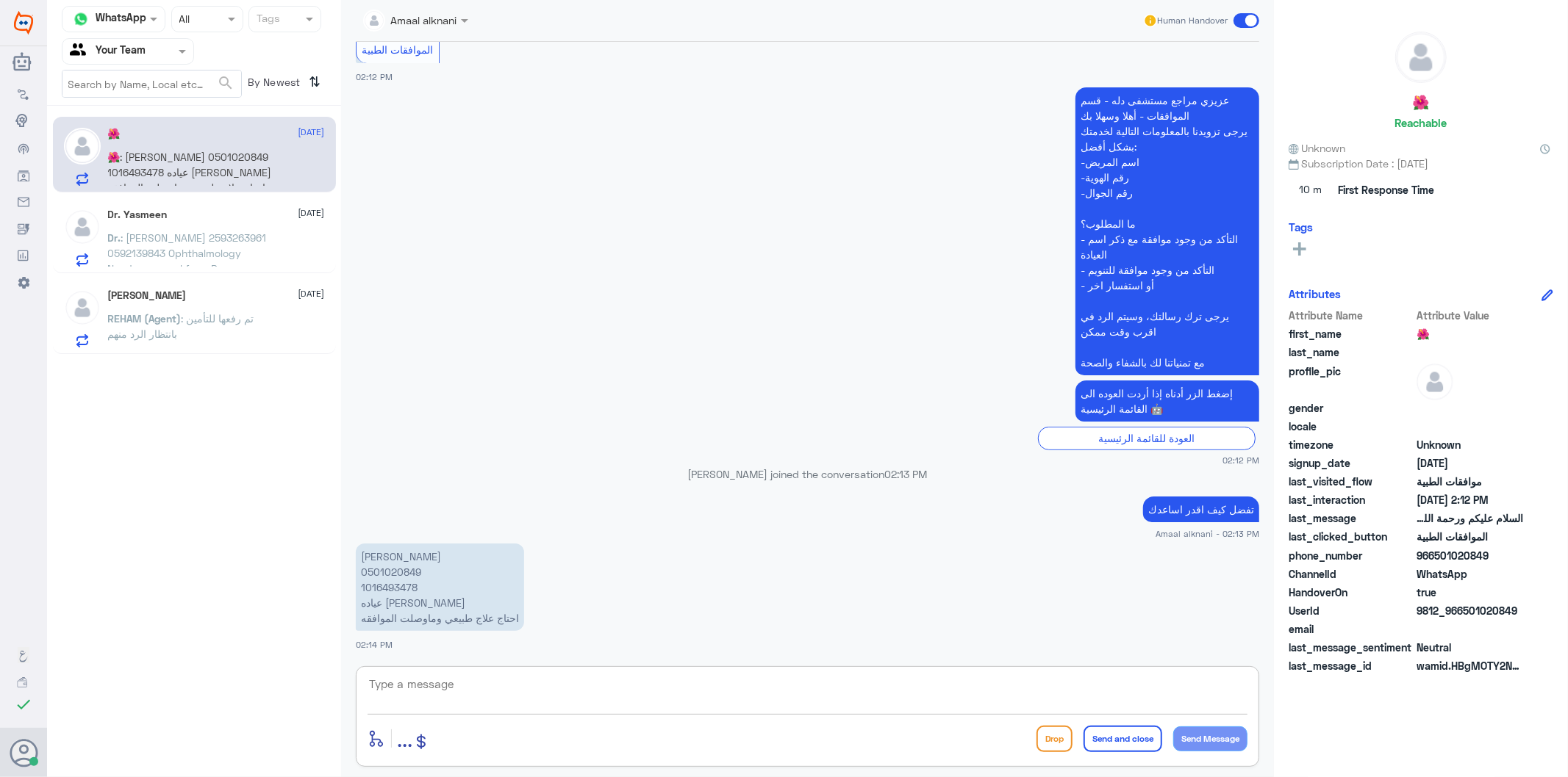
click at [450, 675] on textarea at bounding box center [808, 693] width 880 height 36
click at [398, 573] on p "[PERSON_NAME] 0501020849 1016493478 عياده [PERSON_NAME] احتاج علاج طبيعي وماوصل…" at bounding box center [440, 587] width 168 height 88
click at [480, 683] on textarea at bounding box center [808, 693] width 880 height 36
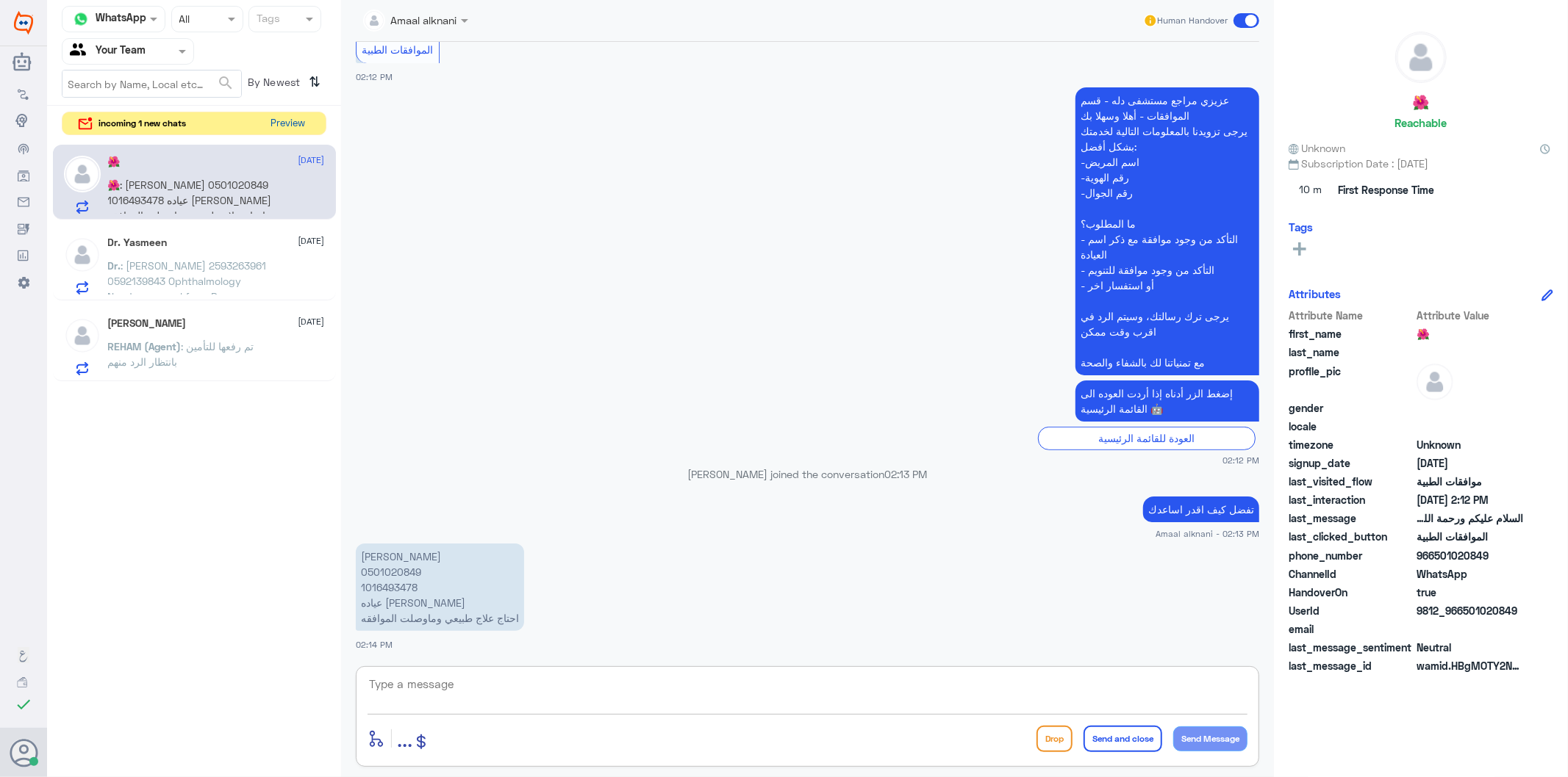
click at [270, 126] on button "Preview" at bounding box center [288, 124] width 45 height 23
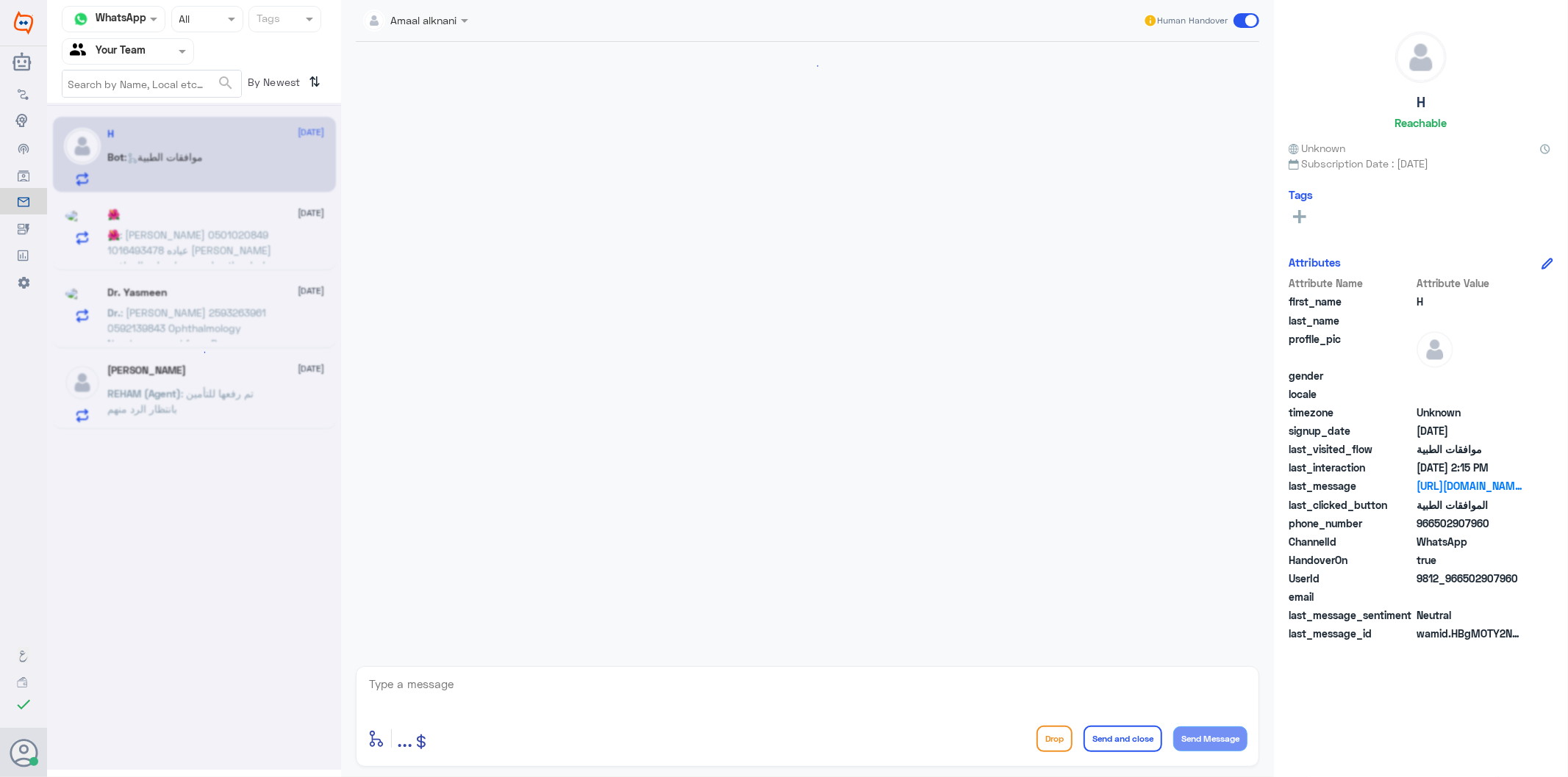
scroll to position [2513, 0]
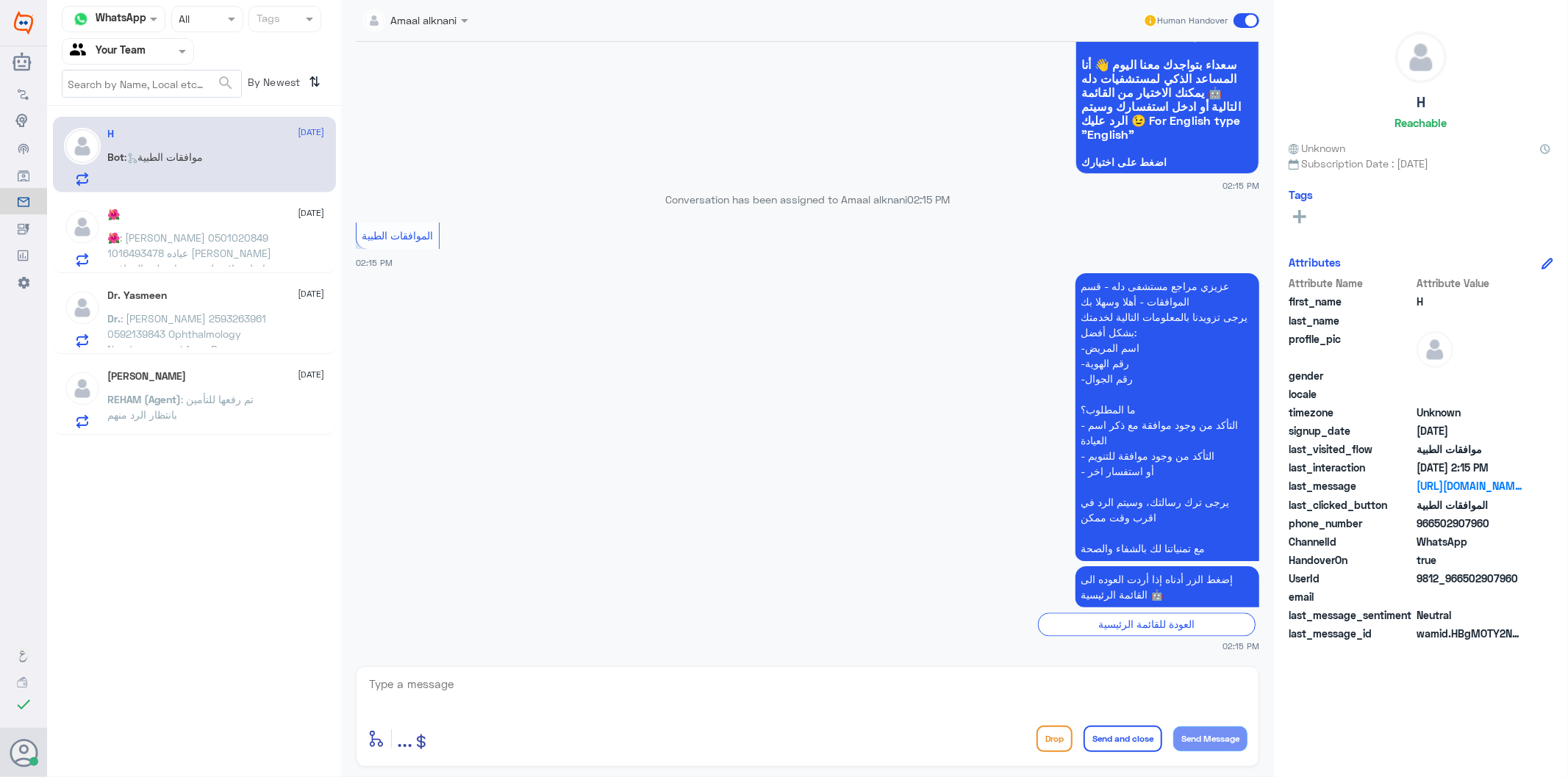
click at [199, 251] on span ": [PERSON_NAME] 0501020849 1016493478 عياده [PERSON_NAME] احتاج علاج طبيعي وماو…" at bounding box center [189, 253] width 164 height 43
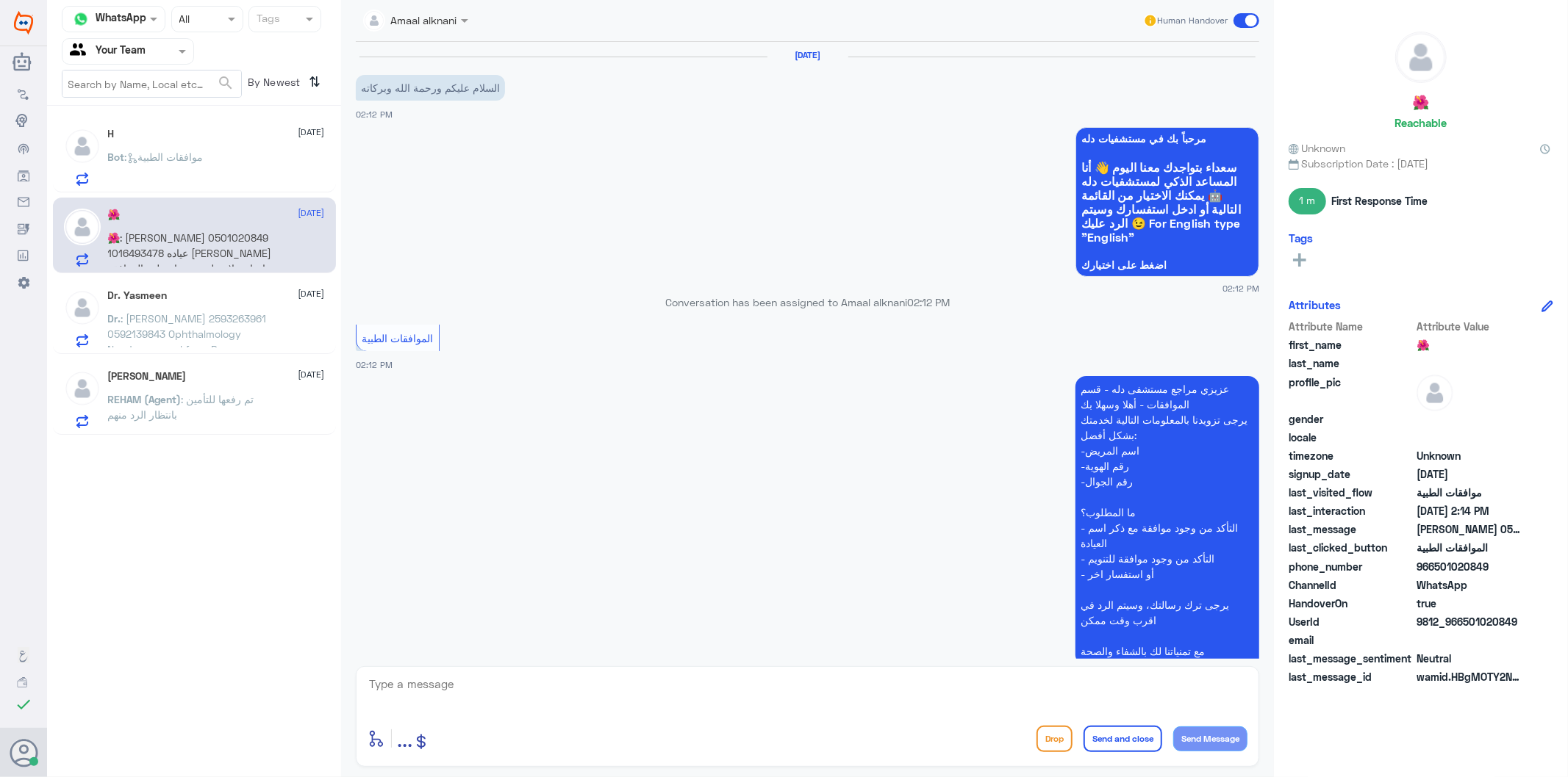
scroll to position [288, 0]
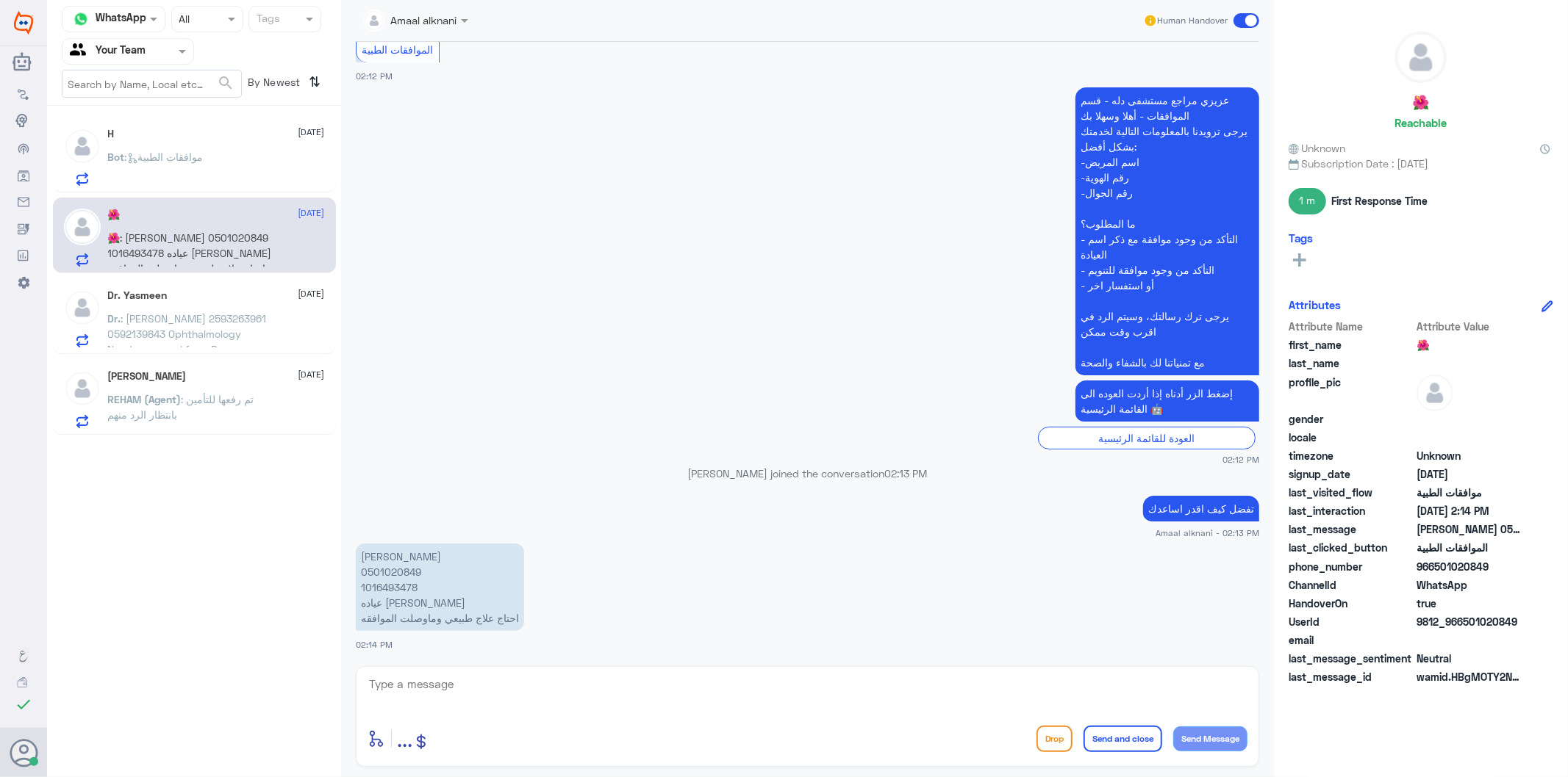
click at [496, 673] on div "enter flow name ... Drop Send and close Send Message" at bounding box center [807, 717] width 903 height 100
click at [495, 686] on textarea at bounding box center [808, 693] width 880 height 36
type textarea "تم متابعة طلبكم عدة مرات بالاشعة وتقرير الطبيب"
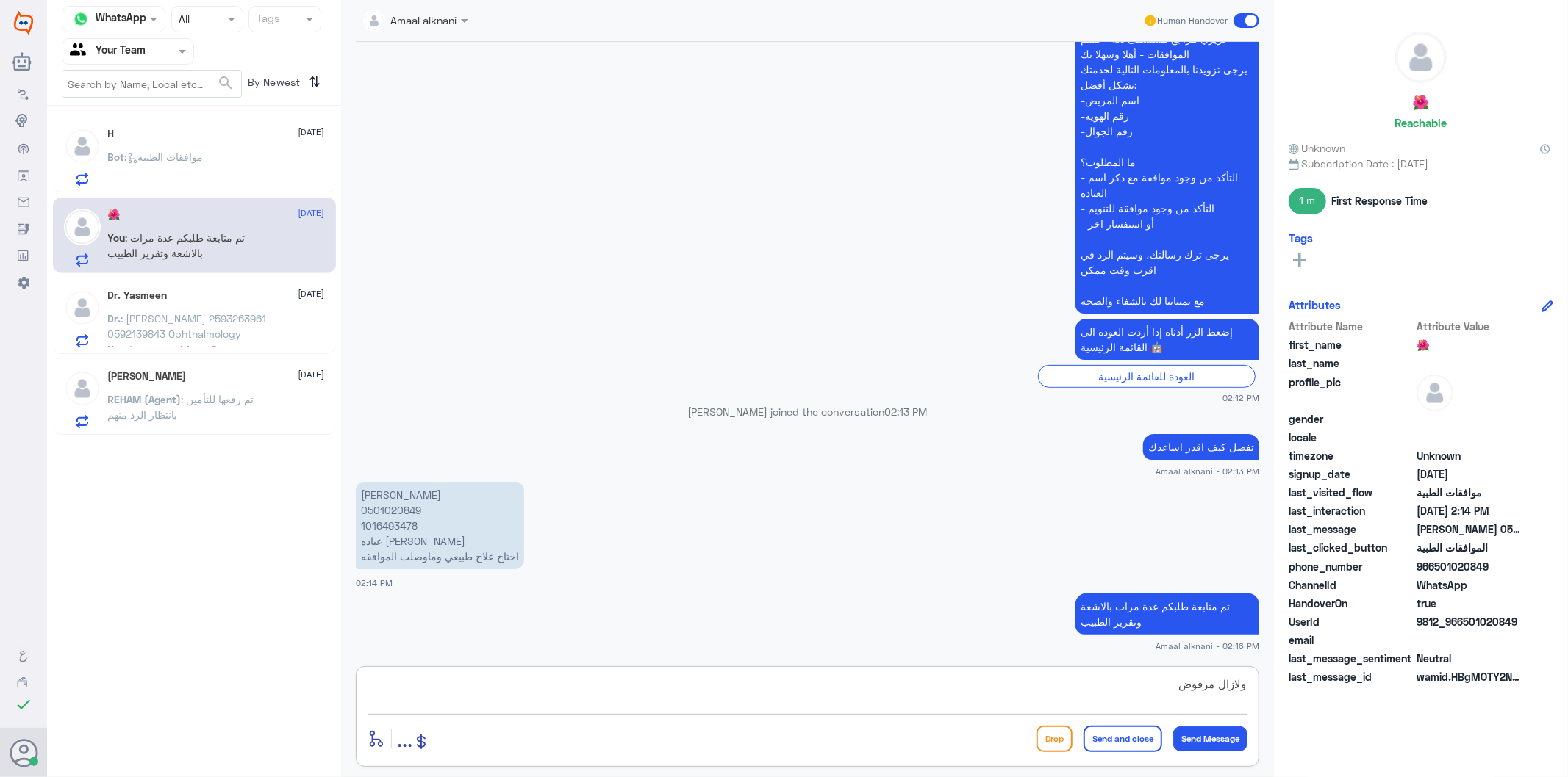
type textarea "ولازال مرفوض"
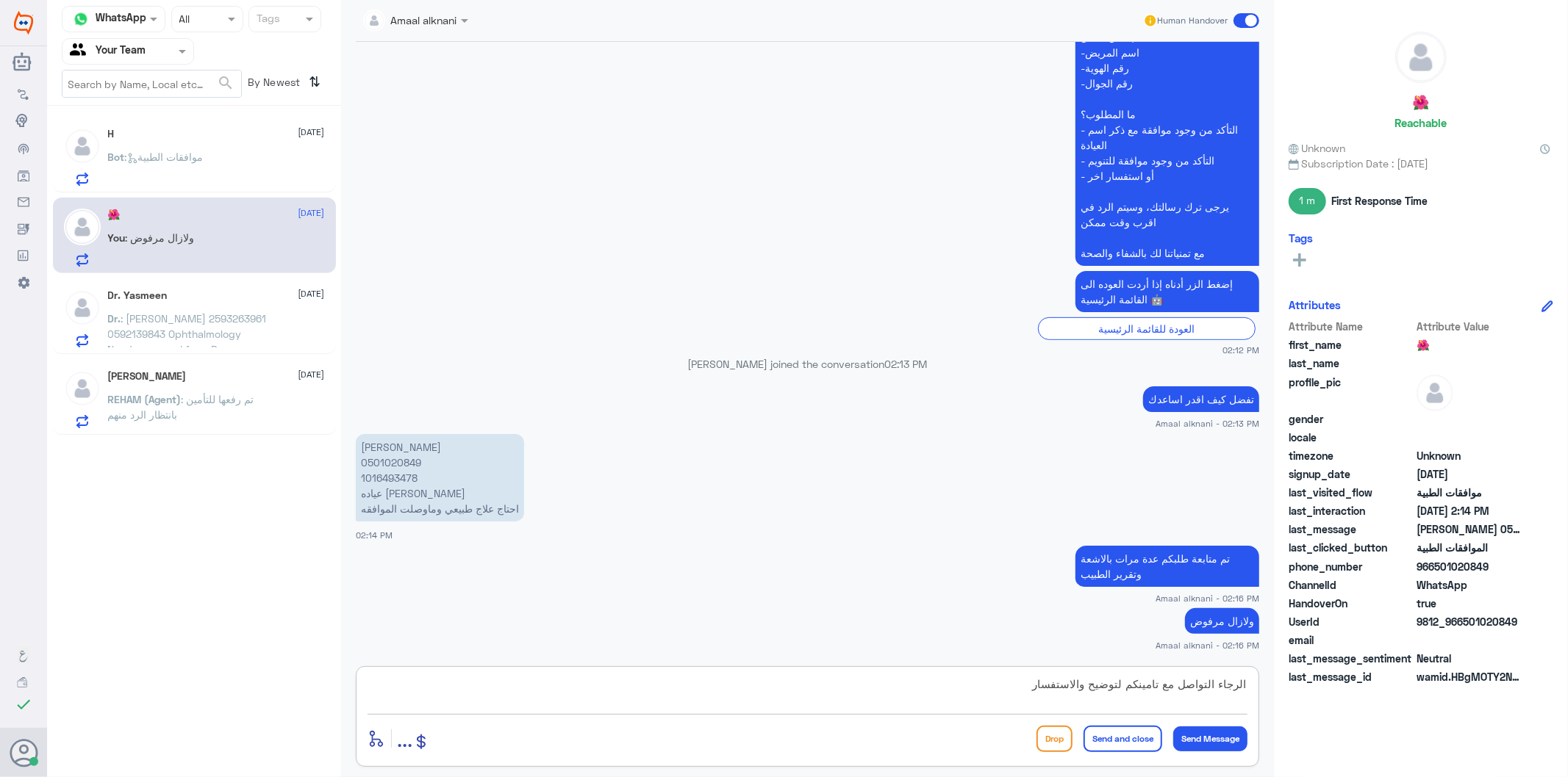
type textarea "الرجاء التواصل مع تامينكم لتوضيح والاستفسار"
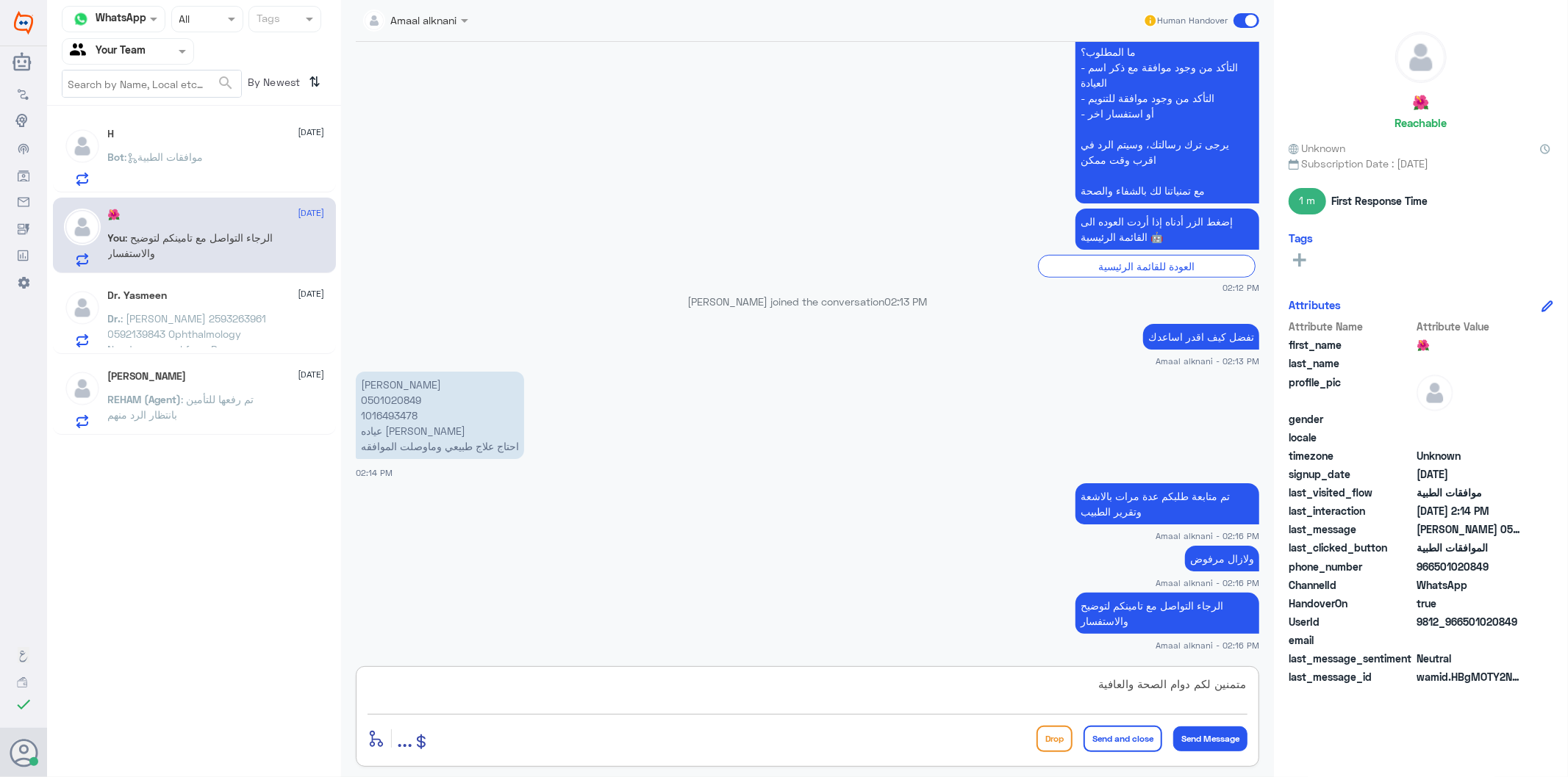
type textarea "متمنين لكم دوام الصحة والعافية"
click at [1124, 743] on button "Send and close" at bounding box center [1123, 739] width 78 height 26
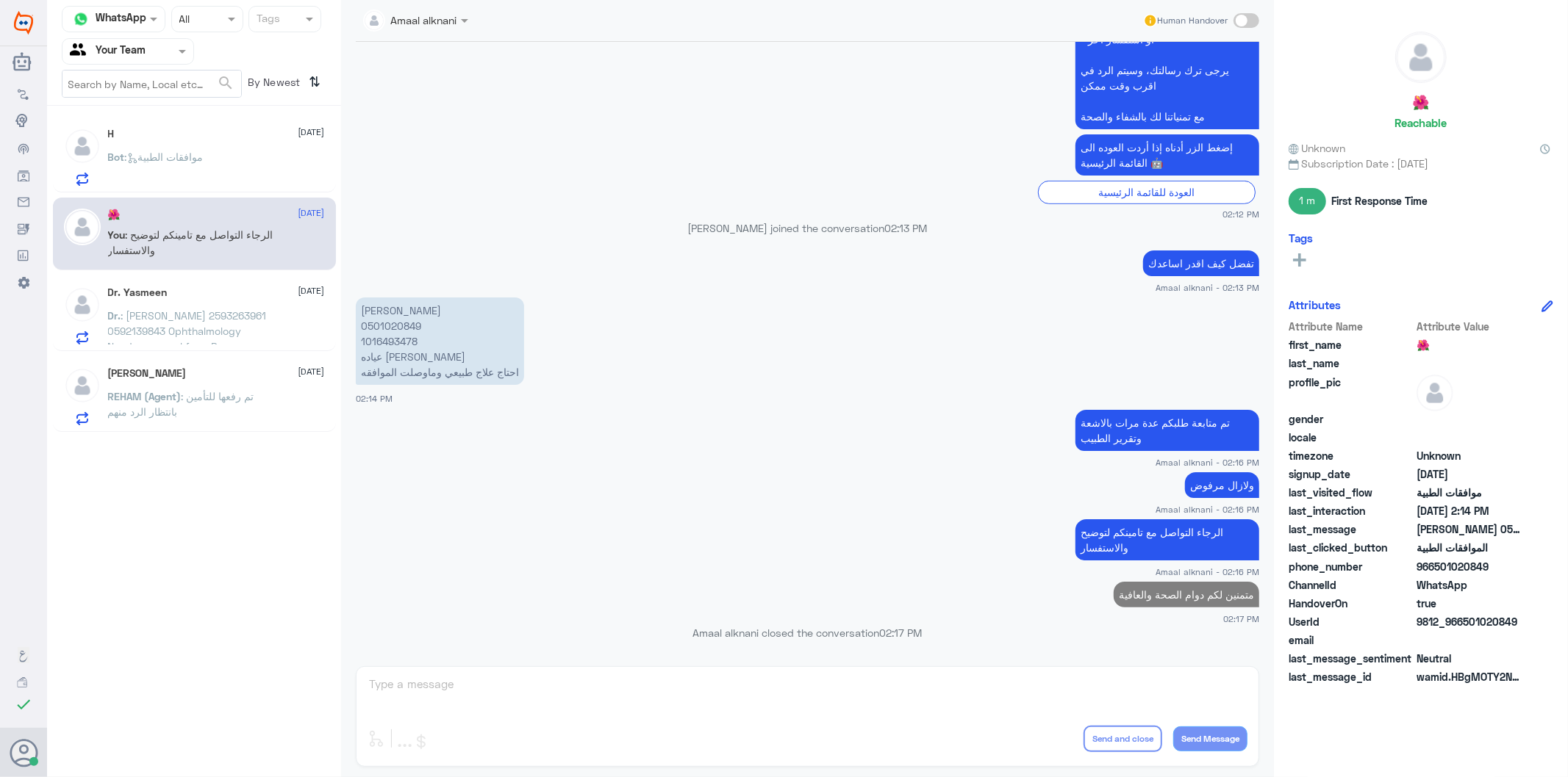
click at [217, 170] on div "Bot : موافقات الطبية" at bounding box center [216, 169] width 217 height 33
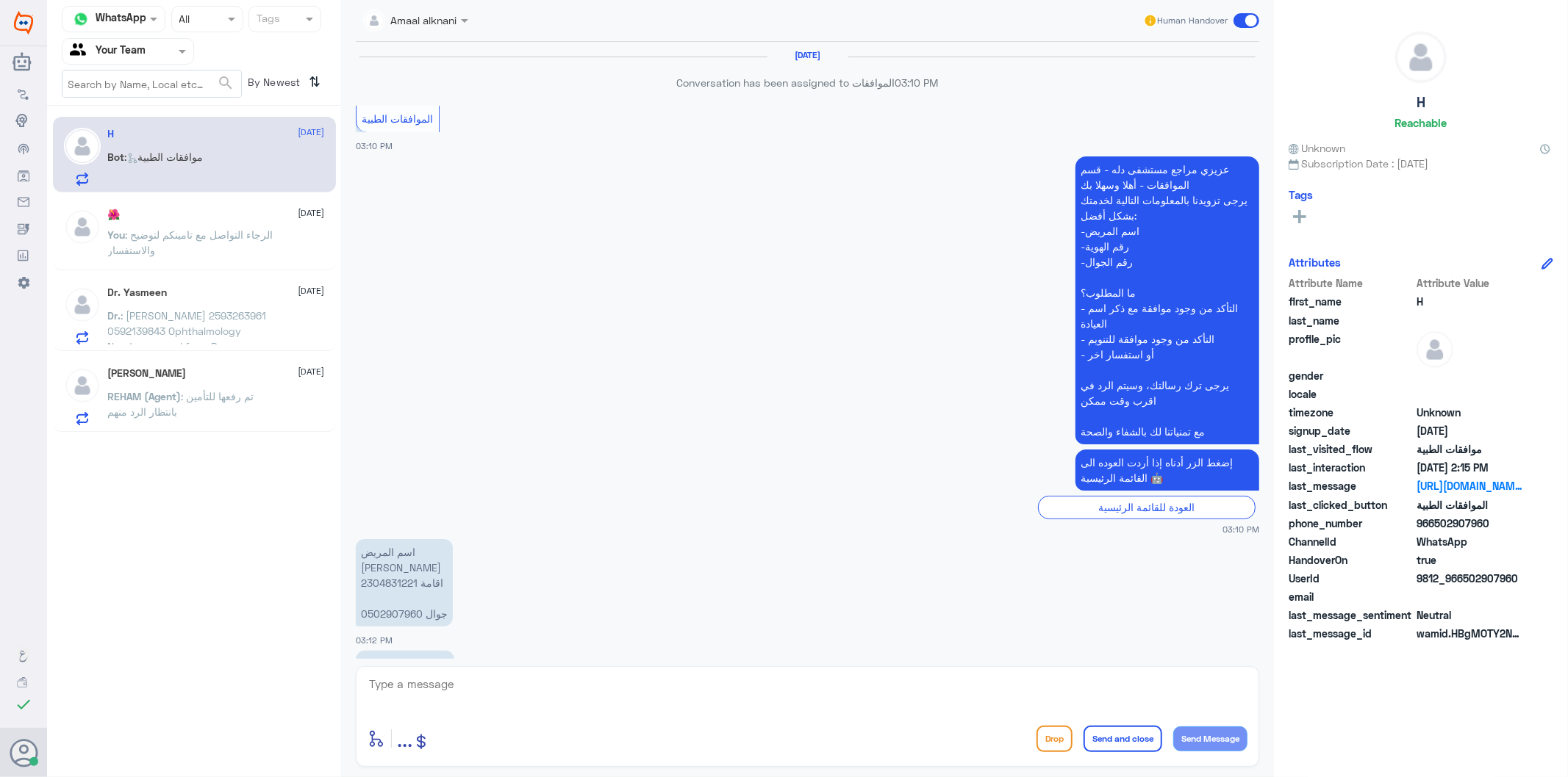
scroll to position [2513, 0]
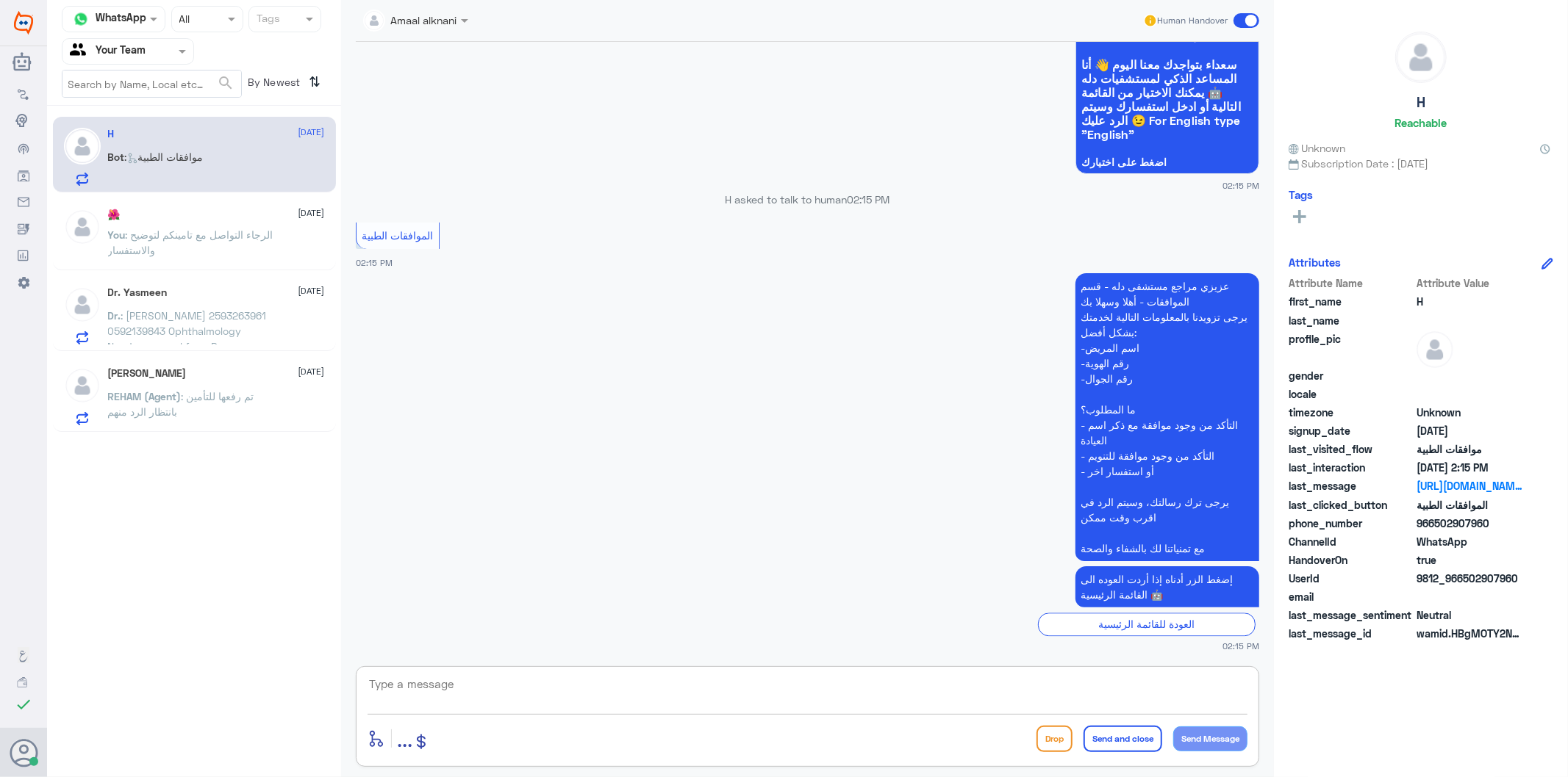
click at [540, 691] on textarea at bounding box center [808, 693] width 880 height 36
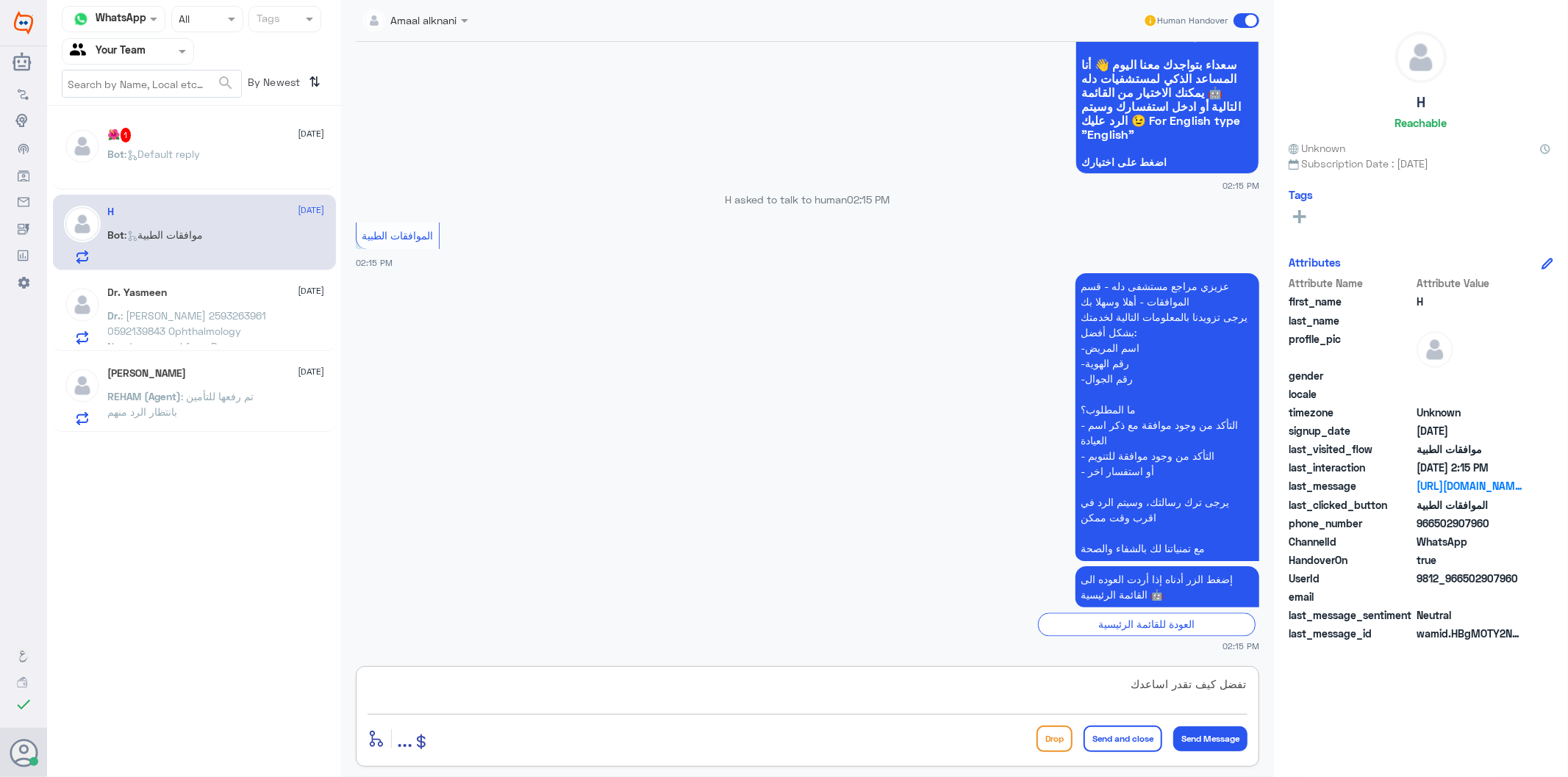
type textarea "تفضل كيف تقدر اساعدك"
drag, startPoint x: 540, startPoint y: 689, endPoint x: 197, endPoint y: 172, distance: 620.4
click at [197, 172] on p "Bot : Default reply" at bounding box center [154, 164] width 93 height 37
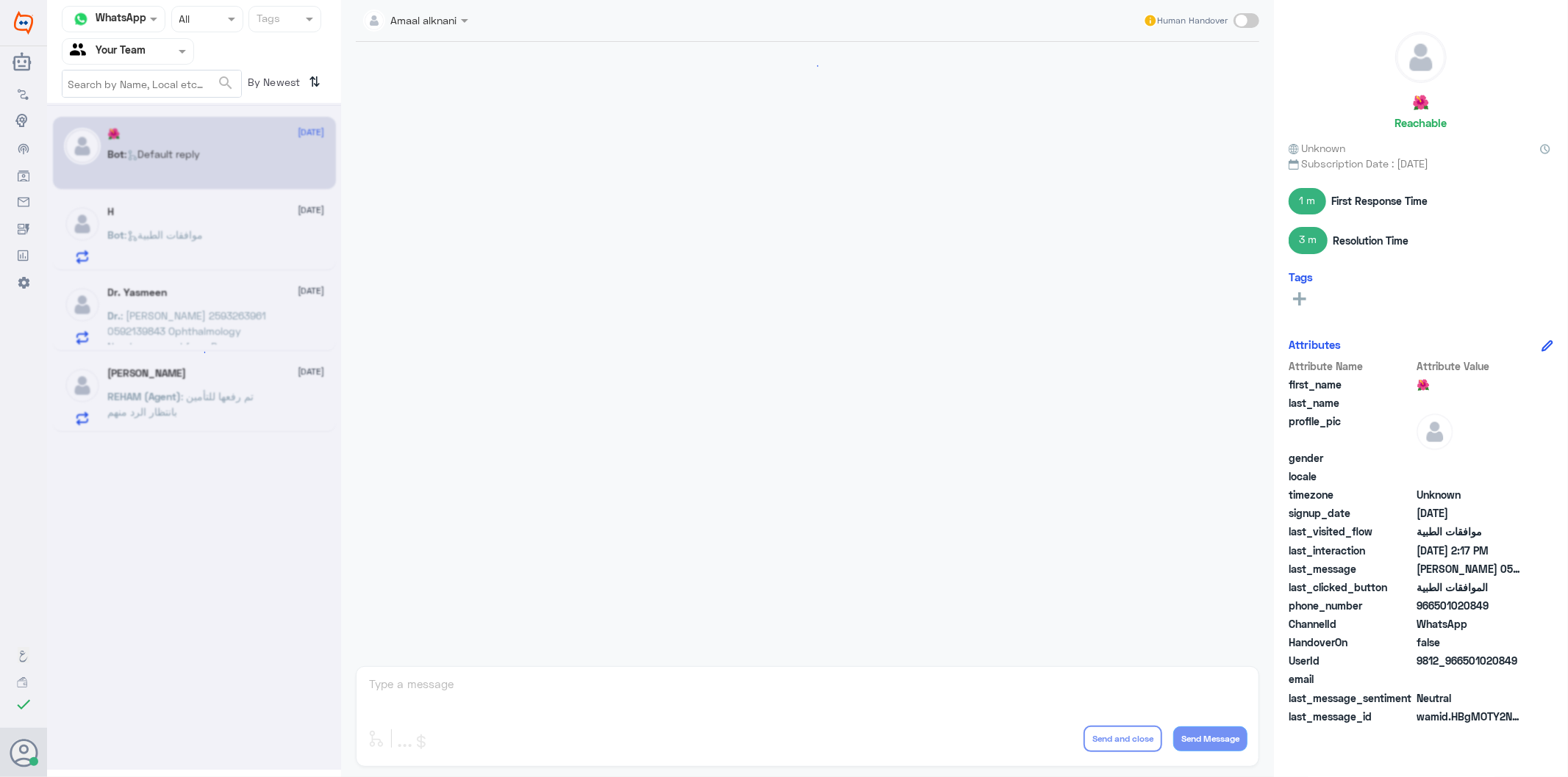
scroll to position [757, 0]
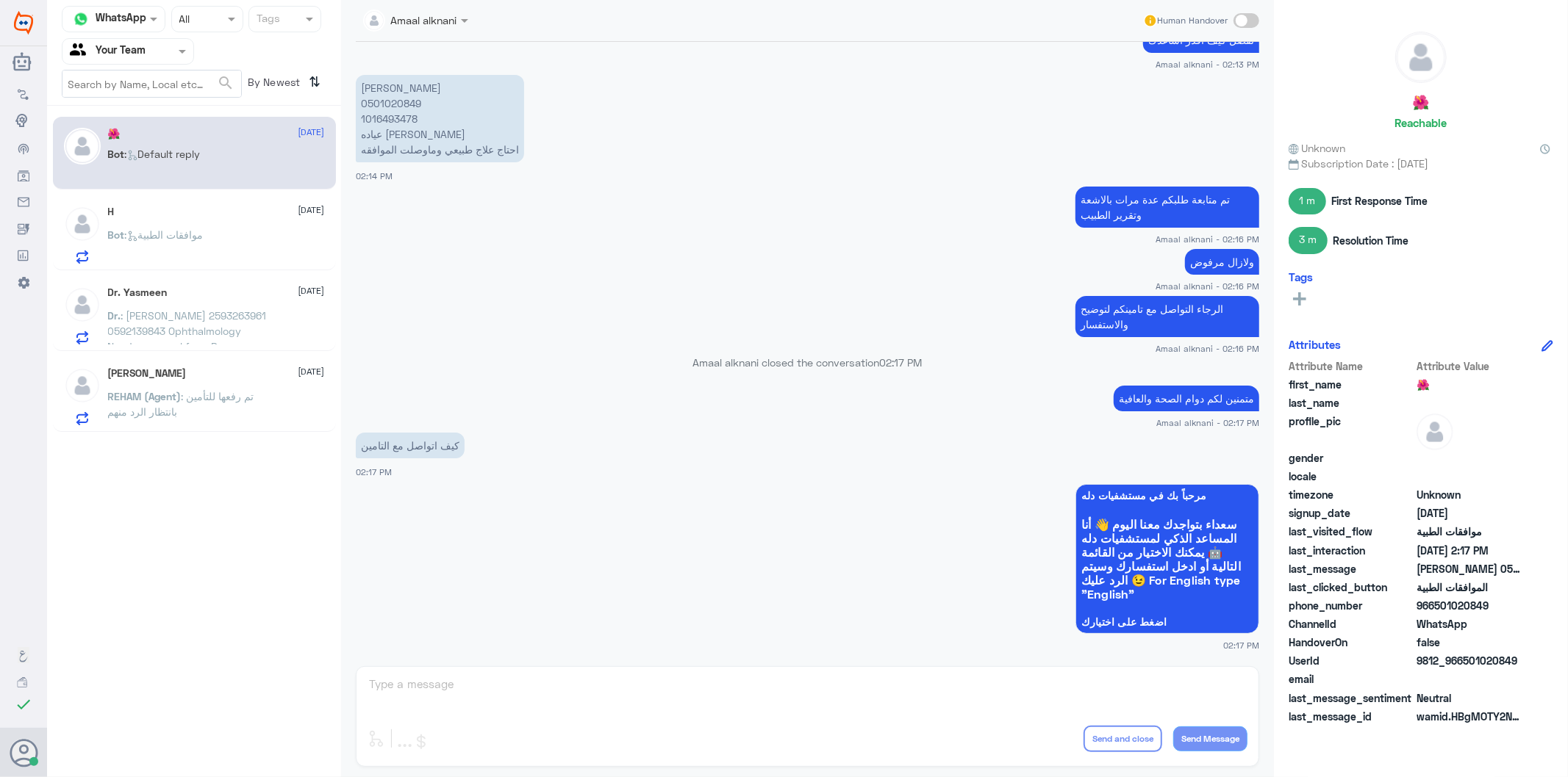
click at [503, 698] on div "Amaal alknani Human Handover [DATE] السلام عليكم ورحمة الله وبركاته 02:12 PM مر…" at bounding box center [808, 390] width 932 height 782
click at [153, 227] on p "Bot : موافقات الطبية" at bounding box center [155, 245] width 96 height 37
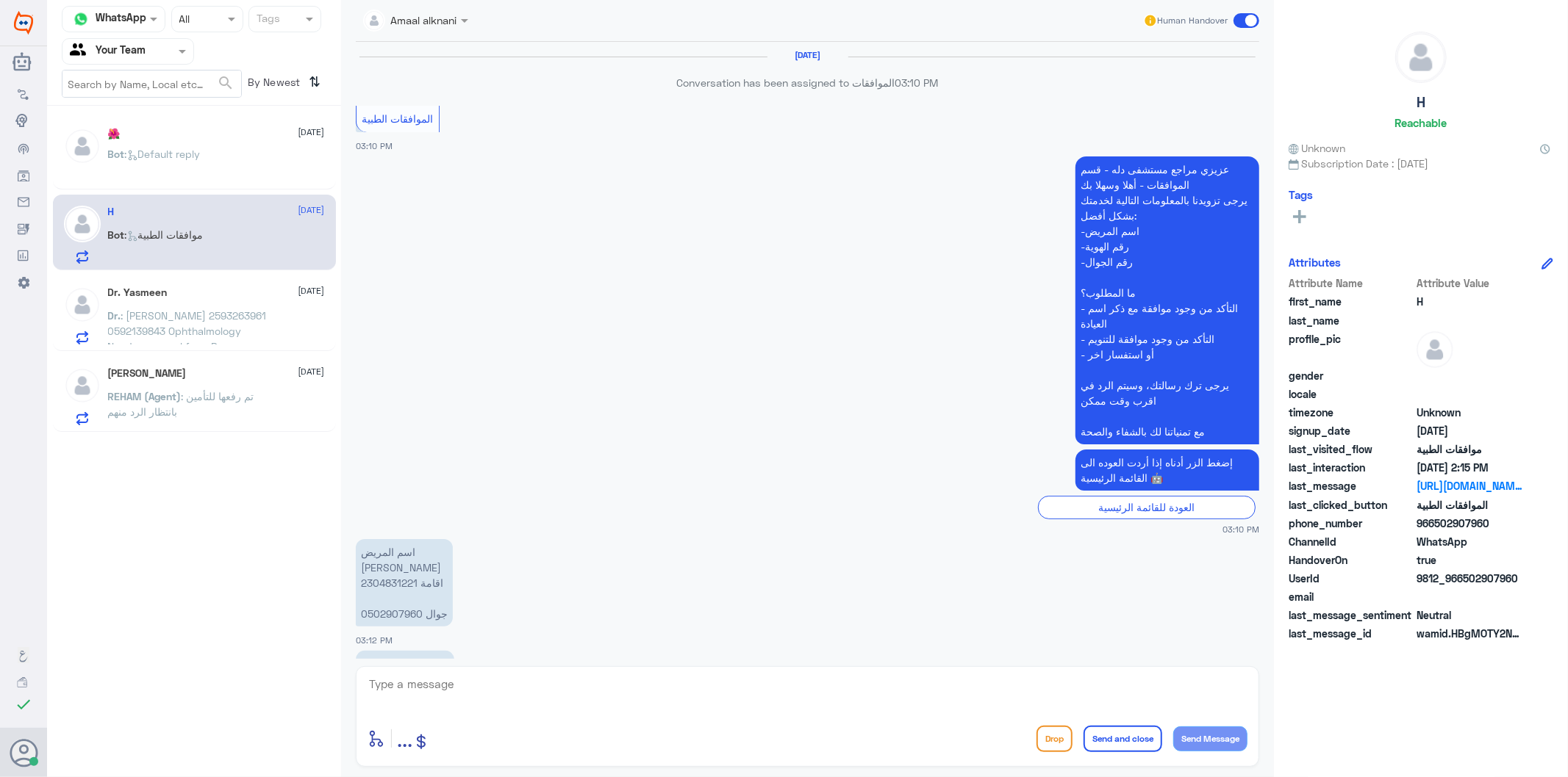
scroll to position [2513, 0]
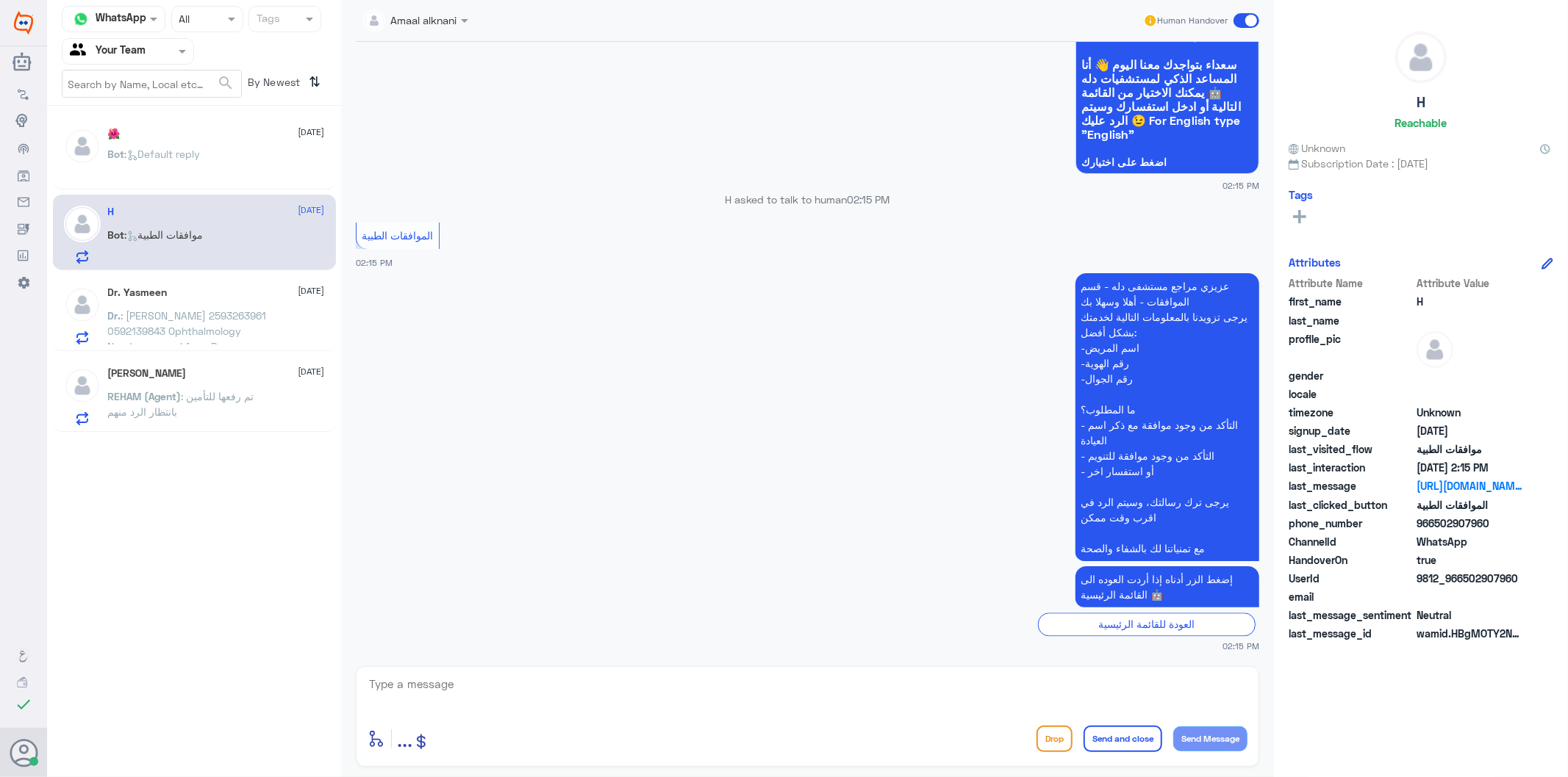
click at [155, 55] on div at bounding box center [128, 51] width 131 height 17
click at [141, 107] on div "Unassigned" at bounding box center [128, 98] width 132 height 34
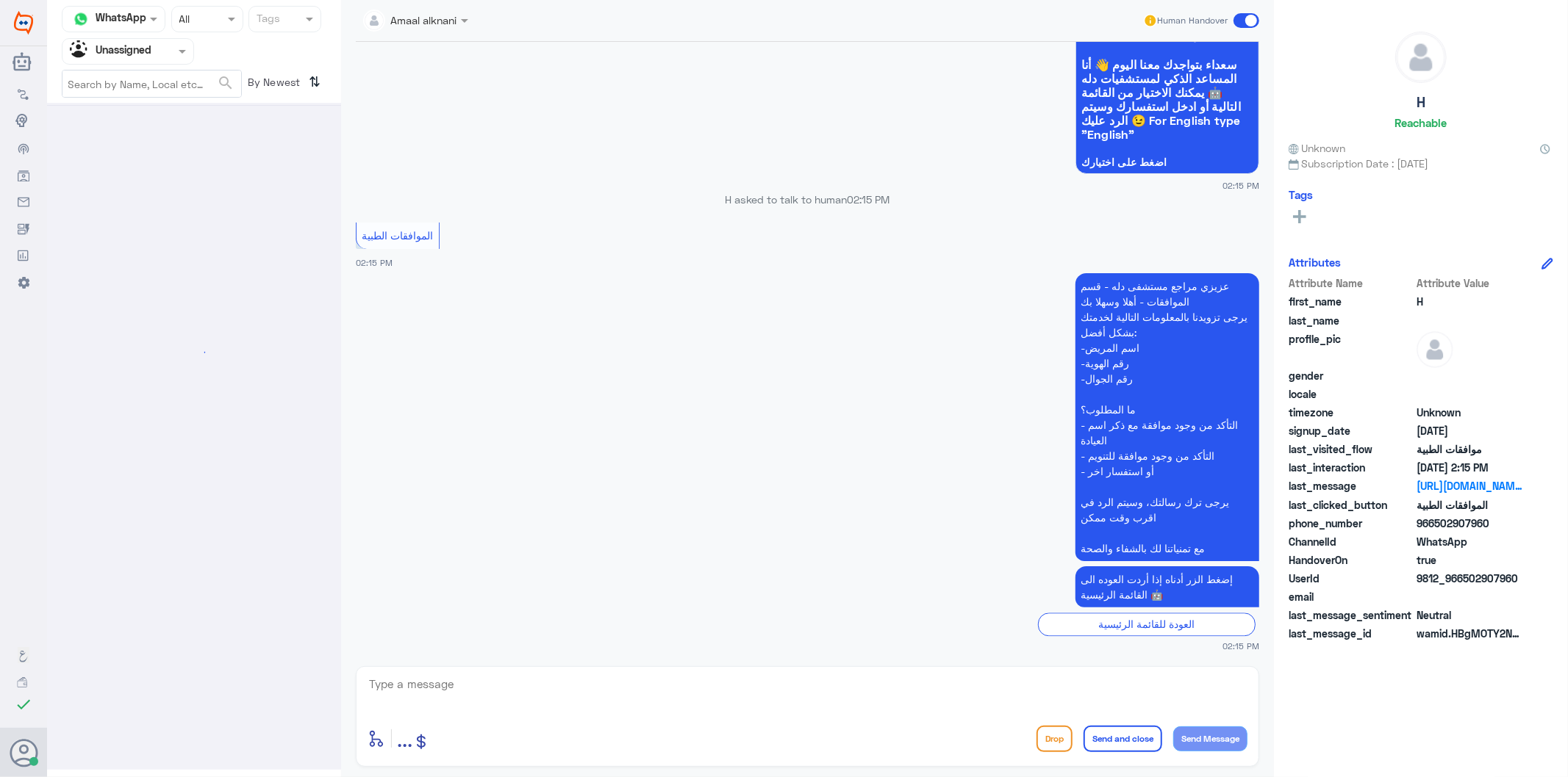
scroll to position [0, 0]
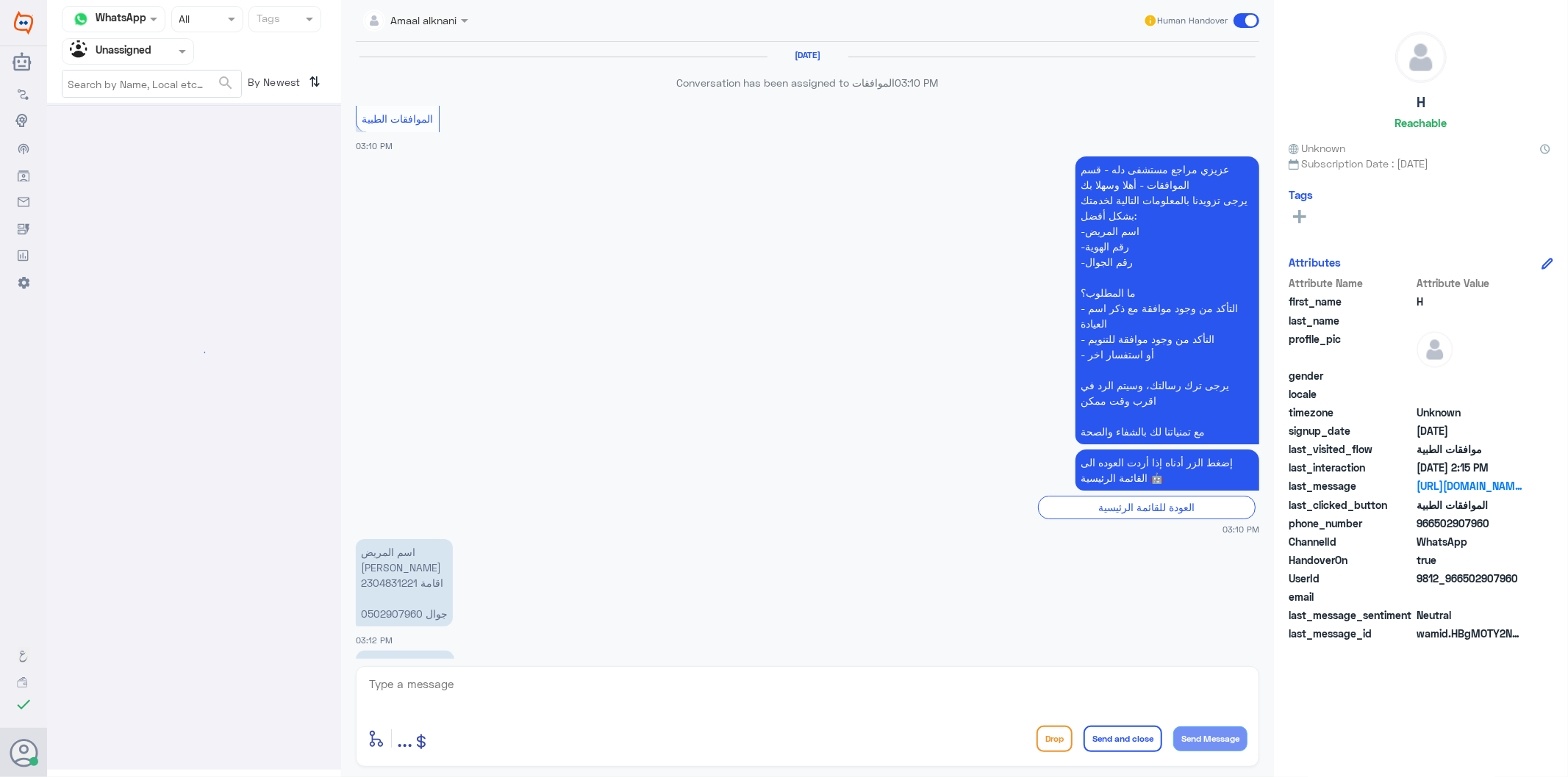
click at [166, 58] on div at bounding box center [128, 51] width 131 height 17
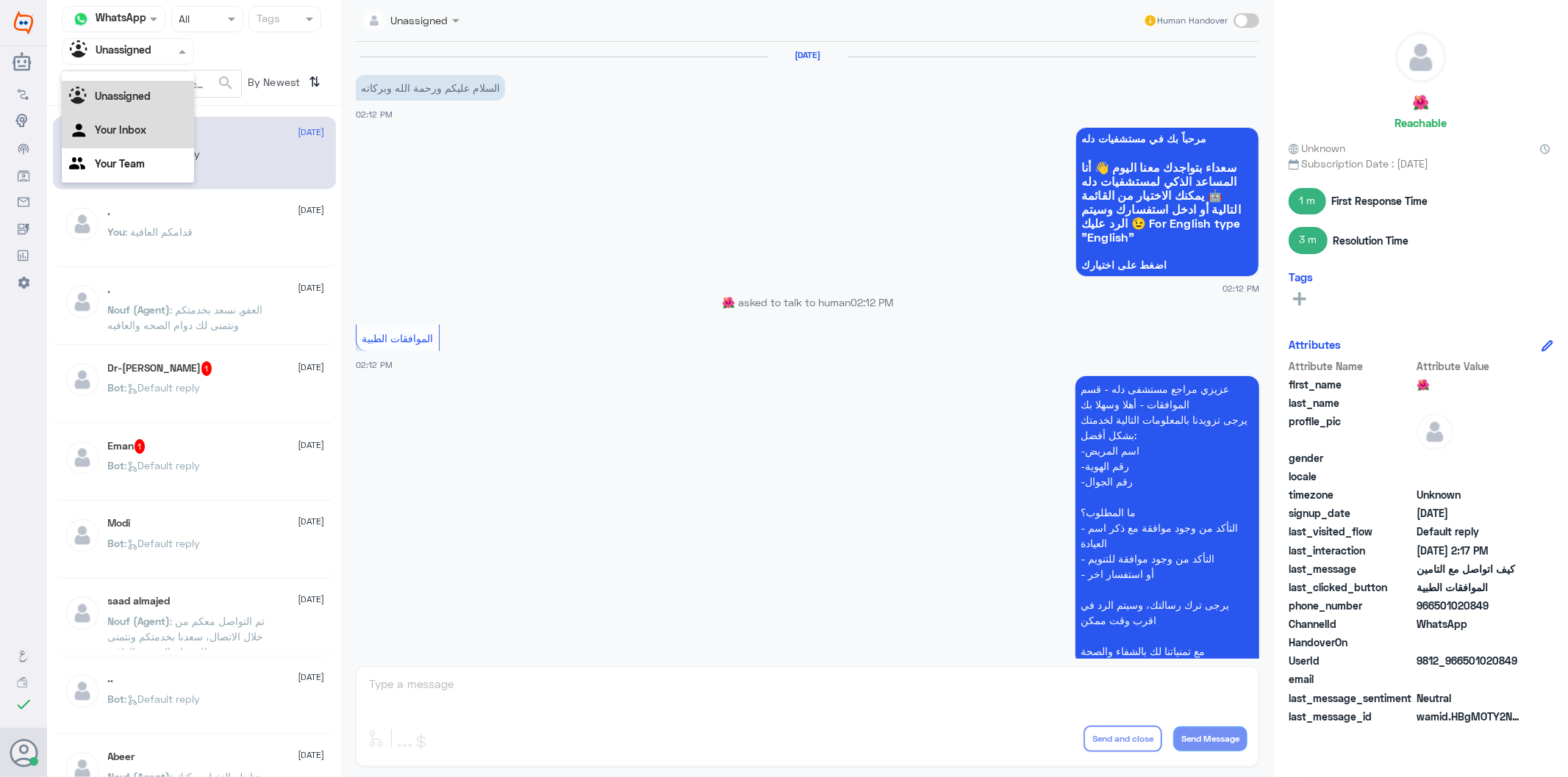
scroll to position [757, 0]
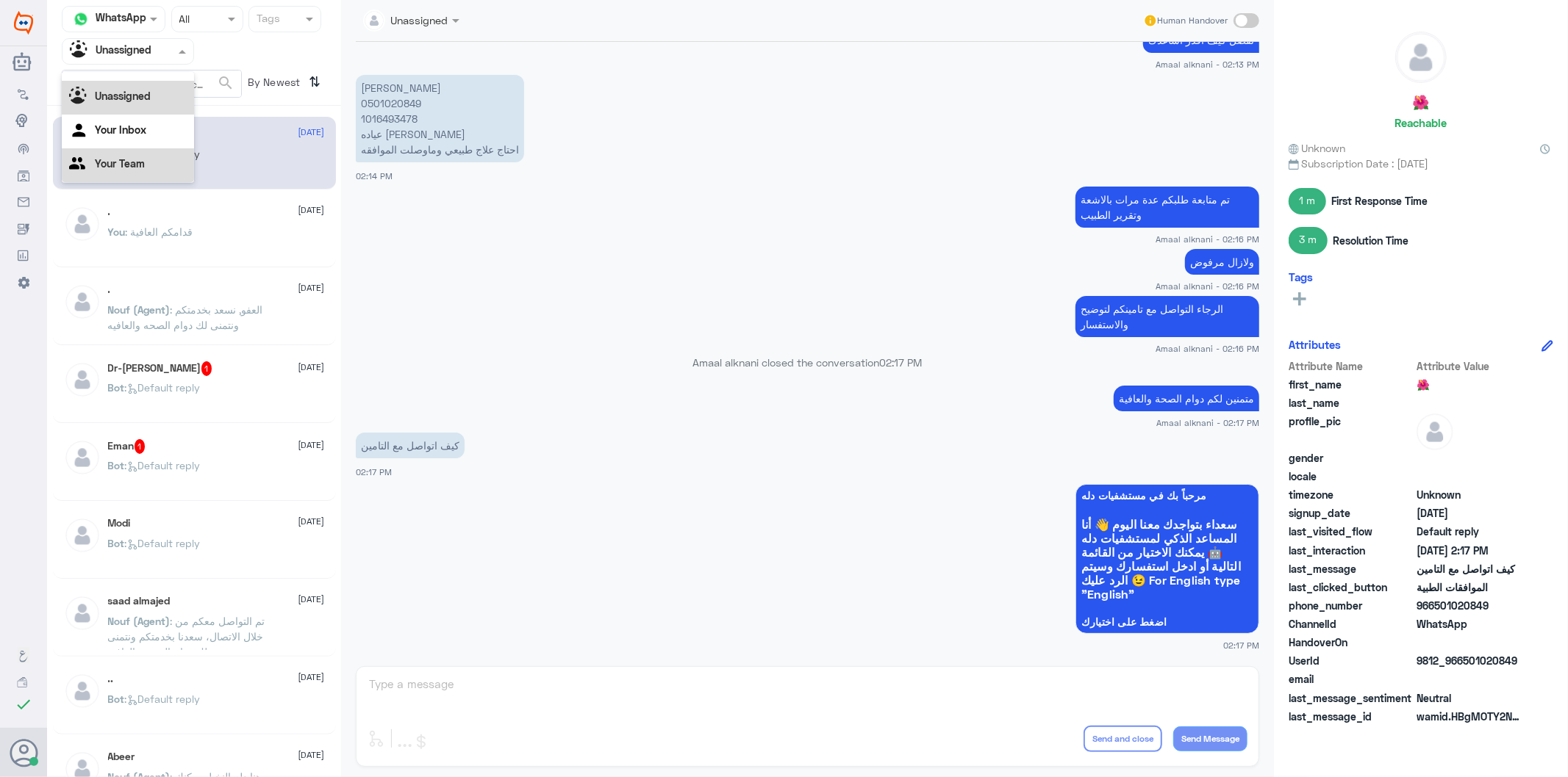
click at [144, 164] on div "Your Team" at bounding box center [128, 165] width 132 height 34
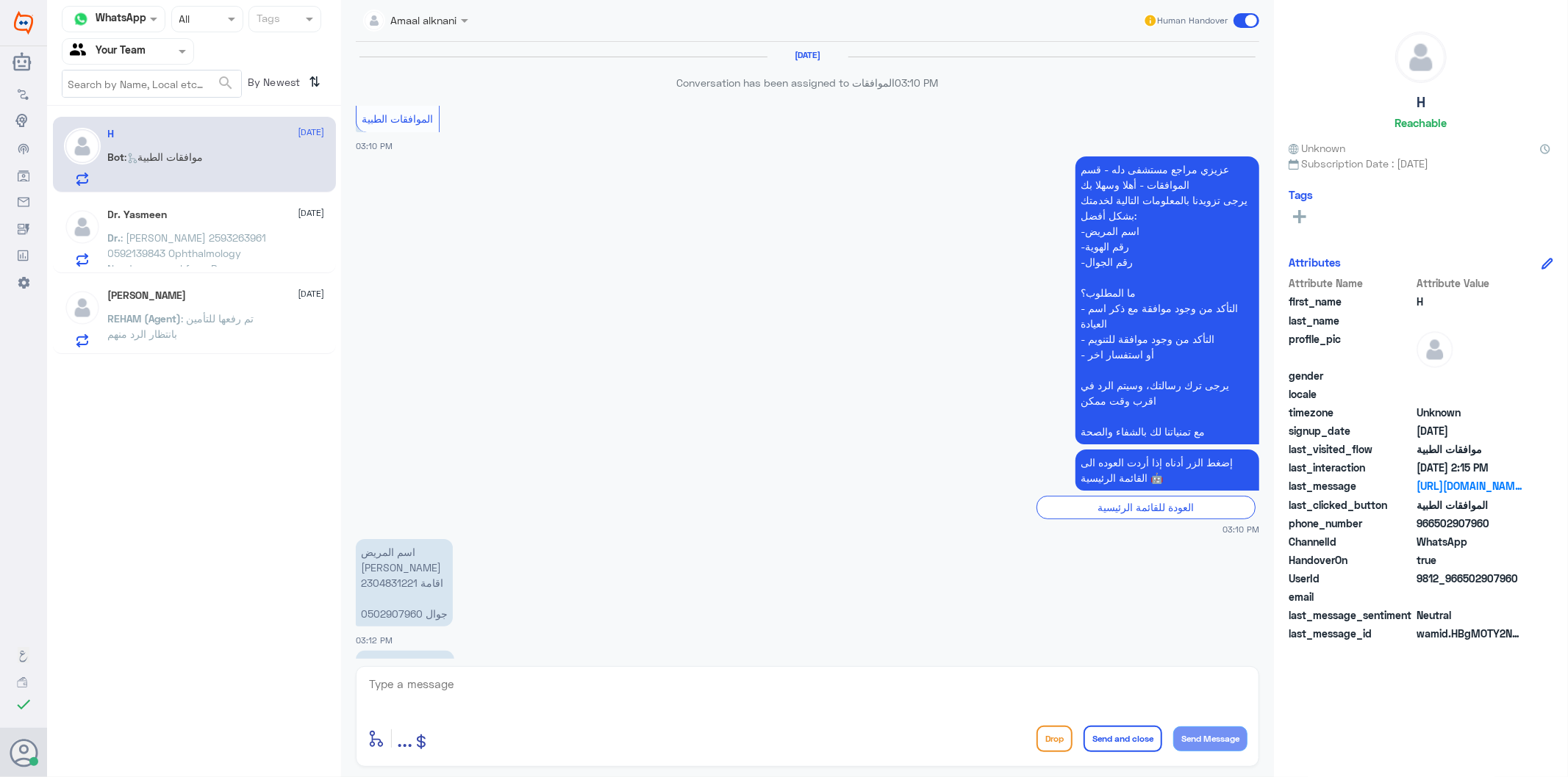
scroll to position [2513, 0]
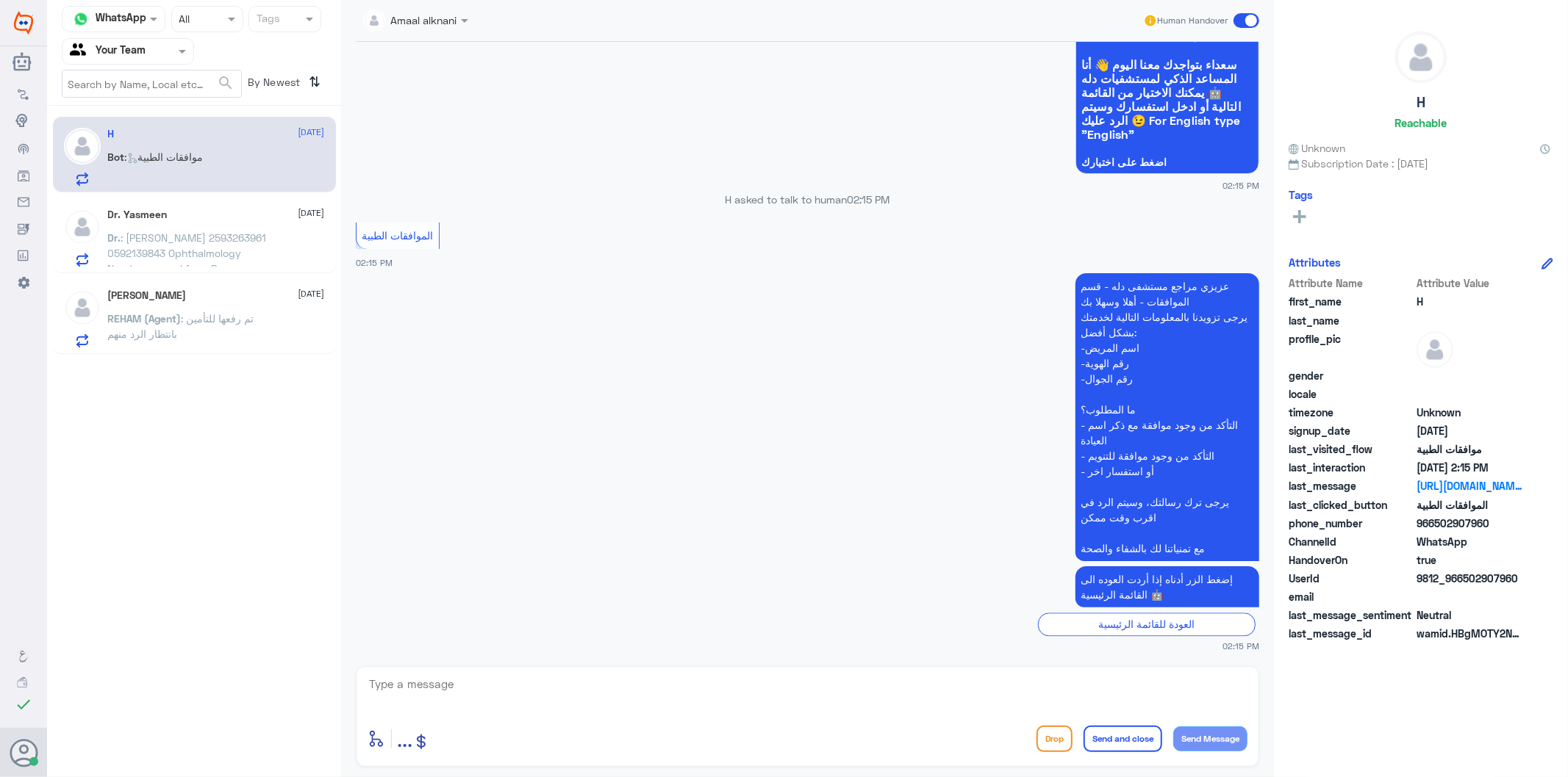
click at [448, 682] on textarea at bounding box center [808, 693] width 880 height 36
click at [652, 703] on textarea at bounding box center [808, 693] width 880 height 36
click at [454, 670] on div "enter flow name ... Drop Send and close Send Message" at bounding box center [807, 717] width 903 height 100
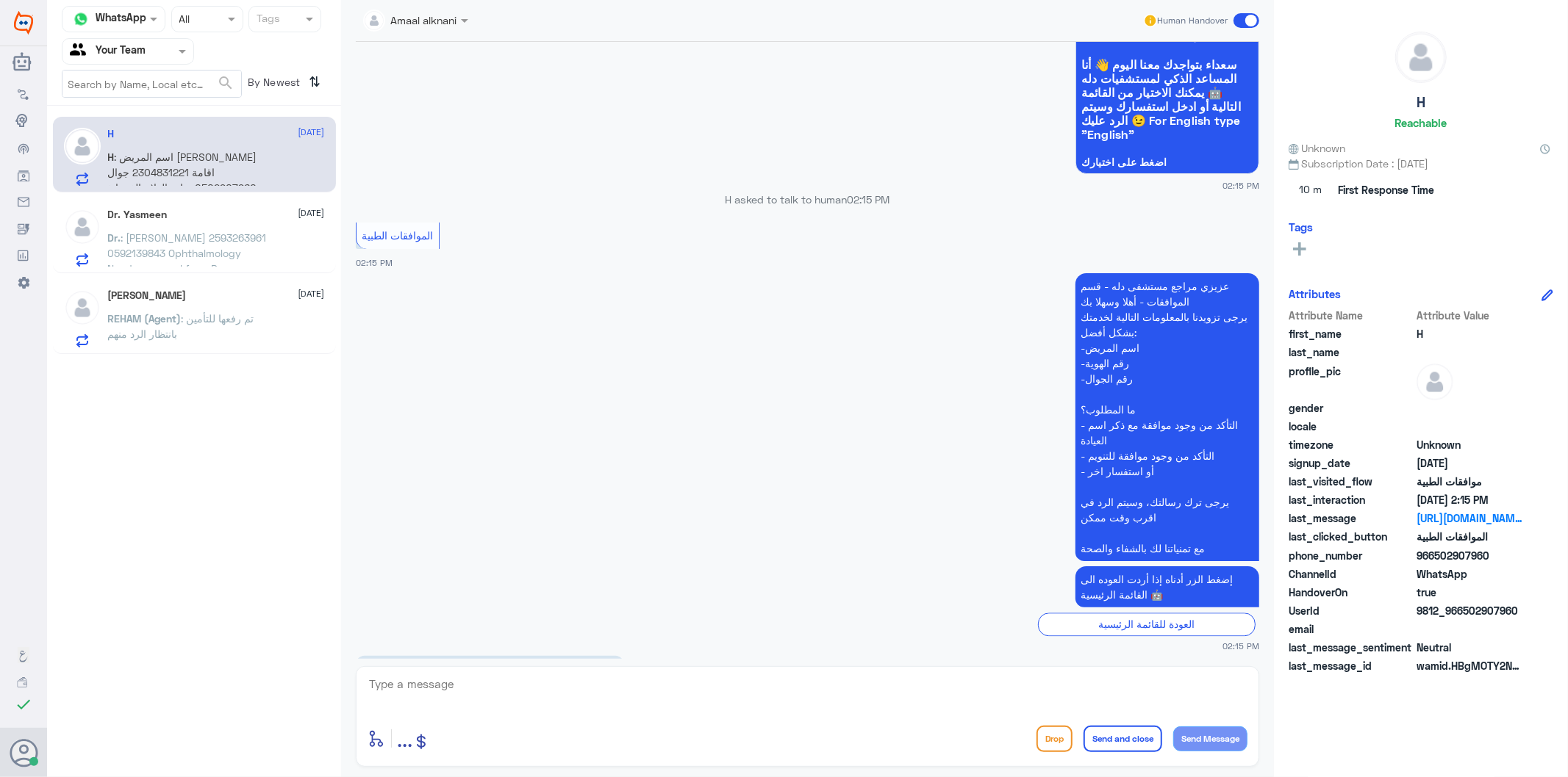
scroll to position [2765, 0]
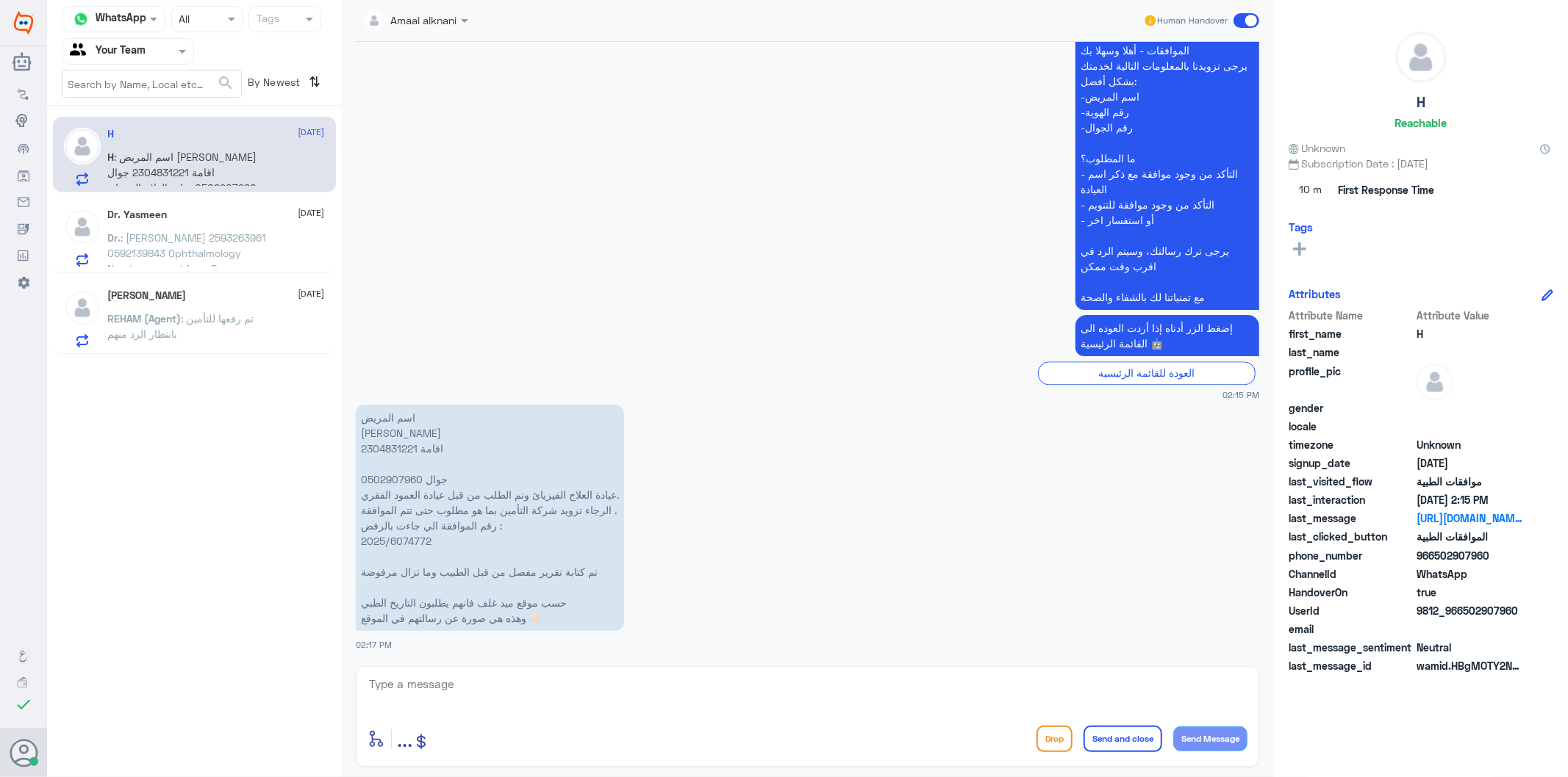
click at [411, 543] on p "اسم المريض [PERSON_NAME] اقامة 2304831221 جوال 0502907960 عيادة العلاج الفيزيائ…" at bounding box center [490, 517] width 269 height 226
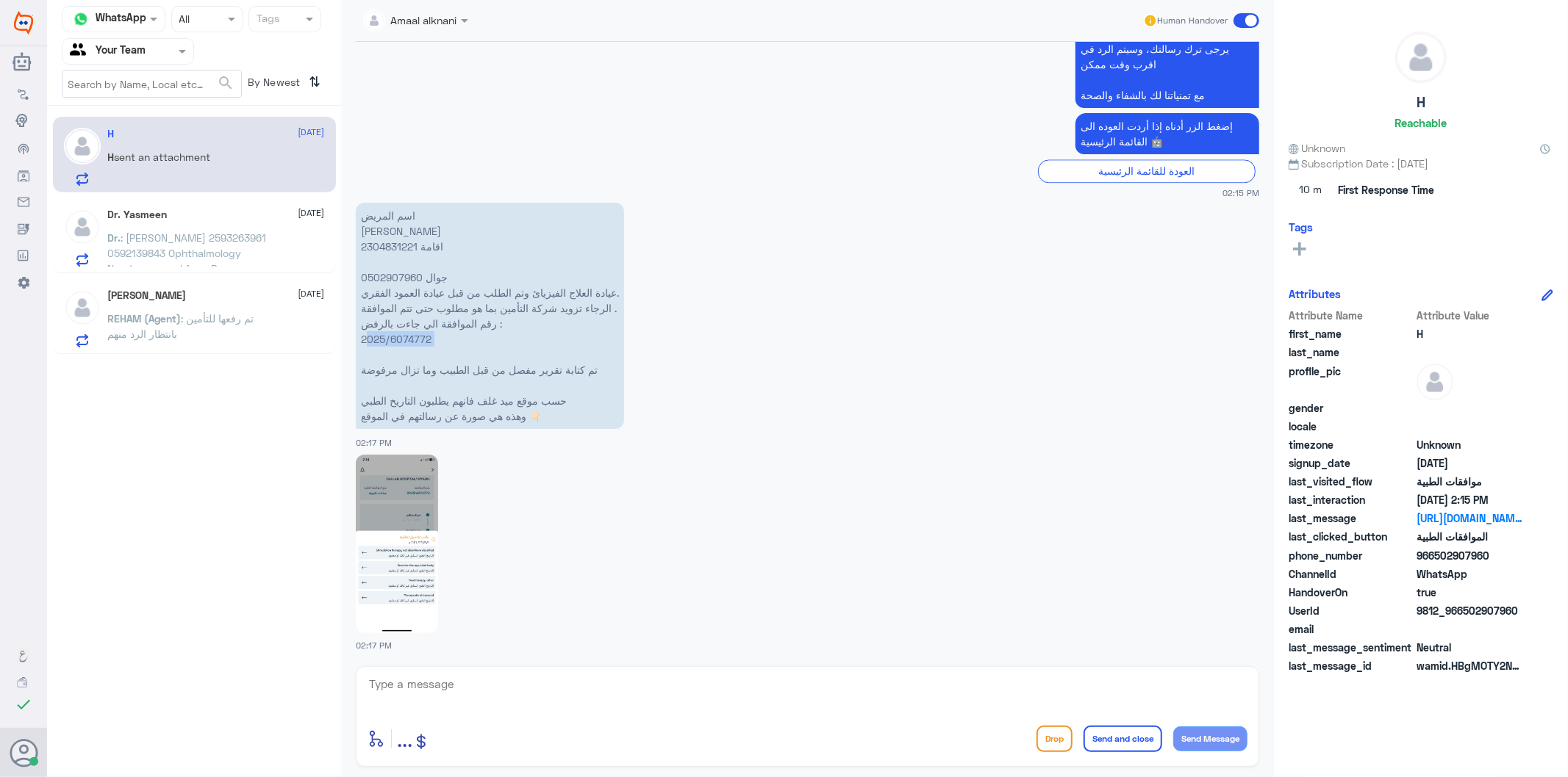
click at [414, 533] on img at bounding box center [396, 544] width 82 height 179
click at [491, 699] on textarea at bounding box center [808, 693] width 880 height 36
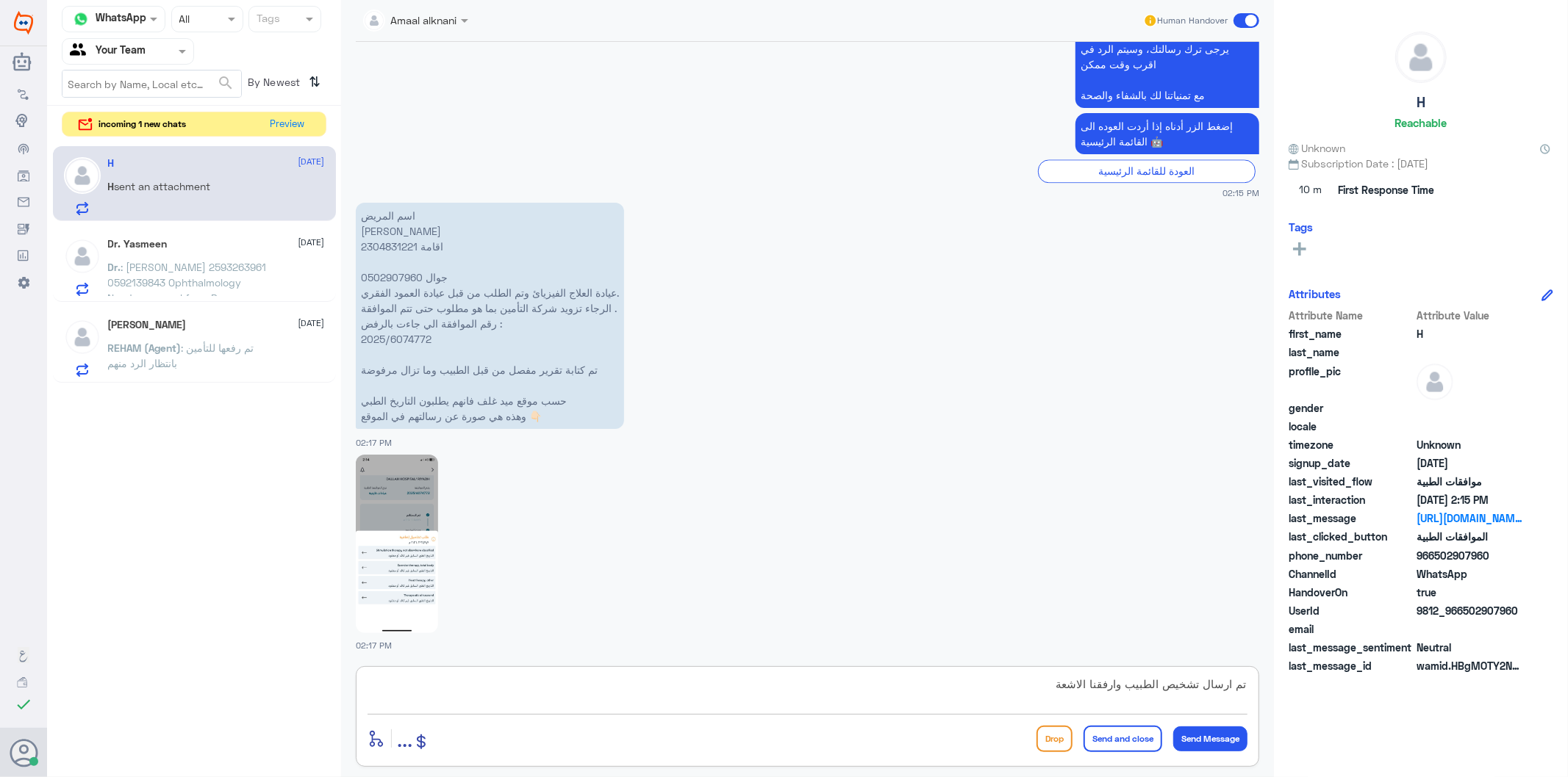
type textarea "تم ارسال تشخيص الطبيب وارفقنا الاشعة"
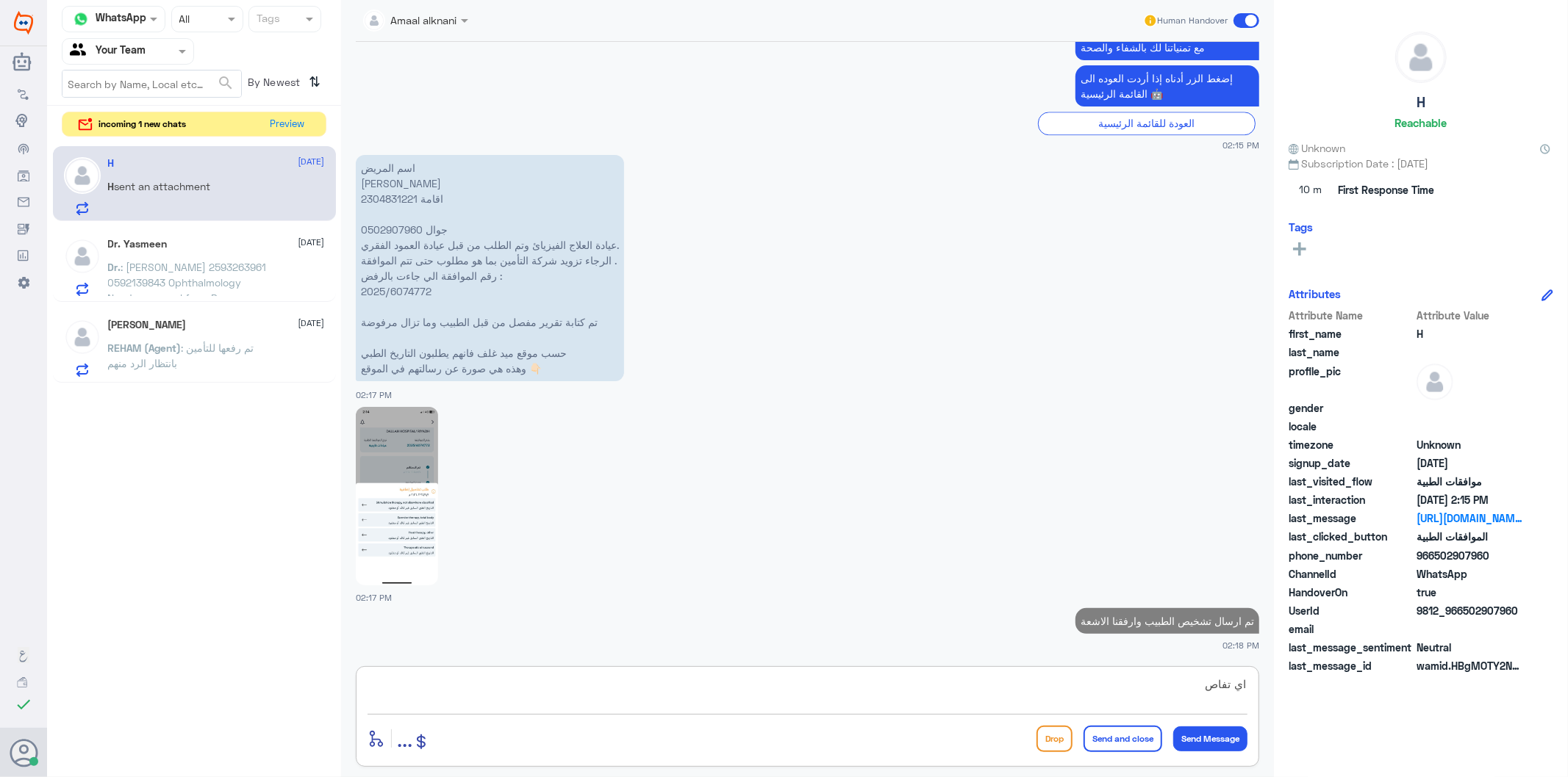
scroll to position [3011, 0]
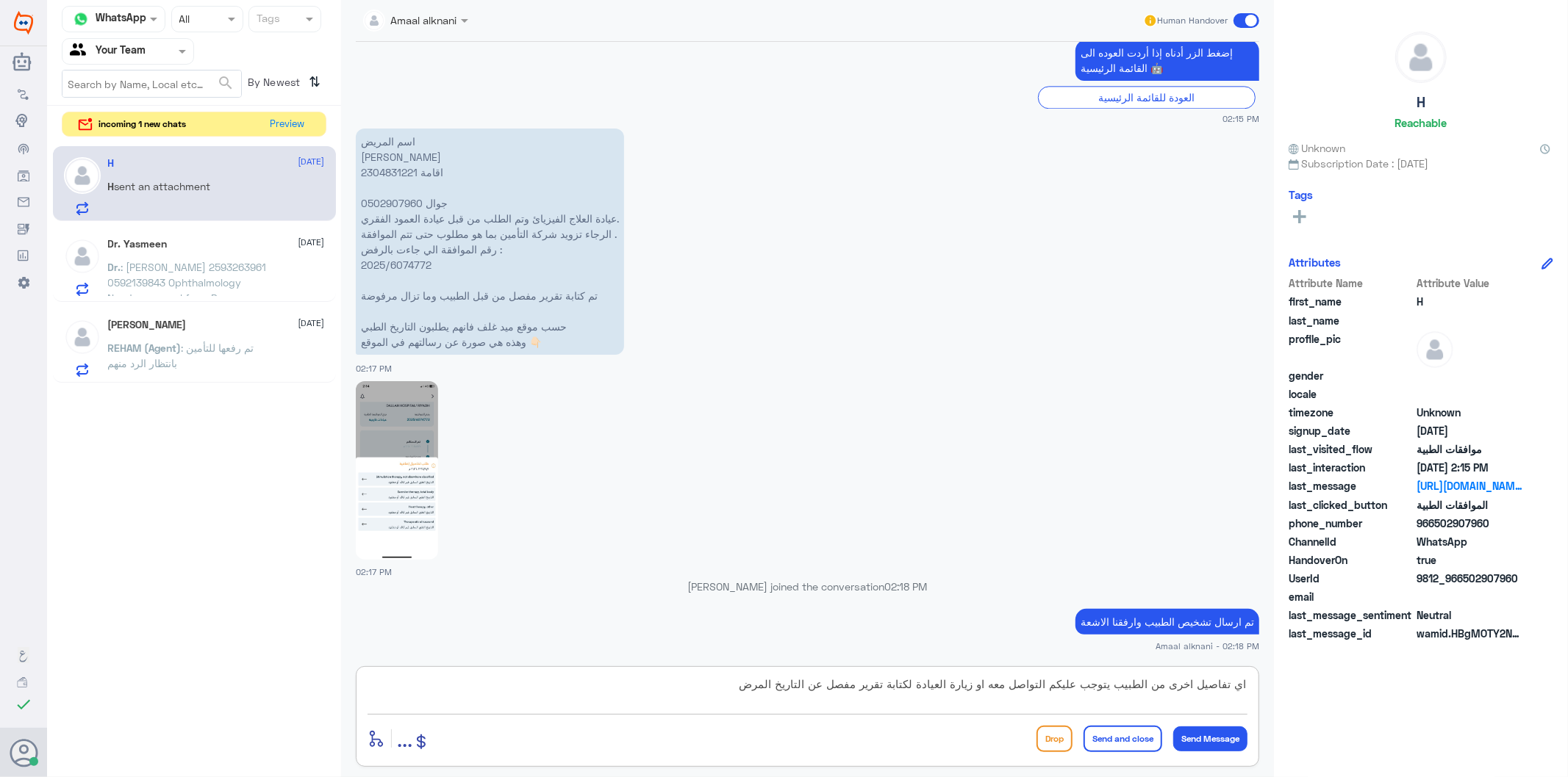
type textarea "اي تفاصيل اخرى من الطبيب يتوجب عليكم التواصل معه او زيارة العيادة لكتابة تقرير …"
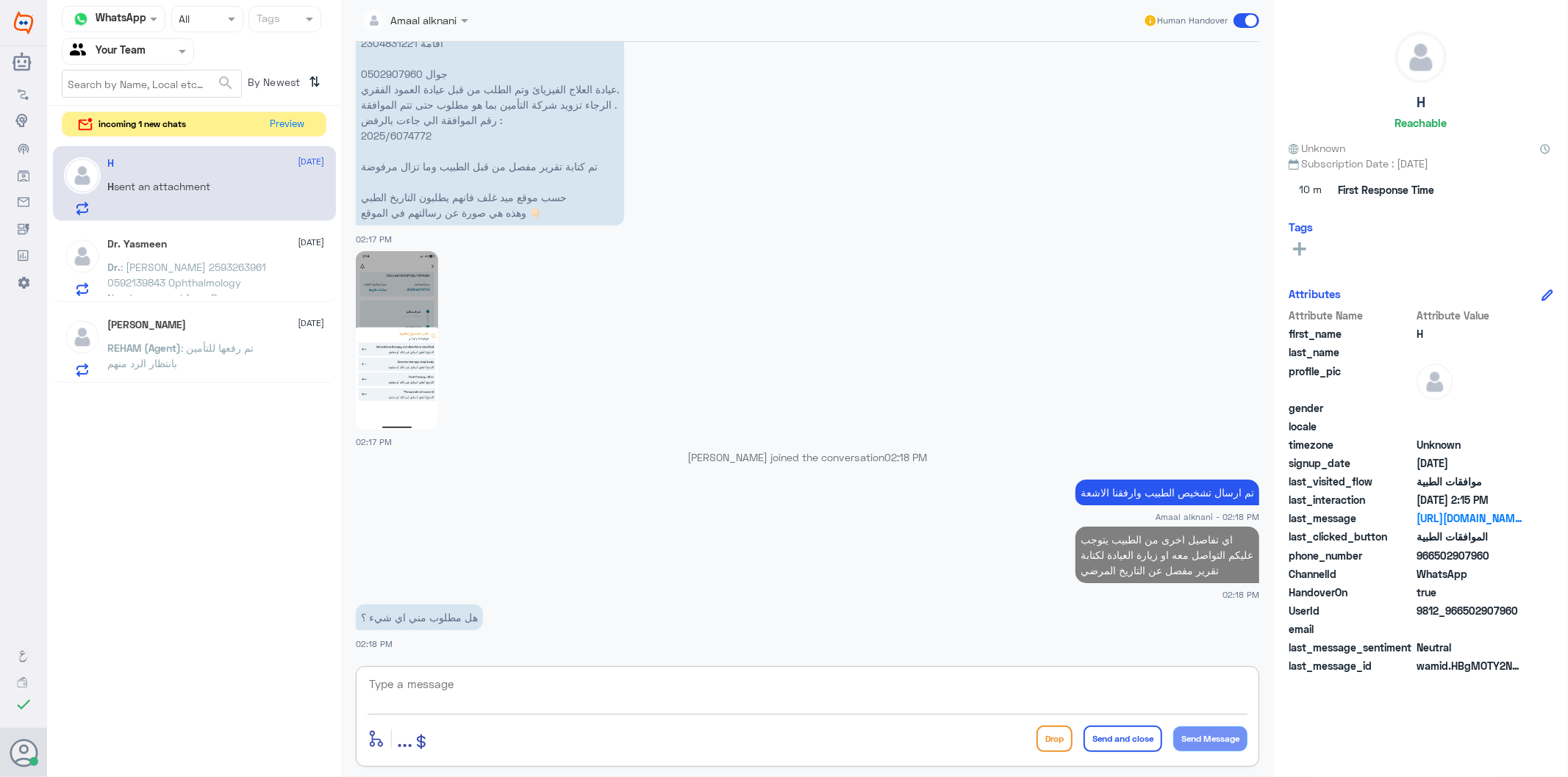
scroll to position [3088, 0]
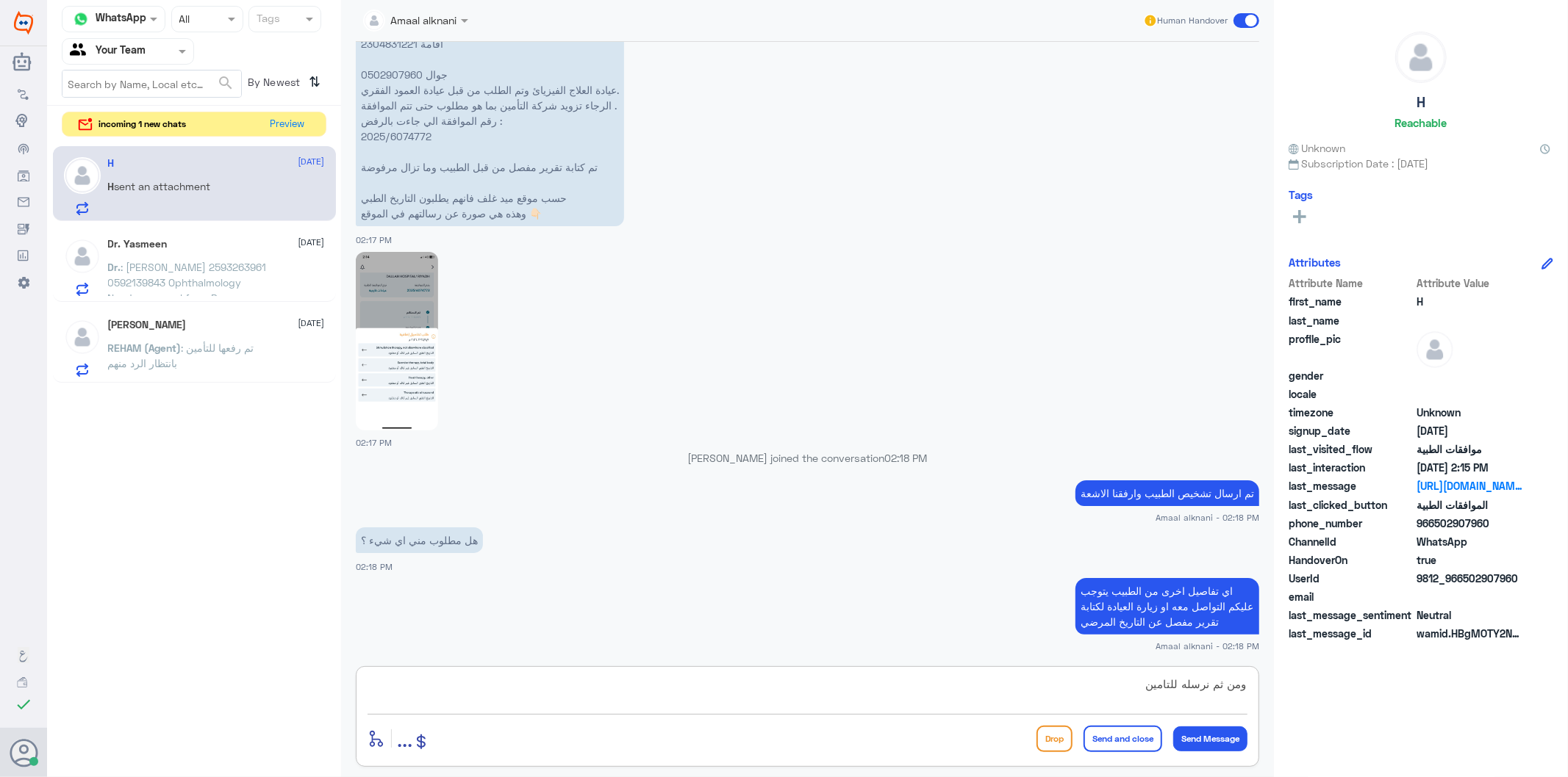
type textarea "ومن ثم نرسله للتامين"
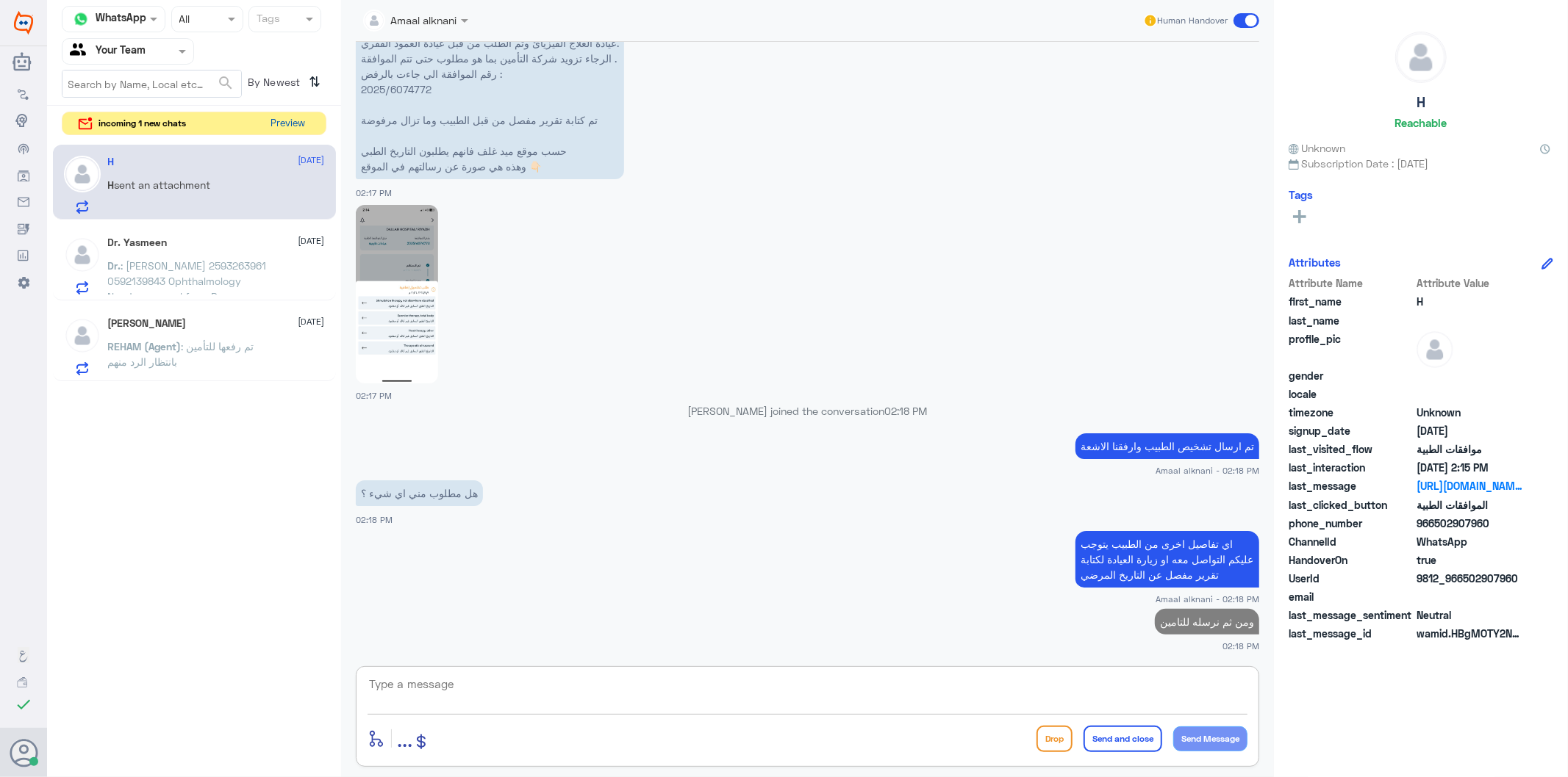
click at [286, 121] on button "Preview" at bounding box center [288, 124] width 45 height 23
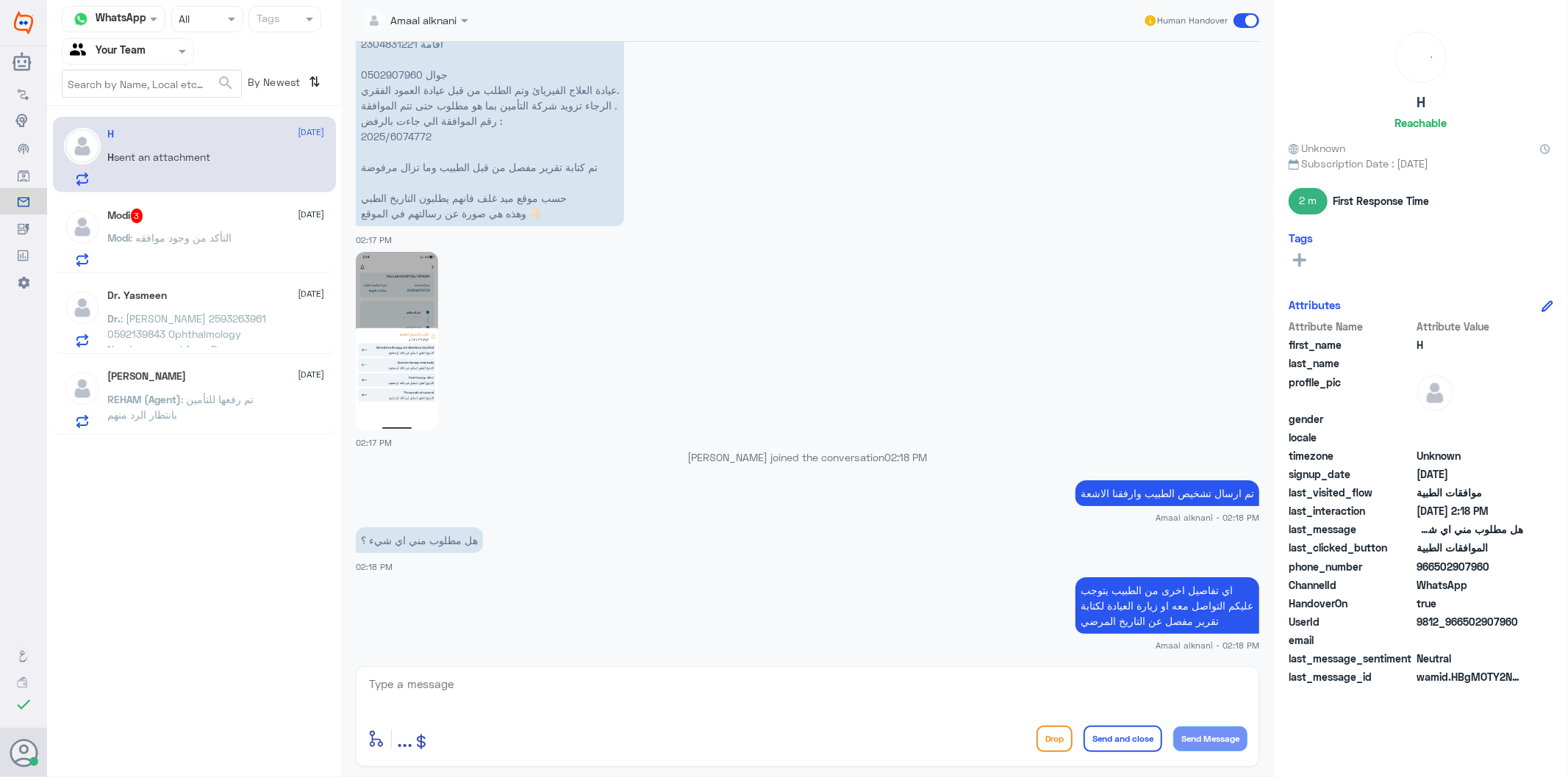
scroll to position [2591, 0]
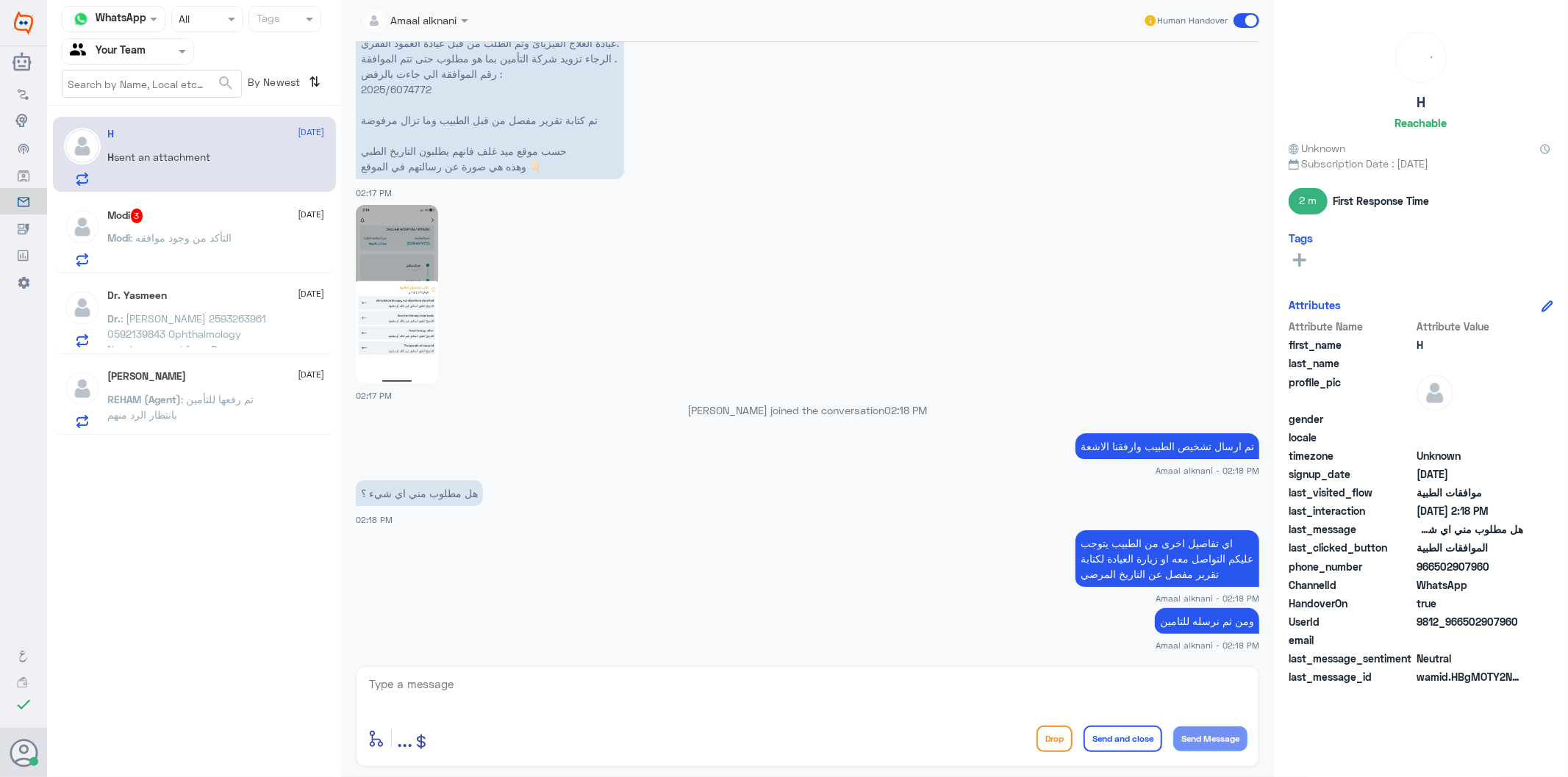
click at [388, 93] on p "اسم المريض [PERSON_NAME] اقامة 2304831221 جوال 0502907960 عيادة العلاج الفيزيائ…" at bounding box center [490, 65] width 269 height 226
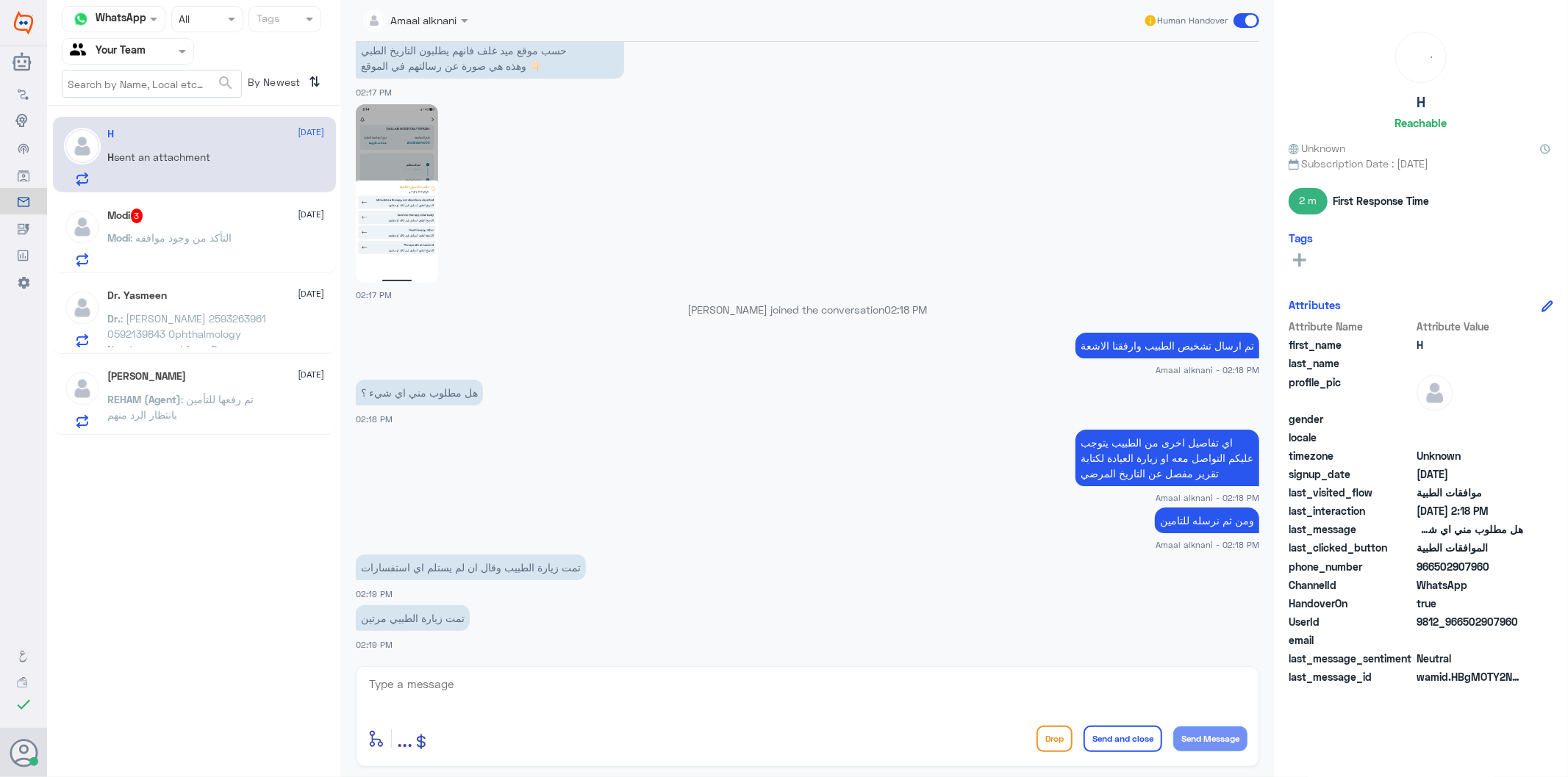
click at [188, 239] on span ": التأكد من وجود موافقه" at bounding box center [181, 237] width 101 height 12
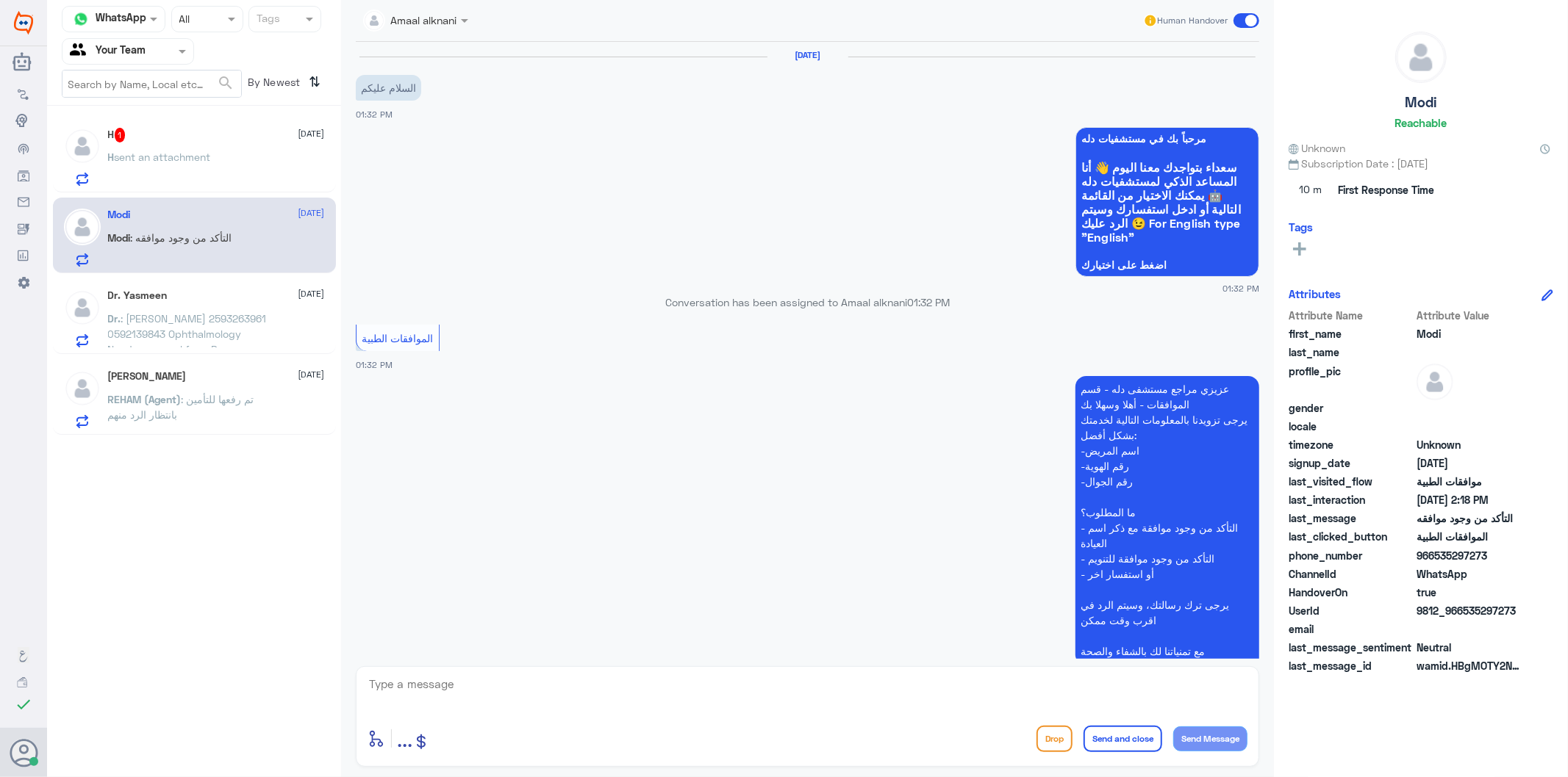
scroll to position [1845, 0]
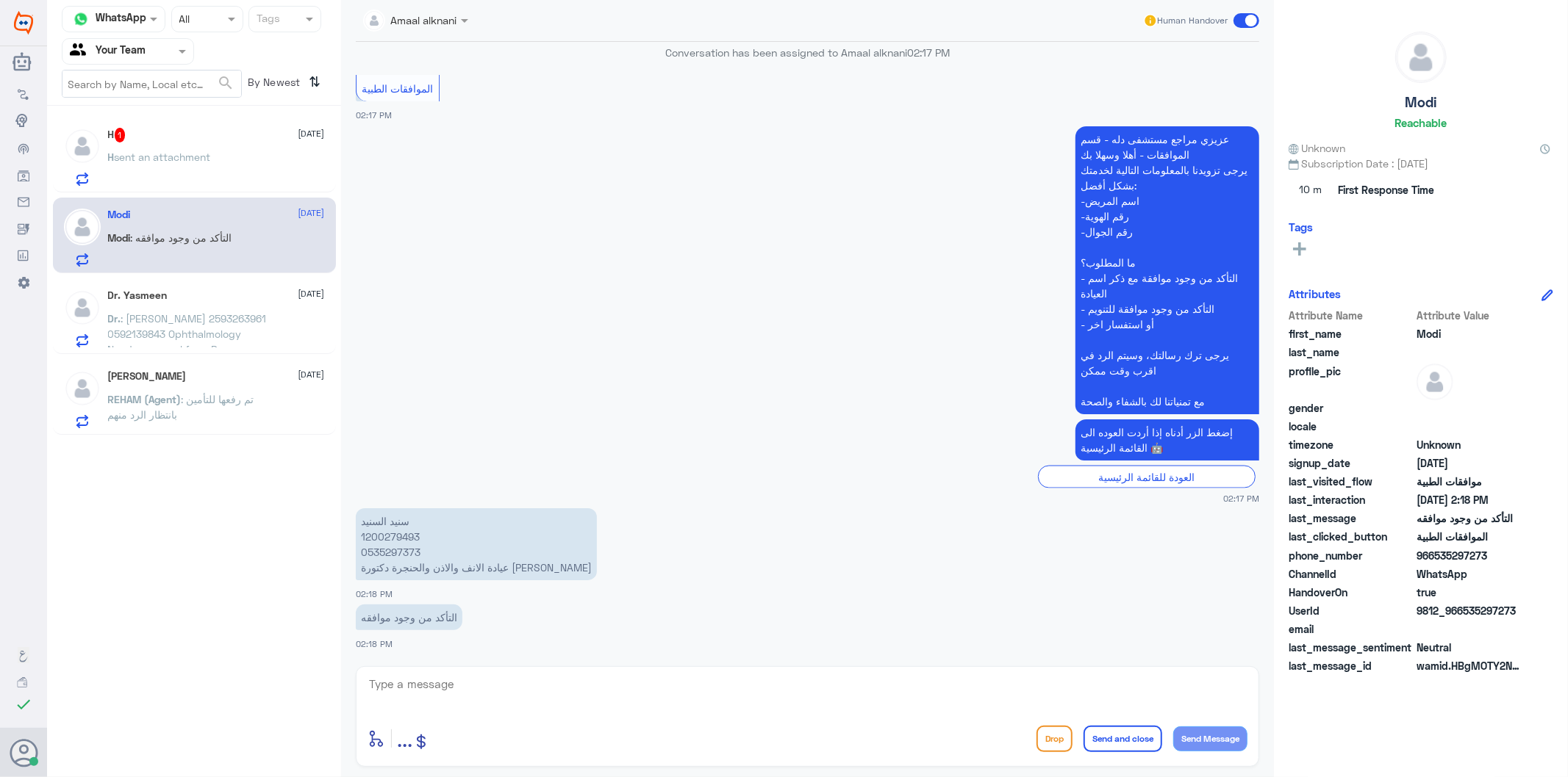
click at [526, 695] on textarea at bounding box center [808, 693] width 880 height 36
click at [393, 552] on p "[PERSON_NAME] 1200279493 0535297373 عيادة الانف والاذن والحنجرة دكتورة [PERSON_…" at bounding box center [476, 544] width 241 height 72
click at [392, 536] on p "[PERSON_NAME] 1200279493 0535297373 عيادة الانف والاذن والحنجرة دكتورة [PERSON_…" at bounding box center [476, 544] width 241 height 72
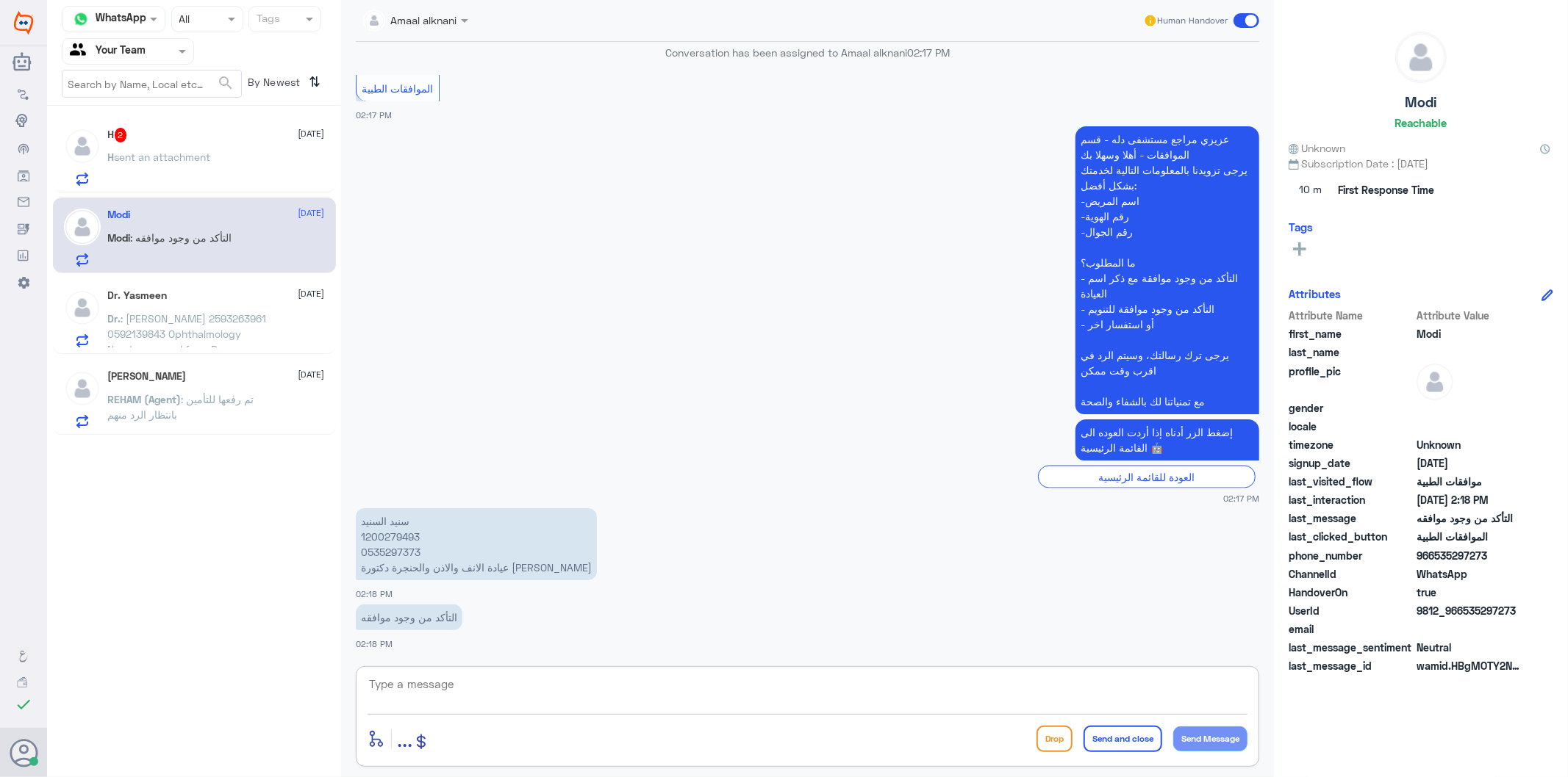
click at [588, 684] on textarea at bounding box center [808, 693] width 880 height 36
type textarea "تفضل كيف اقدر اساعدك"
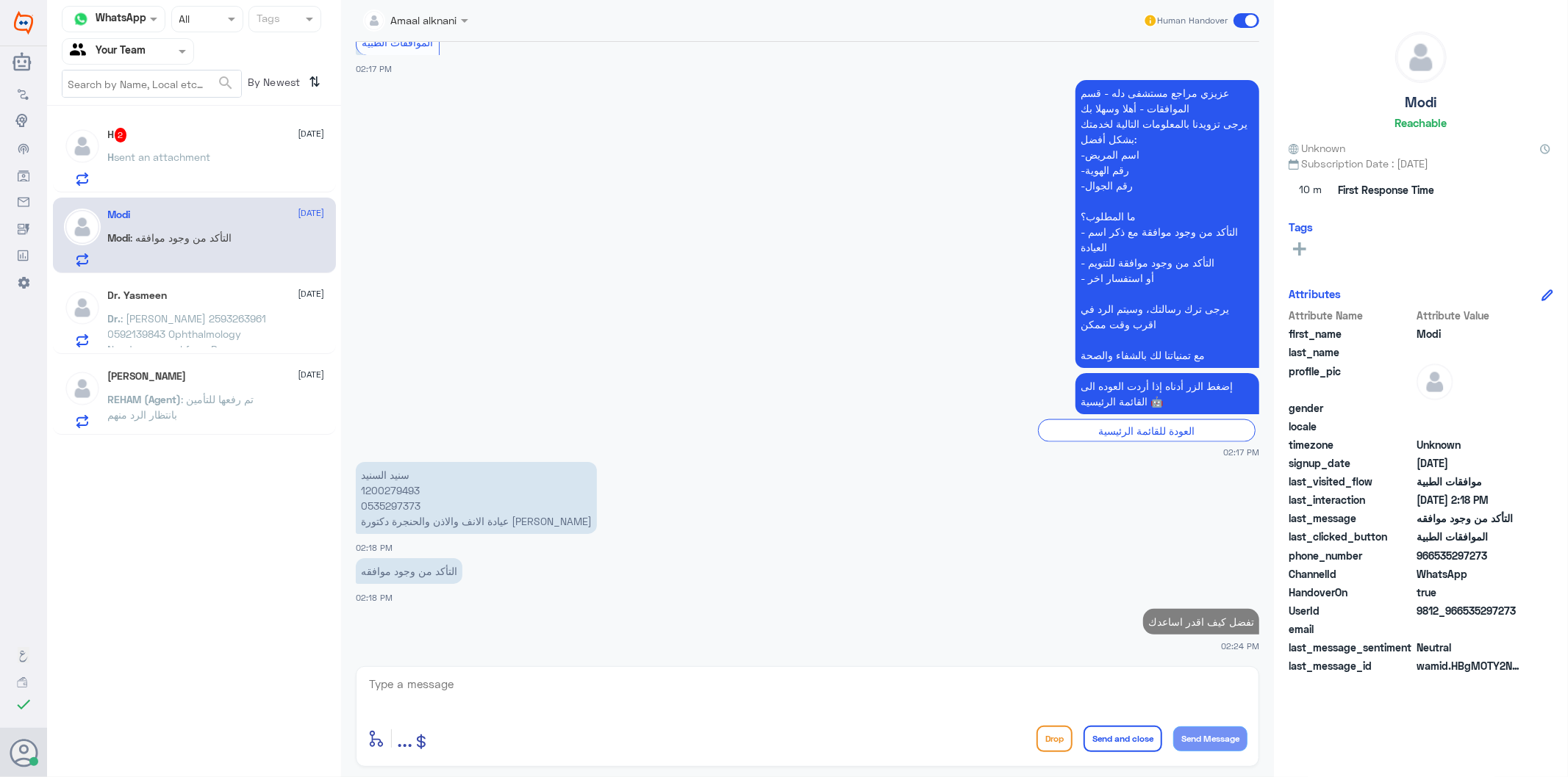
click at [200, 150] on span "sent an attachment" at bounding box center [163, 156] width 96 height 12
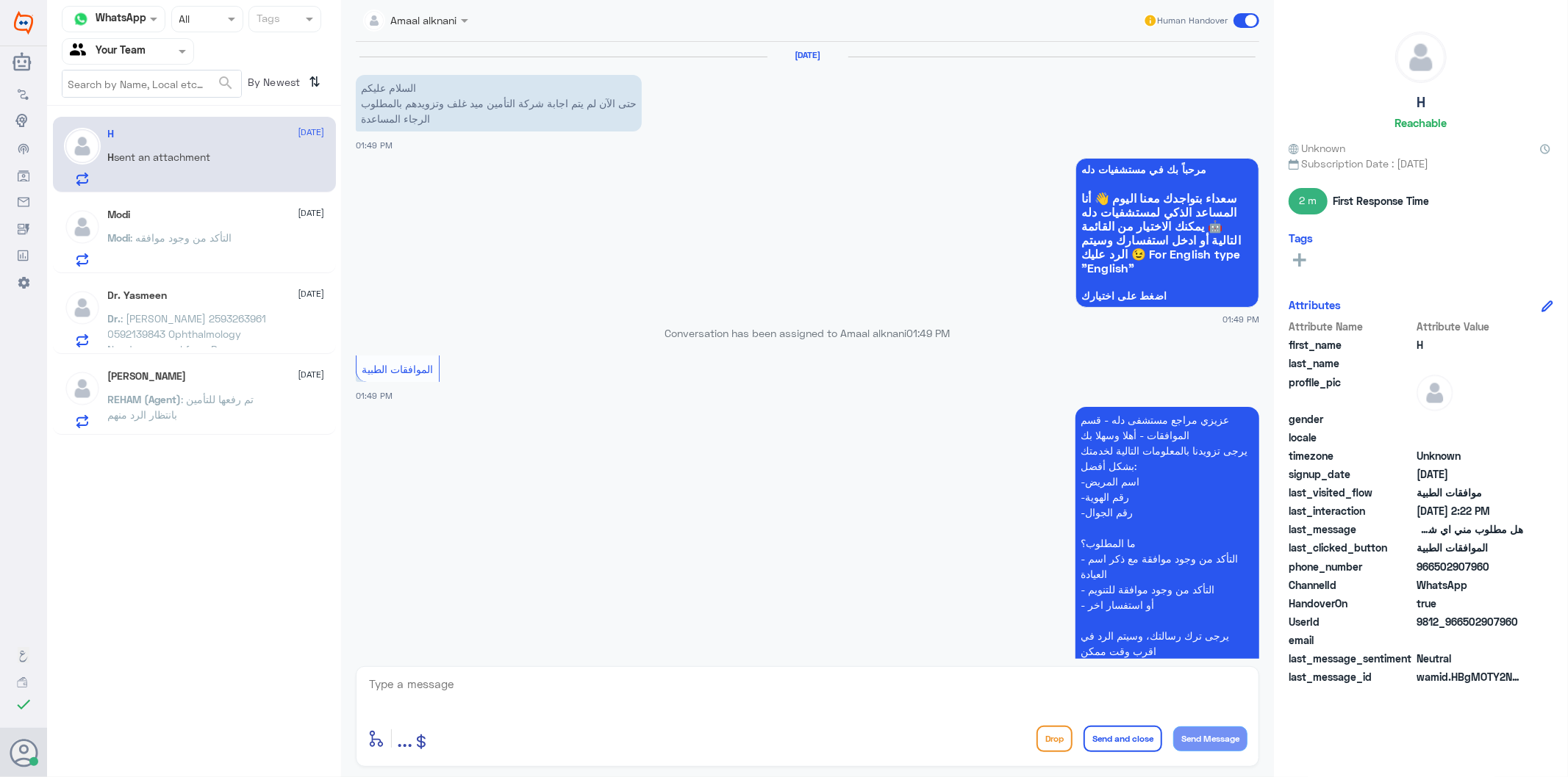
scroll to position [2492, 0]
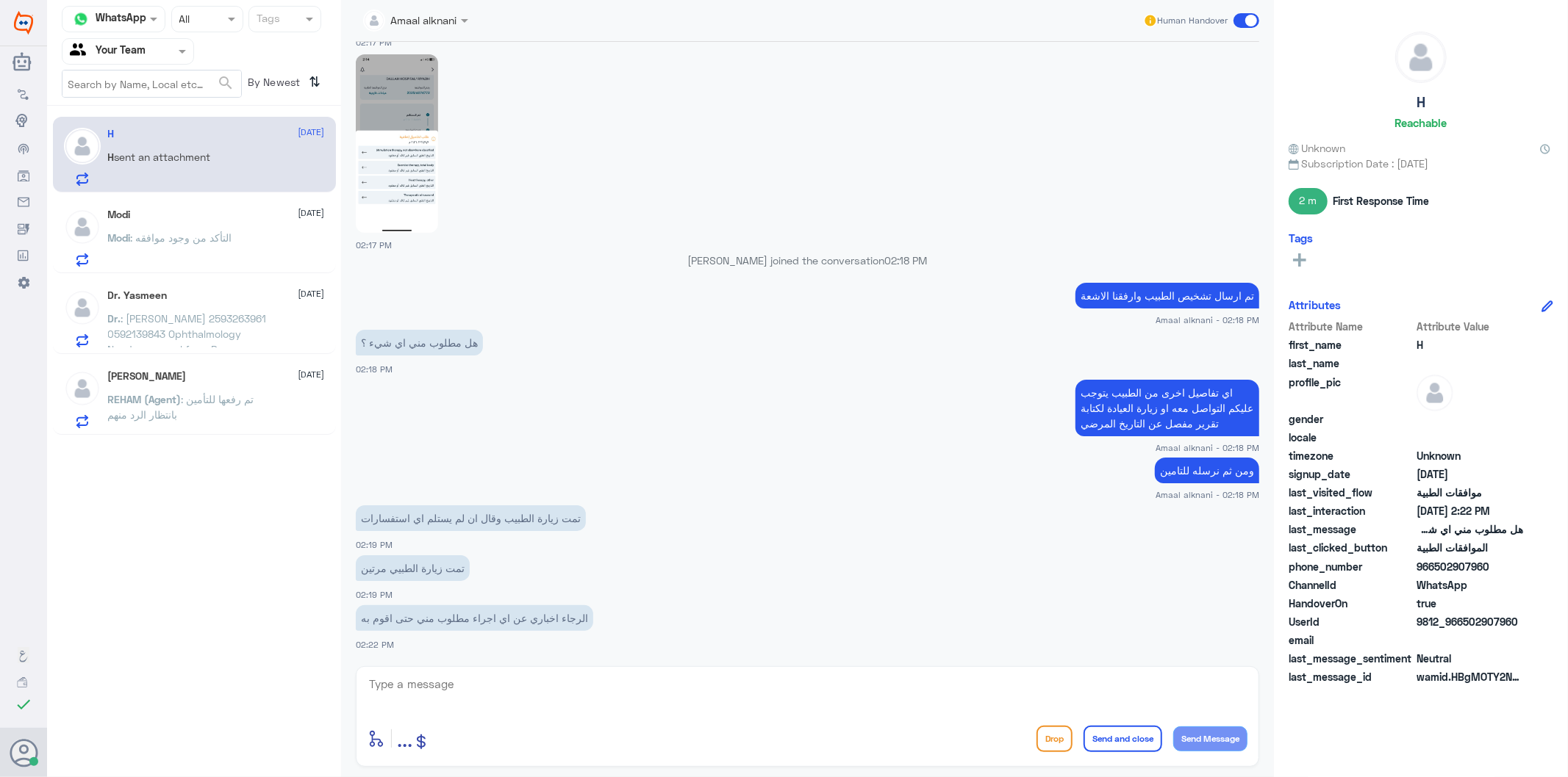
click at [466, 687] on textarea at bounding box center [808, 693] width 880 height 36
type textarea "ا"
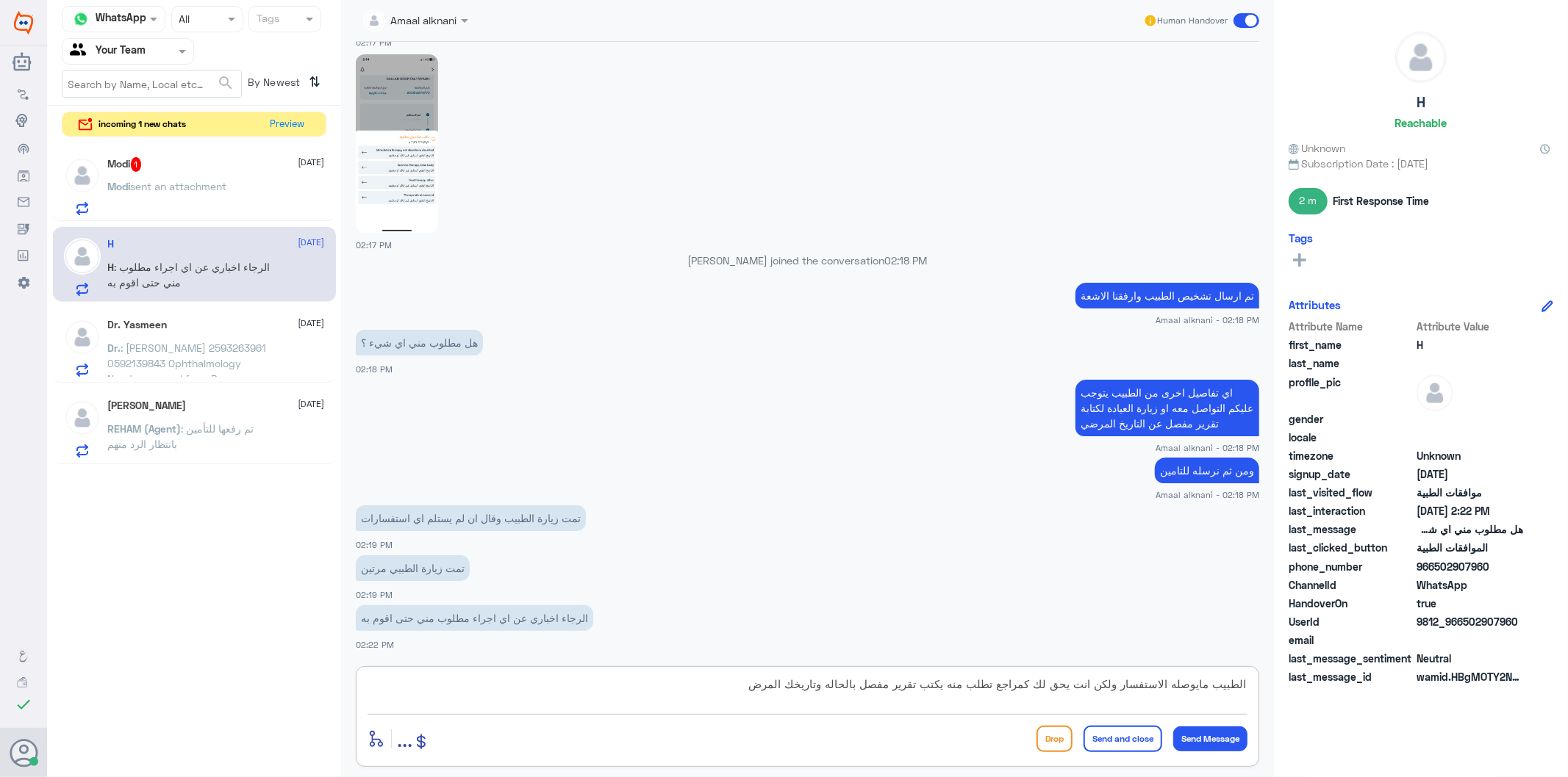
type textarea "الطبيب مايوصله الاستفسار ولكن انت يحق لك كمراجع تطلب منه يكتب تقرير مفصل بالحال…"
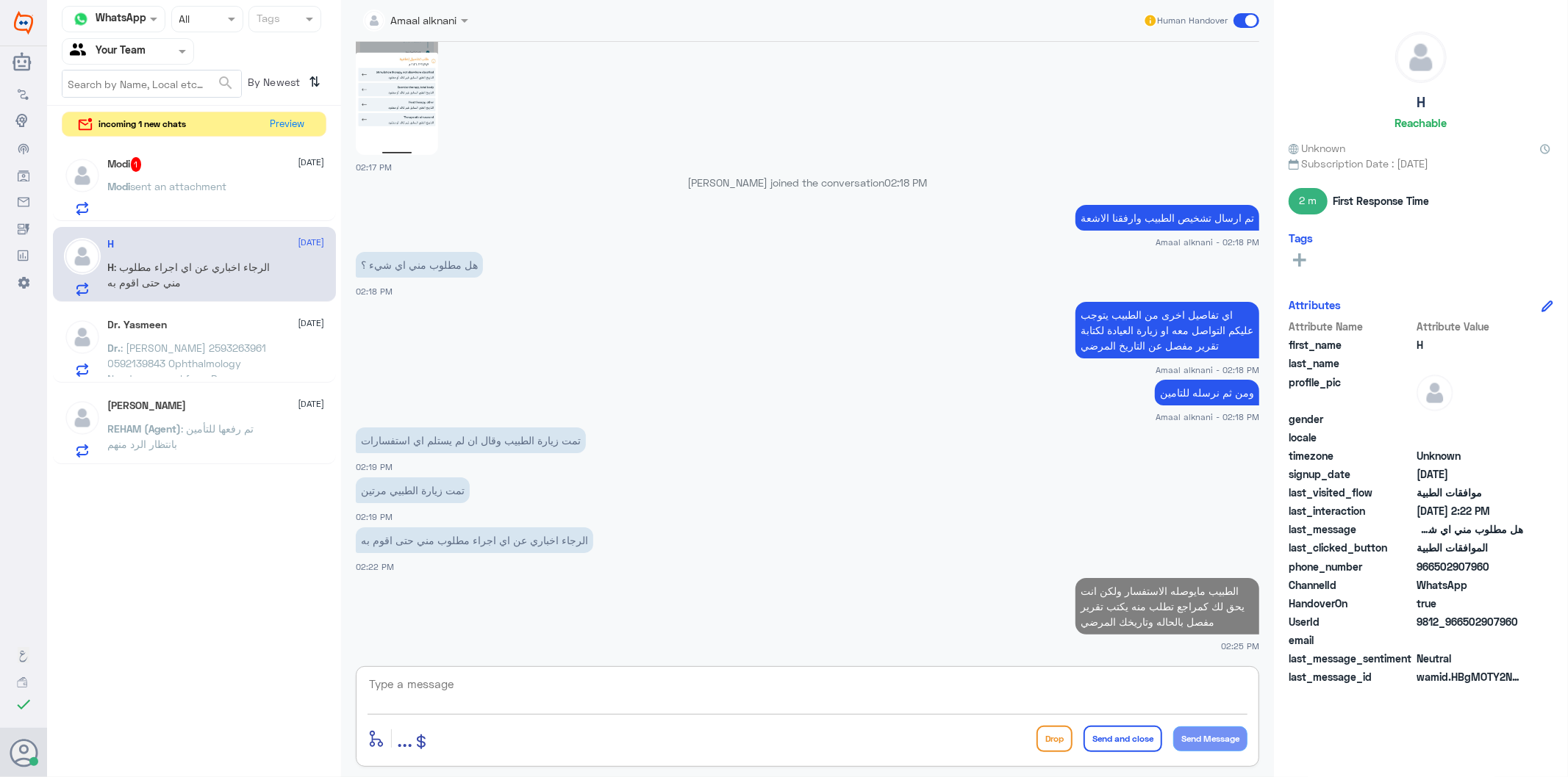
click at [189, 179] on p "Modi sent an attachment" at bounding box center [167, 197] width 119 height 37
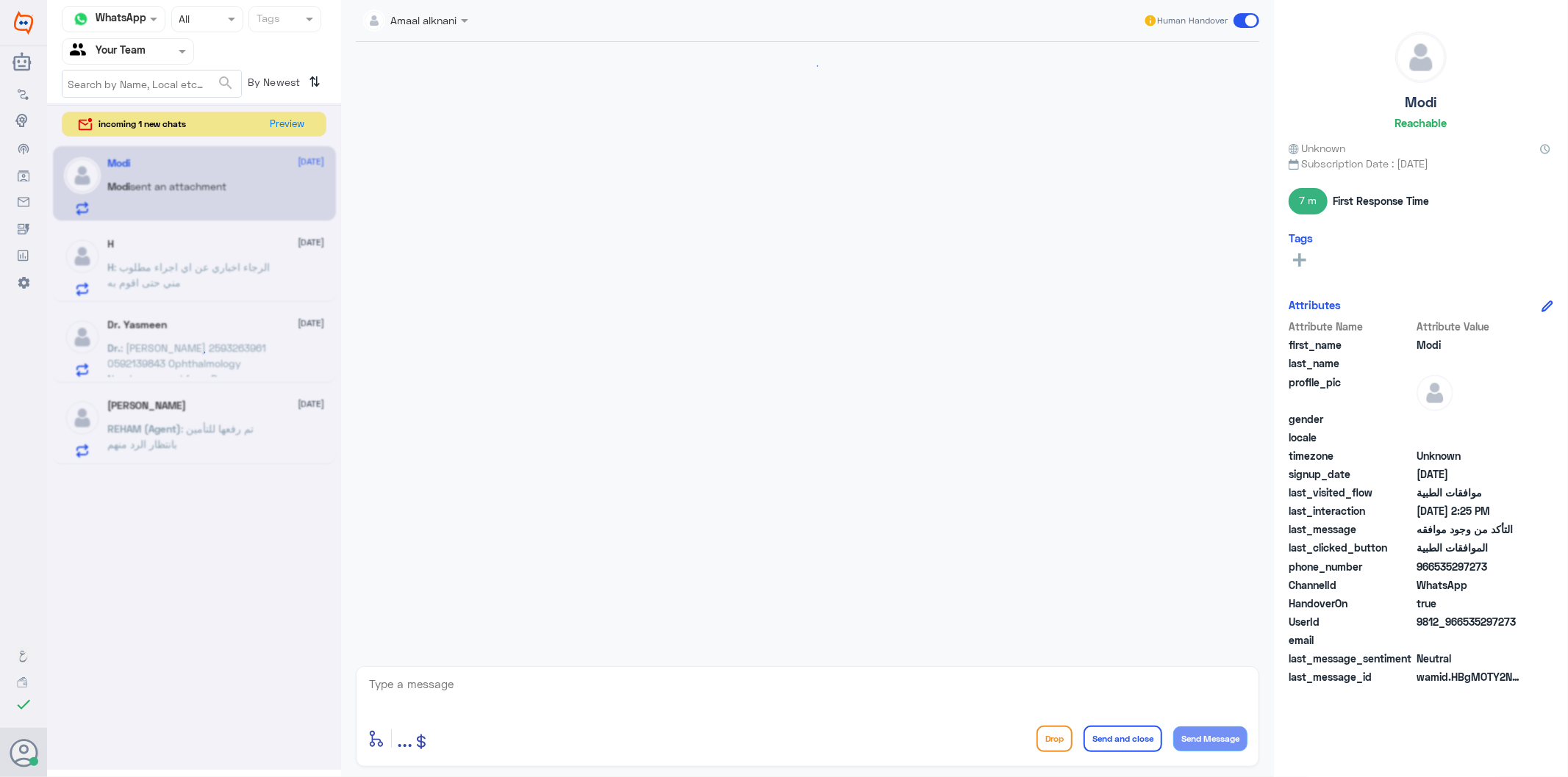
scroll to position [1750, 0]
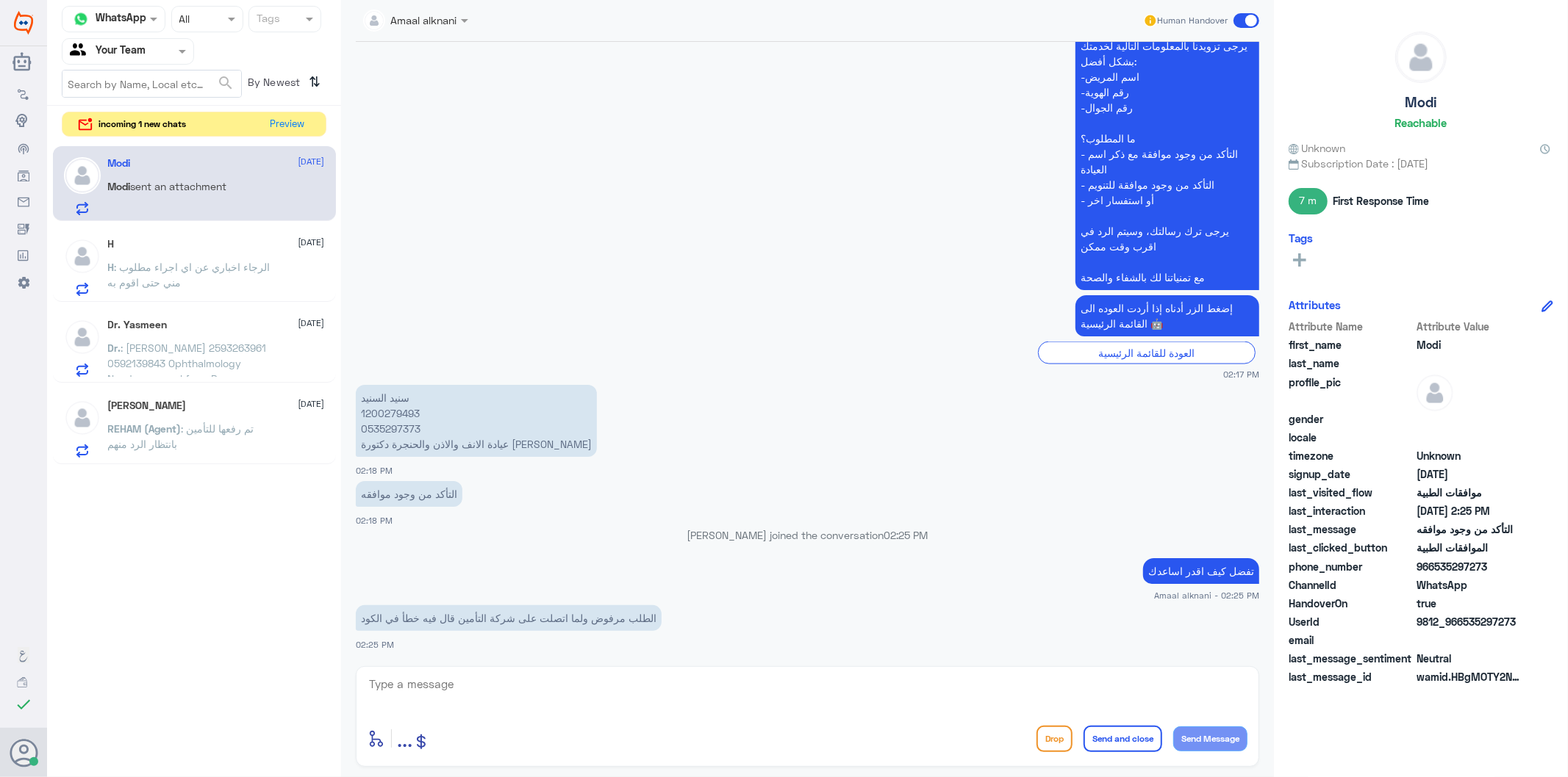
click at [450, 688] on textarea at bounding box center [808, 693] width 880 height 36
click at [444, 699] on textarea at bounding box center [808, 693] width 880 height 36
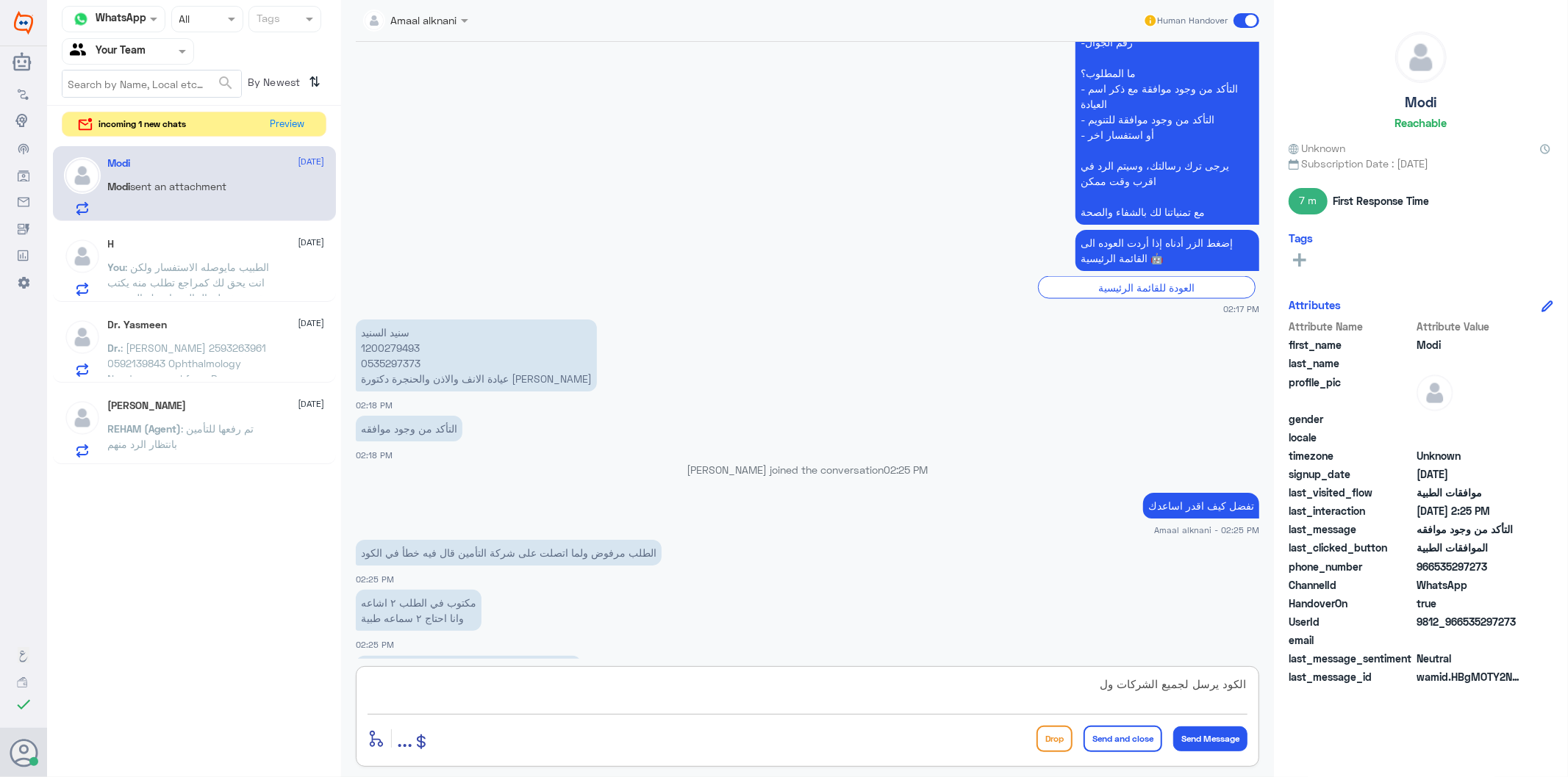
scroll to position [1865, 0]
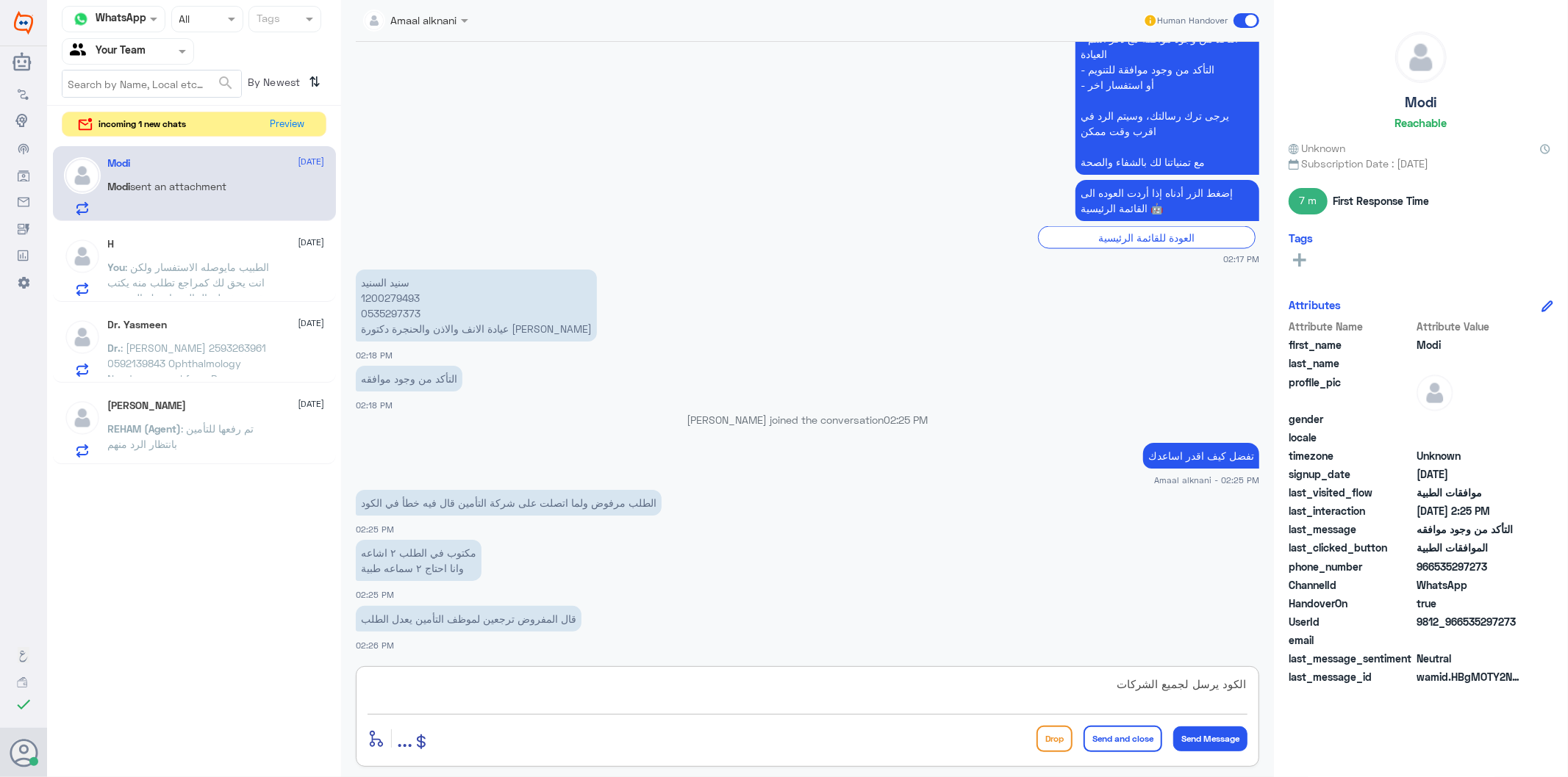
click at [1217, 687] on textarea "الكود يرسل لجميع الشركات" at bounding box center [808, 693] width 880 height 36
type textarea "الكود صحيح يرسل لجميع الشركات"
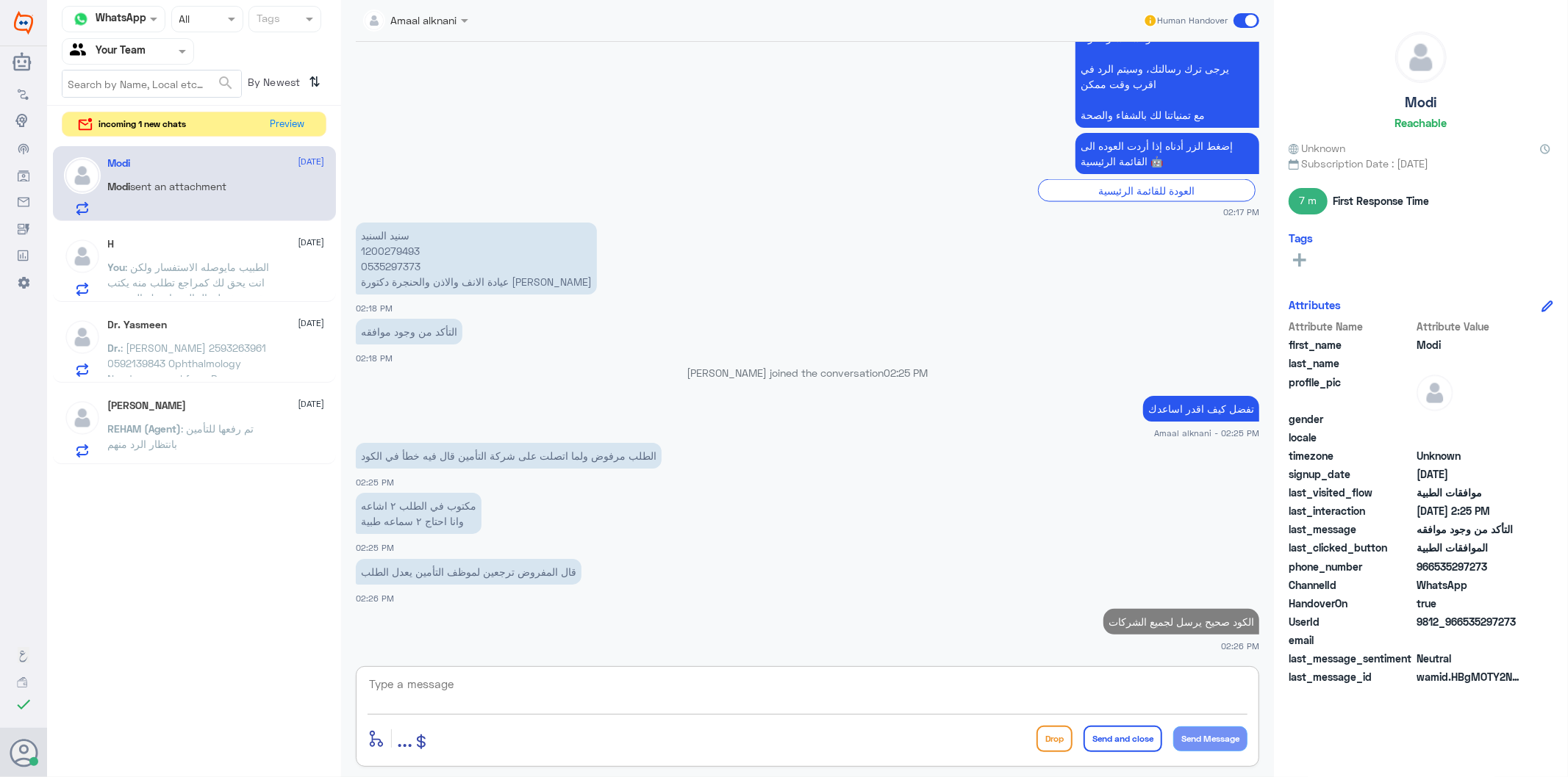
click at [754, 708] on textarea at bounding box center [808, 693] width 880 height 36
click at [392, 266] on p "[PERSON_NAME] 1200279493 0535297373 عيادة الانف والاذن والحنجرة دكتورة [PERSON_…" at bounding box center [476, 259] width 241 height 72
click at [398, 246] on p "[PERSON_NAME] 1200279493 0535297373 عيادة الانف والاذن والحنجرة دكتورة [PERSON_…" at bounding box center [476, 259] width 241 height 72
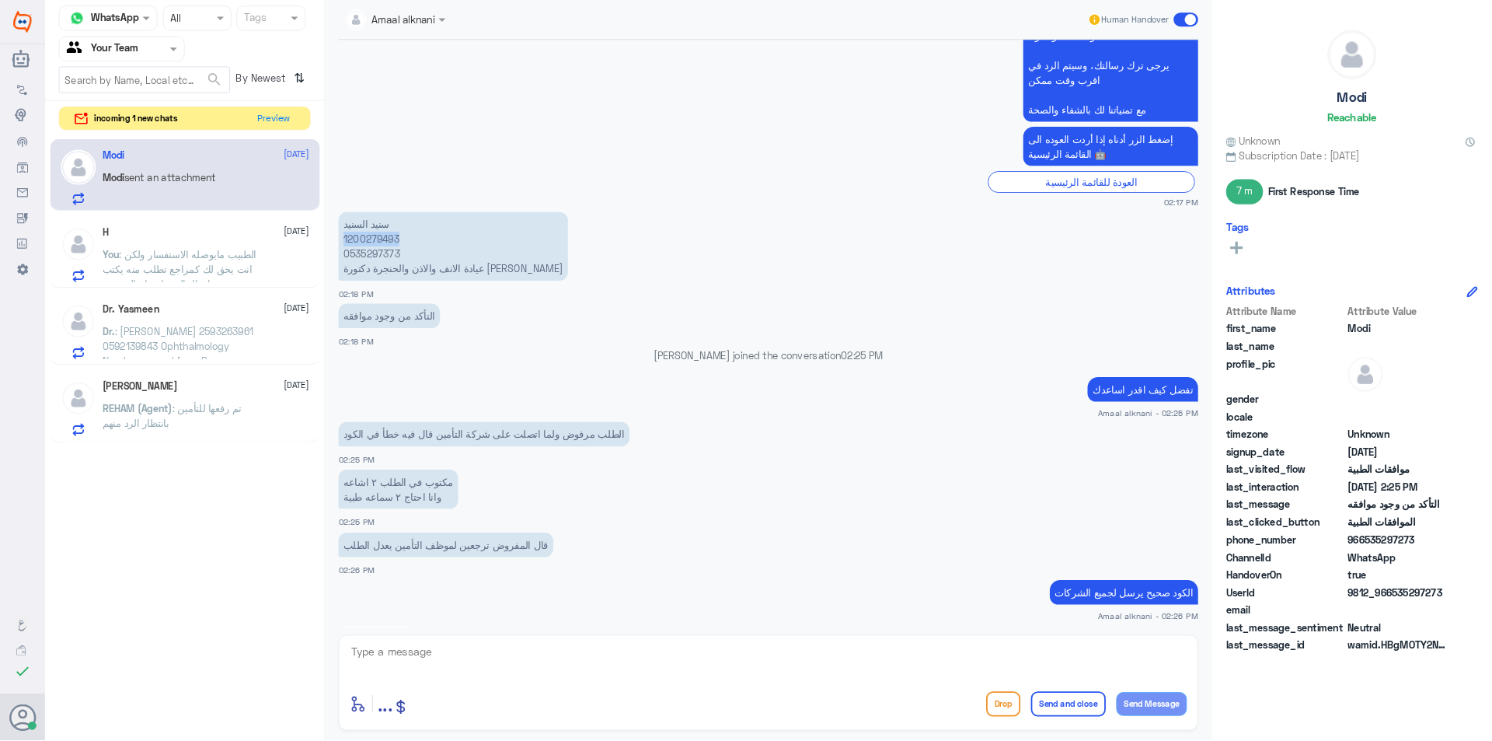
scroll to position [2291, 0]
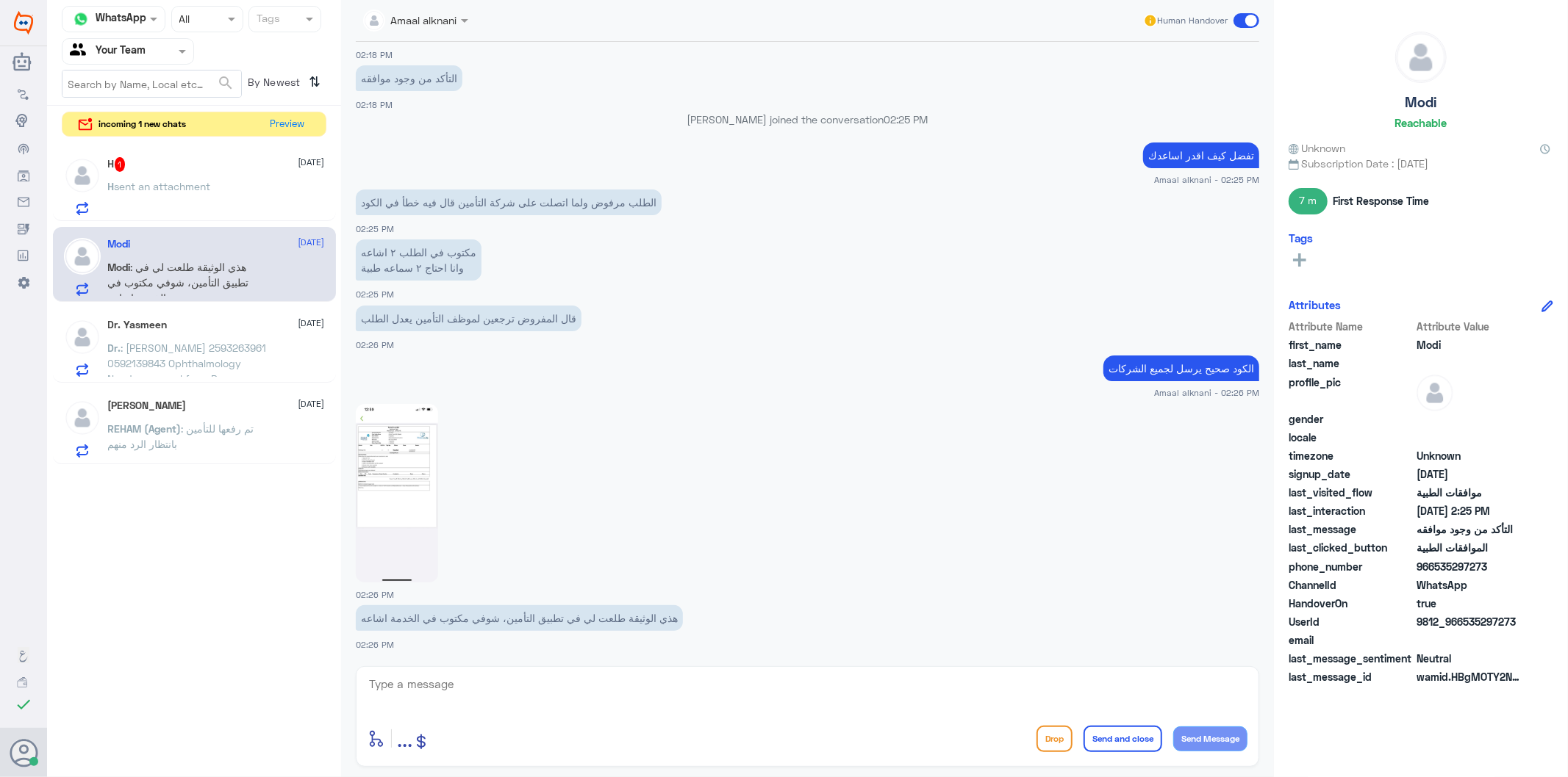
click at [570, 701] on textarea at bounding box center [808, 693] width 880 height 36
click at [425, 463] on img at bounding box center [396, 493] width 82 height 179
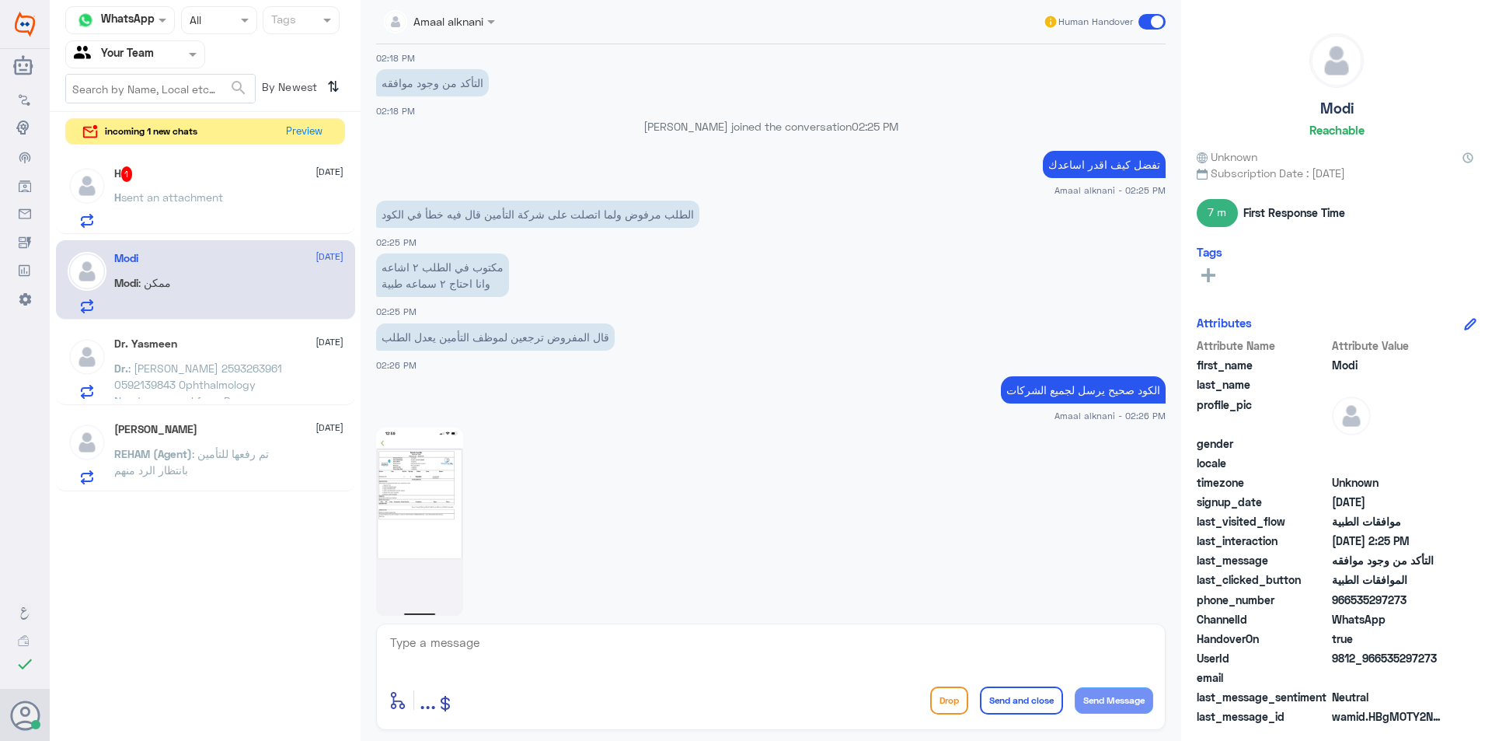
scroll to position [2480, 0]
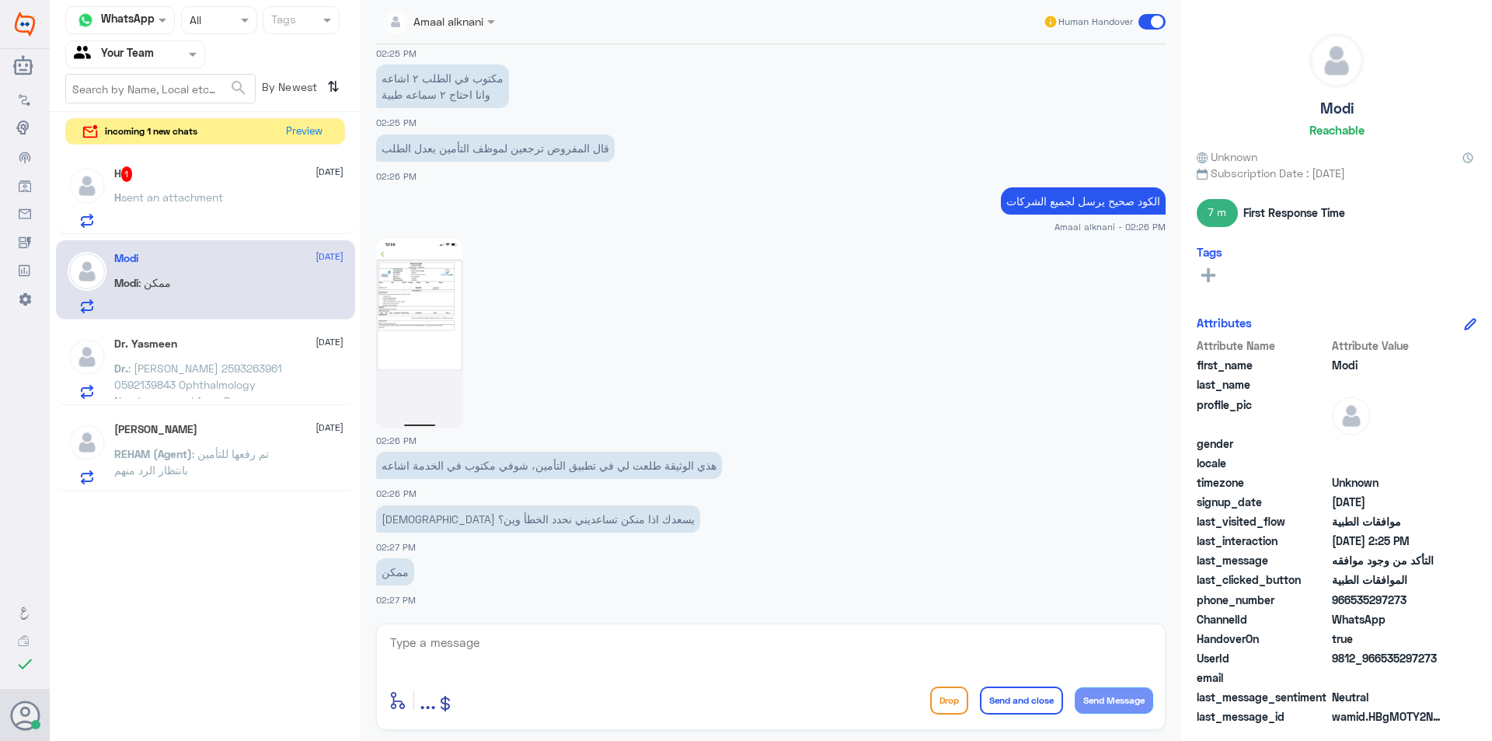
click at [235, 180] on div "H 1 [DATE]" at bounding box center [228, 174] width 229 height 16
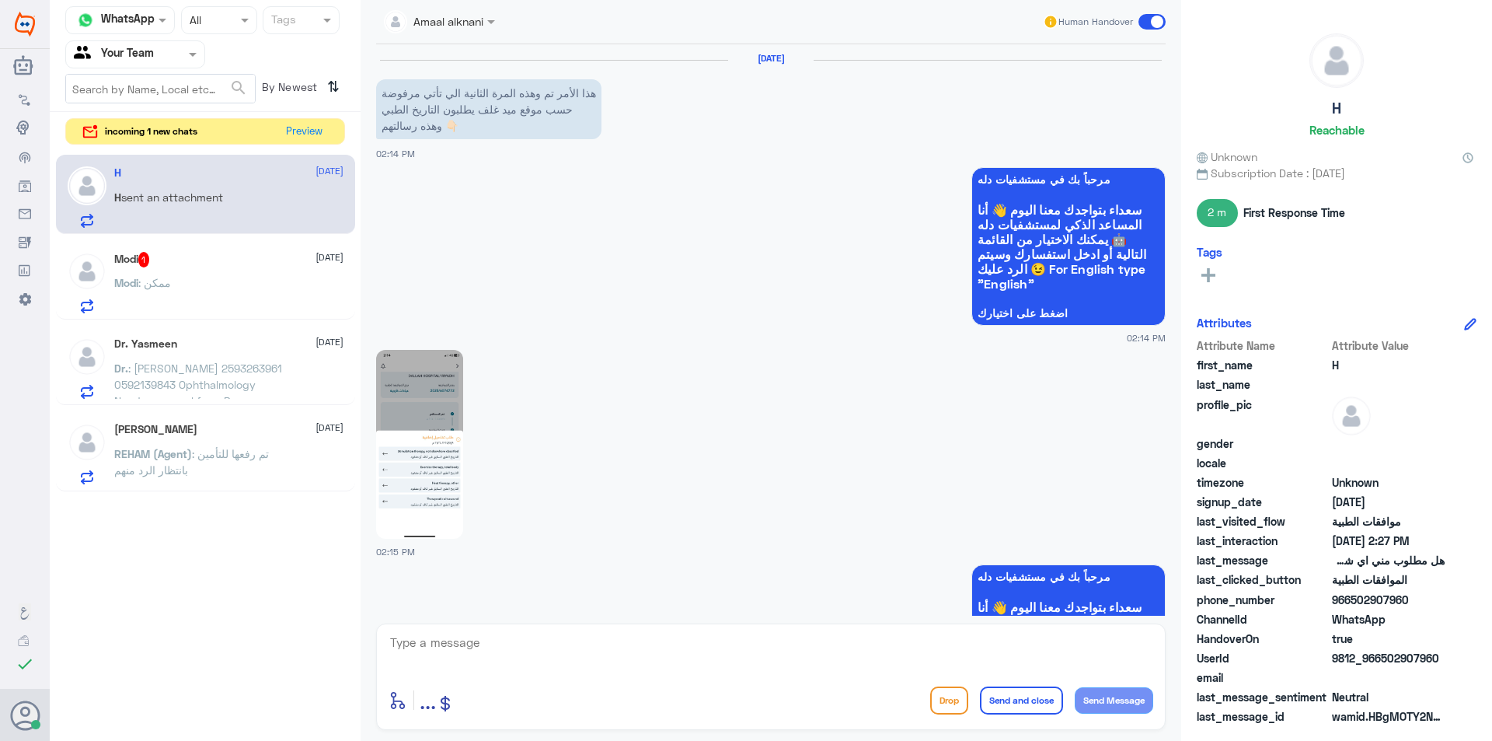
scroll to position [1676, 0]
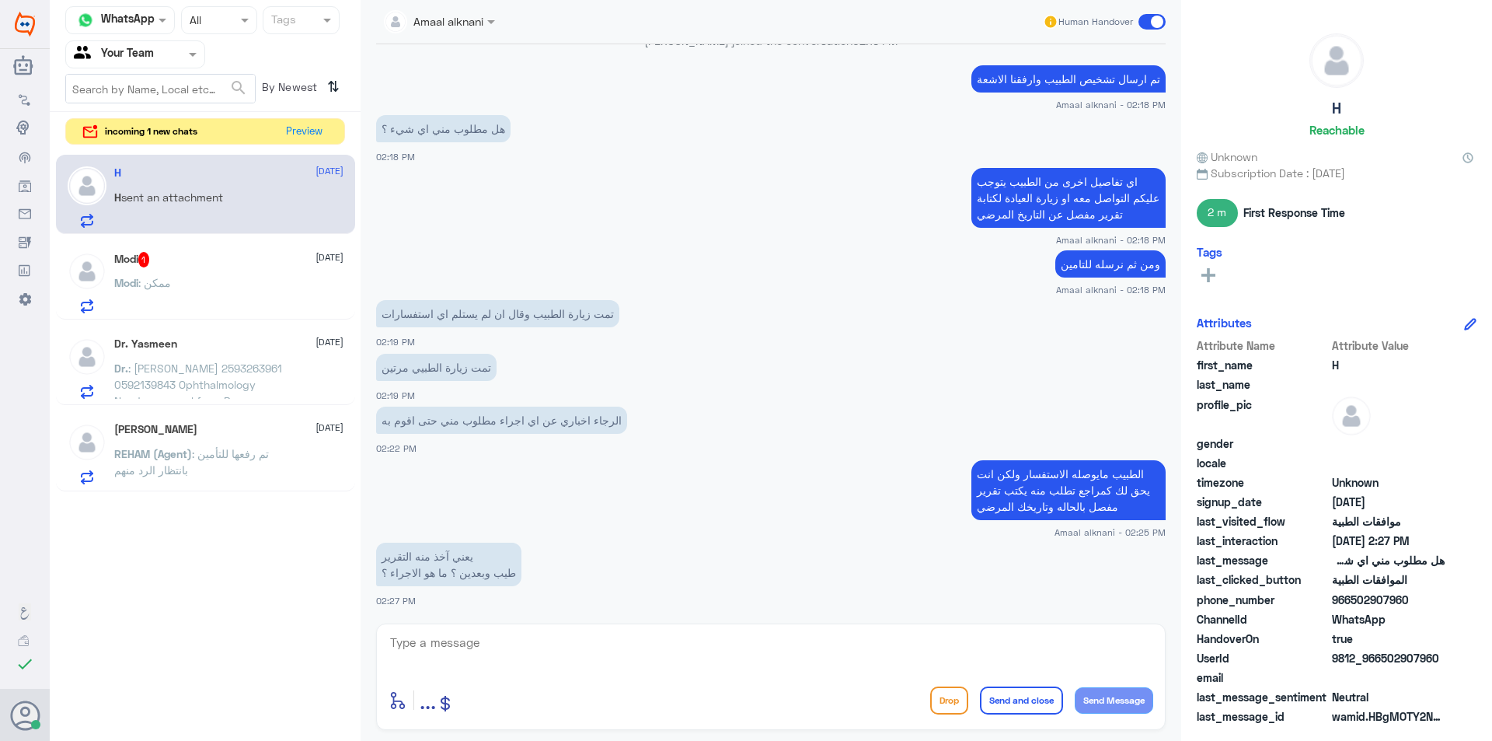
click at [470, 653] on textarea at bounding box center [771, 651] width 765 height 38
type textarea "d"
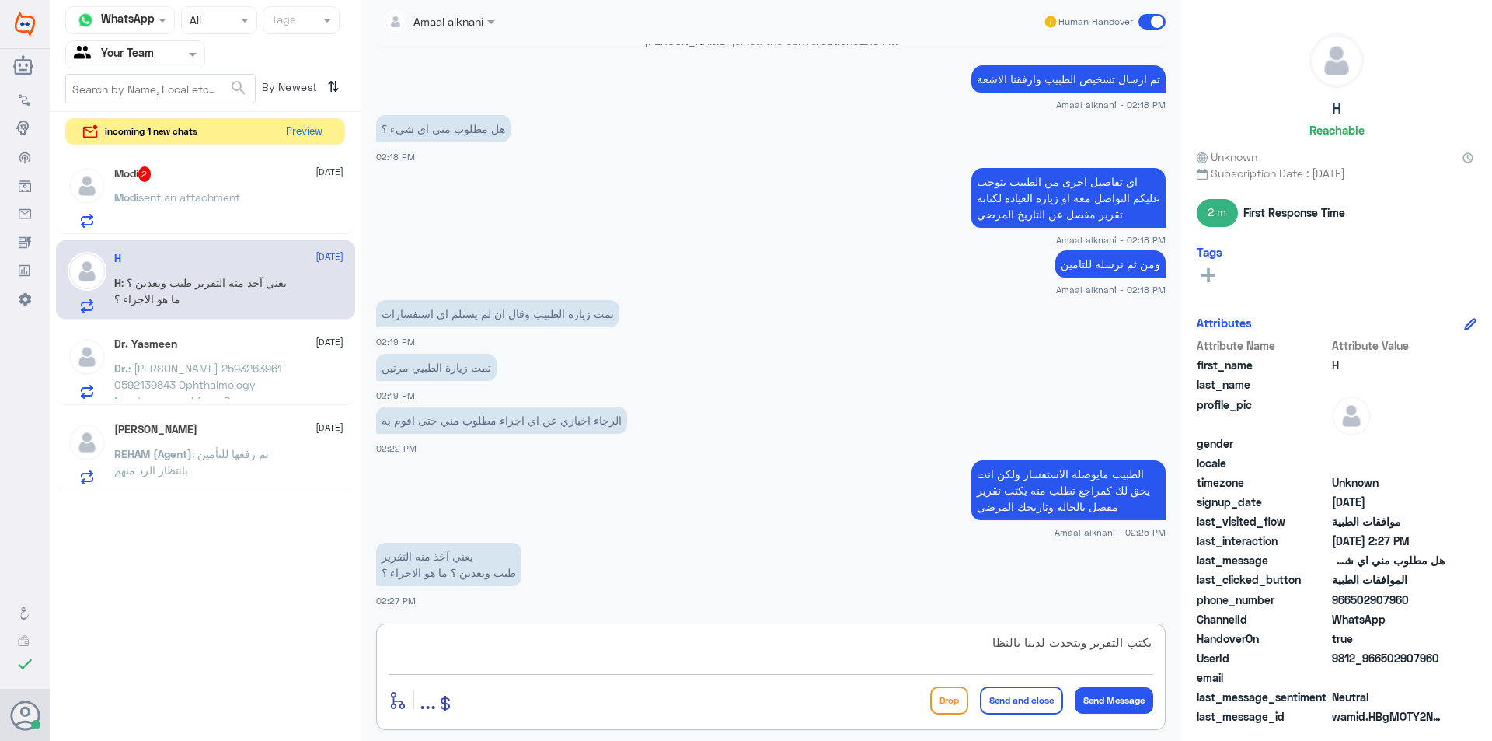
type textarea "يكتب التقرير ويتحدث لدينا بالنظام"
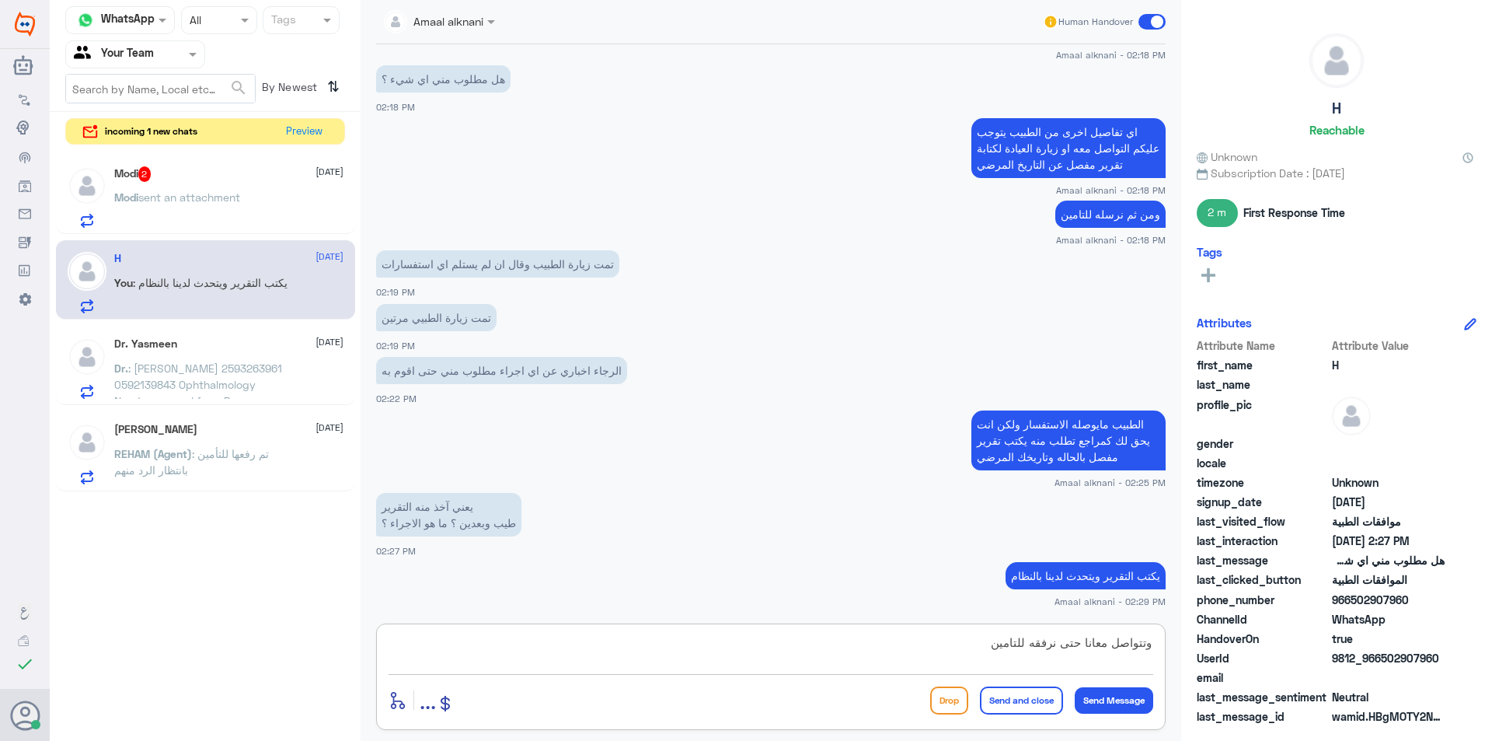
type textarea "وتتواصل معانا حتى نرفقه للتامين"
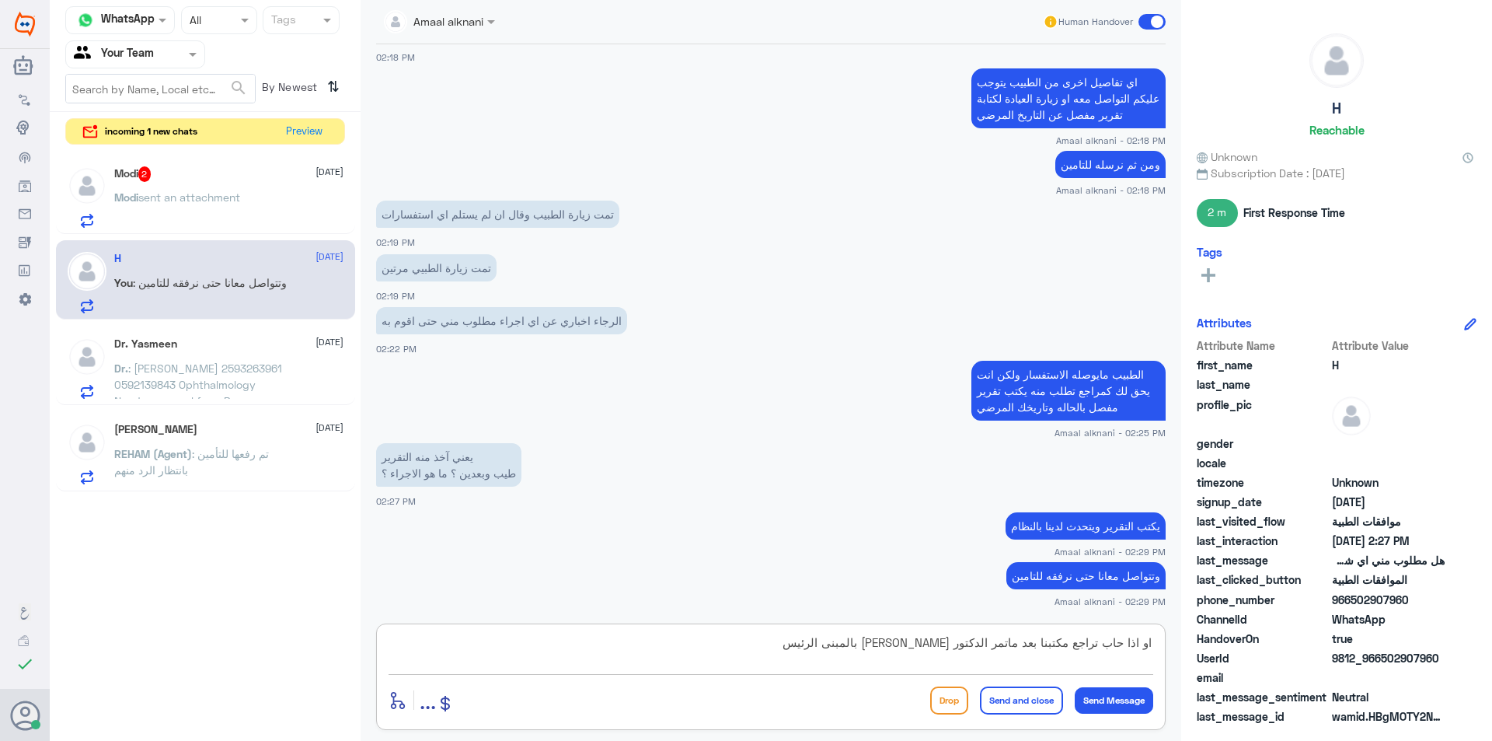
type textarea "او اذا حاب تراجع مكتبنا بعد ماتمر الدكتور [PERSON_NAME] بالمبنى الرئيسي"
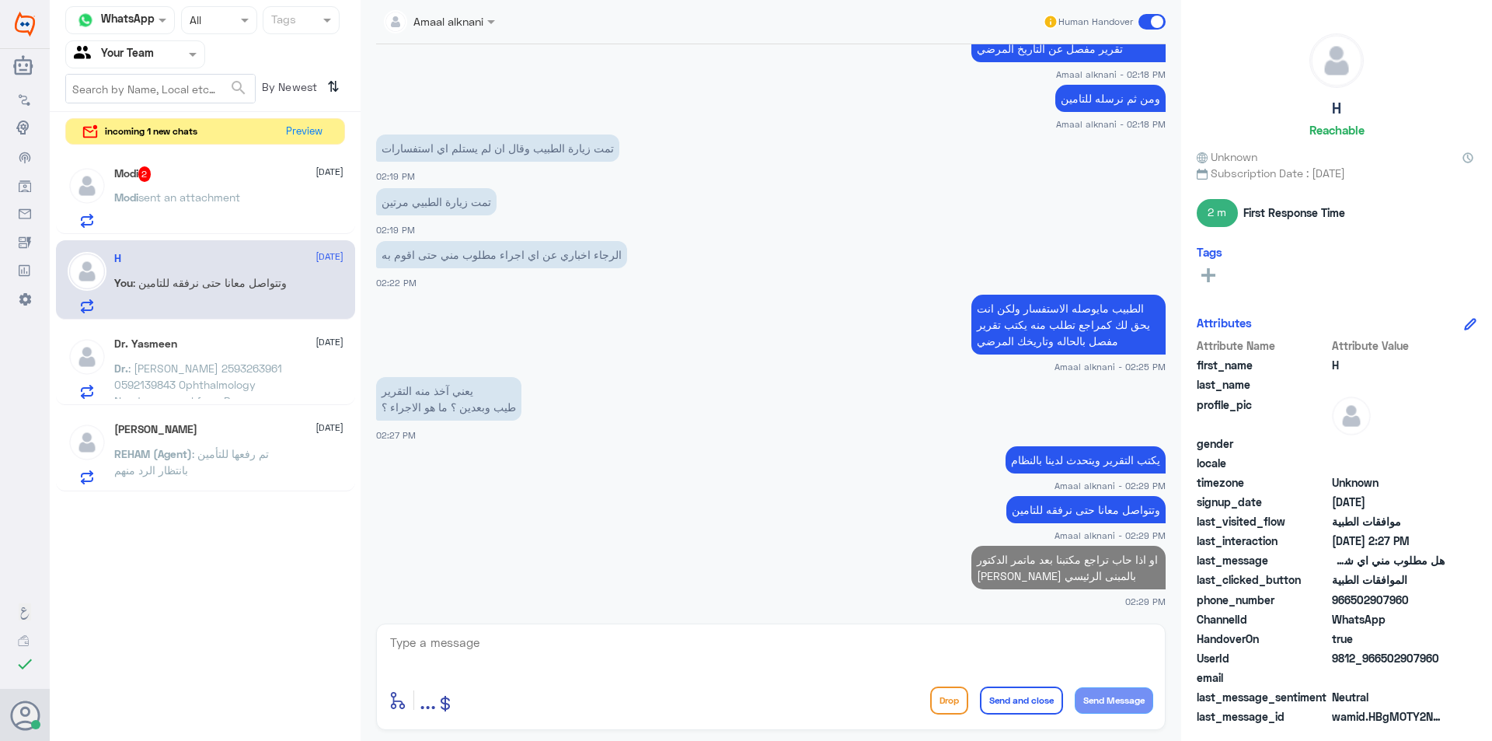
click at [257, 178] on div "Modi 2 [DATE]" at bounding box center [228, 174] width 229 height 16
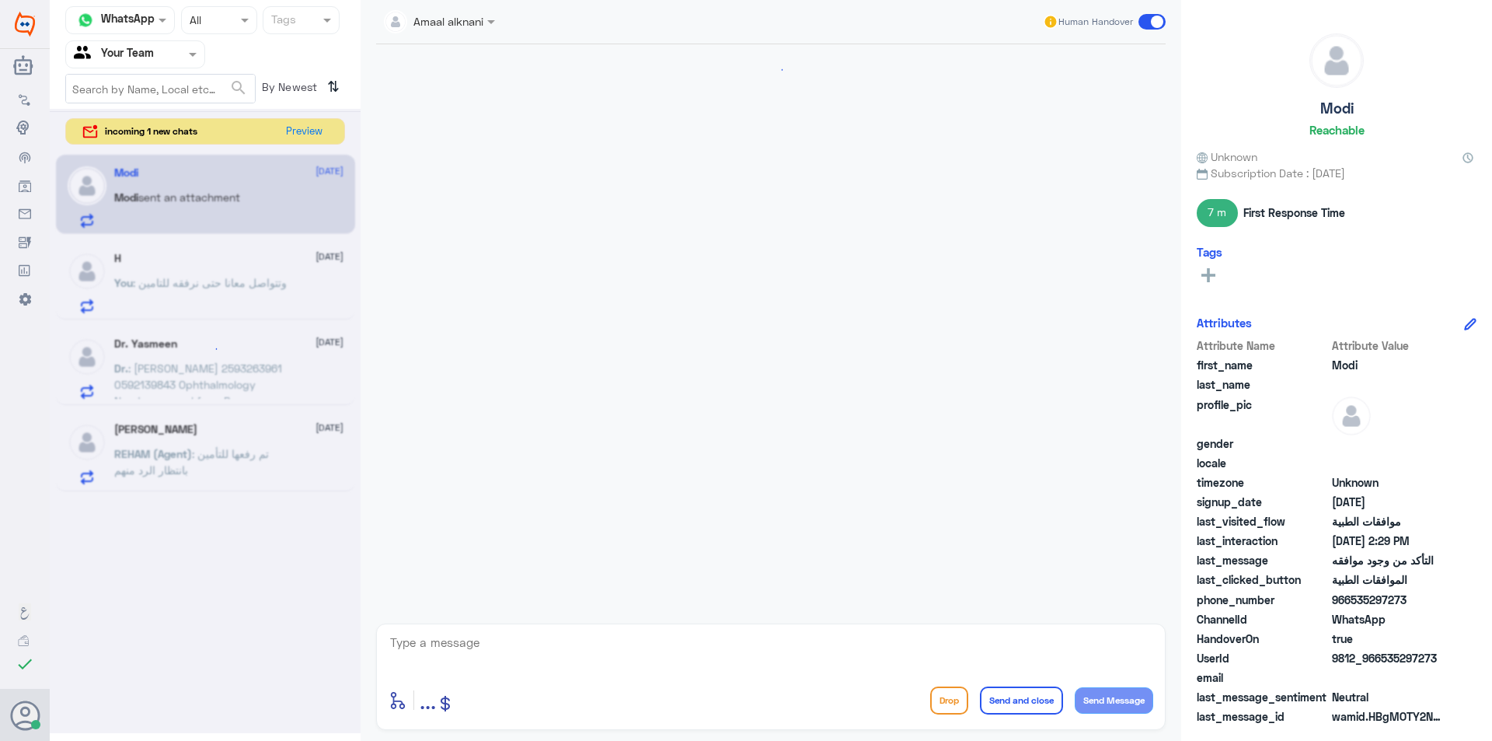
scroll to position [1260, 0]
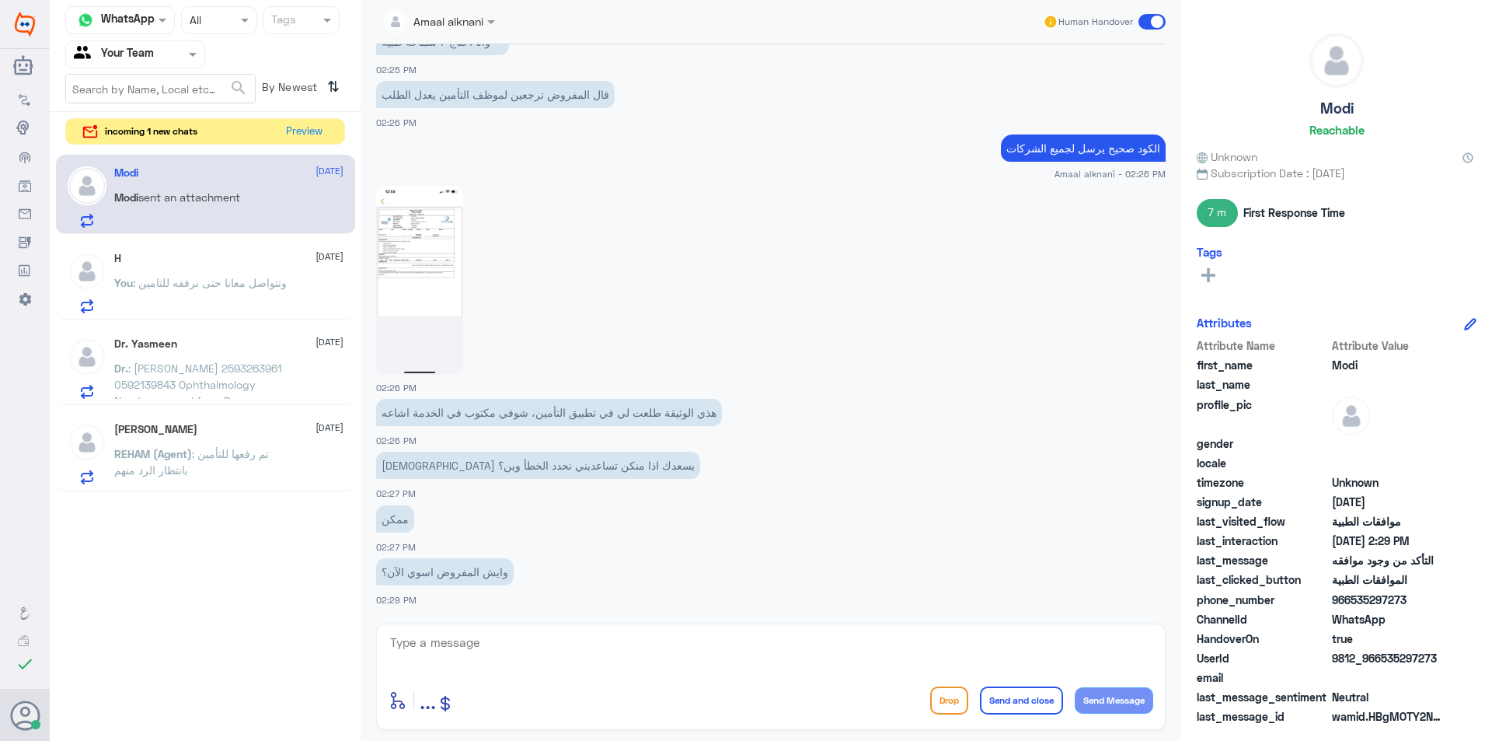
click at [512, 641] on textarea at bounding box center [771, 651] width 765 height 38
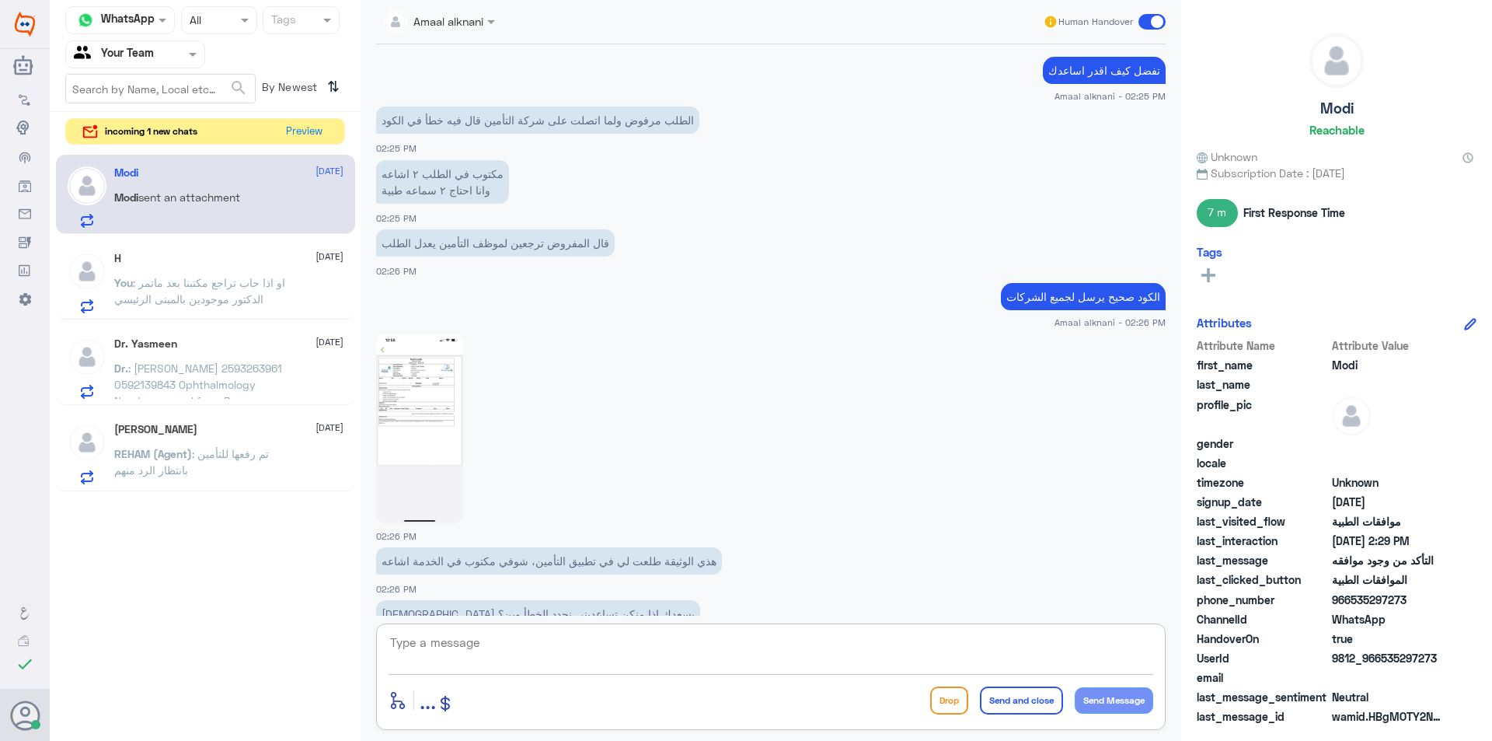
scroll to position [1027, 0]
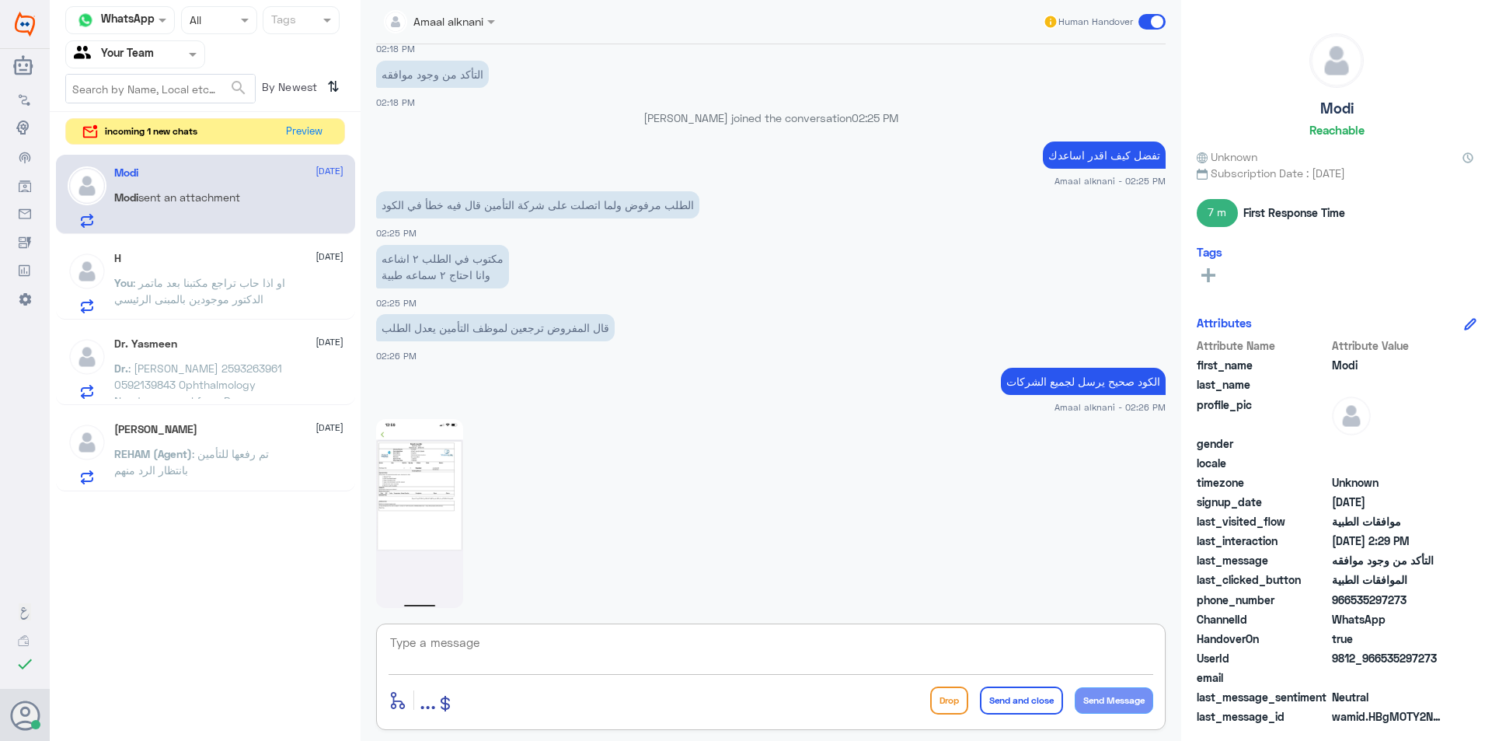
click at [480, 651] on textarea at bounding box center [771, 651] width 765 height 38
type textarea "الطلب سماعات طبية 2"
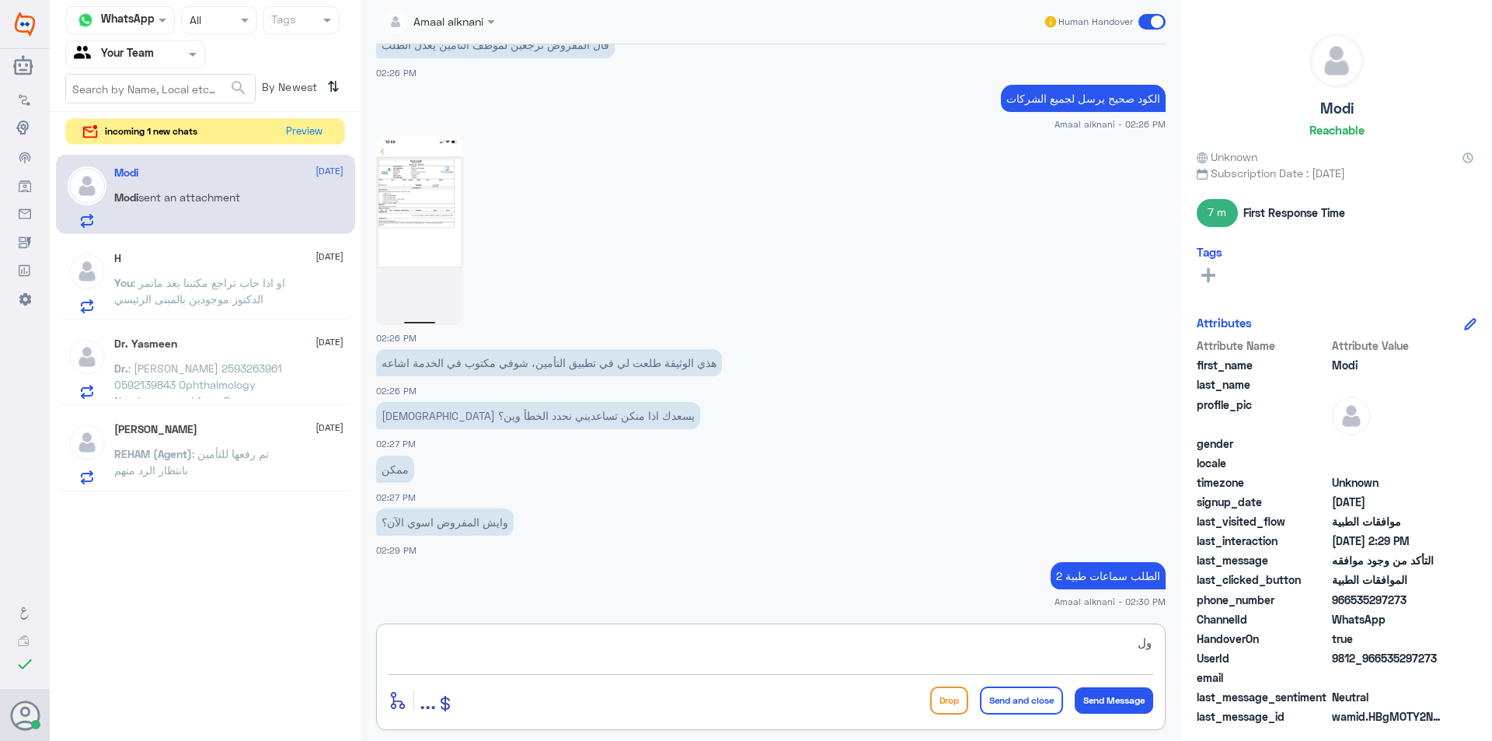
type textarea "و"
type textarea "وضحت ع الطلب الان للتامين ماهي الخدمة - اسمها والكمية والسعر"
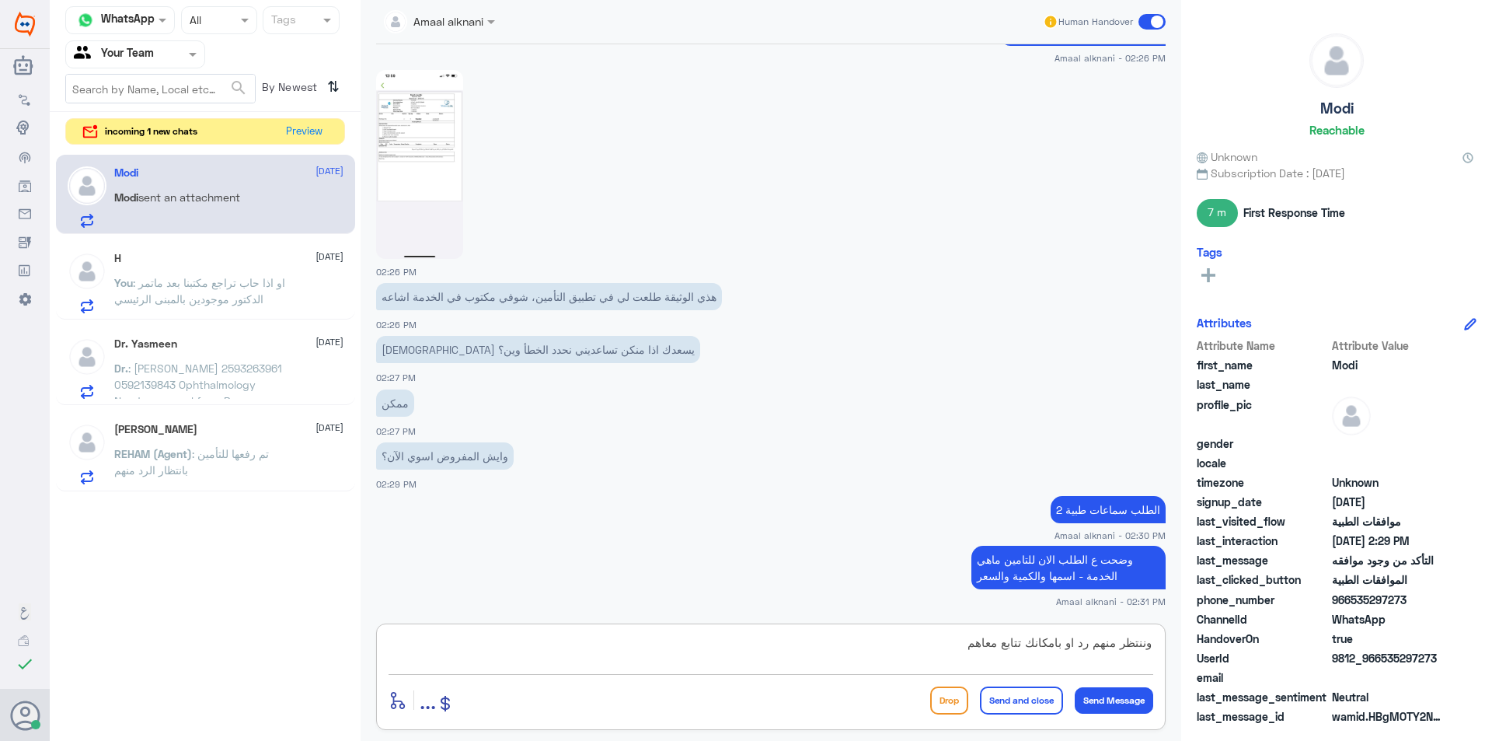
type textarea "وننتظر منهم رد او بامكانك تتابع معاهم"
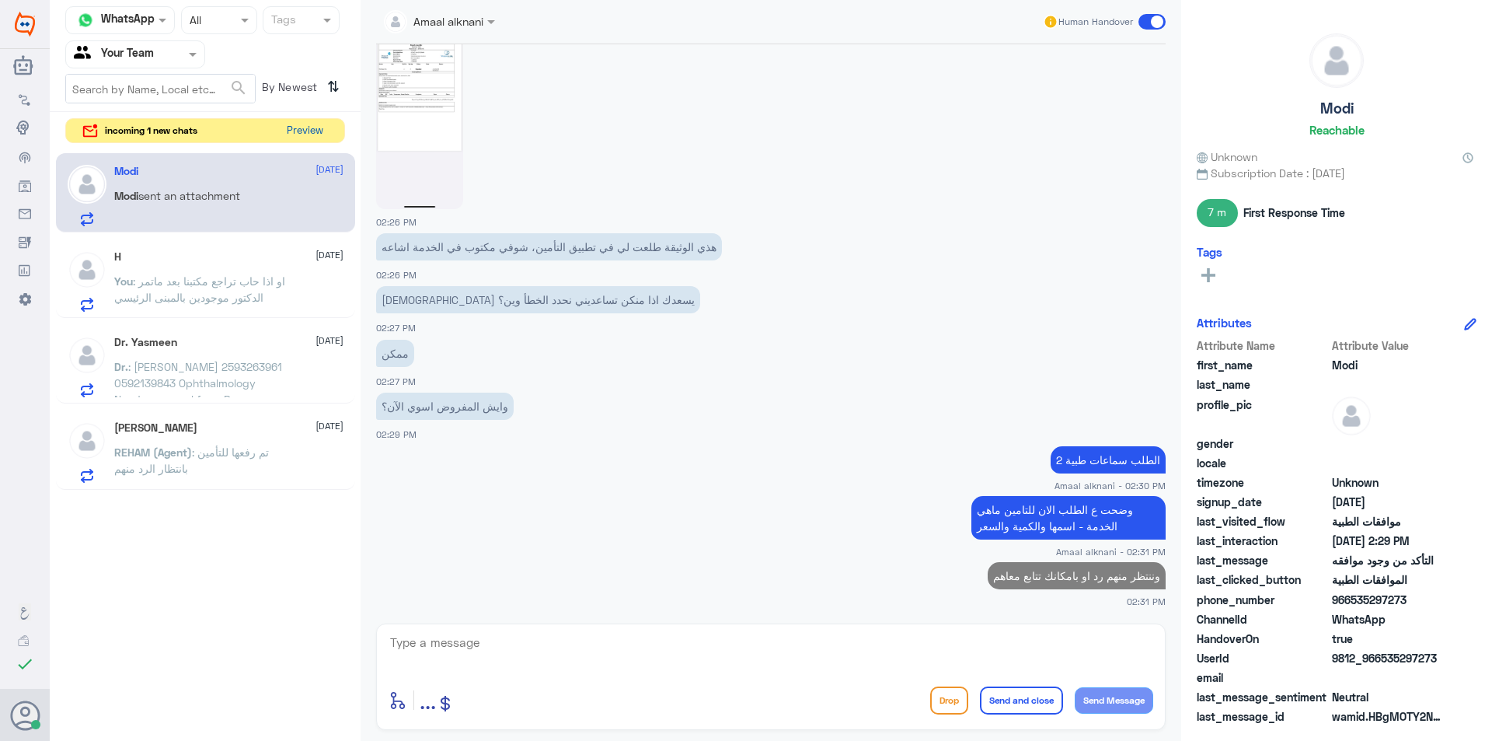
click at [301, 131] on button "Preview" at bounding box center [305, 131] width 48 height 24
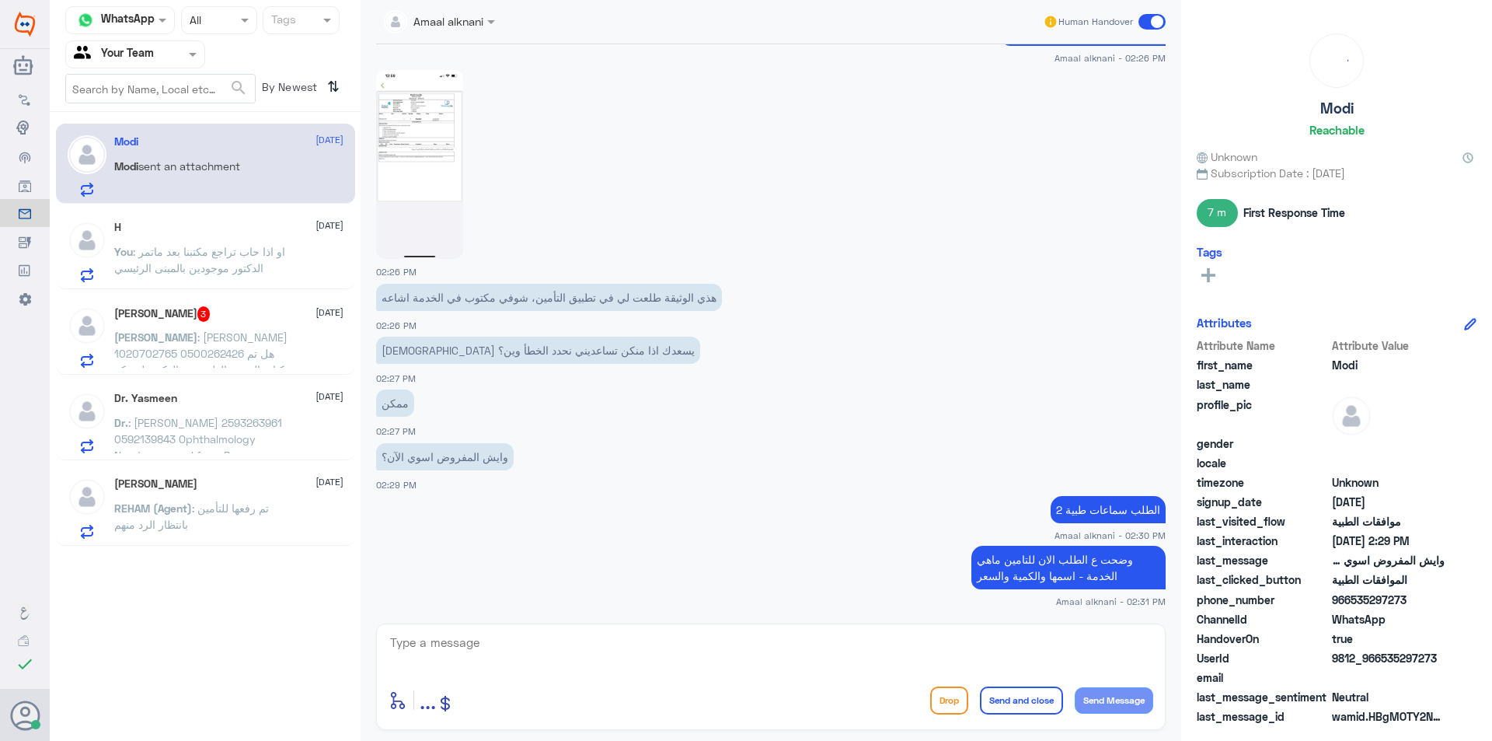
scroll to position [1189, 0]
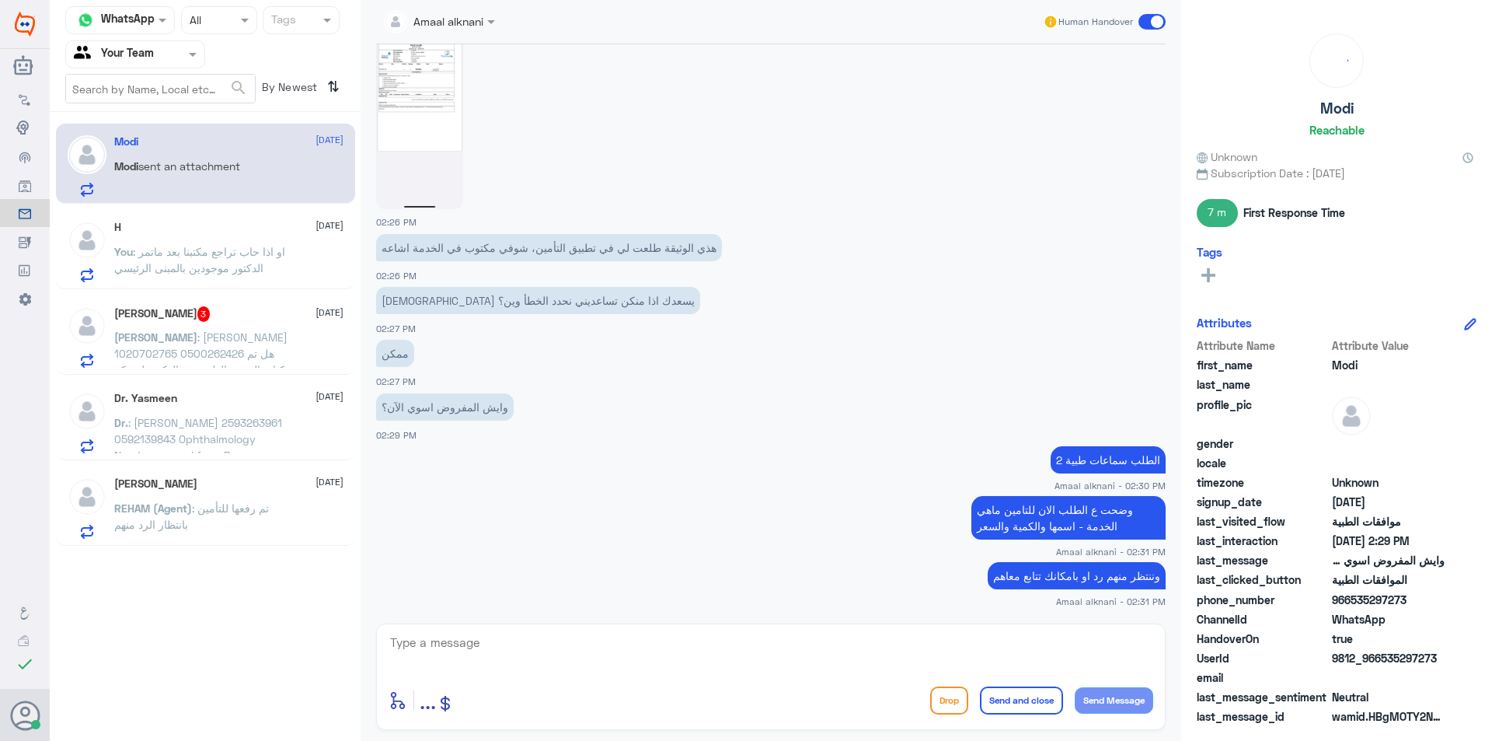
click at [466, 652] on textarea at bounding box center [771, 651] width 765 height 38
click at [226, 261] on span ": او اذا حاب تراجع مكتبنا بعد ماتمر الدكتور موجودين بالمبنى الرئيسي" at bounding box center [199, 260] width 171 height 30
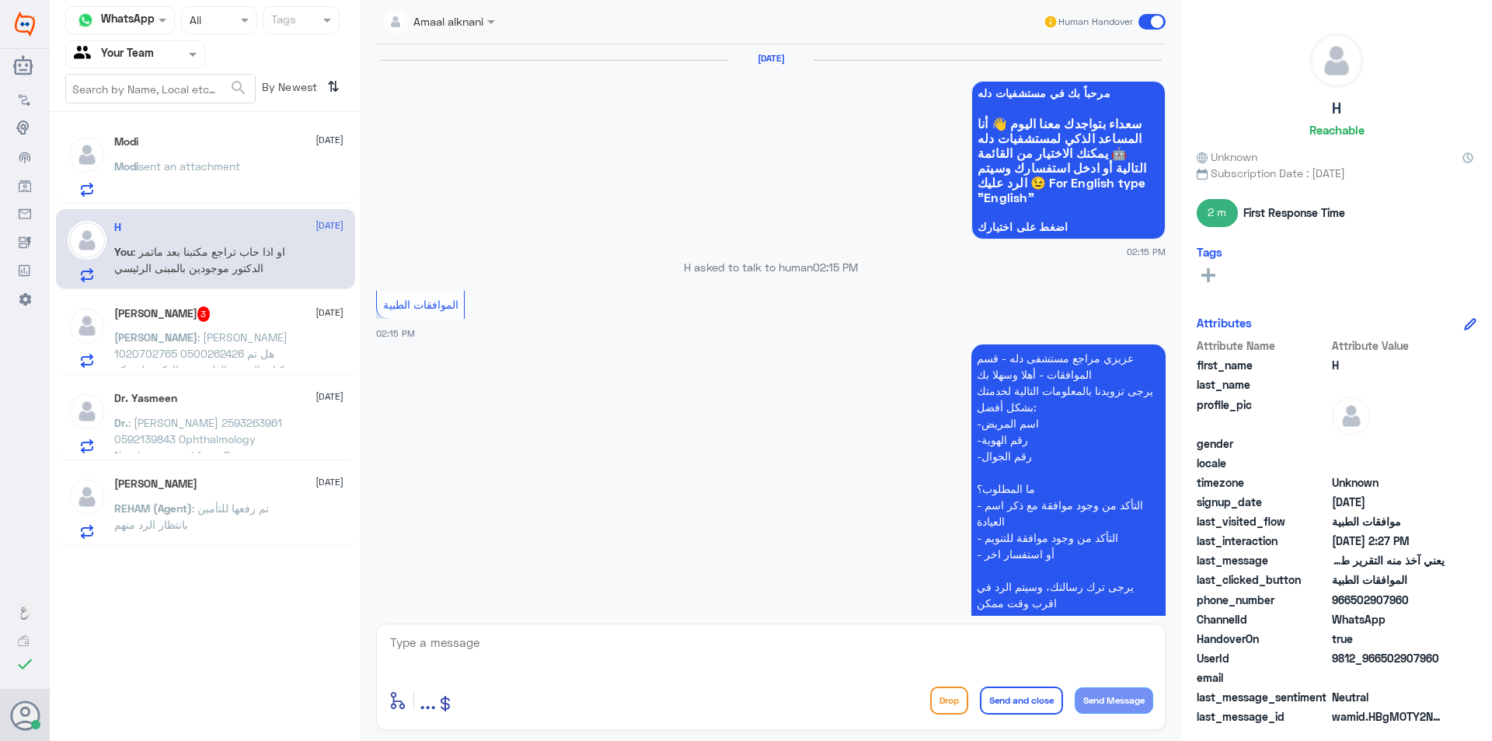
scroll to position [1359, 0]
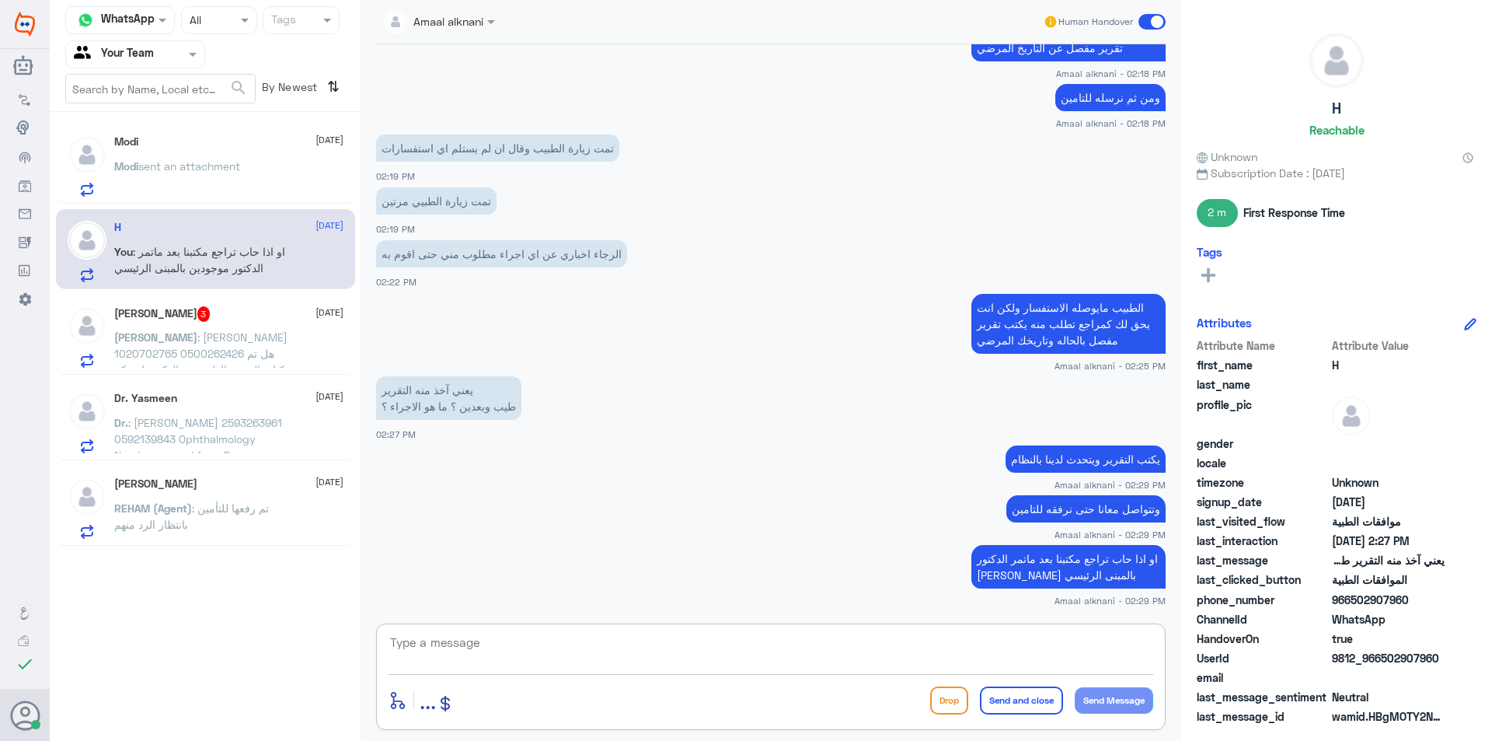
click at [463, 641] on textarea at bounding box center [771, 651] width 765 height 38
type textarea "نسعد دوما بخدمتكم ونتمنى لكم دوام الصحة والعافية"
click at [1023, 703] on button "Send and close" at bounding box center [1021, 700] width 83 height 28
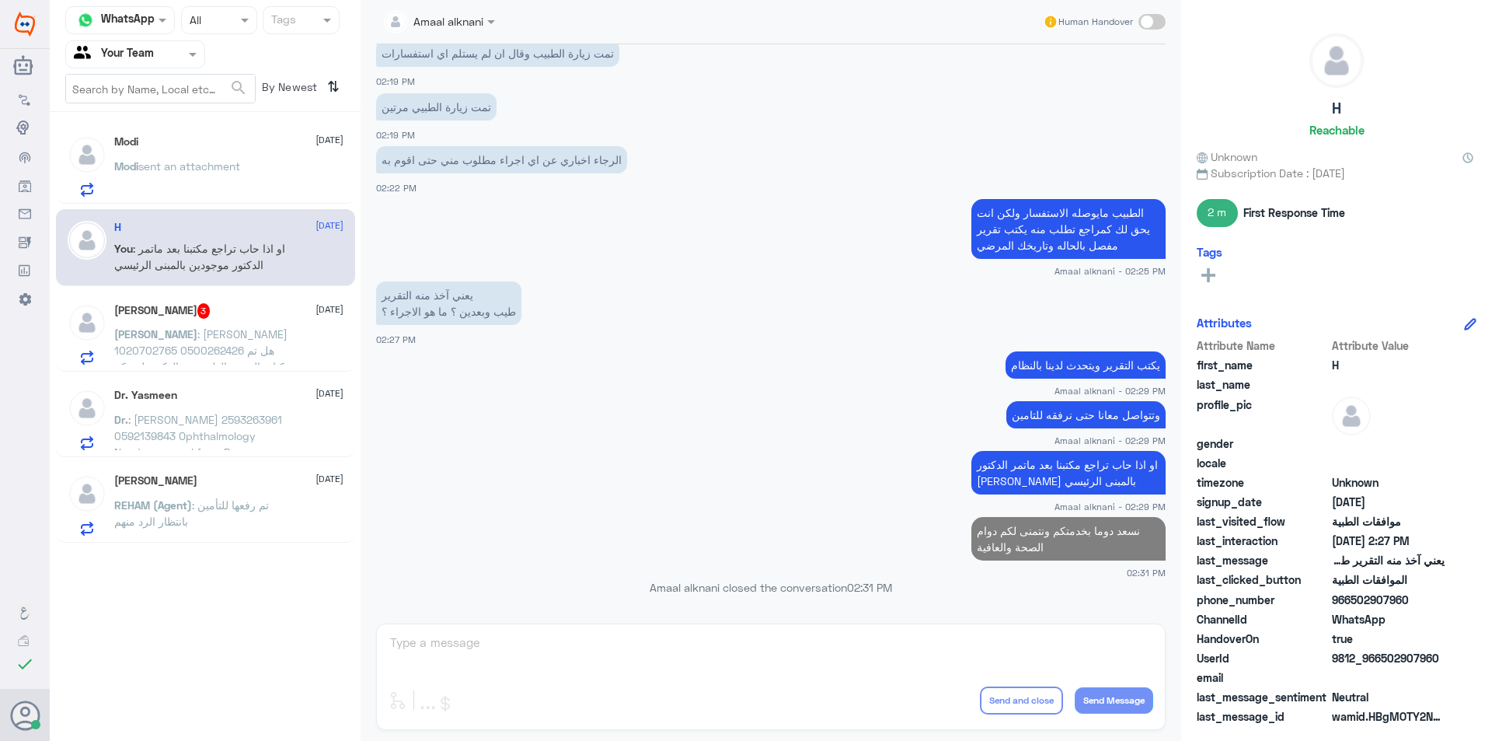
click at [234, 334] on span ": [PERSON_NAME] 1020702765 0500262426 هل تم كتابة التقرير الطبي من الدكتور لشرك…" at bounding box center [200, 366] width 173 height 79
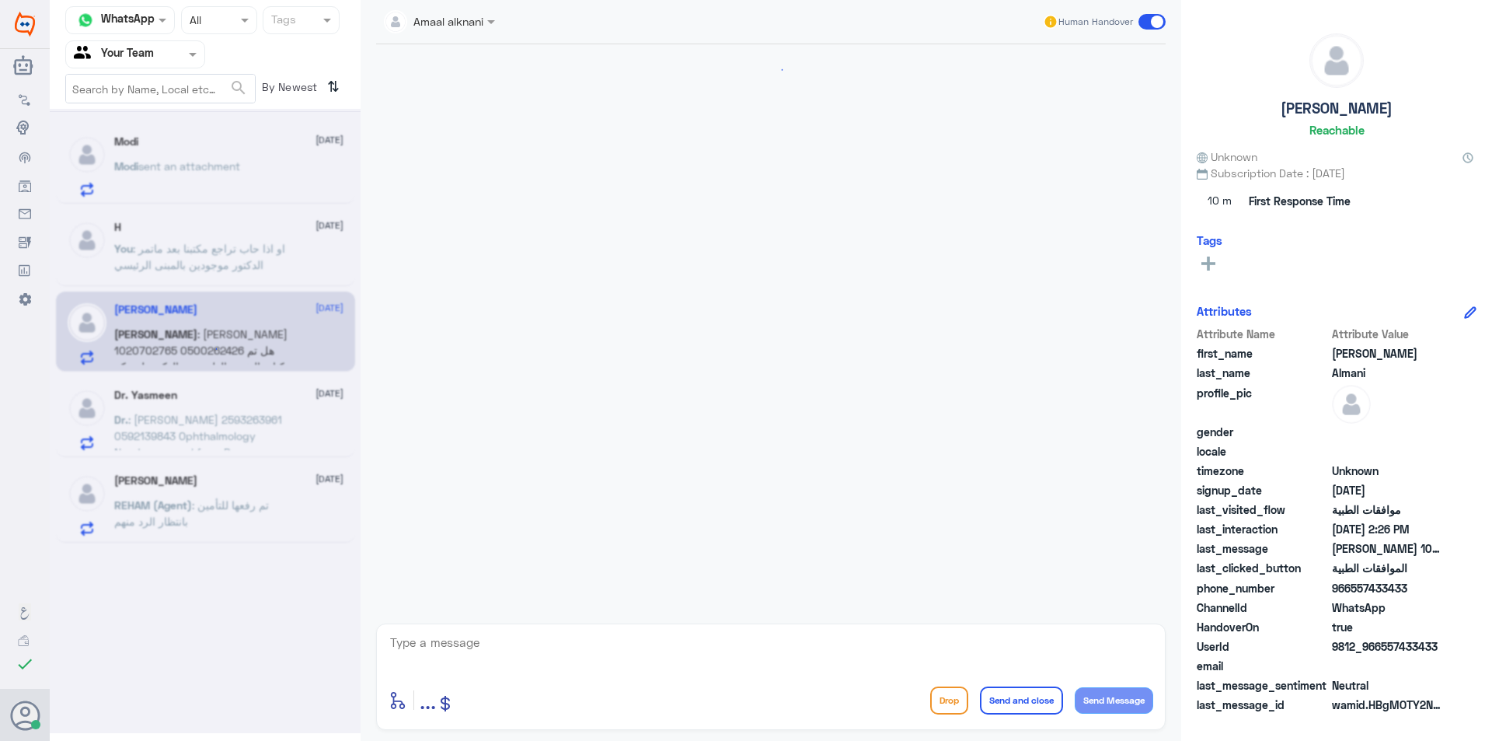
scroll to position [309, 0]
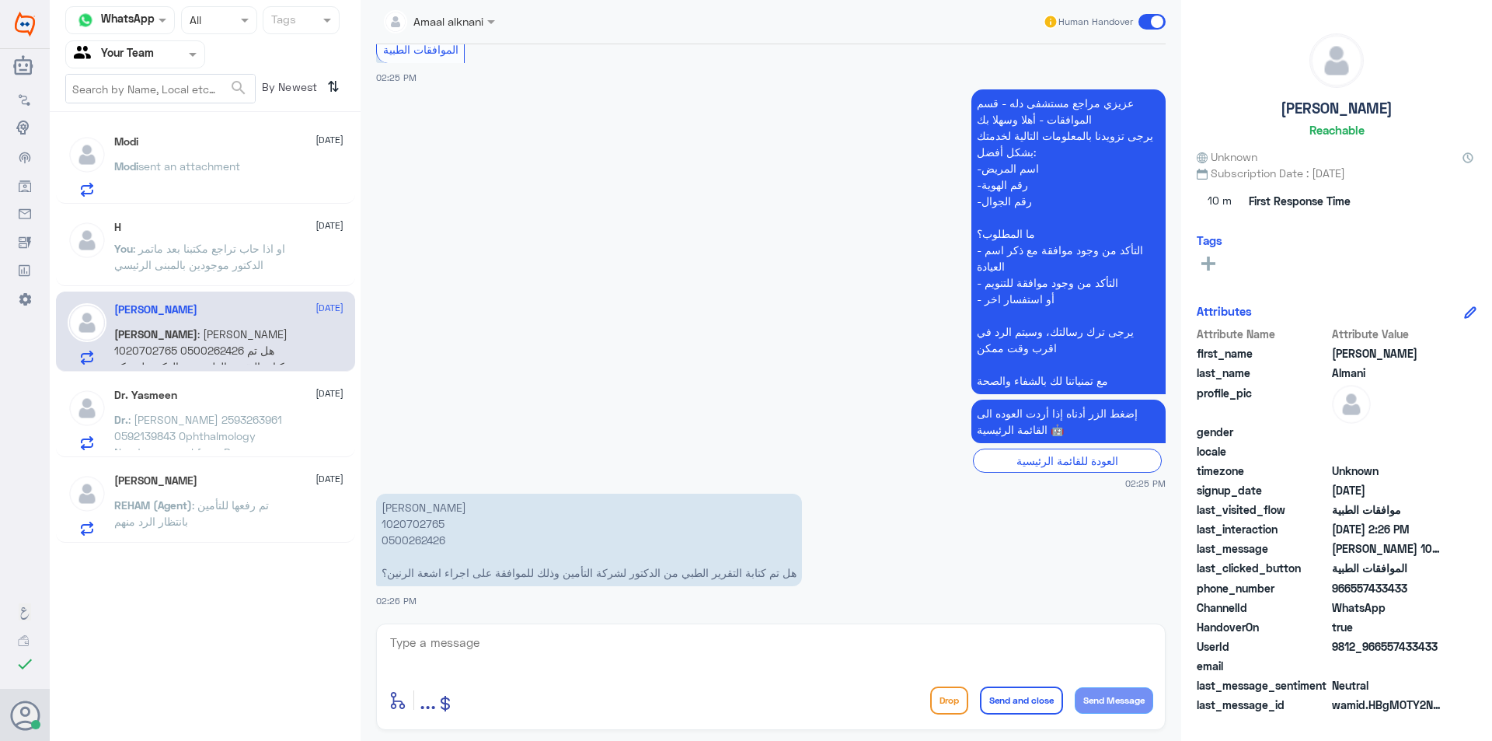
click at [439, 647] on textarea at bounding box center [771, 651] width 765 height 38
click at [410, 536] on p "[PERSON_NAME] 1020702765 0500262426 هل تم كتابة التقرير الطبي من الدكتور لشركة …" at bounding box center [589, 540] width 426 height 93
click at [737, 649] on textarea at bounding box center [771, 651] width 765 height 38
click at [240, 180] on p "Modi sent an attachment" at bounding box center [177, 177] width 126 height 39
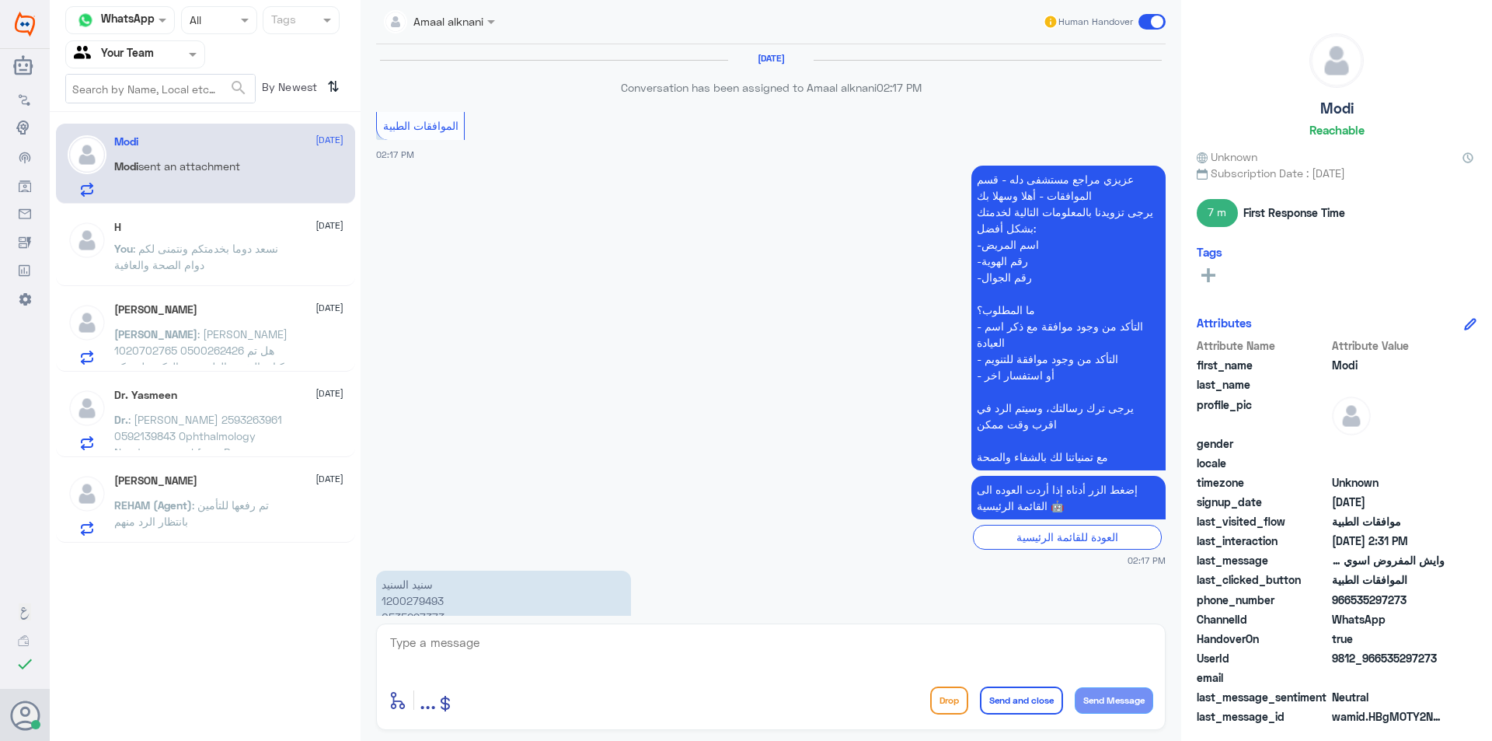
scroll to position [1080, 0]
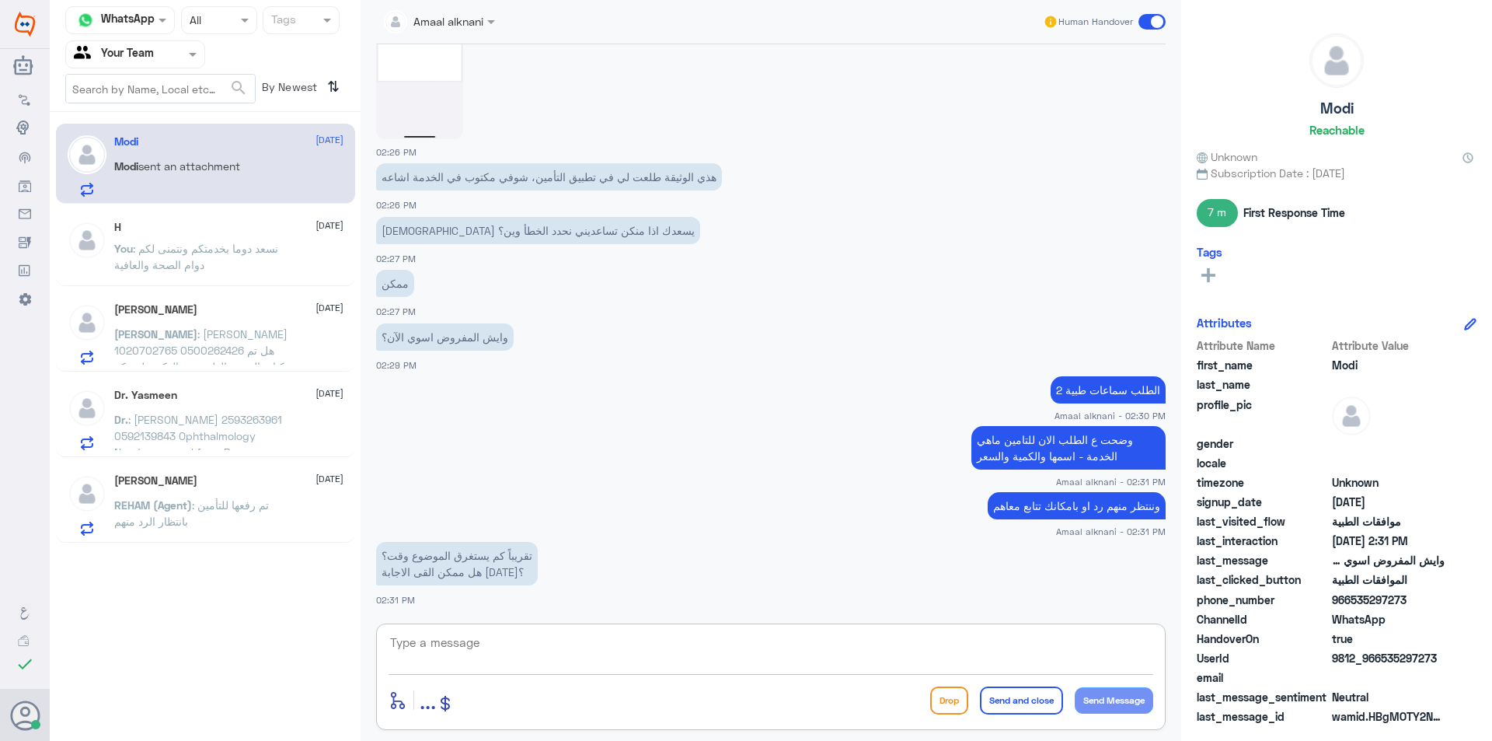
click at [500, 641] on textarea at bounding box center [771, 651] width 765 height 38
type textarea "h"
type textarea "اي نعم [DATE] وايضا الافضل تكلمهم - ان وضحت لهم اش الخدمة"
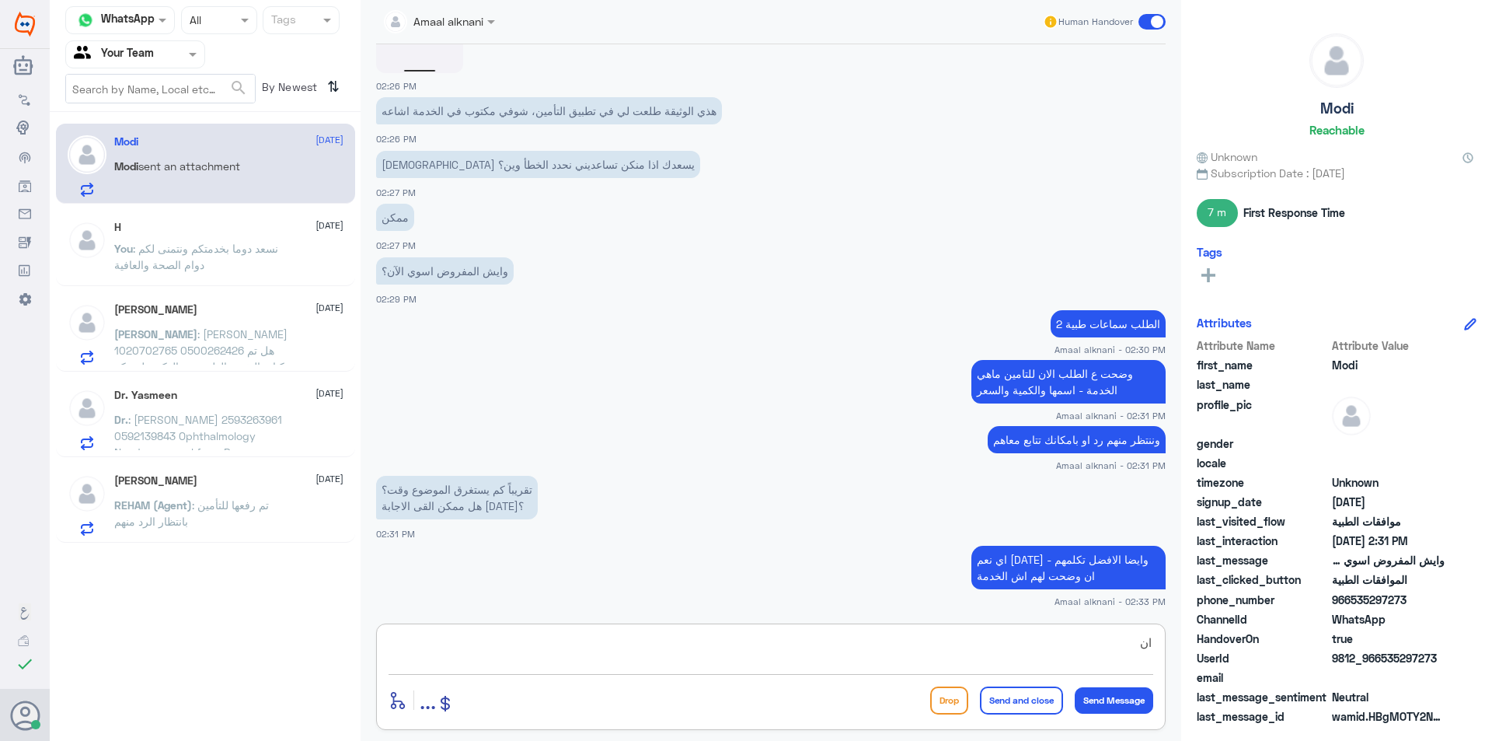
type textarea "انا"
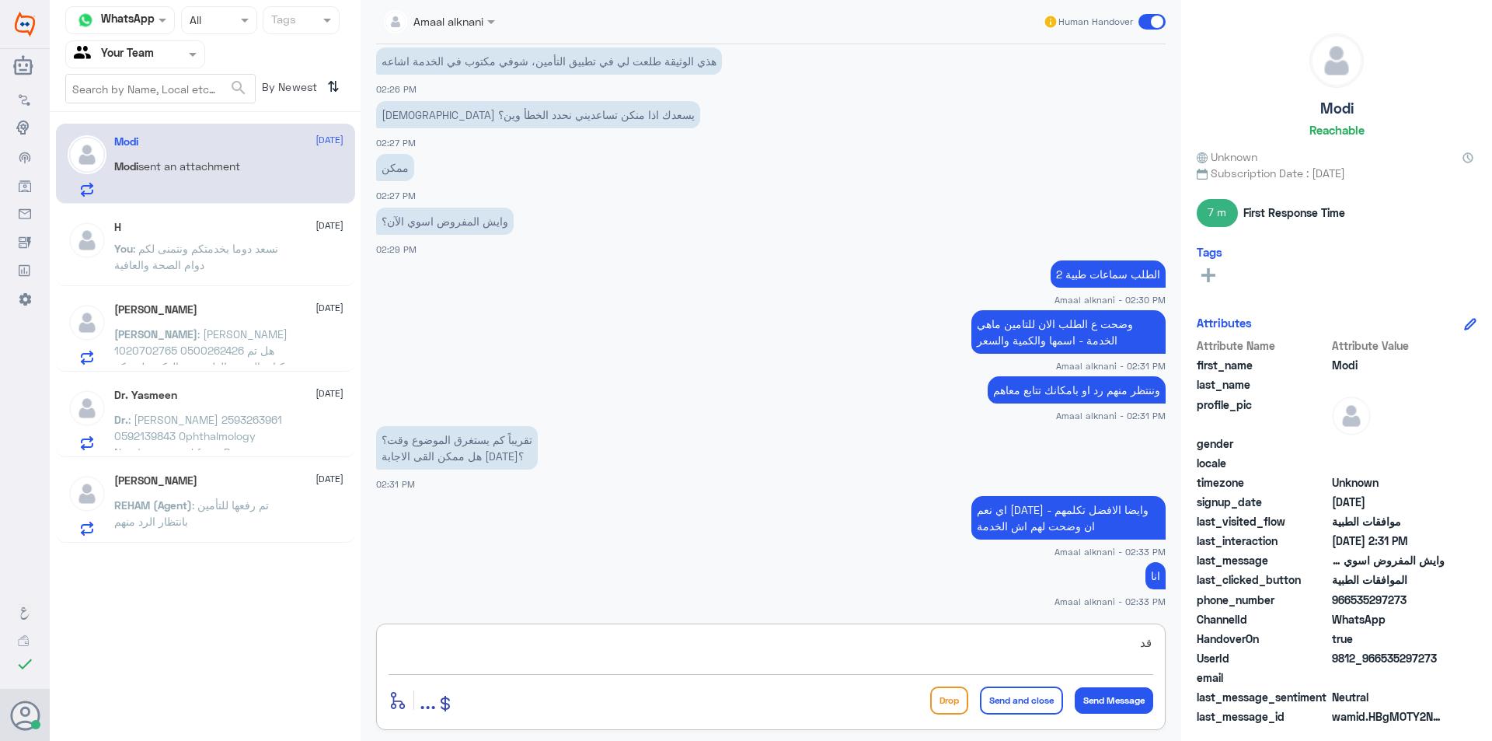
type textarea "ق"
click at [203, 323] on div "[PERSON_NAME] [DATE][PERSON_NAME] : [PERSON_NAME] 1020702765 0500262426 هل تم ك…" at bounding box center [228, 333] width 229 height 61
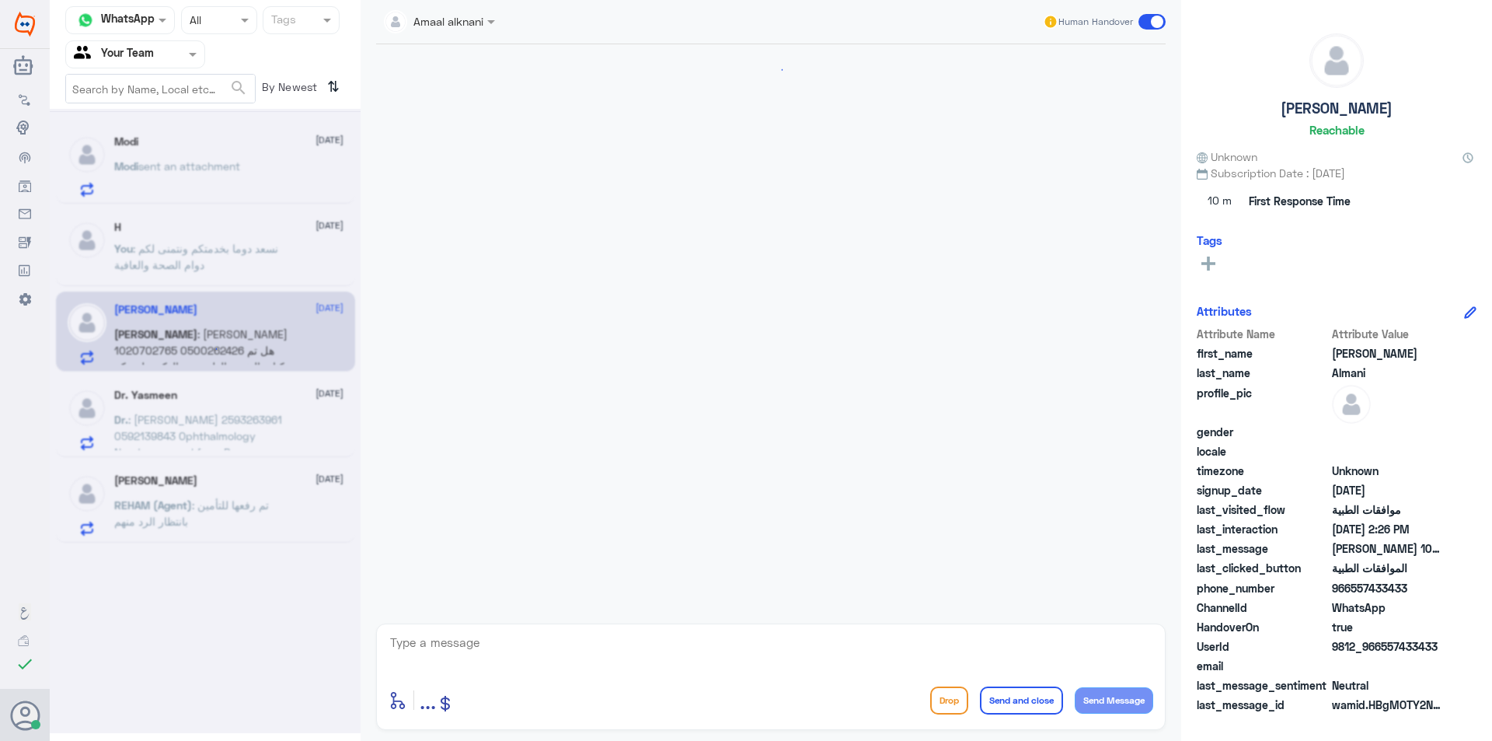
scroll to position [309, 0]
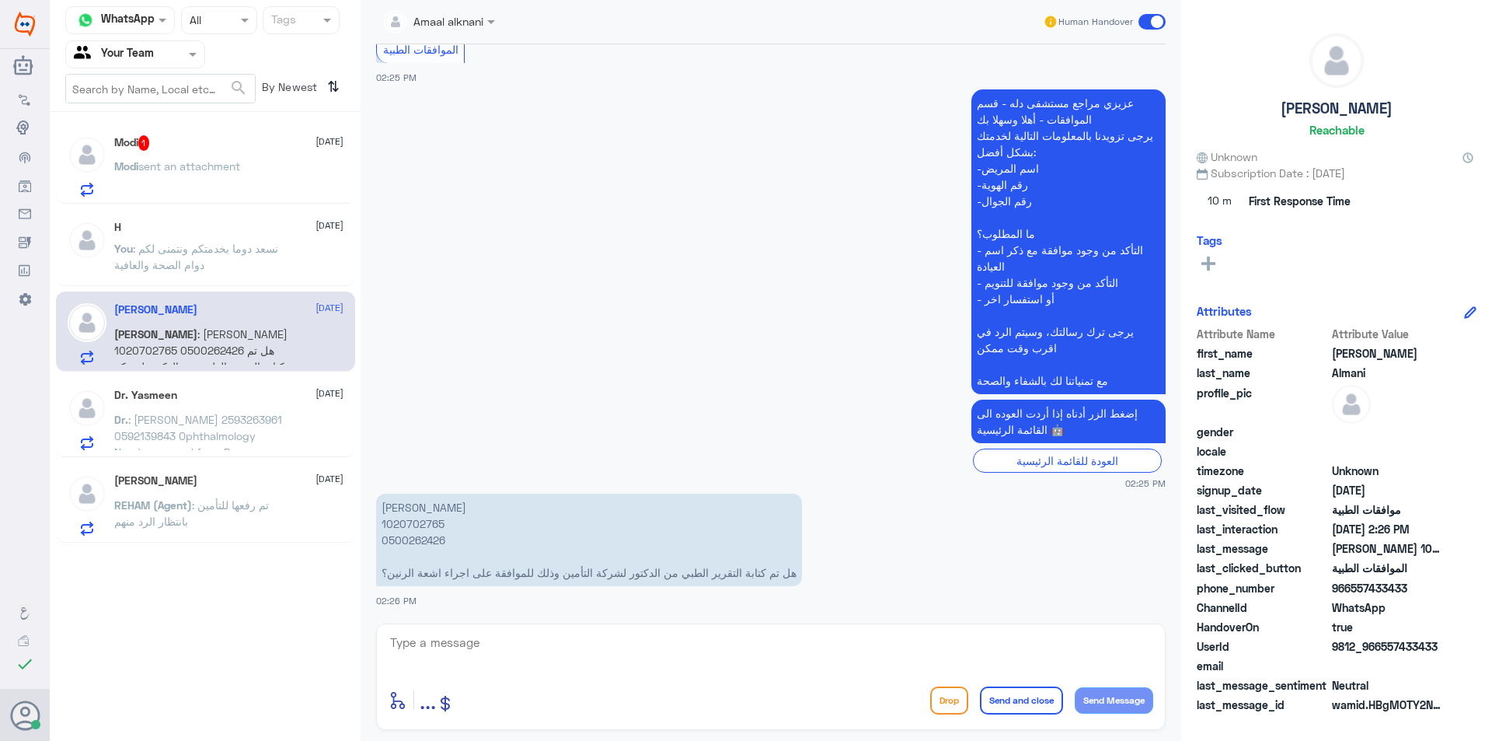
click at [547, 657] on textarea at bounding box center [771, 651] width 765 height 38
type textarea "تم متابعة طلبكم الان مره اخرى والطلب تحت الاجراء"
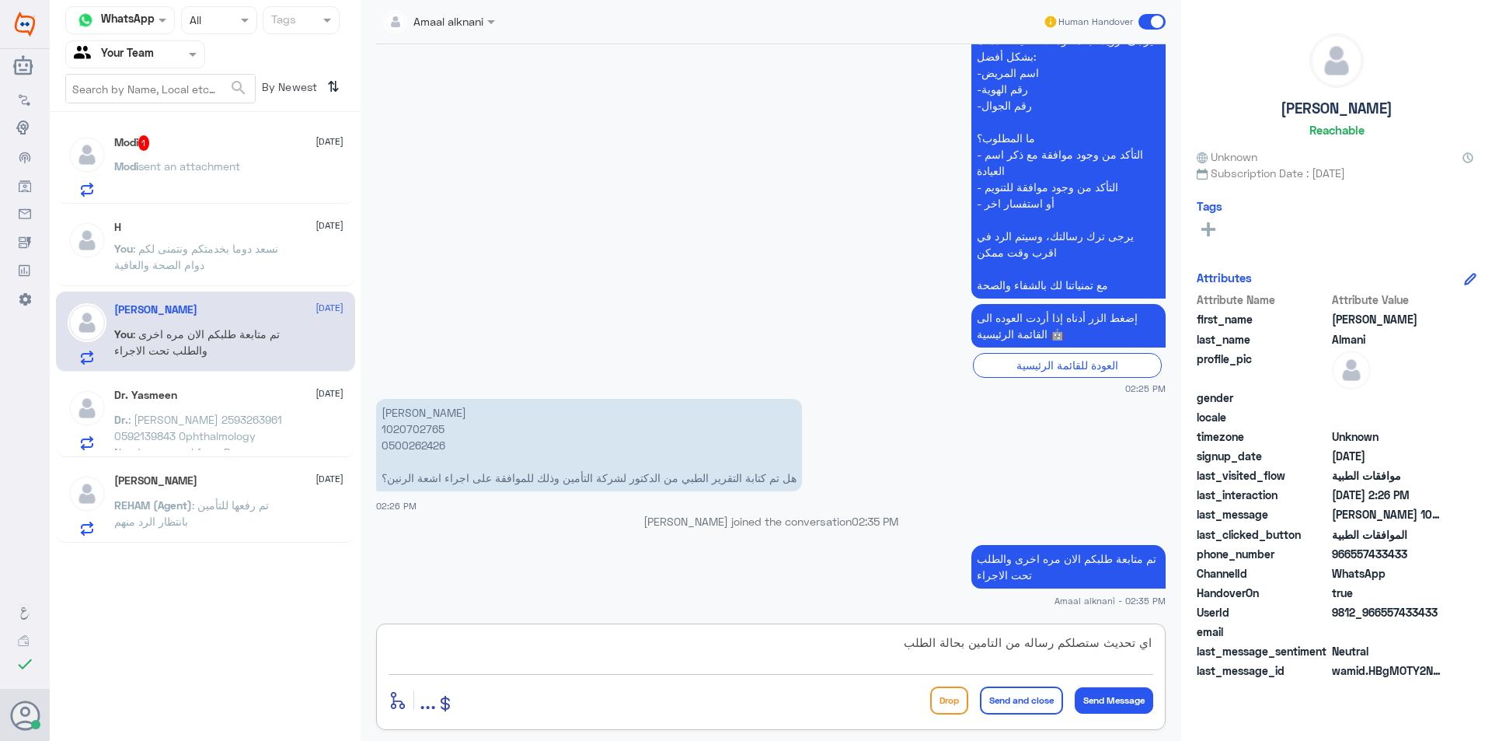
type textarea "اي تحديث ستصلكم رساله من التامين بحالة الطلب"
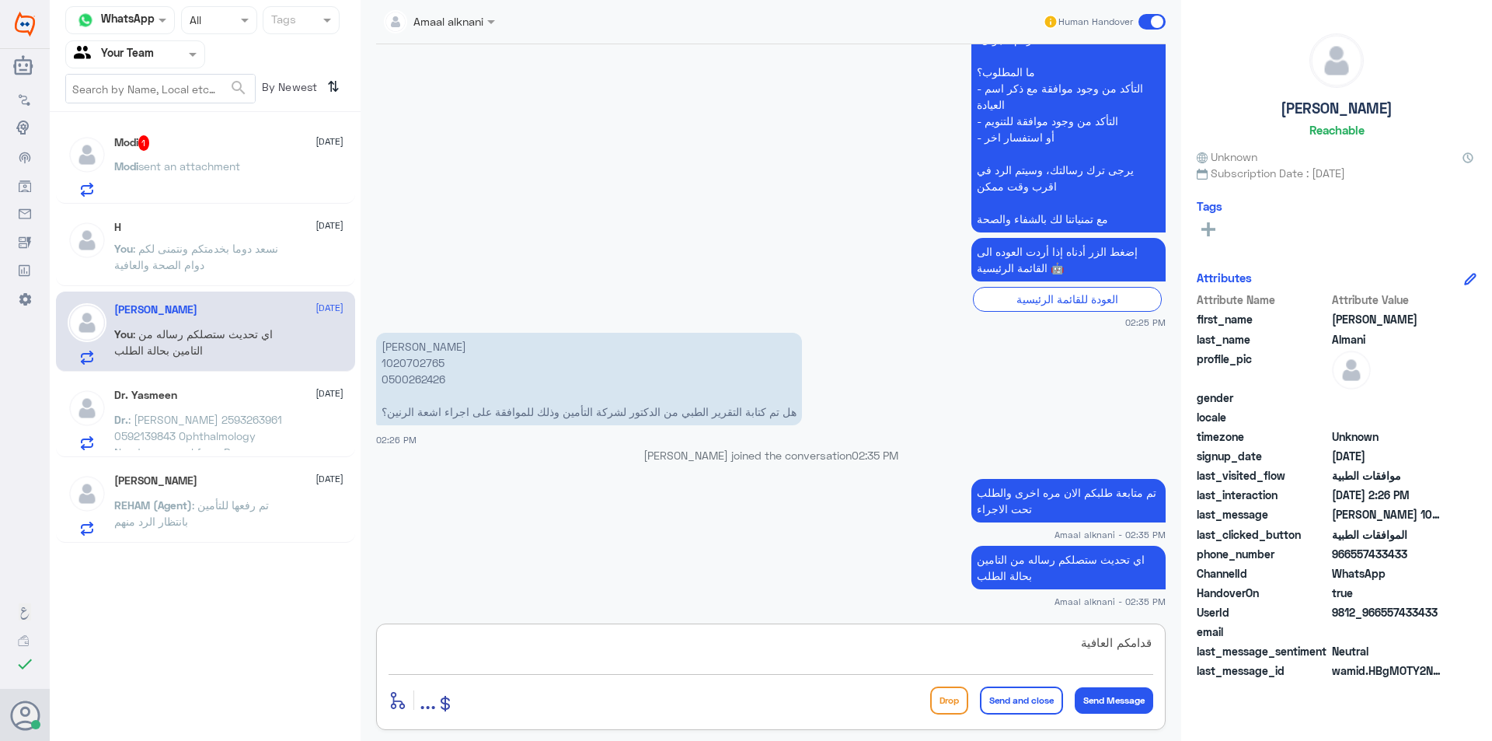
type textarea "قدامكم العافية"
click at [173, 162] on span "sent an attachment" at bounding box center [189, 165] width 102 height 13
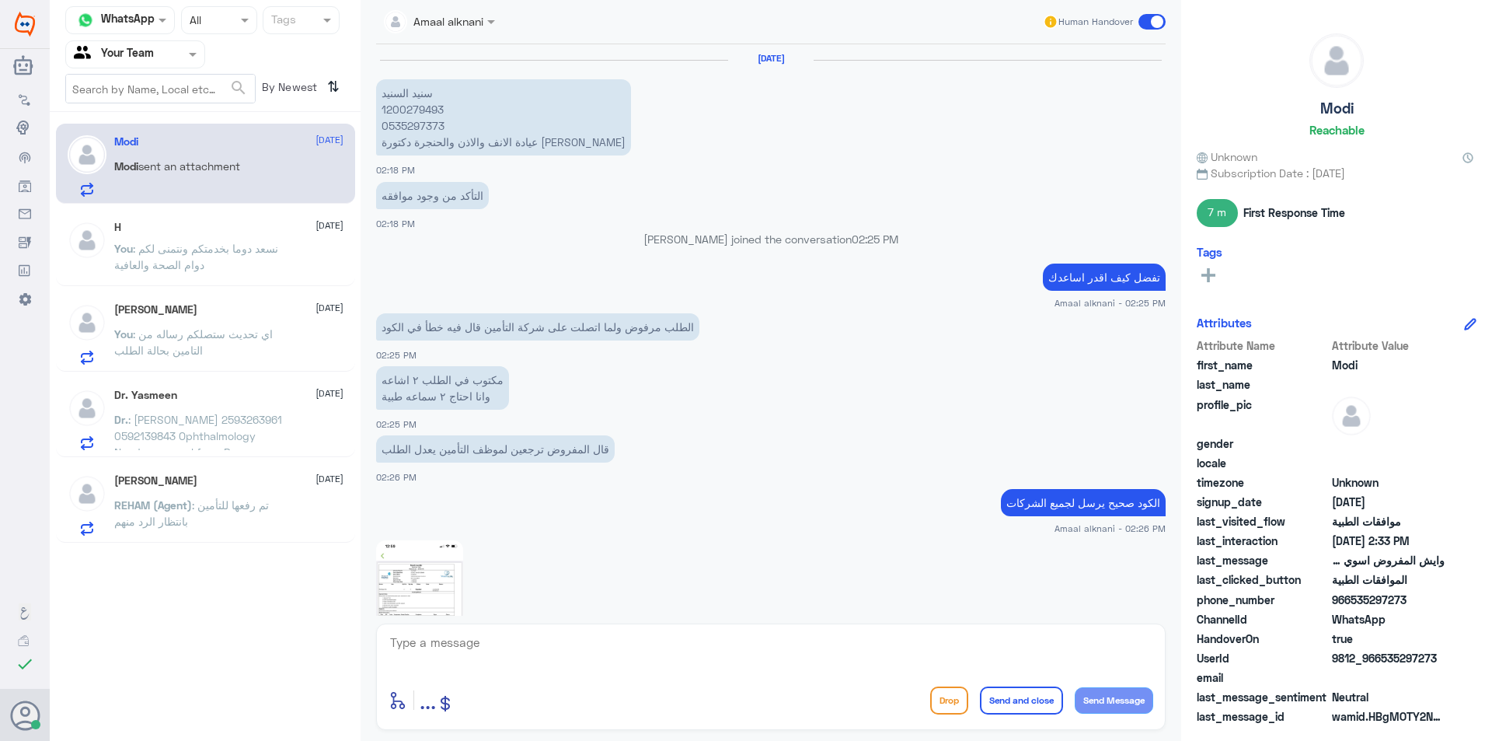
scroll to position [759, 0]
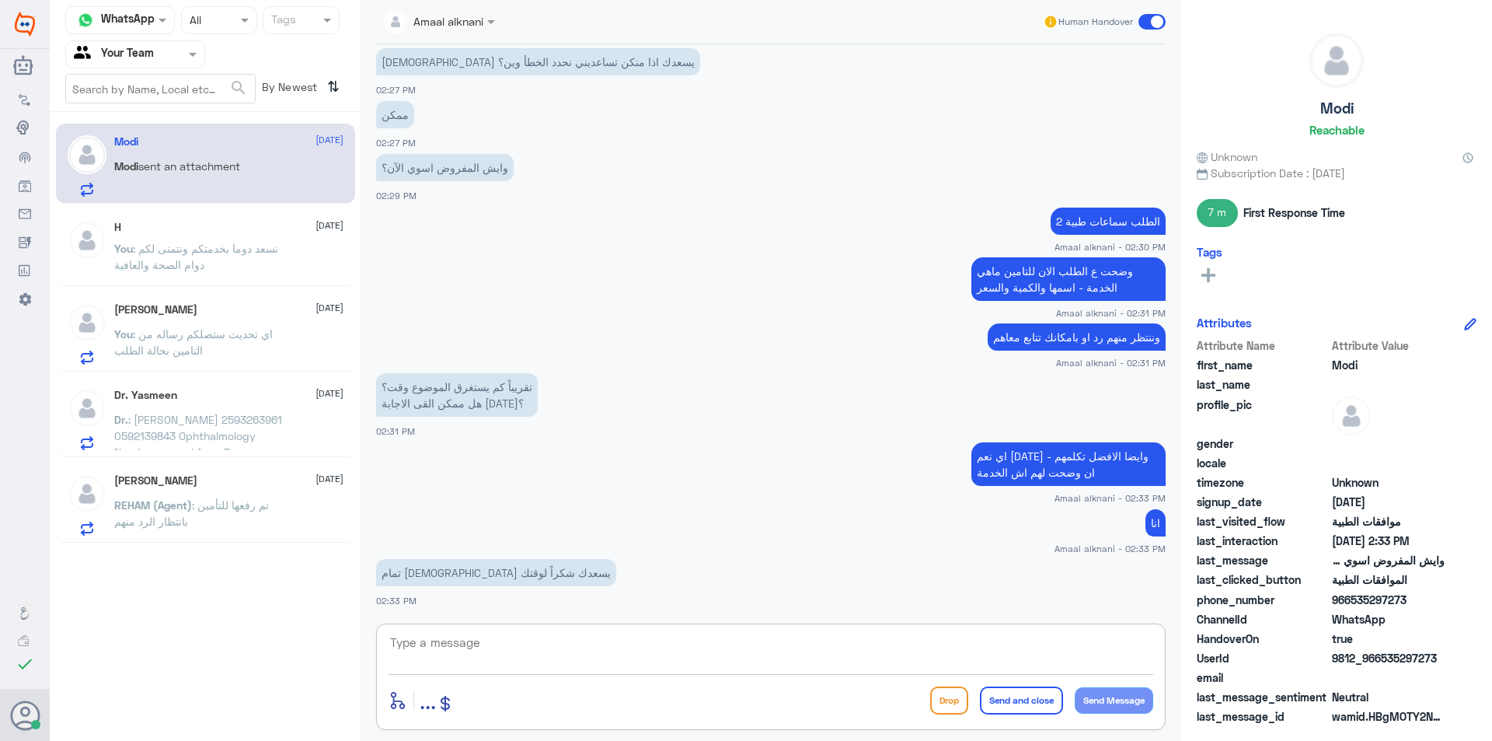
click at [489, 644] on textarea at bounding box center [771, 651] width 765 height 38
type textarea "واجبنا"
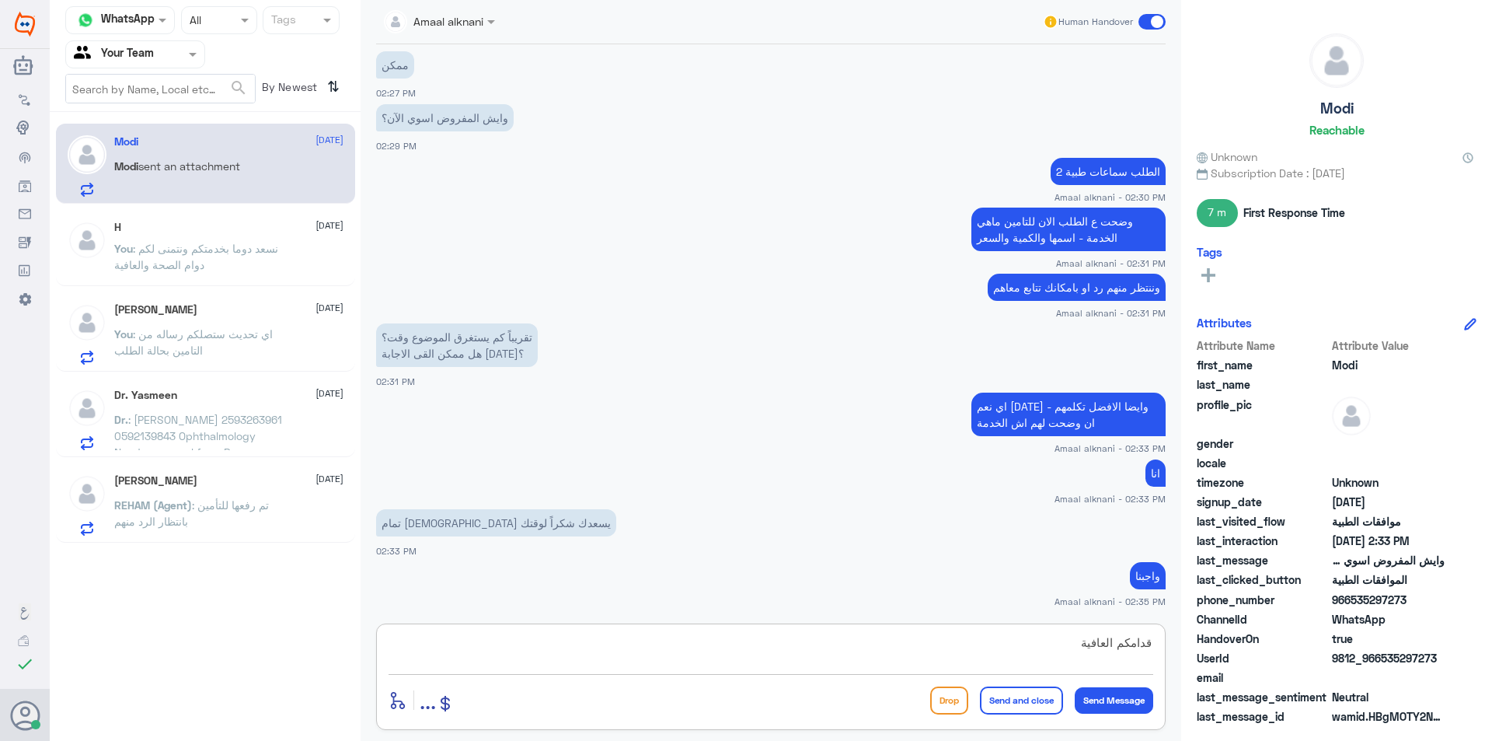
type textarea "قدامكم العافية"
click at [996, 696] on button "Send and close" at bounding box center [1021, 700] width 83 height 28
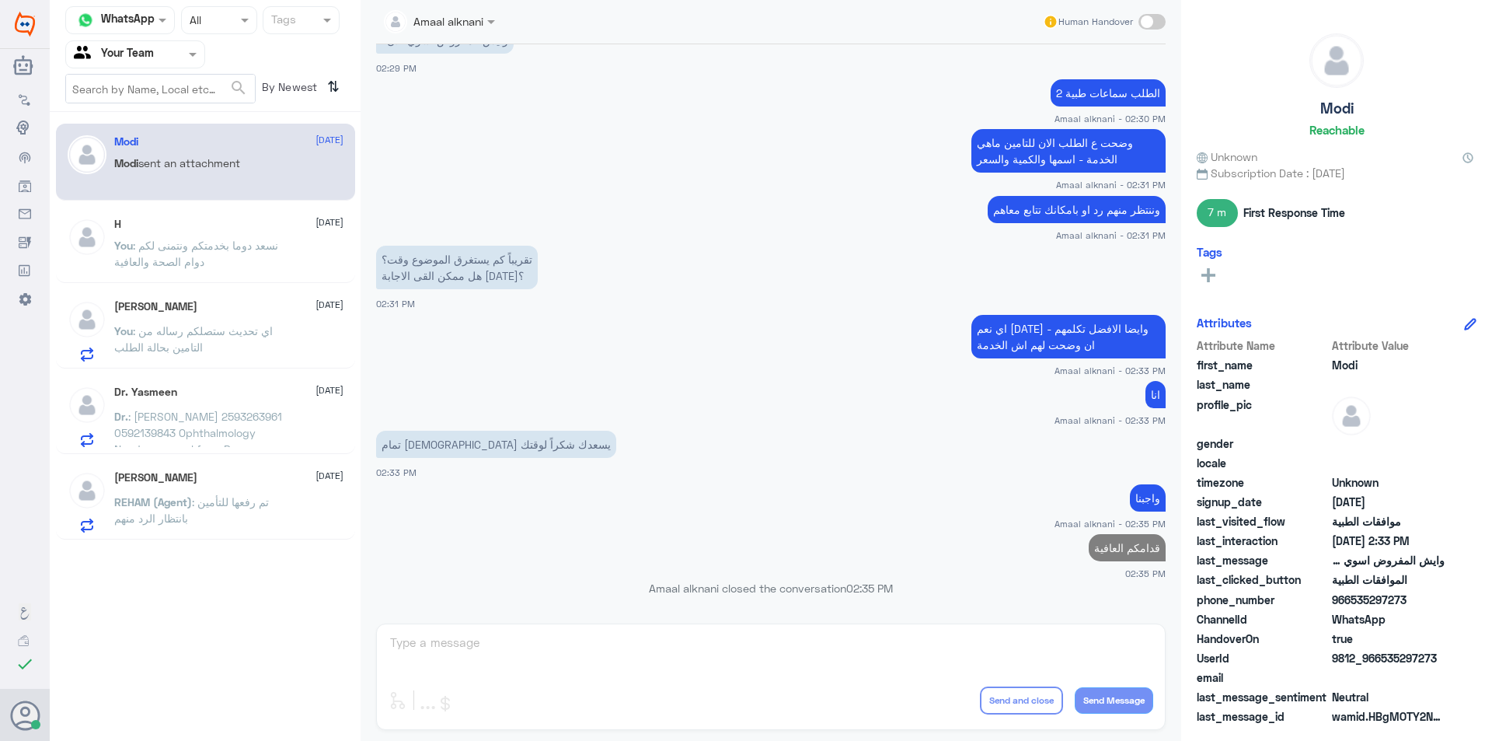
click at [170, 259] on span ": نسعد دوما بخدمتكم ونتمنى لكم دوام الصحة والعافية" at bounding box center [196, 254] width 164 height 30
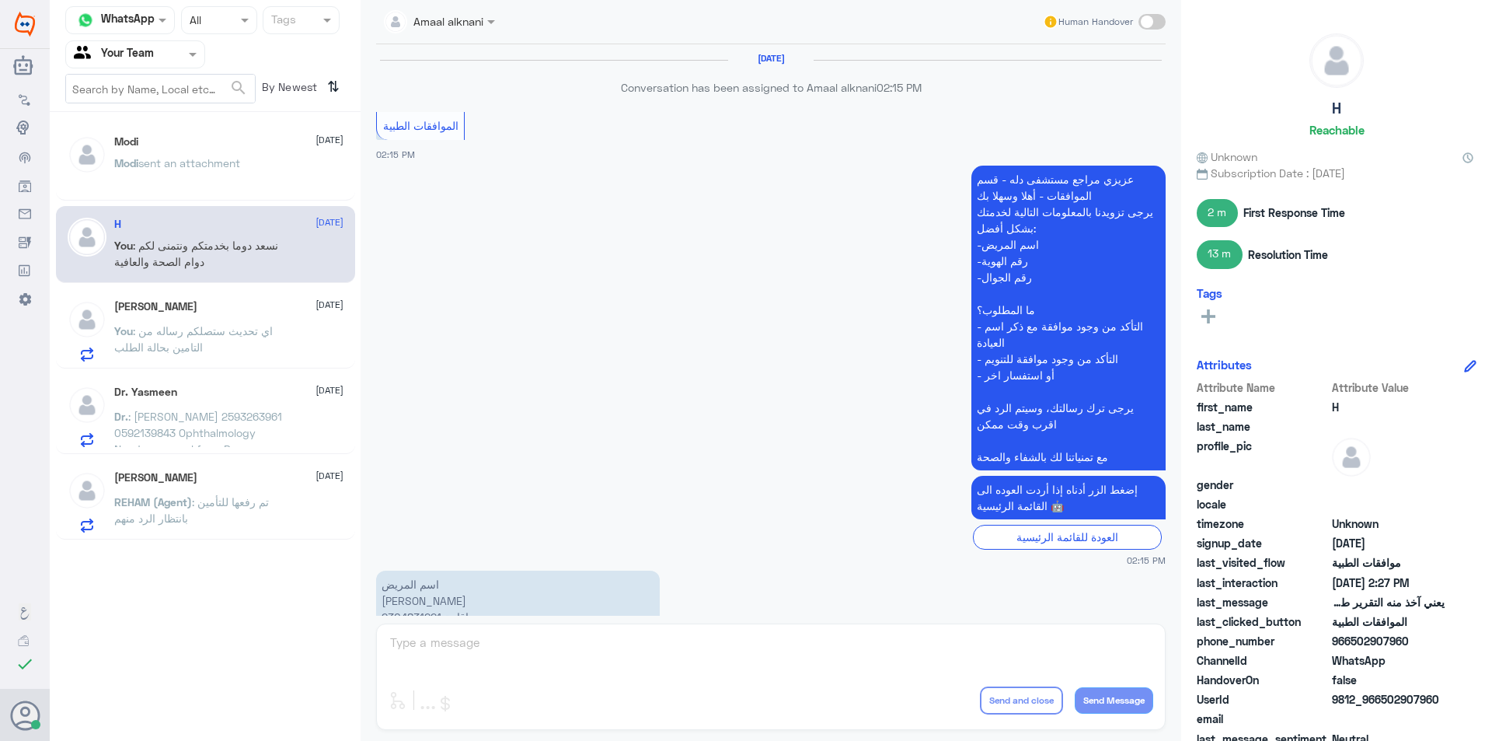
scroll to position [1274, 0]
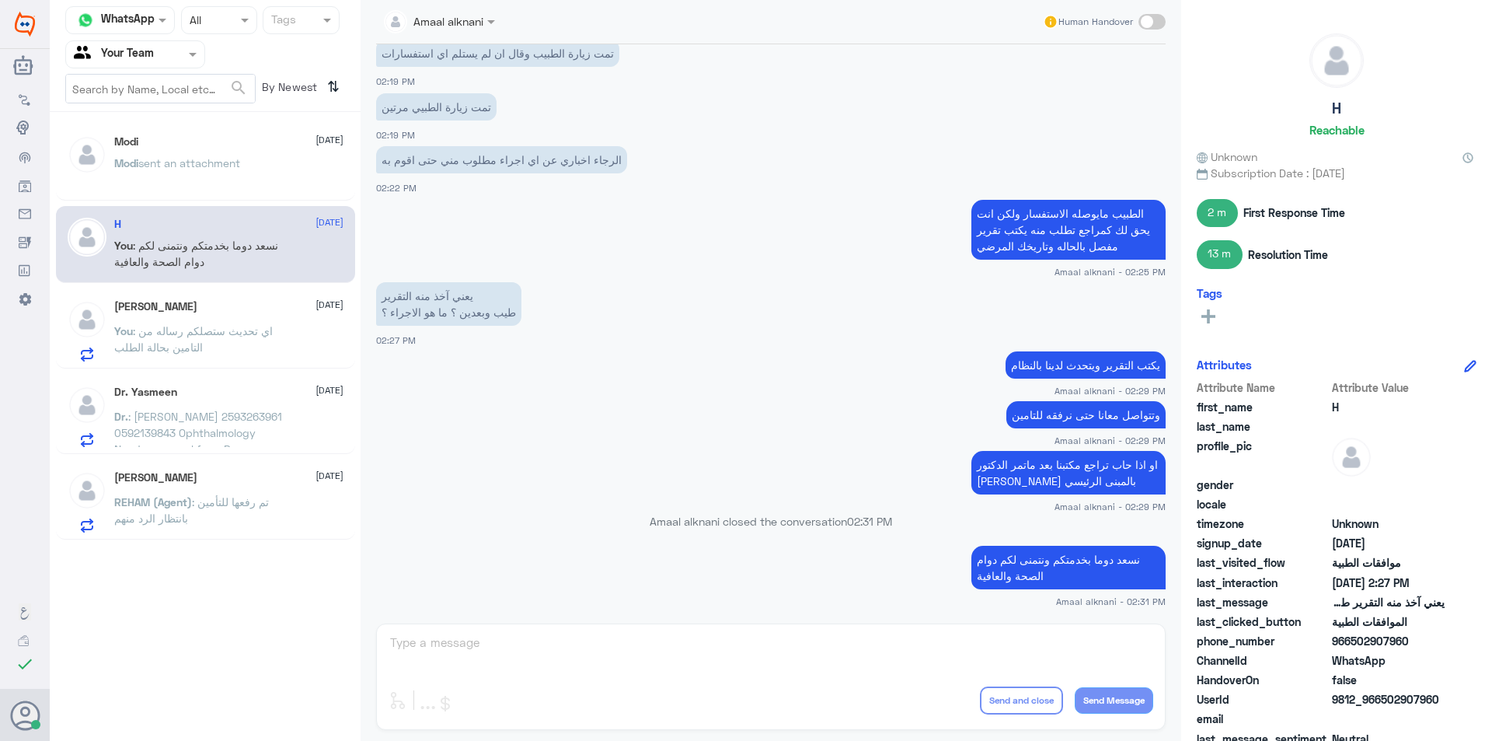
click at [467, 652] on div "Amaal alknani Human Handover [DATE] Conversation has been assigned to Amaal alk…" at bounding box center [771, 372] width 821 height 745
click at [466, 643] on div "Amaal alknani Human Handover [DATE] Conversation has been assigned to Amaal alk…" at bounding box center [771, 372] width 821 height 745
click at [190, 327] on span ": اي تحديث ستصلكم رساله من التامين بحالة الطلب" at bounding box center [193, 339] width 159 height 30
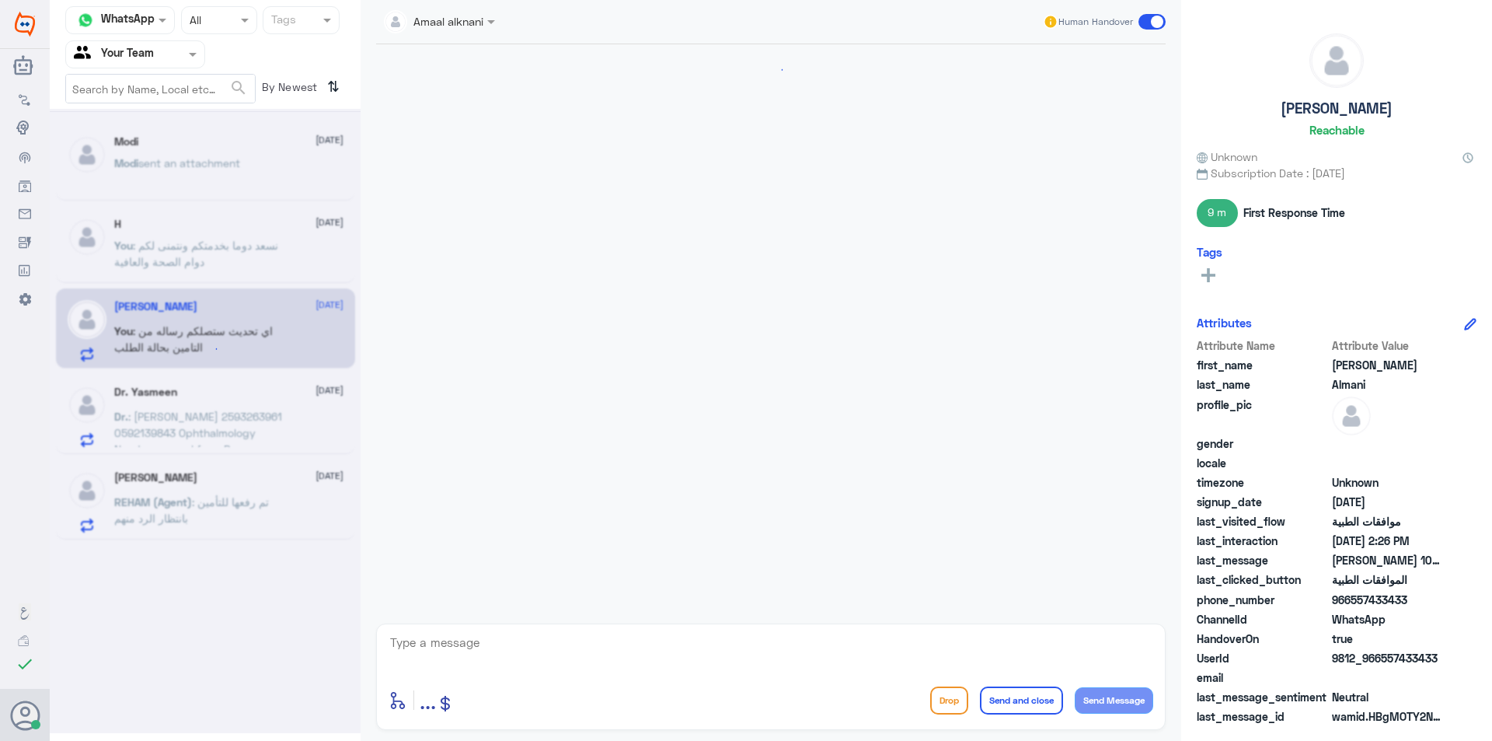
scroll to position [470, 0]
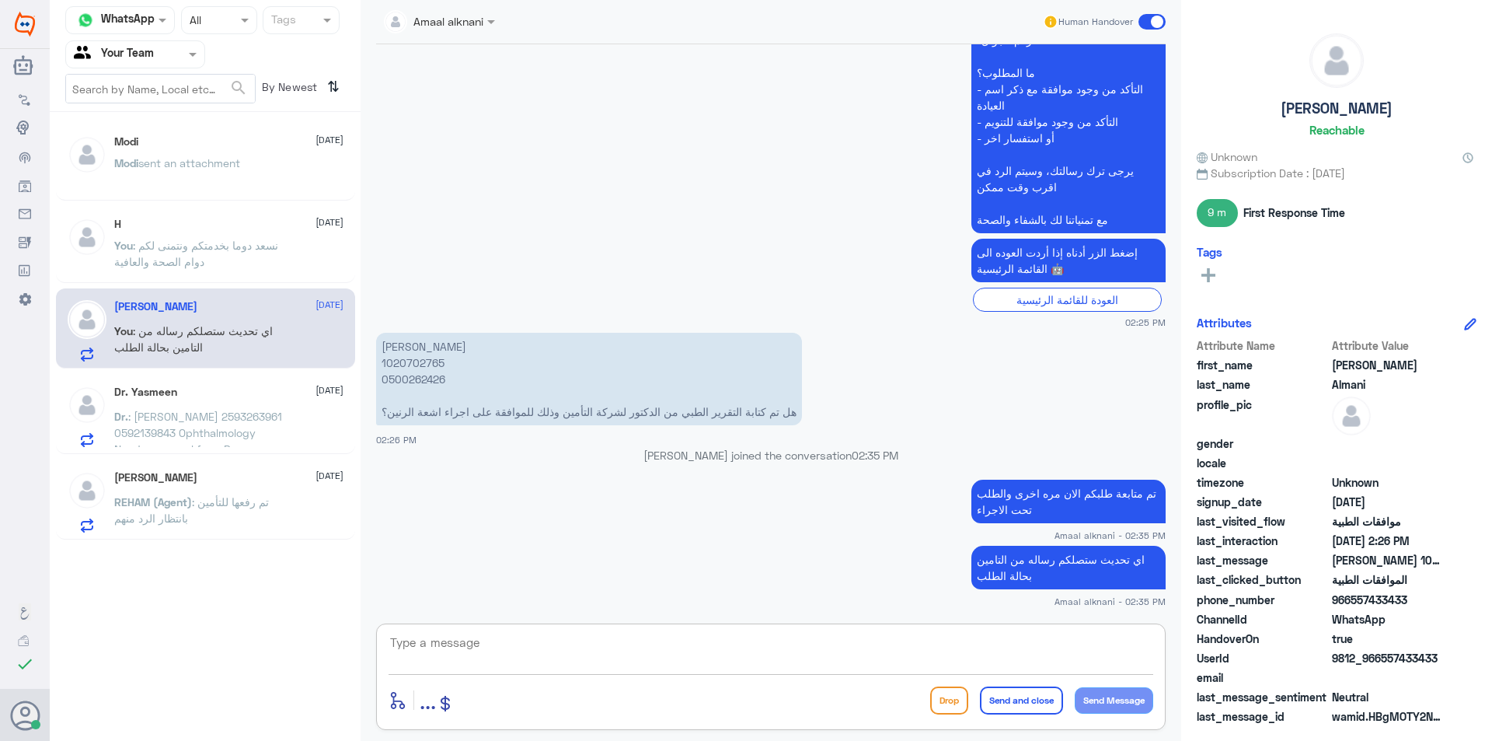
click at [402, 644] on textarea at bounding box center [771, 651] width 765 height 38
type textarea "قدامكم العافية"
click at [1031, 704] on button "Send and close" at bounding box center [1021, 700] width 83 height 28
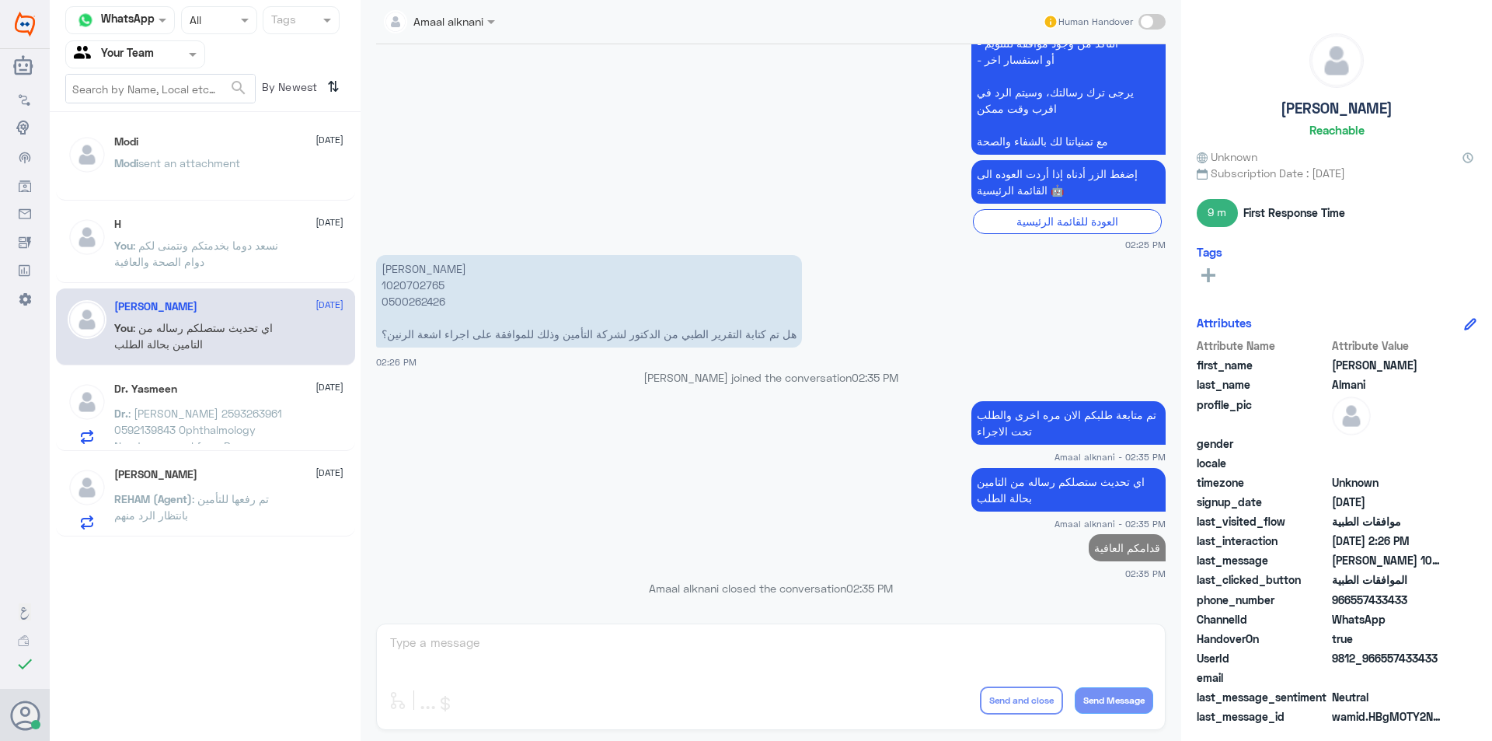
click at [246, 417] on span ": [PERSON_NAME] 2593263961 0592139843 Ophthalmology Needs approval from Bupa" at bounding box center [198, 430] width 168 height 46
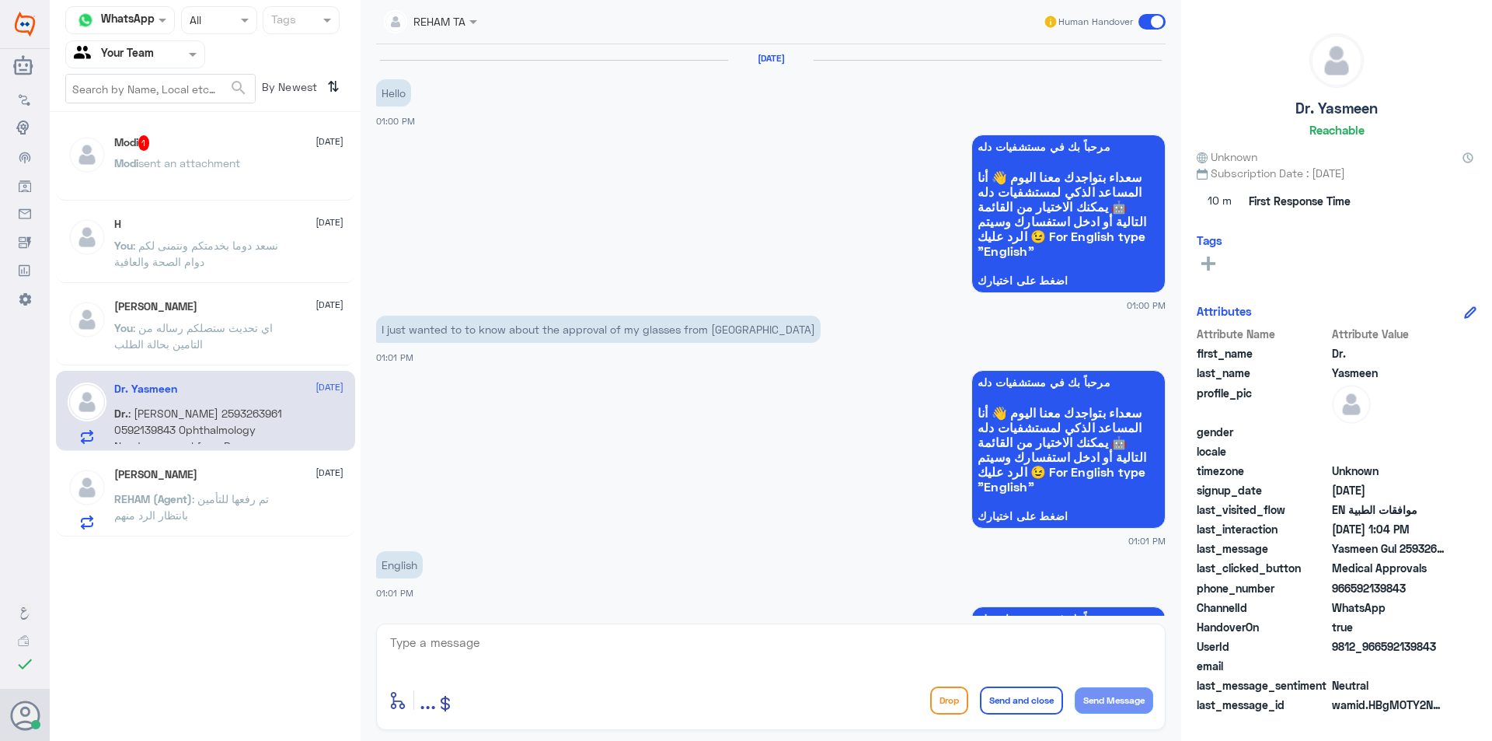
scroll to position [1188, 0]
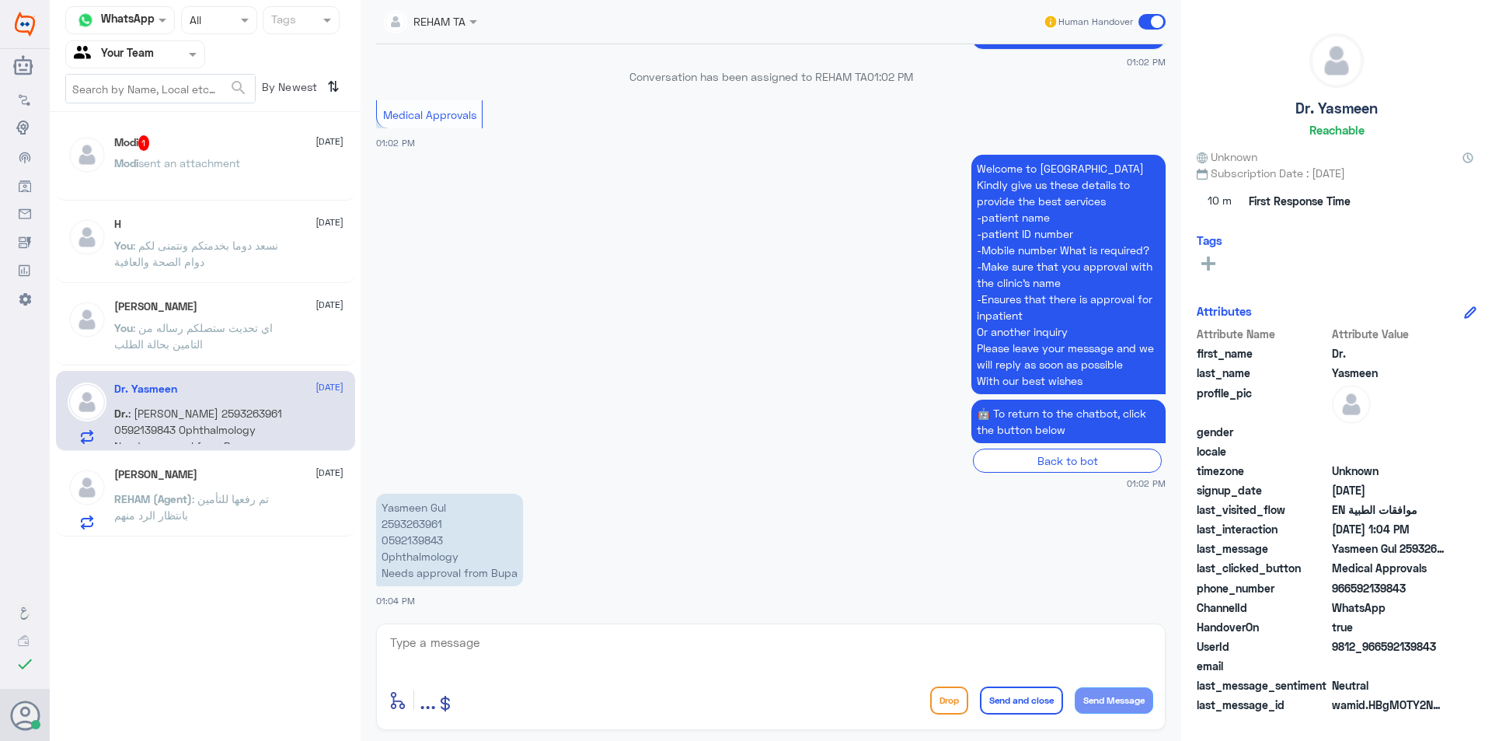
click at [221, 179] on p "Modi sent an attachment" at bounding box center [177, 174] width 126 height 39
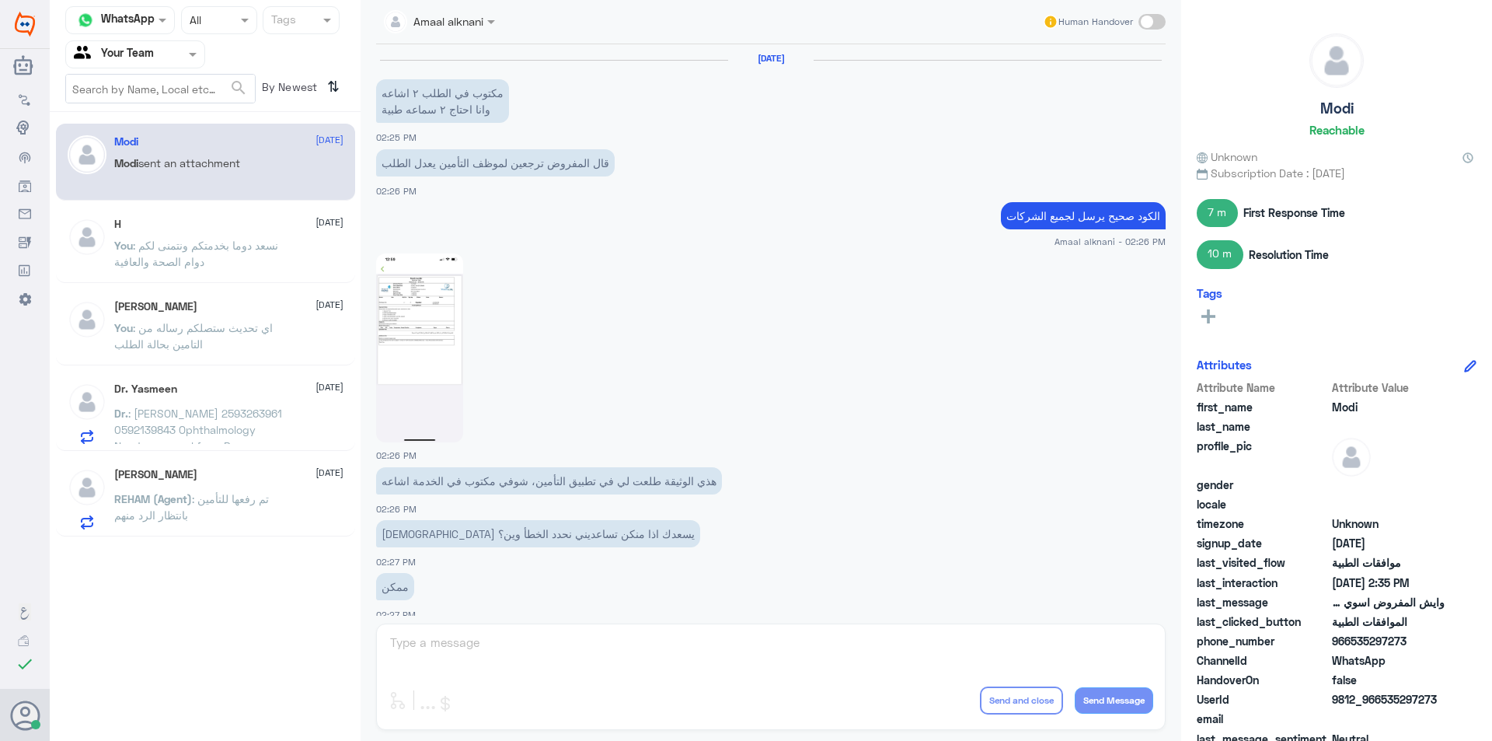
scroll to position [836, 0]
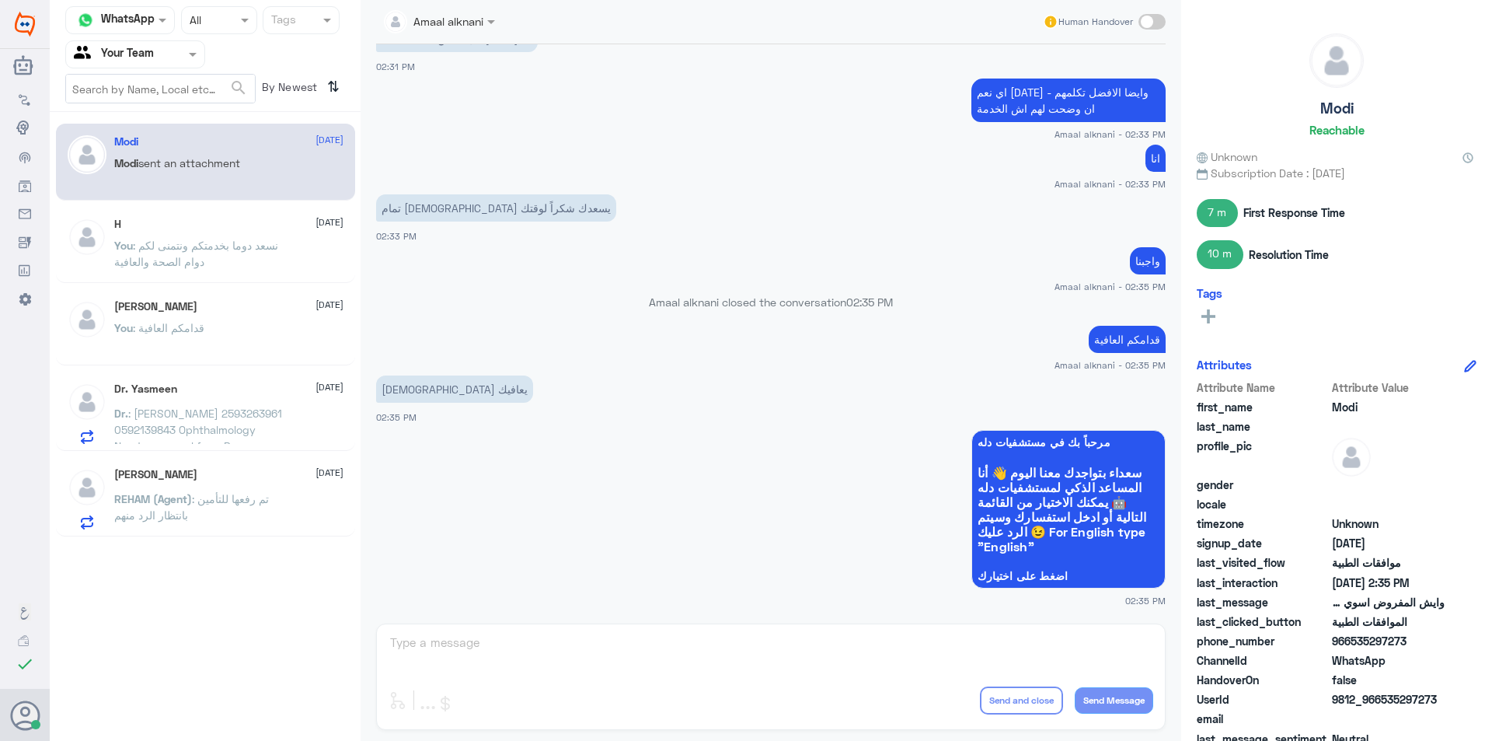
click at [459, 651] on div "Amaal alknani Human Handover [DATE] مكتوب في الطلب ٢ اشاعه وانا احتاج ٢ سماعه ط…" at bounding box center [771, 372] width 821 height 745
click at [180, 48] on div at bounding box center [135, 54] width 138 height 18
click at [164, 139] on div "Your Inbox" at bounding box center [135, 139] width 140 height 36
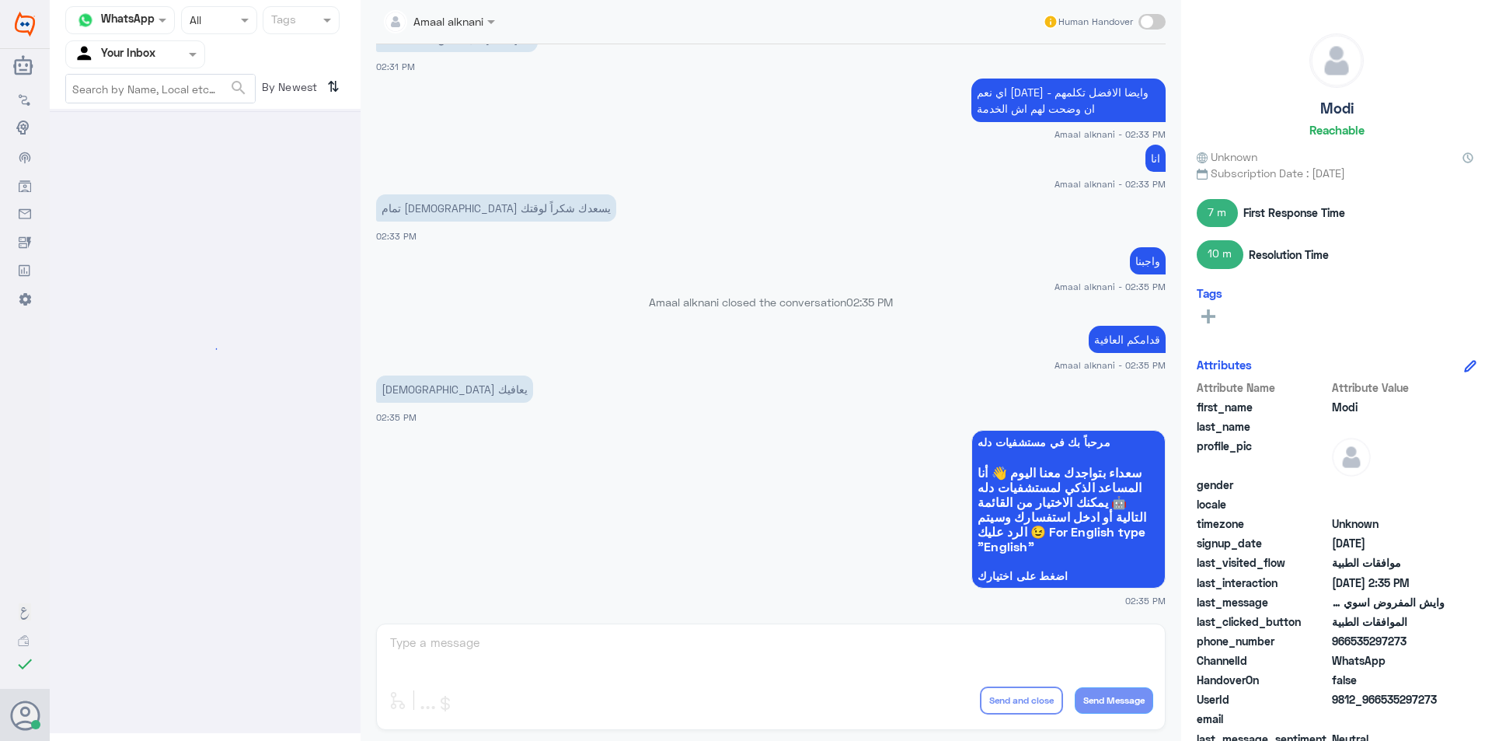
scroll to position [0, 0]
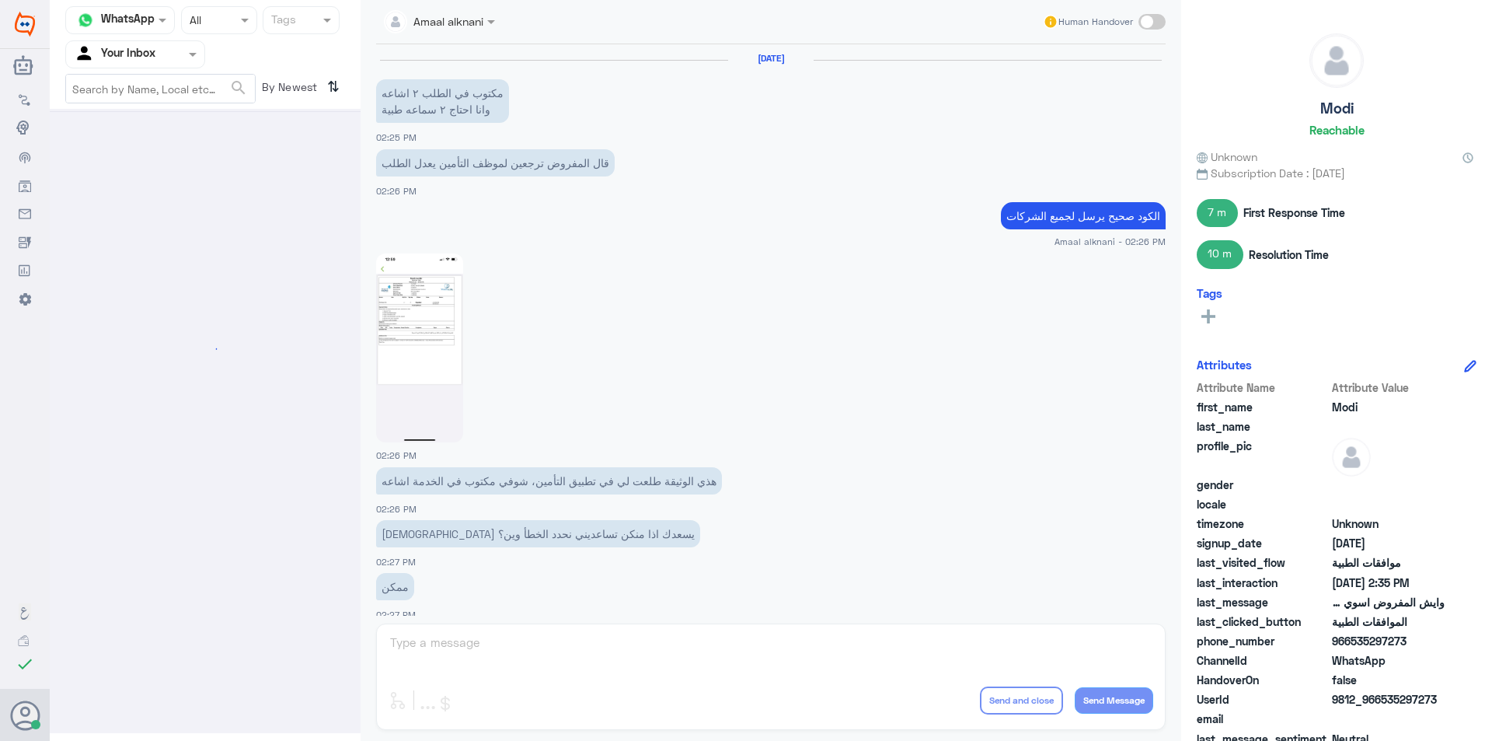
click at [181, 61] on div at bounding box center [135, 54] width 138 height 18
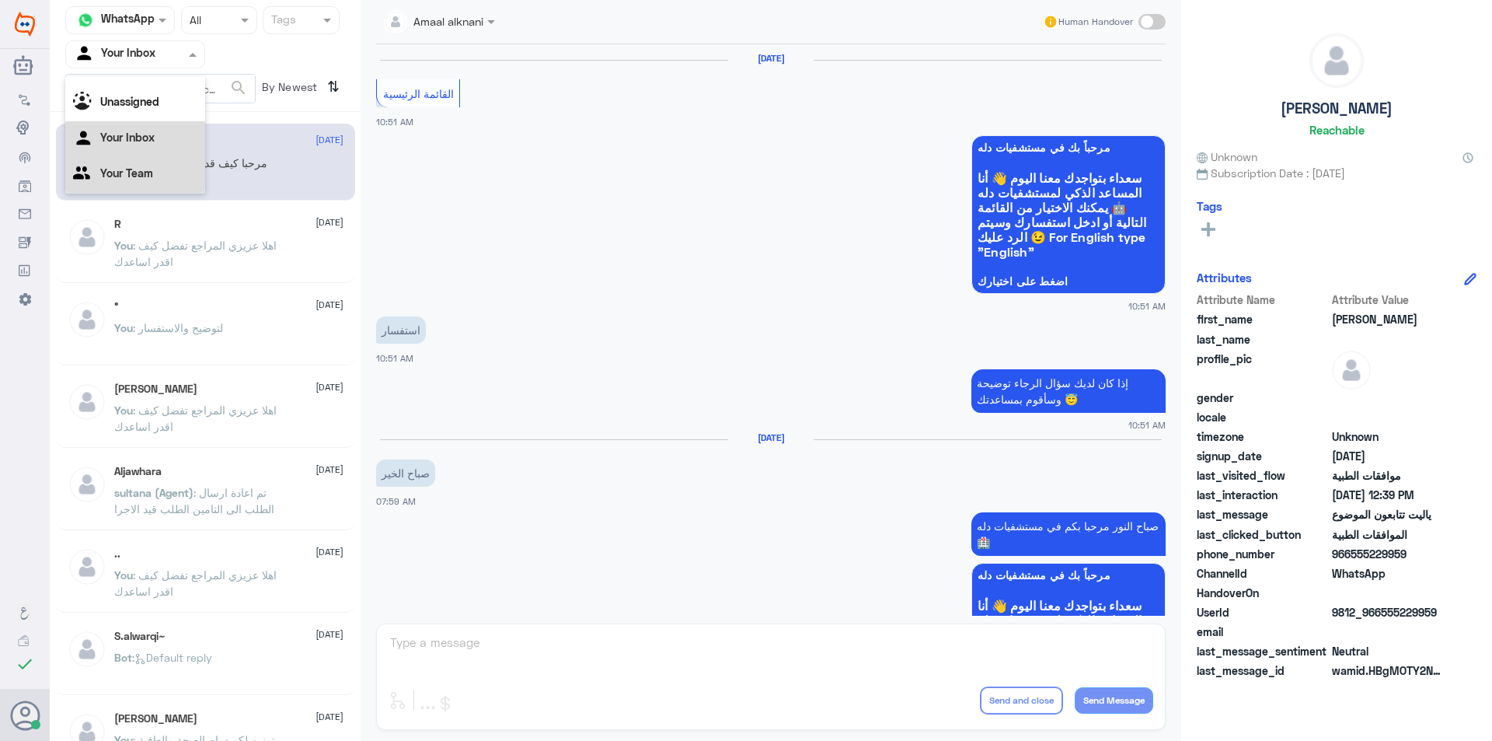
scroll to position [1348, 0]
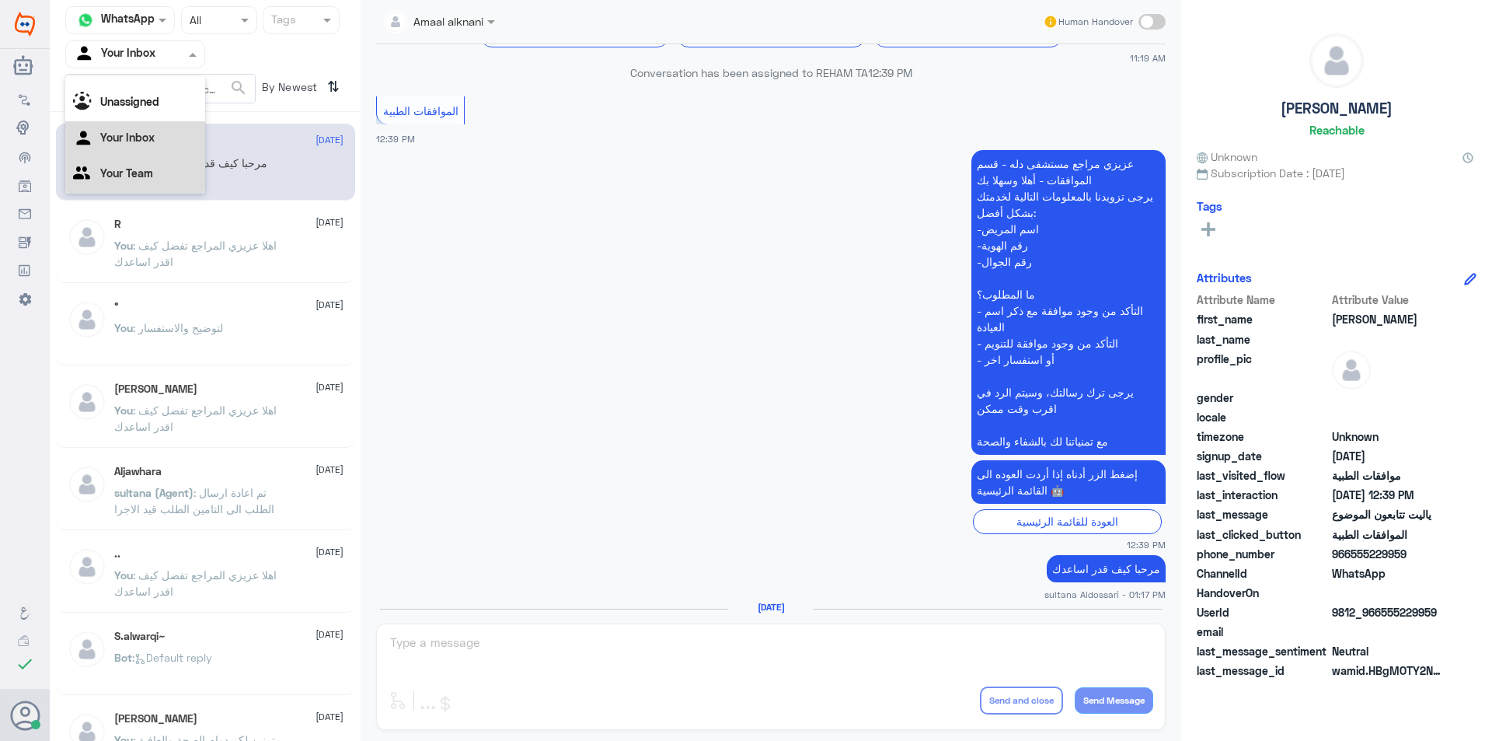
click at [152, 180] on Team "Your Team" at bounding box center [126, 172] width 53 height 13
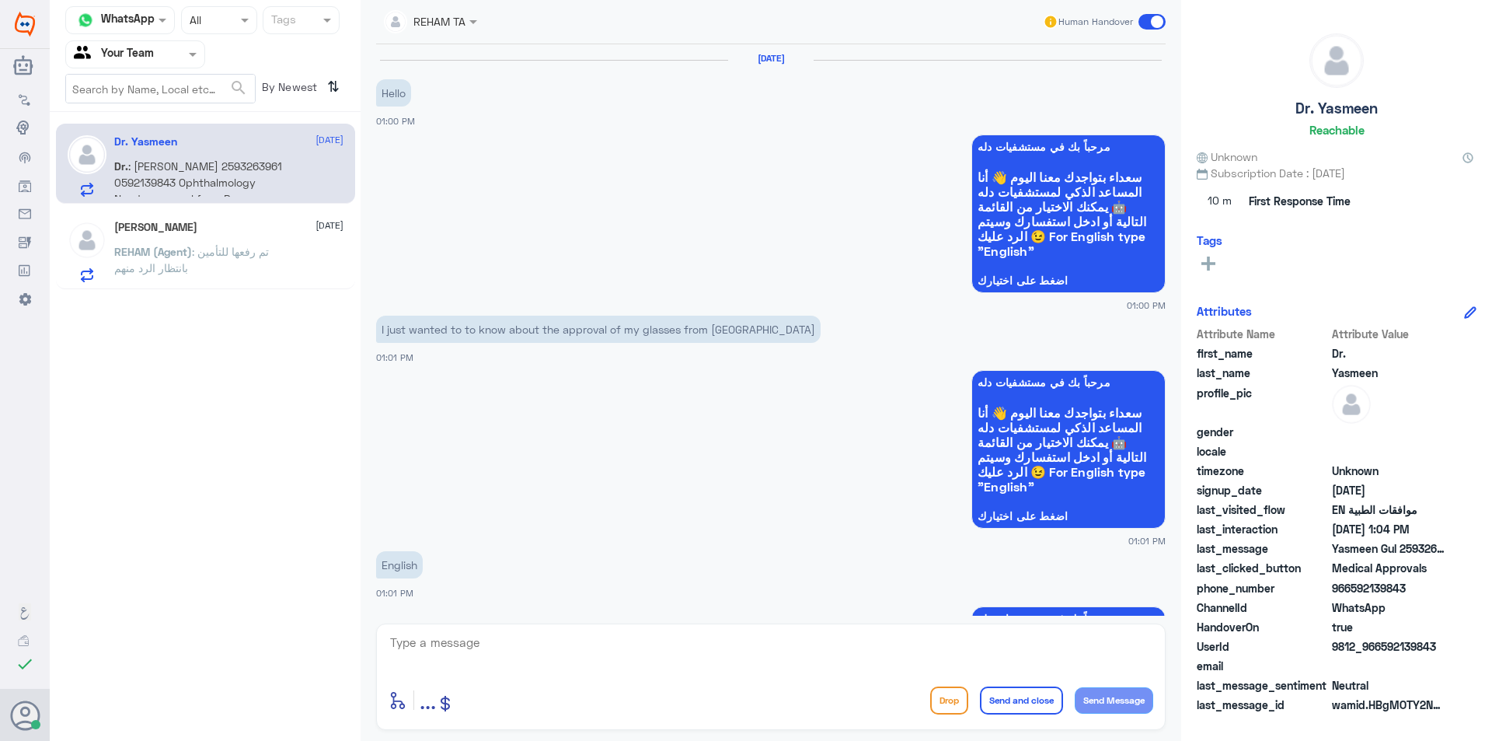
scroll to position [1188, 0]
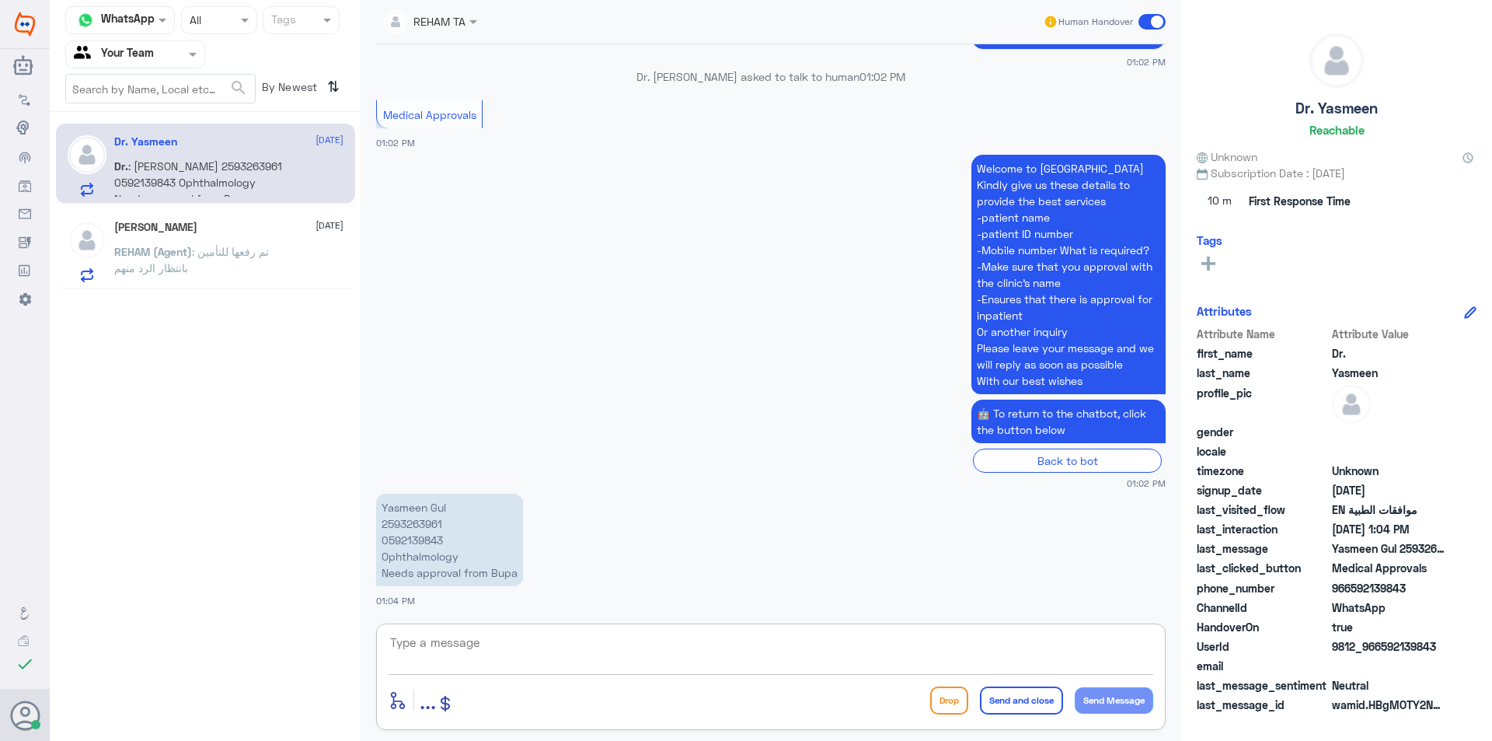
click at [503, 642] on textarea at bounding box center [771, 651] width 765 height 38
click at [407, 539] on p "Yasmeen Gul 2593263961 0592139843 Ophthalmology Needs approval from Bupa" at bounding box center [449, 540] width 147 height 93
click at [433, 651] on textarea at bounding box center [771, 651] width 765 height 38
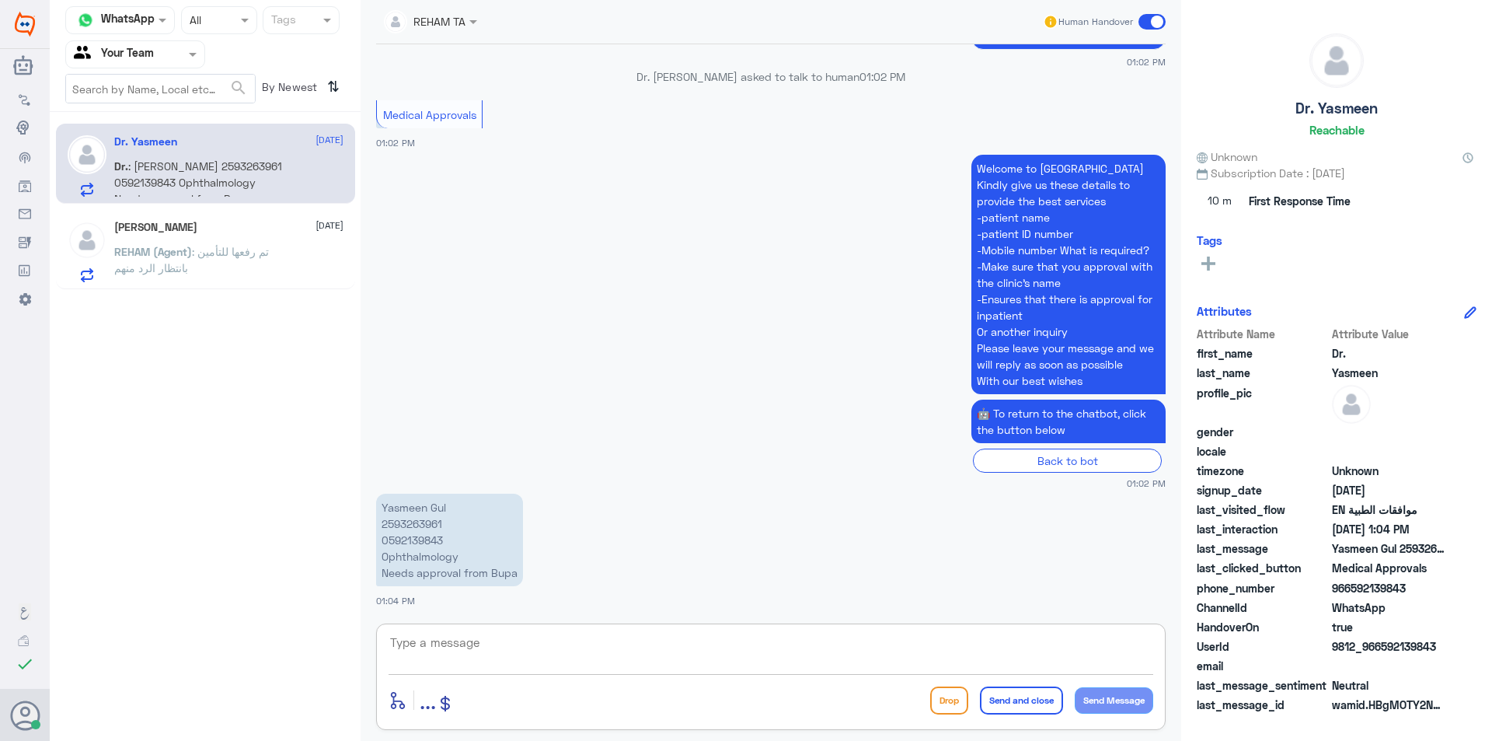
click at [520, 644] on textarea at bounding box center [771, 651] width 765 height 38
paste textarea "We have contacted the insurance company representative - your request is being …"
type textarea "We have contacted the insurance company representative - your request is being …"
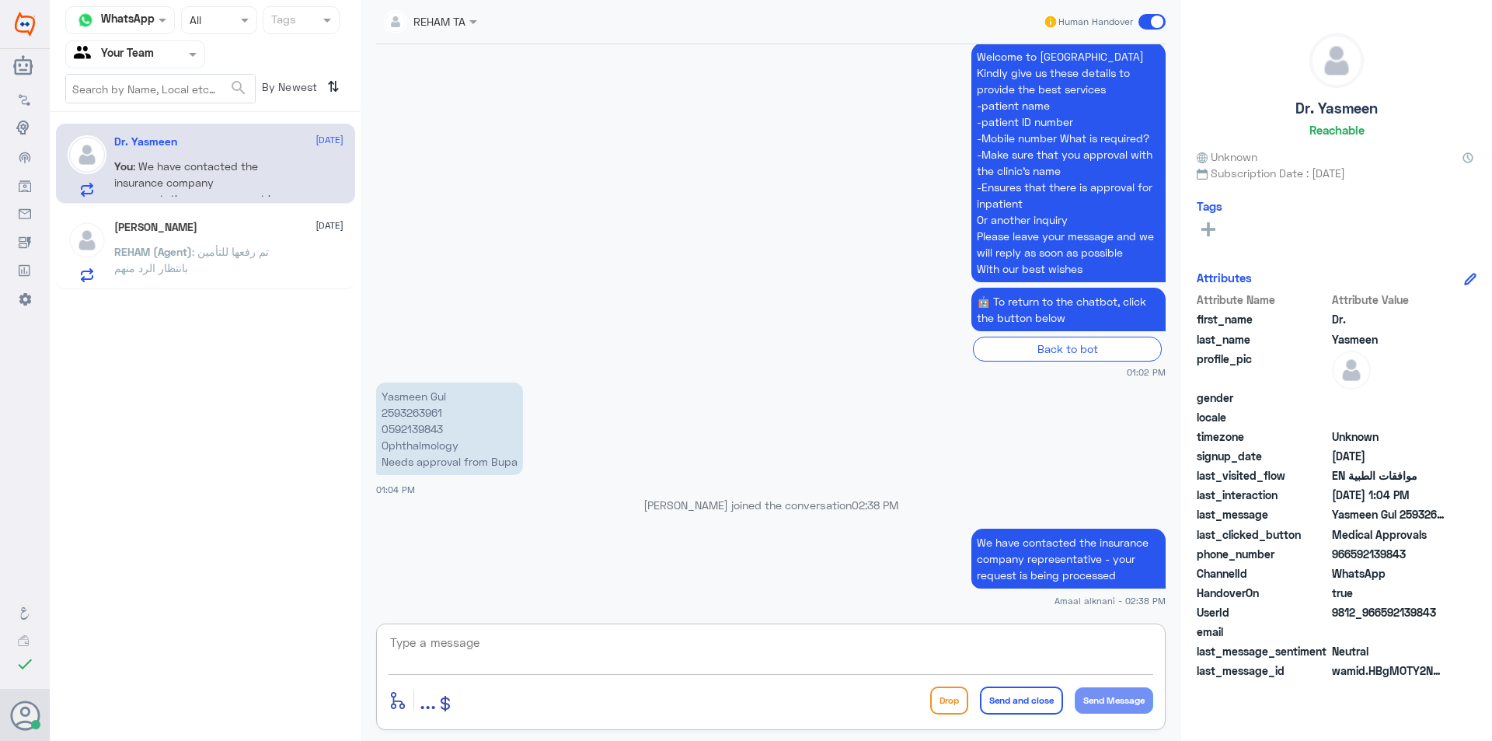
click at [830, 650] on textarea at bounding box center [771, 651] width 765 height 38
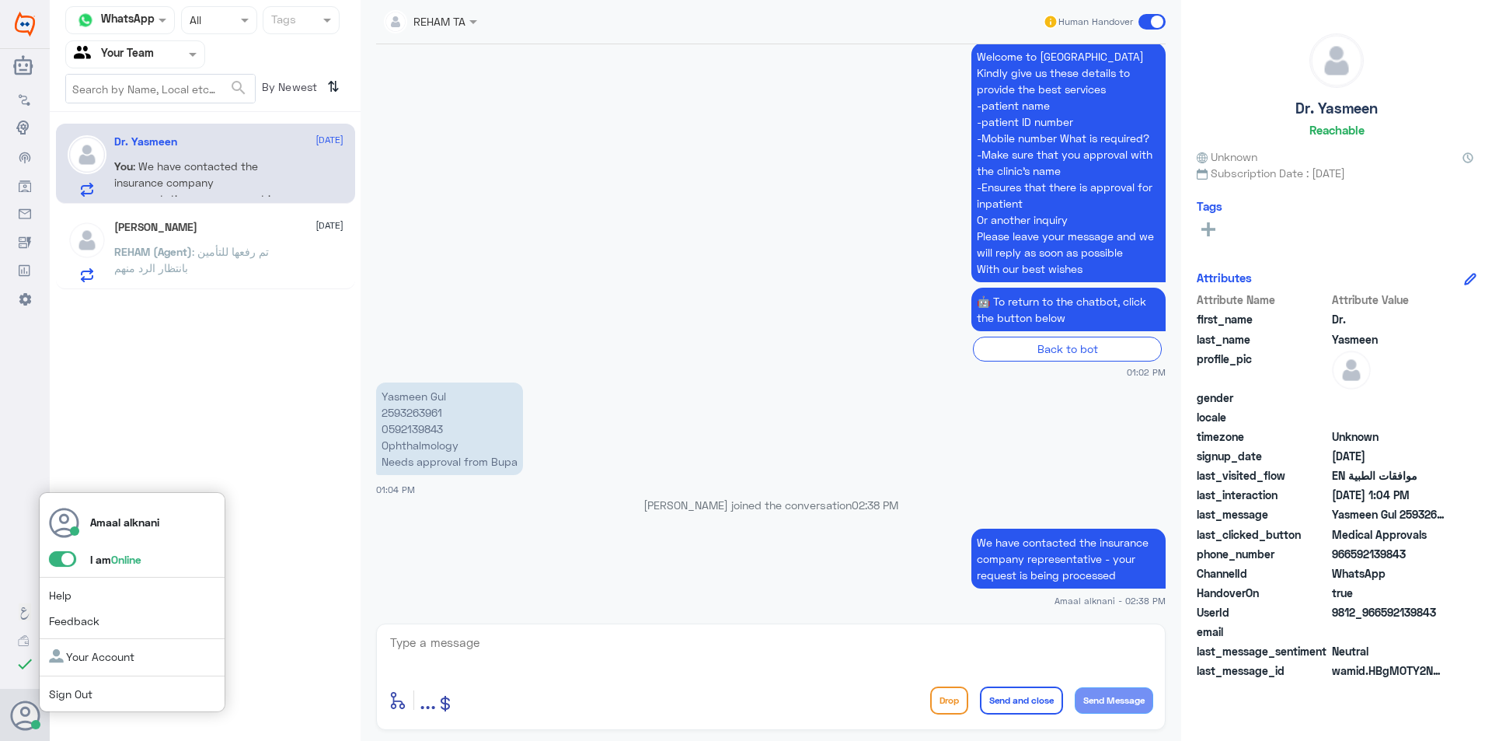
click at [62, 553] on span at bounding box center [62, 559] width 27 height 16
click at [0, 0] on input "checkbox" at bounding box center [0, 0] width 0 height 0
click at [75, 696] on link "Sign Out" at bounding box center [71, 693] width 44 height 13
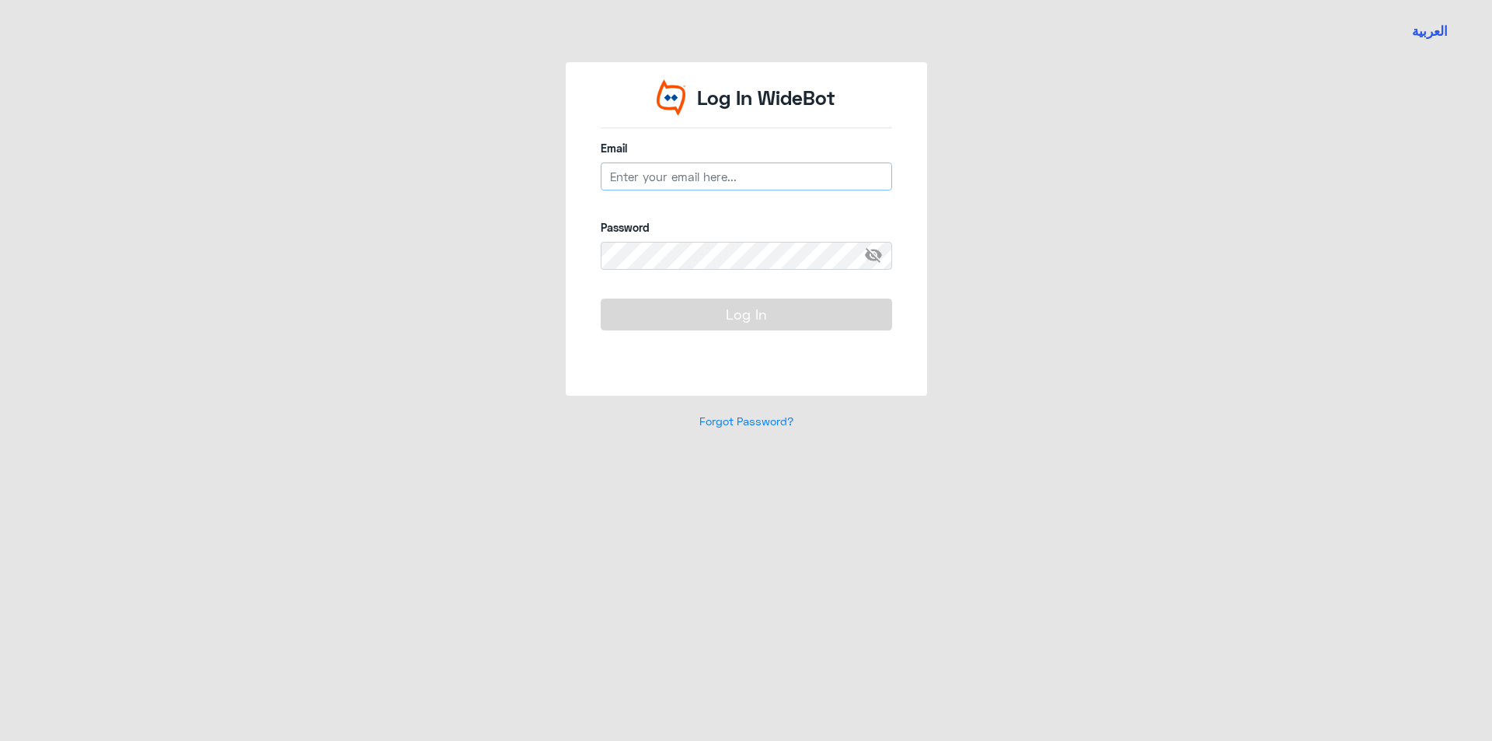
click at [648, 183] on input "email" at bounding box center [746, 176] width 291 height 28
type input "[EMAIL_ADDRESS][DOMAIN_NAME]"
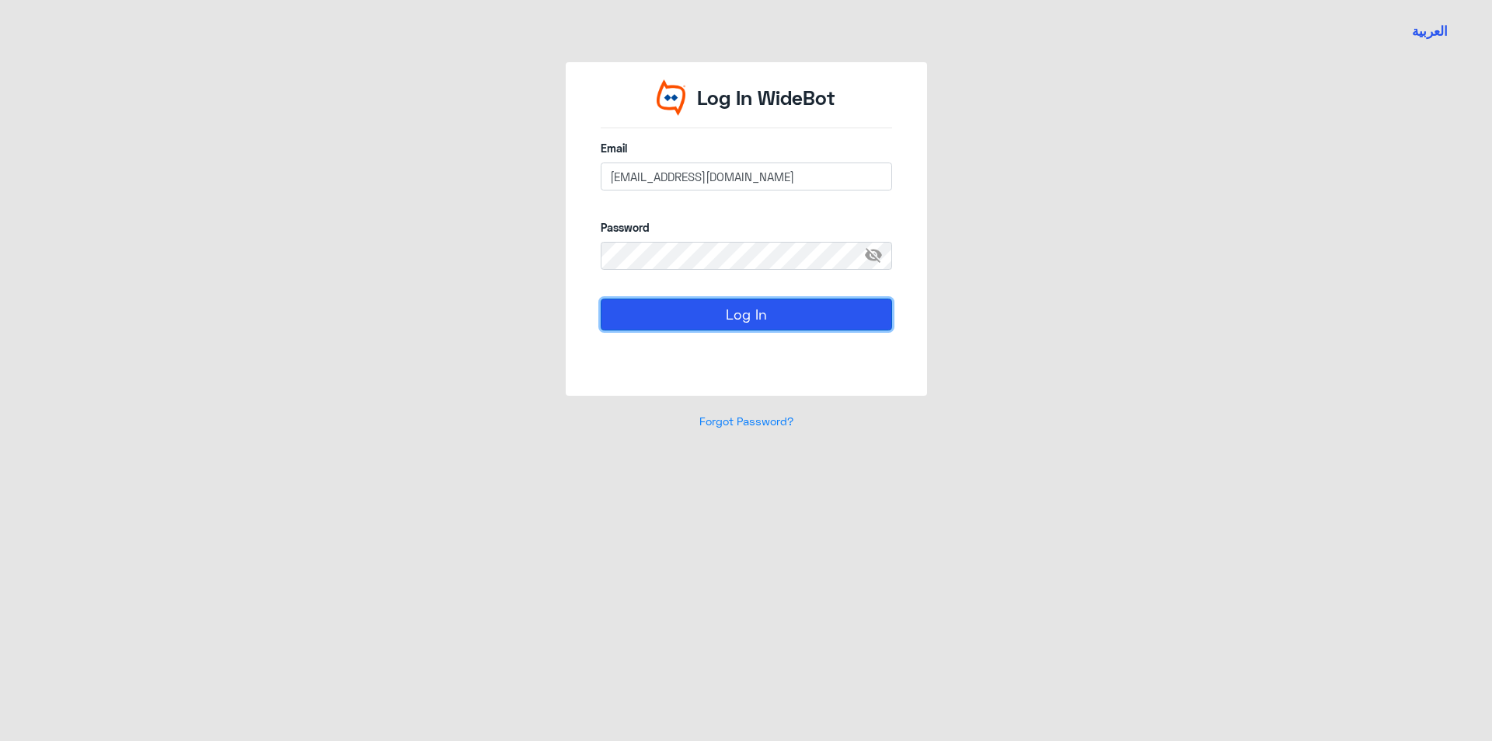
click at [693, 305] on button "Log In" at bounding box center [746, 313] width 291 height 31
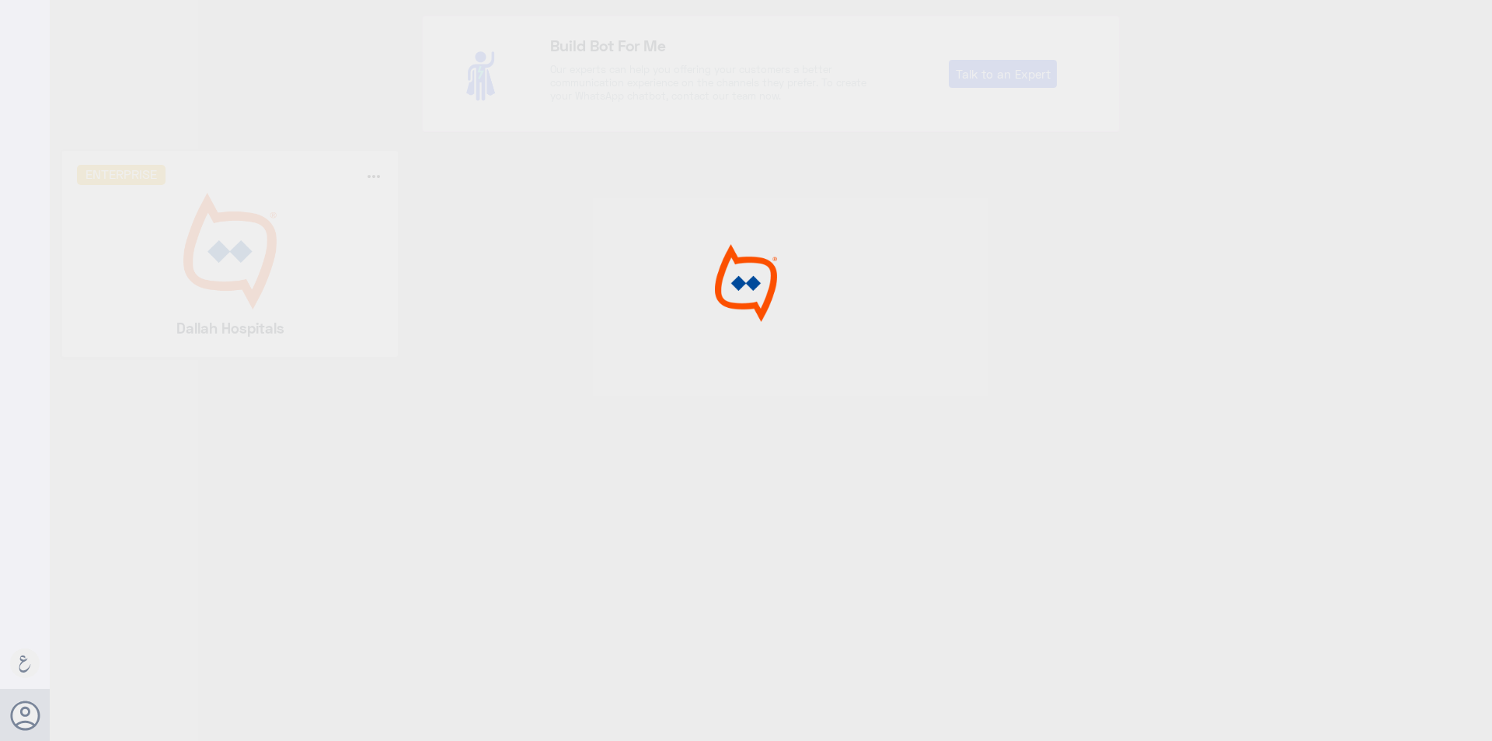
click at [226, 302] on div at bounding box center [746, 372] width 1492 height 745
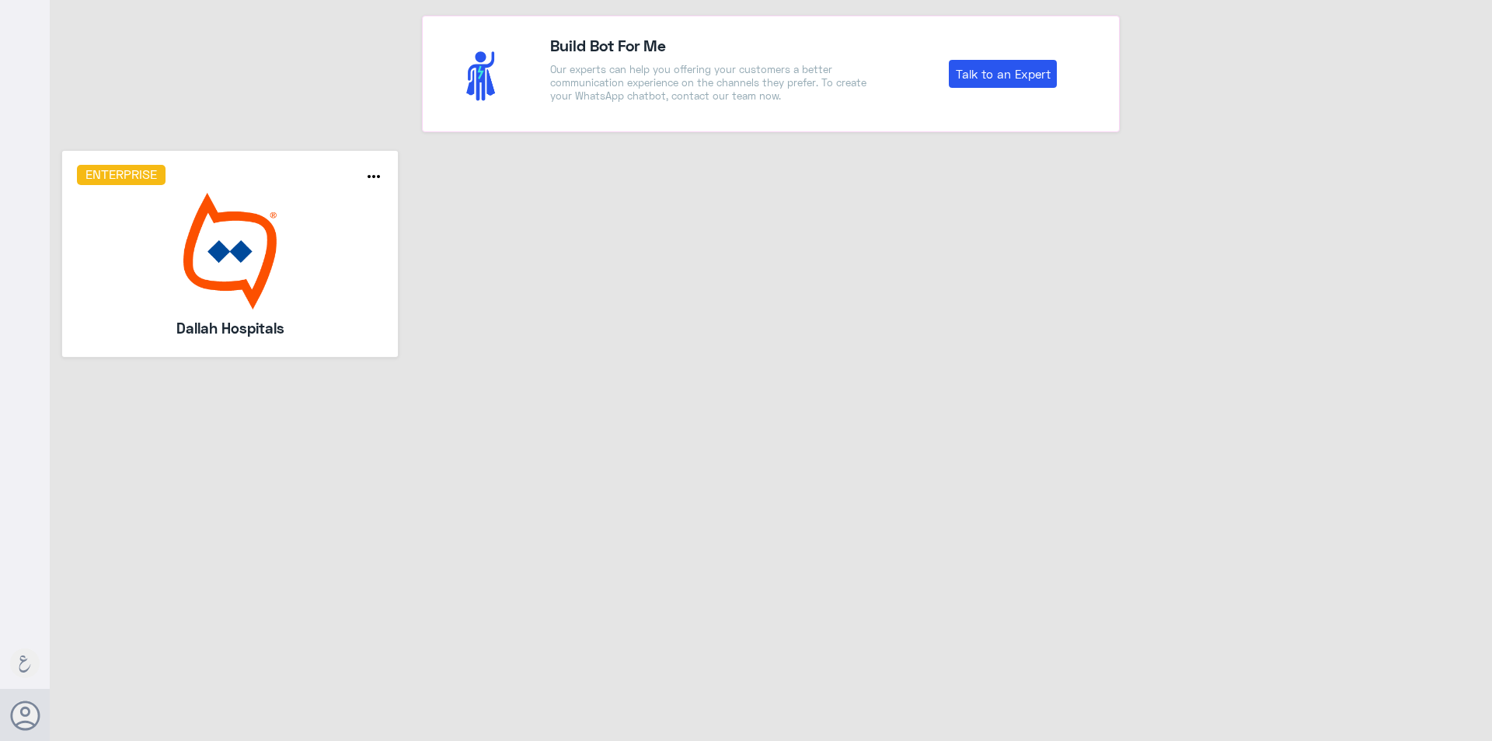
click at [222, 305] on img at bounding box center [230, 251] width 307 height 117
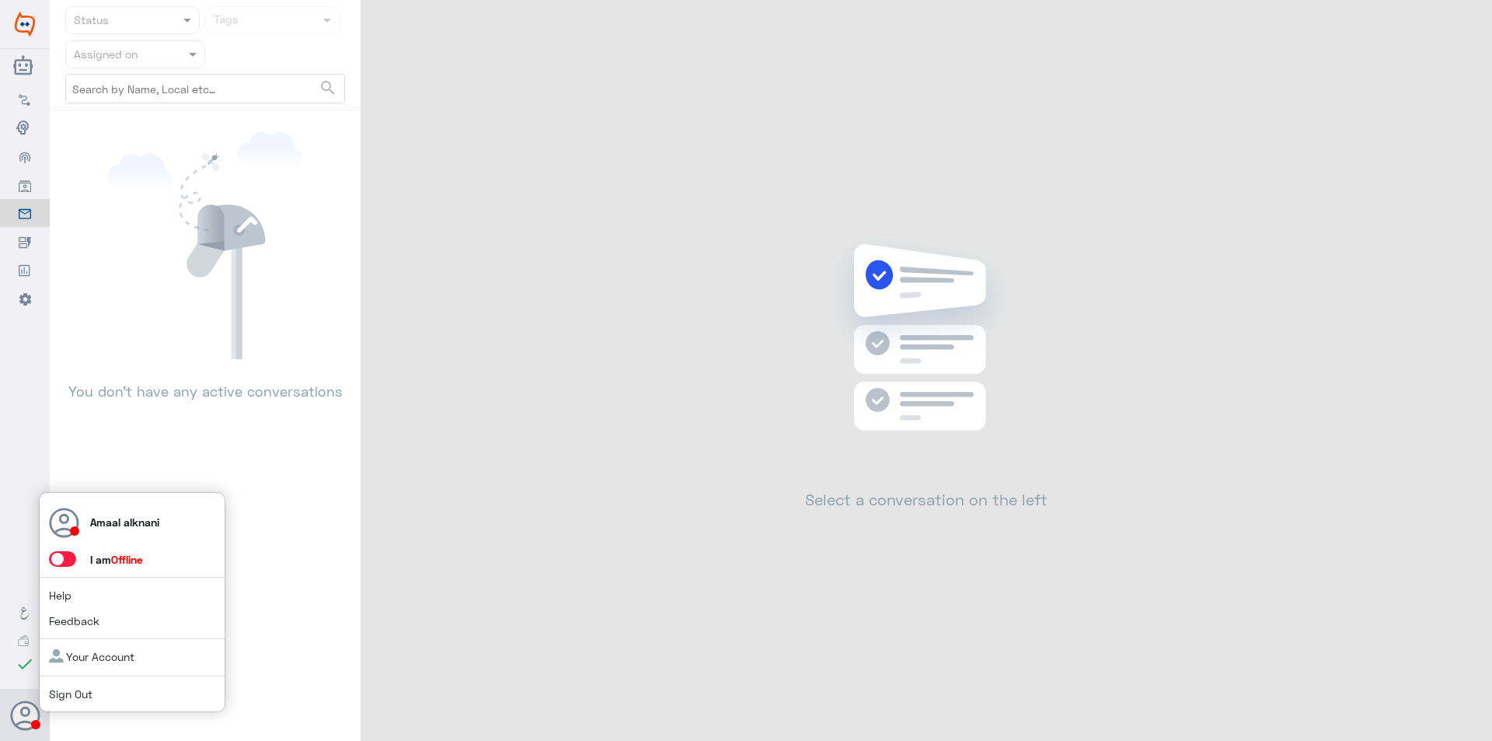
click at [69, 565] on span at bounding box center [62, 559] width 27 height 16
click at [0, 0] on input "checkbox" at bounding box center [0, 0] width 0 height 0
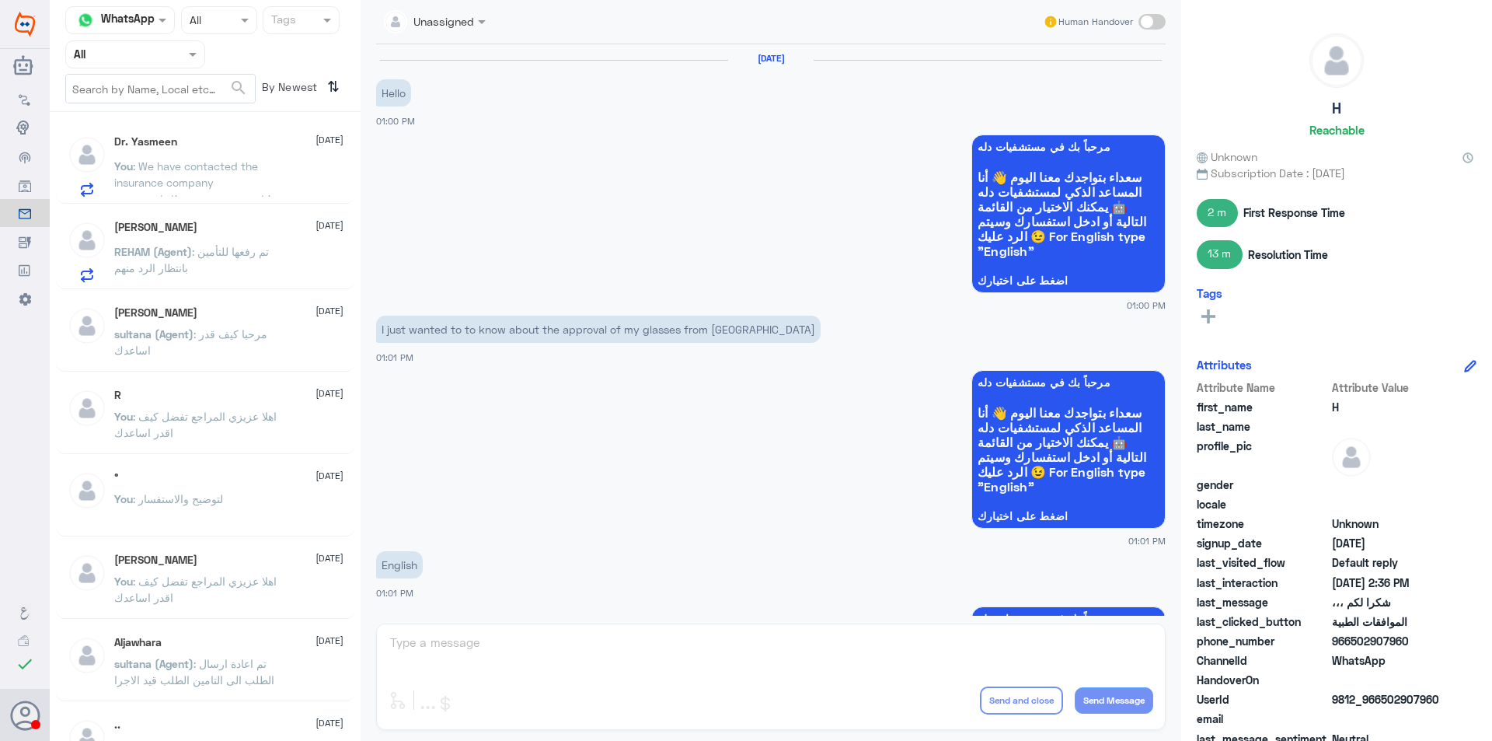
scroll to position [1299, 0]
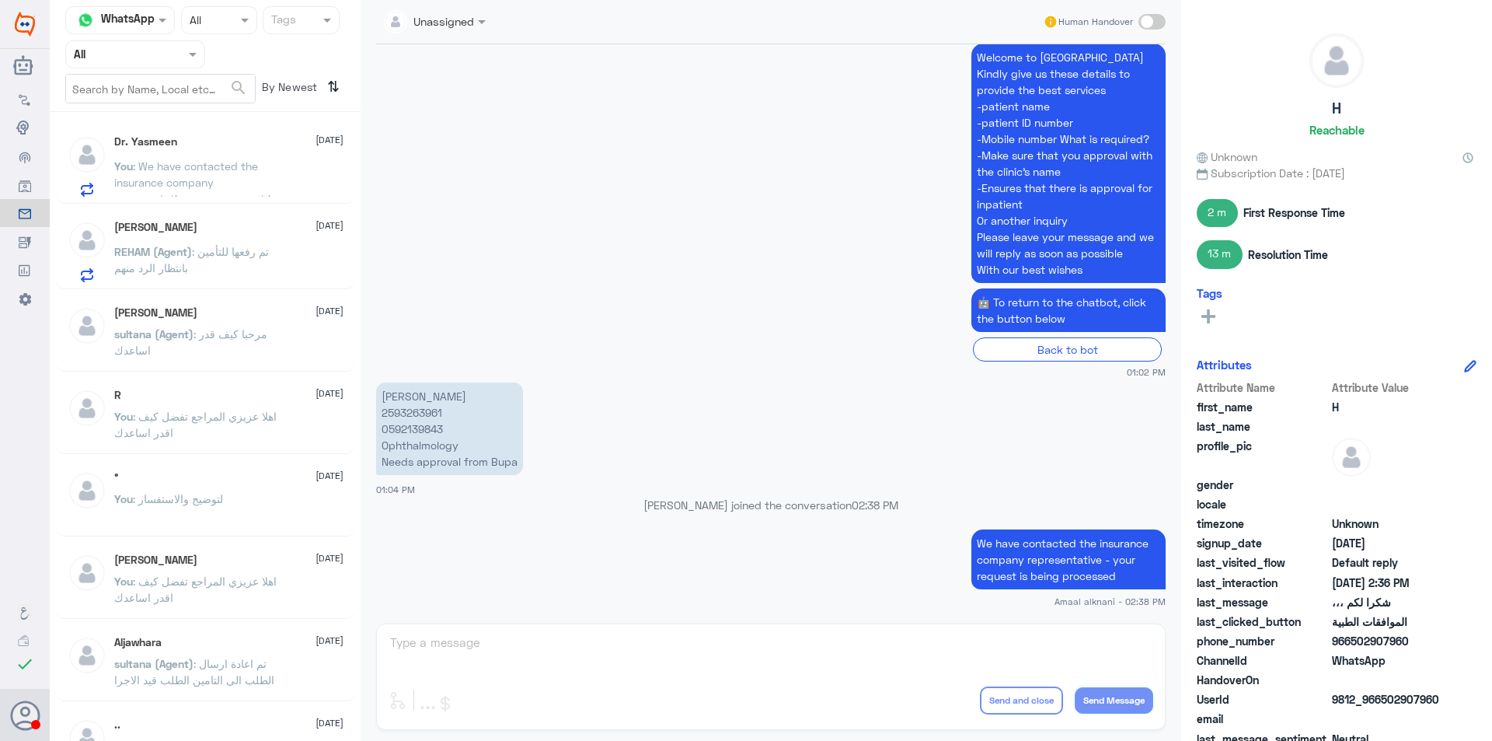
click at [141, 54] on input "text" at bounding box center [117, 54] width 86 height 18
click at [140, 183] on div "Your Team" at bounding box center [135, 194] width 140 height 36
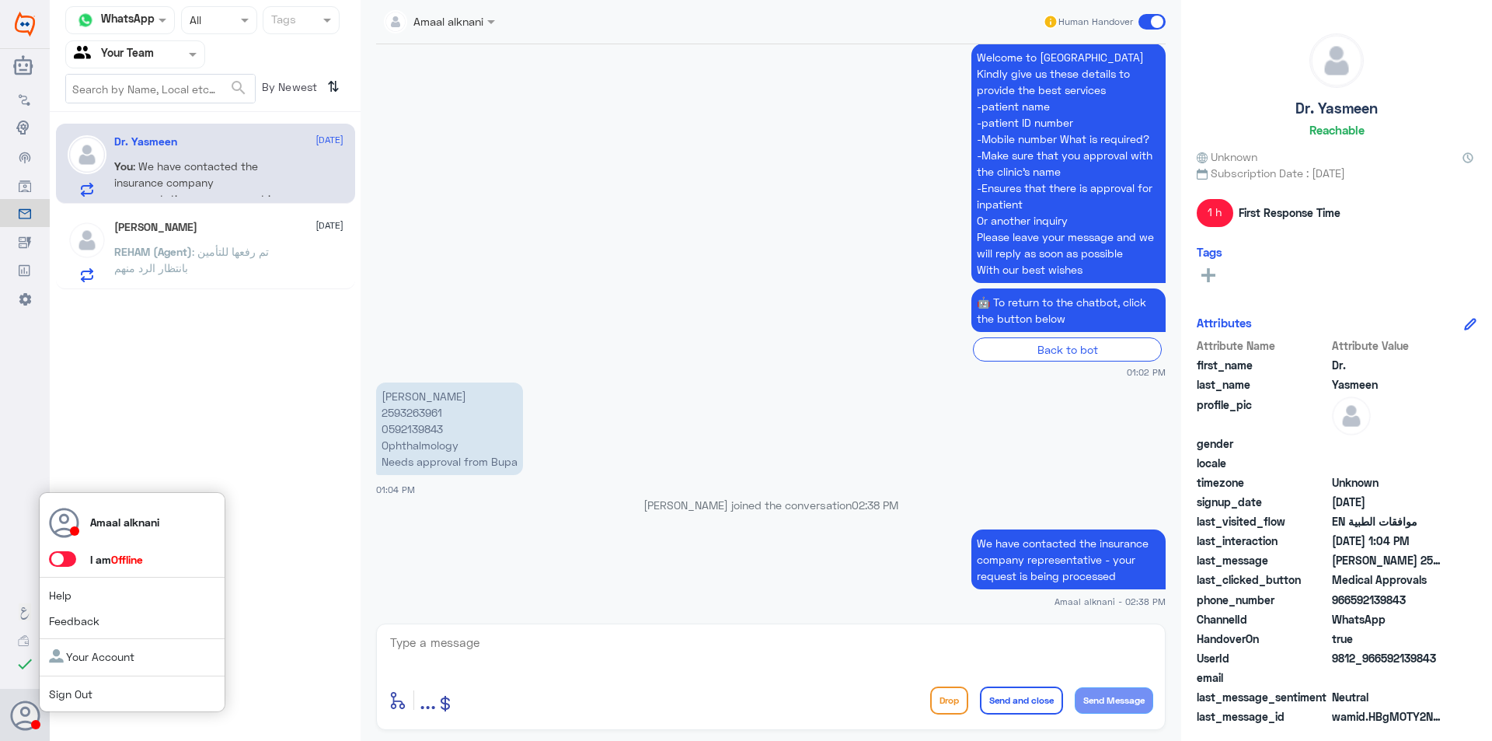
click at [25, 720] on icon at bounding box center [25, 715] width 31 height 31
click at [66, 558] on span at bounding box center [62, 559] width 27 height 16
click at [0, 0] on input "checkbox" at bounding box center [0, 0] width 0 height 0
click at [65, 561] on span at bounding box center [62, 559] width 27 height 16
click at [0, 0] on input "checkbox" at bounding box center [0, 0] width 0 height 0
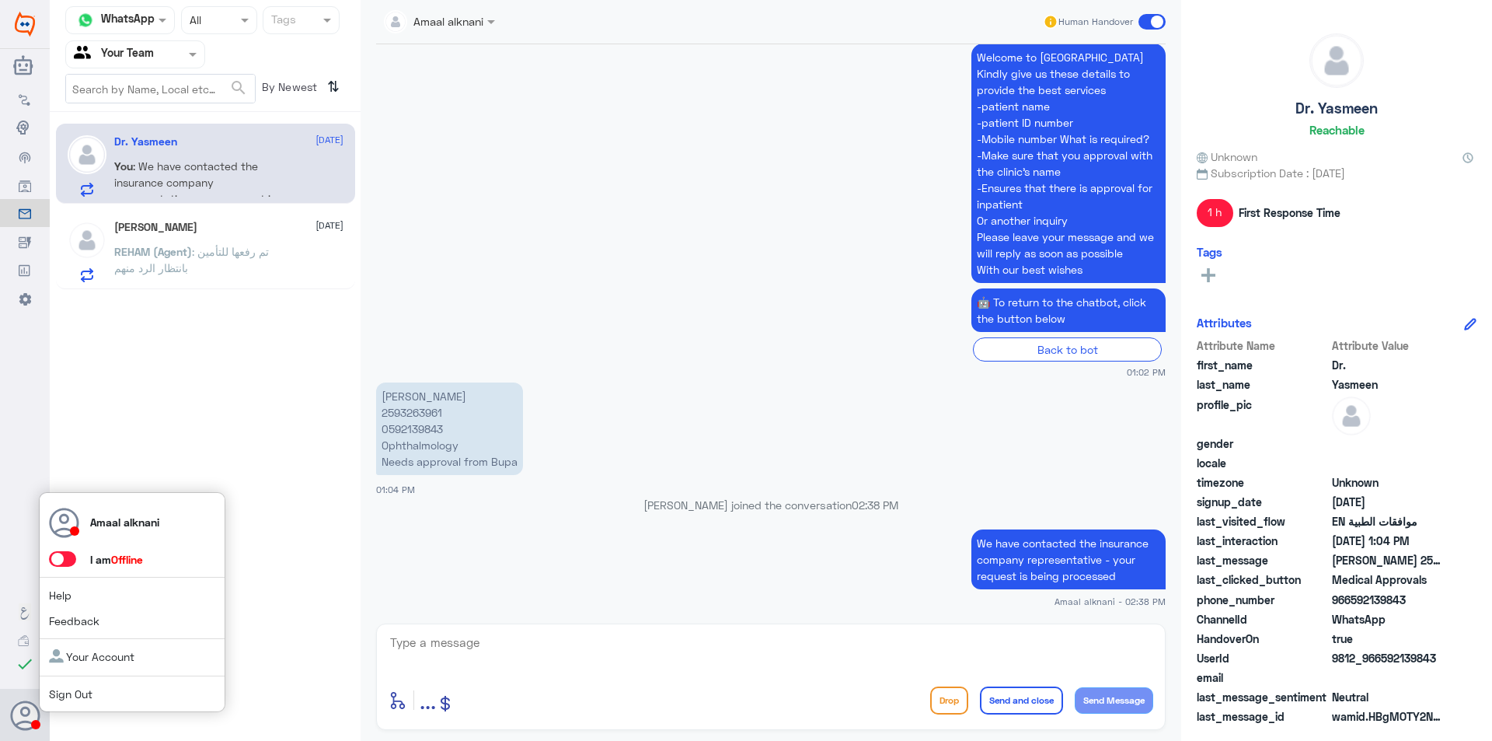
click at [67, 699] on link "Sign Out" at bounding box center [71, 693] width 44 height 13
